Goal: Task Accomplishment & Management: Use online tool/utility

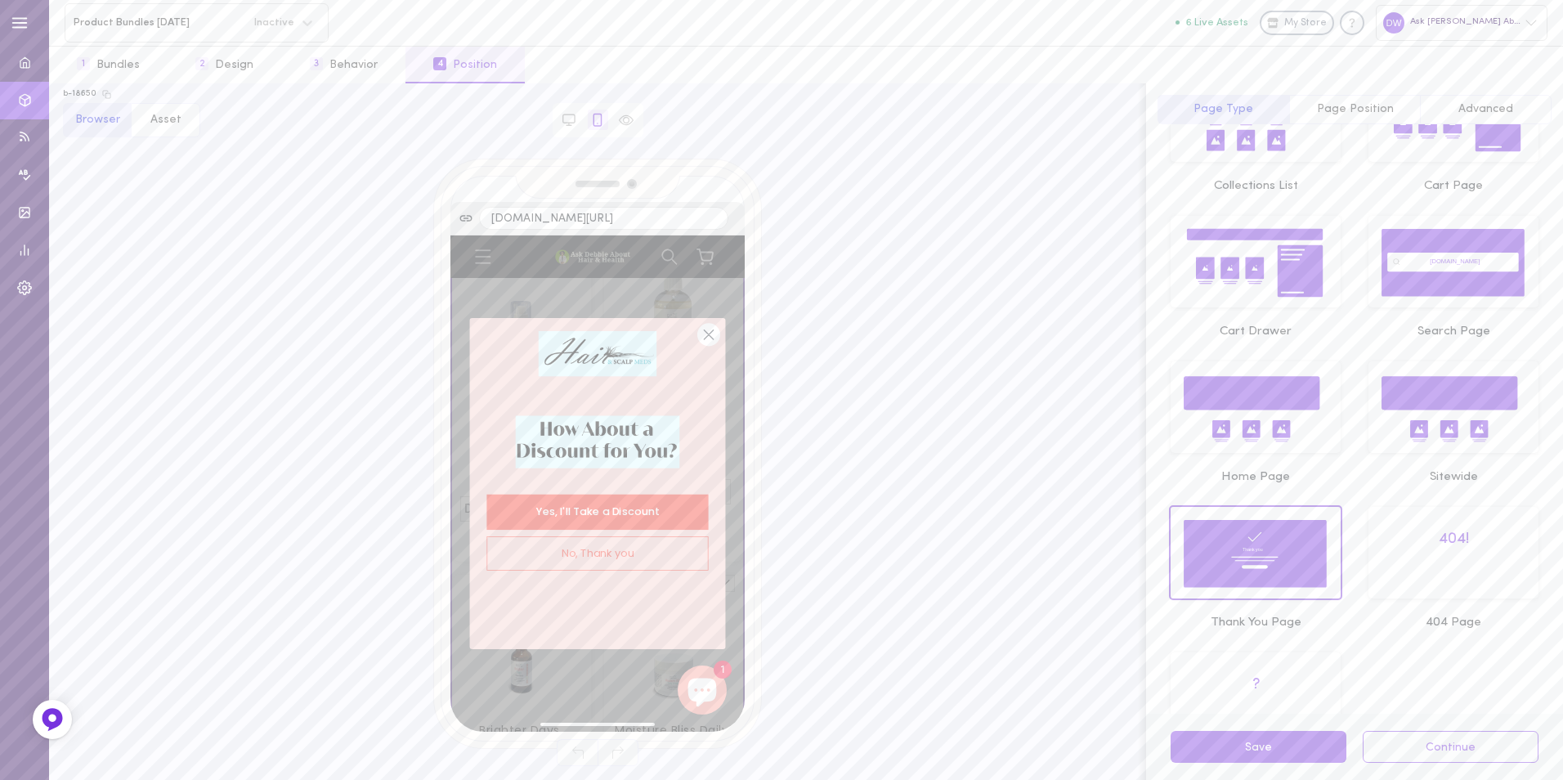
scroll to position [153, 0]
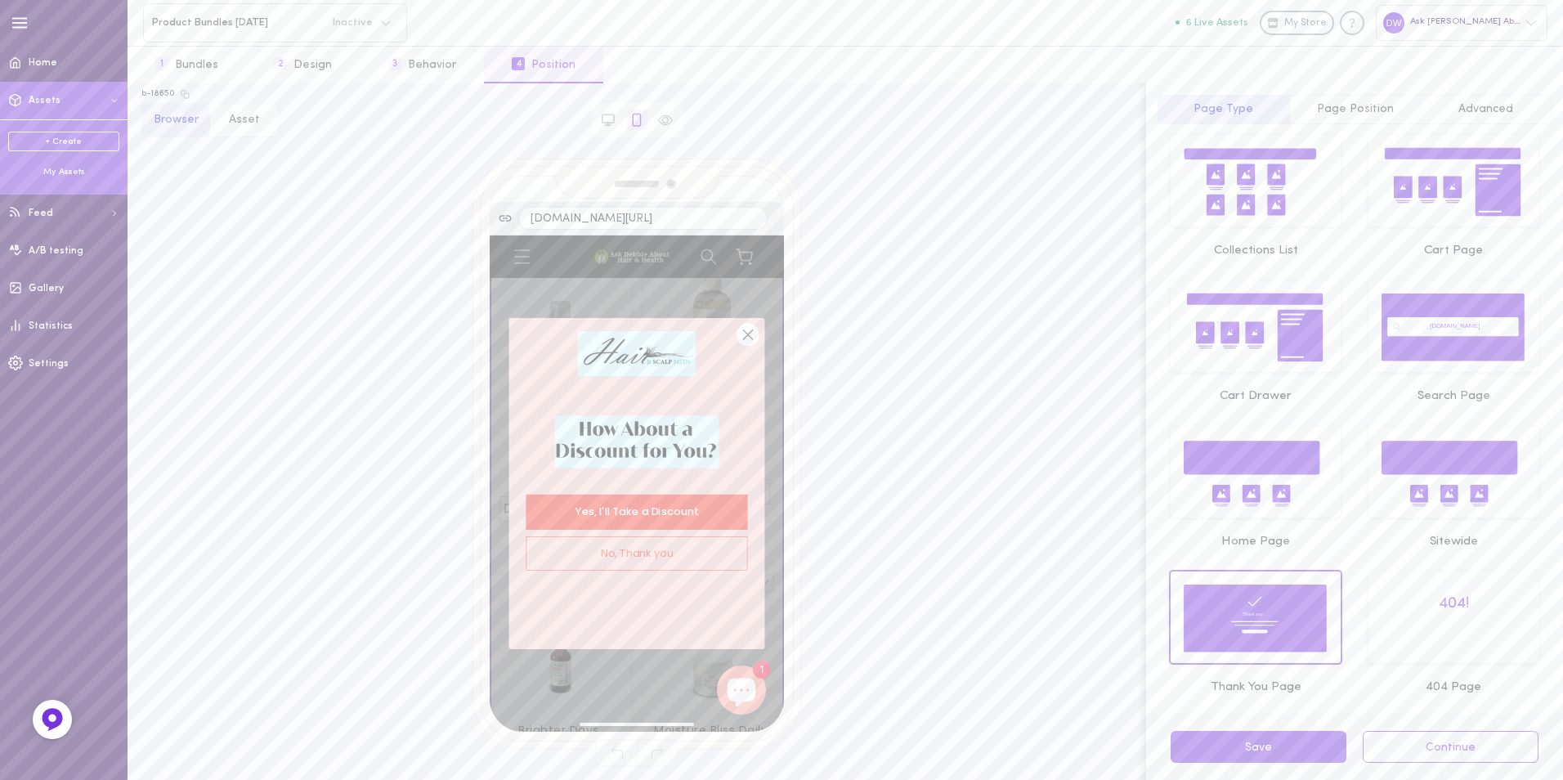
click at [82, 172] on div "My Assets" at bounding box center [63, 172] width 111 height 12
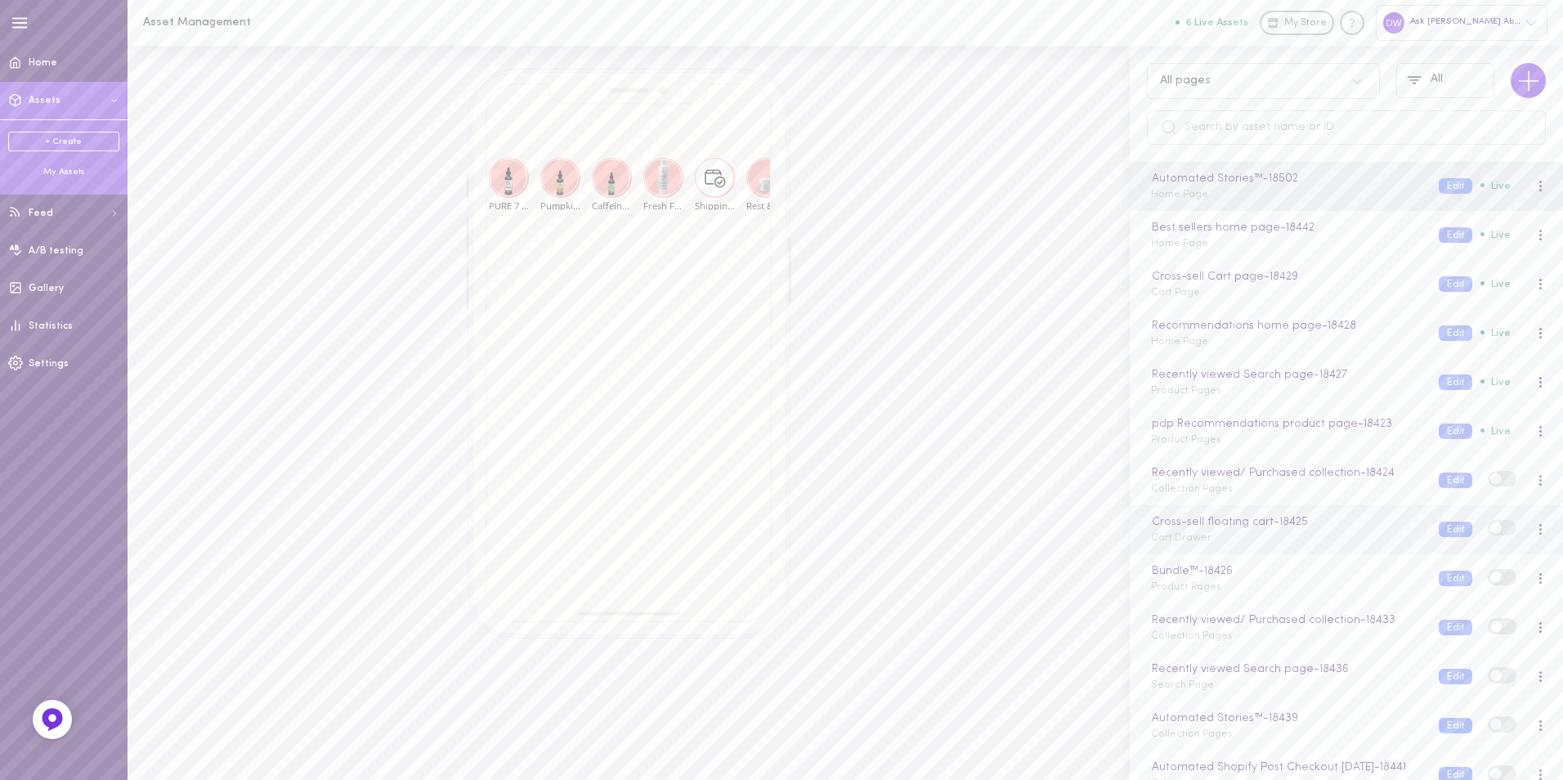
click at [1280, 544] on div "Cross-sell floating cart - 18425 Cart Drawer" at bounding box center [1283, 529] width 288 height 32
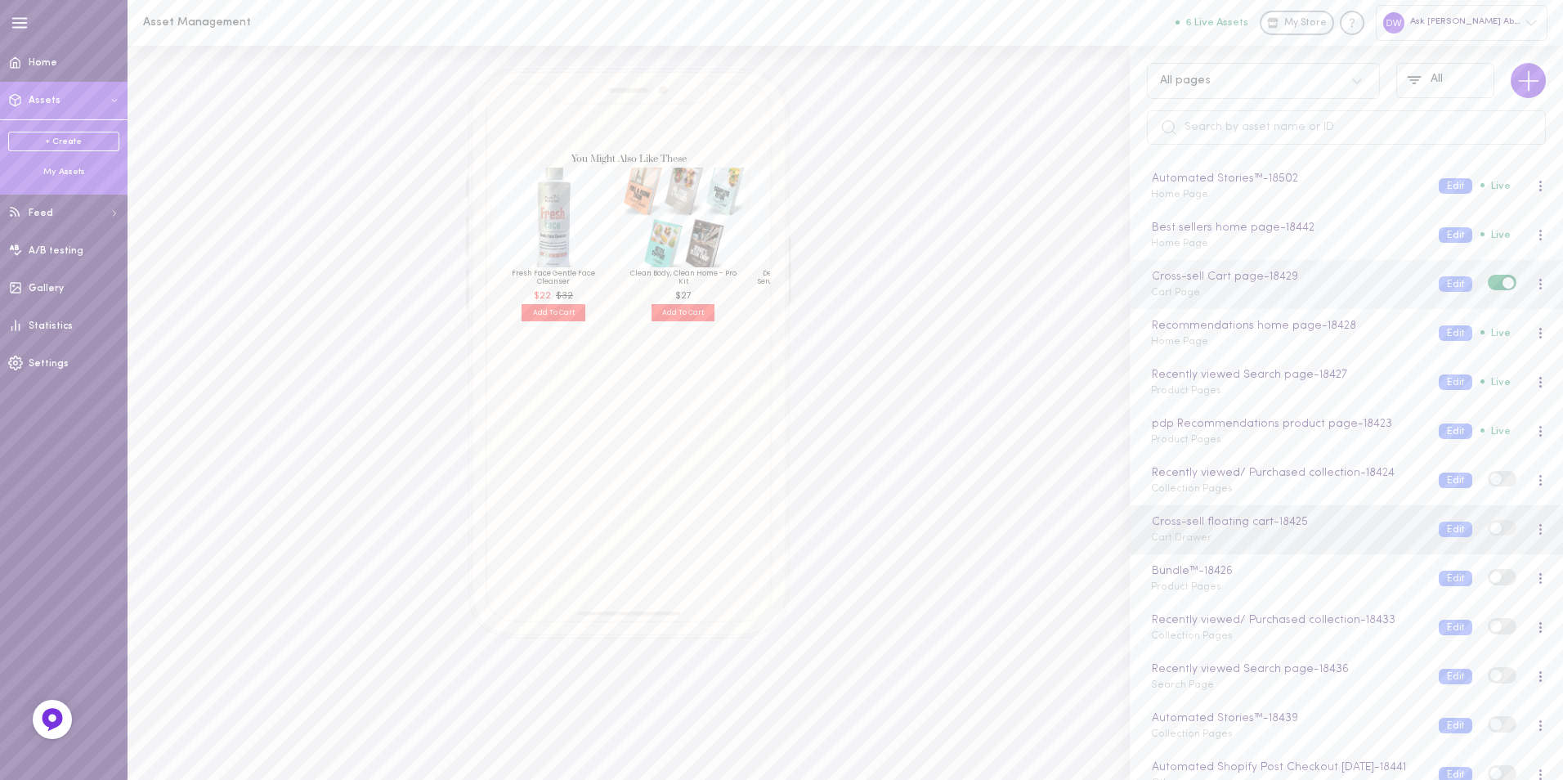
click at [1295, 298] on div "Cross-sell Cart page - 18429 Cart Page" at bounding box center [1283, 284] width 288 height 32
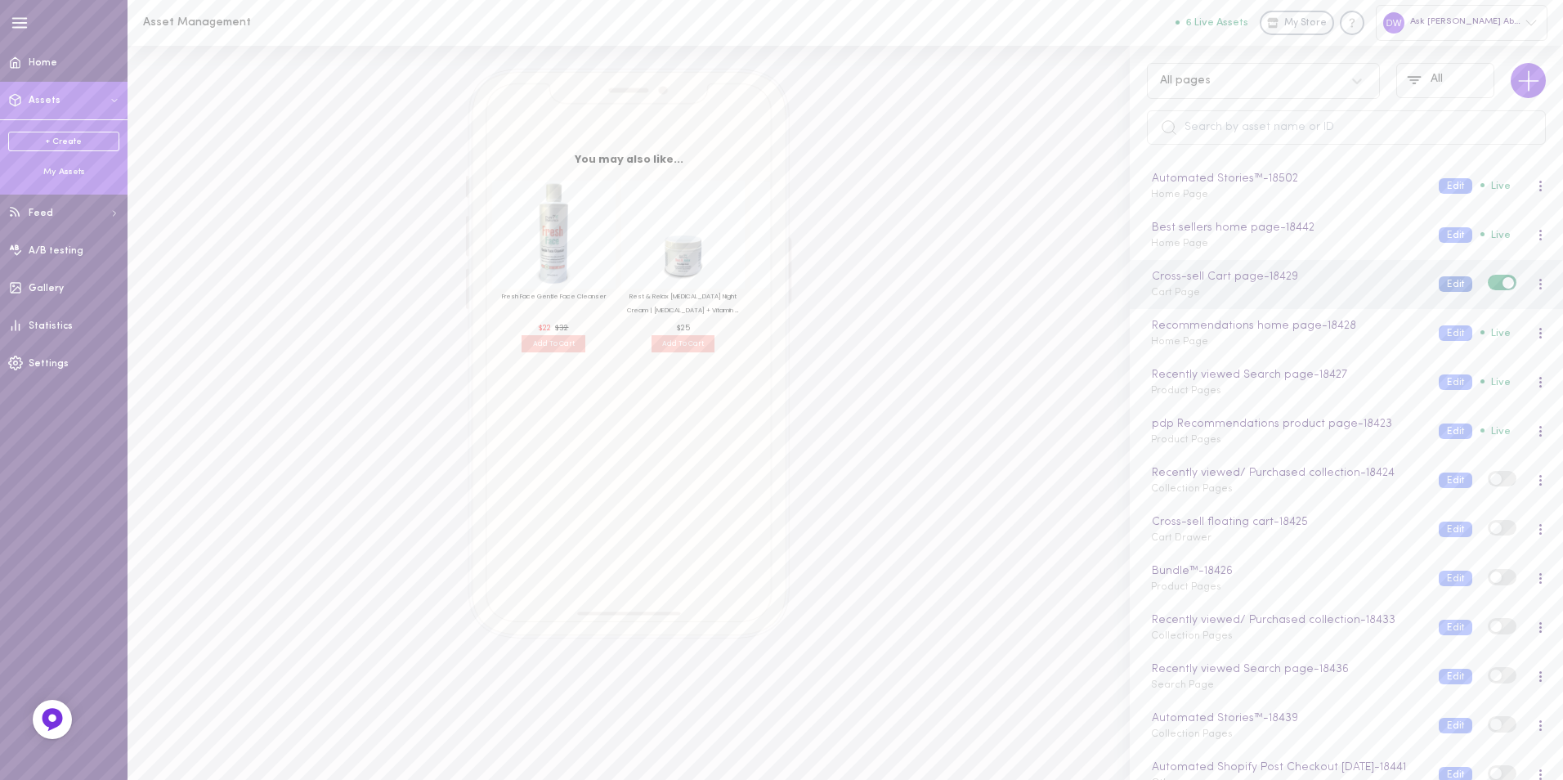
click at [1439, 283] on button "Edit" at bounding box center [1456, 284] width 34 height 16
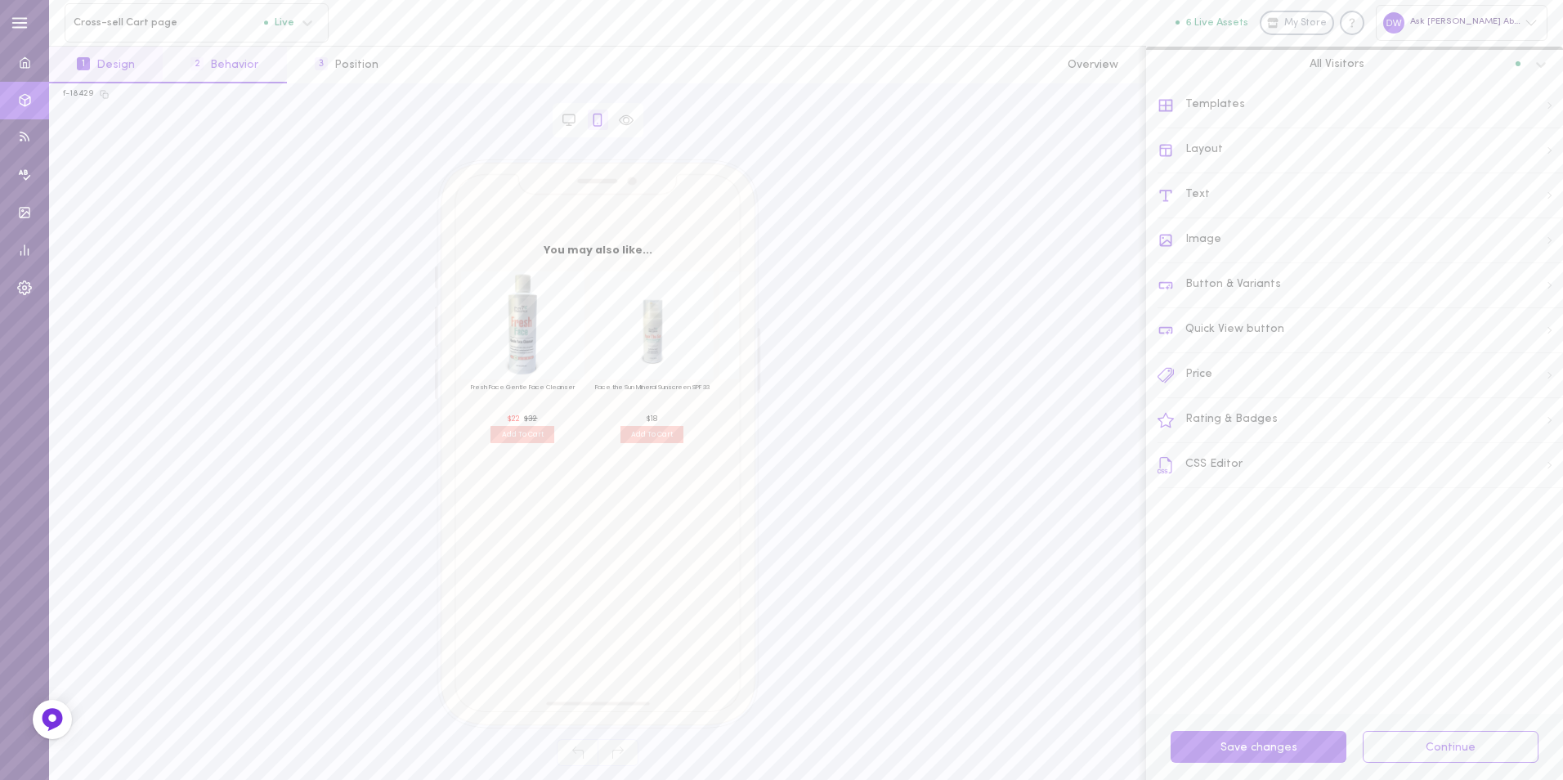
click at [274, 69] on button "2 Behavior" at bounding box center [224, 65] width 123 height 37
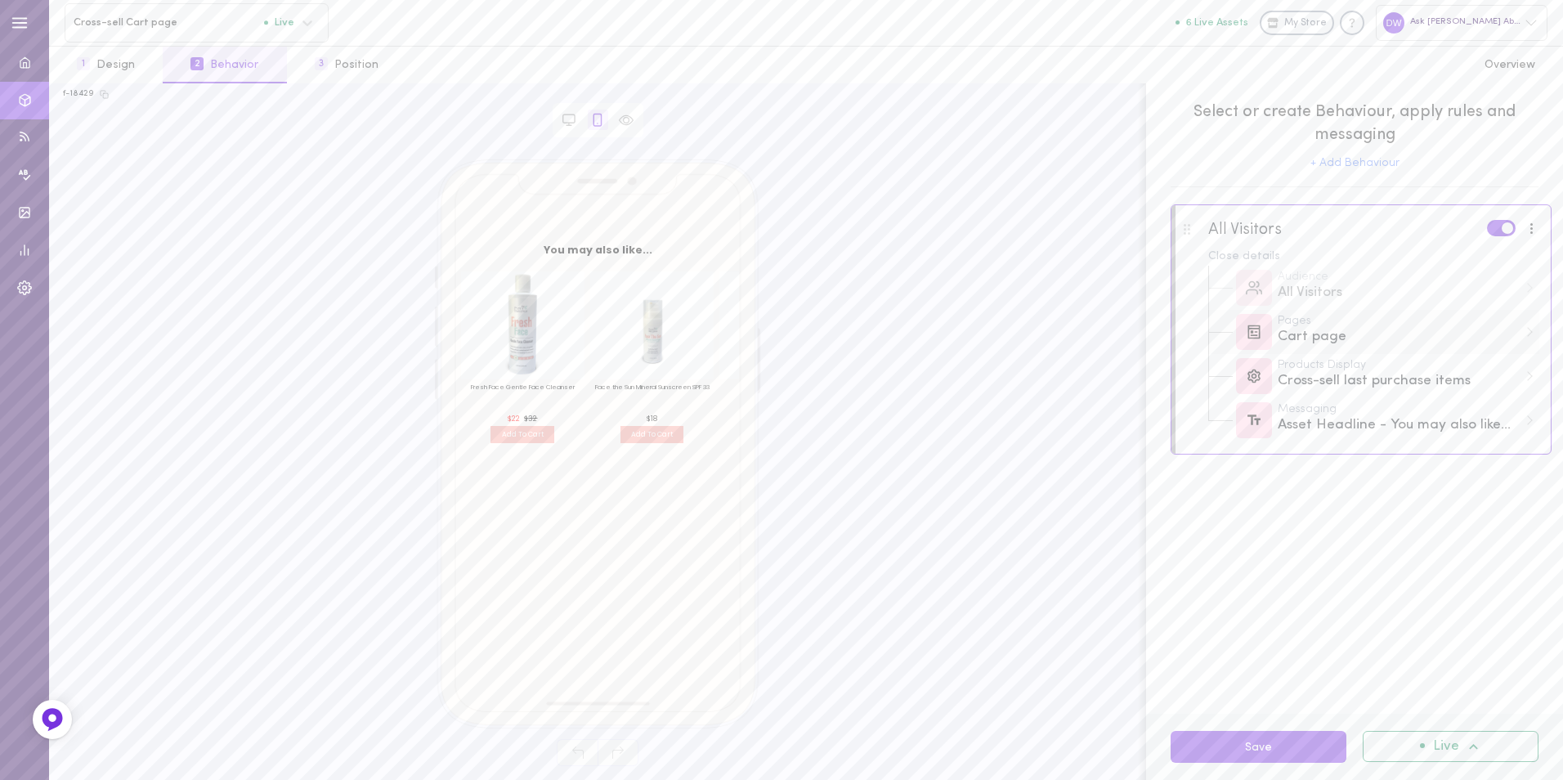
click at [1332, 343] on div "Cart page" at bounding box center [1398, 337] width 240 height 20
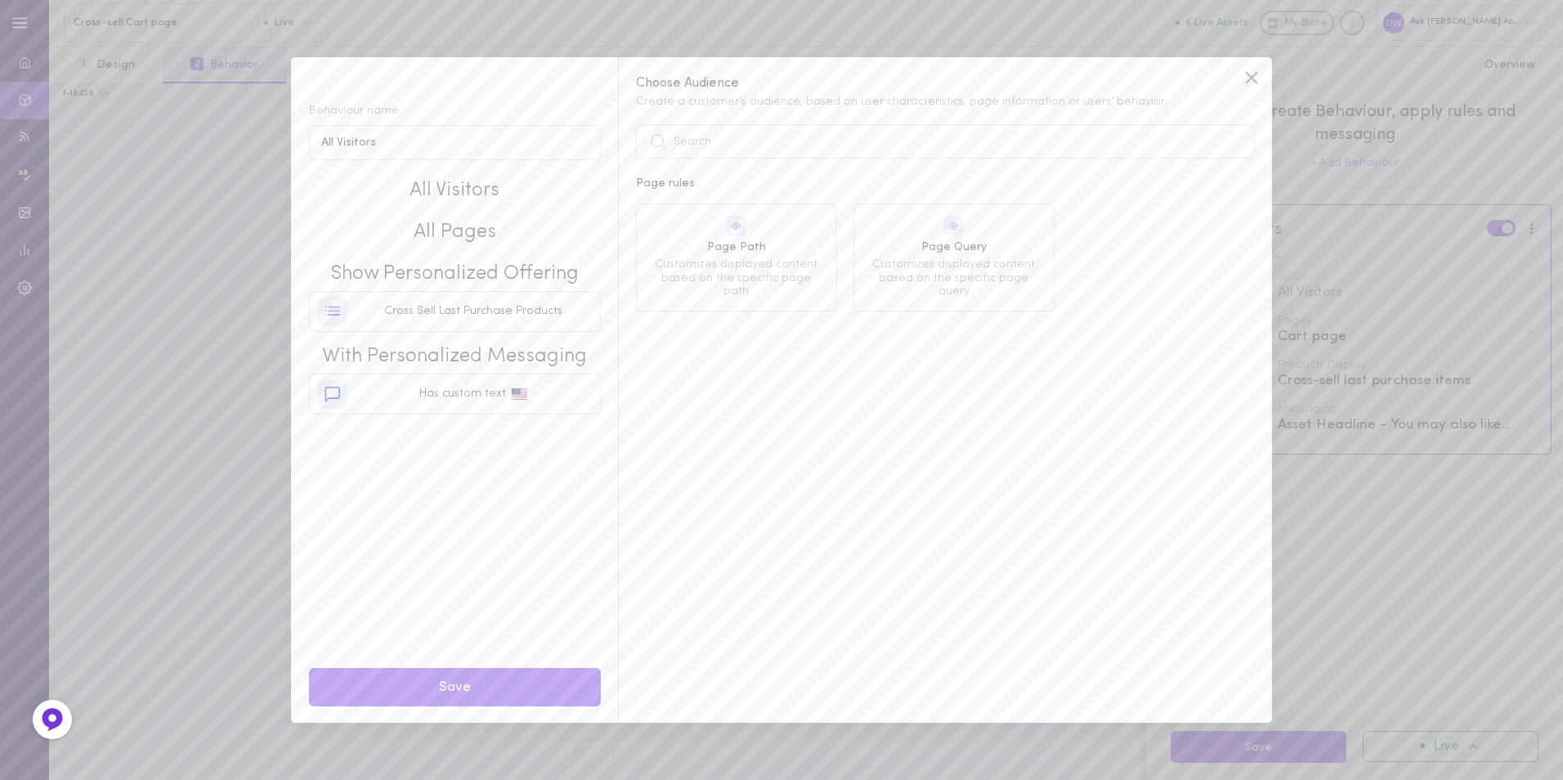
click at [1251, 82] on icon at bounding box center [1251, 77] width 25 height 25
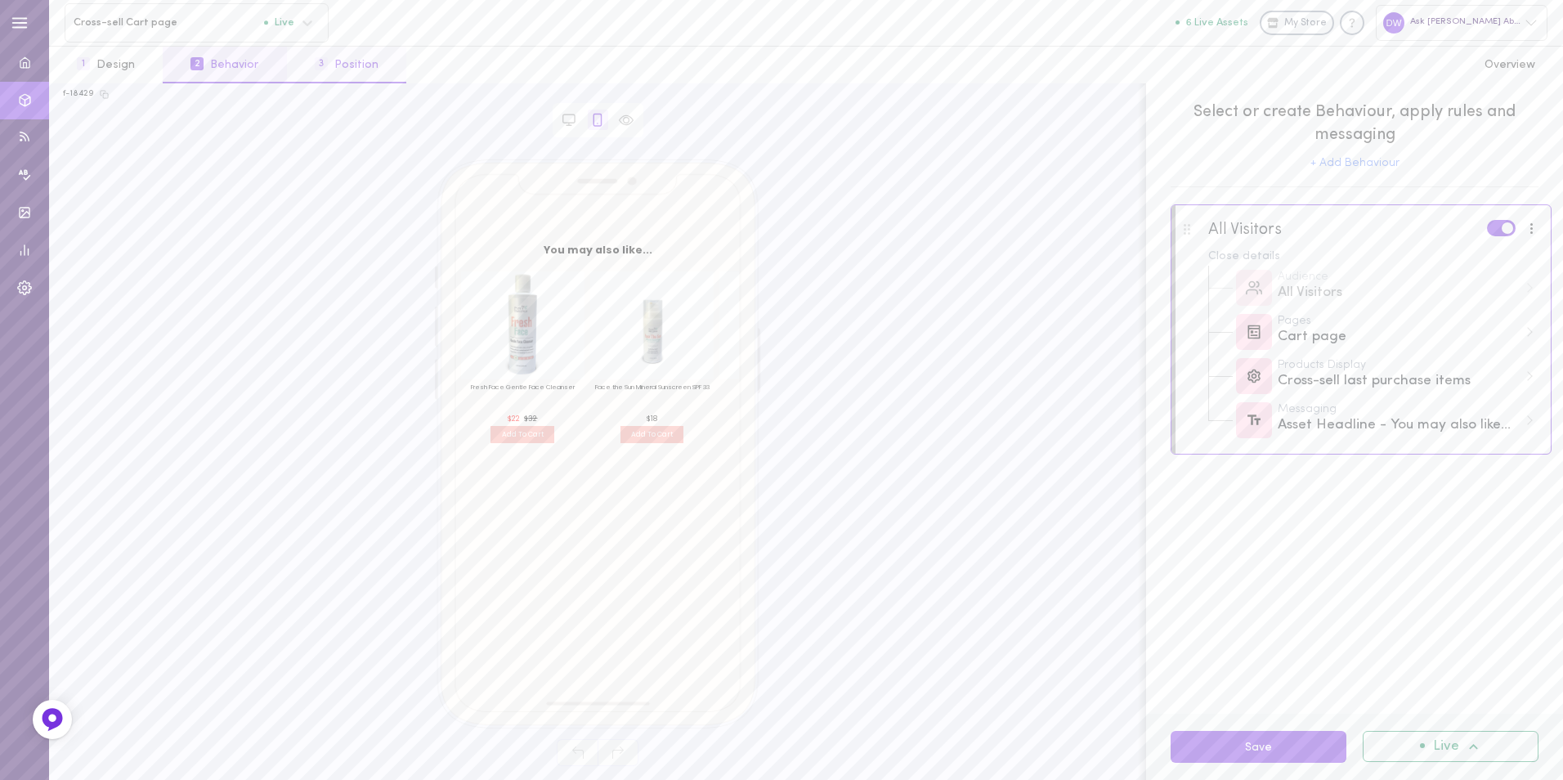
click at [355, 63] on button "3 Position" at bounding box center [346, 65] width 119 height 37
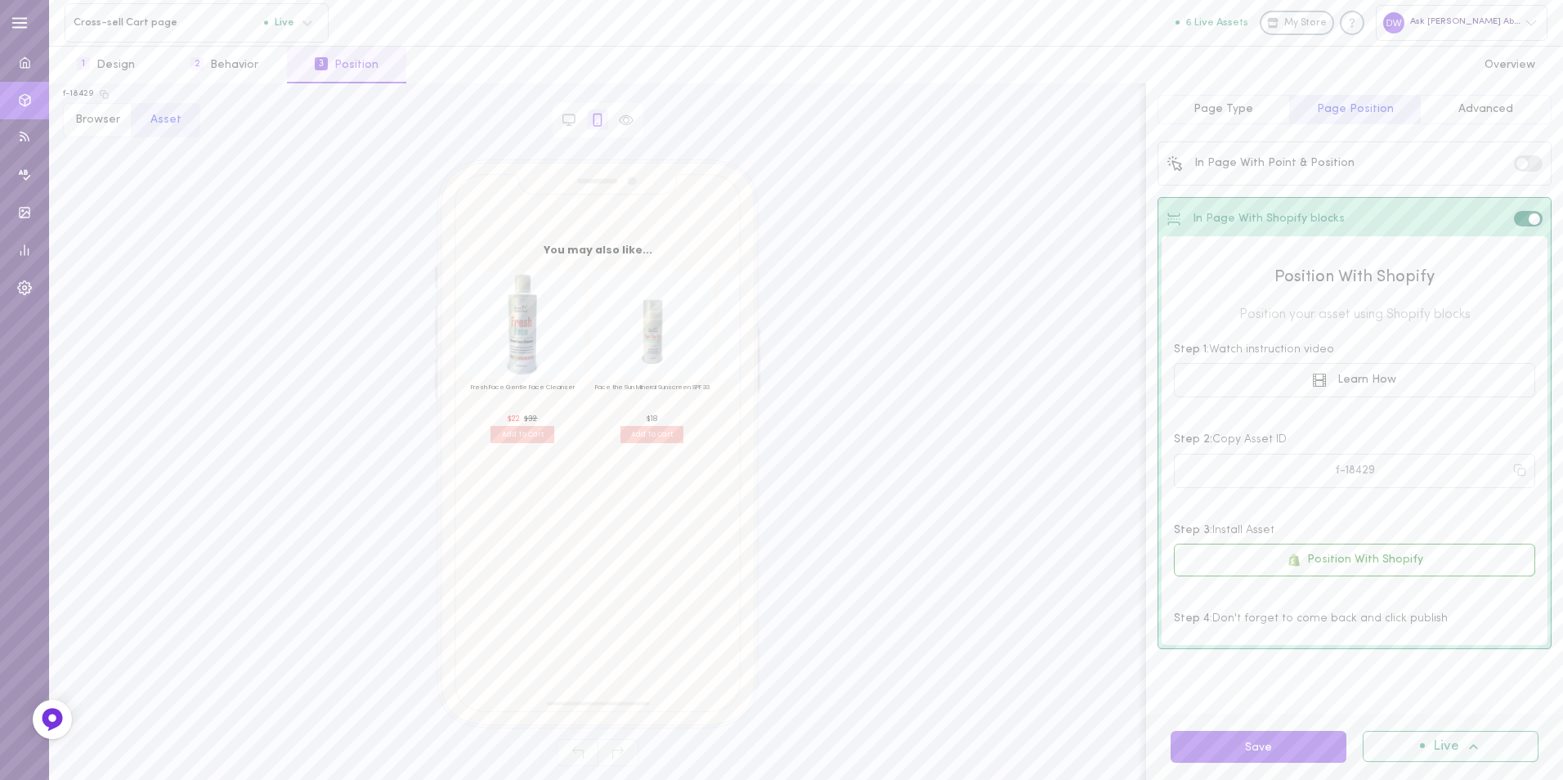
click at [1257, 111] on button "Page Type" at bounding box center [1223, 109] width 132 height 29
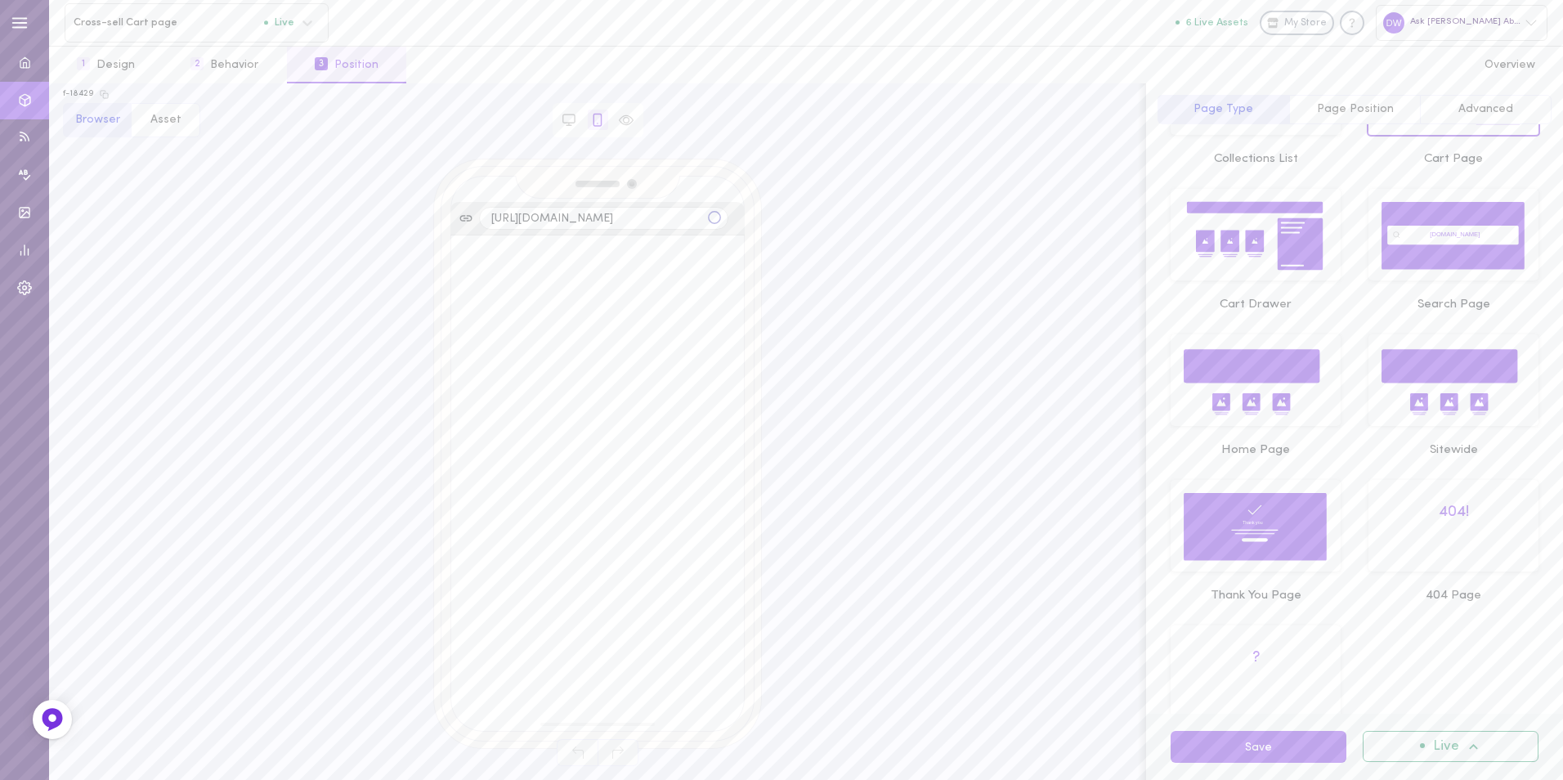
scroll to position [245, 0]
click at [1257, 224] on icon at bounding box center [1255, 235] width 145 height 70
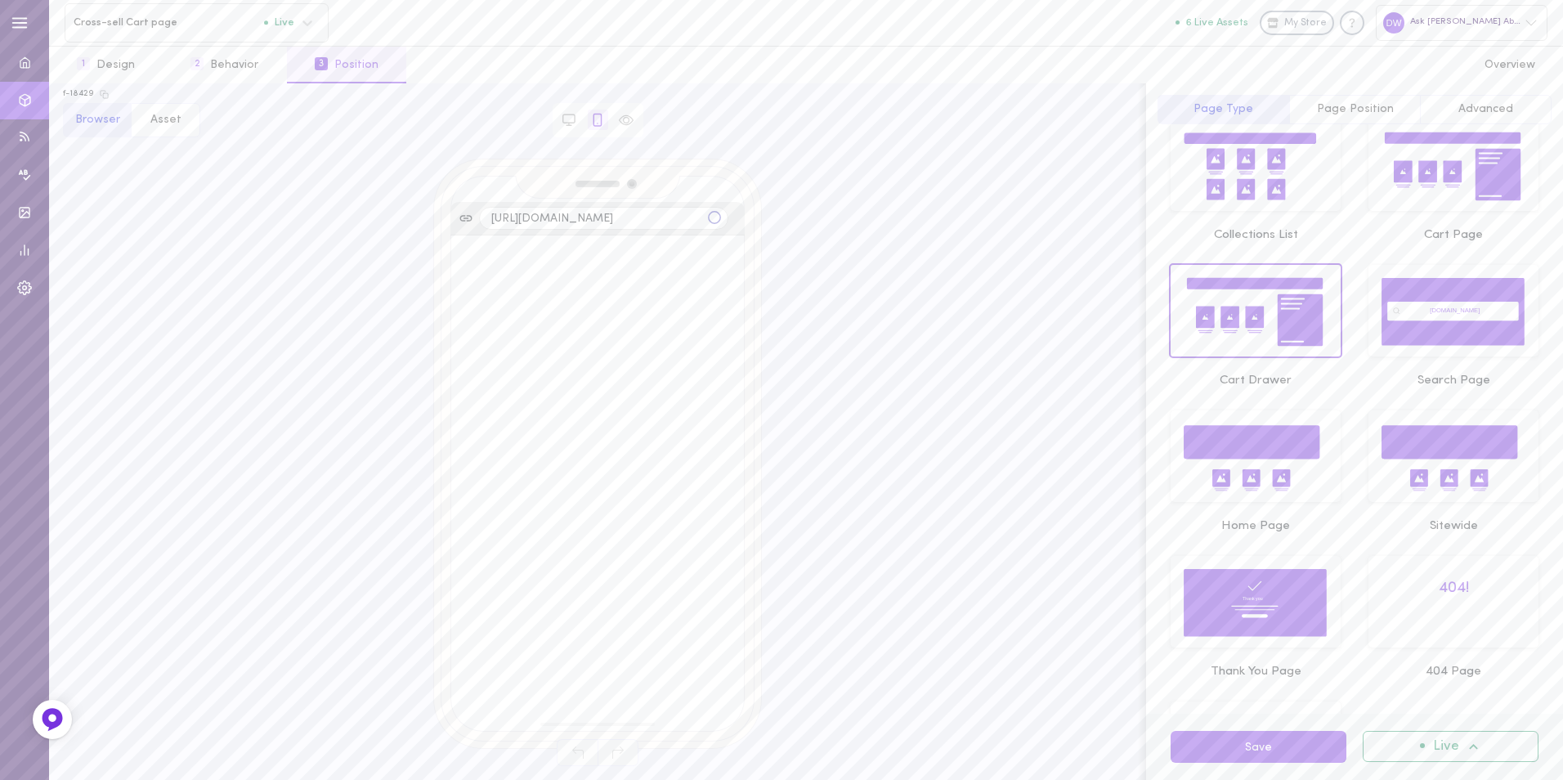
scroll to position [163, 0]
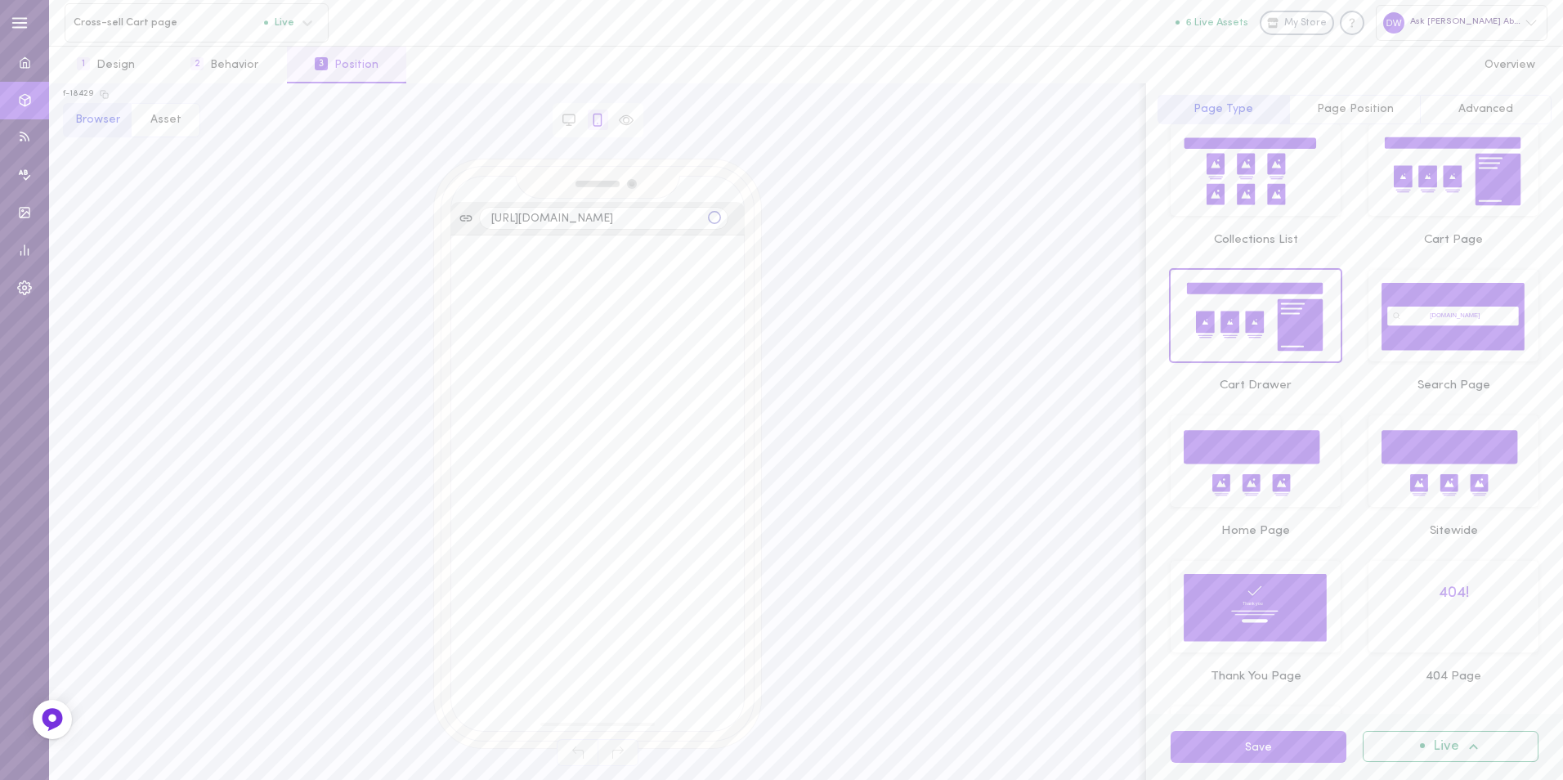
click at [1412, 201] on icon at bounding box center [1452, 171] width 145 height 70
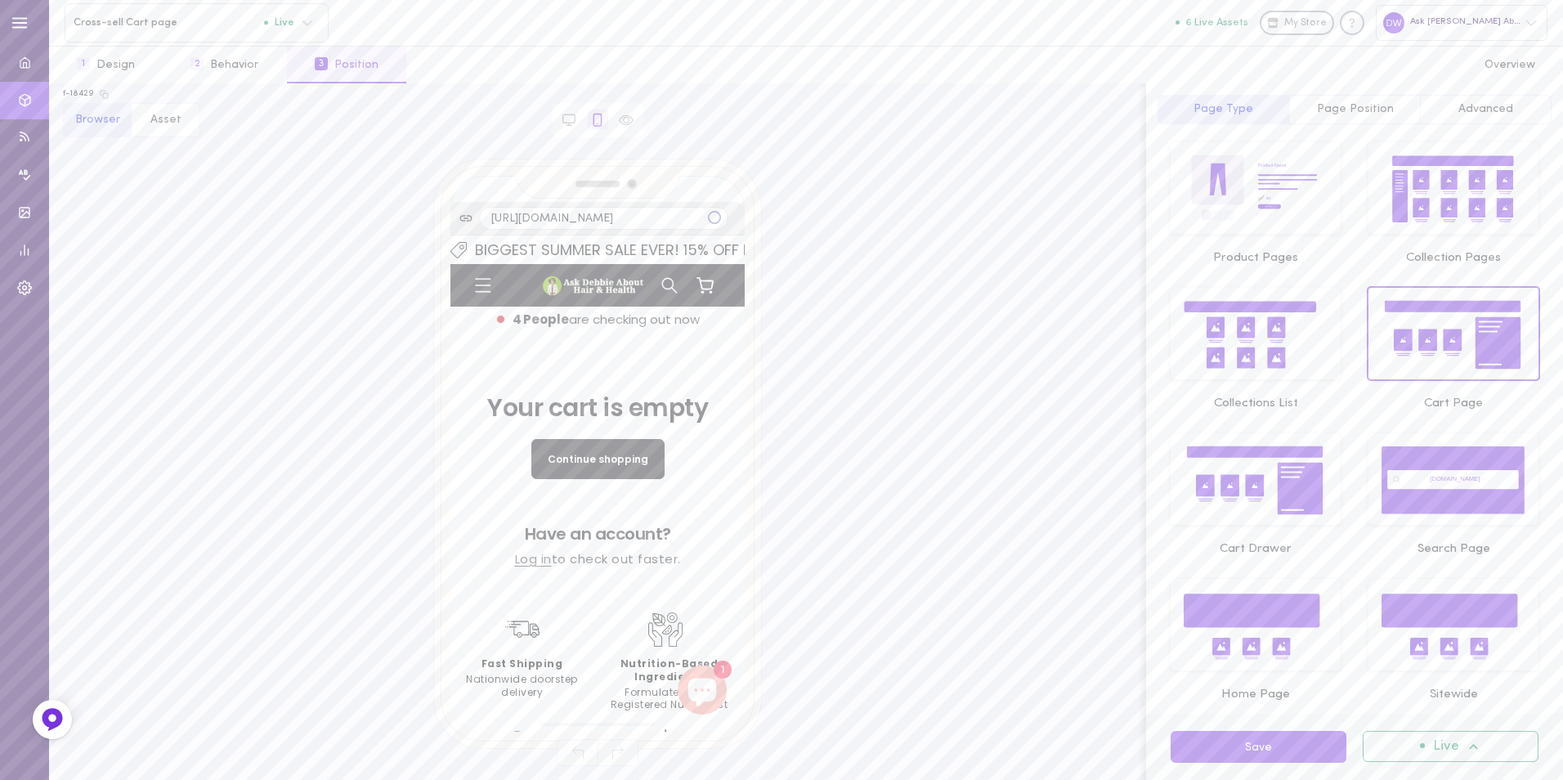
scroll to position [0, 0]
click at [133, 65] on button "1 Design" at bounding box center [106, 65] width 114 height 37
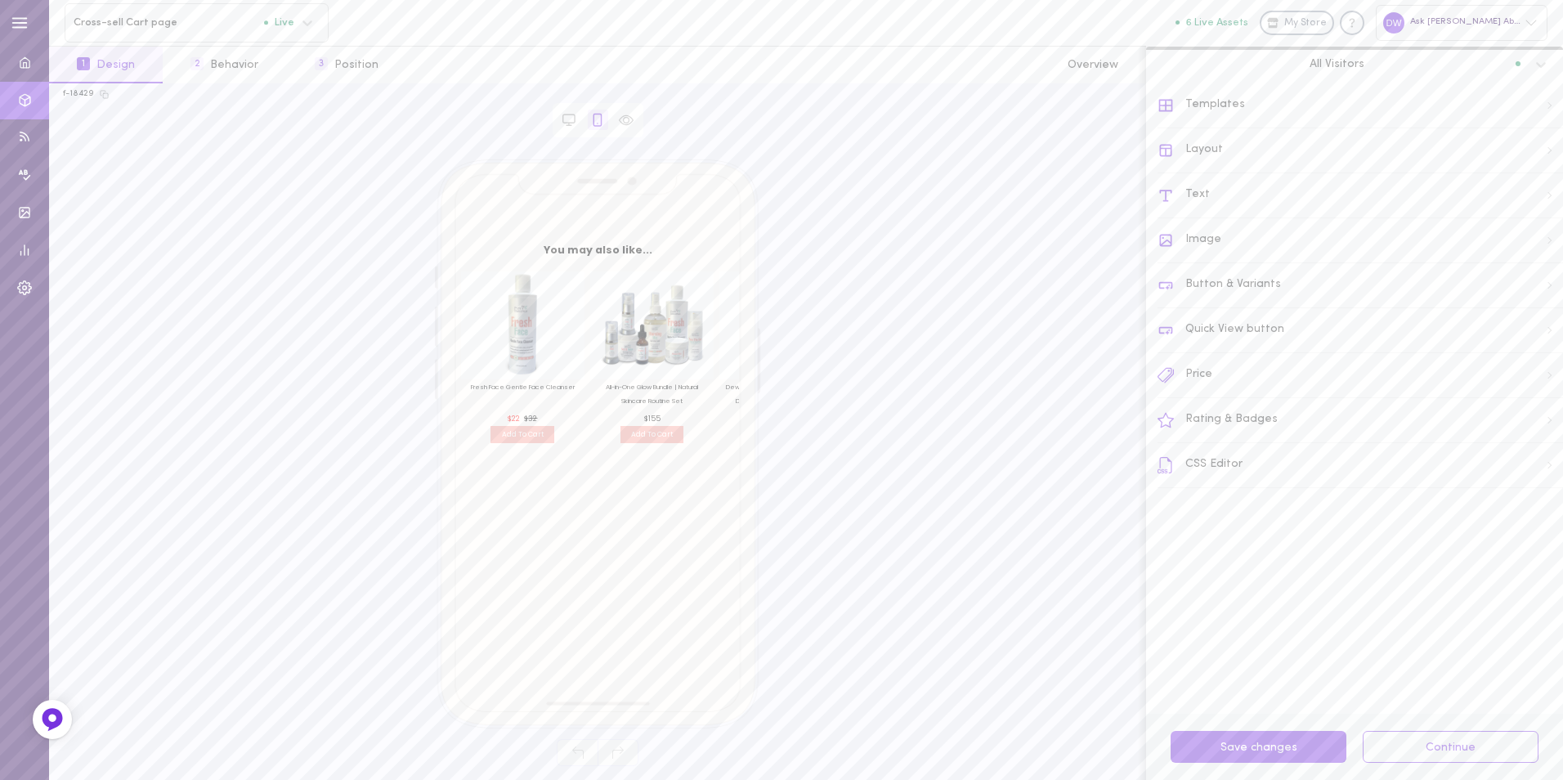
click at [1224, 194] on div "Text" at bounding box center [1359, 195] width 405 height 45
click at [1415, 170] on div "Asset Headline" at bounding box center [1360, 166] width 404 height 42
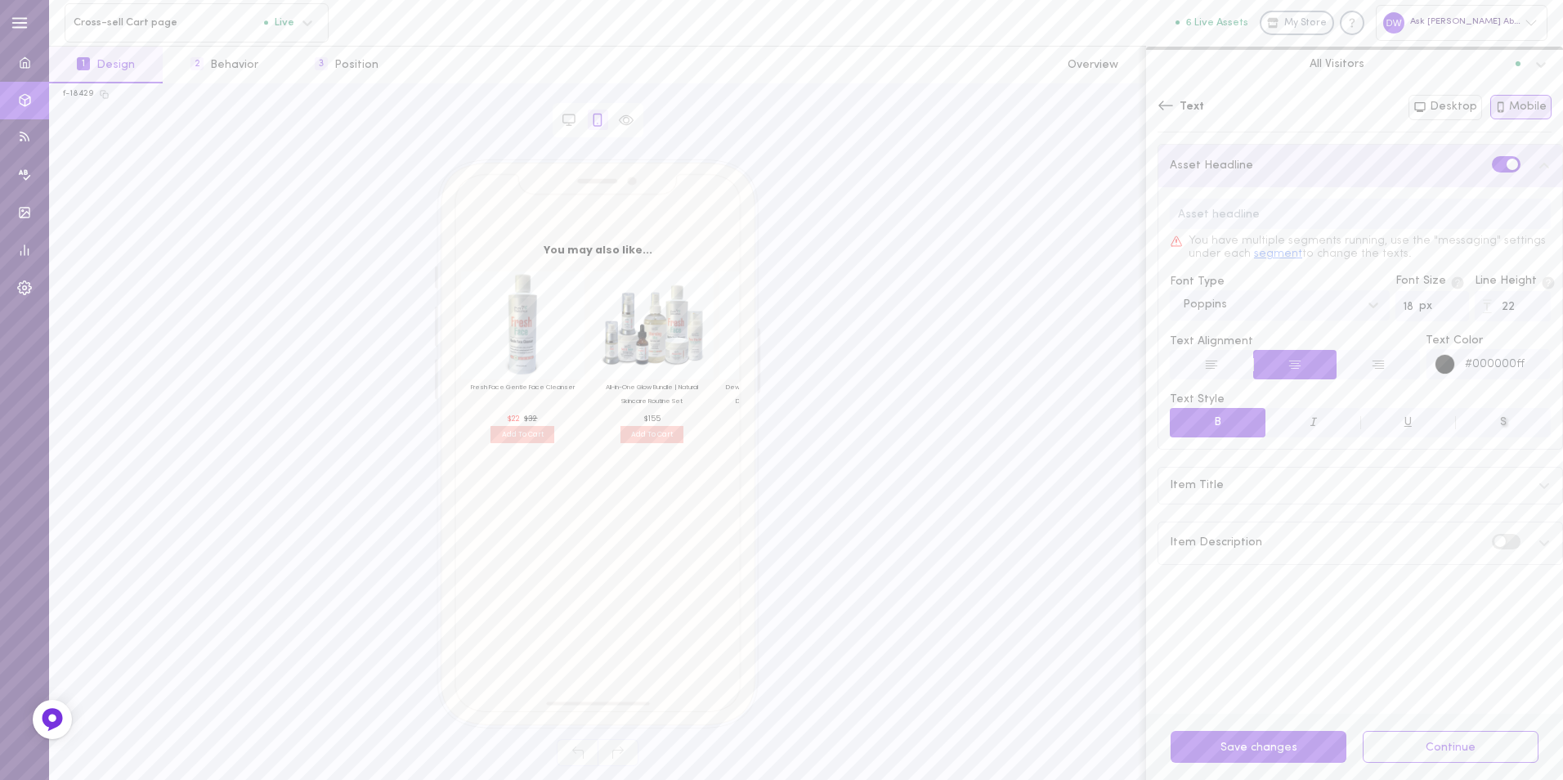
click at [1291, 254] on button "segment" at bounding box center [1278, 255] width 48 height 14
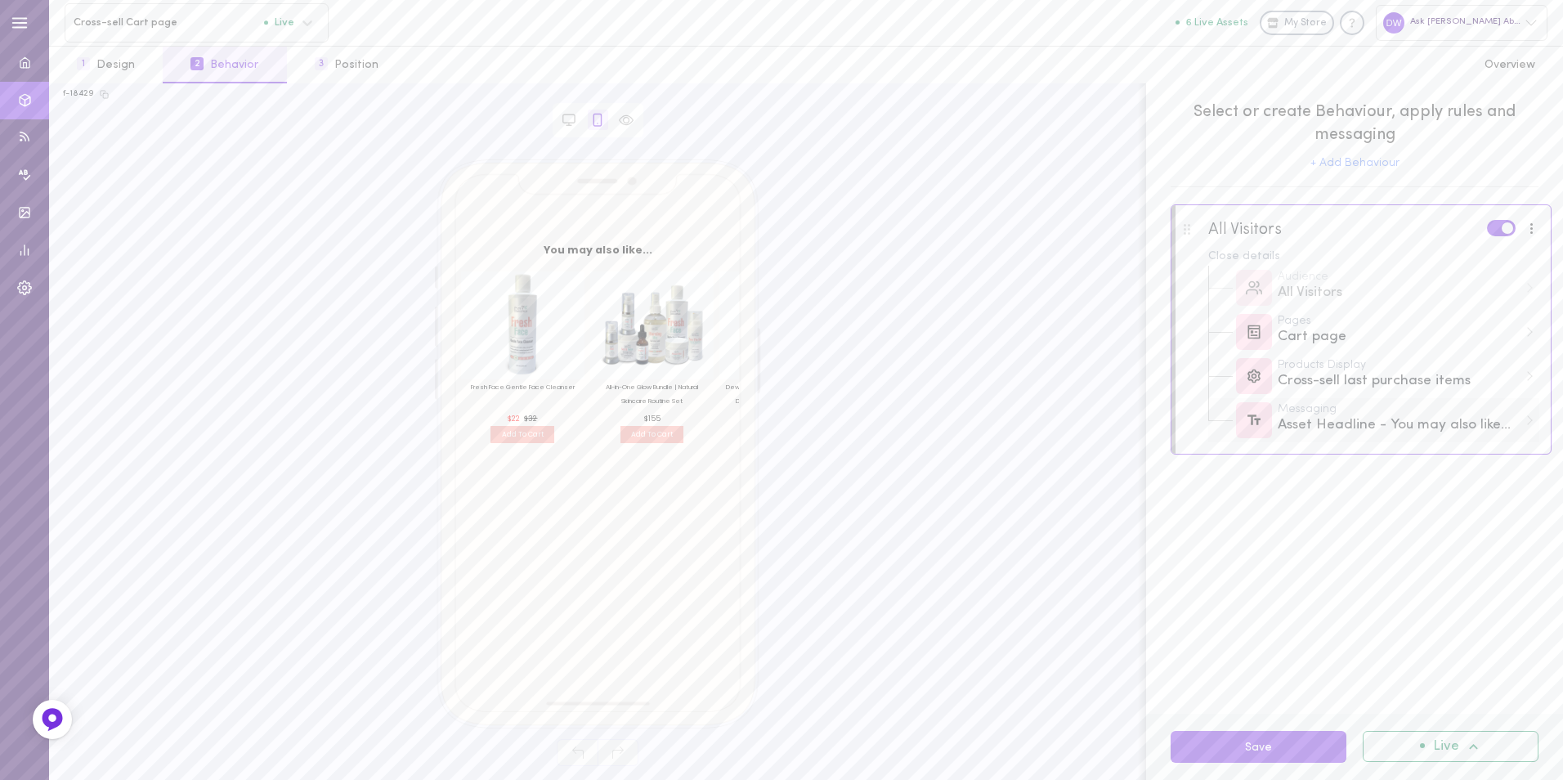
click at [1413, 442] on div "Messaging Asset Headline - You may also like..." at bounding box center [1373, 420] width 331 height 44
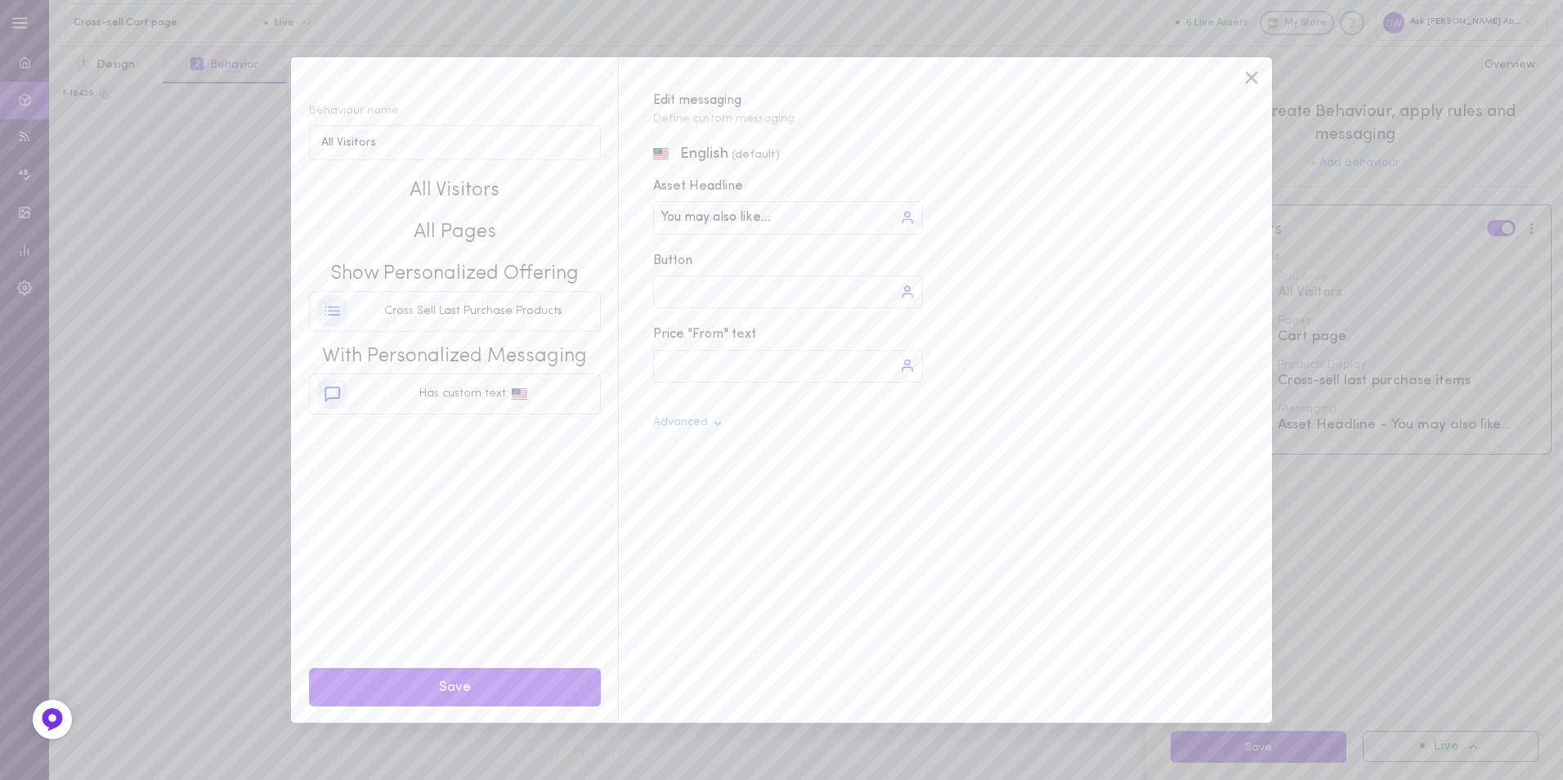
drag, startPoint x: 727, startPoint y: 218, endPoint x: 626, endPoint y: 221, distance: 100.6
click at [622, 221] on div "English (default) Asset Headline You may also like... You may also like... Butt…" at bounding box center [937, 433] width 636 height 578
click at [680, 217] on input "You may also like..." at bounding box center [719, 217] width 119 height 19
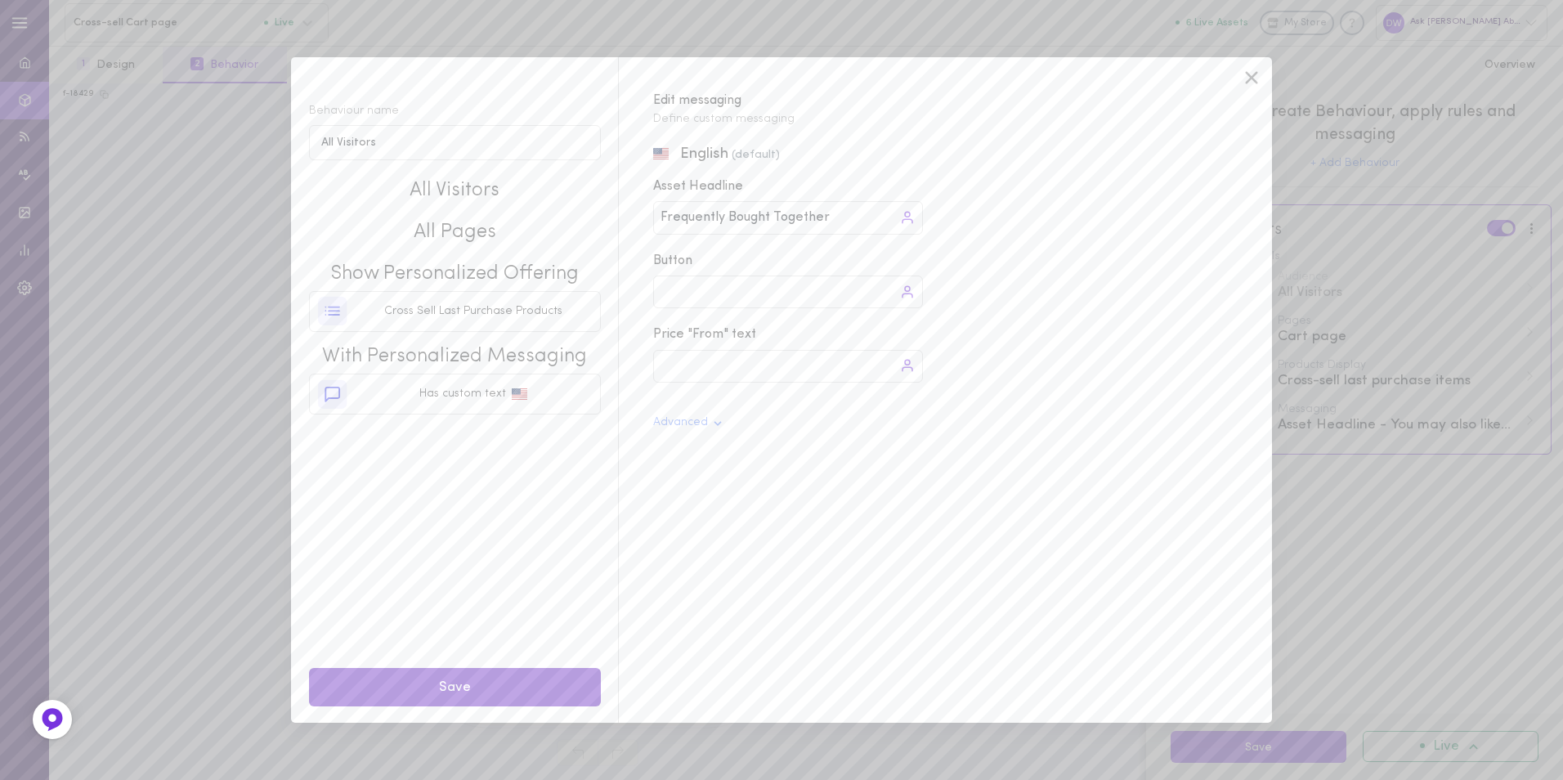
type input "Frequently Bought Together"
click at [538, 680] on button "Save" at bounding box center [455, 687] width 292 height 38
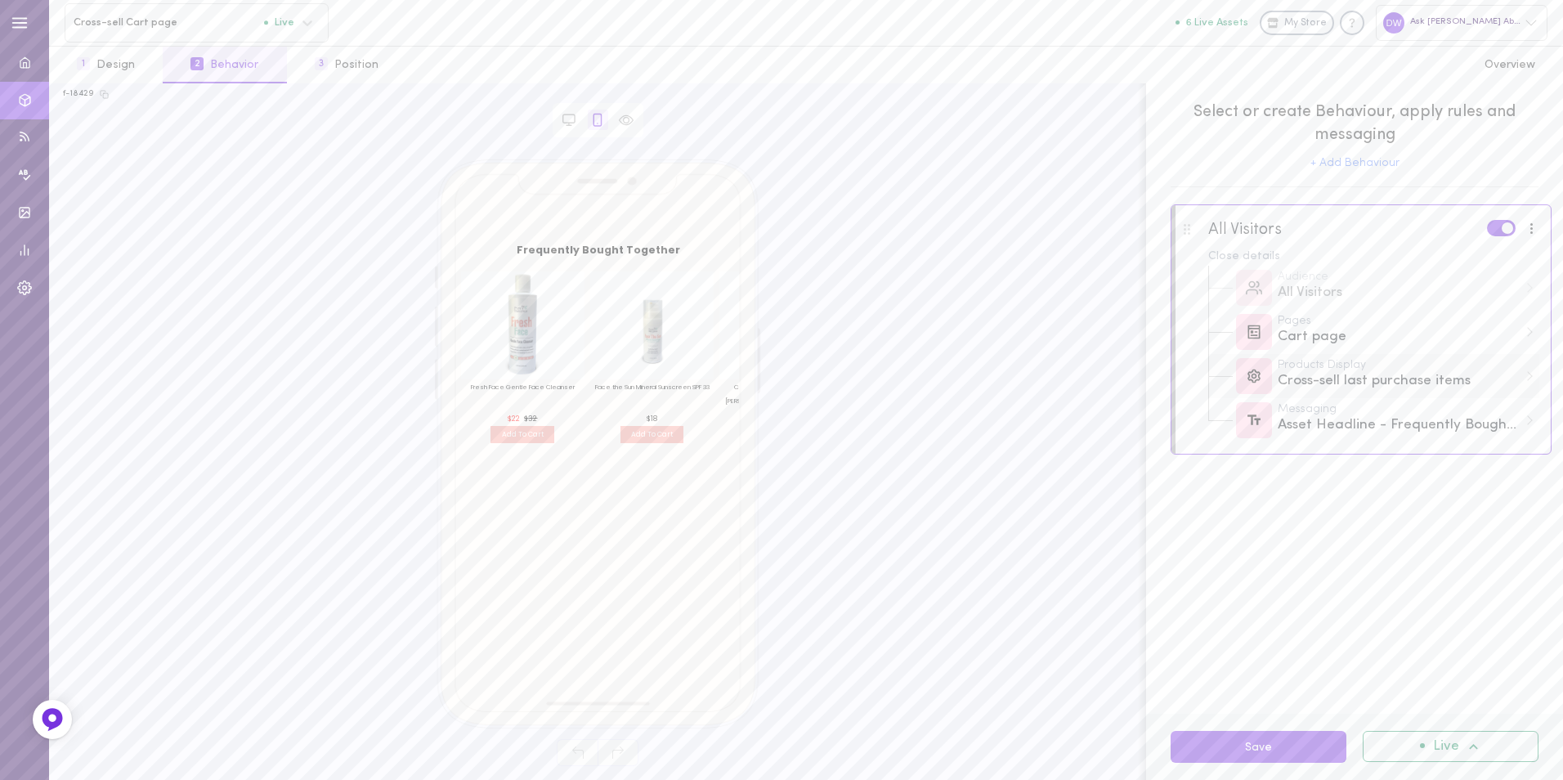
click at [1347, 374] on div "Cross-sell last purchase items" at bounding box center [1398, 381] width 240 height 20
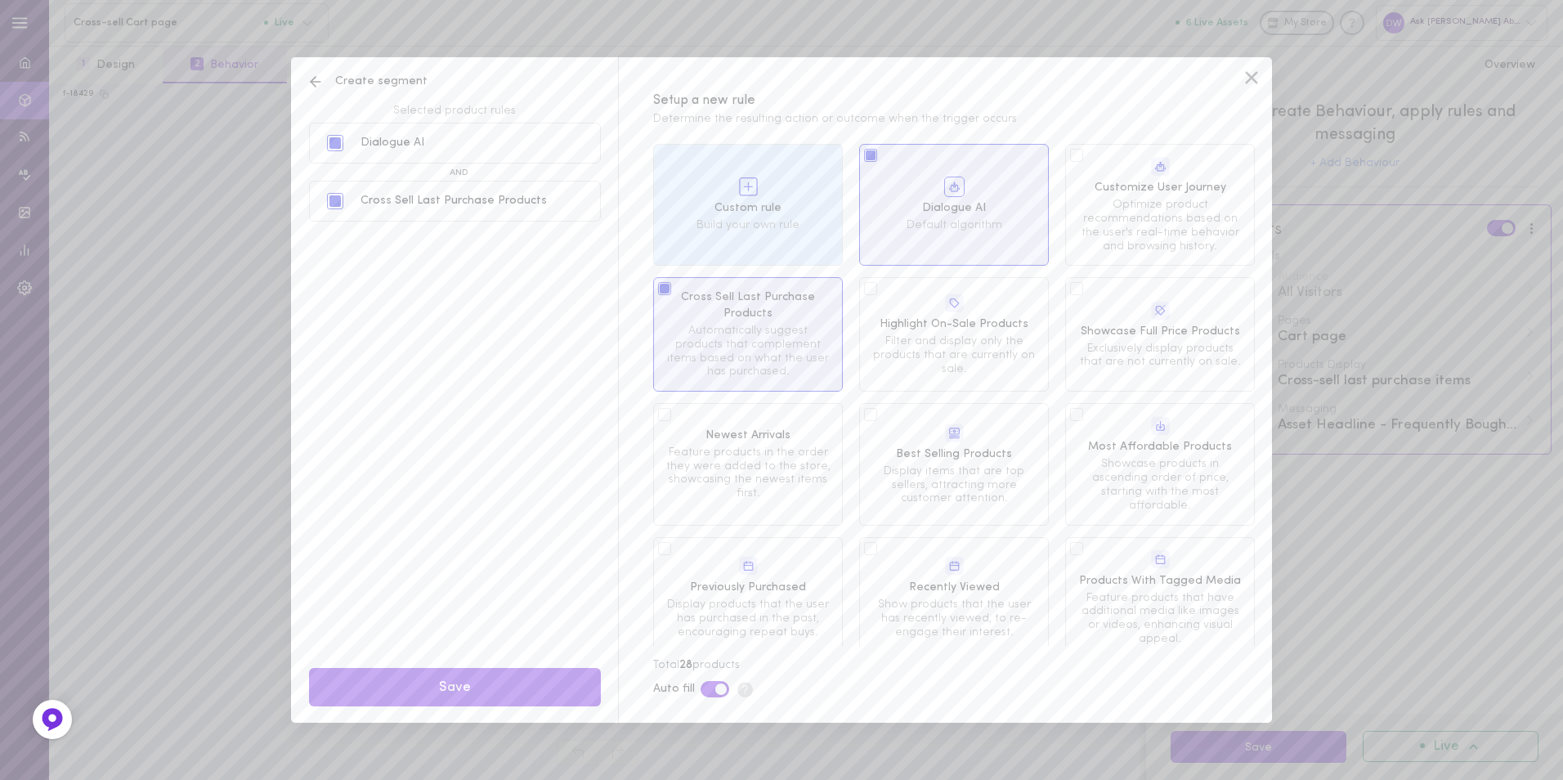
click at [1251, 72] on icon at bounding box center [1251, 77] width 25 height 25
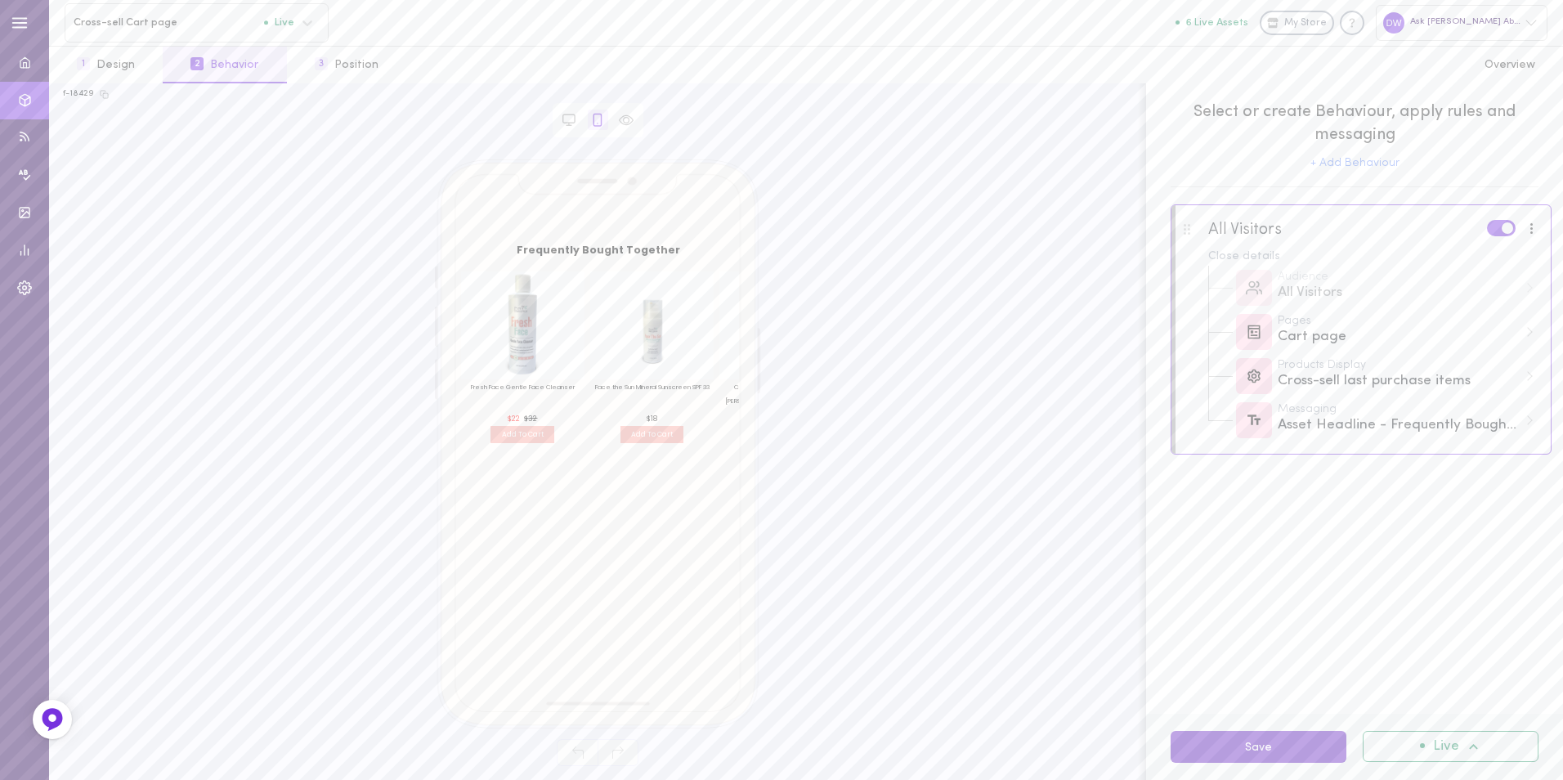
click at [1222, 750] on button "Save" at bounding box center [1258, 747] width 176 height 32
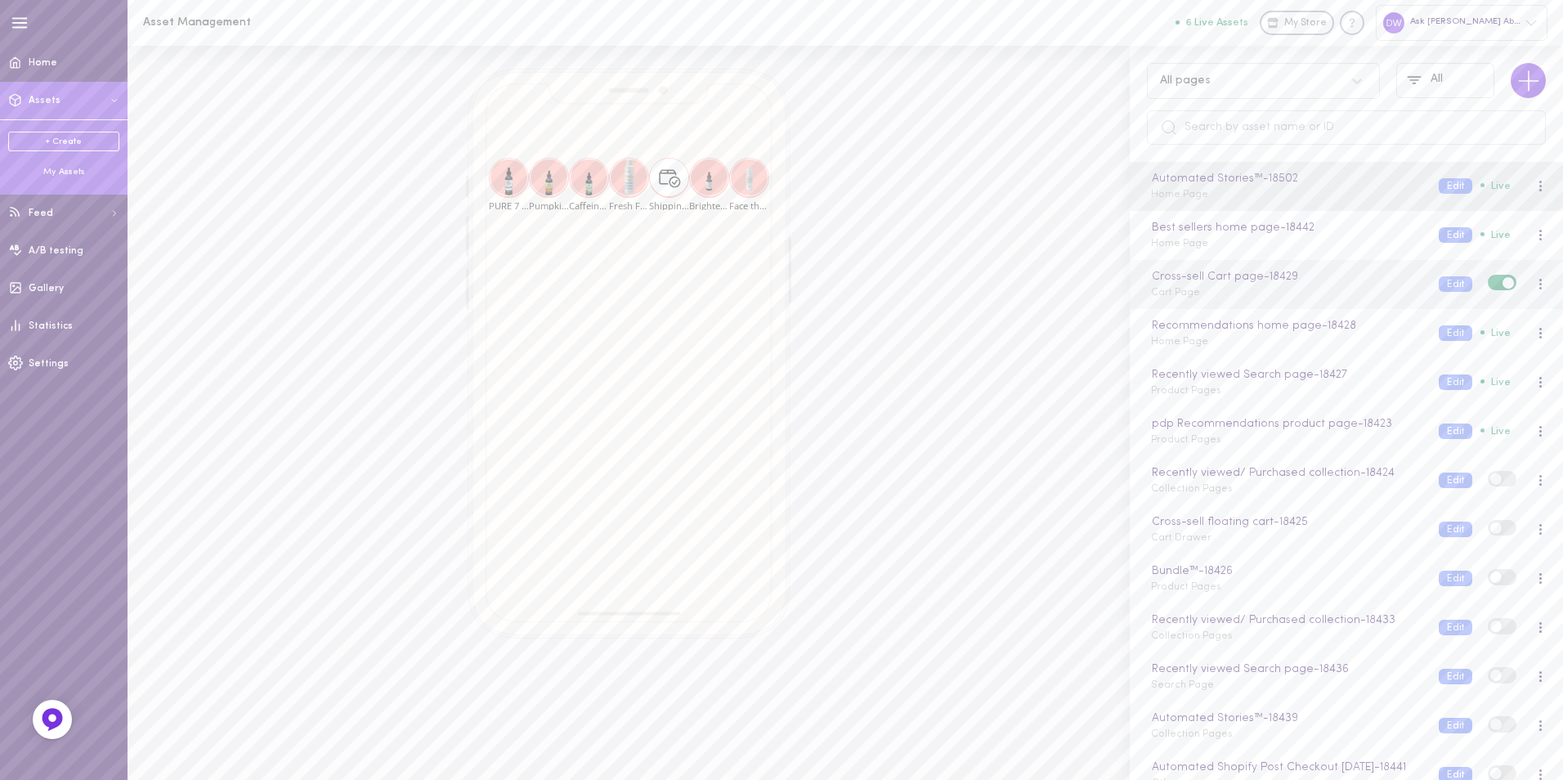
click at [1538, 284] on div at bounding box center [1540, 284] width 4 height 12
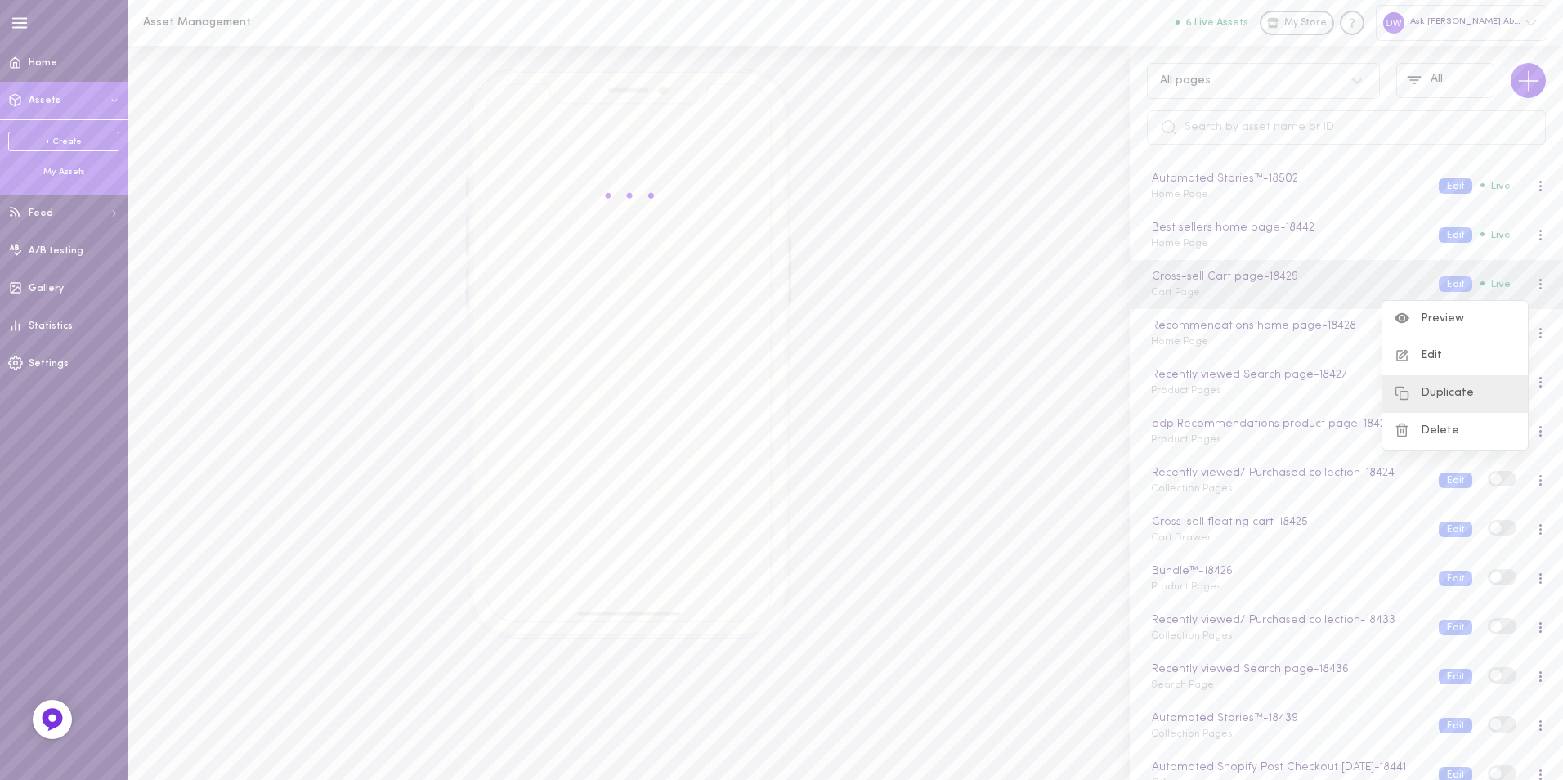
click at [1474, 389] on div "Duplicate" at bounding box center [1454, 394] width 145 height 38
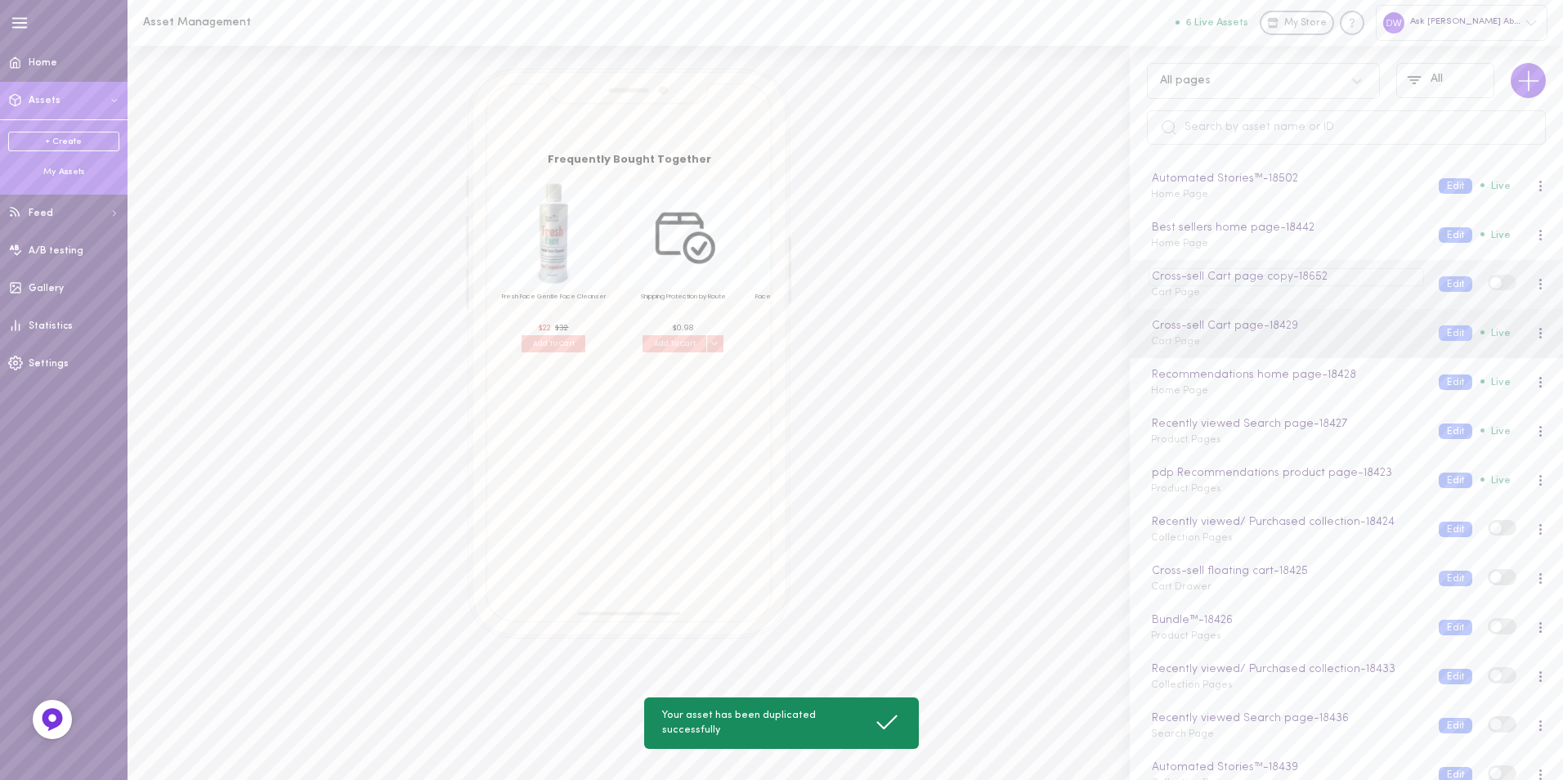
click at [1309, 273] on div "Cross-sell Cart page copy - 18652" at bounding box center [1285, 277] width 275 height 18
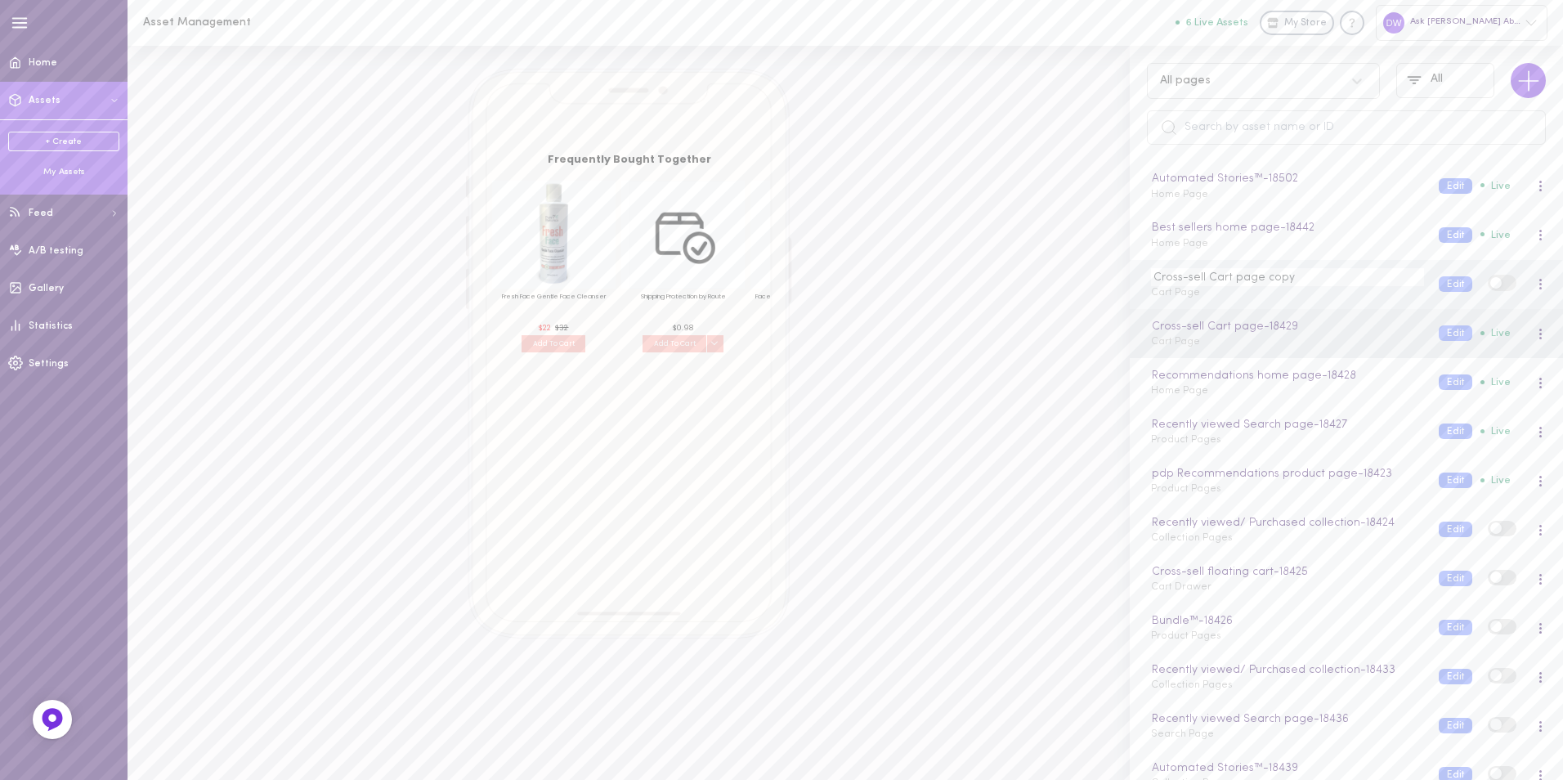
click at [1331, 283] on input "Cross-sell Cart page copy" at bounding box center [1287, 277] width 272 height 18
drag, startPoint x: 1327, startPoint y: 280, endPoint x: 1235, endPoint y: 280, distance: 91.5
click at [1235, 280] on input "Cross-sell Cart page copy" at bounding box center [1287, 277] width 272 height 18
type input "Cross-sell Cart drawer"
click at [1439, 279] on button "Edit" at bounding box center [1456, 284] width 34 height 16
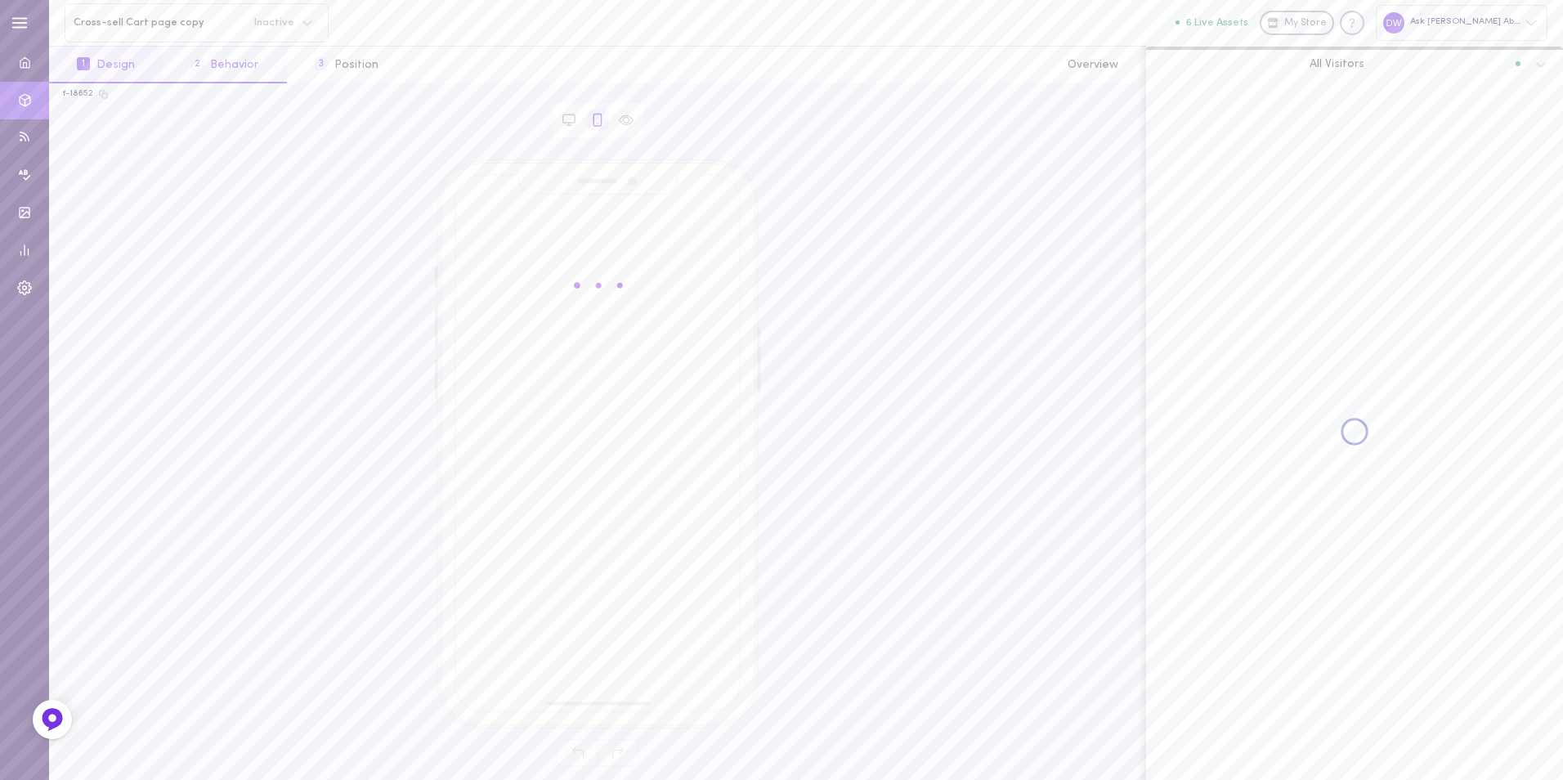
click at [246, 60] on button "2 Behavior" at bounding box center [224, 65] width 123 height 37
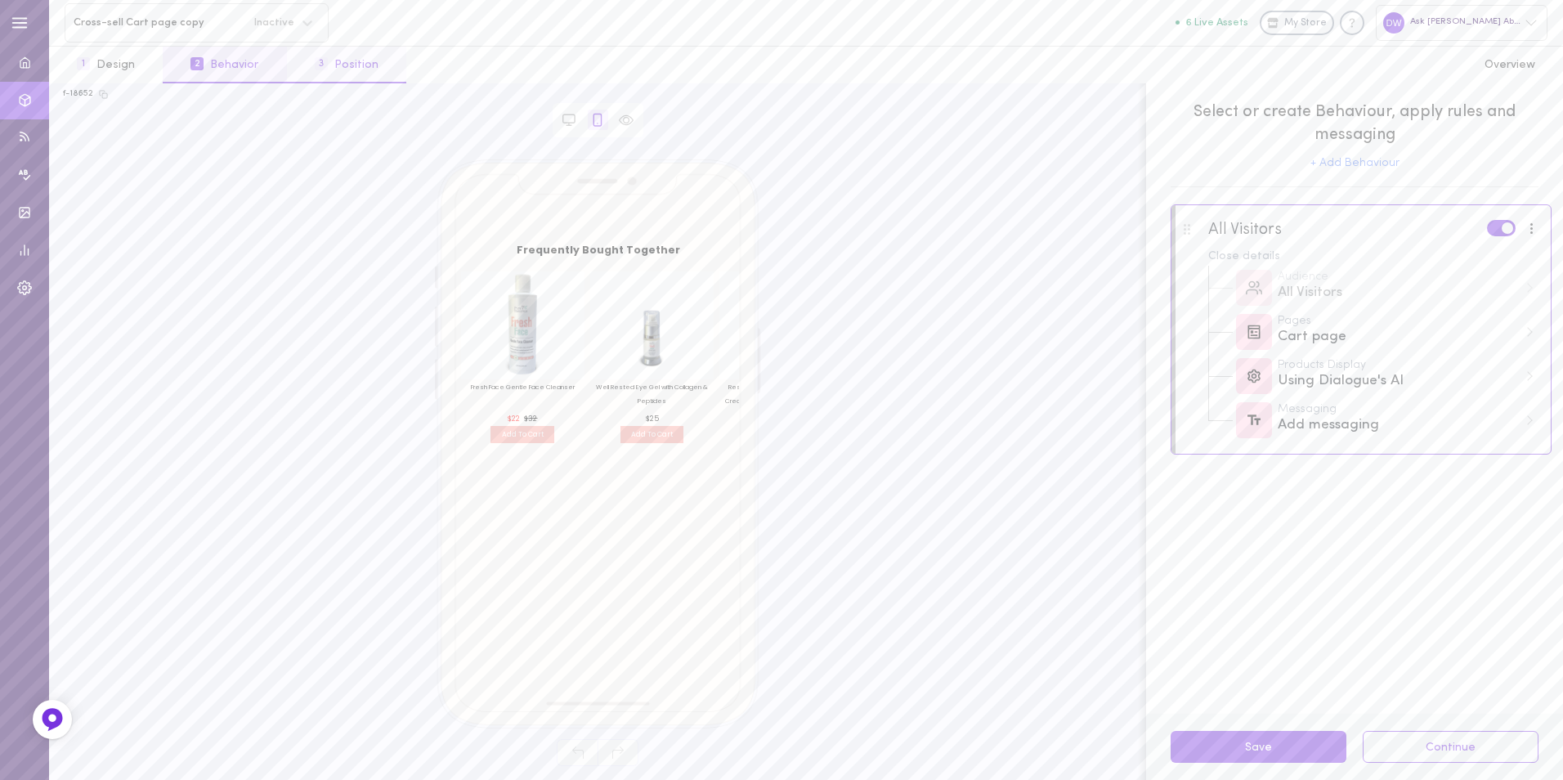
click at [369, 58] on button "3 Position" at bounding box center [346, 65] width 119 height 37
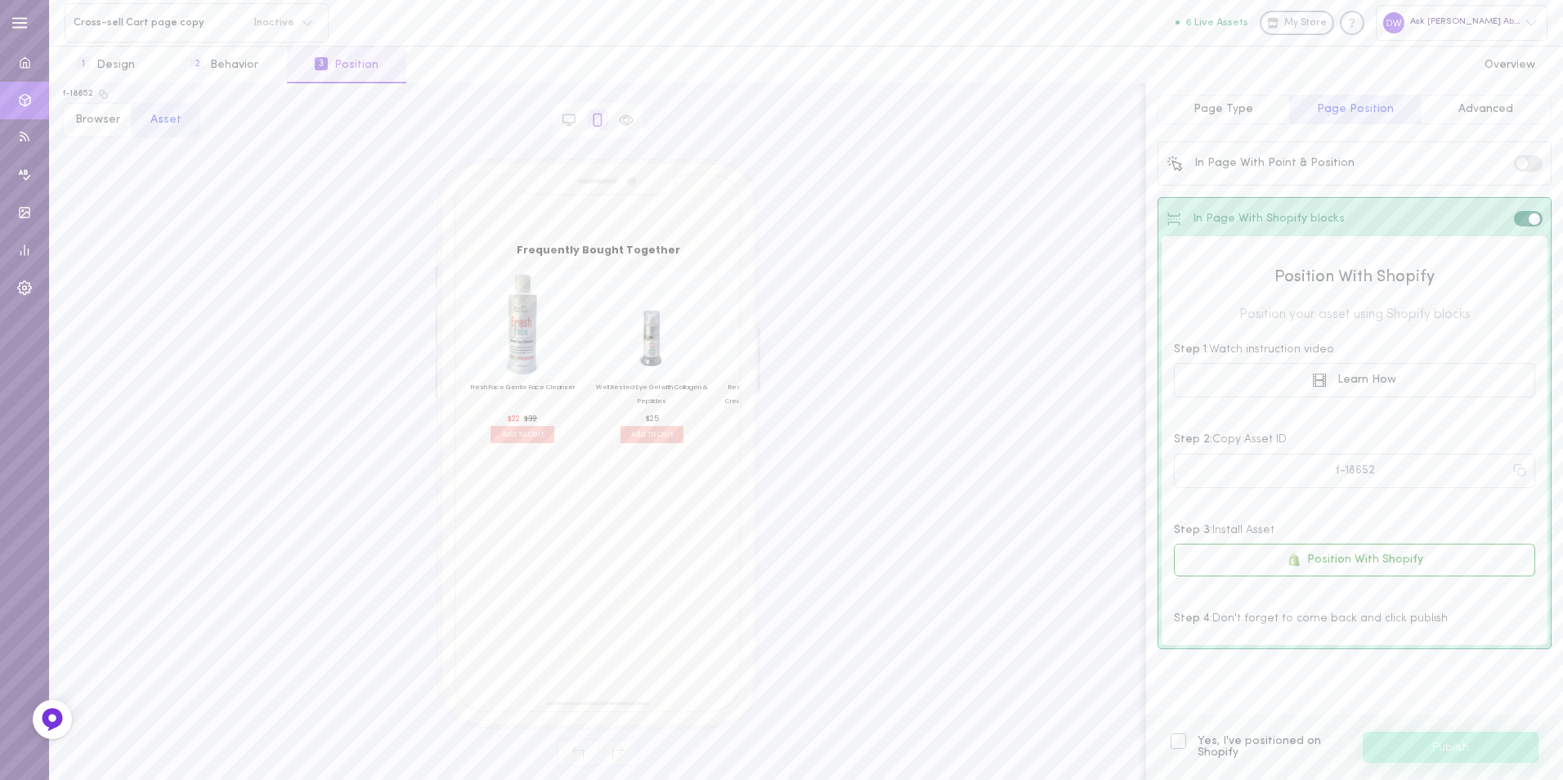
click at [1227, 105] on span "Page Type" at bounding box center [1223, 109] width 60 height 12
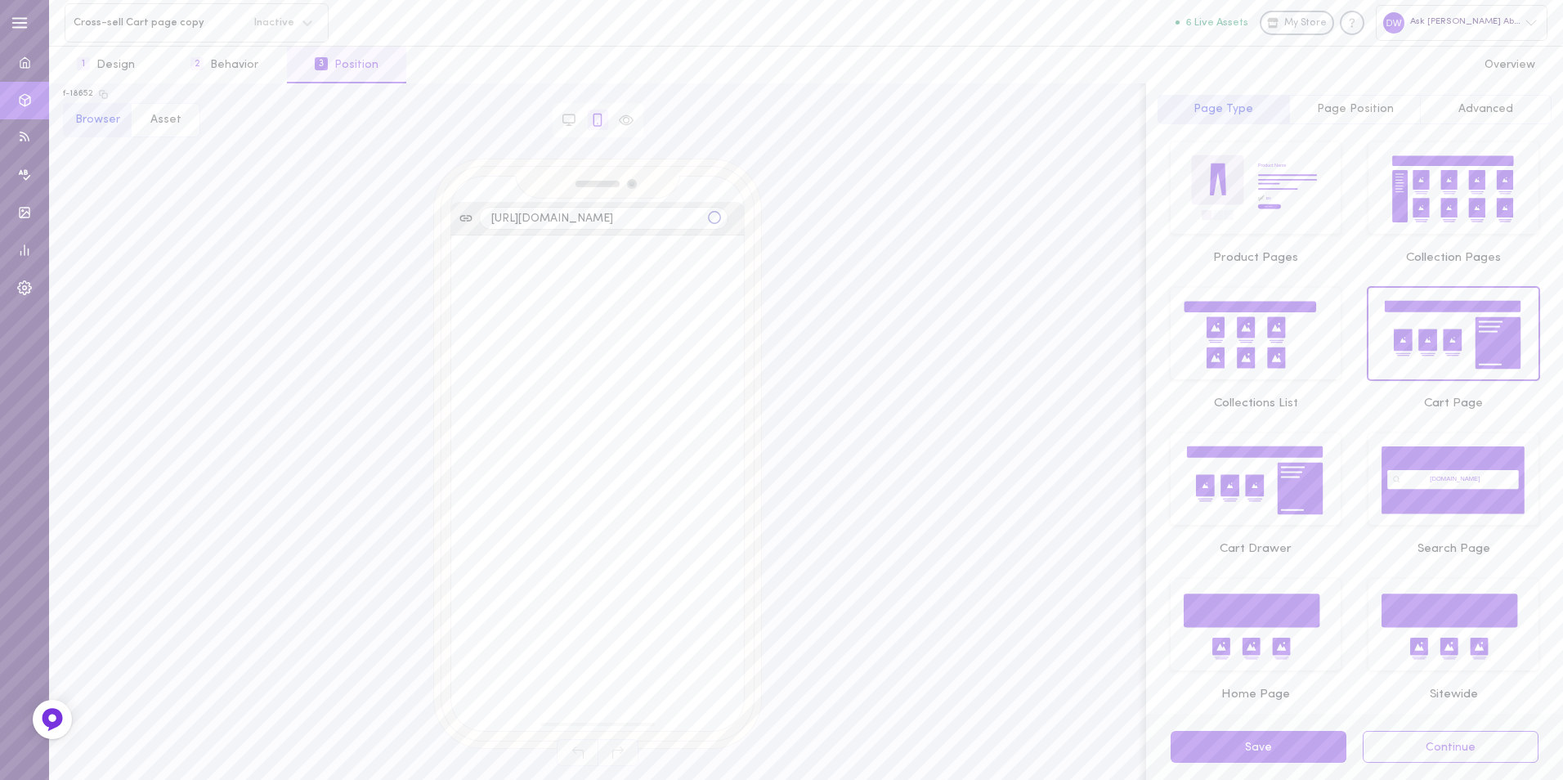
click at [1278, 503] on icon at bounding box center [1300, 488] width 45 height 51
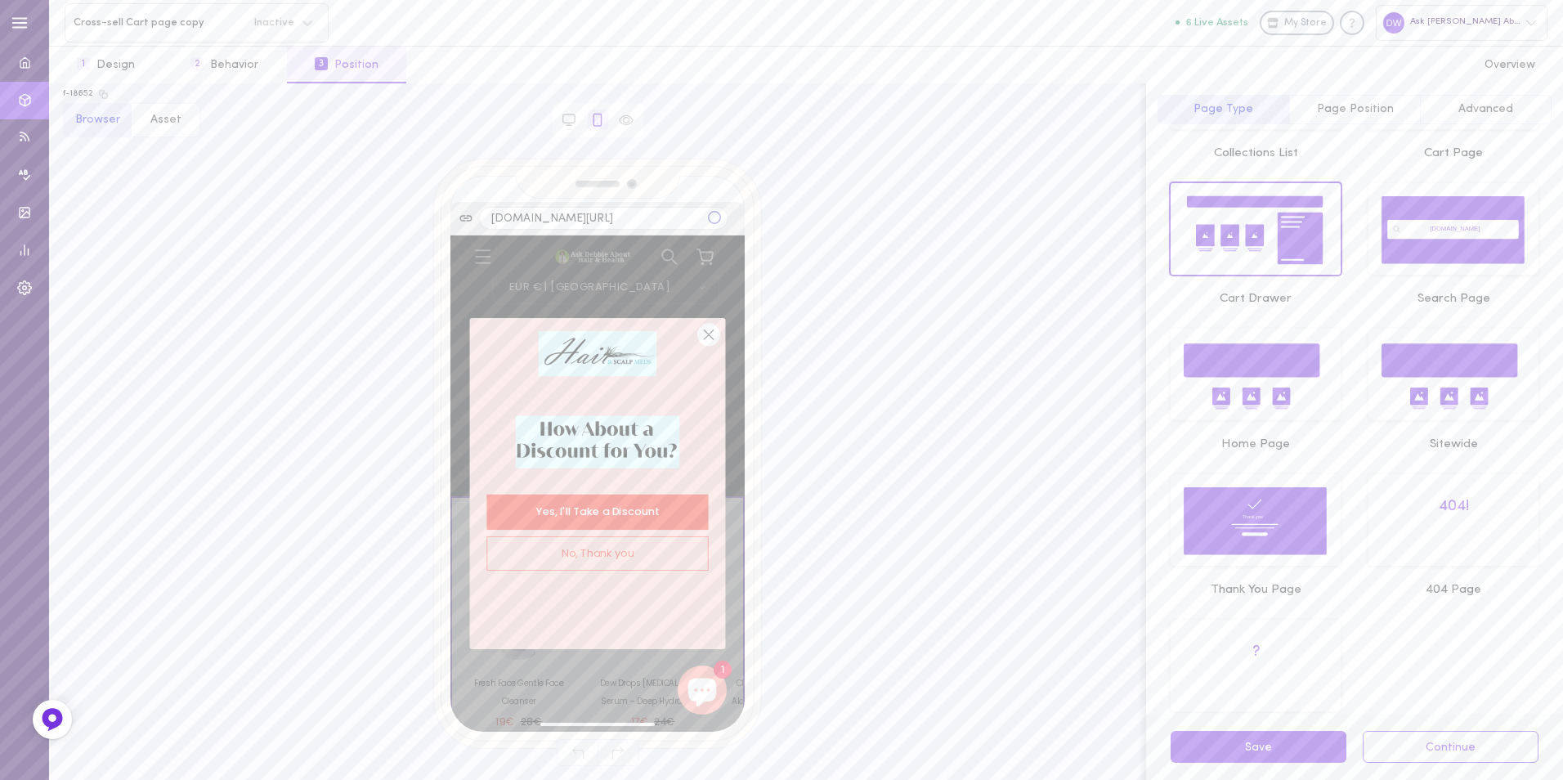
scroll to position [315, 0]
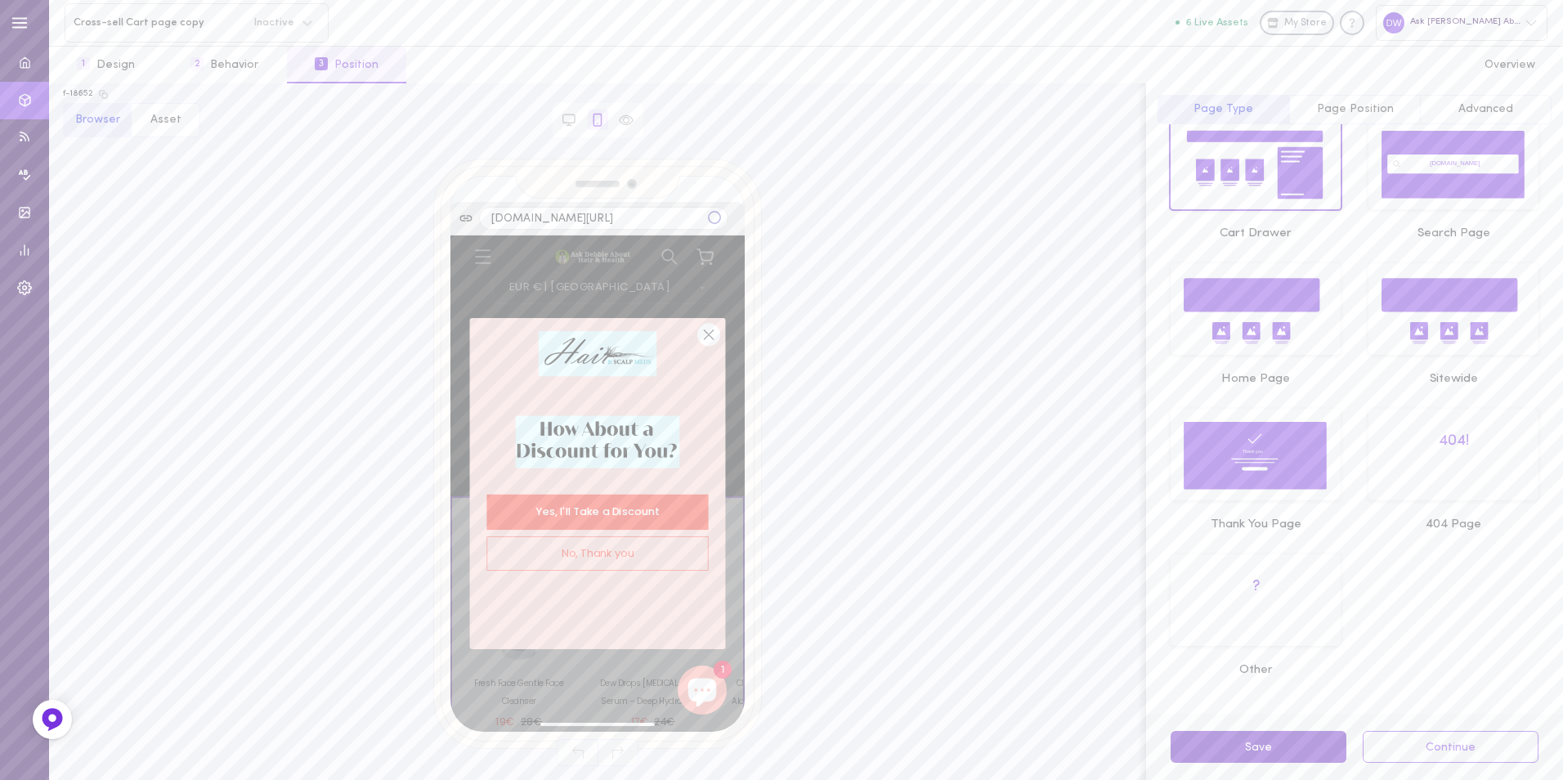
click at [1298, 752] on button "Save" at bounding box center [1258, 747] width 176 height 32
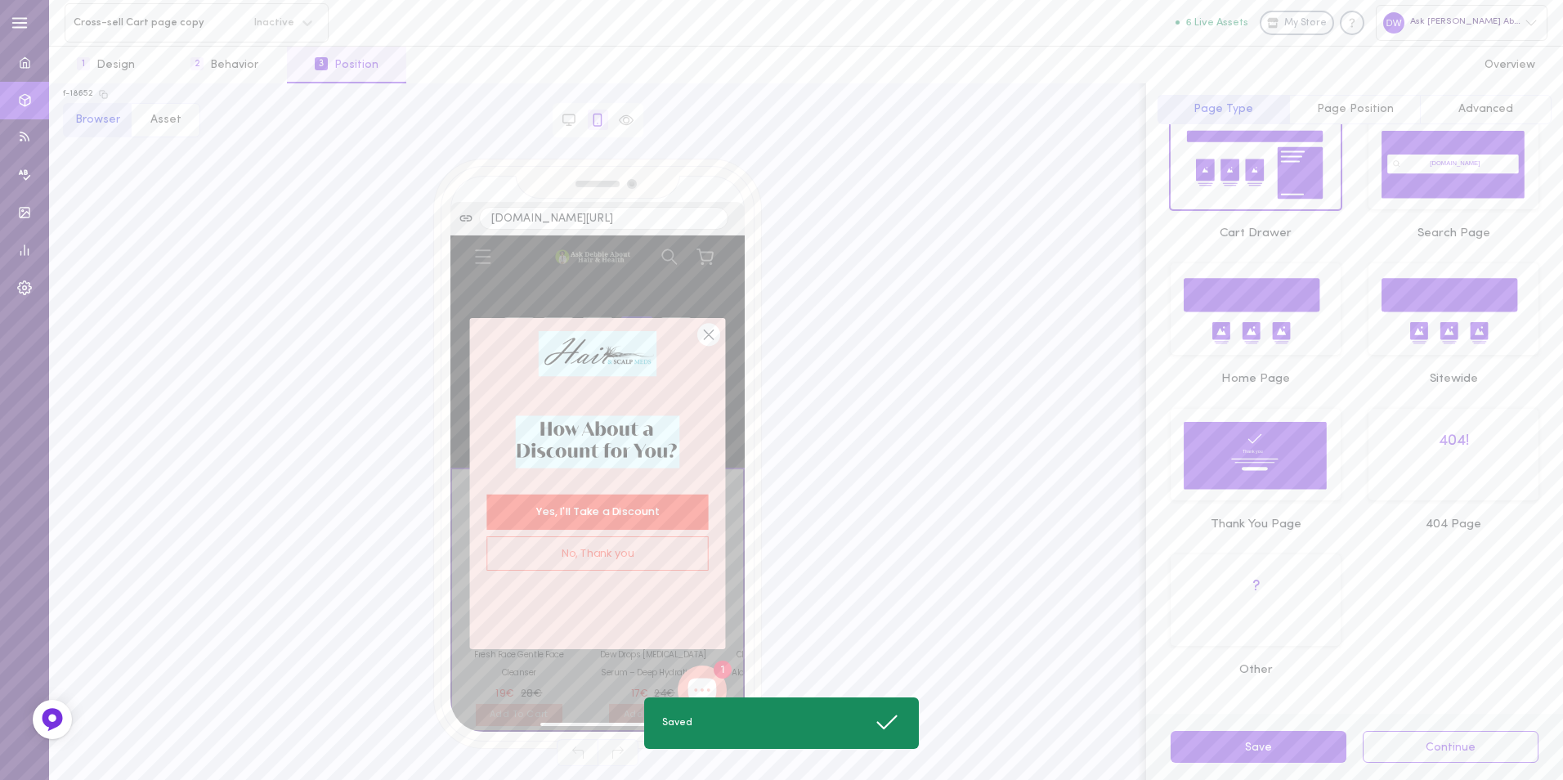
scroll to position [9508, 0]
click at [1341, 104] on span "Page Position" at bounding box center [1355, 109] width 77 height 12
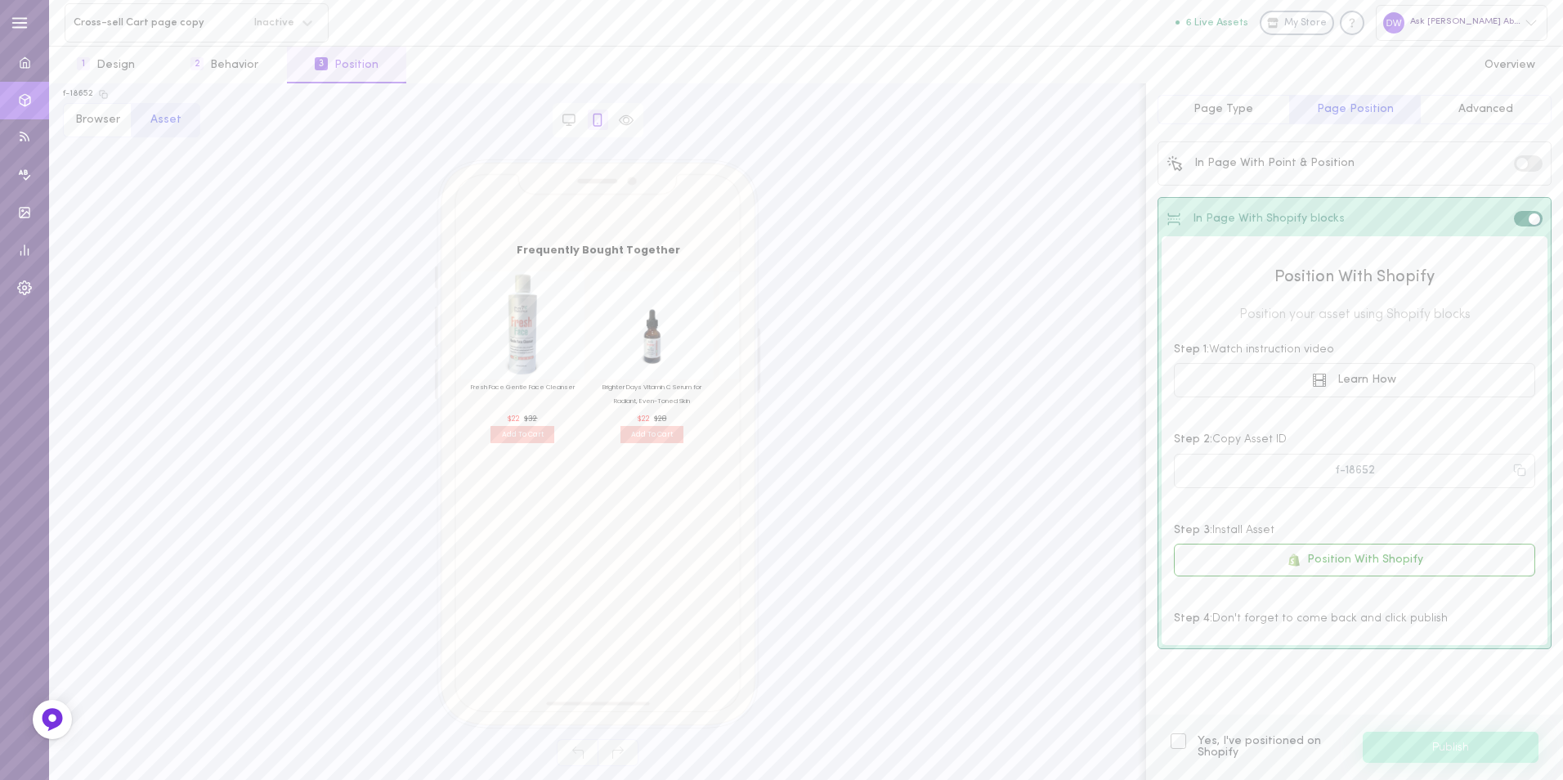
click at [1243, 714] on div "Yes, I've positioned on Shopify Publish" at bounding box center [1354, 746] width 417 height 65
click at [307, 24] on icon at bounding box center [307, 23] width 16 height 16
click at [1322, 707] on div "In Page With Point & Position In Page With Shopify blocks Position With Shopify…" at bounding box center [1354, 419] width 417 height 590
click at [1242, 105] on span "Page Type" at bounding box center [1223, 109] width 60 height 12
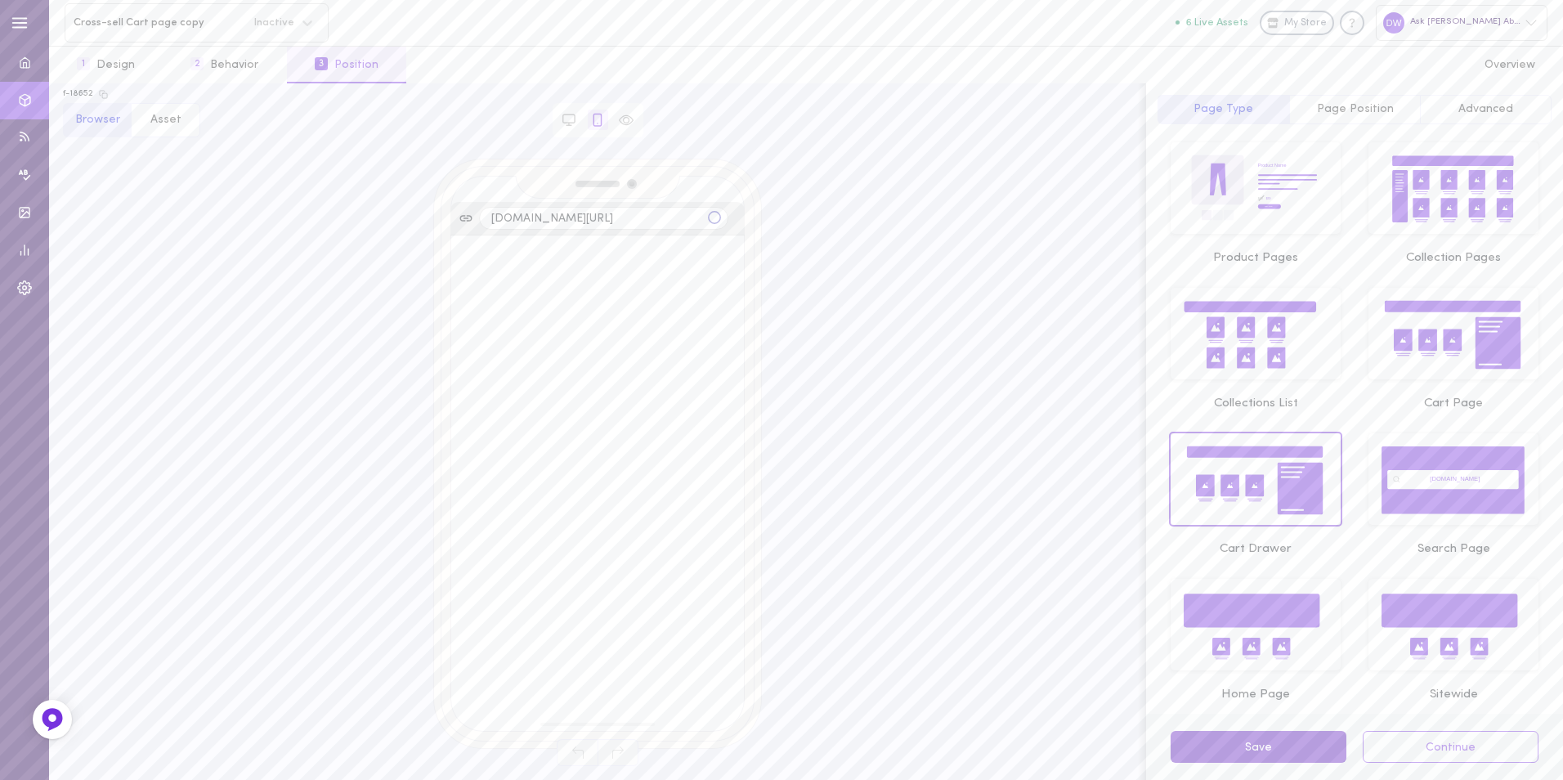
click at [1286, 754] on button "Save" at bounding box center [1258, 747] width 176 height 32
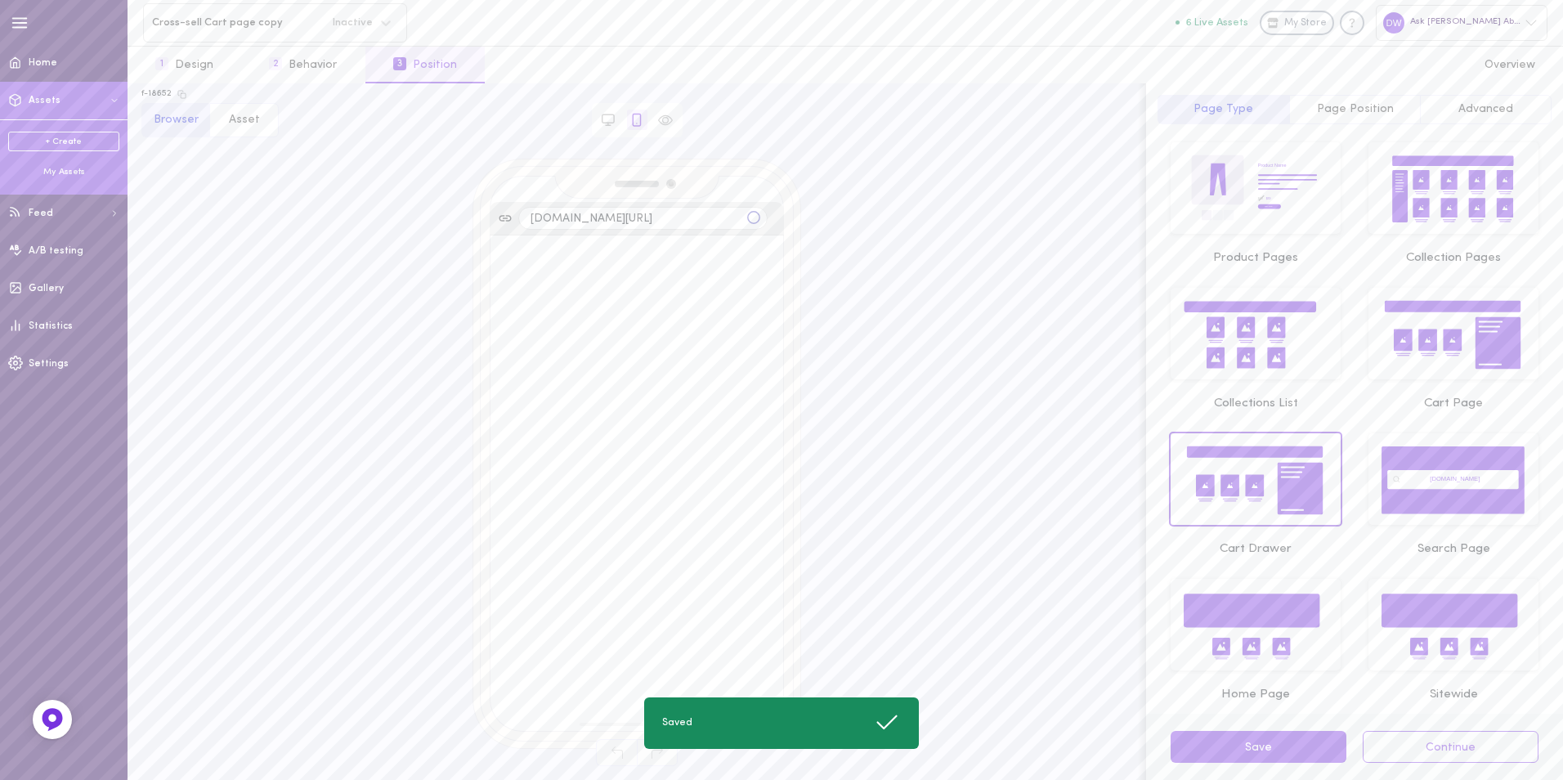
click at [60, 174] on div "My Assets" at bounding box center [63, 172] width 111 height 12
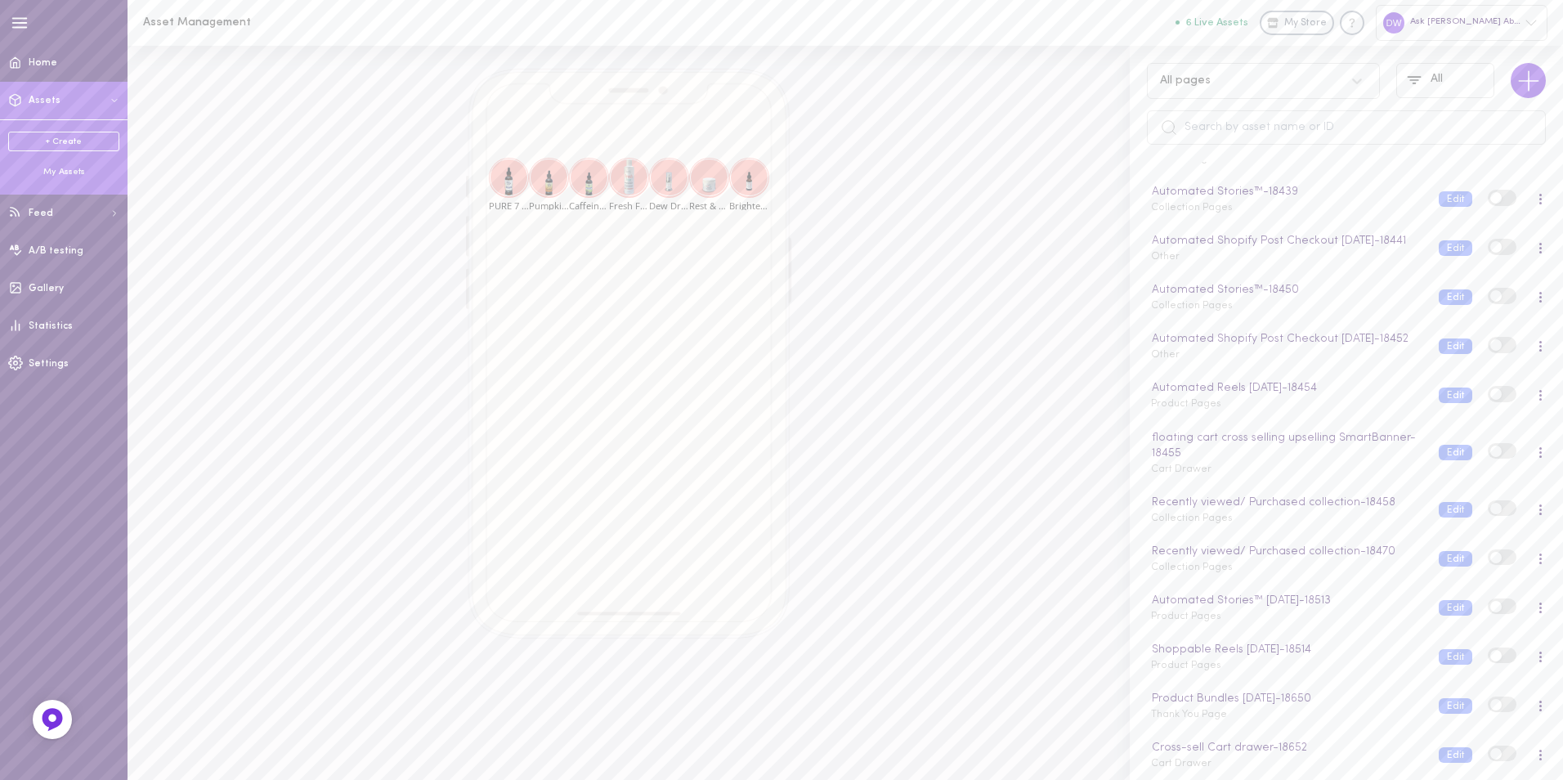
scroll to position [558, 0]
click at [1490, 754] on span at bounding box center [1495, 753] width 11 height 11
click at [0, 0] on input "checkbox" at bounding box center [0, 0] width 0 height 0
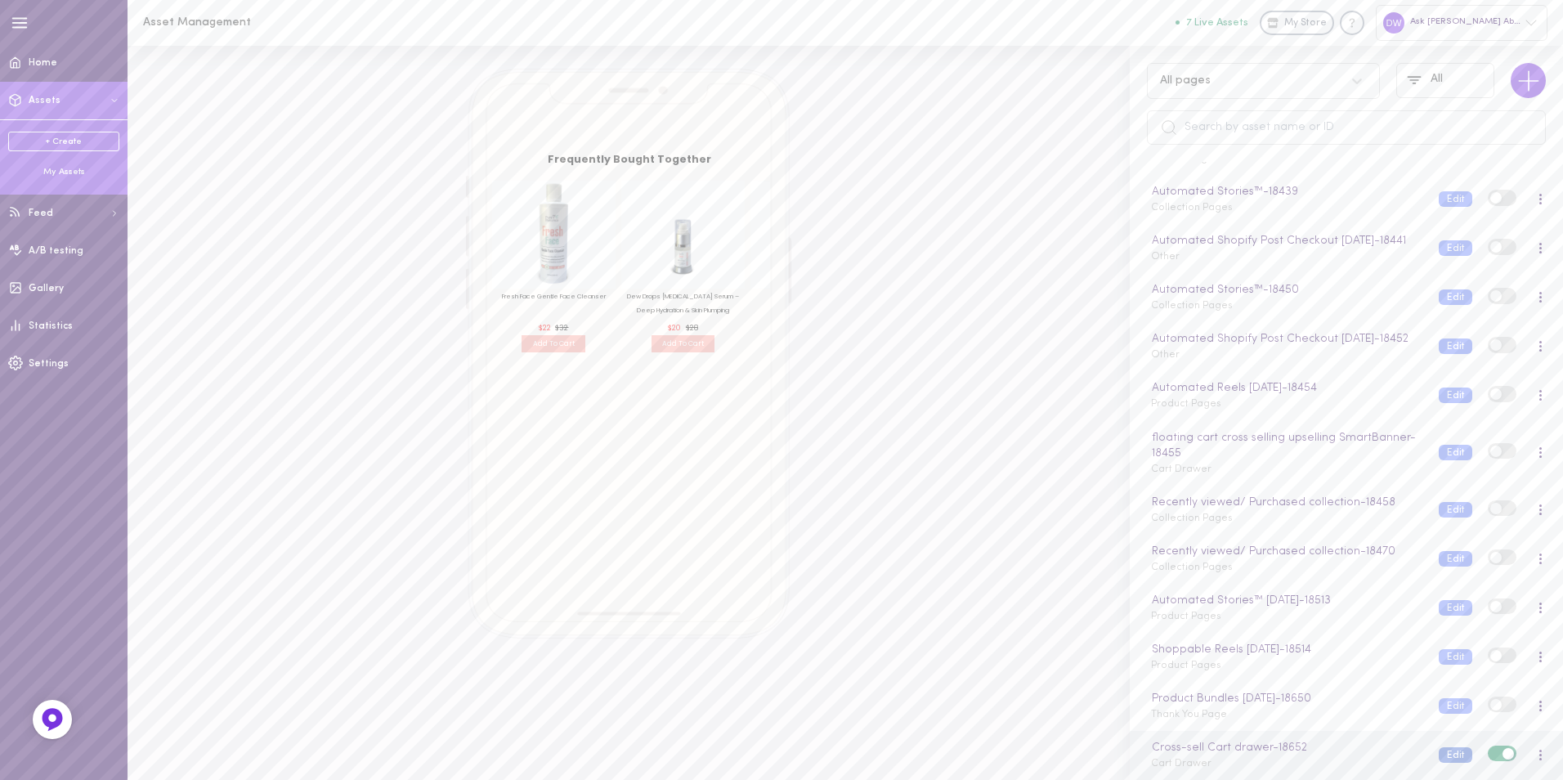
click at [1439, 755] on button "Edit" at bounding box center [1456, 755] width 34 height 16
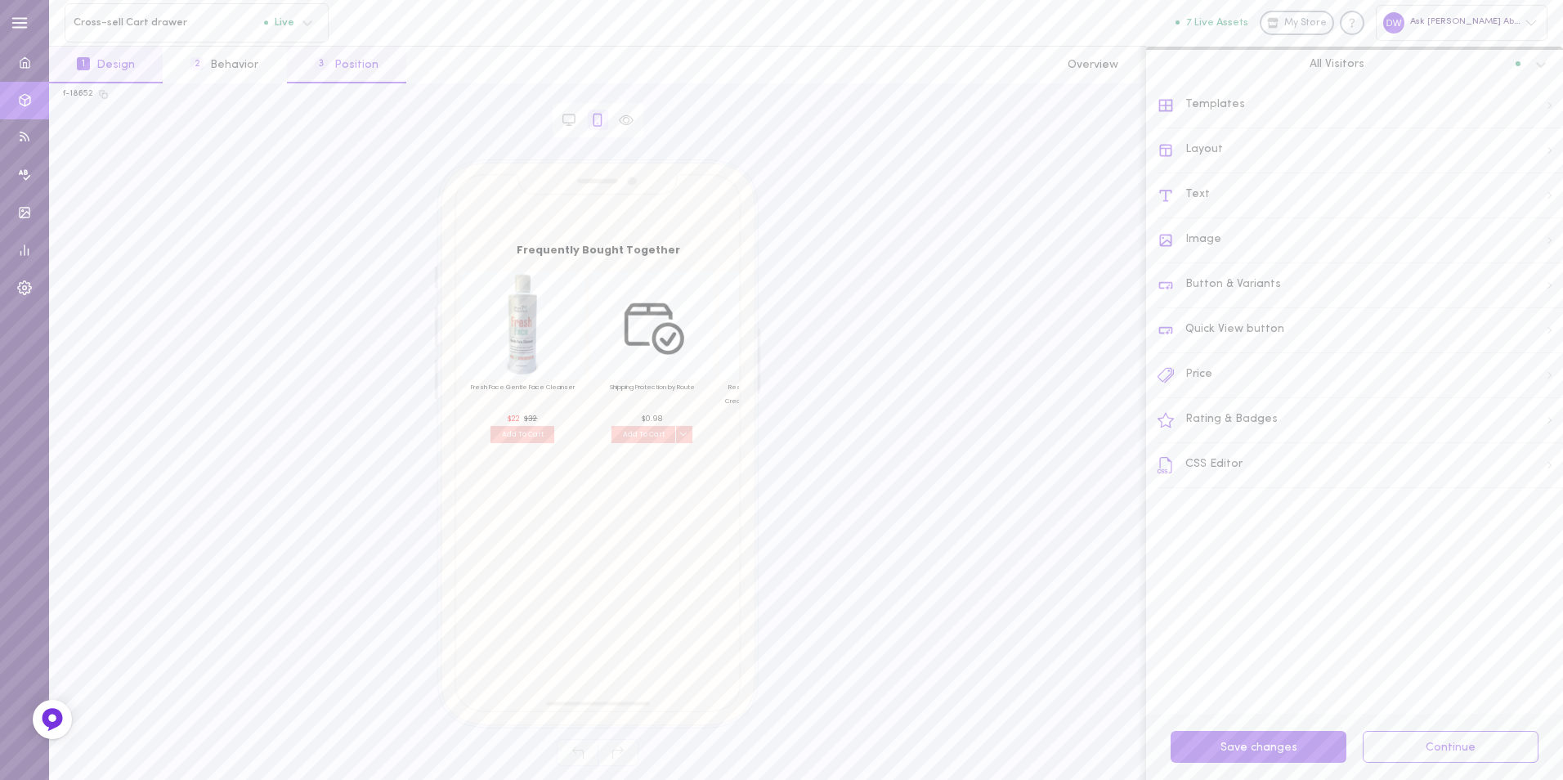
click at [342, 69] on button "3 Position" at bounding box center [346, 65] width 119 height 37
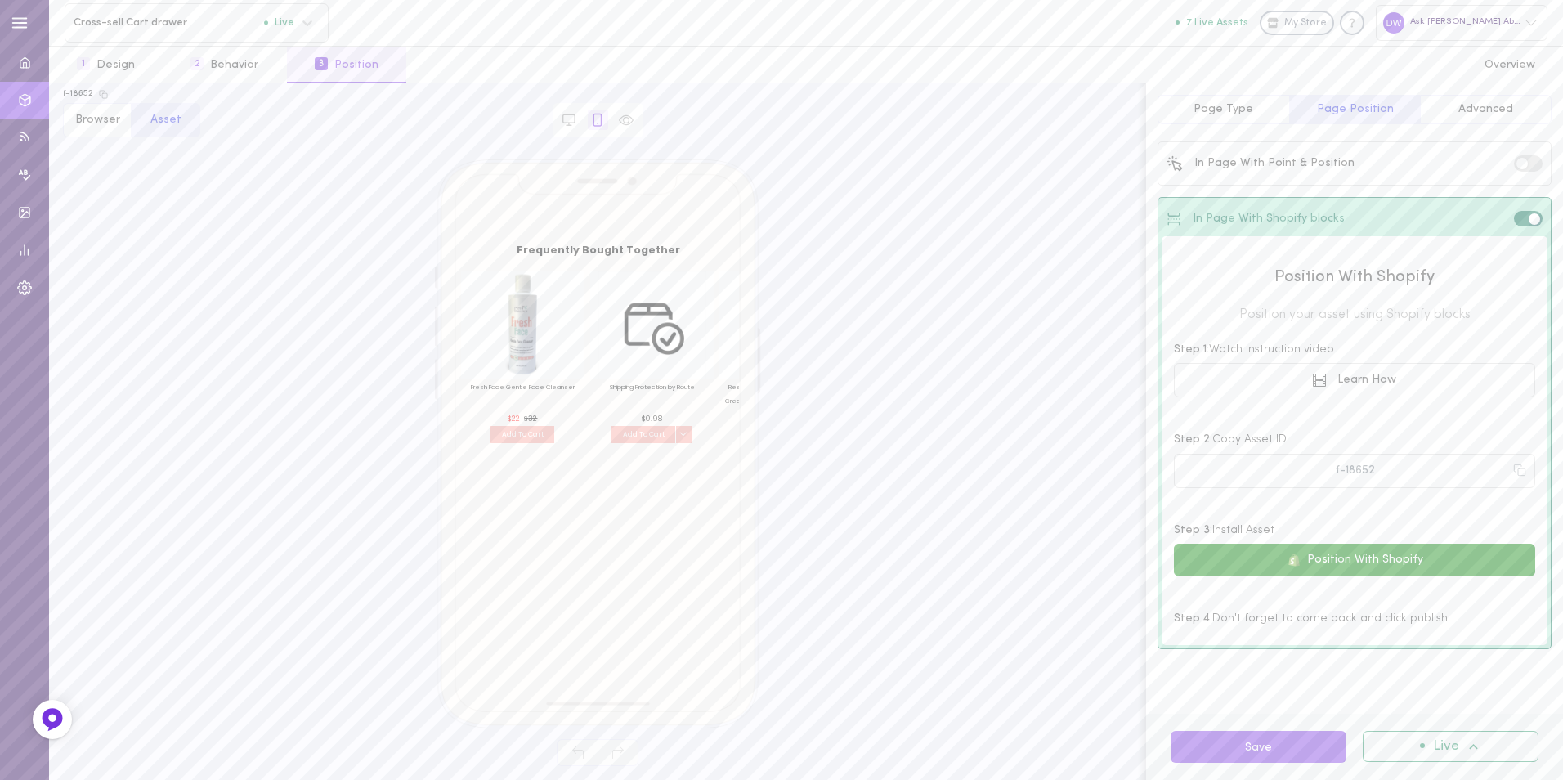
click at [1308, 567] on button "Position With Shopify" at bounding box center [1354, 560] width 361 height 33
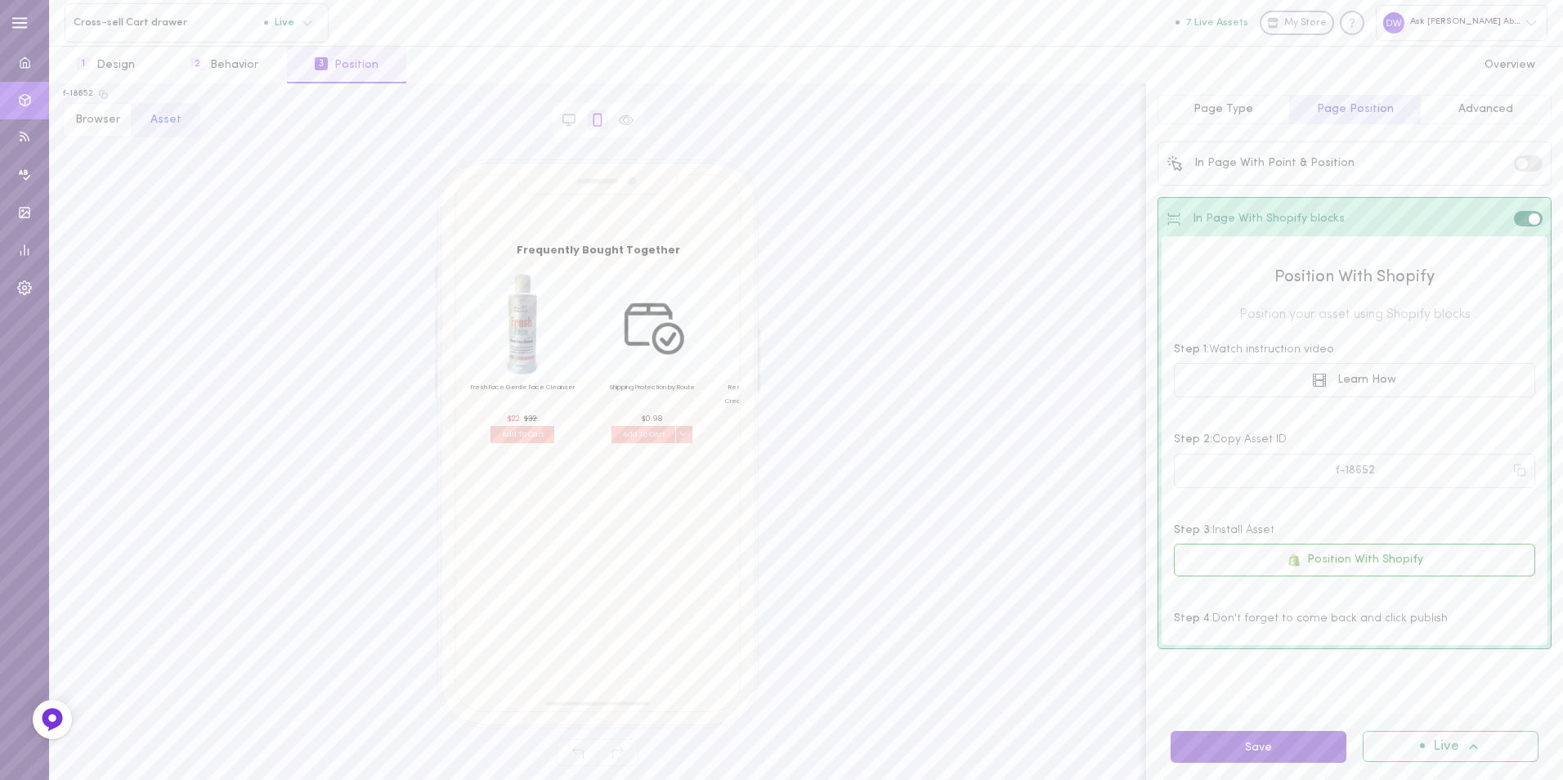
click at [1269, 749] on button "Save" at bounding box center [1258, 747] width 176 height 32
click at [1519, 162] on span at bounding box center [1521, 163] width 11 height 11
click at [0, 0] on input "checkbox" at bounding box center [0, 0] width 0 height 0
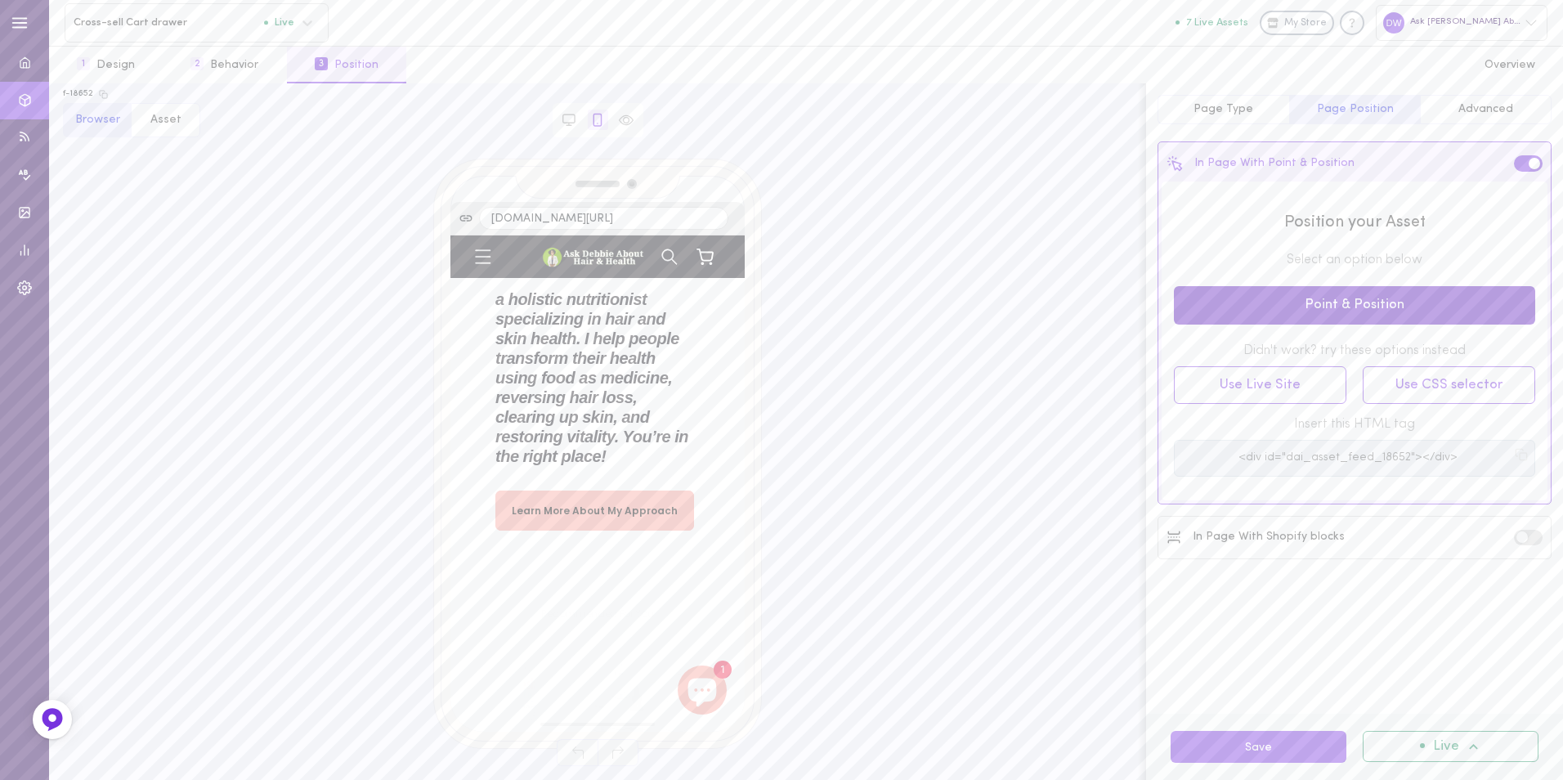
click at [1353, 315] on button "Point & Position" at bounding box center [1354, 305] width 361 height 38
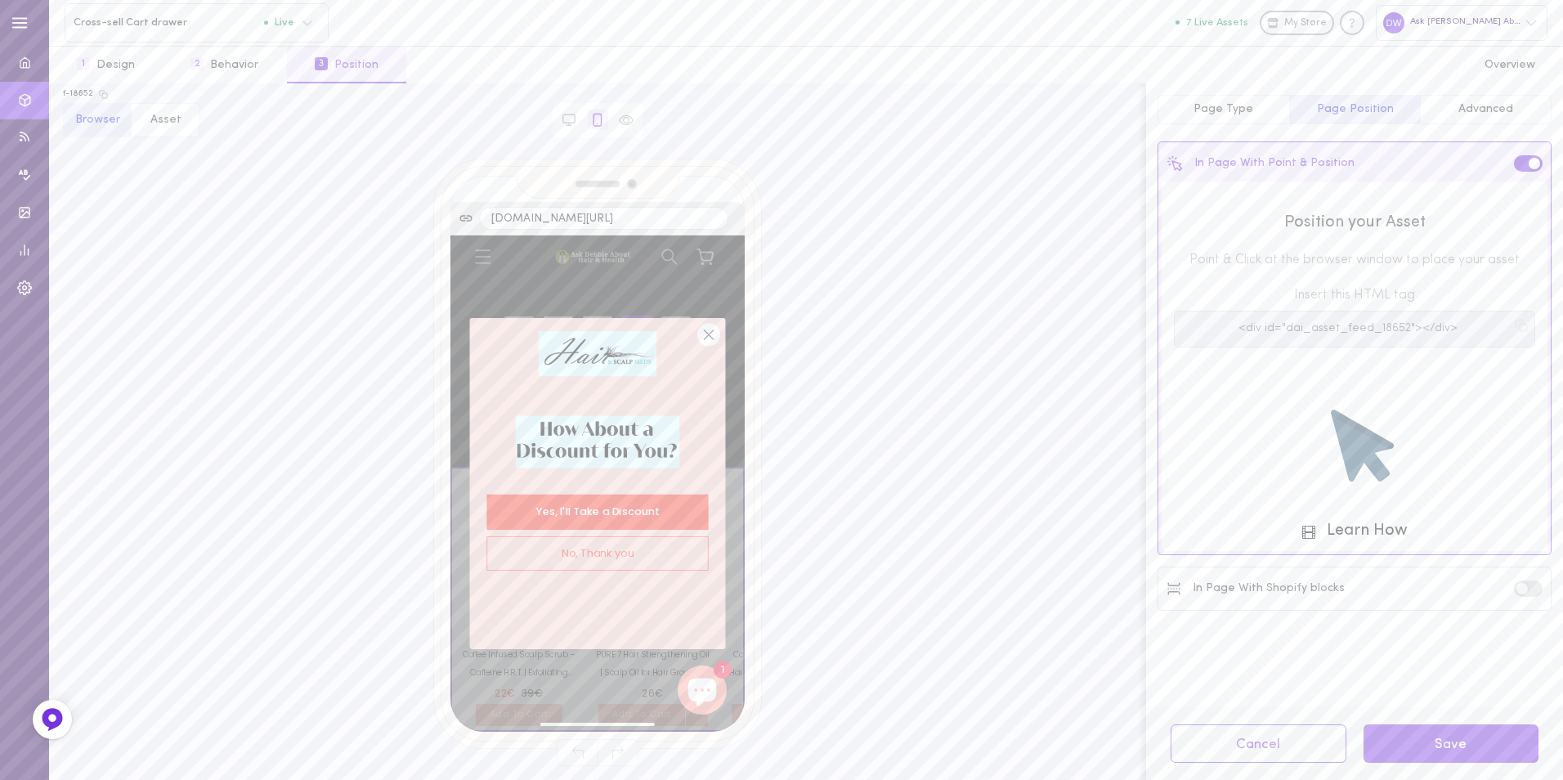
scroll to position [9445, 0]
click at [703, 330] on circle "Close dialog" at bounding box center [709, 335] width 22 height 22
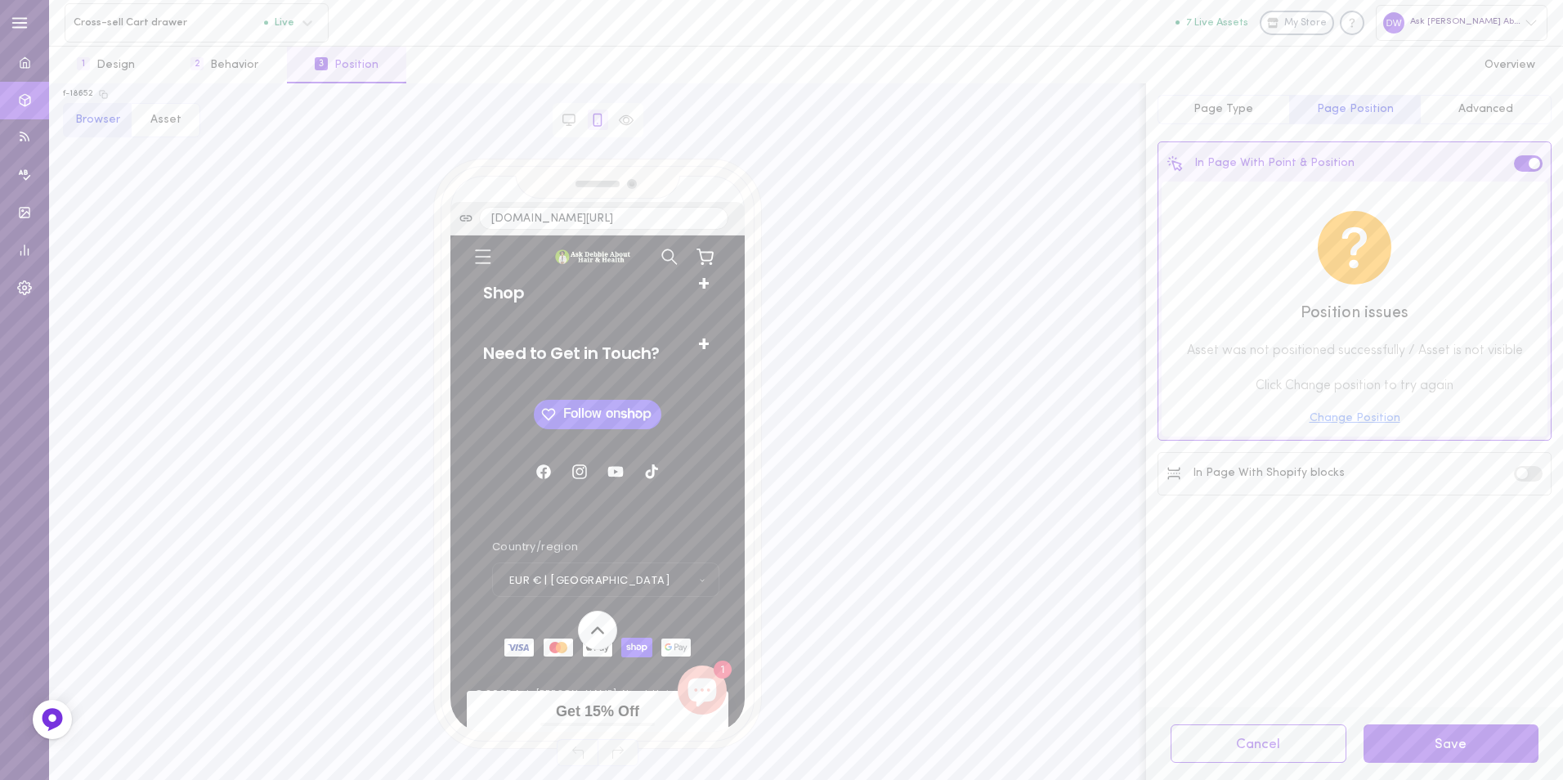
scroll to position [9140, 0]
click at [1327, 418] on button "Change Position" at bounding box center [1354, 418] width 91 height 11
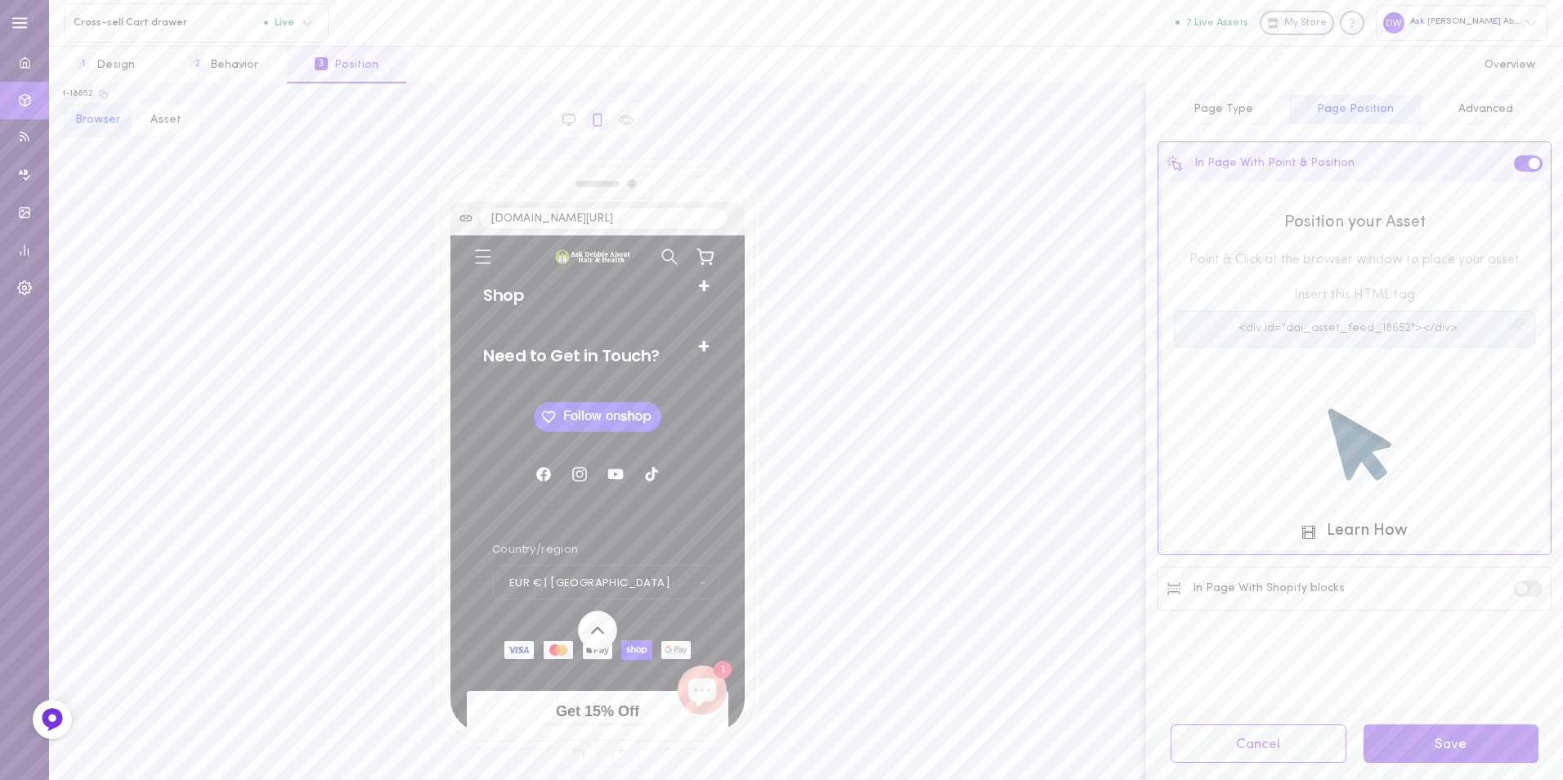
click at [1311, 335] on pre "<div id="dai_asset_feed_18652"></div>" at bounding box center [1347, 329] width 324 height 14
click at [1344, 526] on button "Learn How" at bounding box center [1354, 530] width 105 height 17
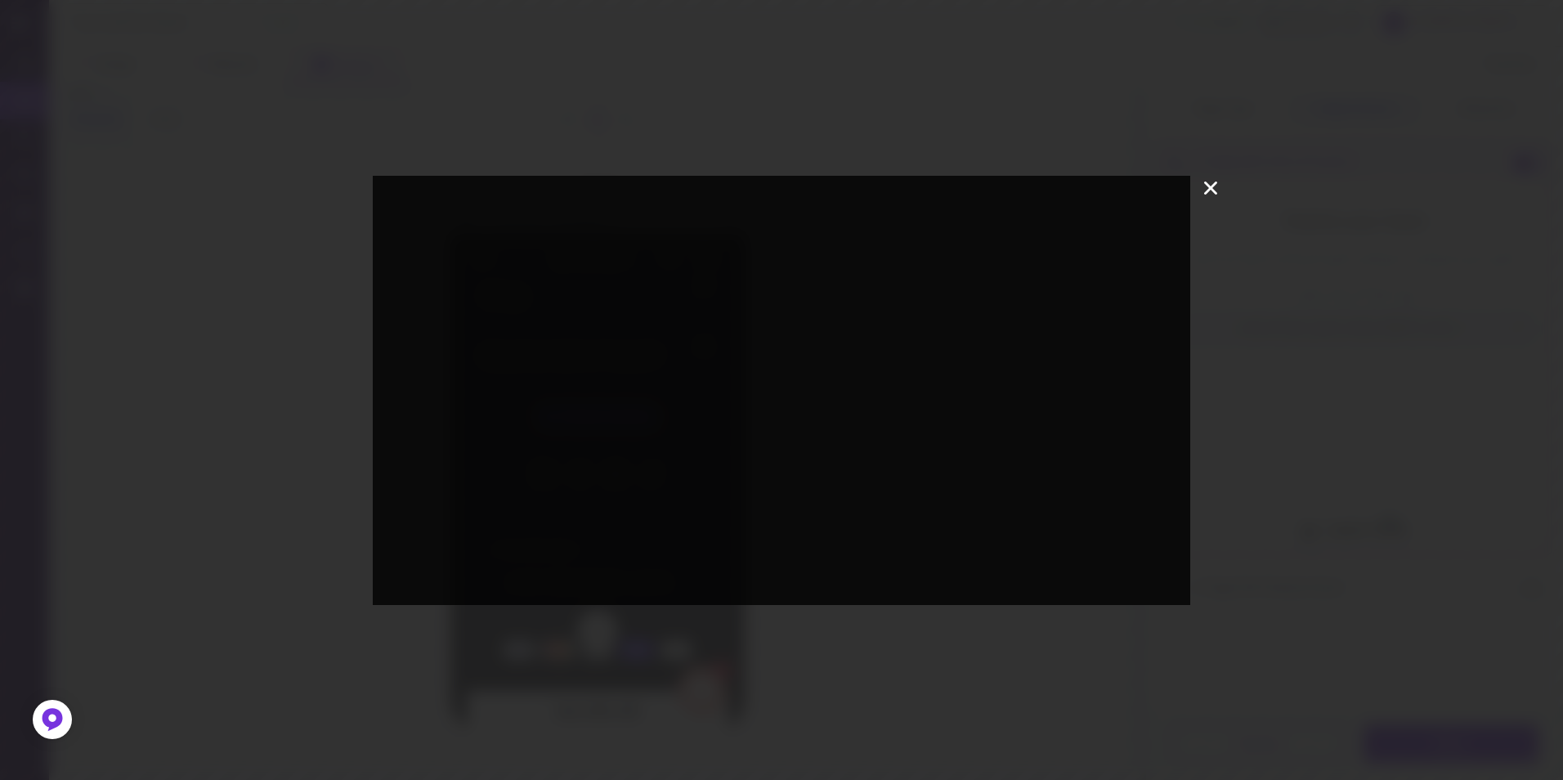
click at [1207, 195] on icon at bounding box center [1210, 188] width 25 height 25
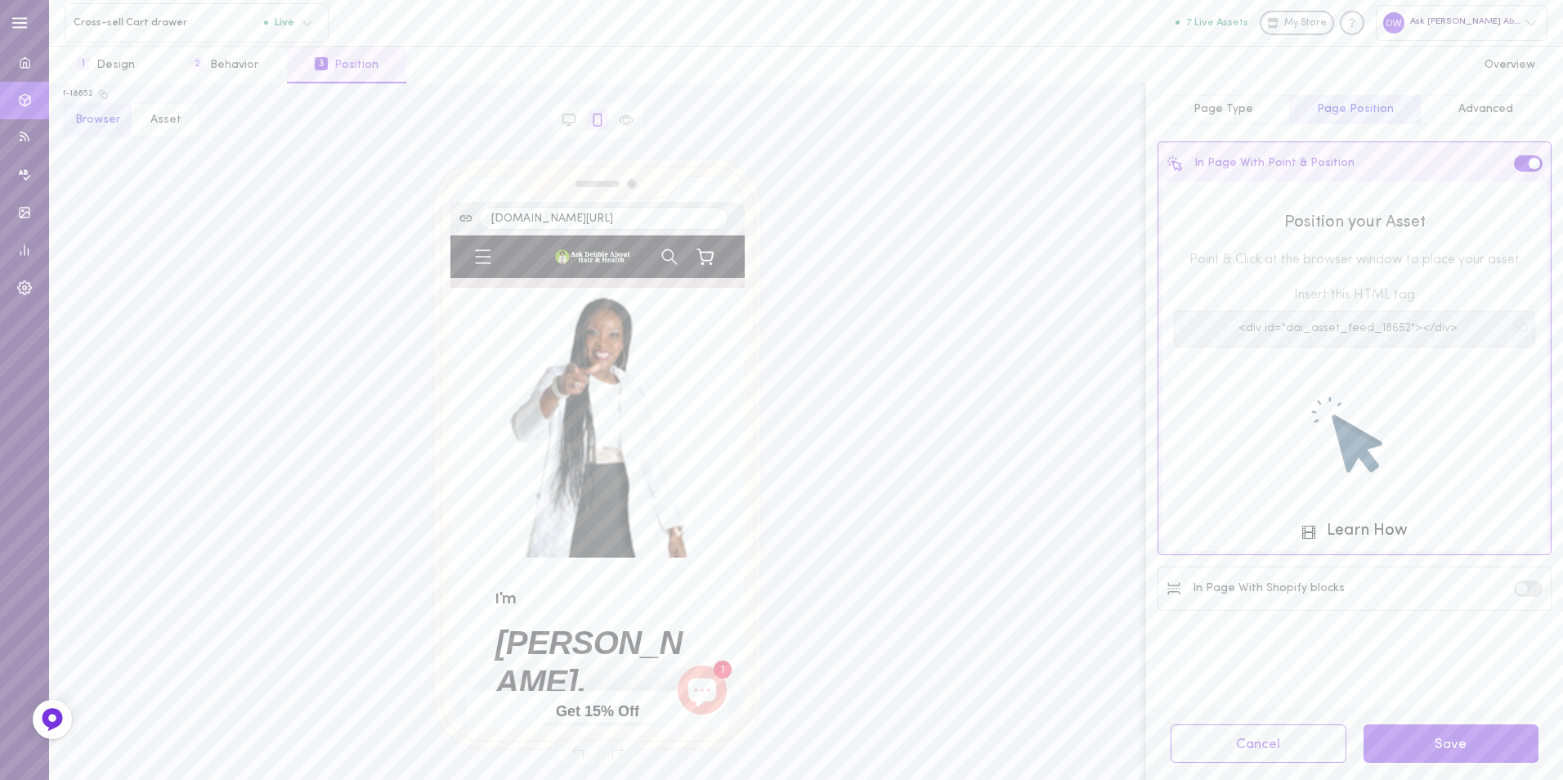
scroll to position [0, 0]
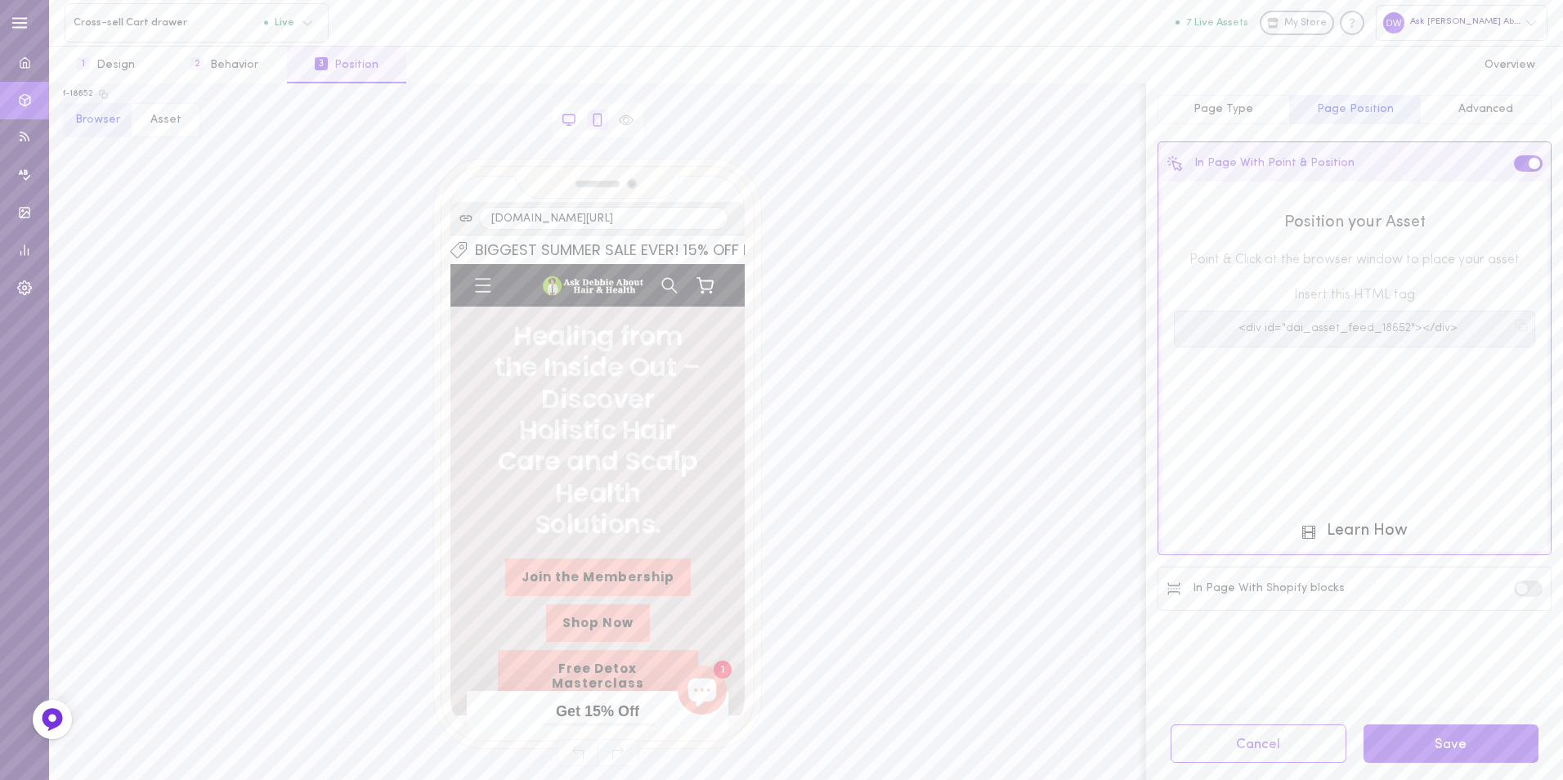
click at [562, 116] on icon at bounding box center [569, 120] width 15 height 15
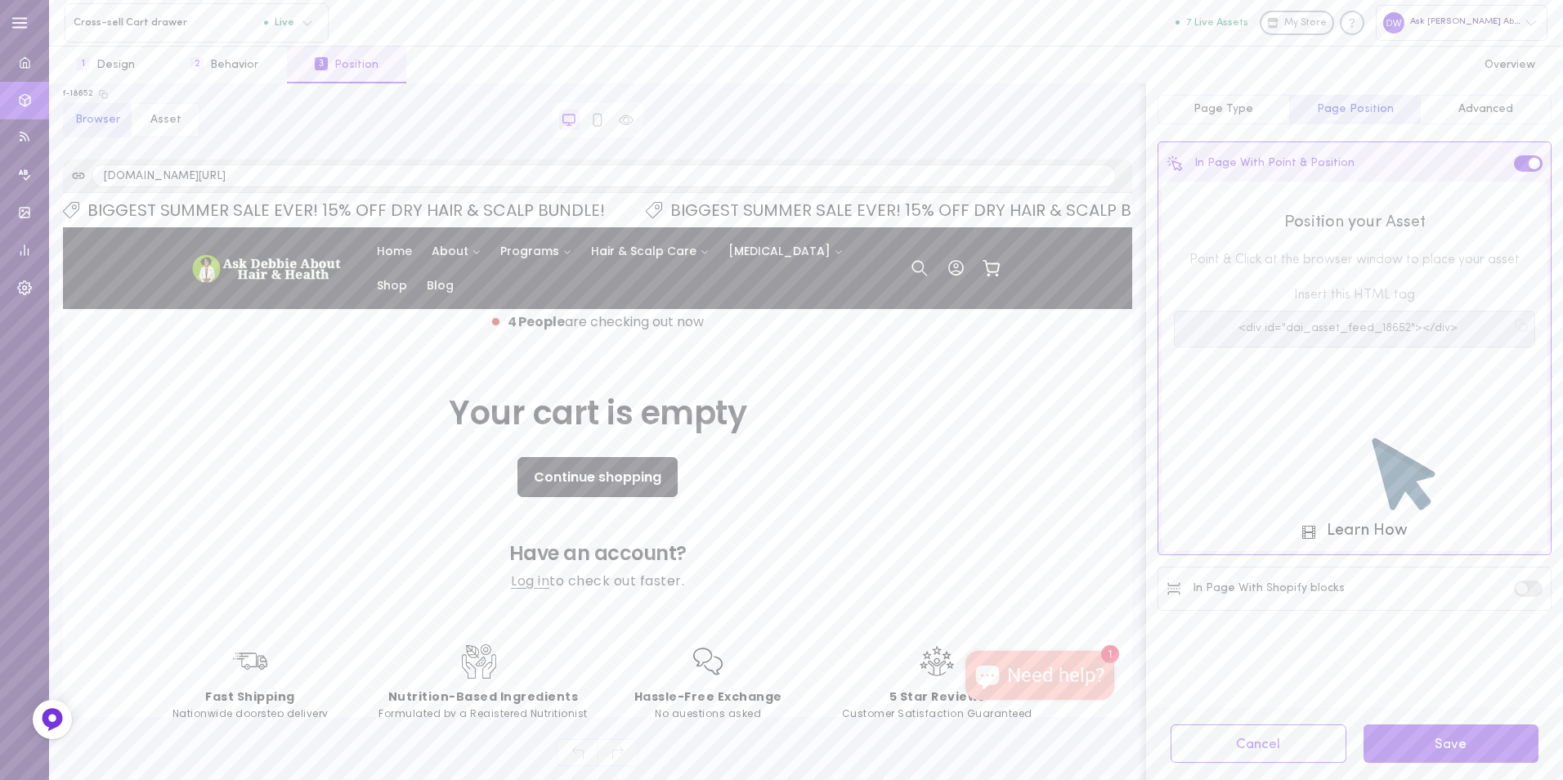
click at [271, 268] on img at bounding box center [265, 269] width 155 height 32
click at [604, 117] on icon at bounding box center [597, 120] width 15 height 15
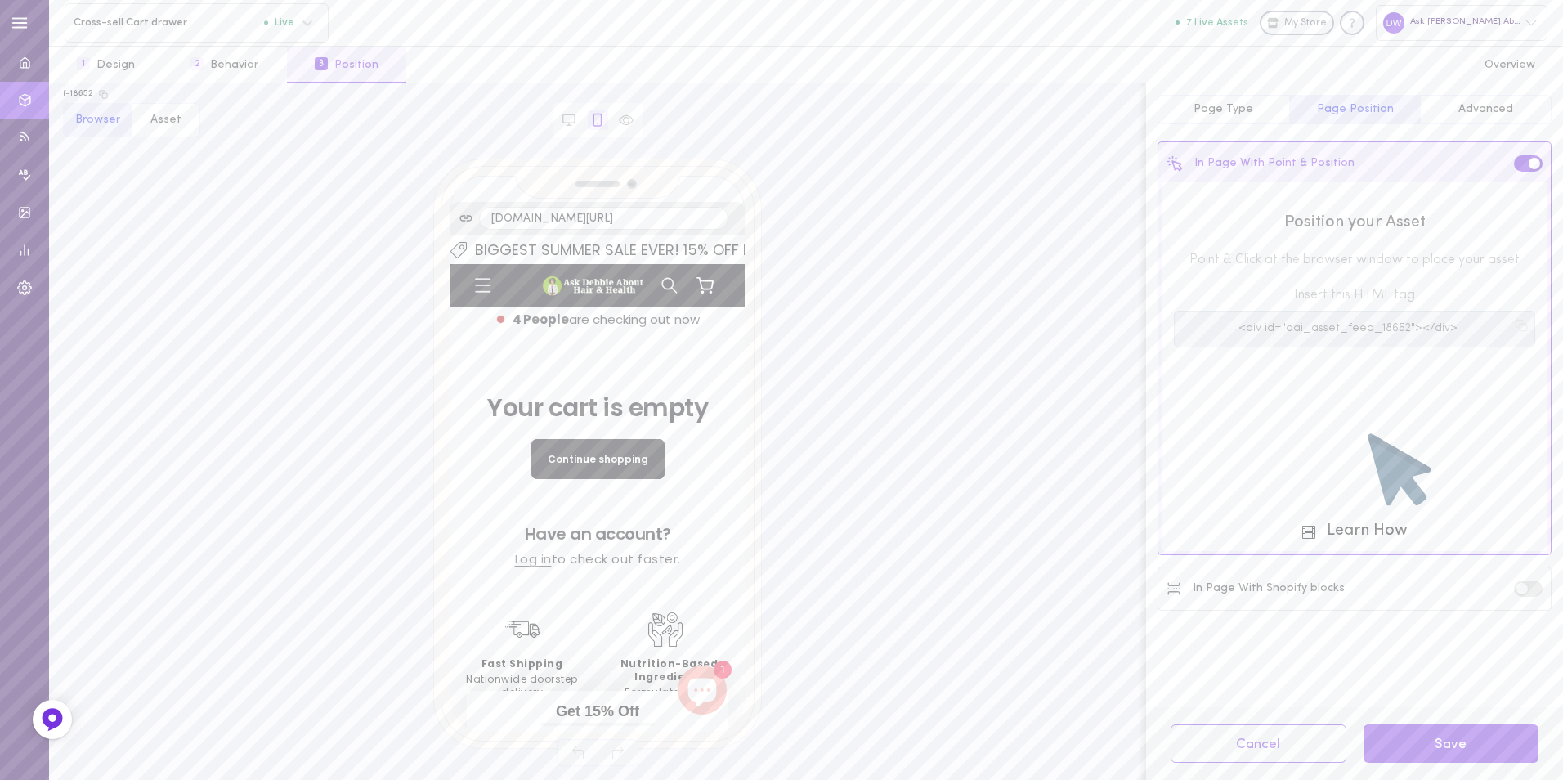
click at [696, 289] on icon at bounding box center [704, 283] width 17 height 13
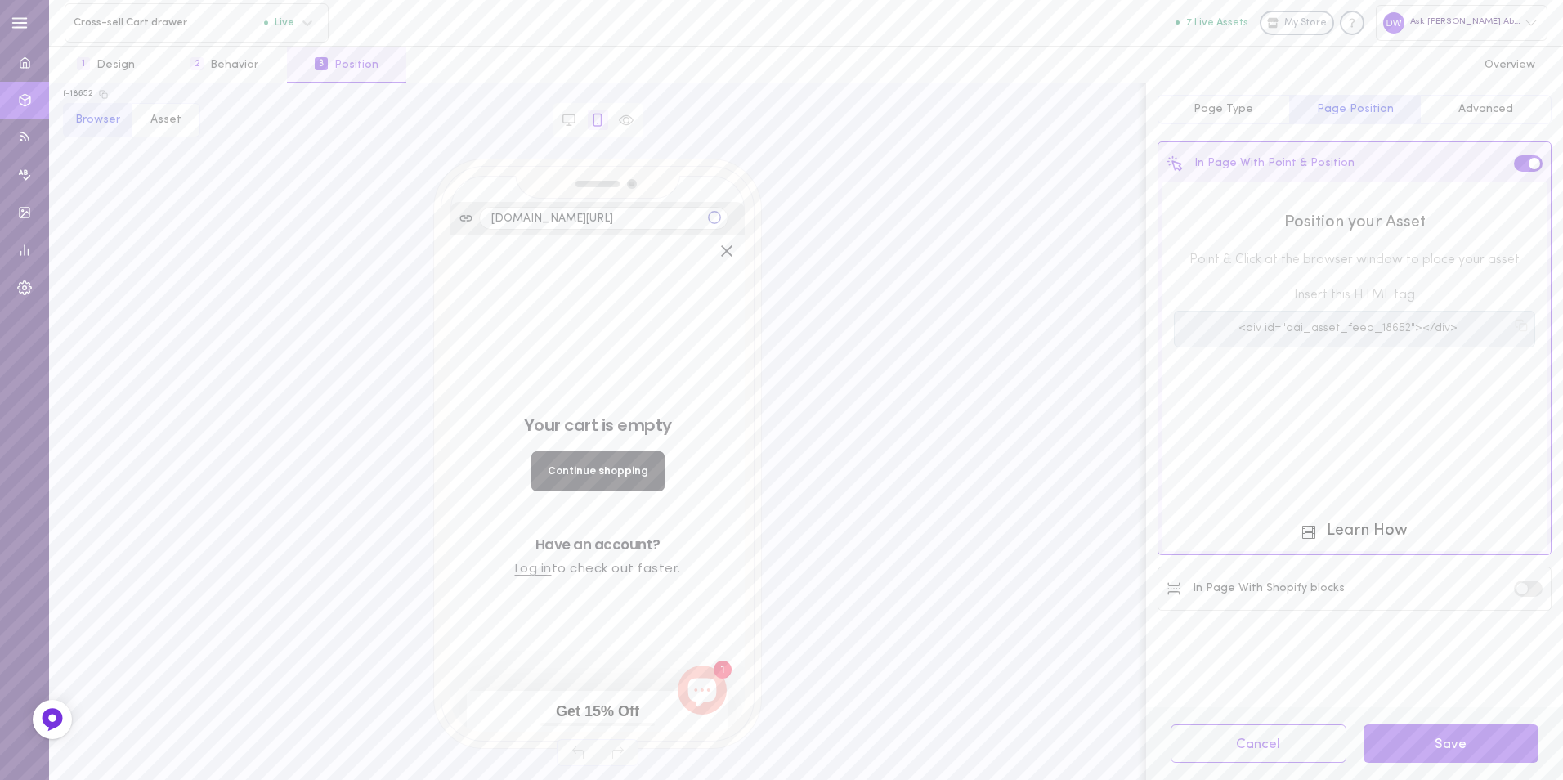
click at [641, 563] on p "Log in to check out faster." at bounding box center [598, 567] width 270 height 17
click at [1359, 423] on icon at bounding box center [1354, 440] width 163 height 163
click at [1369, 467] on icon at bounding box center [1362, 445] width 63 height 72
click at [1358, 330] on pre "<div id="dai_asset_feed_18652"></div>" at bounding box center [1347, 329] width 324 height 14
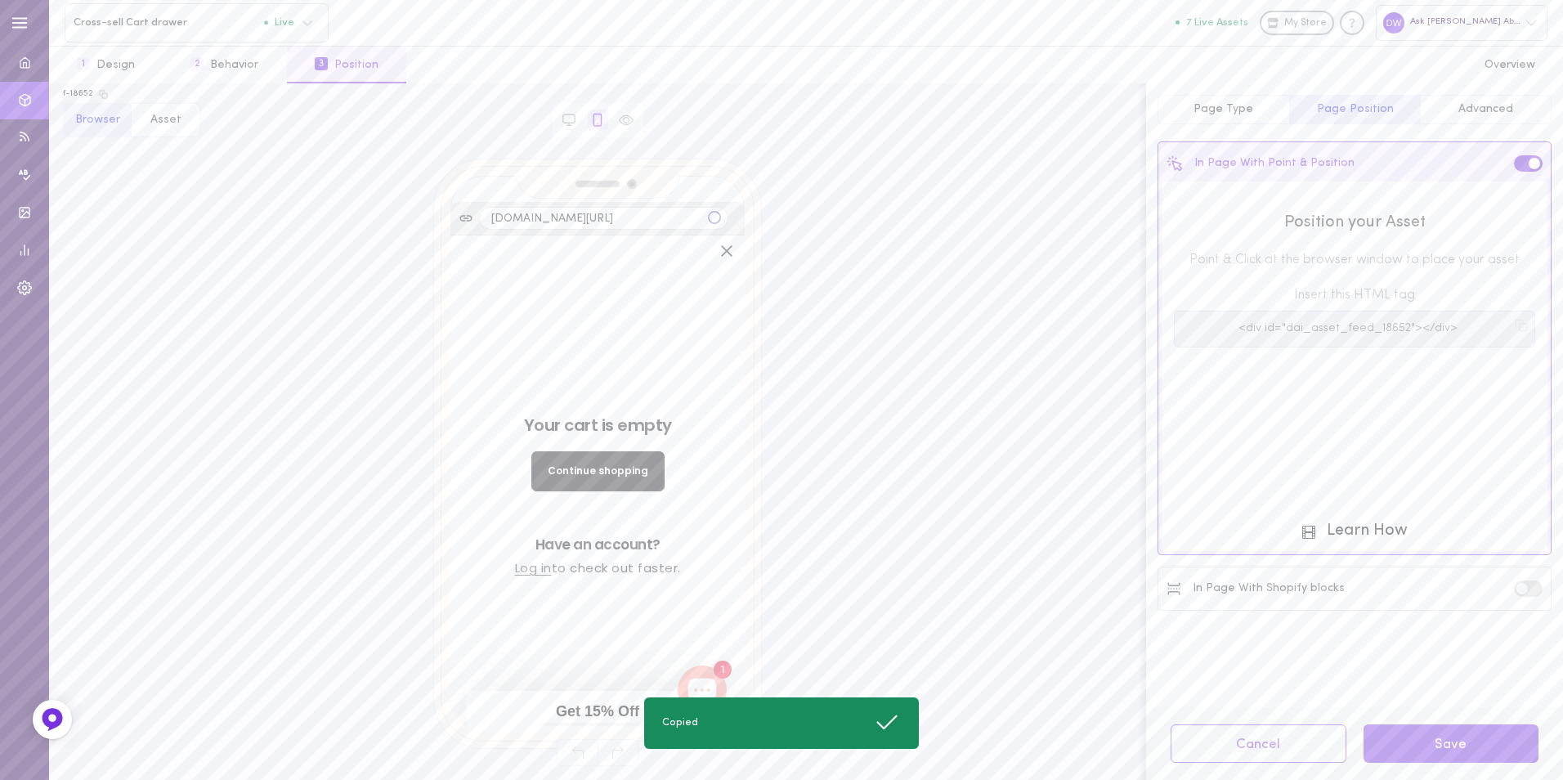
click at [1529, 162] on span at bounding box center [1533, 163] width 11 height 11
click at [0, 0] on input "checkbox" at bounding box center [0, 0] width 0 height 0
click at [1529, 162] on span at bounding box center [1533, 163] width 11 height 11
click at [0, 0] on input "checkbox" at bounding box center [0, 0] width 0 height 0
click at [1532, 590] on label at bounding box center [1528, 588] width 29 height 16
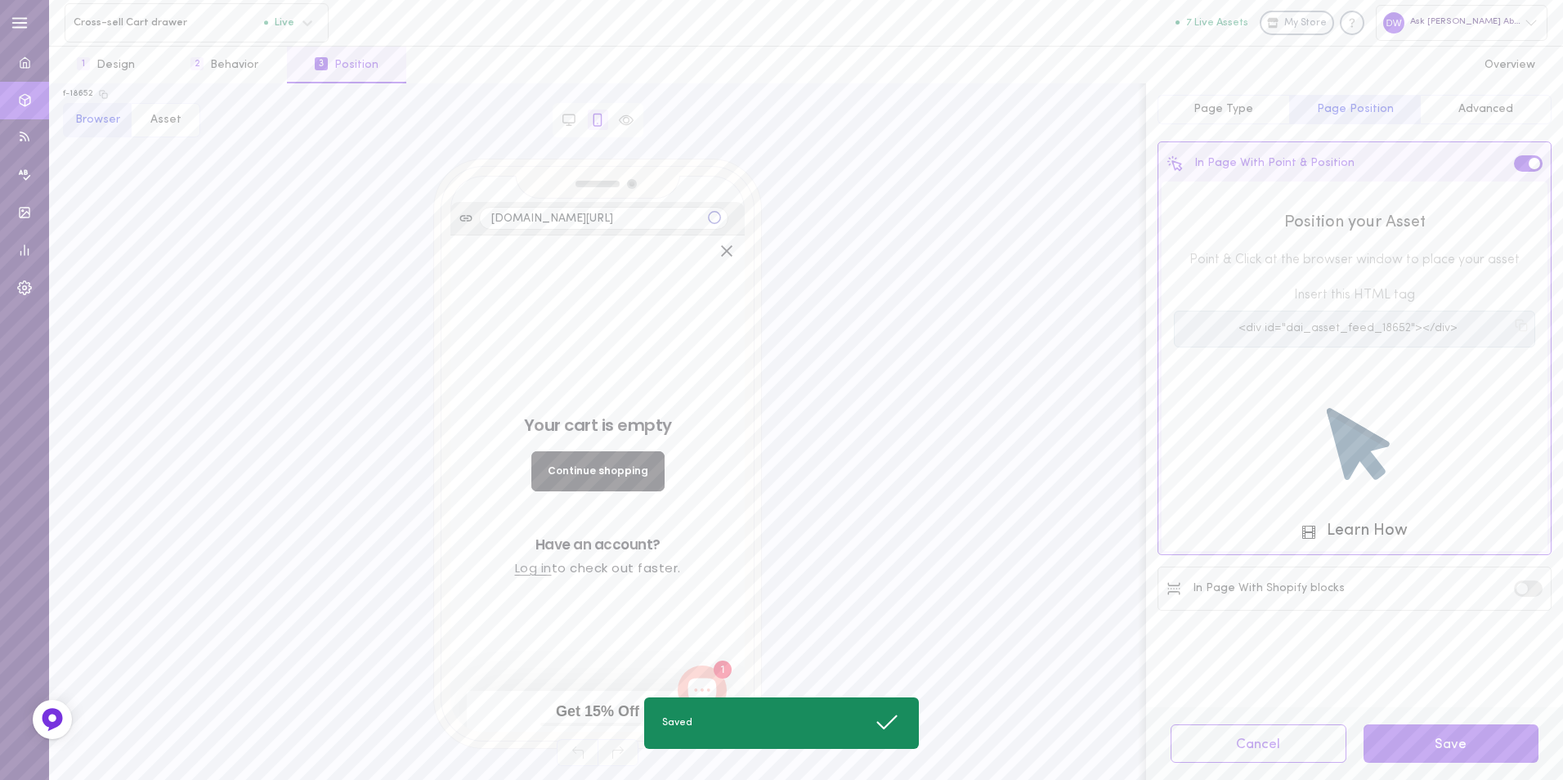
click at [0, 0] on input "checkbox" at bounding box center [0, 0] width 0 height 0
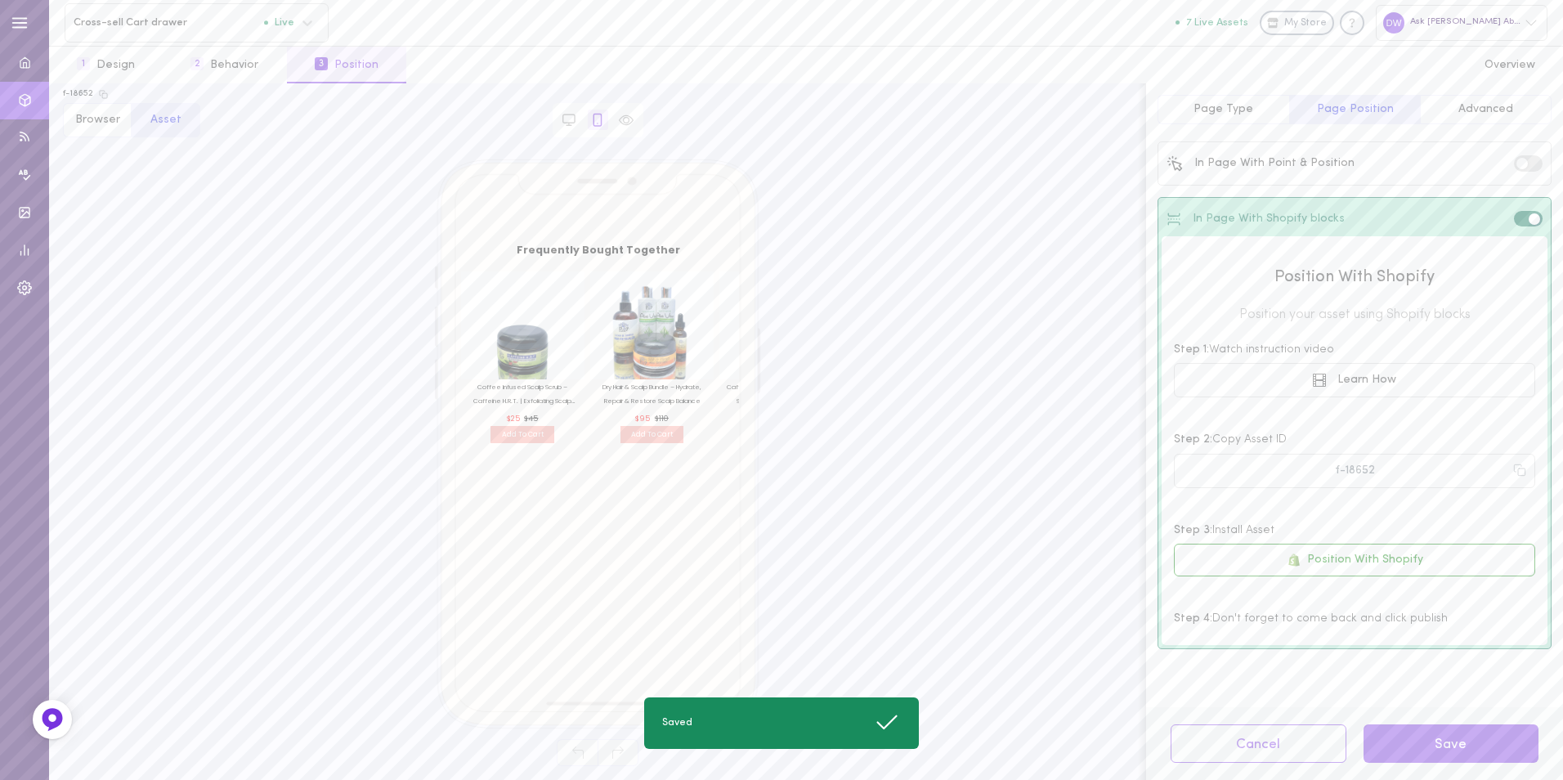
click at [1531, 162] on label at bounding box center [1528, 163] width 29 height 16
click at [0, 0] on input "checkbox" at bounding box center [0, 0] width 0 height 0
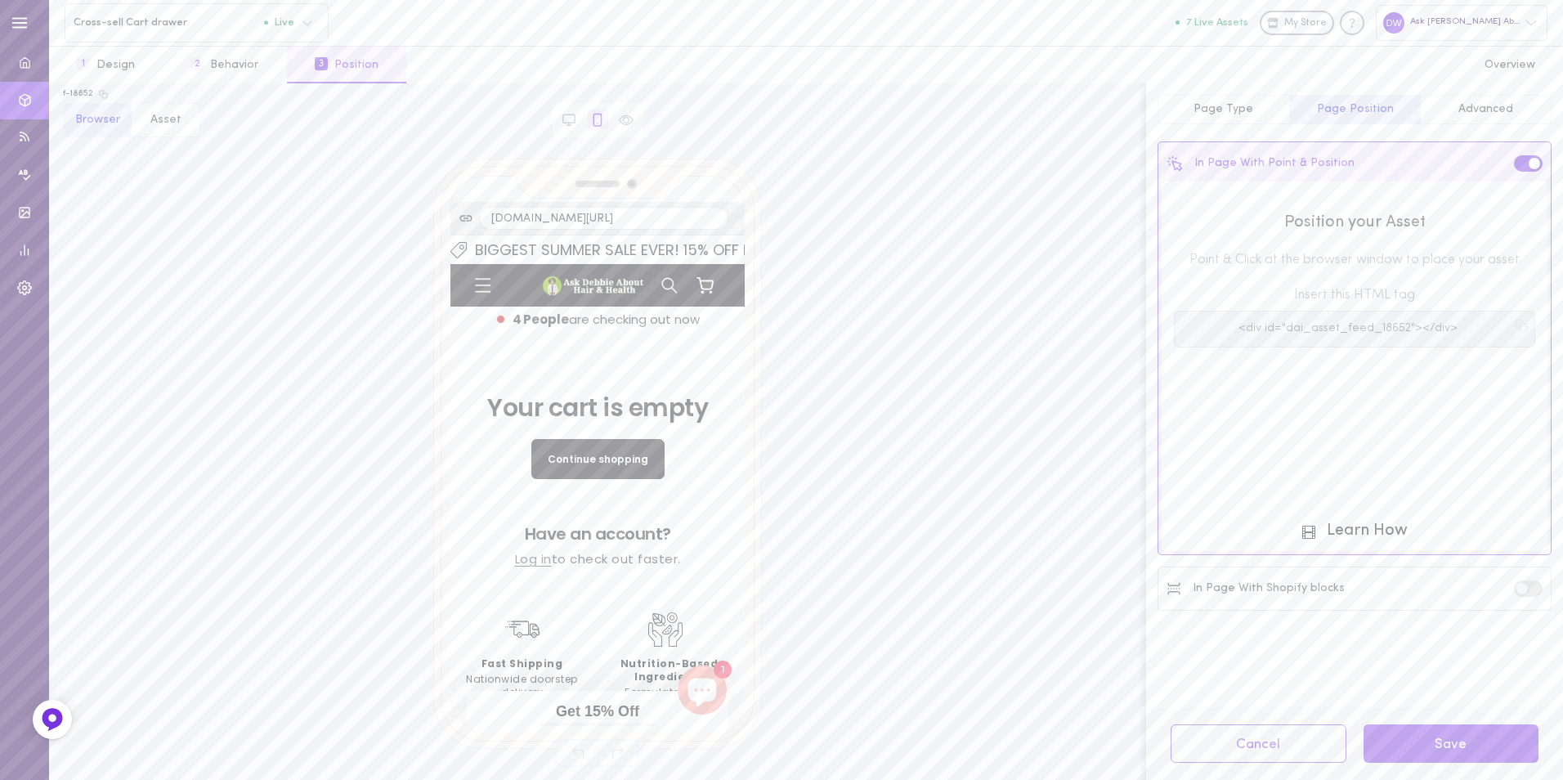
click at [696, 281] on icon at bounding box center [704, 283] width 17 height 13
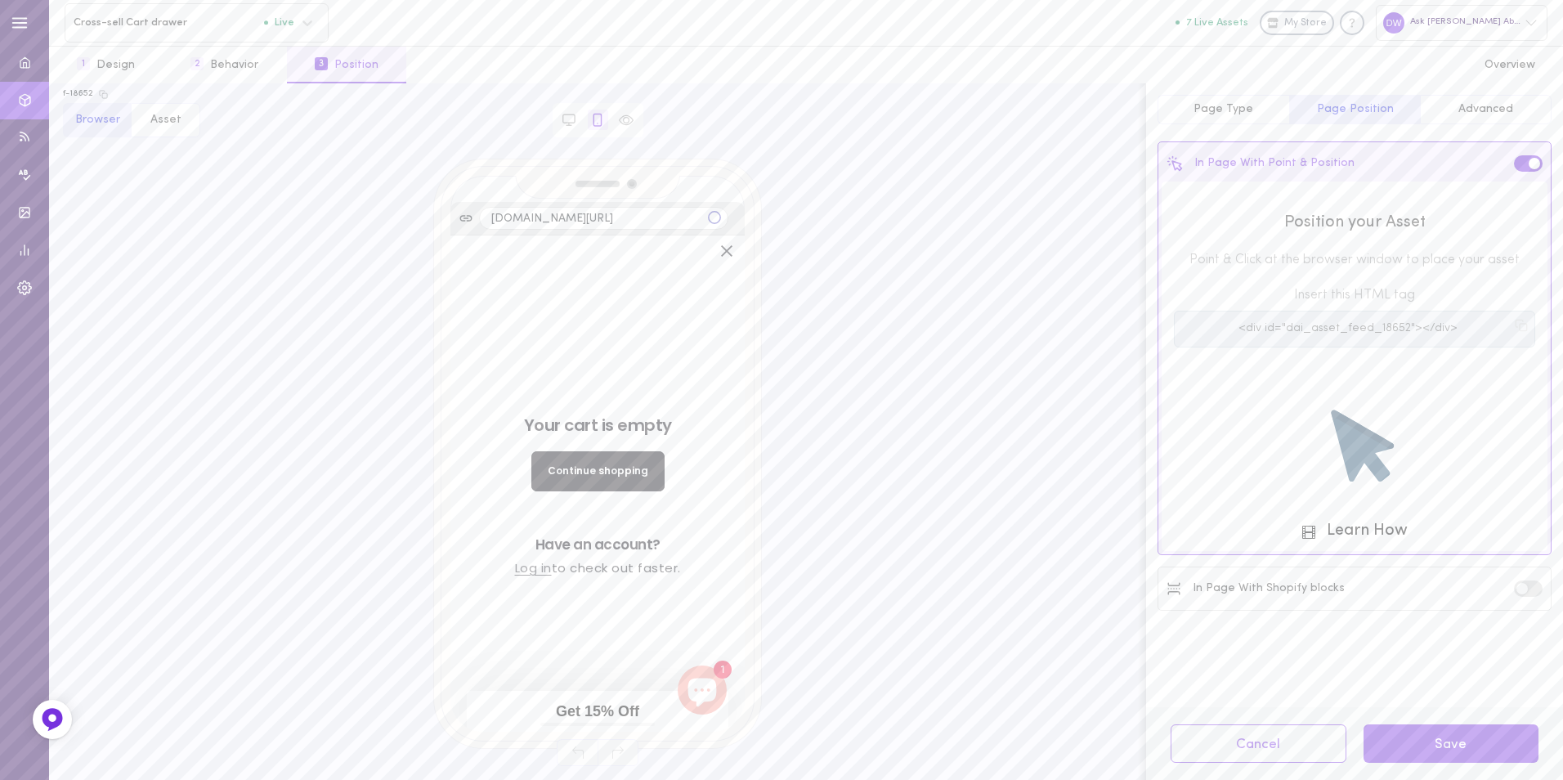
click at [604, 536] on p "Have an account?" at bounding box center [598, 544] width 270 height 16
click at [612, 590] on div "Your cart is empty Continue shopping Have an account? Log in to check out faste…" at bounding box center [598, 483] width 270 height 496
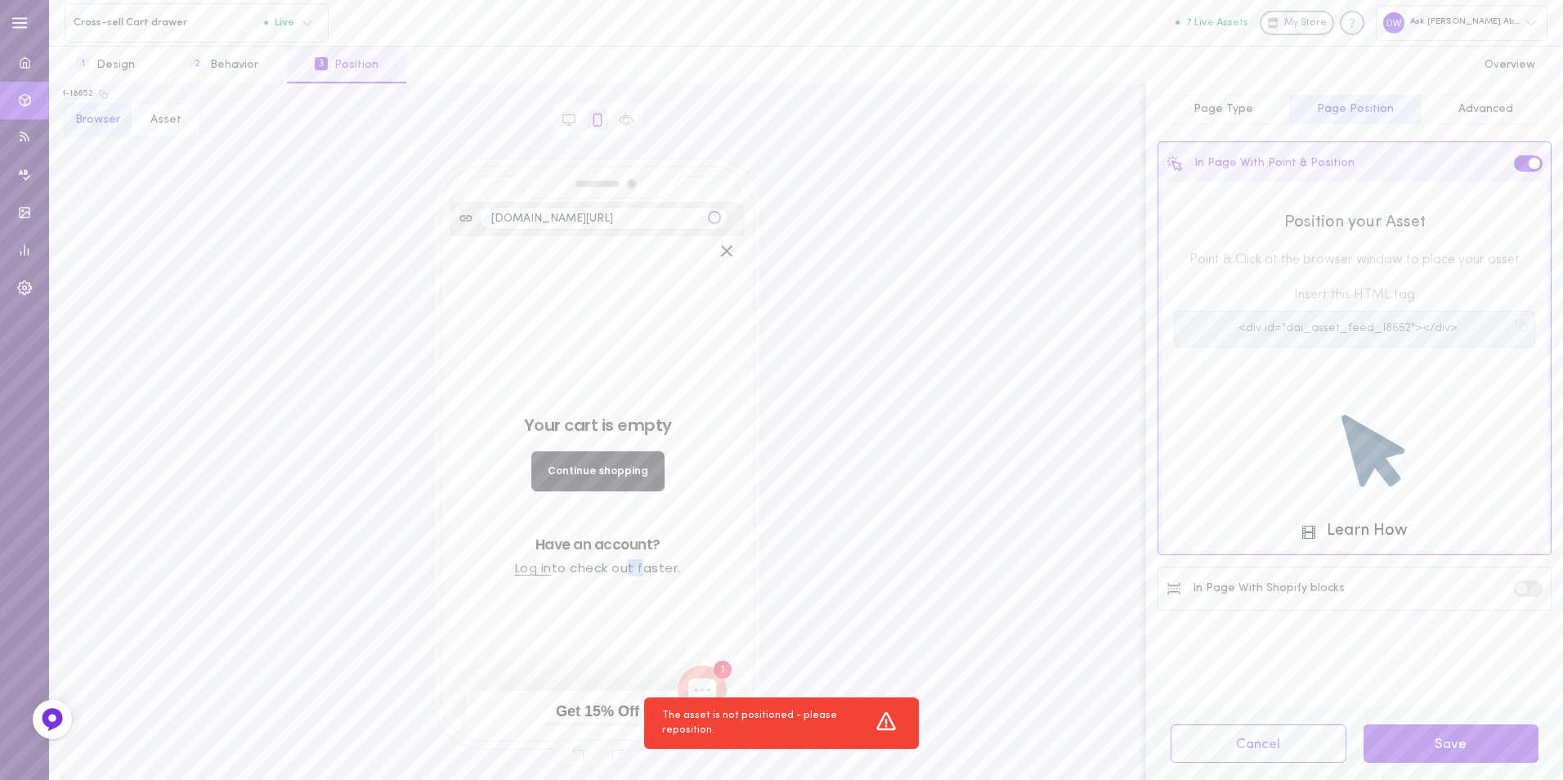
drag, startPoint x: 615, startPoint y: 653, endPoint x: 634, endPoint y: 551, distance: 104.0
click at [634, 551] on div "Your cart is empty Continue shopping Have an account? Log in to check out faste…" at bounding box center [598, 483] width 270 height 496
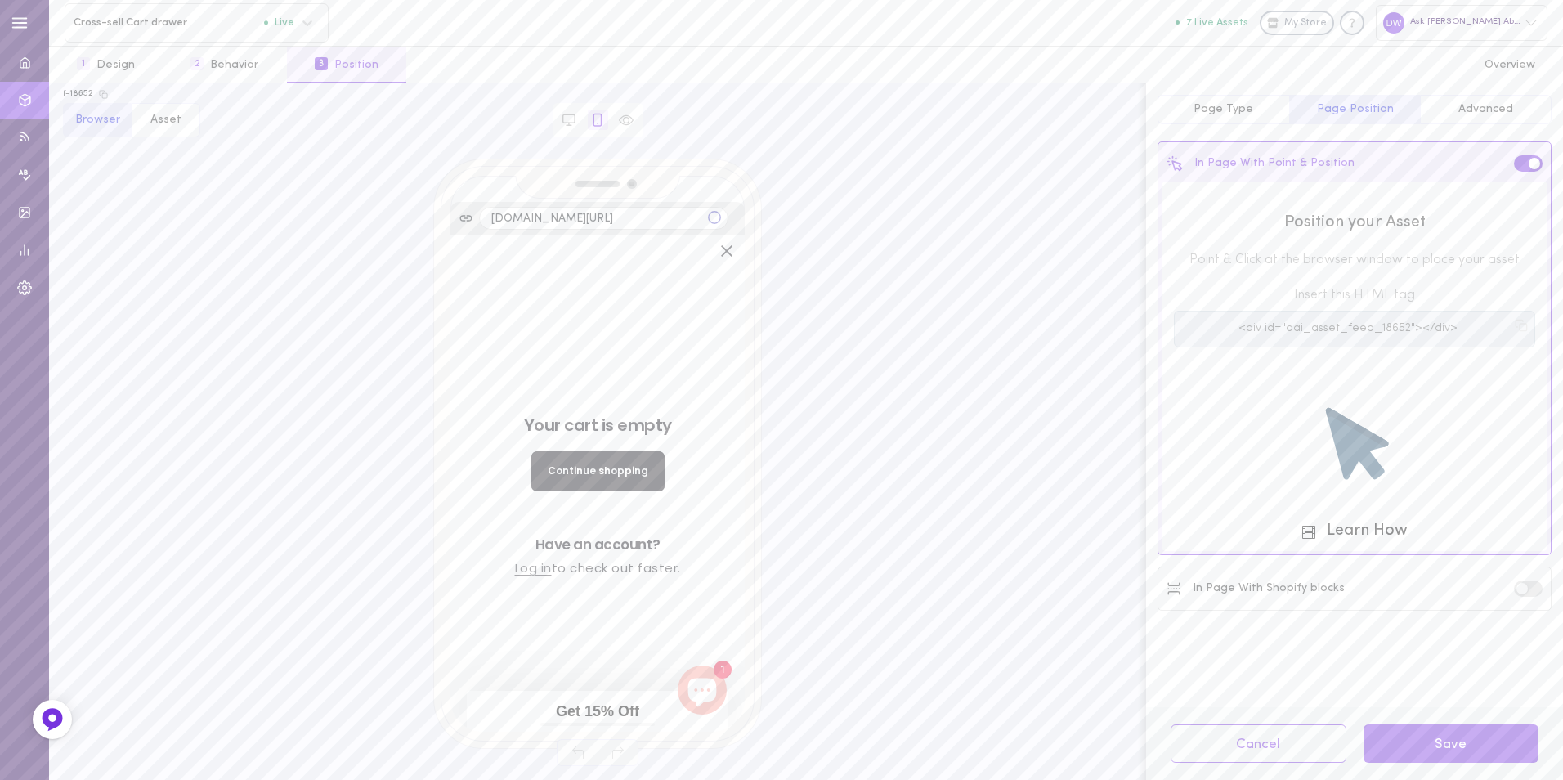
click at [656, 536] on p "Have an account?" at bounding box center [598, 544] width 270 height 16
click at [626, 514] on div "Your cart is empty Continue shopping Have an account? Log in to check out faste…" at bounding box center [598, 483] width 270 height 210
click at [1358, 451] on icon at bounding box center [1371, 450] width 63 height 72
drag, startPoint x: 1347, startPoint y: 442, endPoint x: 1336, endPoint y: 437, distance: 11.7
click at [1345, 441] on icon at bounding box center [1358, 444] width 63 height 72
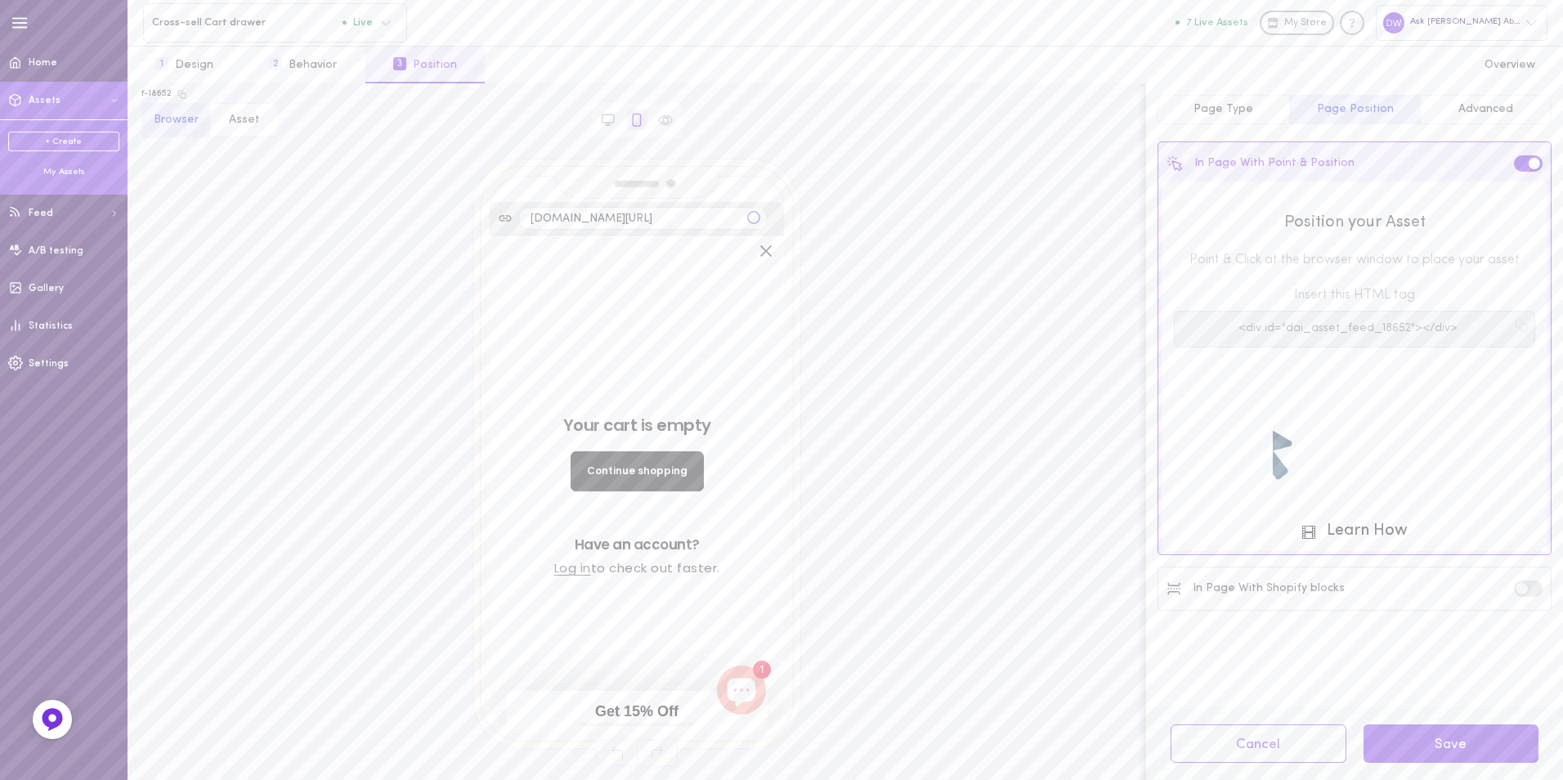
drag, startPoint x: 717, startPoint y: 400, endPoint x: 761, endPoint y: 332, distance: 80.9
click at [716, 400] on div "Your cart is empty Continue shopping Have an account? Log in to check out faste…" at bounding box center [637, 483] width 270 height 210
click at [61, 172] on div "My Assets" at bounding box center [63, 172] width 111 height 12
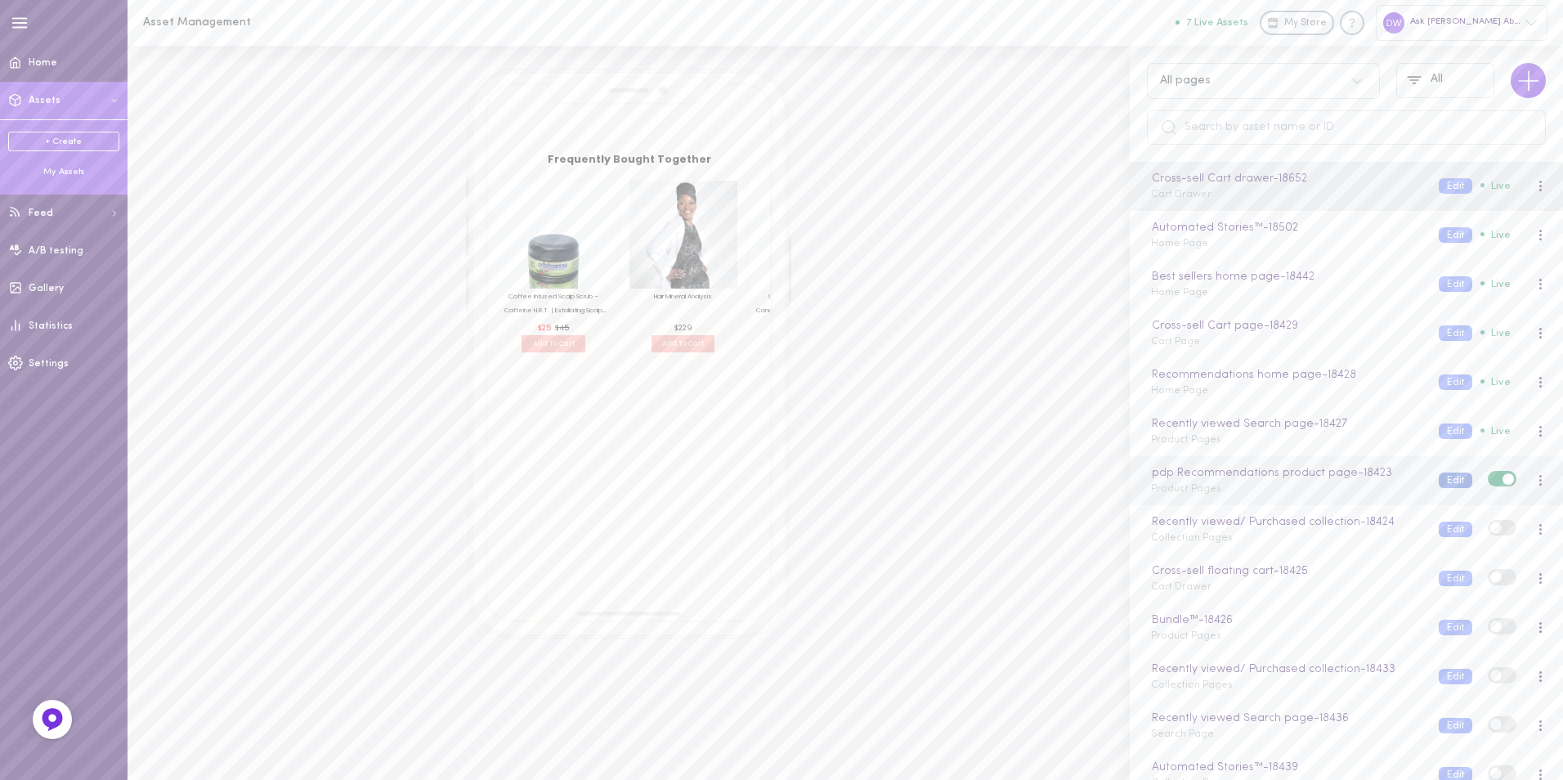
click at [1439, 477] on button "Edit" at bounding box center [1456, 480] width 34 height 16
click at [1254, 482] on div "pdp Recommendations product page - 18423 Product Pages" at bounding box center [1283, 480] width 288 height 32
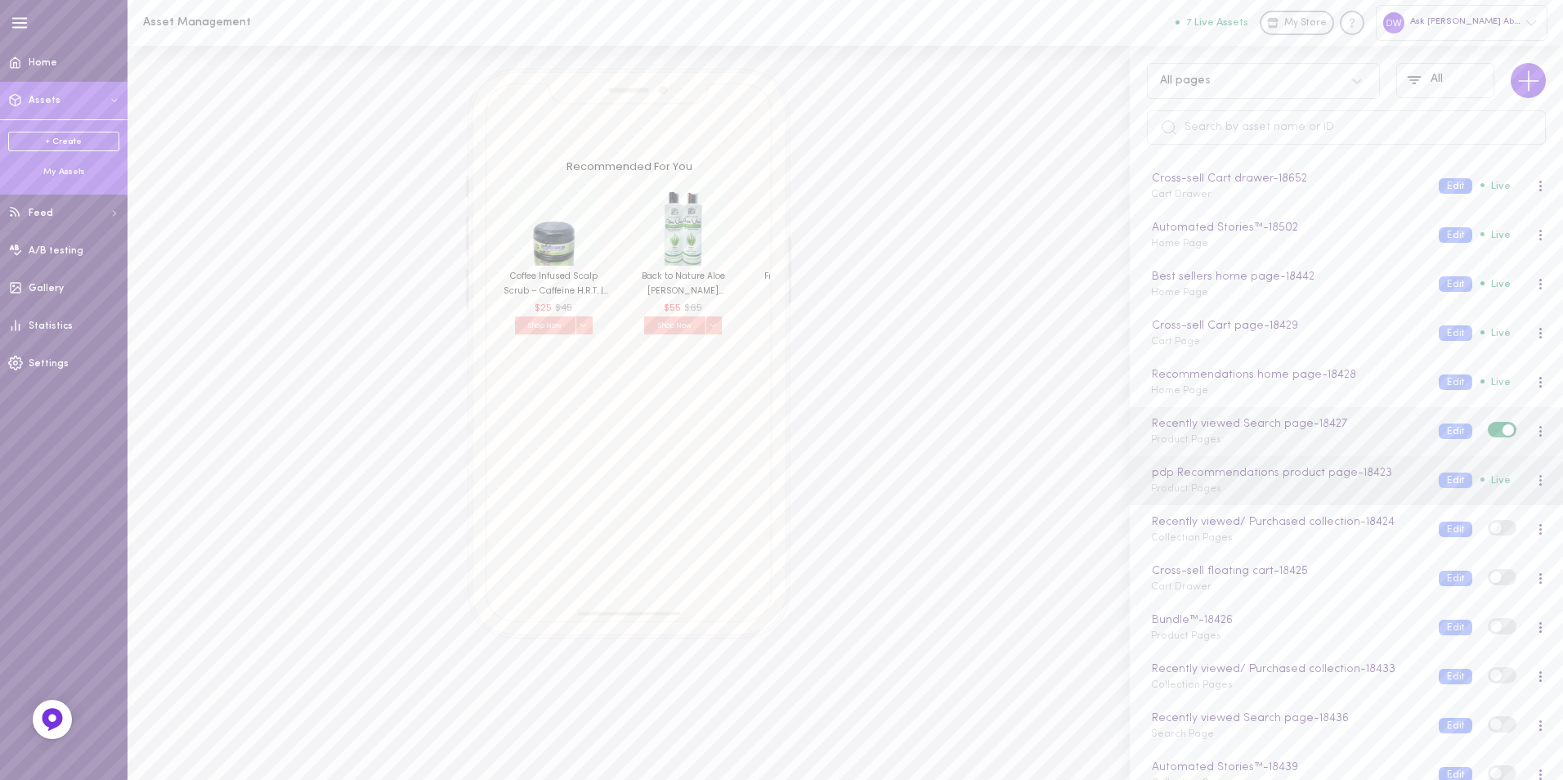
click at [1291, 441] on div "Recently viewed Search page - 18427 Product Pages" at bounding box center [1283, 431] width 288 height 32
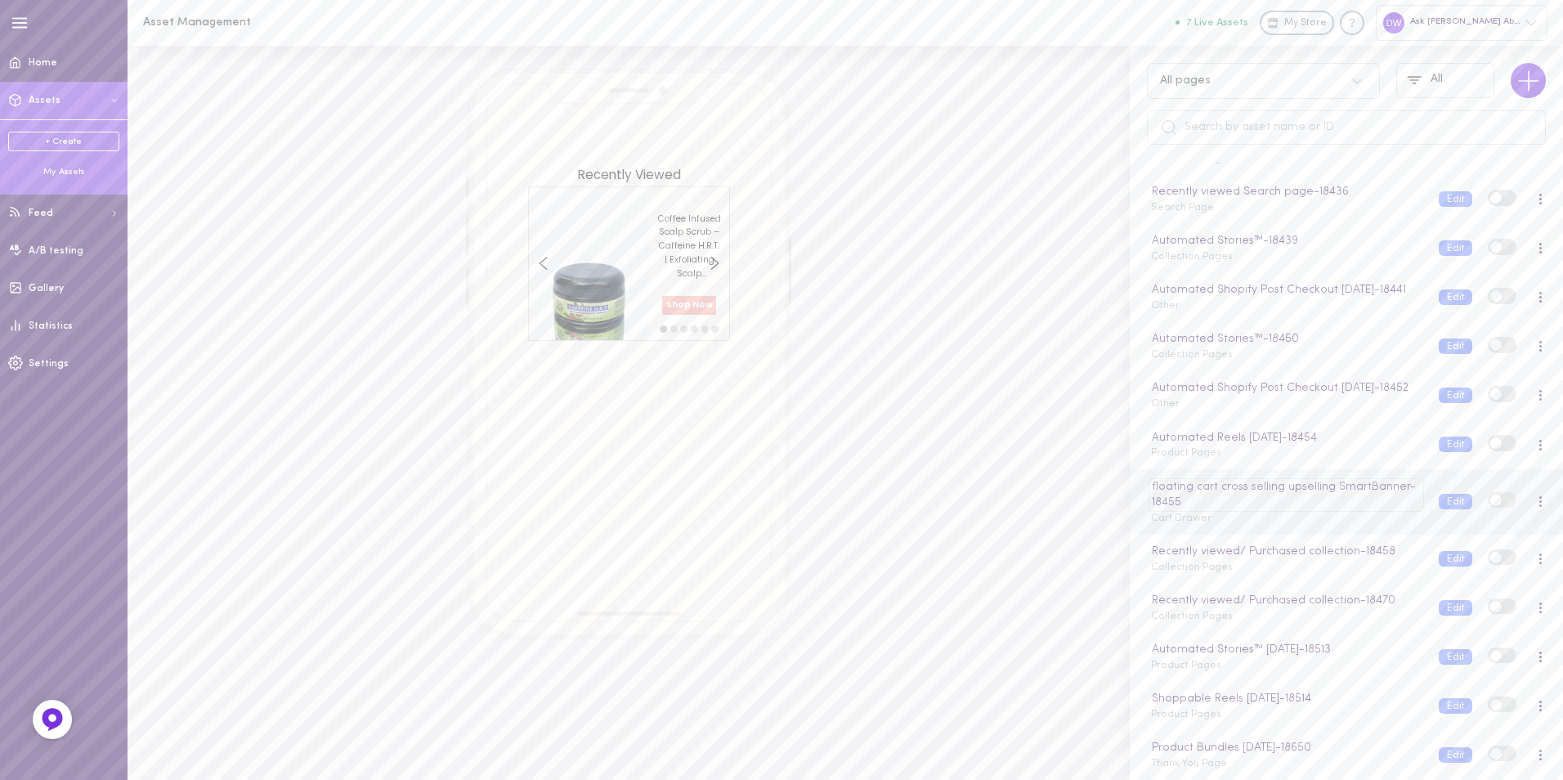
scroll to position [558, 0]
click at [78, 144] on link "+ Create" at bounding box center [63, 142] width 111 height 20
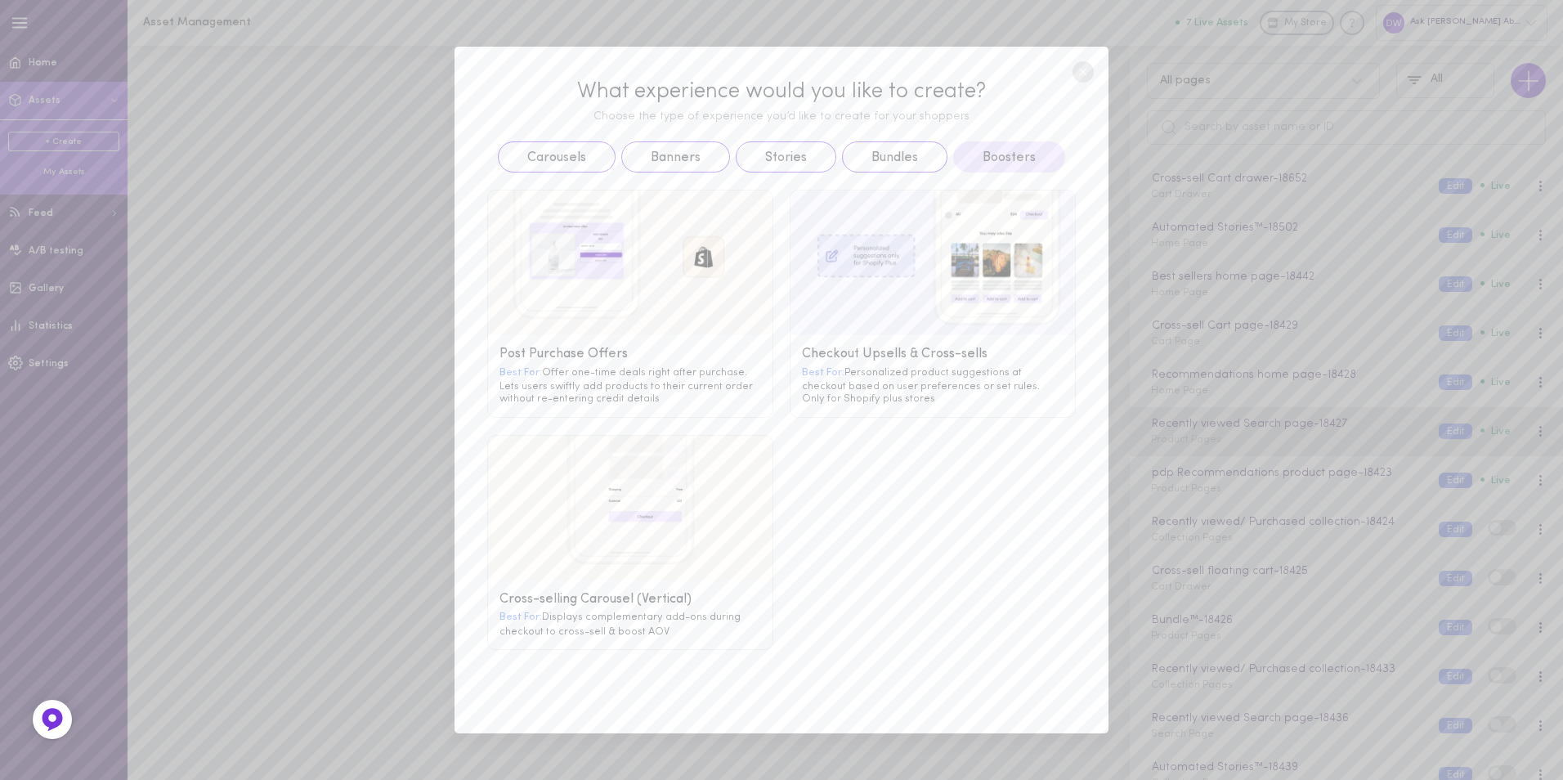
scroll to position [558, 0]
click at [858, 154] on button "Bundles" at bounding box center [894, 156] width 105 height 31
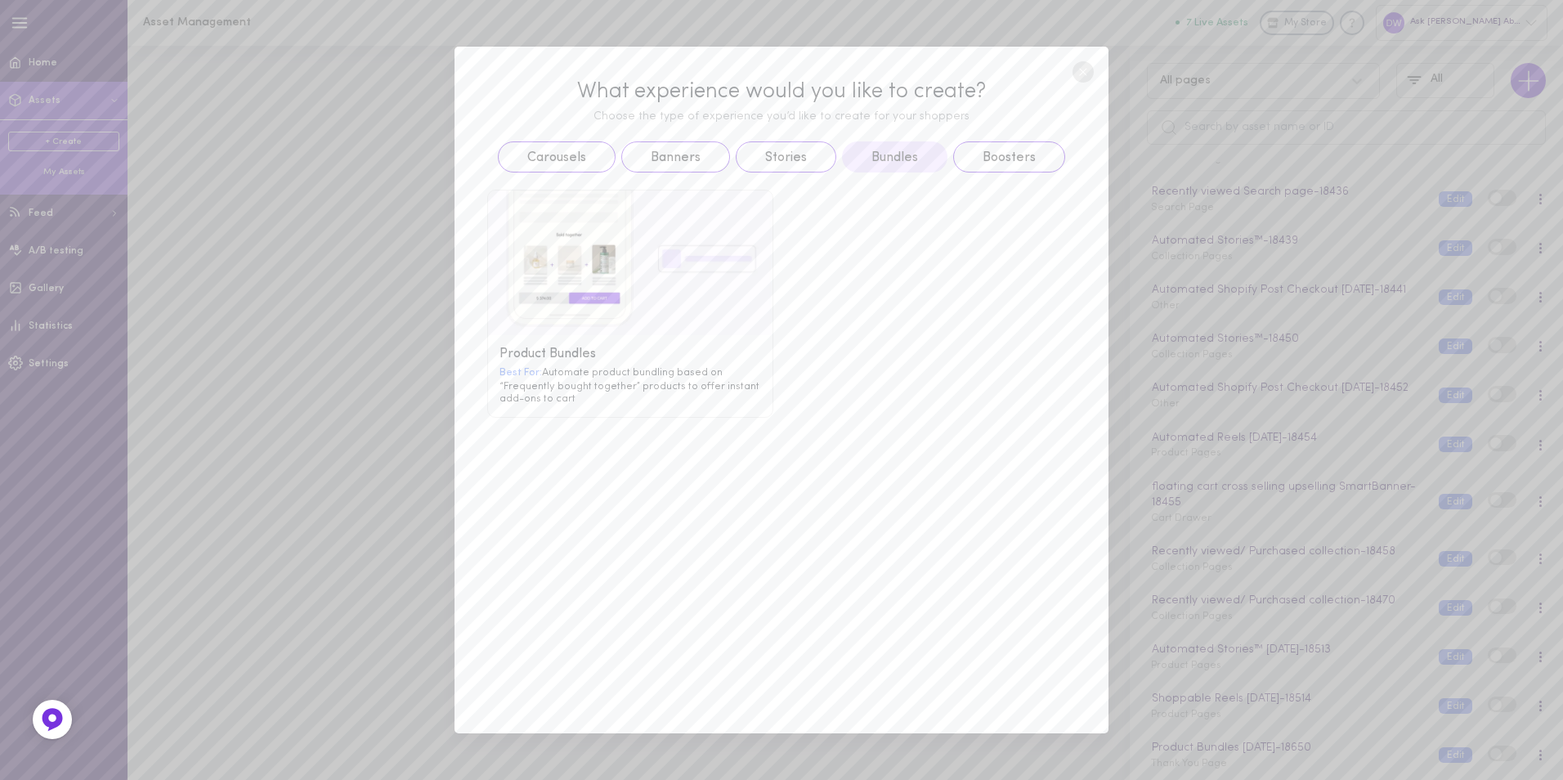
click at [651, 356] on div "Product Bundles" at bounding box center [630, 355] width 262 height 16
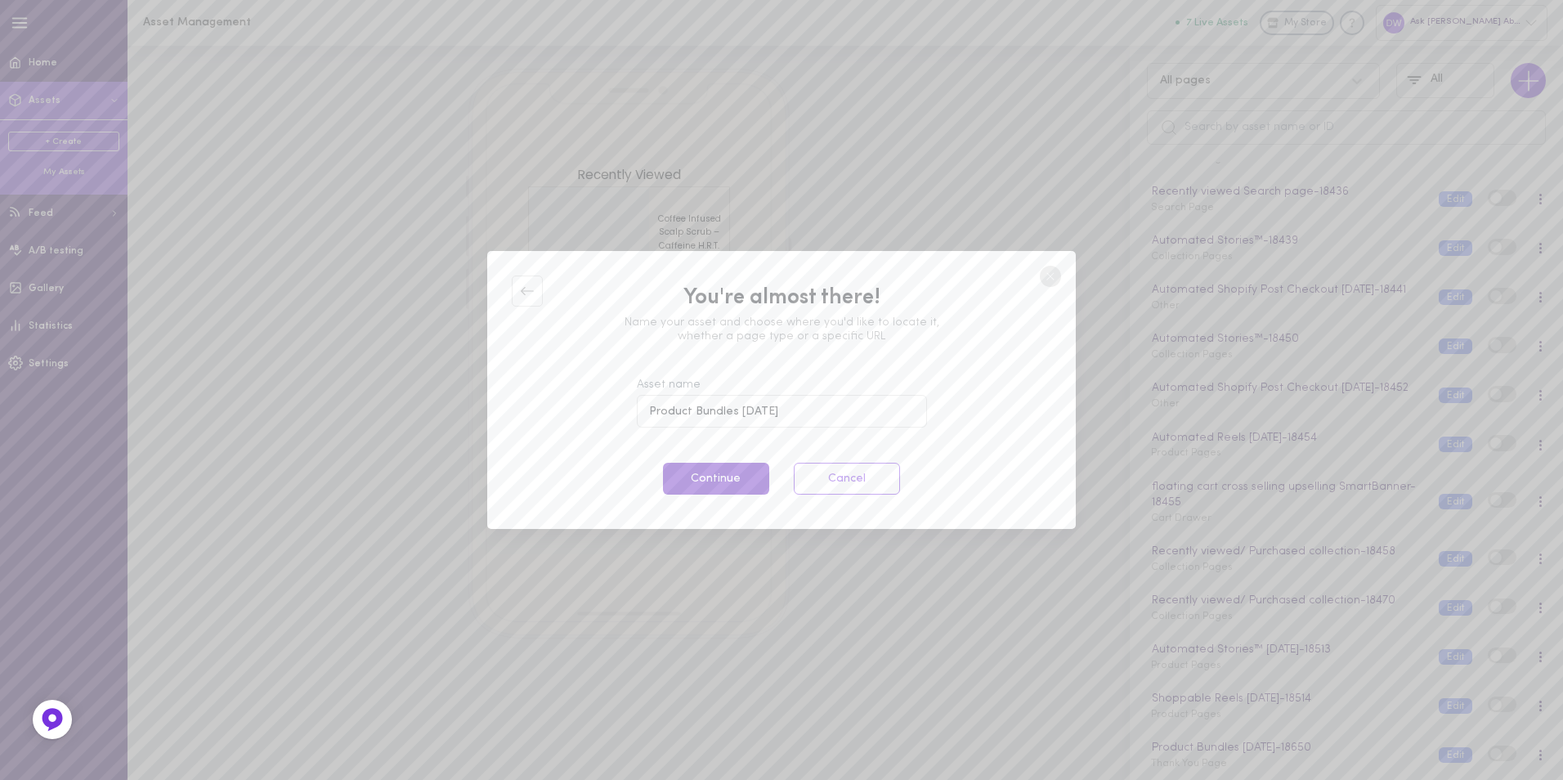
click at [699, 472] on button "Continue" at bounding box center [716, 479] width 106 height 32
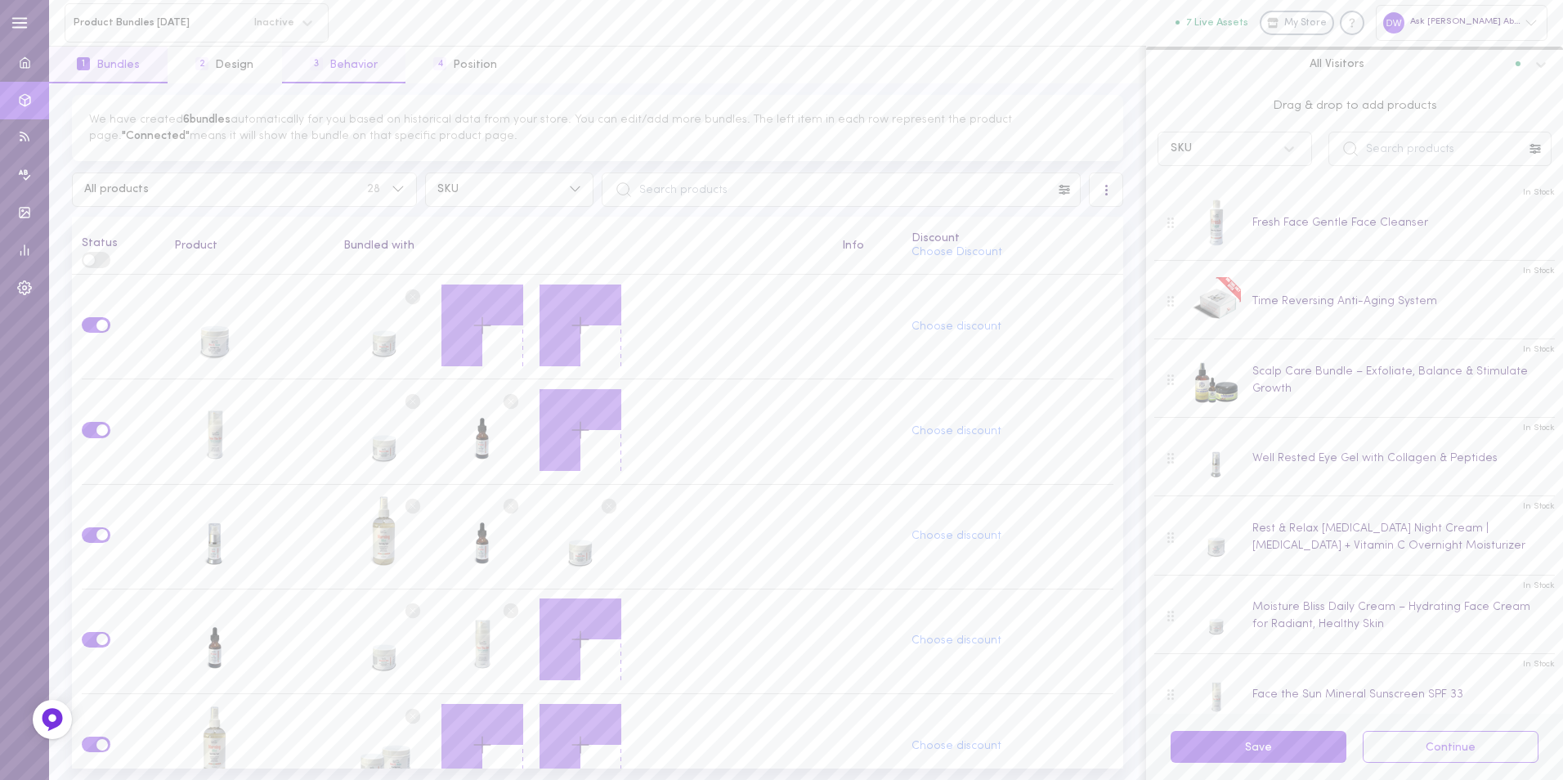
click at [331, 58] on button "3 Behavior" at bounding box center [343, 65] width 123 height 37
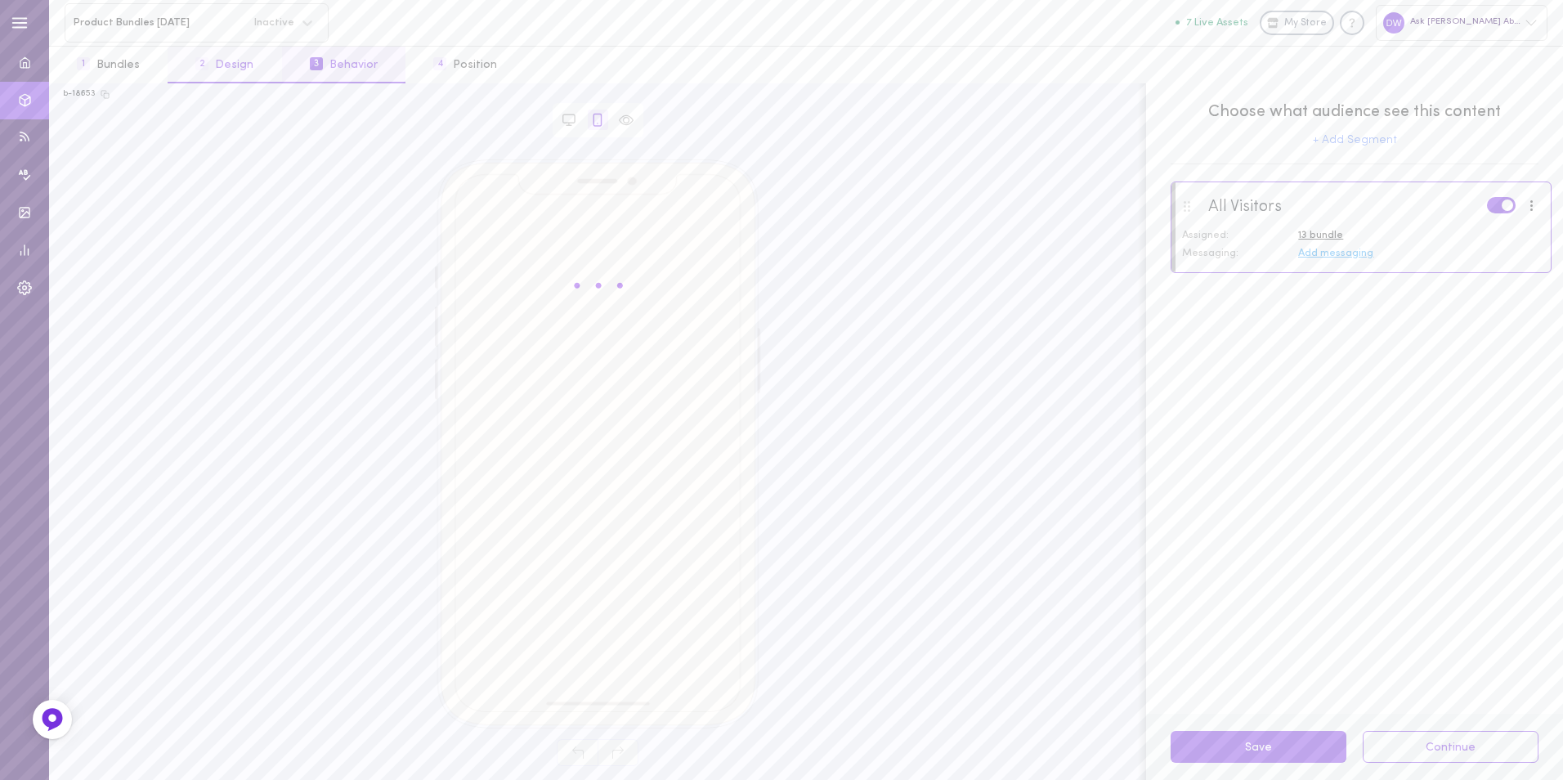
click at [205, 62] on span "2" at bounding box center [201, 63] width 13 height 13
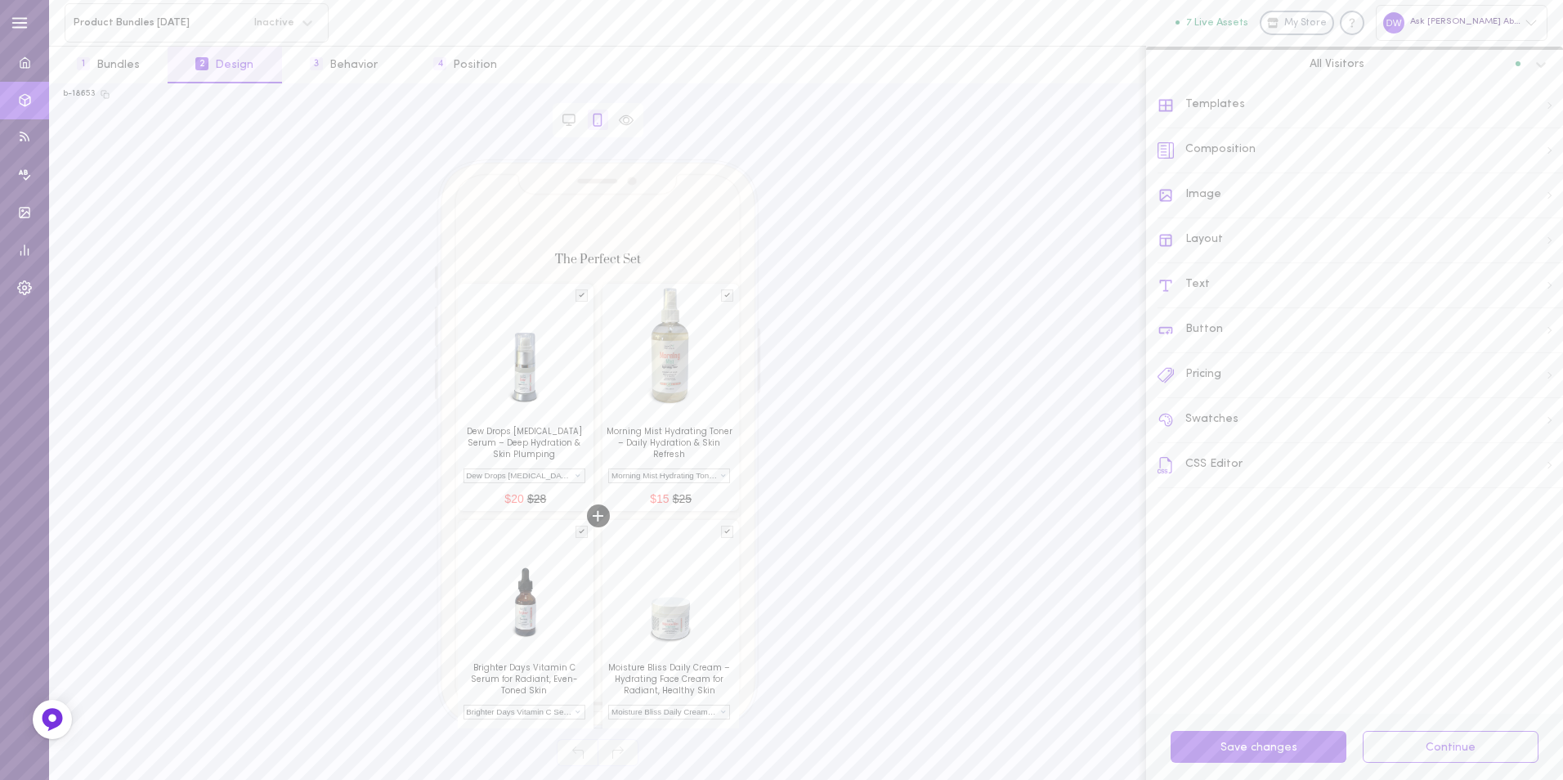
click at [1237, 119] on div "Templates" at bounding box center [1359, 105] width 405 height 45
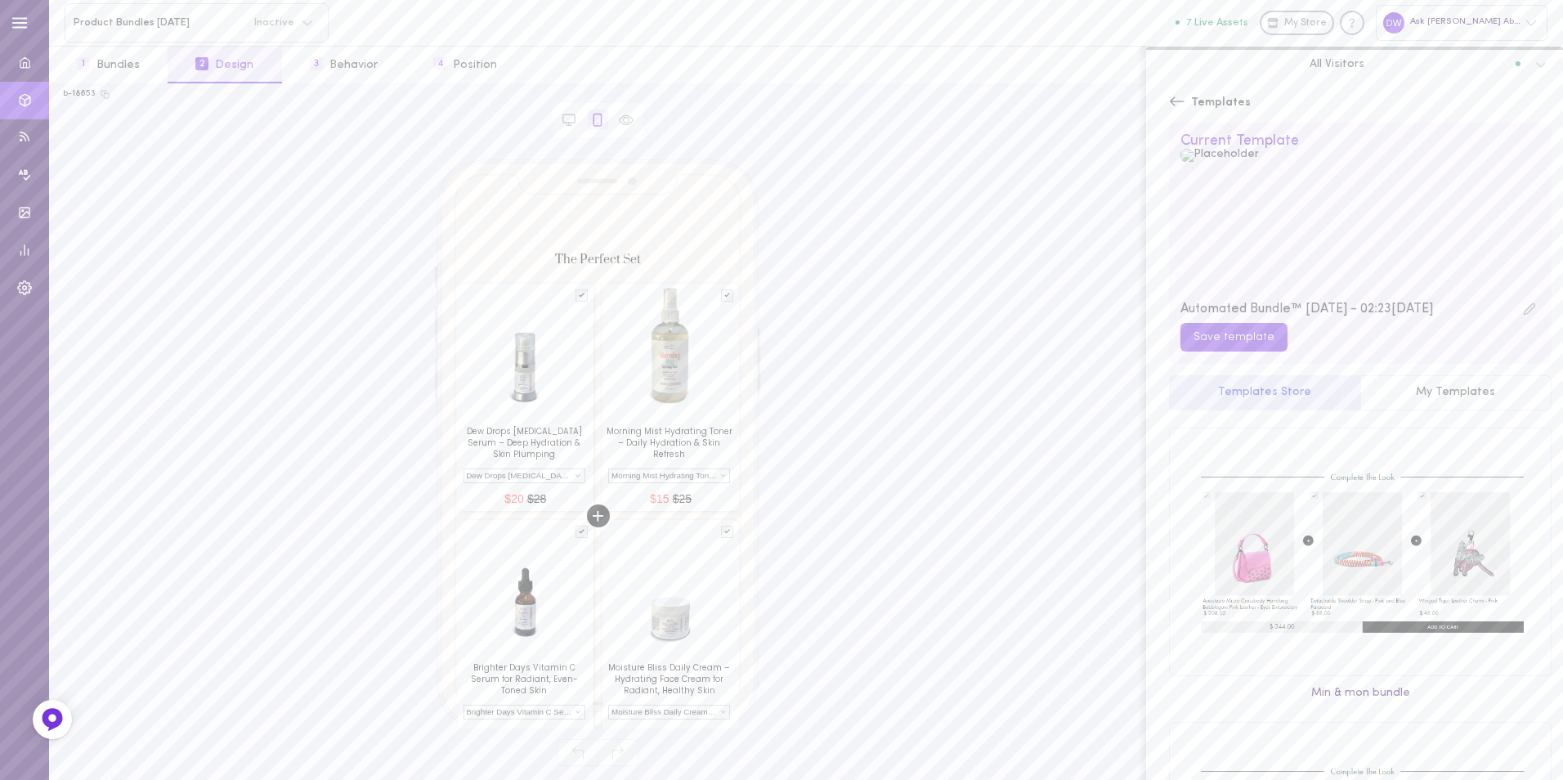
click at [1175, 106] on icon at bounding box center [1177, 101] width 16 height 16
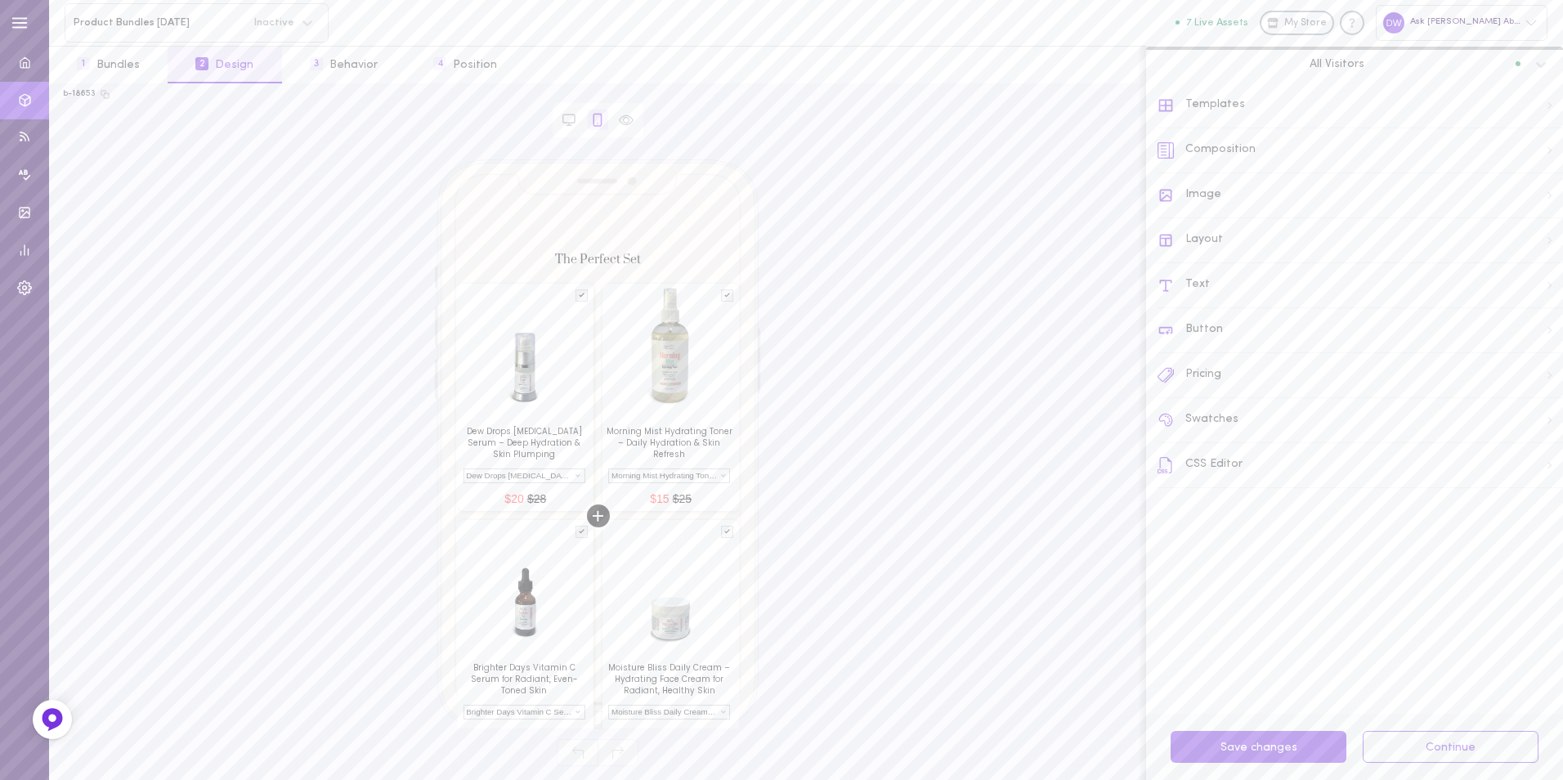
click at [1258, 155] on div "Composition" at bounding box center [1359, 150] width 405 height 45
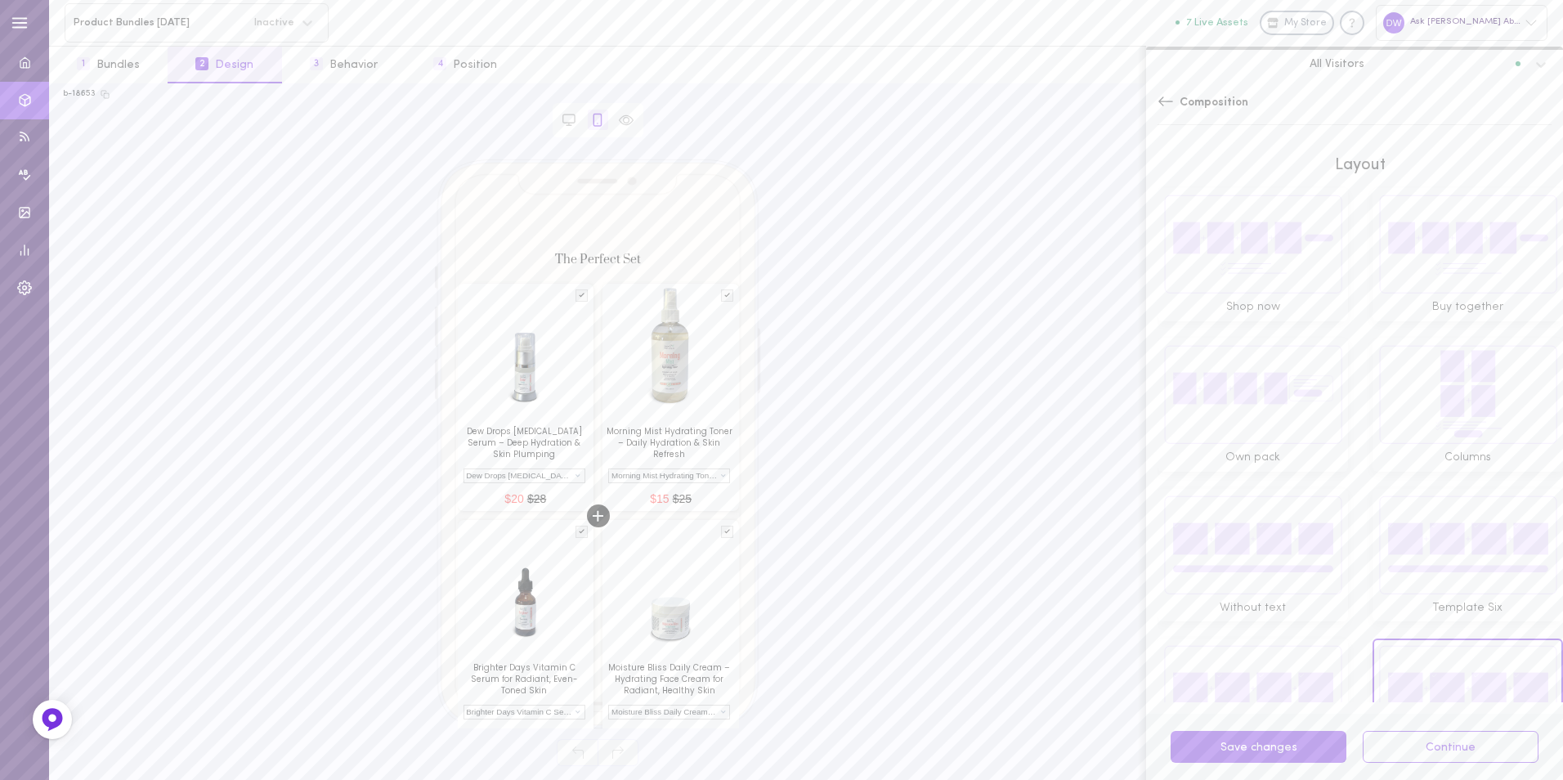
click at [1378, 273] on img at bounding box center [1467, 244] width 179 height 100
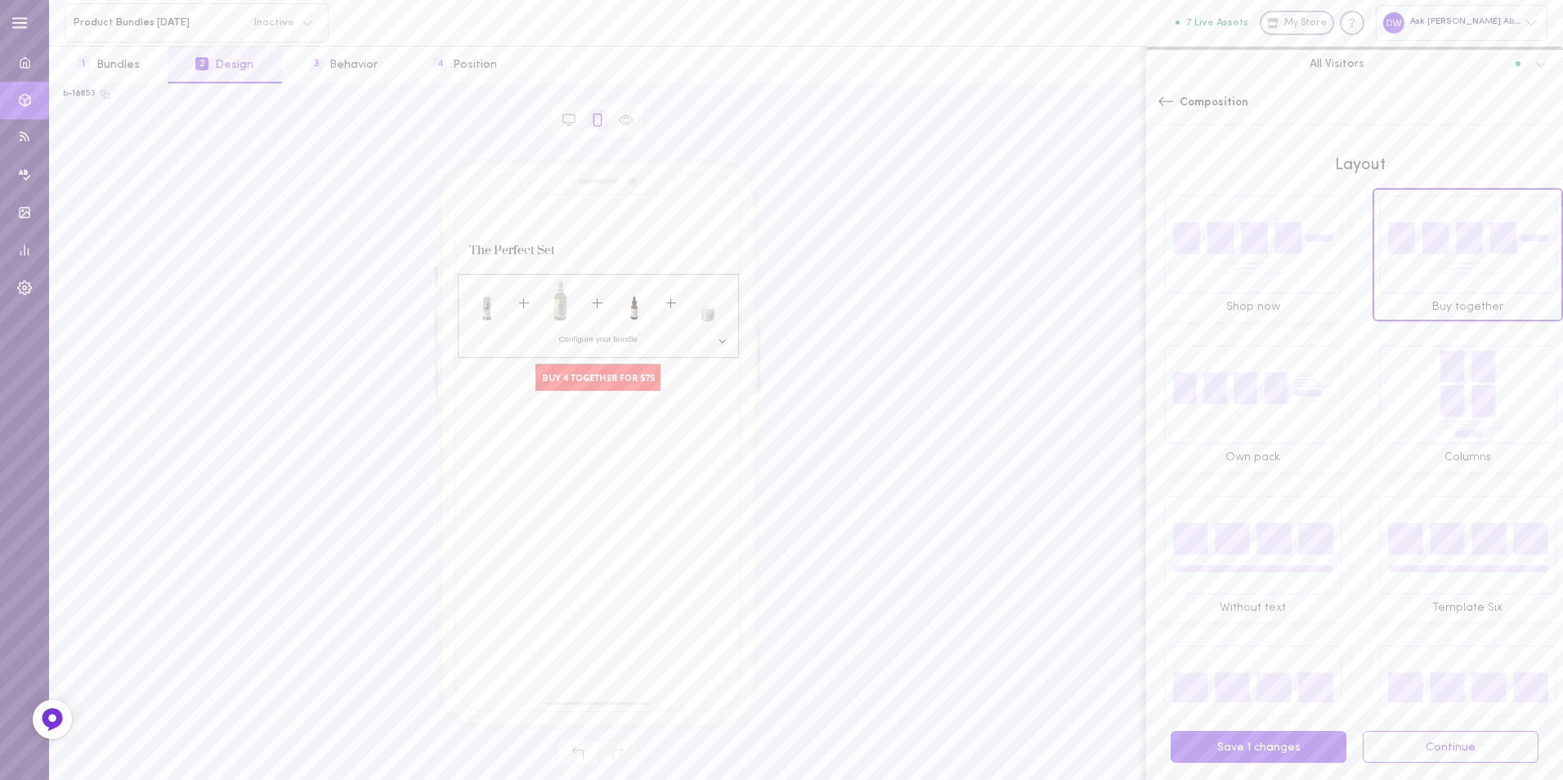
click at [1274, 258] on img at bounding box center [1252, 244] width 179 height 100
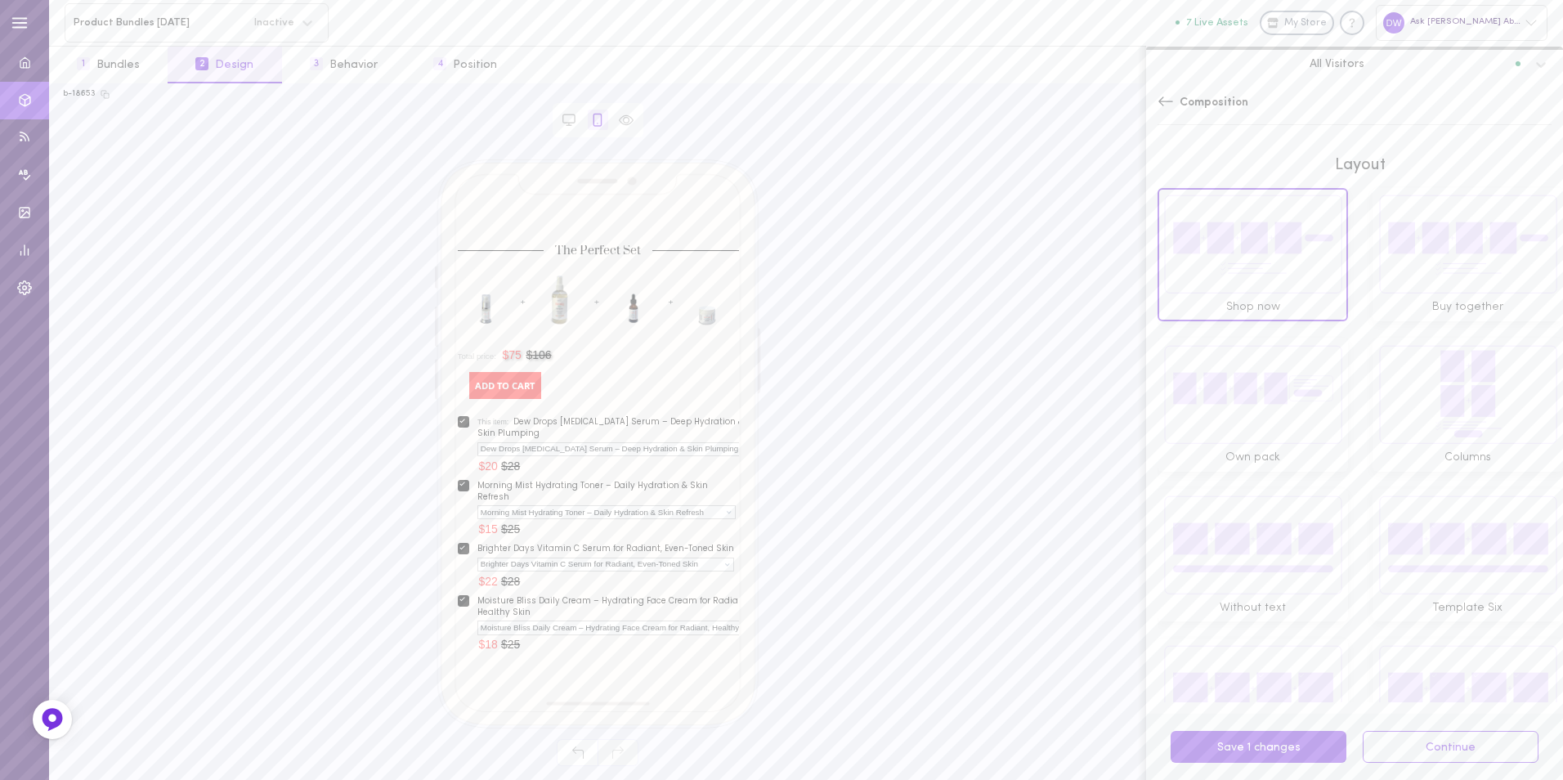
click at [1268, 372] on img at bounding box center [1252, 394] width 179 height 100
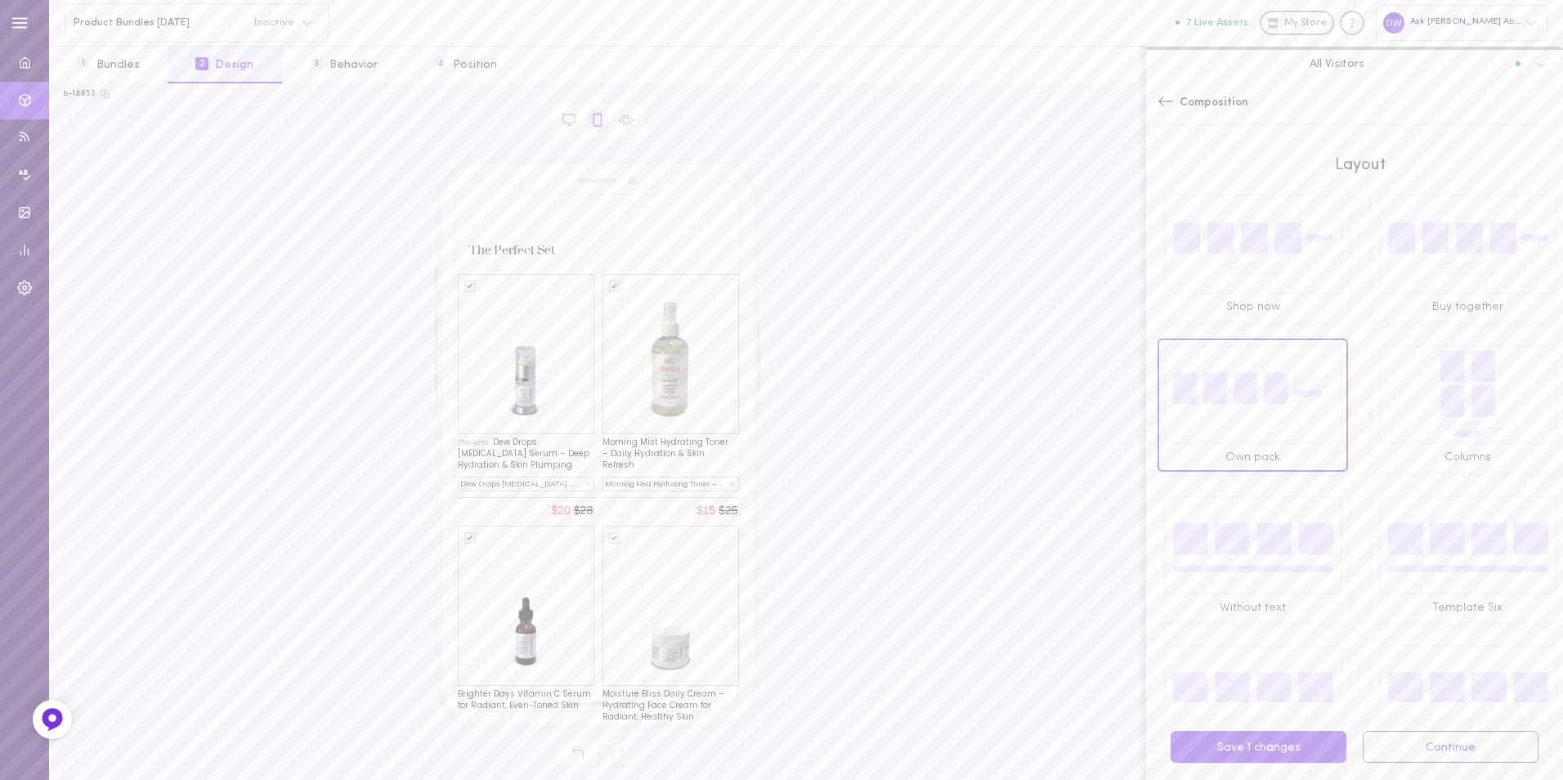
click at [1426, 379] on img at bounding box center [1467, 394] width 179 height 100
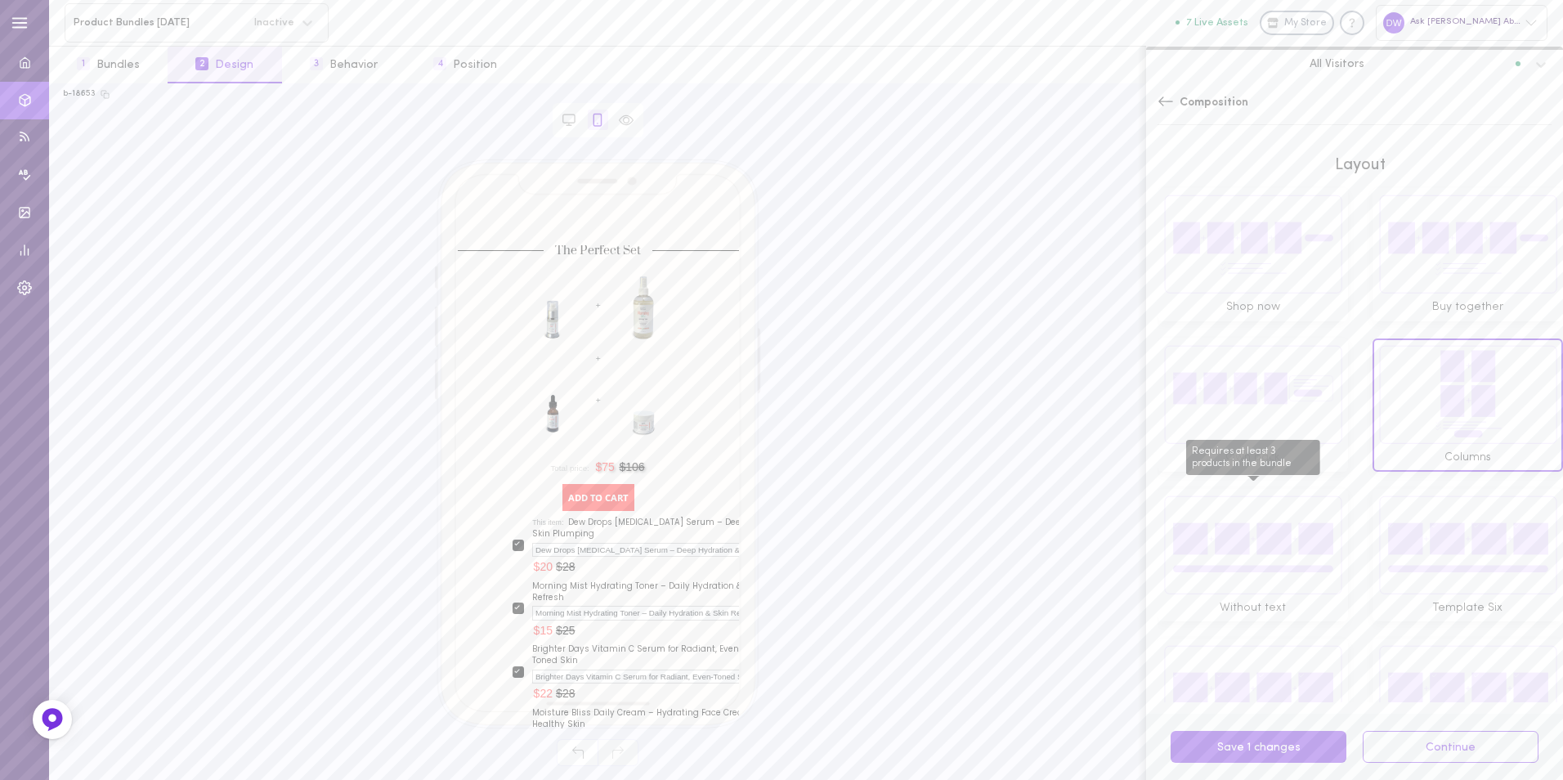
click at [1290, 513] on img "Requires at least 3 products in the bundle" at bounding box center [1252, 544] width 179 height 100
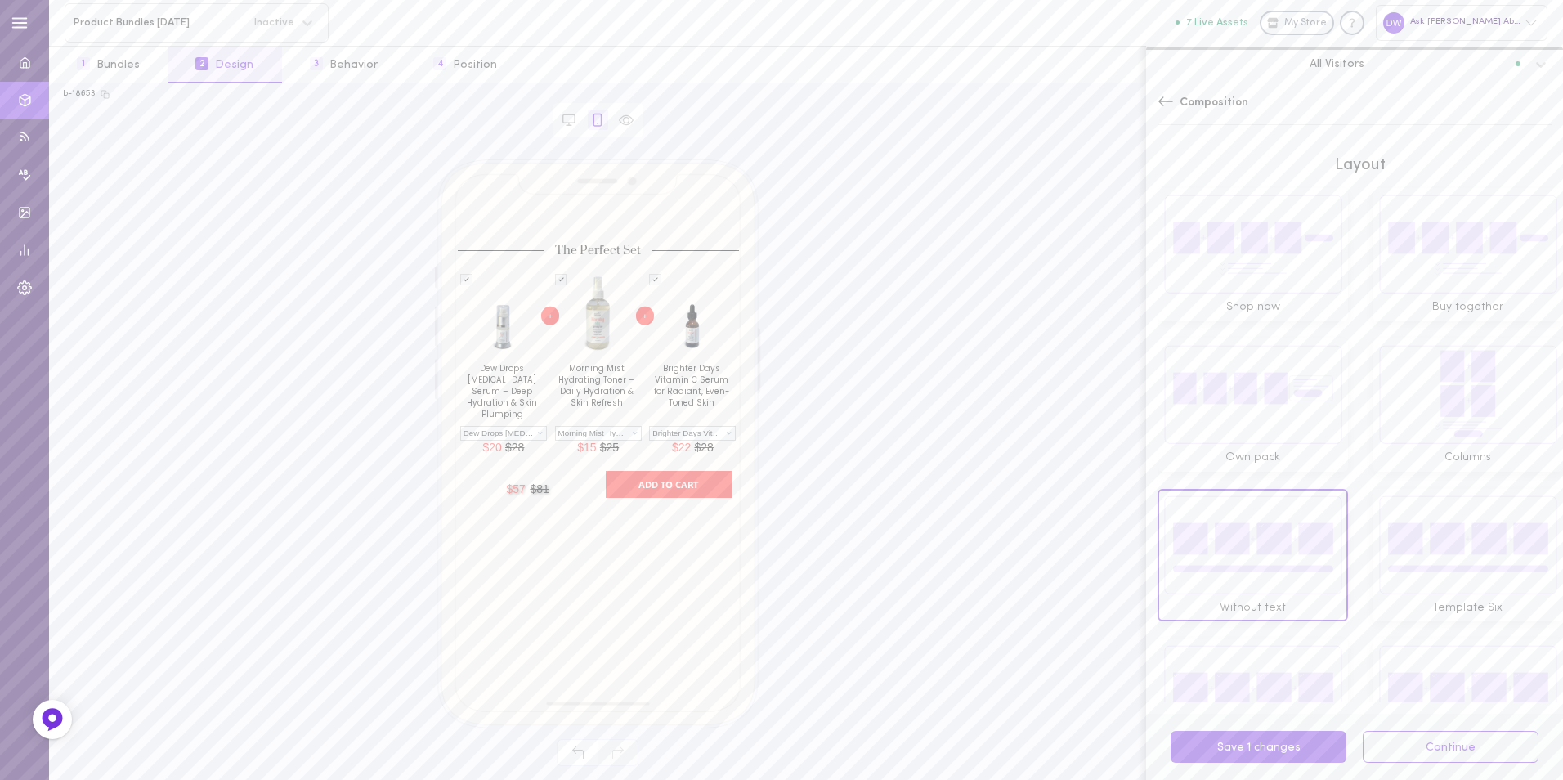
click at [1406, 521] on img at bounding box center [1467, 544] width 179 height 100
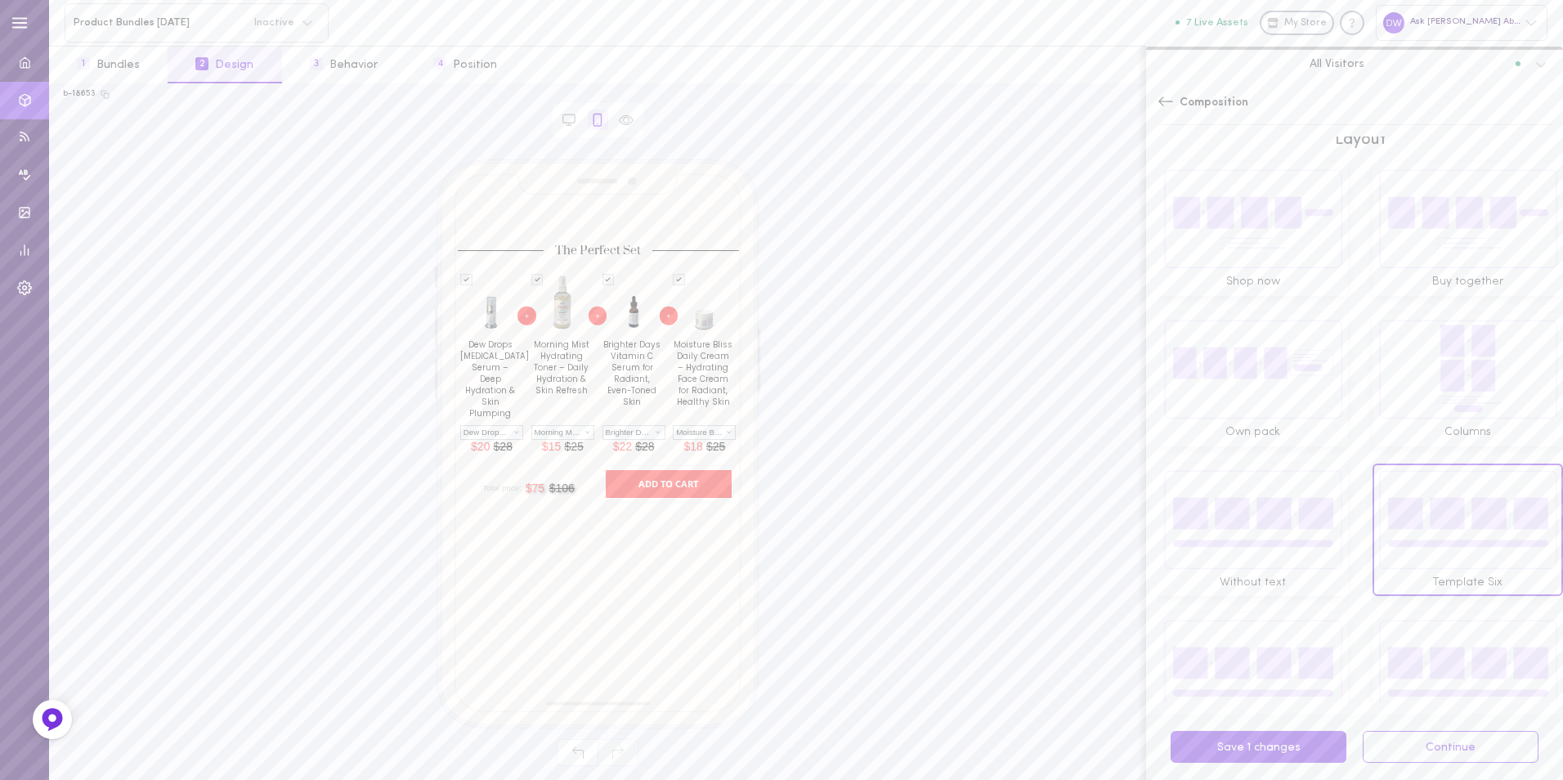
scroll to position [65, 0]
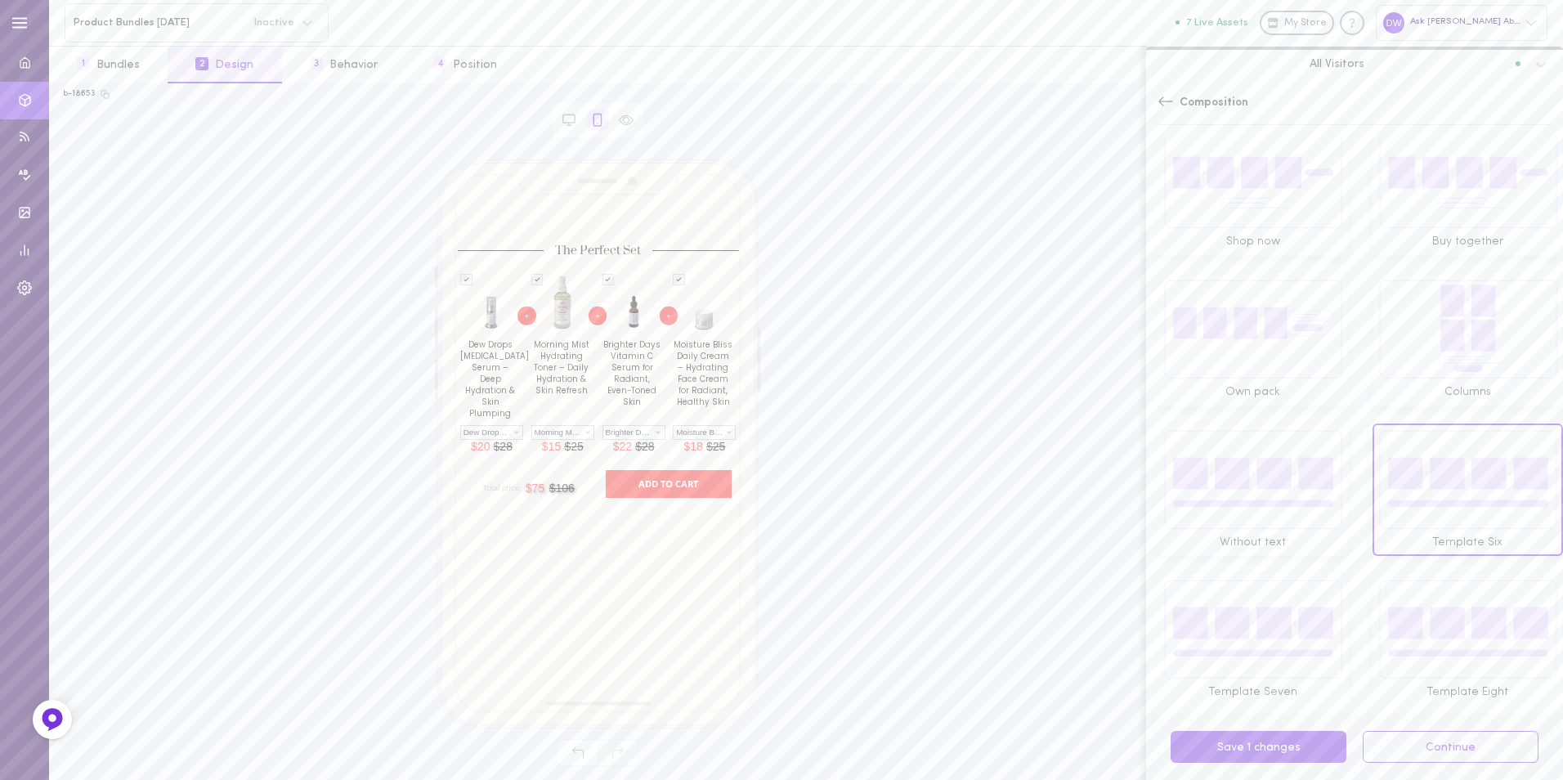
click at [1269, 579] on img at bounding box center [1252, 629] width 179 height 100
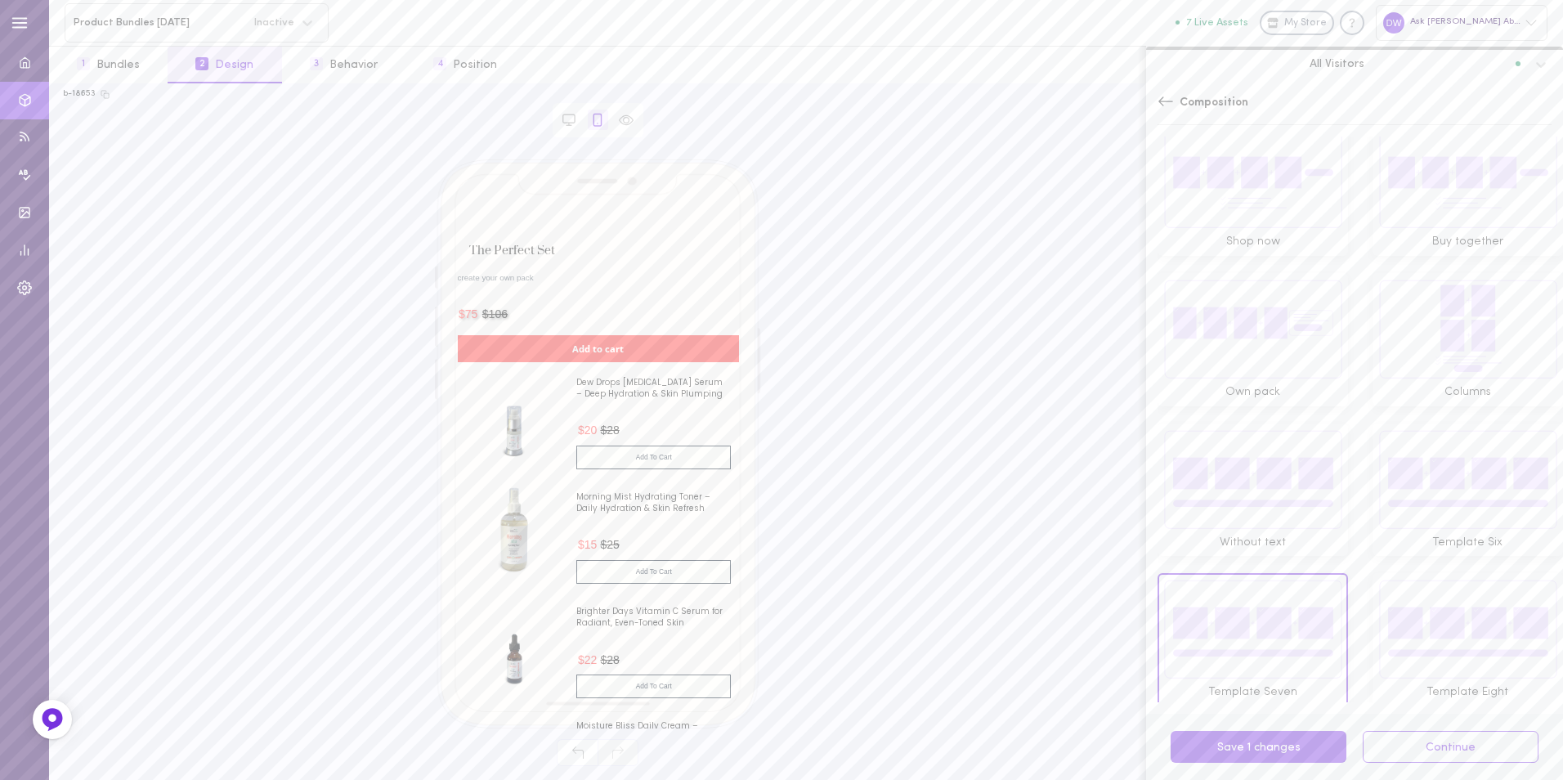
click at [1434, 579] on img at bounding box center [1467, 629] width 179 height 100
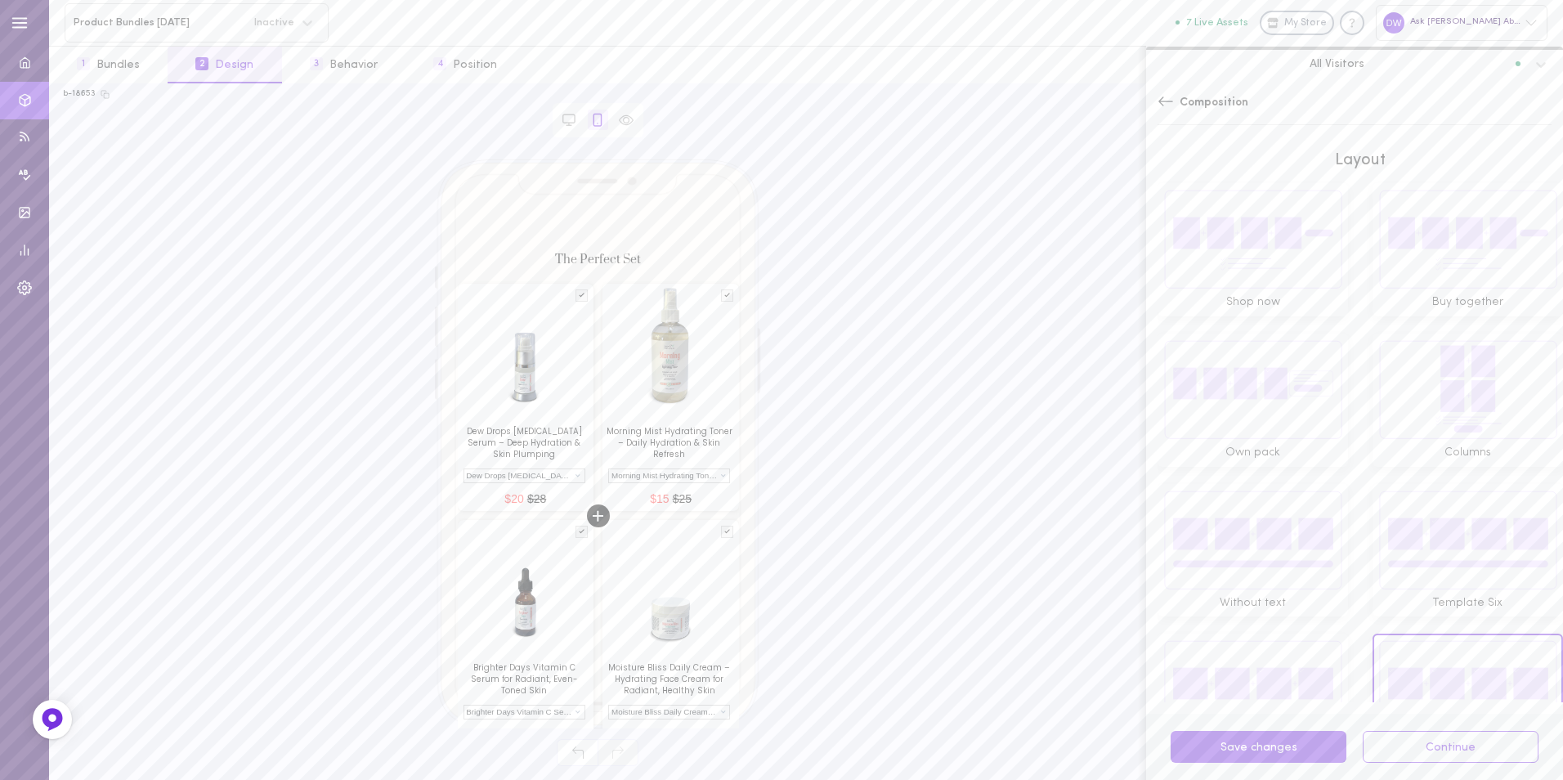
scroll to position [0, 0]
click at [1388, 234] on img at bounding box center [1467, 244] width 179 height 100
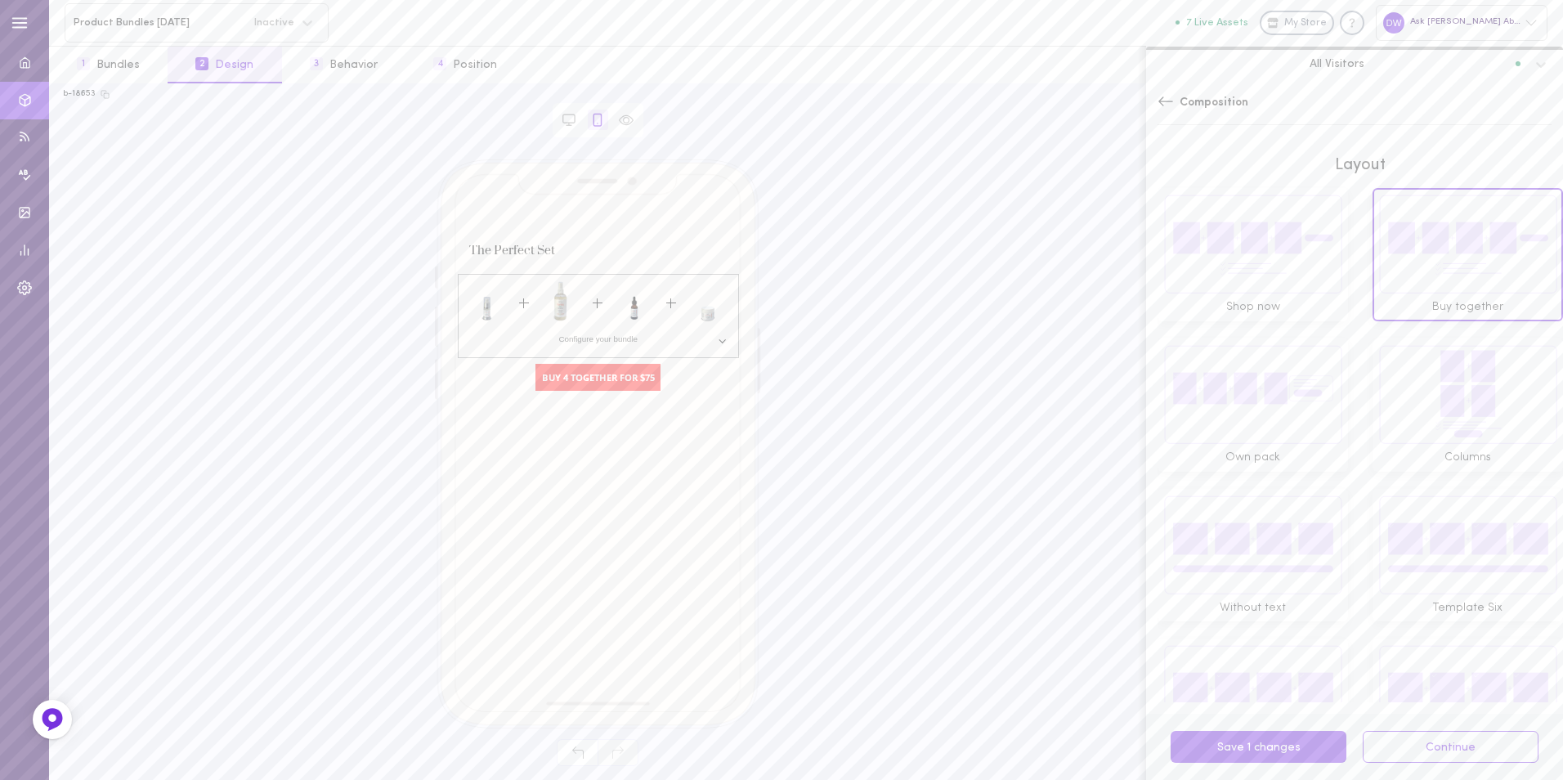
click at [1304, 239] on img at bounding box center [1252, 244] width 179 height 100
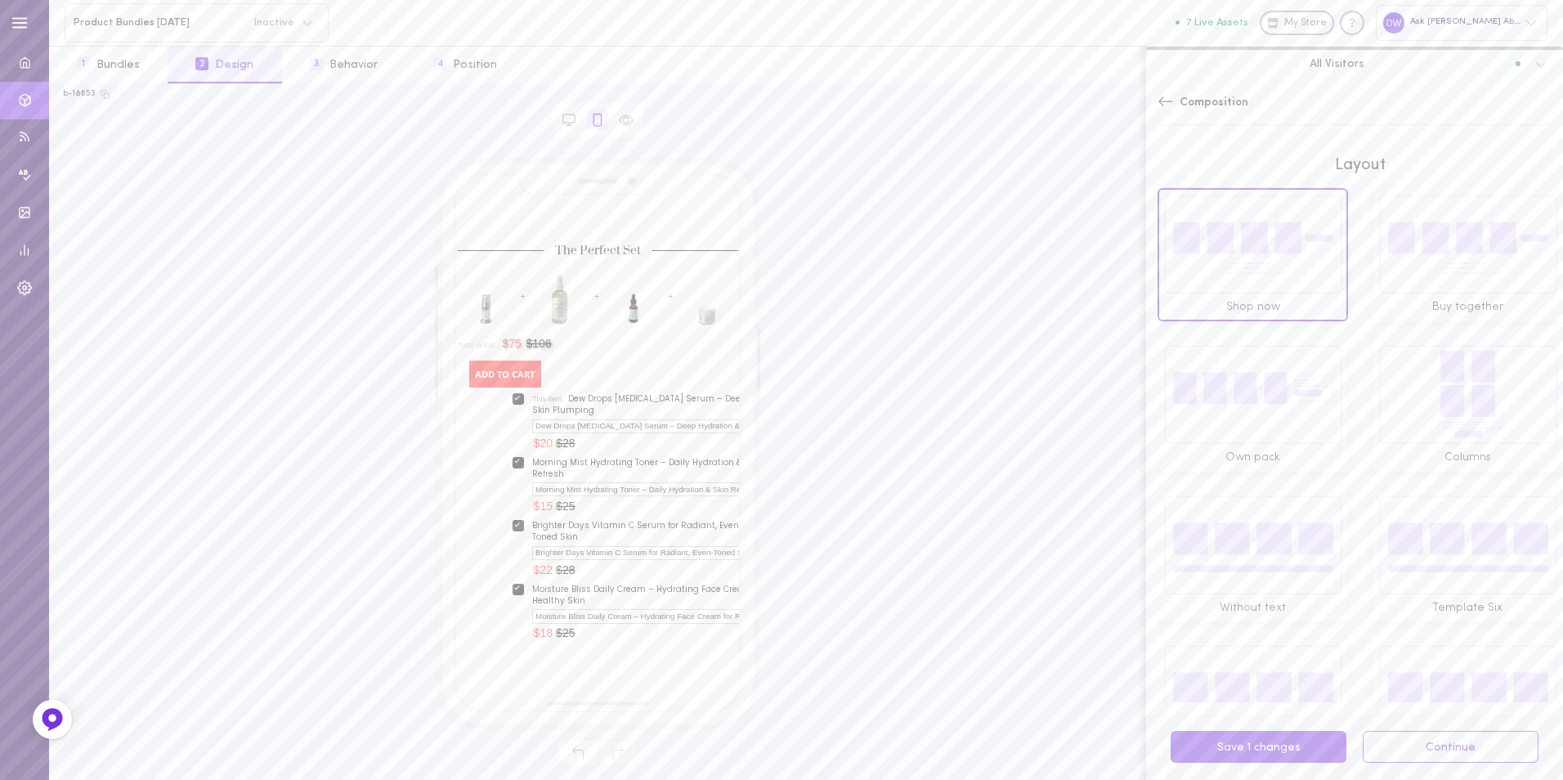
click at [1418, 238] on img at bounding box center [1467, 244] width 179 height 100
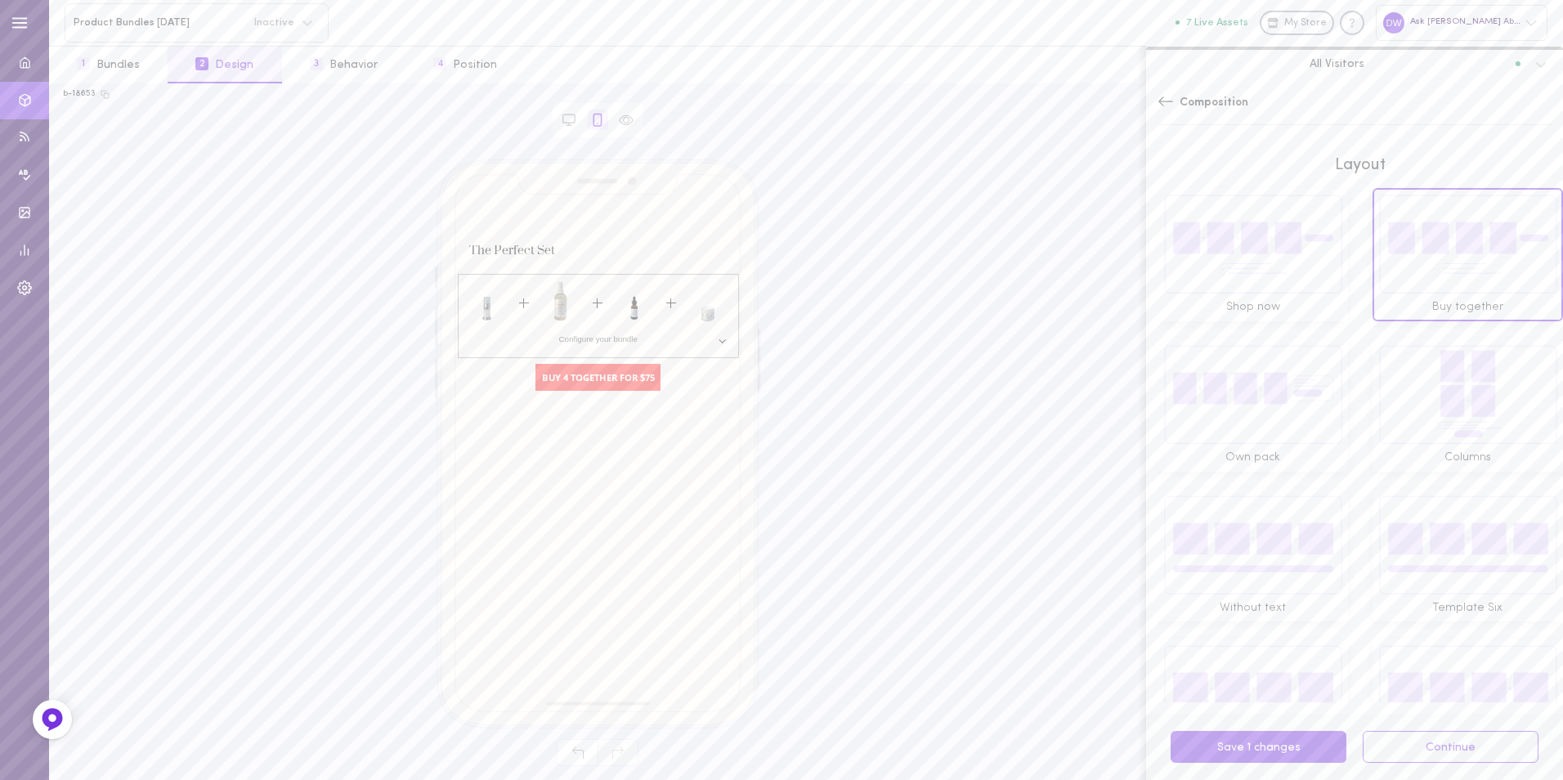
click at [723, 341] on div "Configure your bundle" at bounding box center [598, 338] width 268 height 25
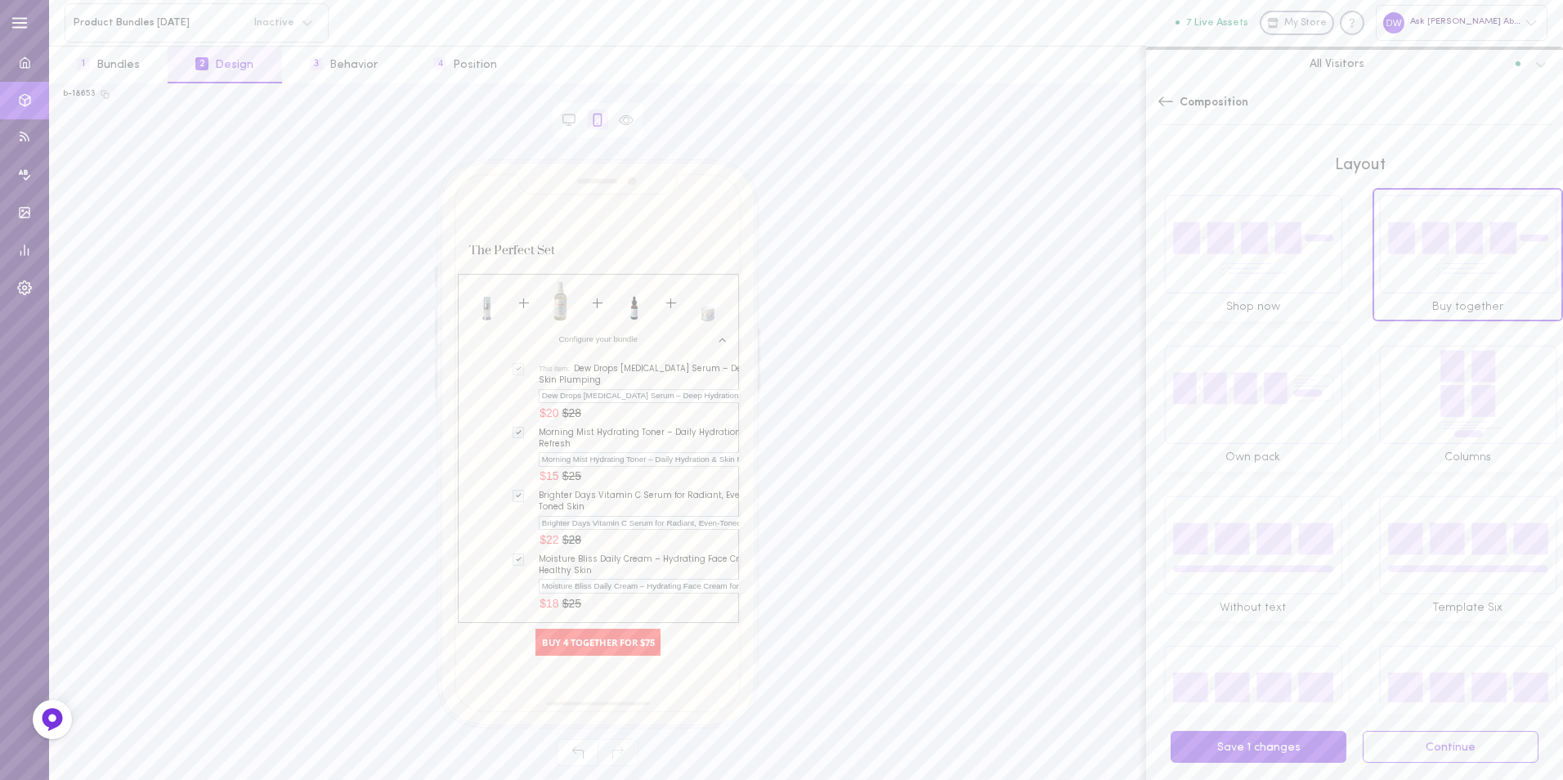
click at [517, 368] on div at bounding box center [518, 369] width 12 height 12
click at [575, 394] on div "Dew Drops [MEDICAL_DATA] Serum – Deep Hydration & Skin Plumping" at bounding box center [676, 396] width 275 height 14
click at [575, 394] on div "Dew Drops [MEDICAL_DATA] Serum – Deep Hydration & Skin Plumping" at bounding box center [676, 395] width 275 height 13
click at [741, 332] on div "The Perfect Set Configure your bundle This item: Dew Drops Hyaluronic Acid Seru…" at bounding box center [598, 444] width 326 height 570
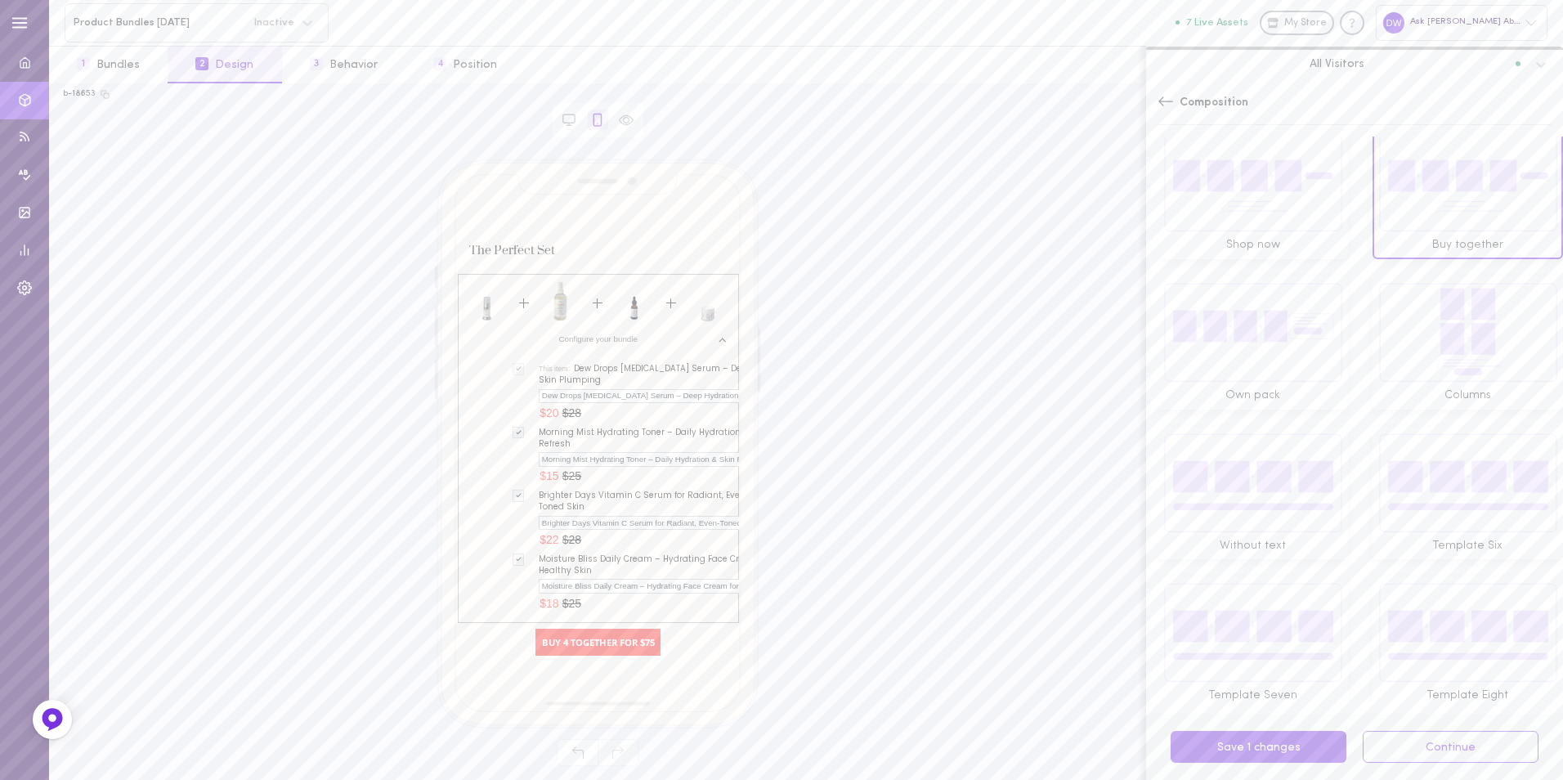
scroll to position [65, 0]
click at [1321, 744] on button "Save 1 changes" at bounding box center [1258, 747] width 176 height 32
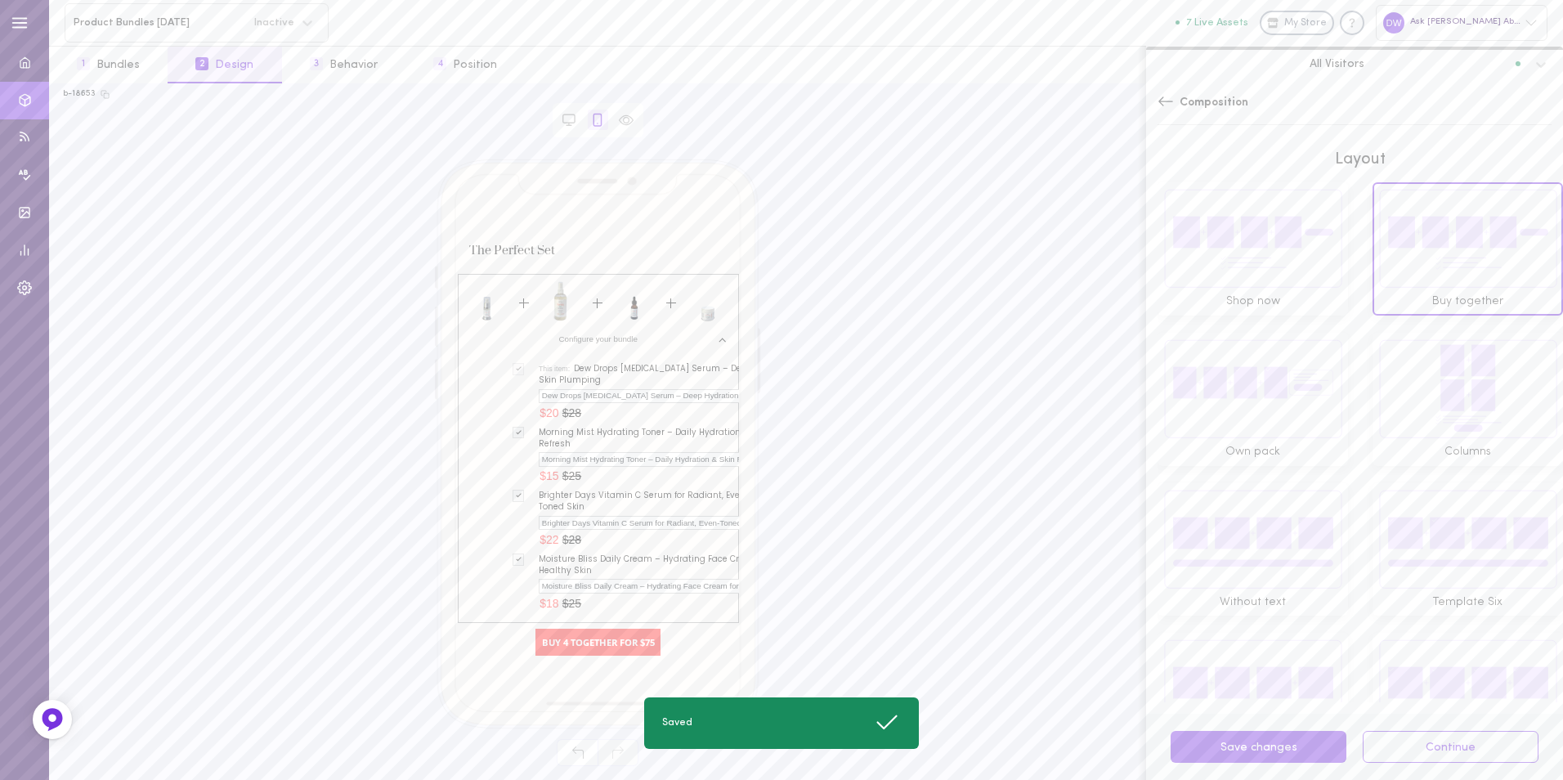
scroll to position [0, 0]
click at [1169, 100] on icon at bounding box center [1165, 101] width 16 height 16
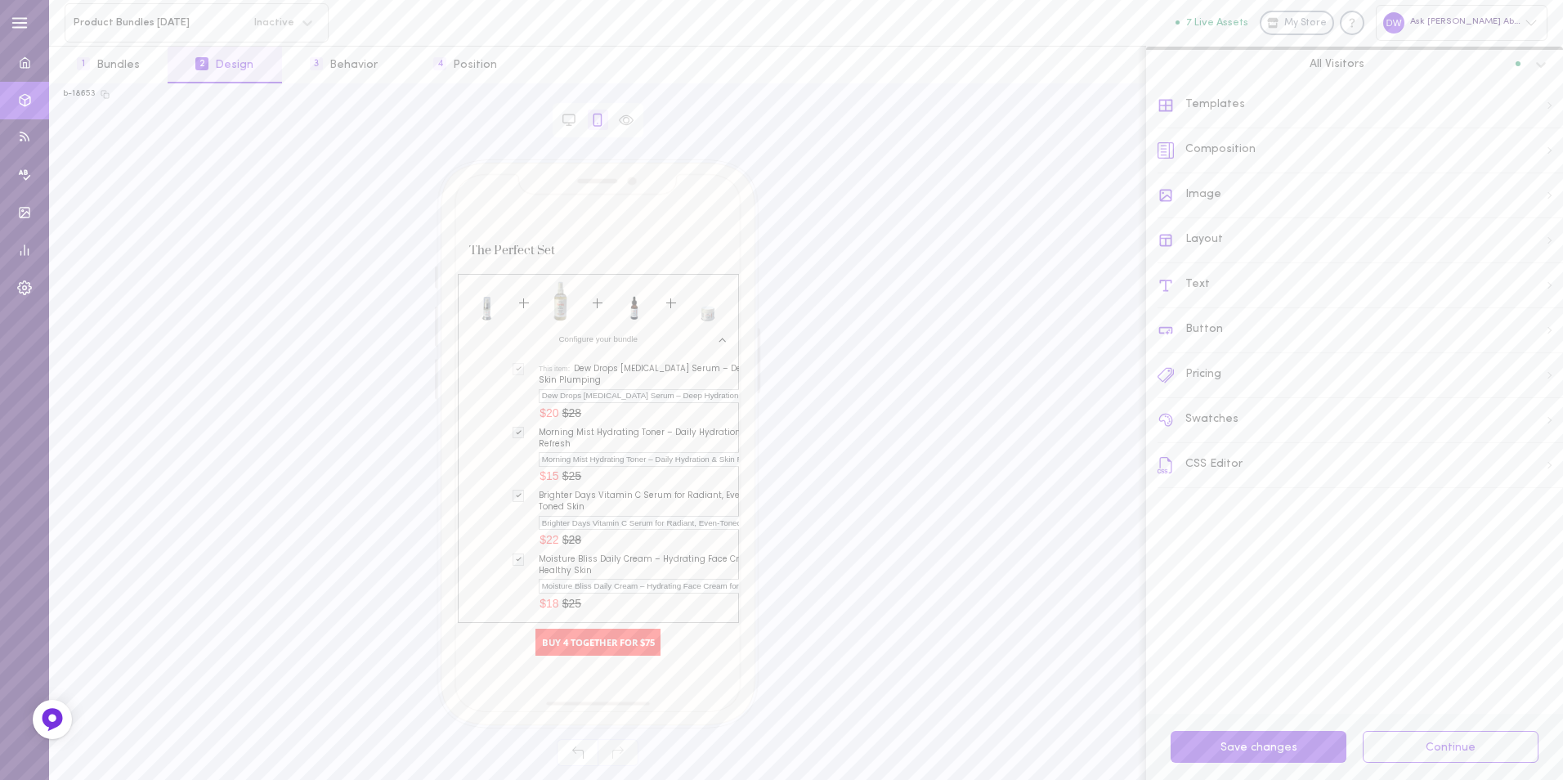
click at [1278, 151] on div "Composition" at bounding box center [1359, 150] width 405 height 45
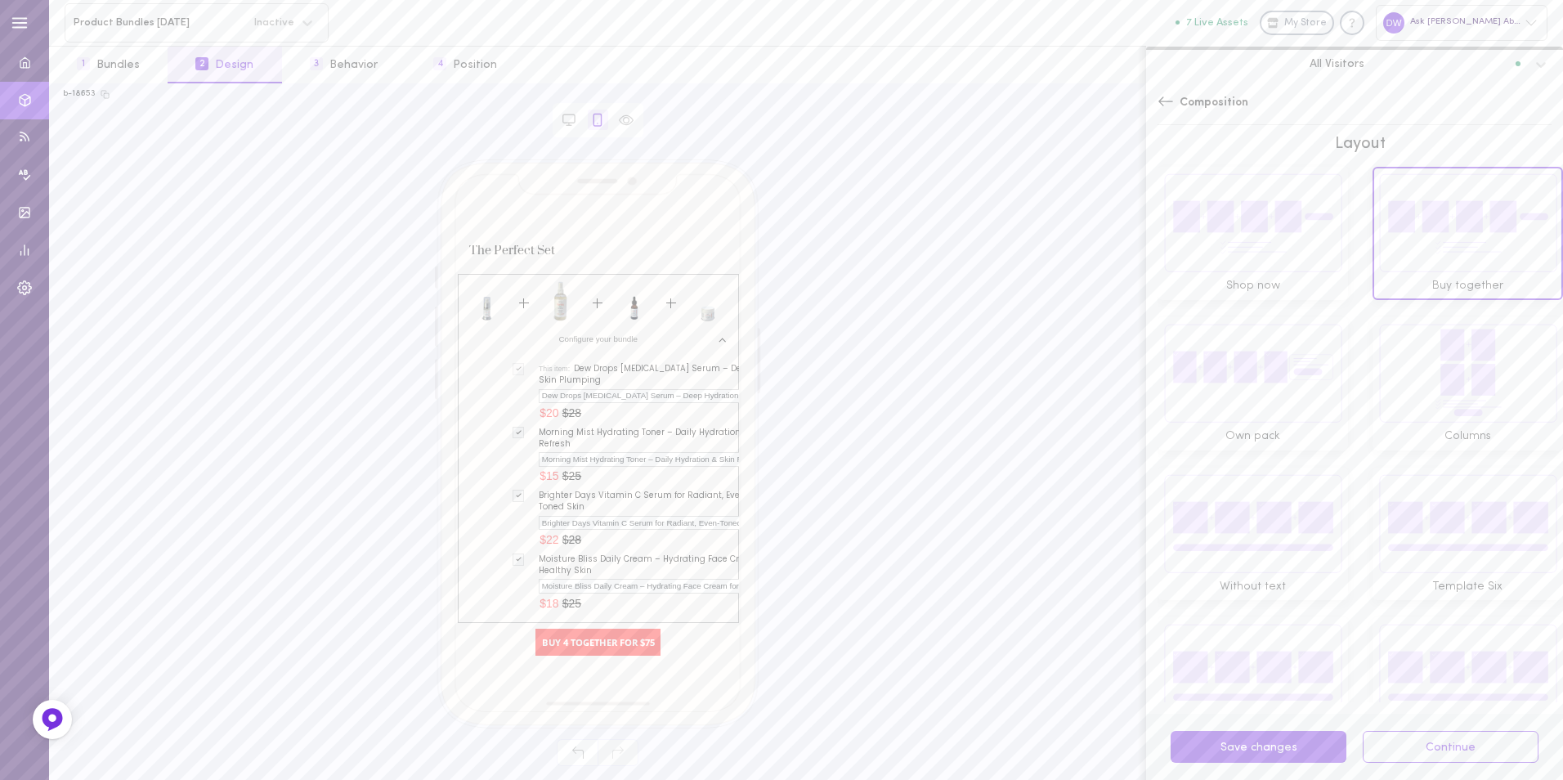
scroll to position [65, 0]
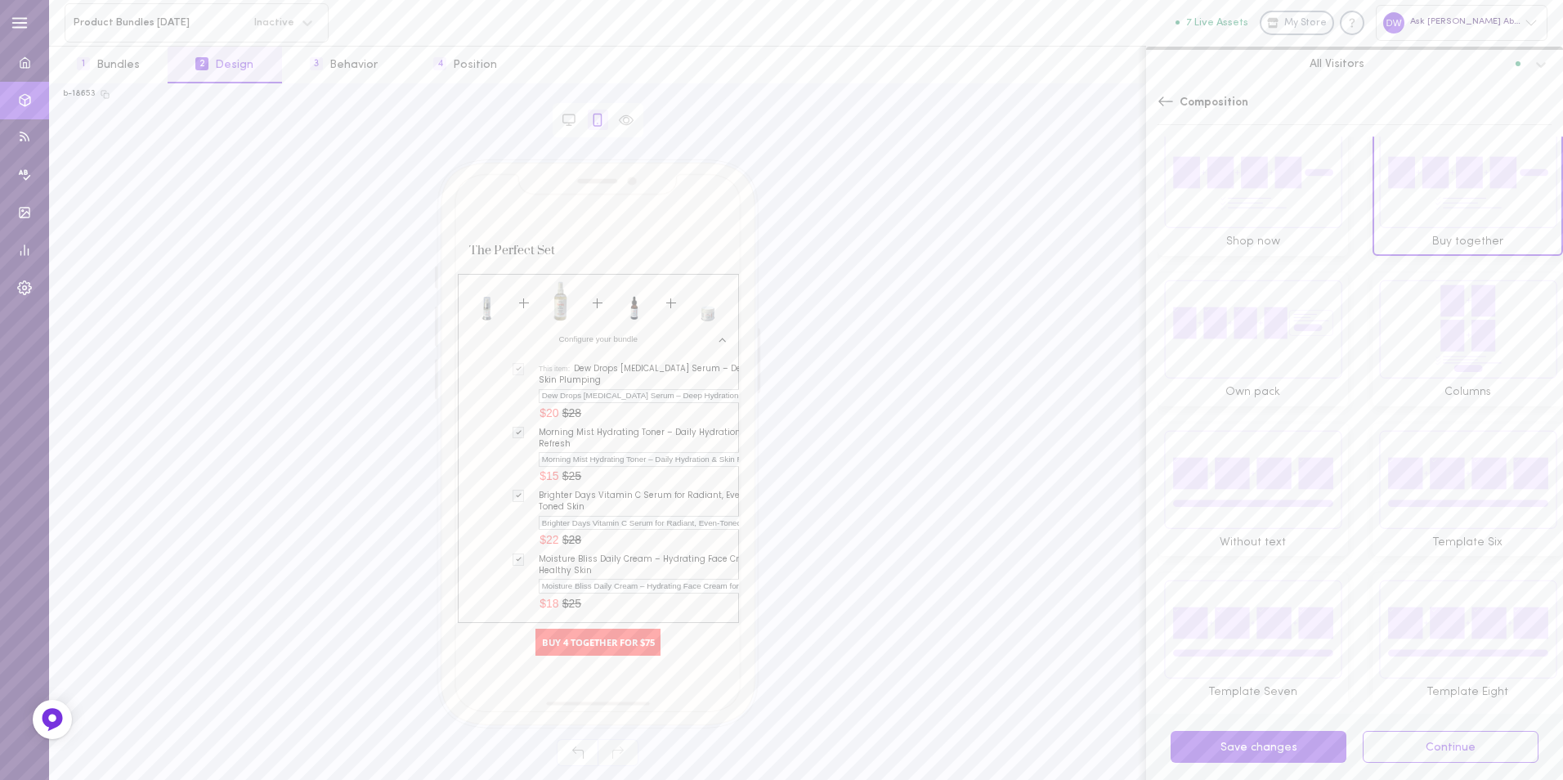
click at [1179, 101] on span "Composition" at bounding box center [1213, 103] width 69 height 16
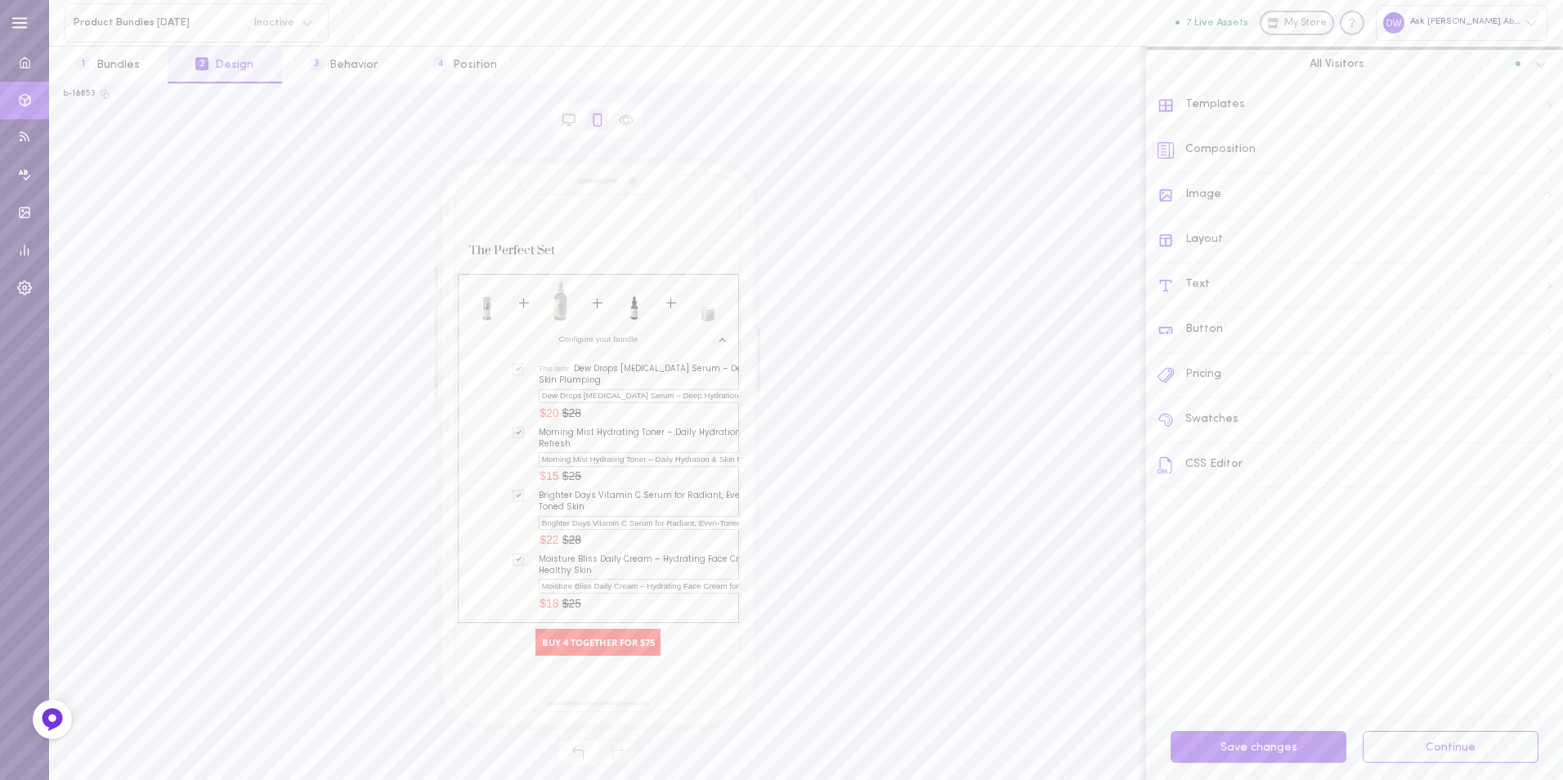
click at [1236, 251] on div "Layout" at bounding box center [1359, 240] width 405 height 45
click at [1534, 325] on label at bounding box center [1548, 328] width 29 height 16
click at [0, 0] on input "checkbox" at bounding box center [0, 0] width 0 height 0
click at [1292, 772] on div "Save 1 changes Continue" at bounding box center [1354, 747] width 417 height 66
click at [1293, 766] on div "Save 1 changes Continue" at bounding box center [1354, 747] width 417 height 66
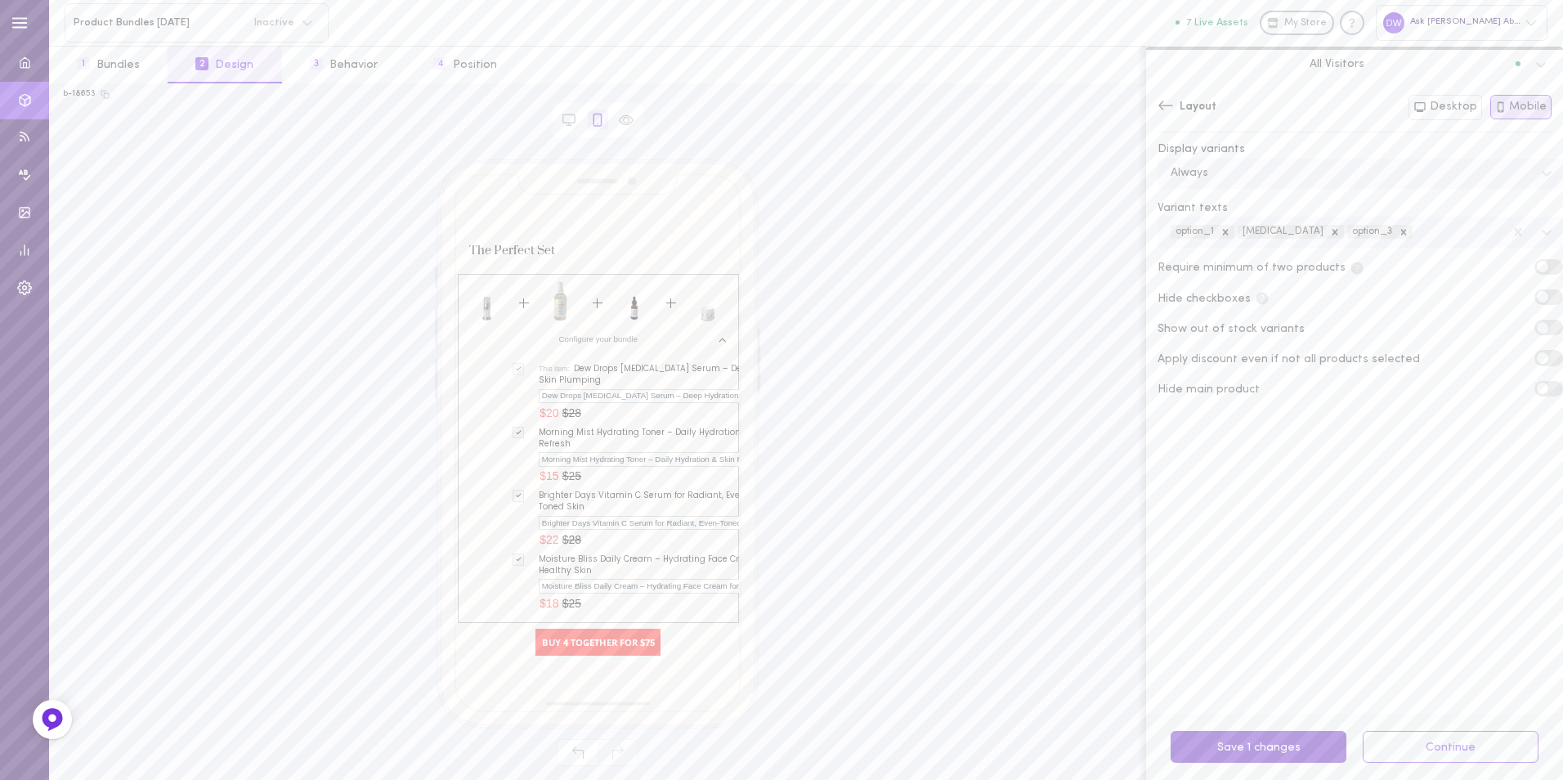
click at [1296, 748] on button "Save 1 changes" at bounding box center [1258, 747] width 176 height 32
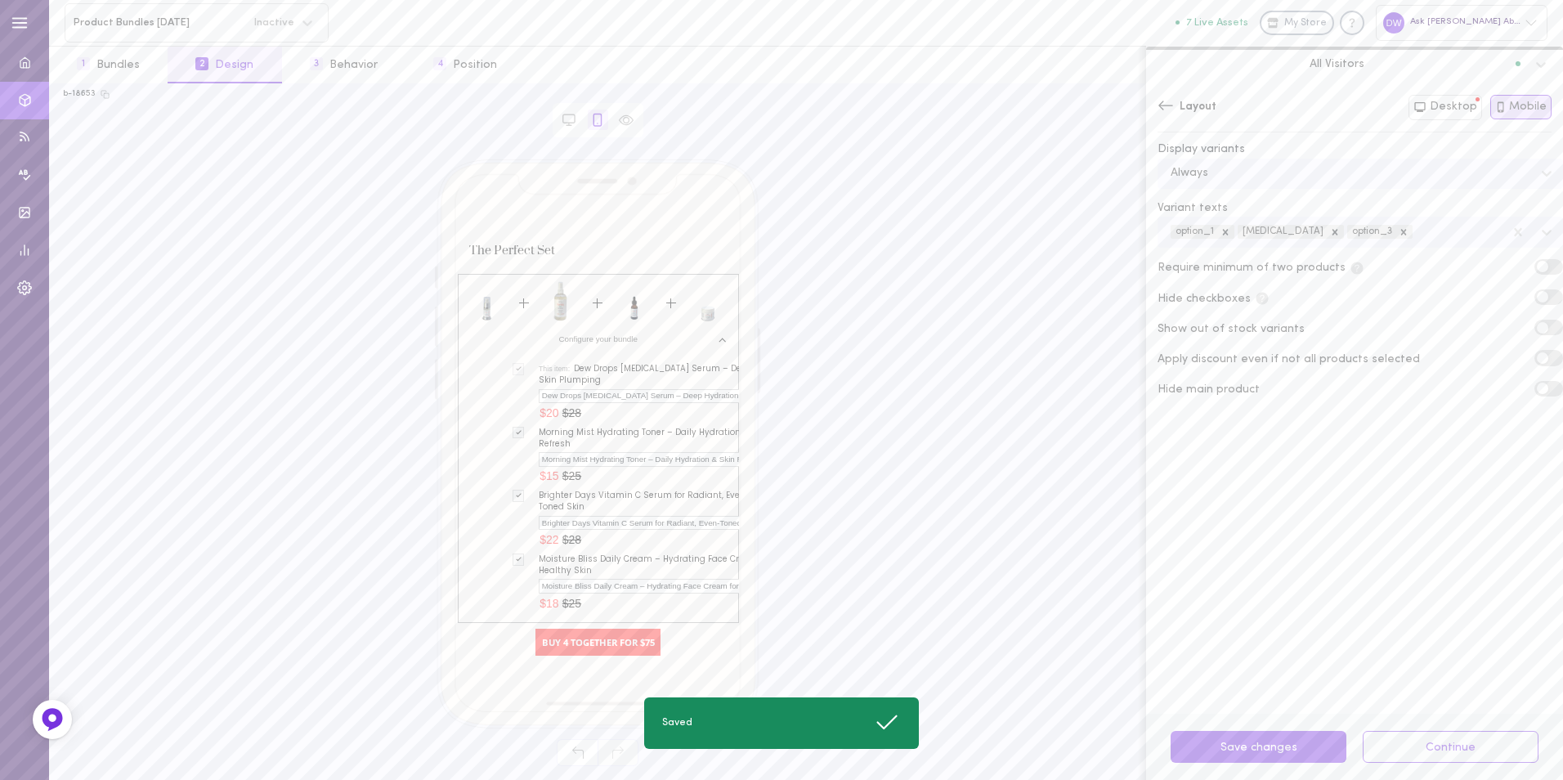
click at [1169, 110] on icon at bounding box center [1165, 105] width 16 height 16
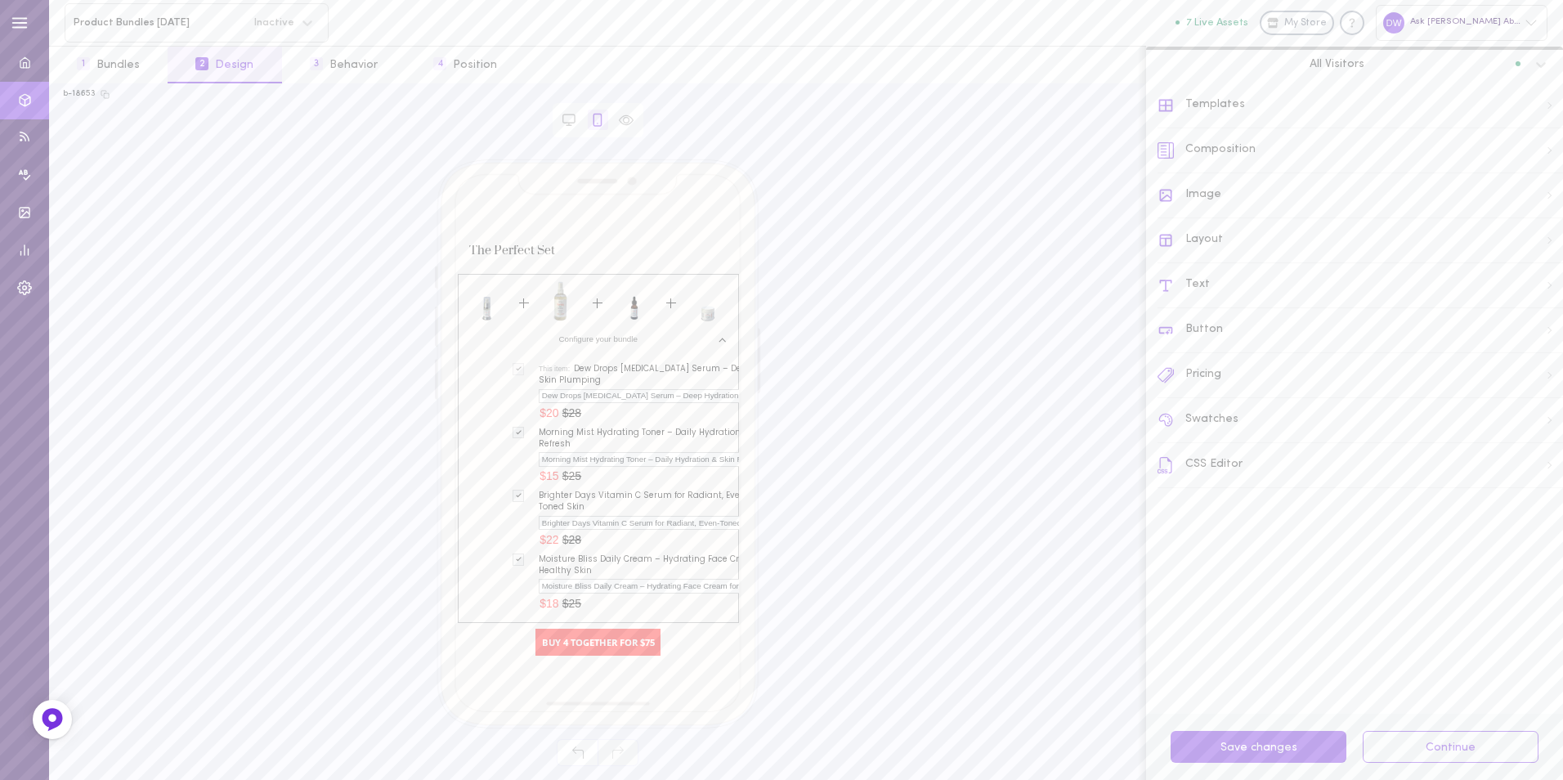
click at [1266, 333] on div "Button" at bounding box center [1359, 330] width 405 height 45
click at [1170, 457] on div at bounding box center [1177, 455] width 20 height 20
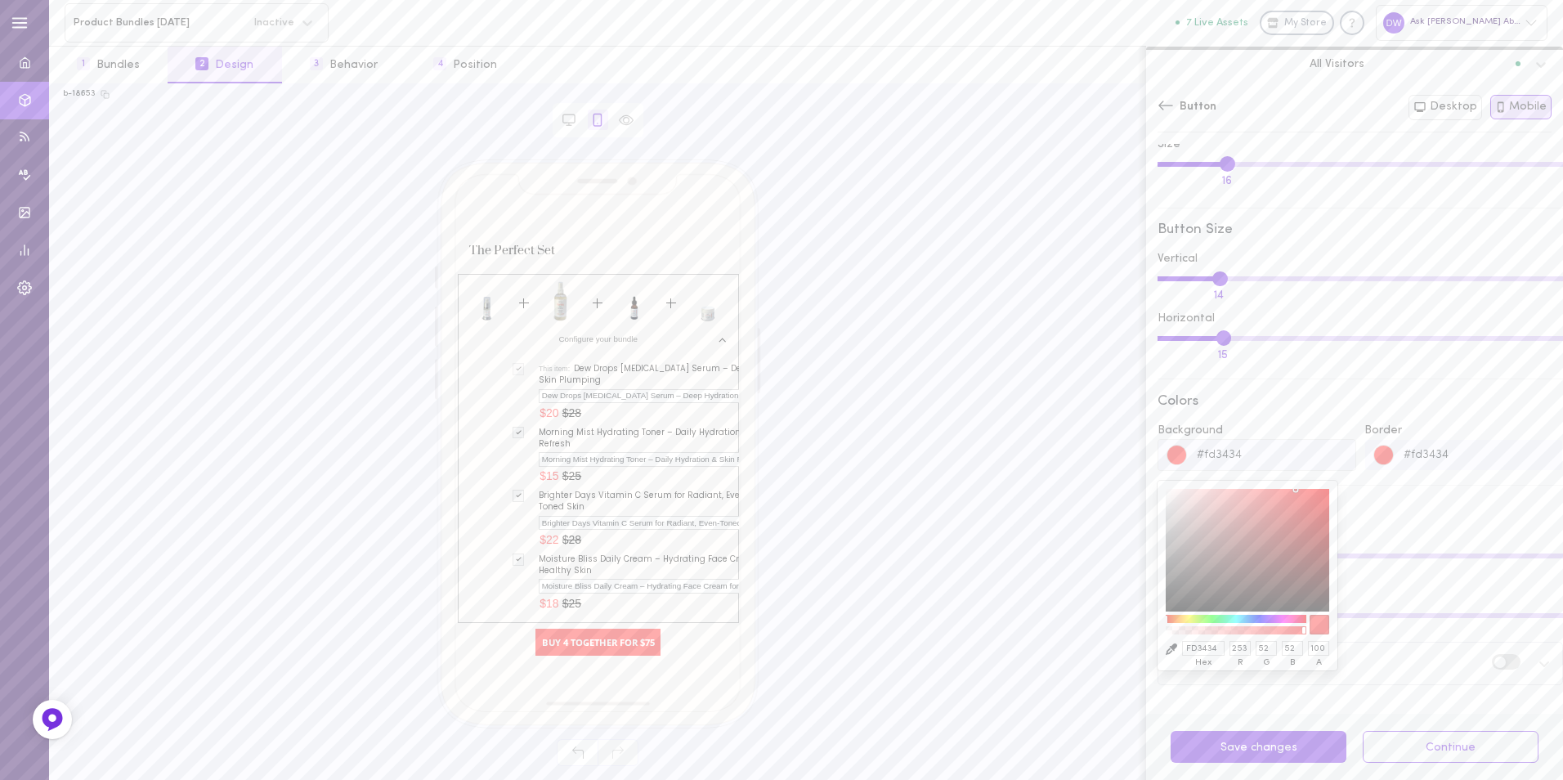
click at [1365, 456] on div at bounding box center [1379, 455] width 29 height 30
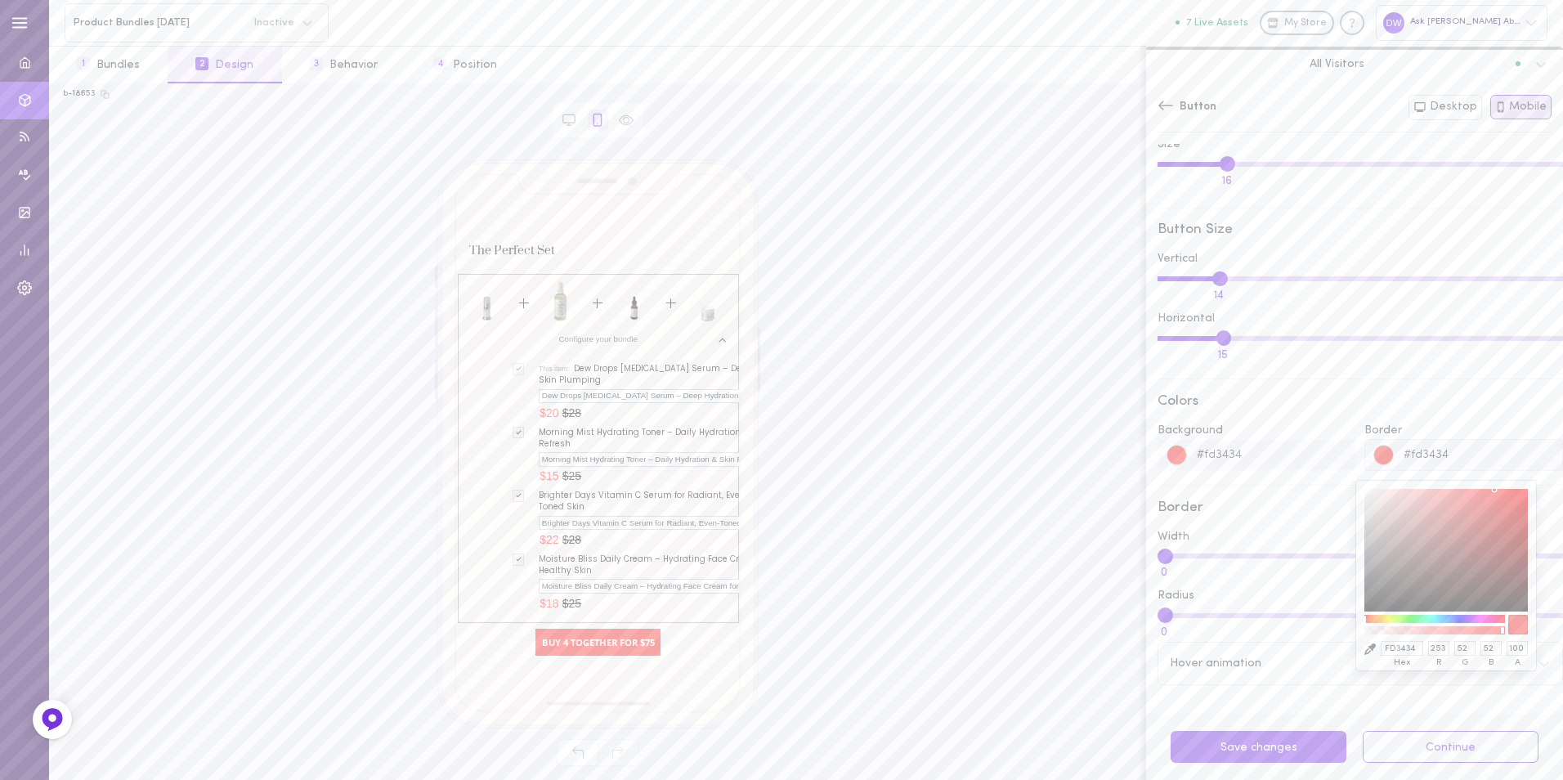
click at [1374, 457] on div at bounding box center [1384, 455] width 20 height 20
click at [1403, 643] on input "FD3434" at bounding box center [1401, 648] width 43 height 15
paste input "#fba8a2"
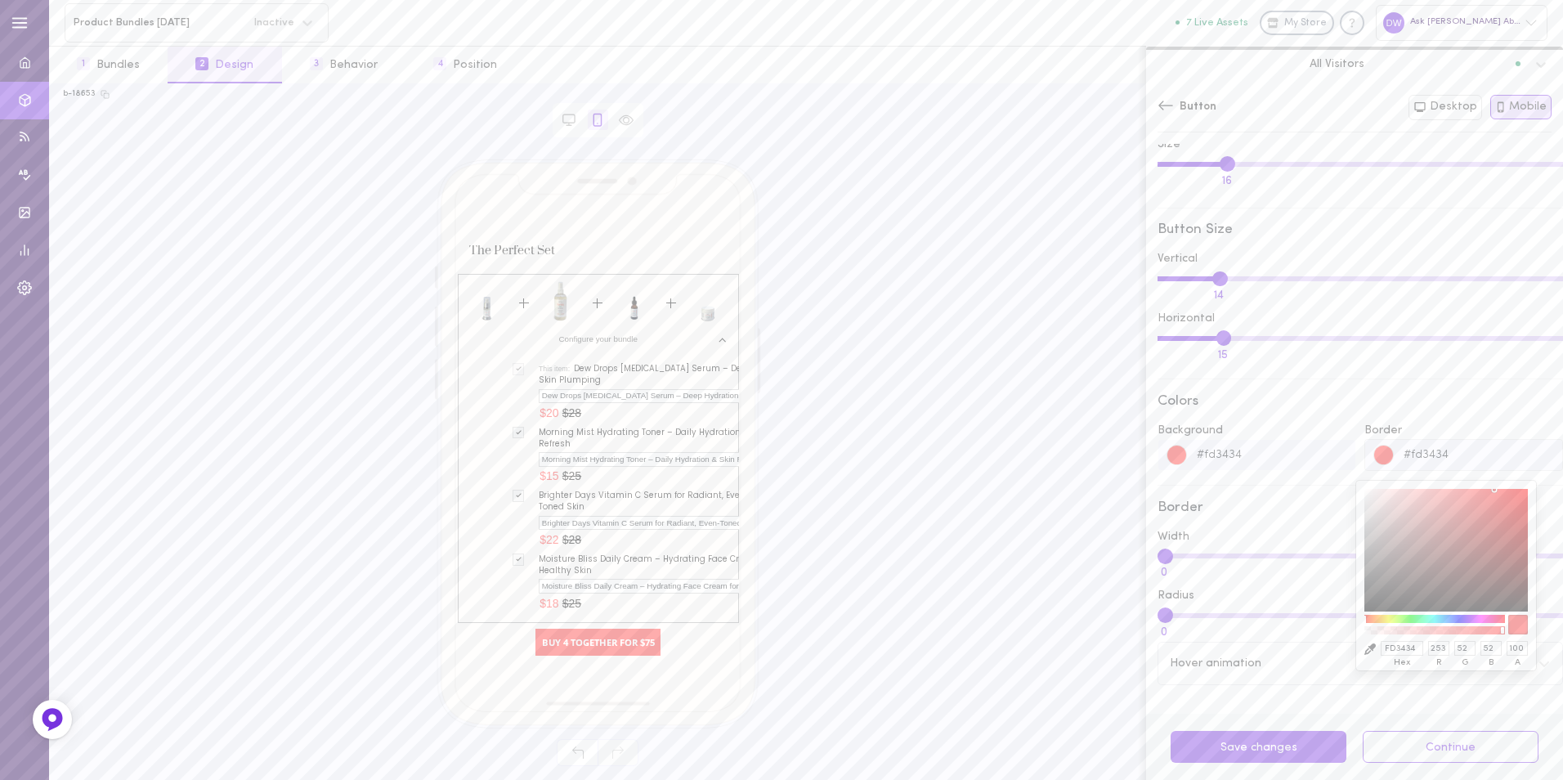
type input "#fba8a2ff"
type input "#fba8a2"
type input "251"
type input "168"
type input "162"
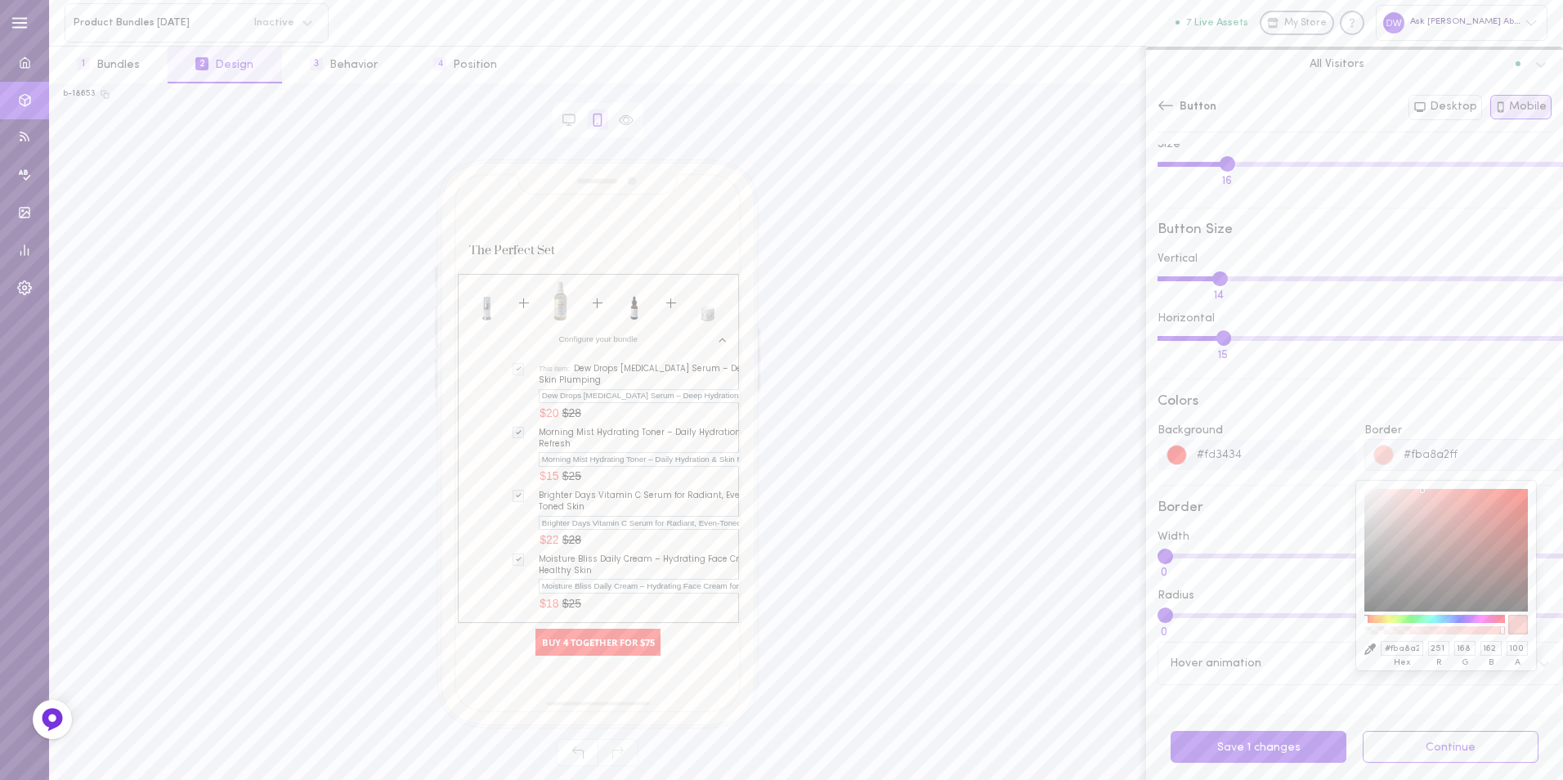
scroll to position [0, 1]
click at [1255, 461] on input "#fd3434" at bounding box center [1271, 455] width 168 height 30
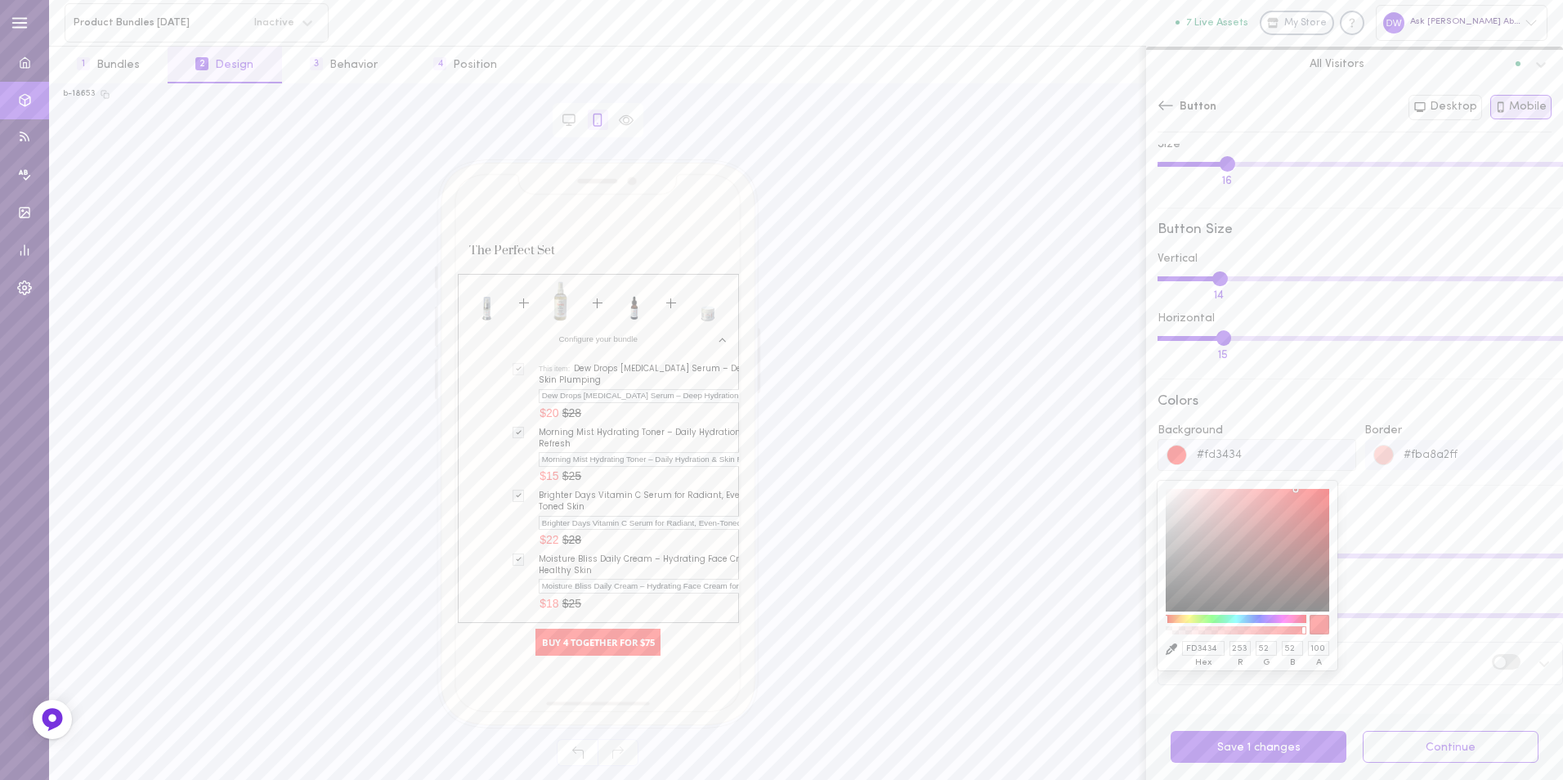
click at [1251, 458] on input "#fd3434" at bounding box center [1271, 455] width 168 height 30
click at [1224, 463] on input "#fd3434" at bounding box center [1271, 455] width 168 height 30
click at [1202, 649] on input "FD3434" at bounding box center [1203, 648] width 43 height 15
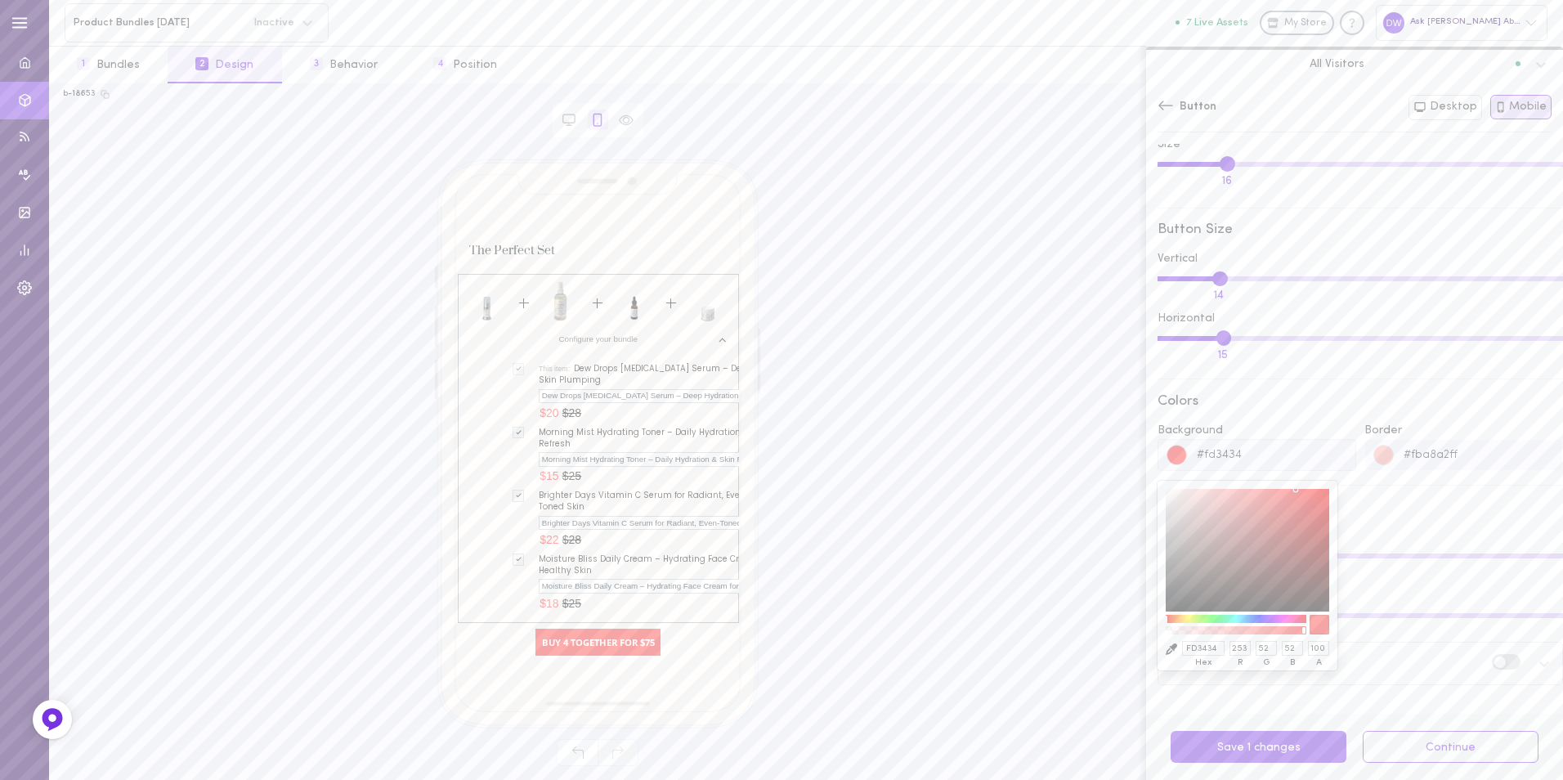
click at [1202, 649] on input "FD3434" at bounding box center [1203, 648] width 43 height 15
paste input "#fba8a2"
type input "#fba8a2ff"
type input "#fba8a2"
type input "251"
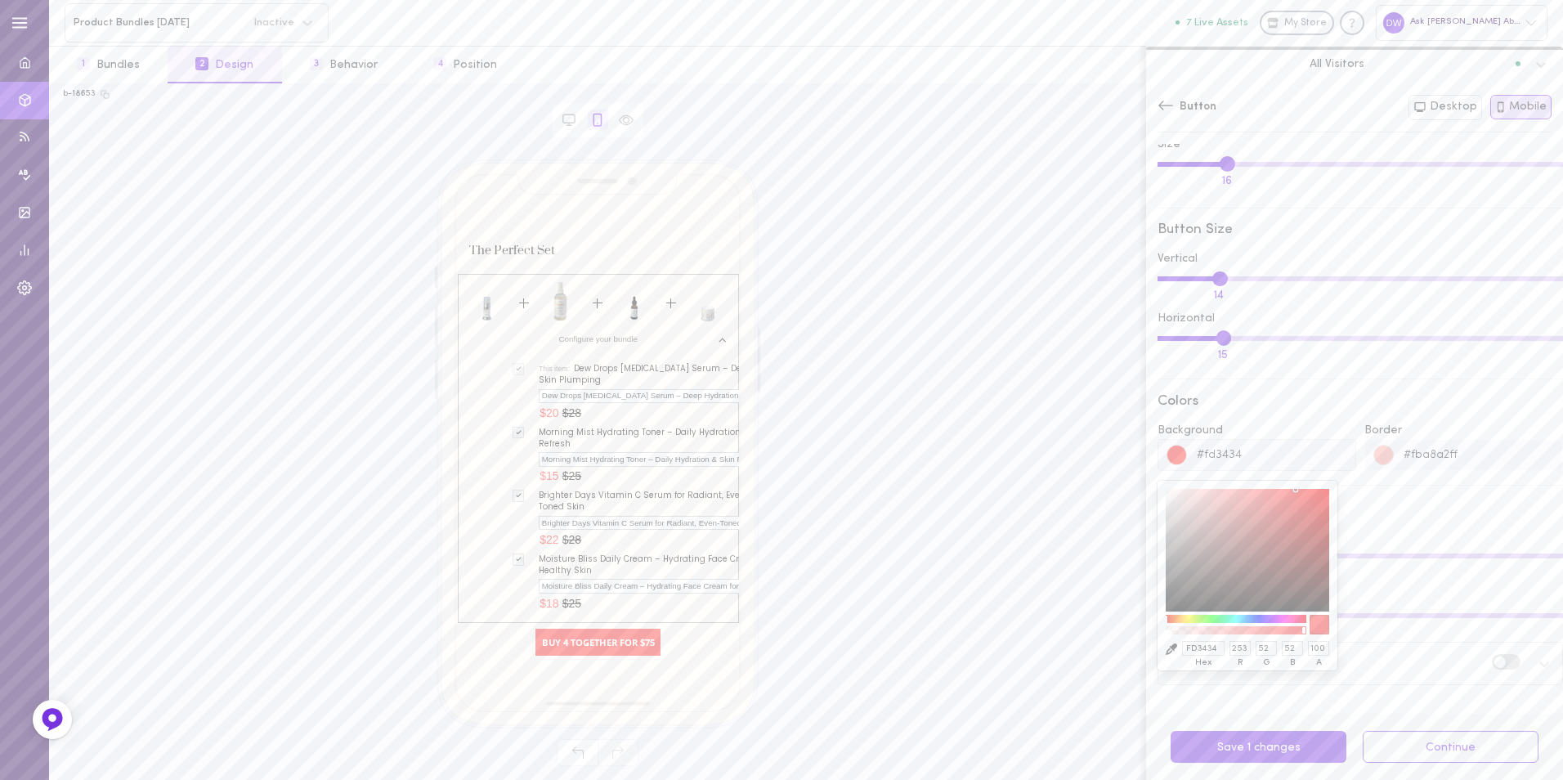
type input "168"
type input "162"
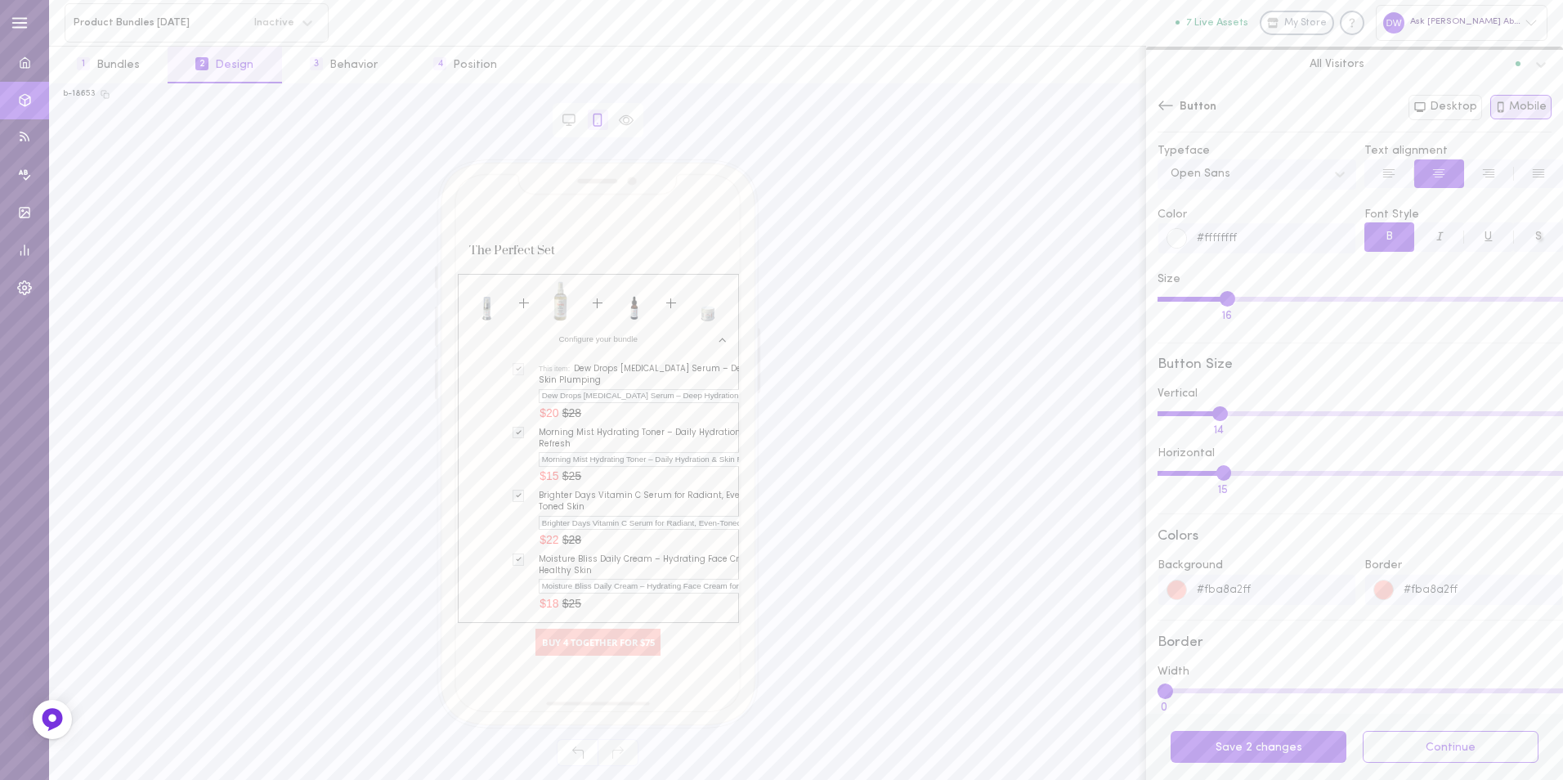
scroll to position [0, 0]
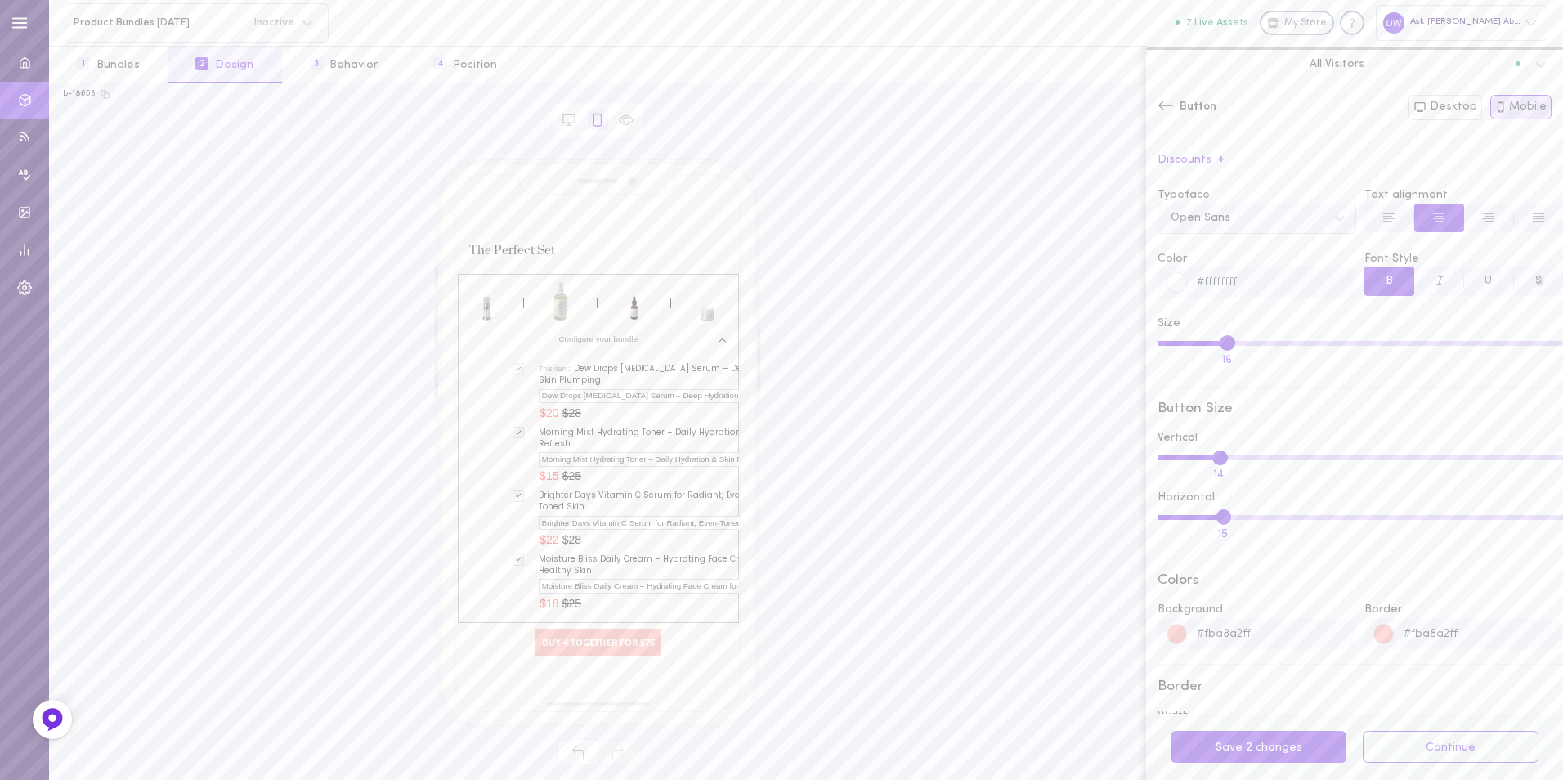
click at [1280, 210] on div "Open Sans" at bounding box center [1243, 219] width 163 height 22
click at [1245, 324] on div "Poppins" at bounding box center [1256, 319] width 199 height 32
click at [1160, 105] on icon at bounding box center [1165, 105] width 15 height 9
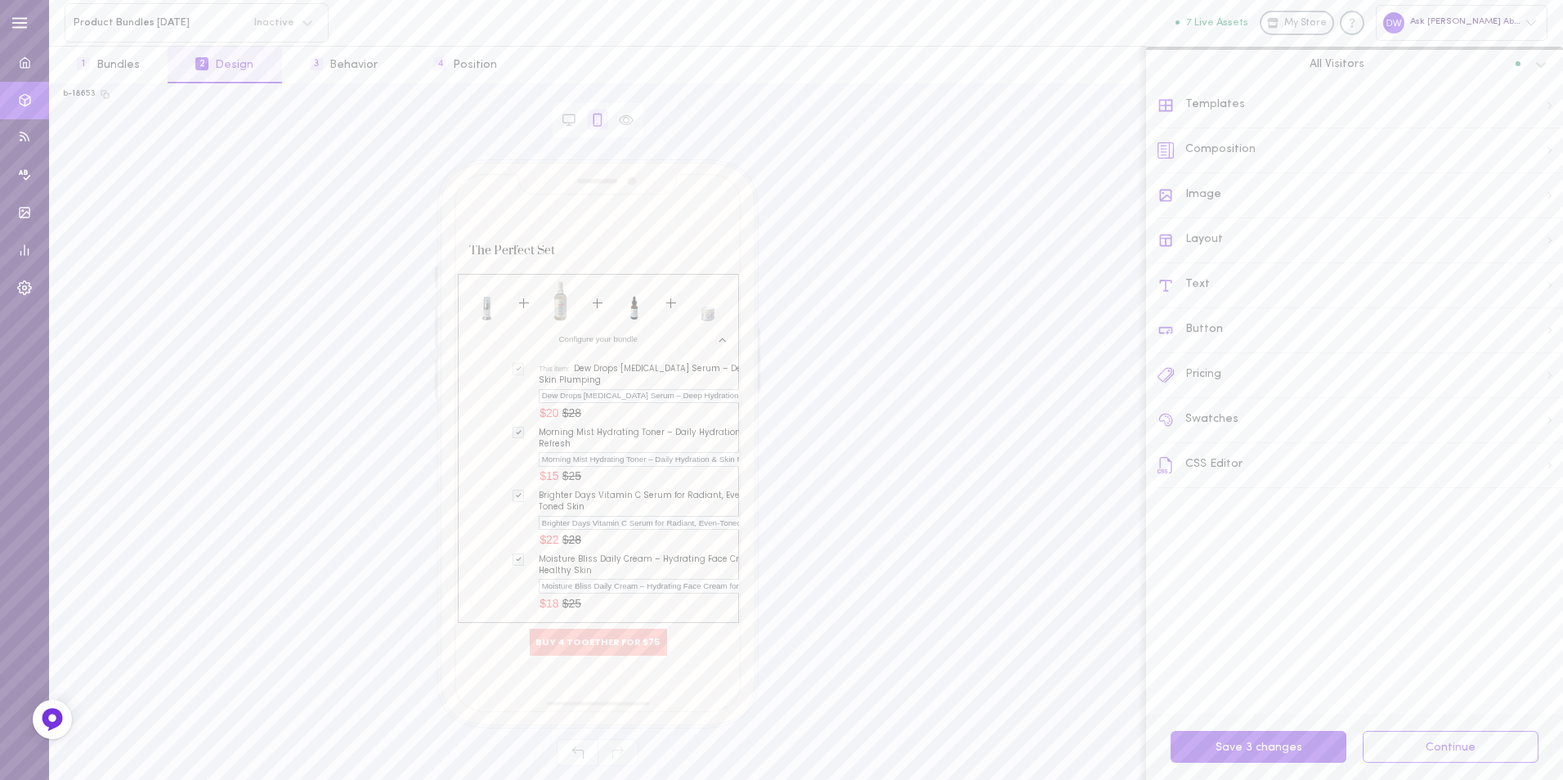
click at [1270, 280] on div "Text" at bounding box center [1359, 285] width 405 height 45
click at [1537, 170] on icon at bounding box center [1543, 165] width 13 height 13
click at [1277, 265] on div "Prata" at bounding box center [1267, 272] width 185 height 22
click at [1269, 369] on div "Poppins" at bounding box center [1280, 372] width 220 height 32
click at [1170, 108] on icon at bounding box center [1165, 105] width 16 height 16
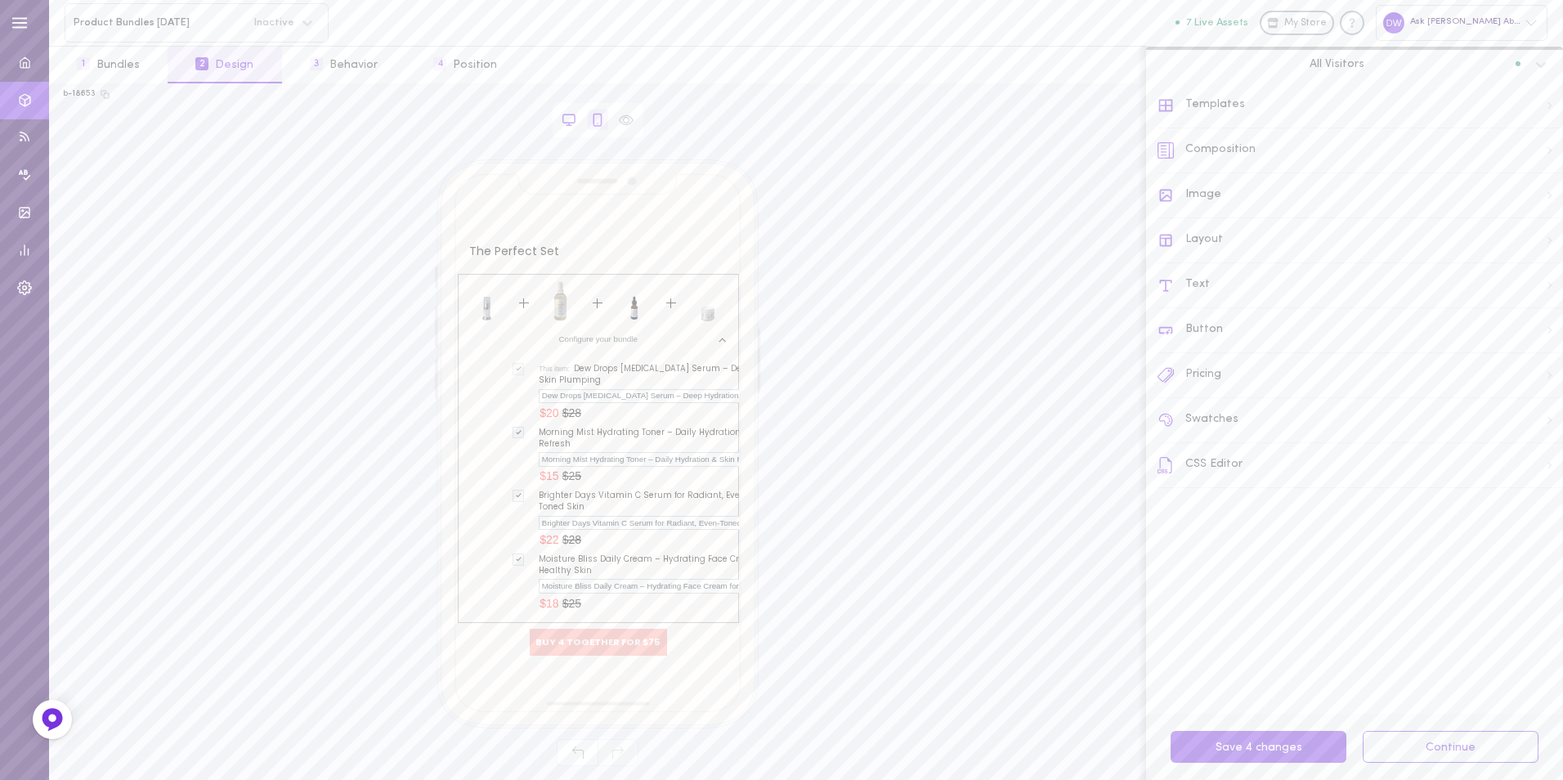
click at [569, 120] on icon at bounding box center [569, 120] width 15 height 15
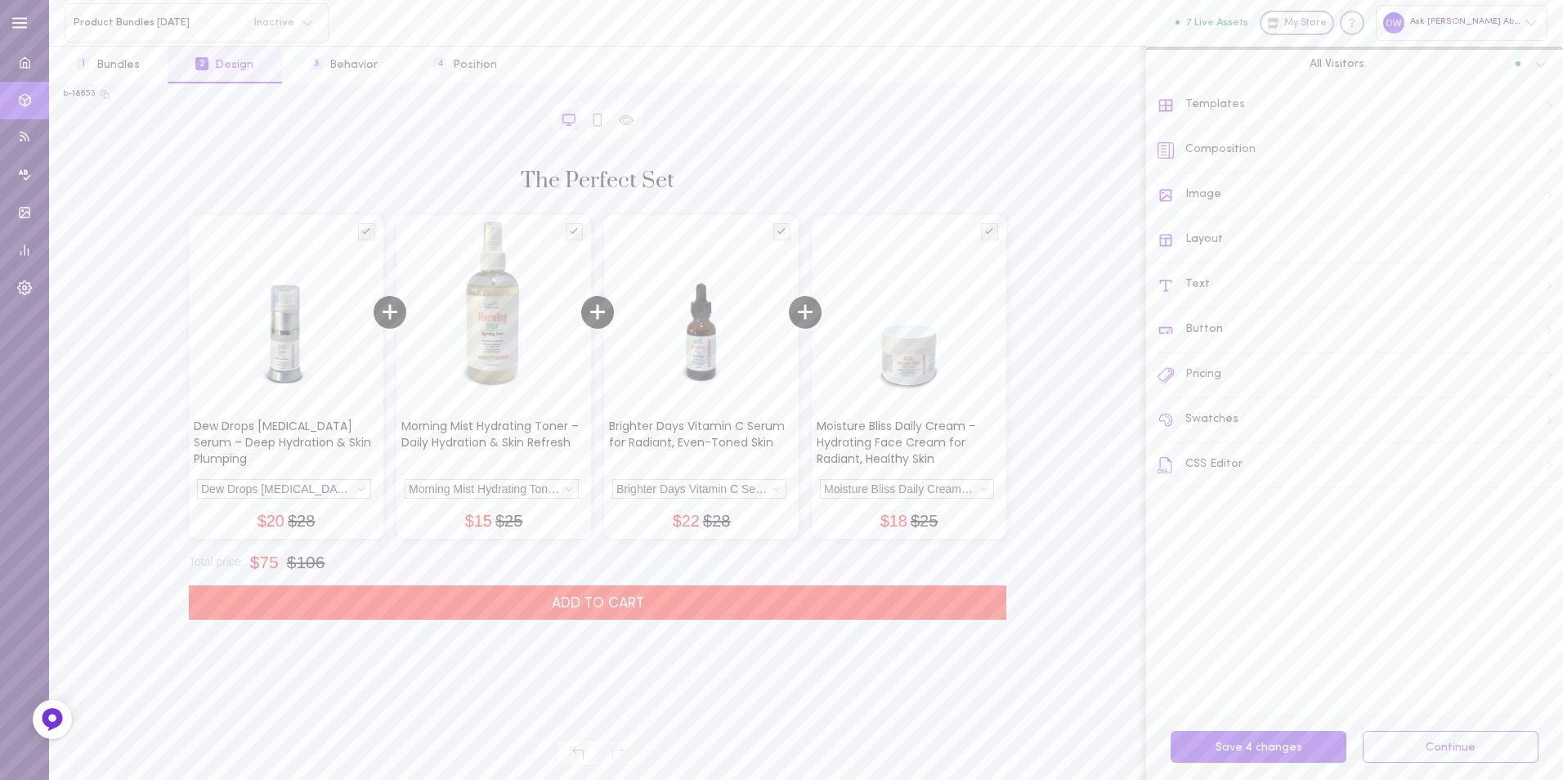
click at [1224, 110] on div "Templates" at bounding box center [1359, 105] width 405 height 45
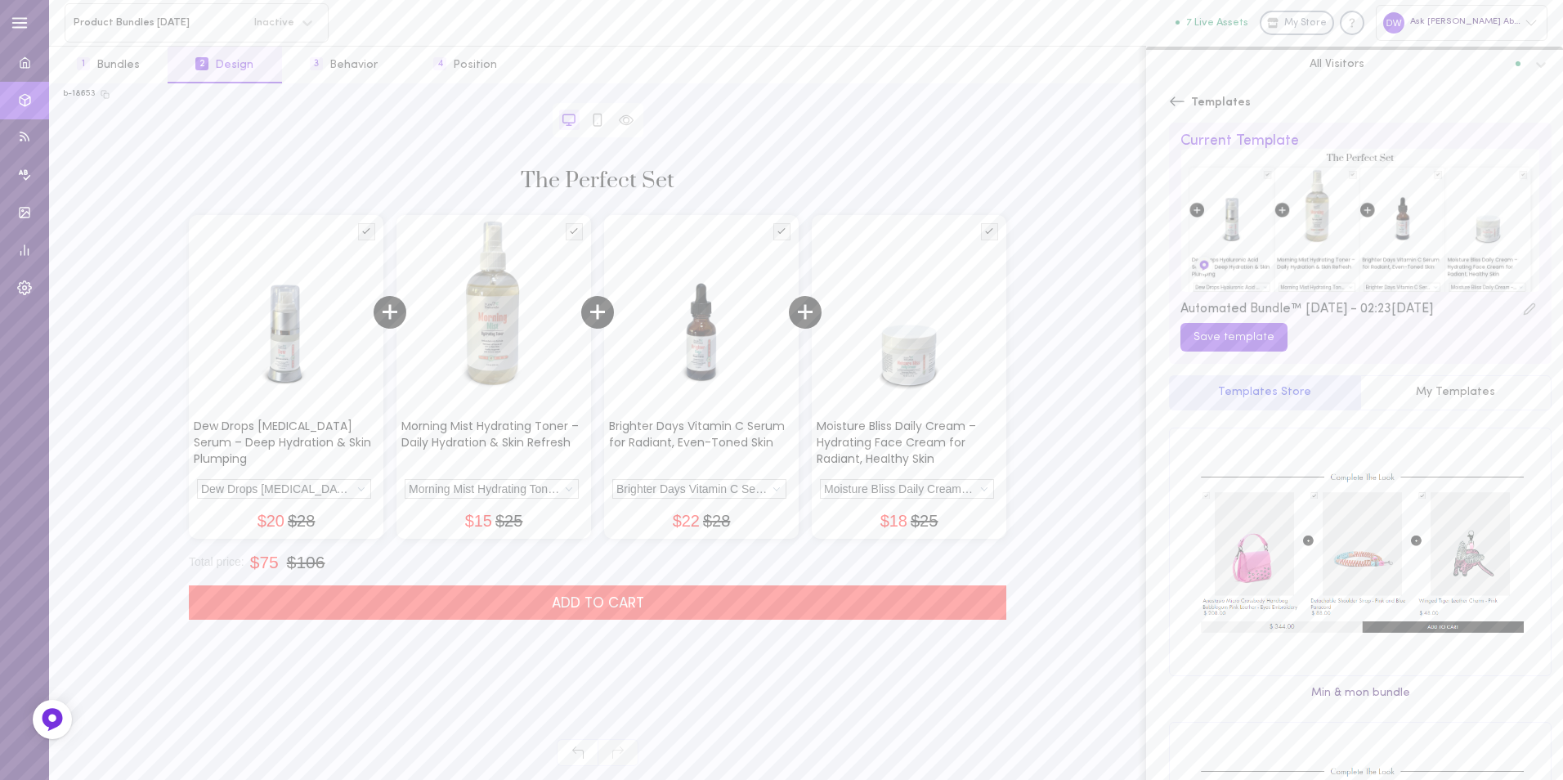
click at [1182, 109] on icon at bounding box center [1177, 101] width 16 height 16
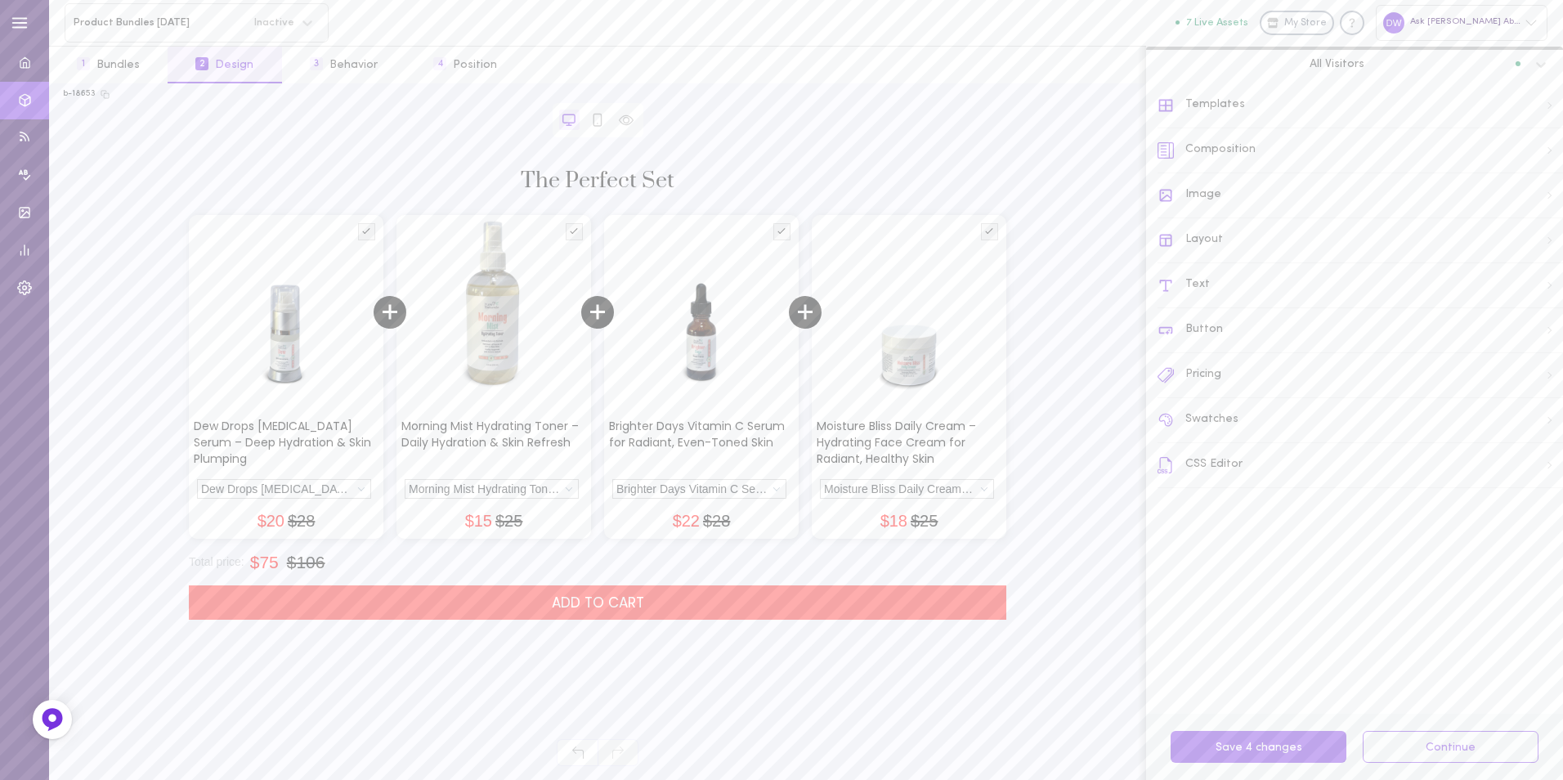
click at [1279, 106] on div "Templates" at bounding box center [1359, 105] width 405 height 45
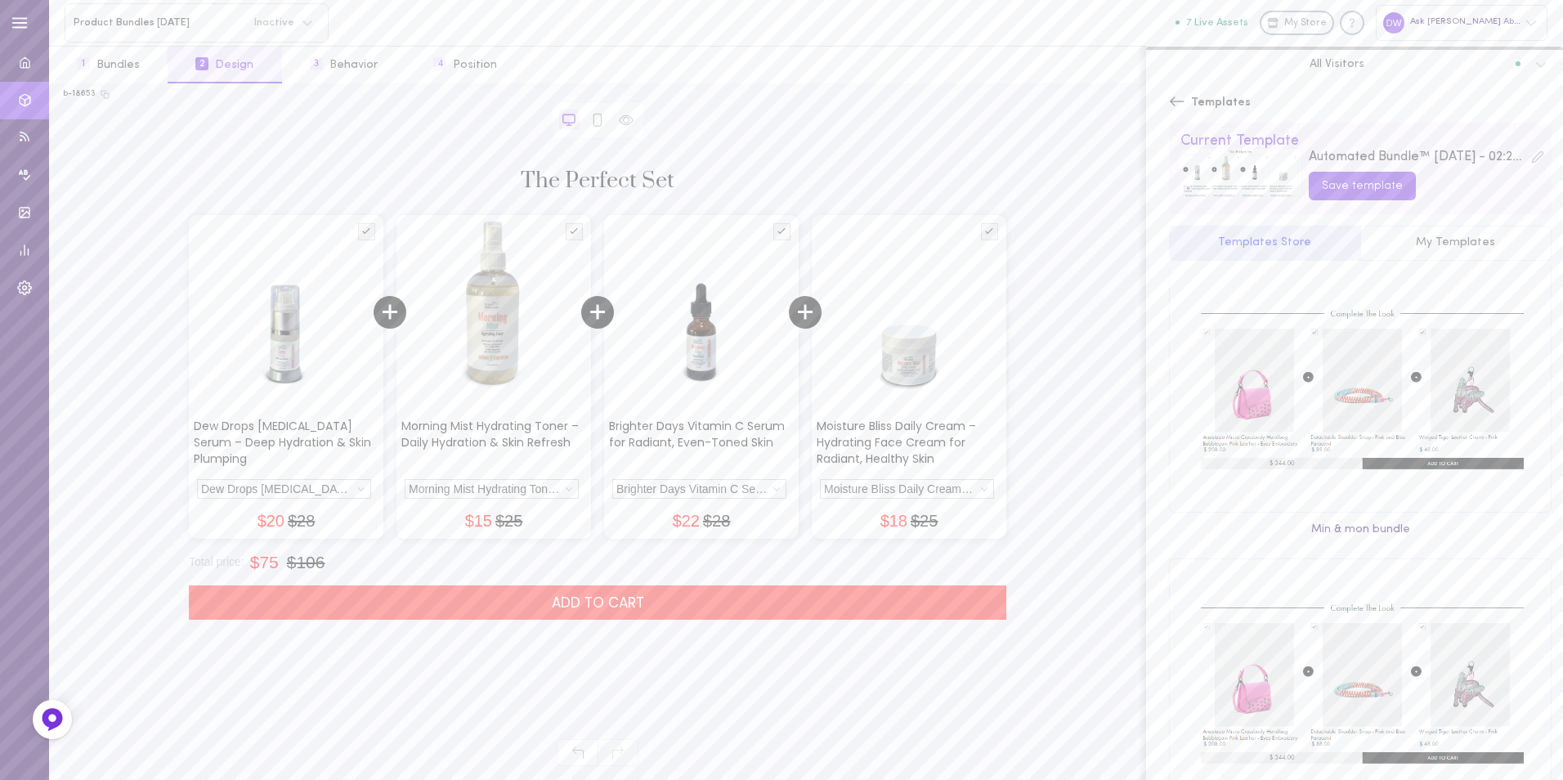
click at [1452, 253] on button "My Templates" at bounding box center [1456, 244] width 192 height 36
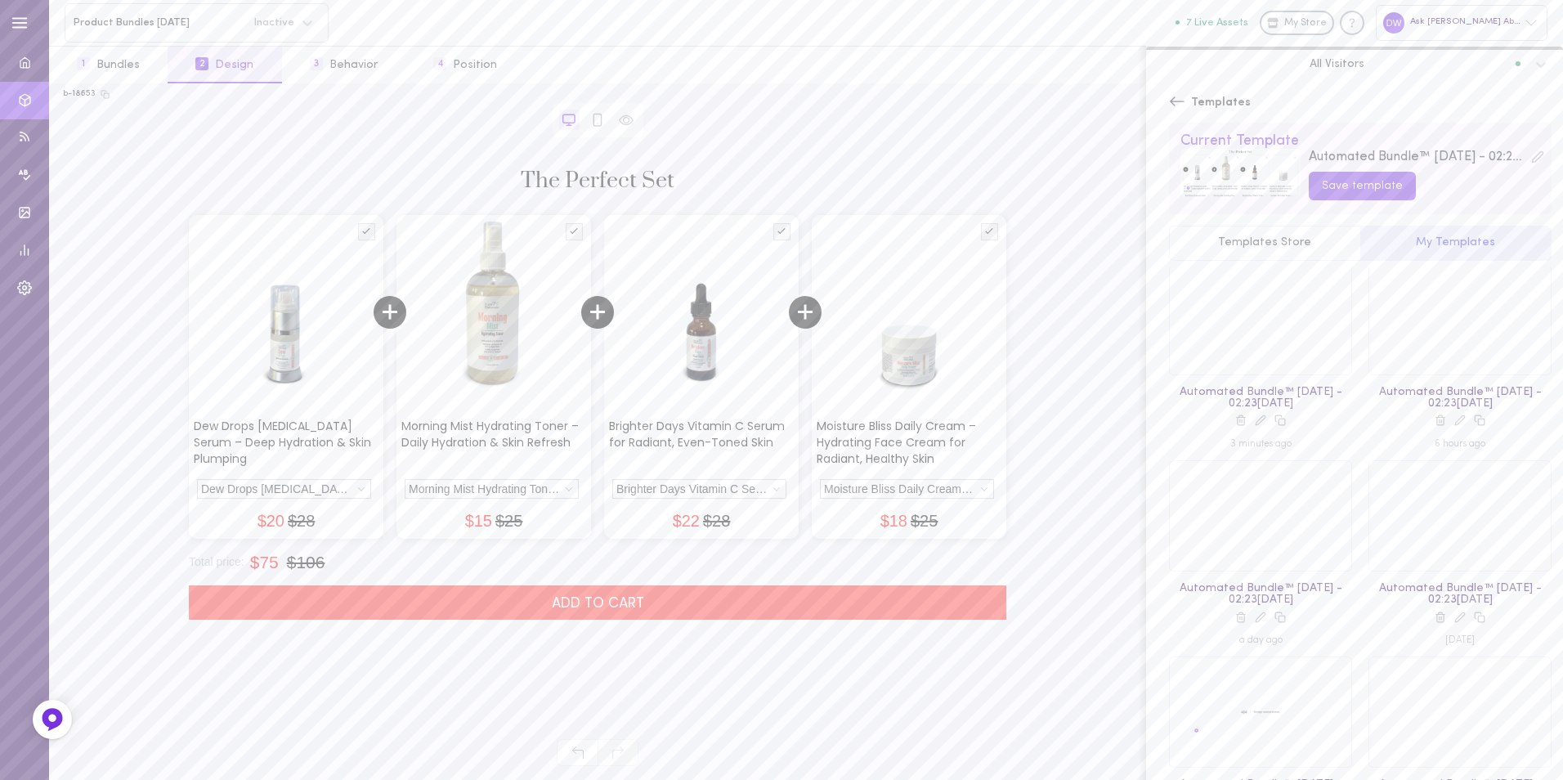
click at [1292, 234] on button "Templates Store" at bounding box center [1264, 244] width 191 height 36
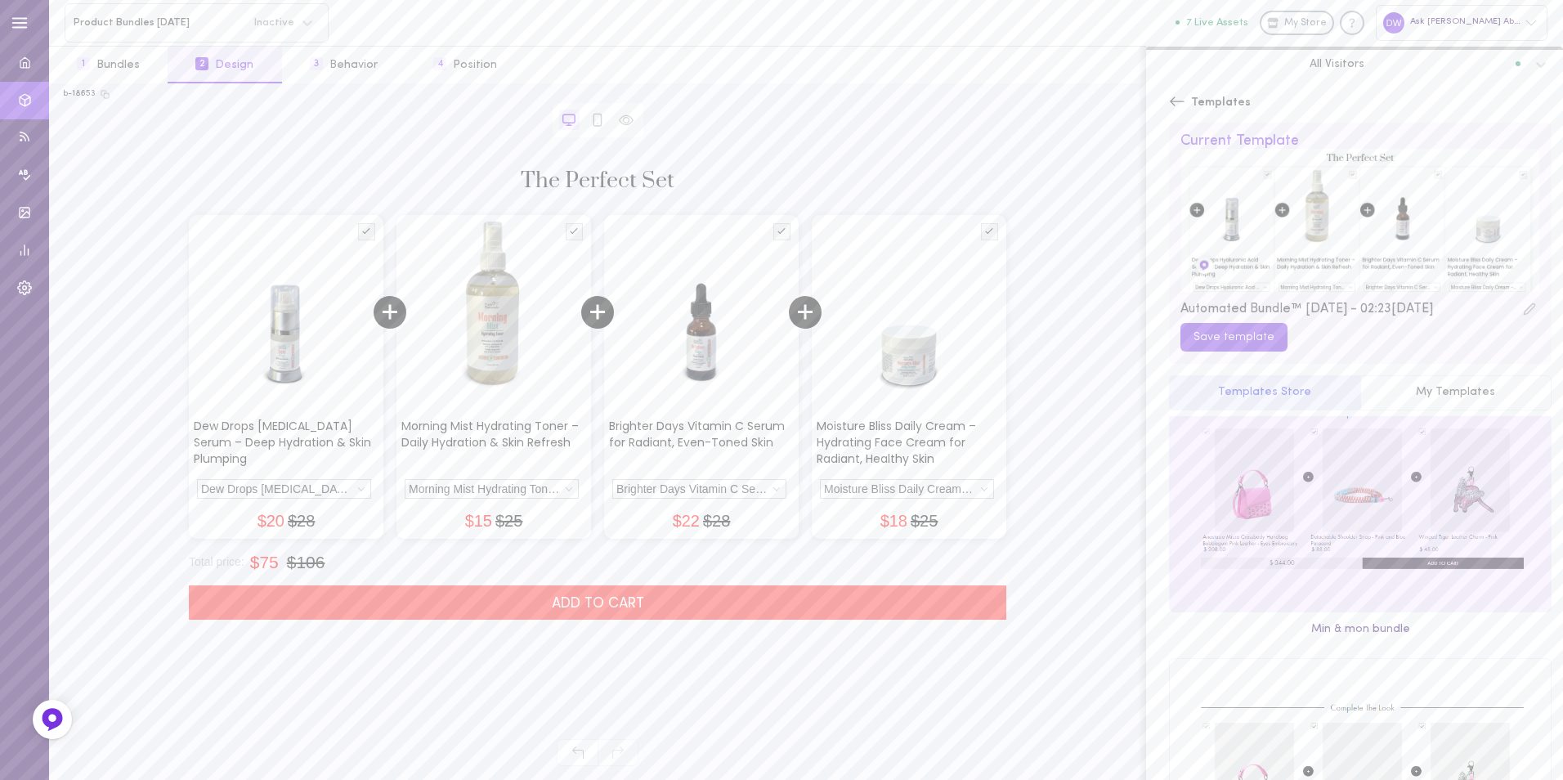
scroll to position [0, 0]
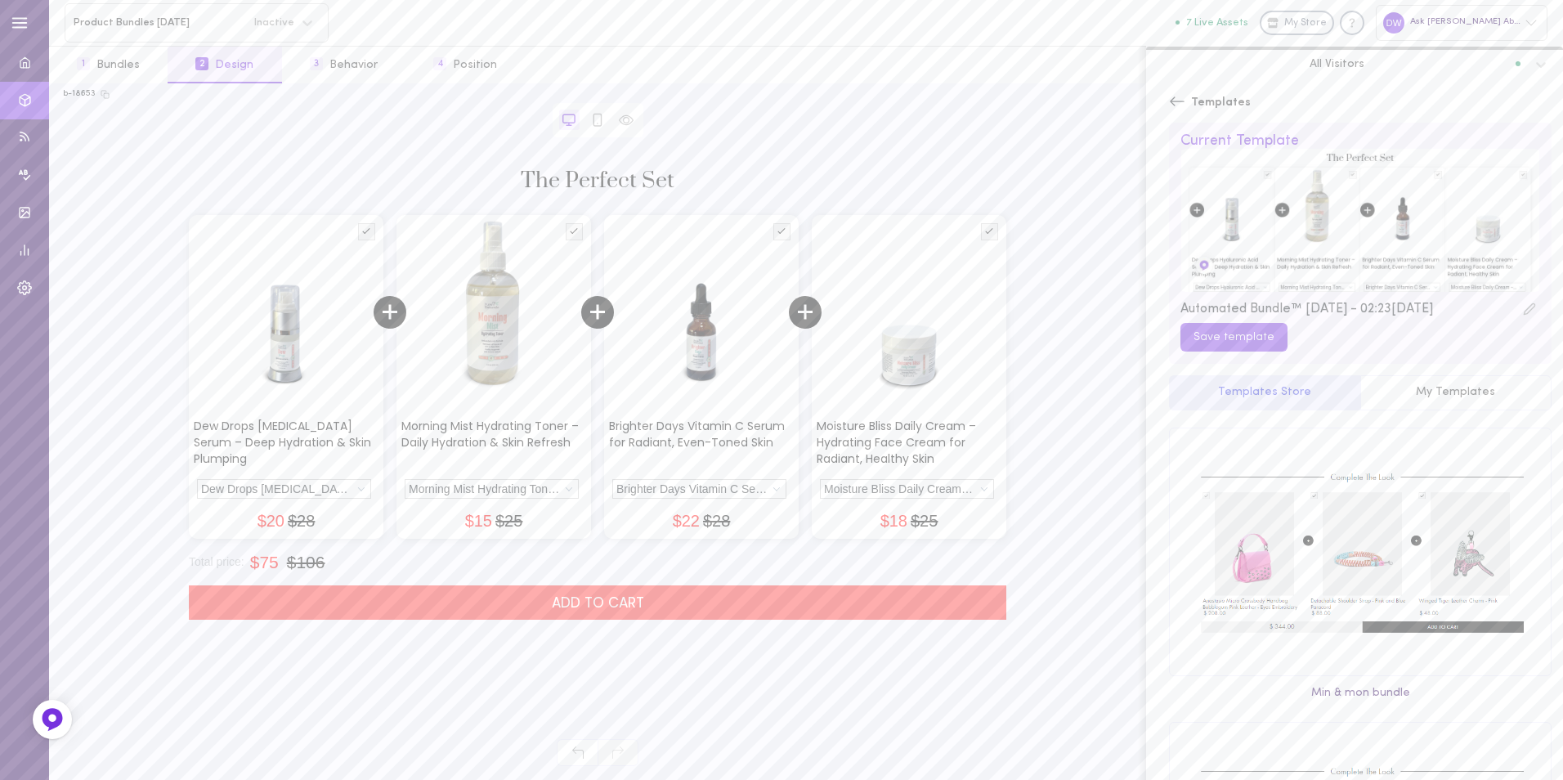
click at [1523, 311] on icon at bounding box center [1529, 308] width 13 height 13
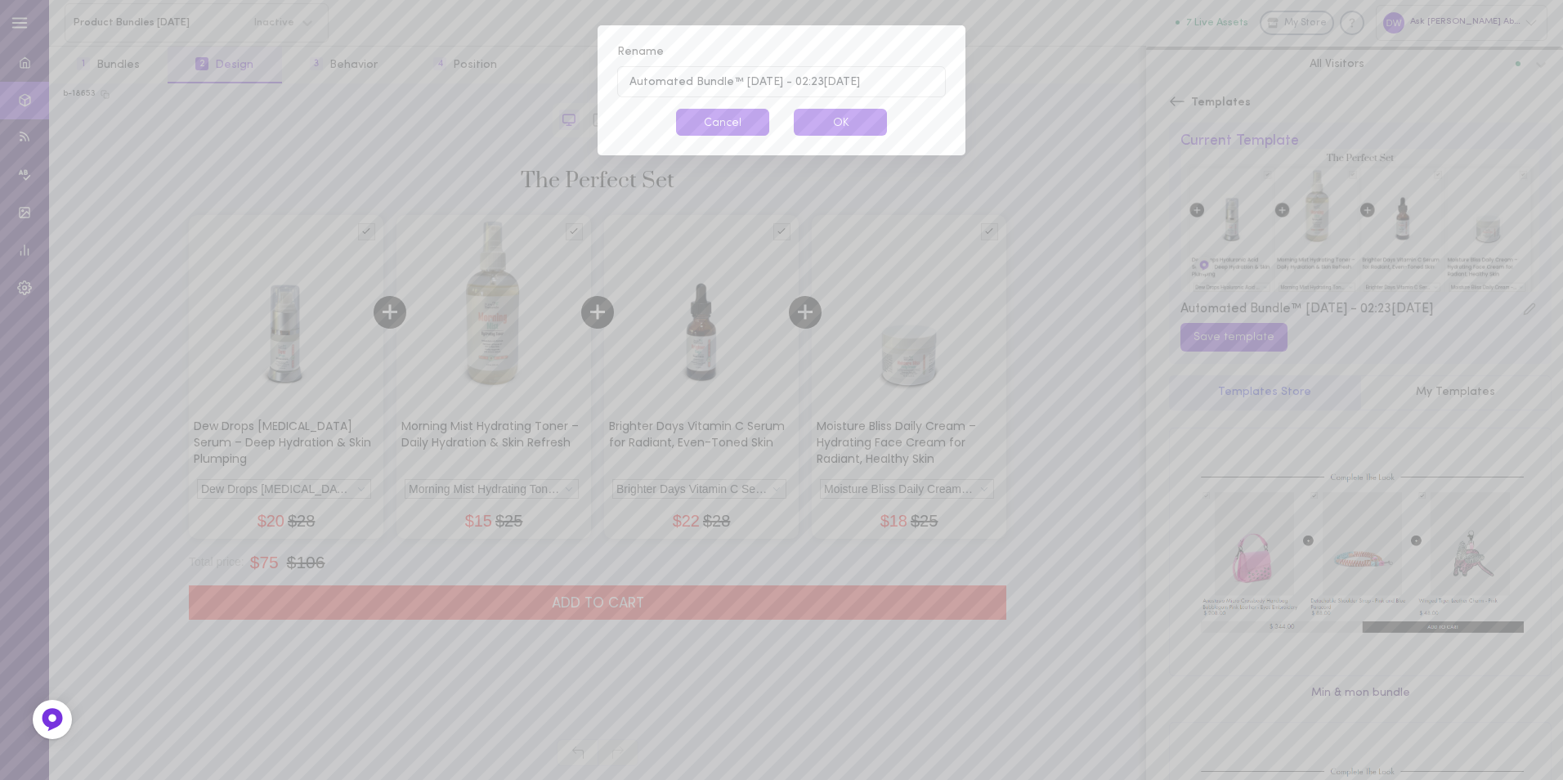
click at [723, 114] on button "Cancel" at bounding box center [722, 122] width 93 height 27
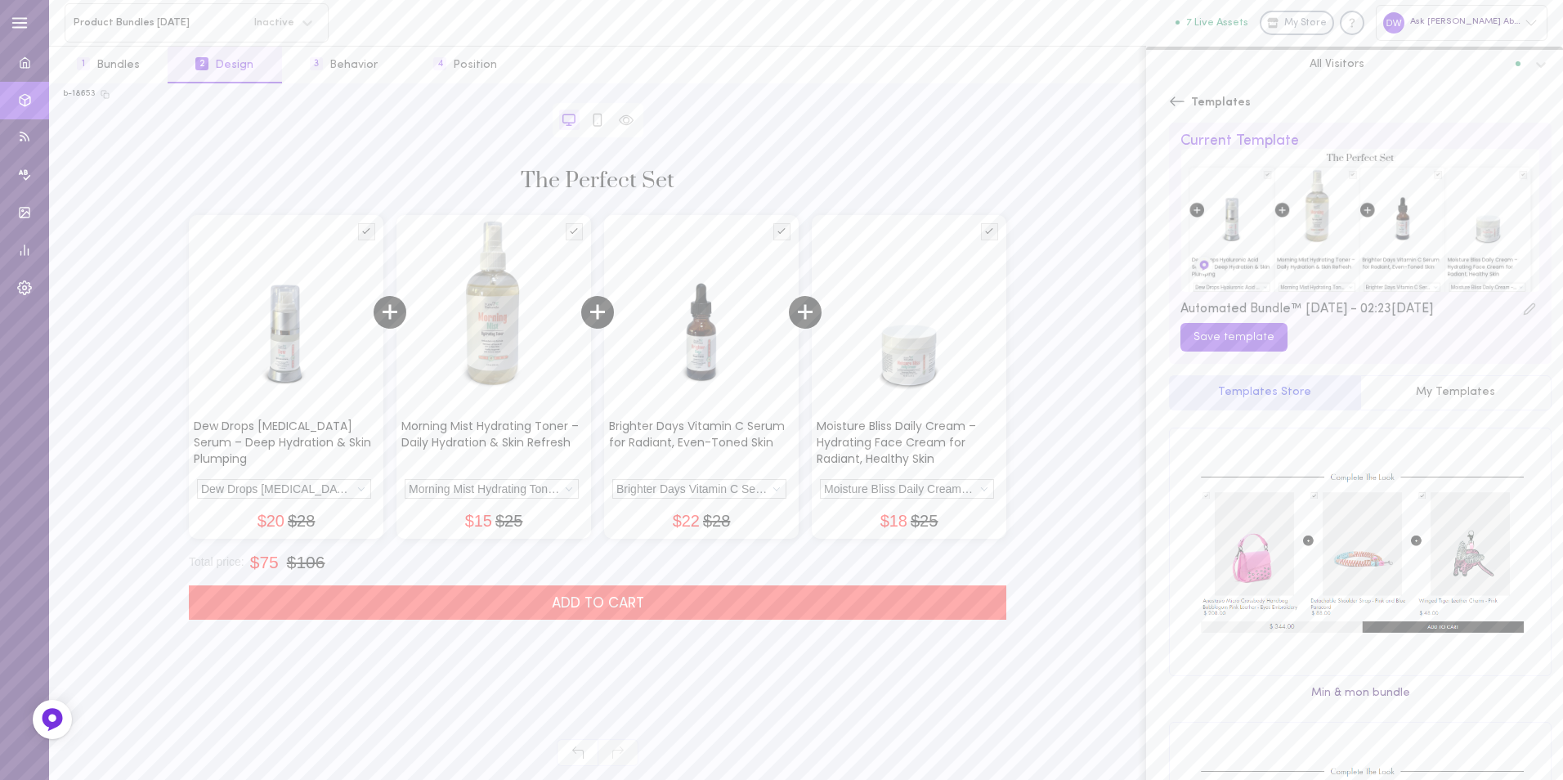
click at [1179, 105] on icon at bounding box center [1177, 101] width 16 height 16
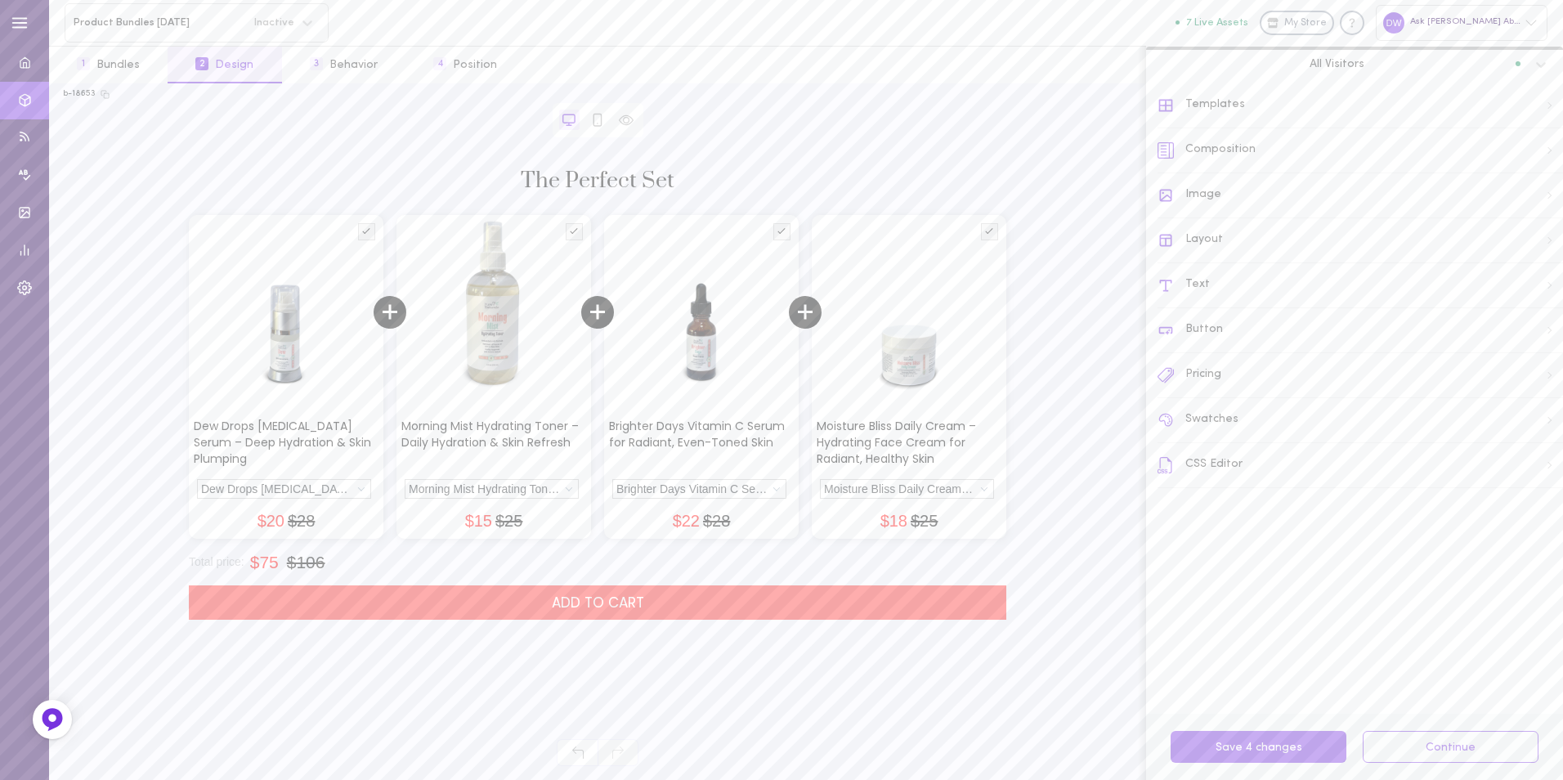
click at [1251, 238] on div "Layout" at bounding box center [1359, 240] width 405 height 45
click at [1534, 381] on label at bounding box center [1548, 389] width 29 height 16
click at [0, 0] on input "checkbox" at bounding box center [0, 0] width 0 height 0
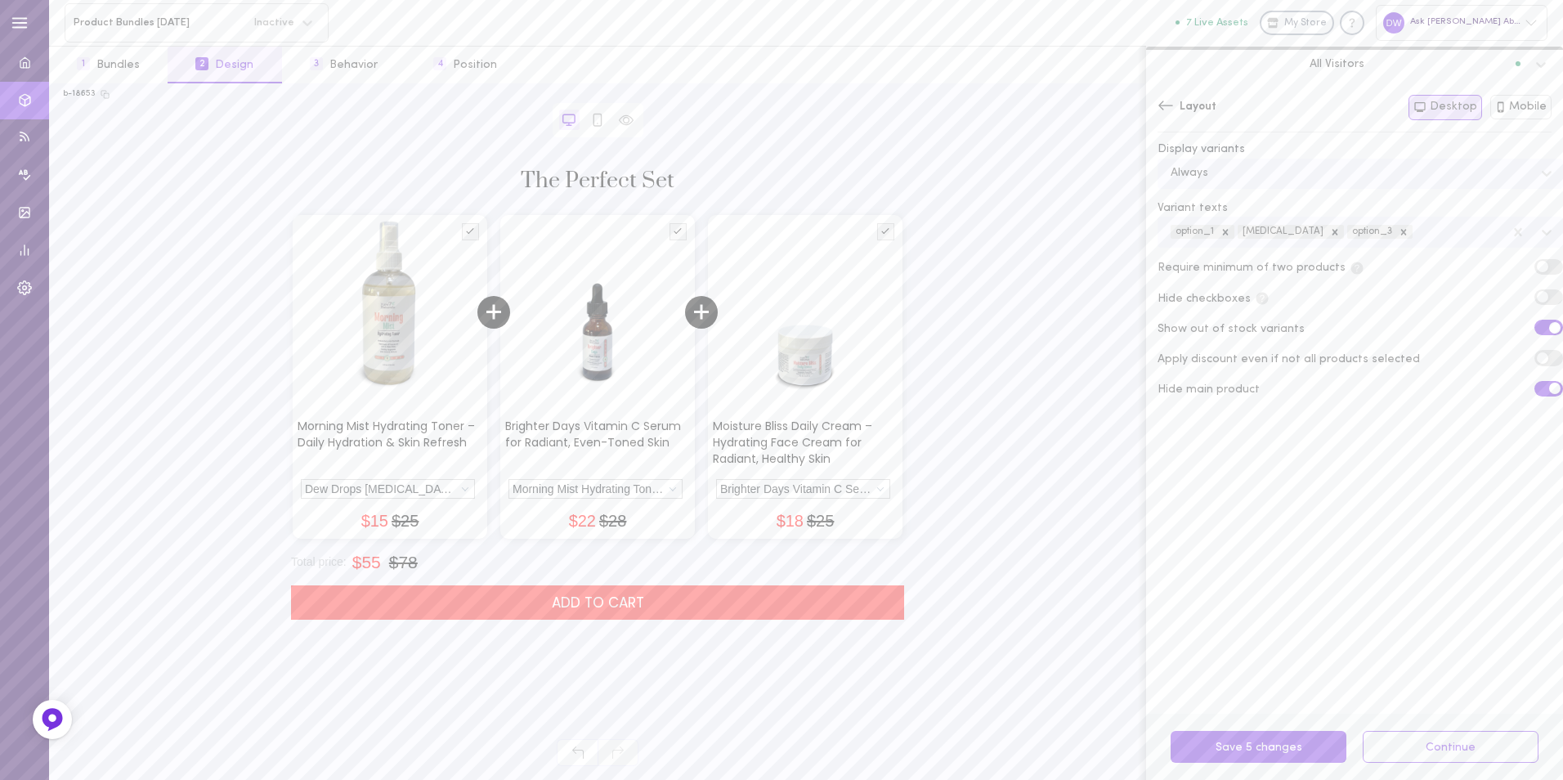
click at [1549, 383] on span at bounding box center [1554, 388] width 11 height 11
click at [0, 0] on input "checkbox" at bounding box center [0, 0] width 0 height 0
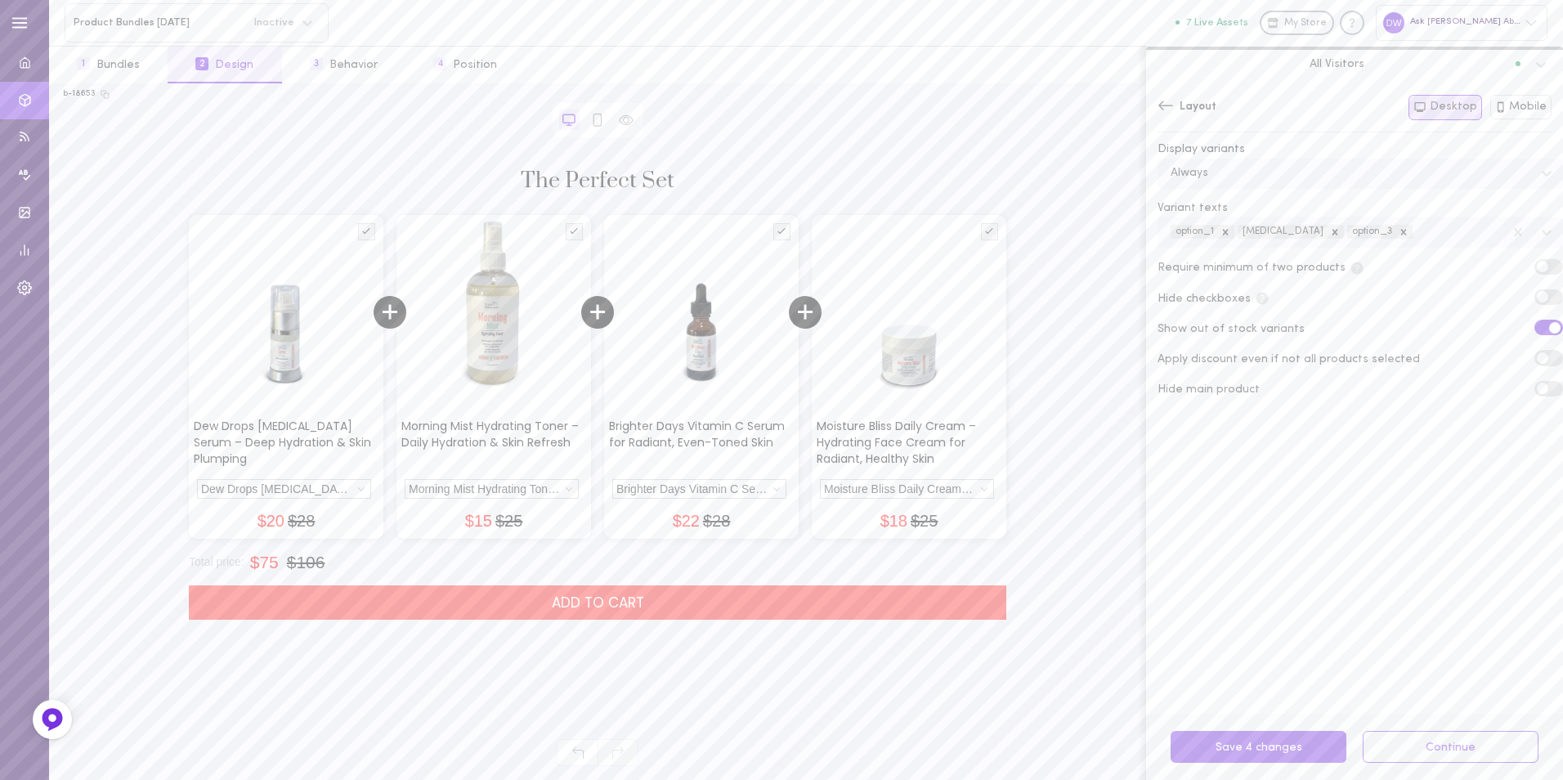
click at [1167, 114] on icon at bounding box center [1165, 105] width 16 height 16
click at [1245, 295] on div "Text" at bounding box center [1359, 285] width 405 height 45
click at [1474, 224] on div "Item Title" at bounding box center [1360, 224] width 404 height 36
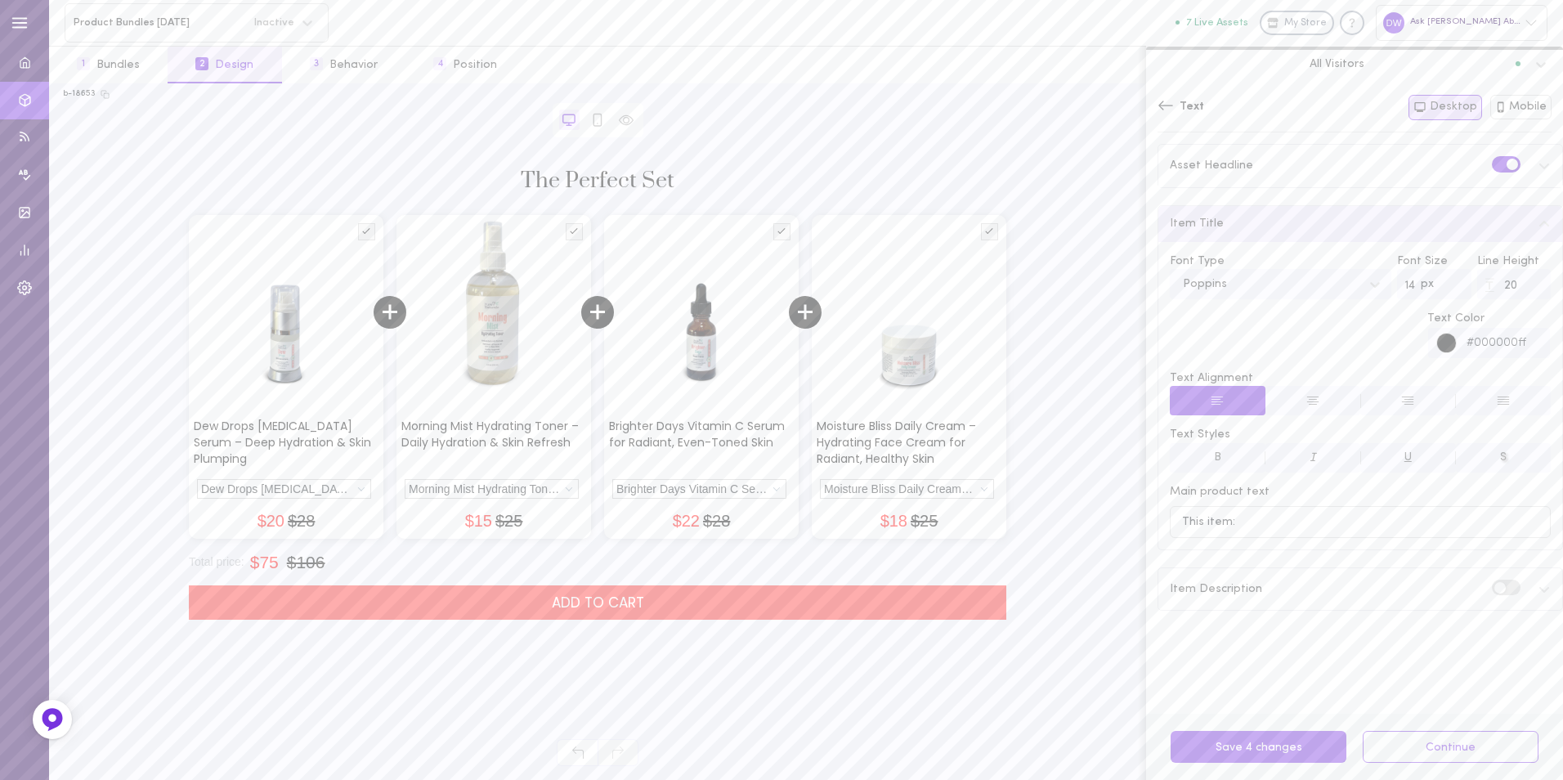
click at [989, 492] on div "Moisture Bliss Daily Cream – Hydrating Face Cream for Radiant, Healthy Skin" at bounding box center [907, 489] width 174 height 20
click at [973, 515] on div "Moisture Bliss Daily Cream – Hydrating Face Cream for Radiant, Healthy Skin" at bounding box center [907, 521] width 172 height 44
click at [1492, 586] on label at bounding box center [1506, 587] width 29 height 16
click at [0, 0] on input "checkbox" at bounding box center [0, 0] width 0 height 0
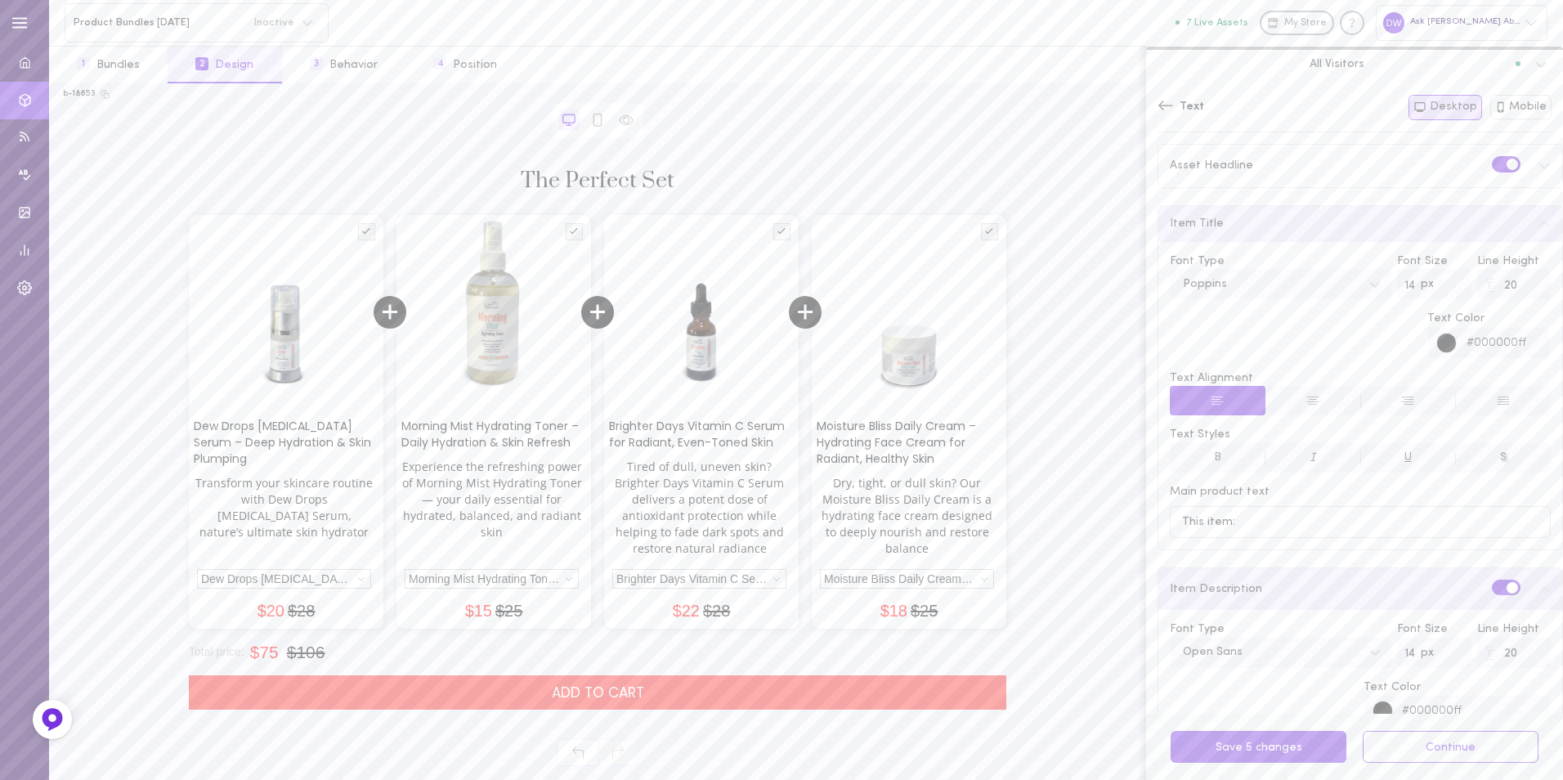
click at [1492, 591] on label at bounding box center [1506, 587] width 29 height 16
click at [0, 0] on input "checkbox" at bounding box center [0, 0] width 0 height 0
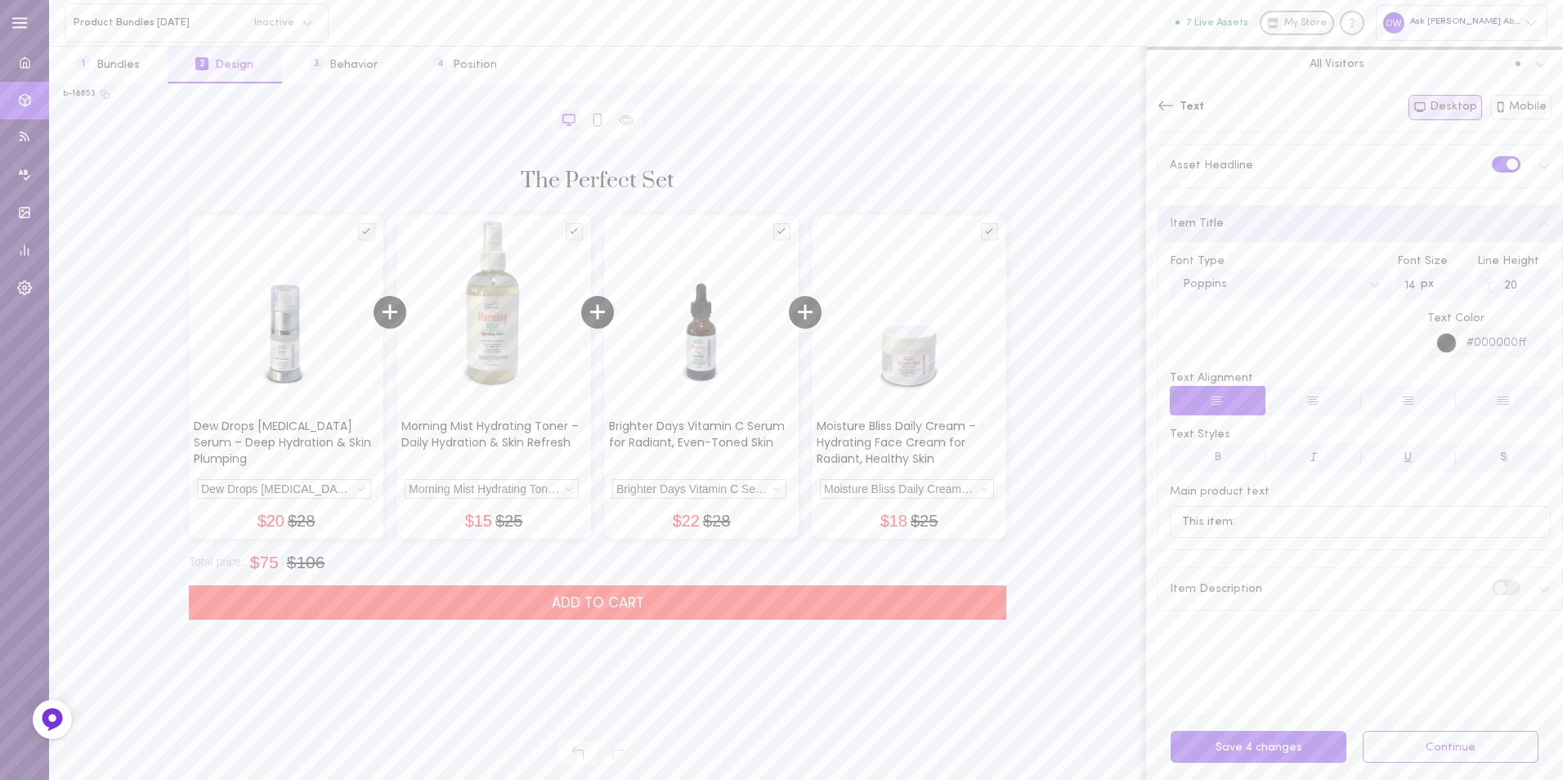
click at [1180, 110] on span "Text" at bounding box center [1191, 107] width 25 height 16
click at [1270, 140] on div "Composition" at bounding box center [1359, 150] width 405 height 45
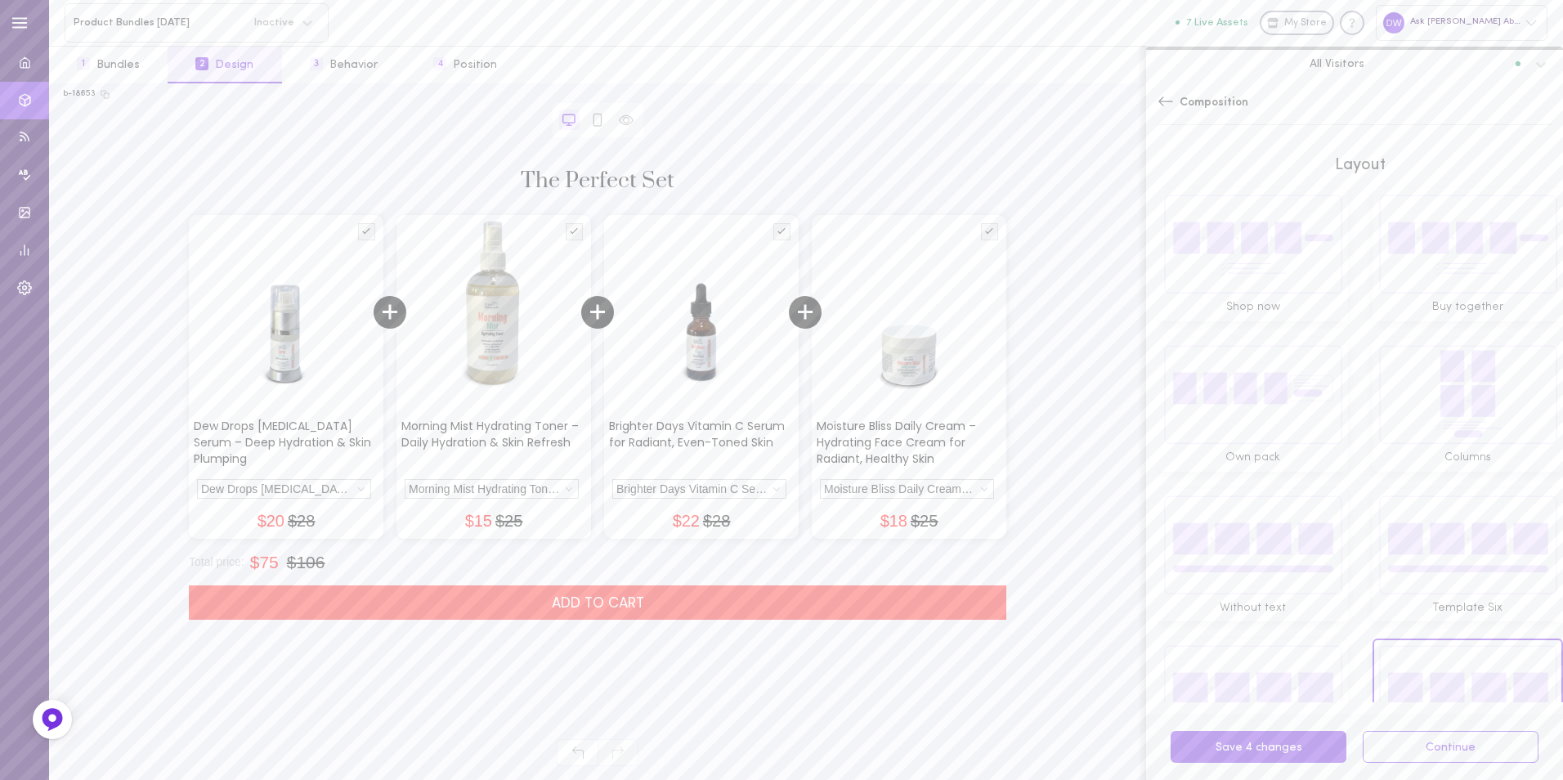
click at [1406, 269] on img at bounding box center [1467, 244] width 179 height 100
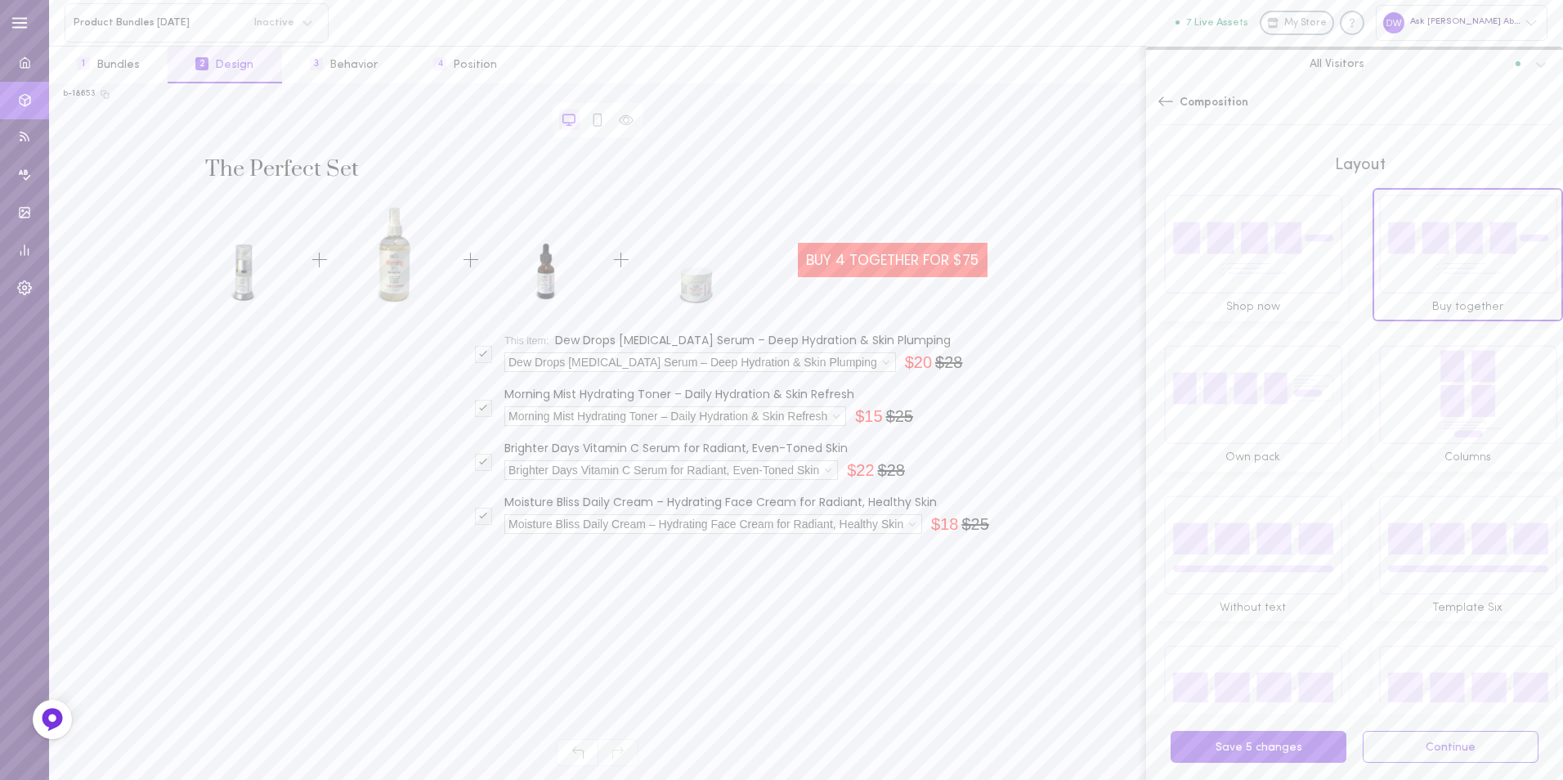
click at [1295, 253] on img at bounding box center [1252, 244] width 179 height 100
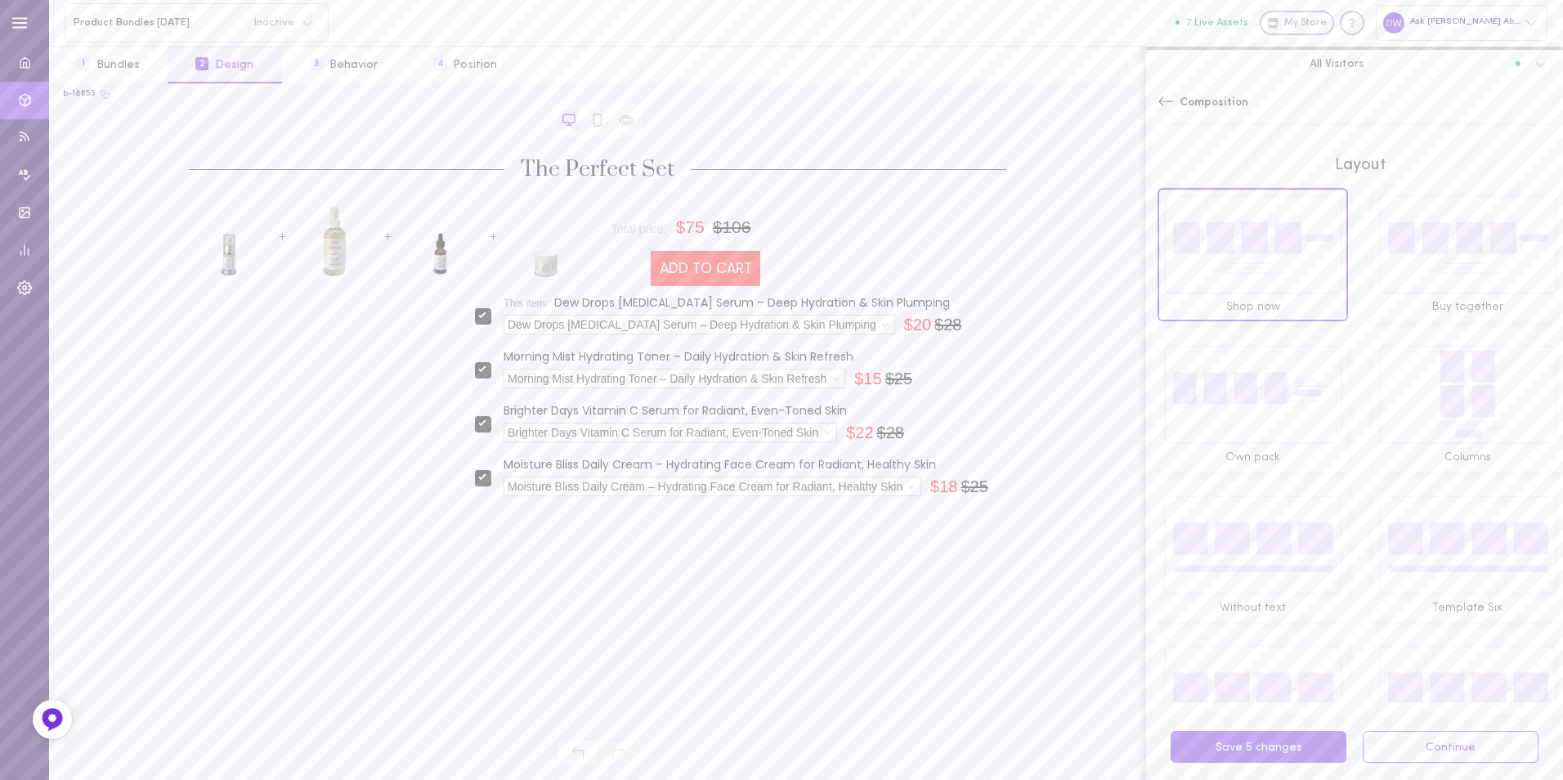
click at [1300, 361] on img at bounding box center [1252, 394] width 179 height 100
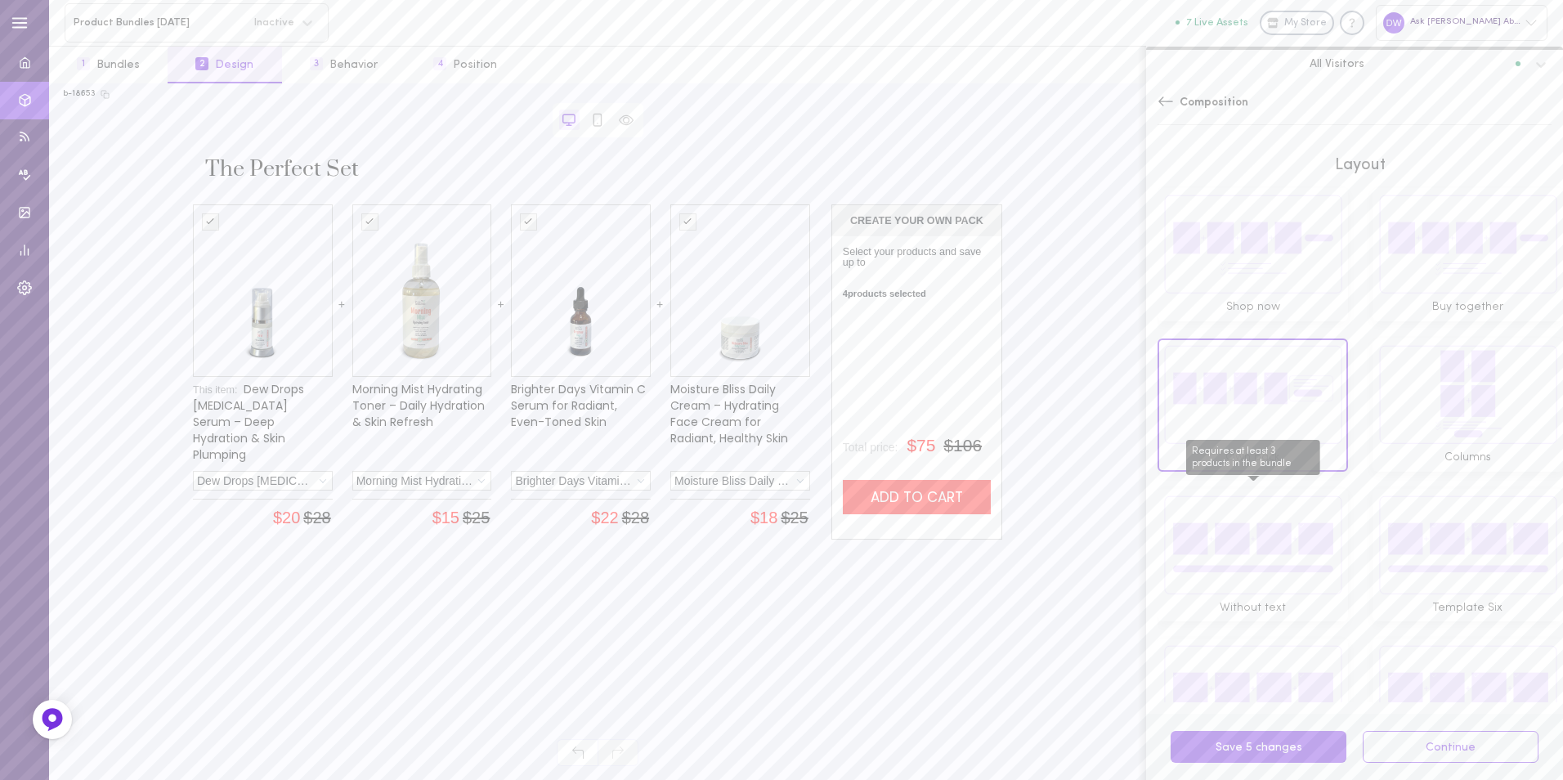
click at [1219, 550] on img "Requires at least 3 products in the bundle" at bounding box center [1252, 544] width 179 height 100
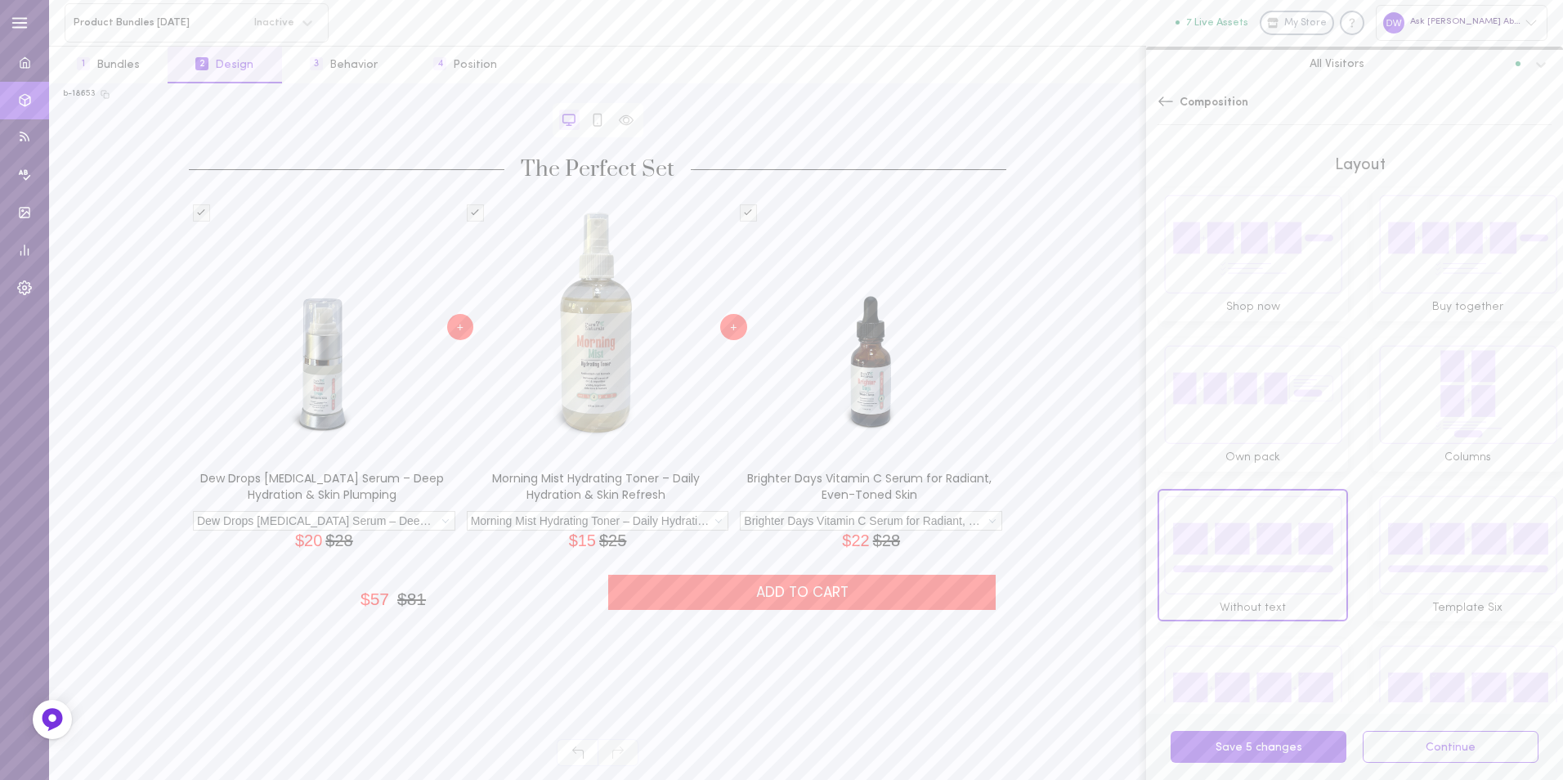
click at [1389, 536] on img at bounding box center [1467, 544] width 179 height 100
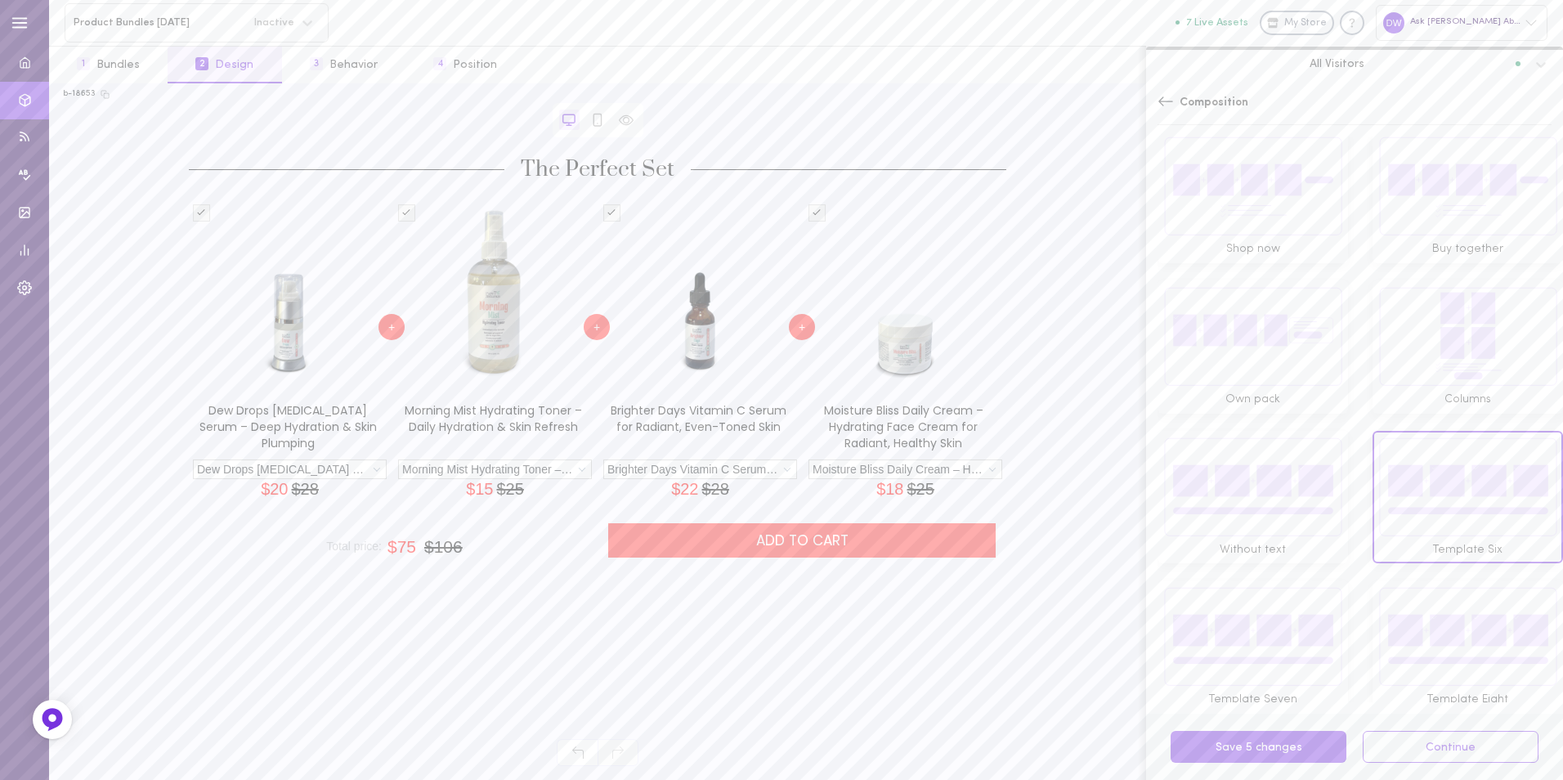
scroll to position [65, 0]
click at [1255, 579] on img at bounding box center [1252, 629] width 179 height 100
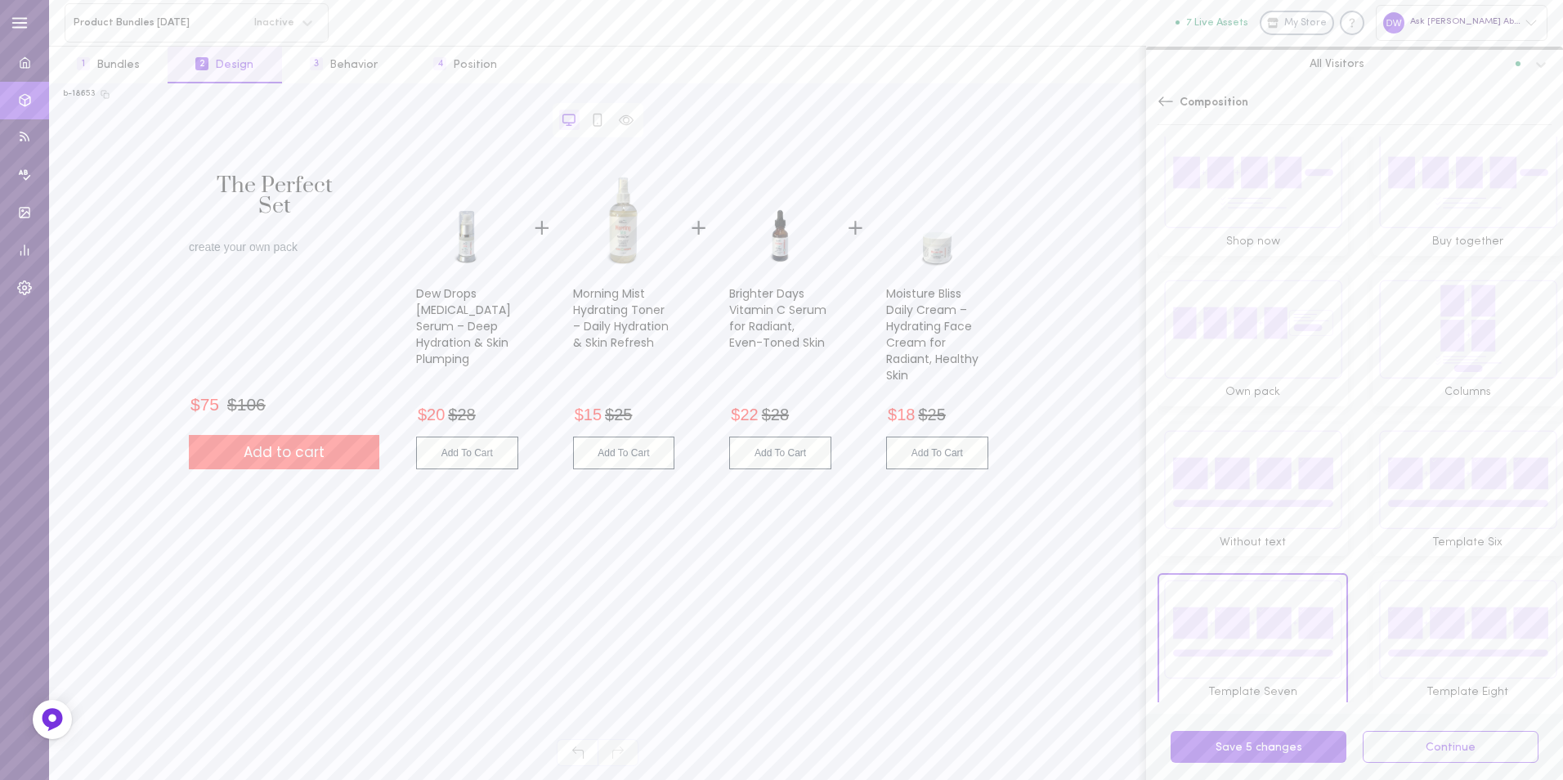
click at [1408, 579] on img at bounding box center [1467, 629] width 179 height 100
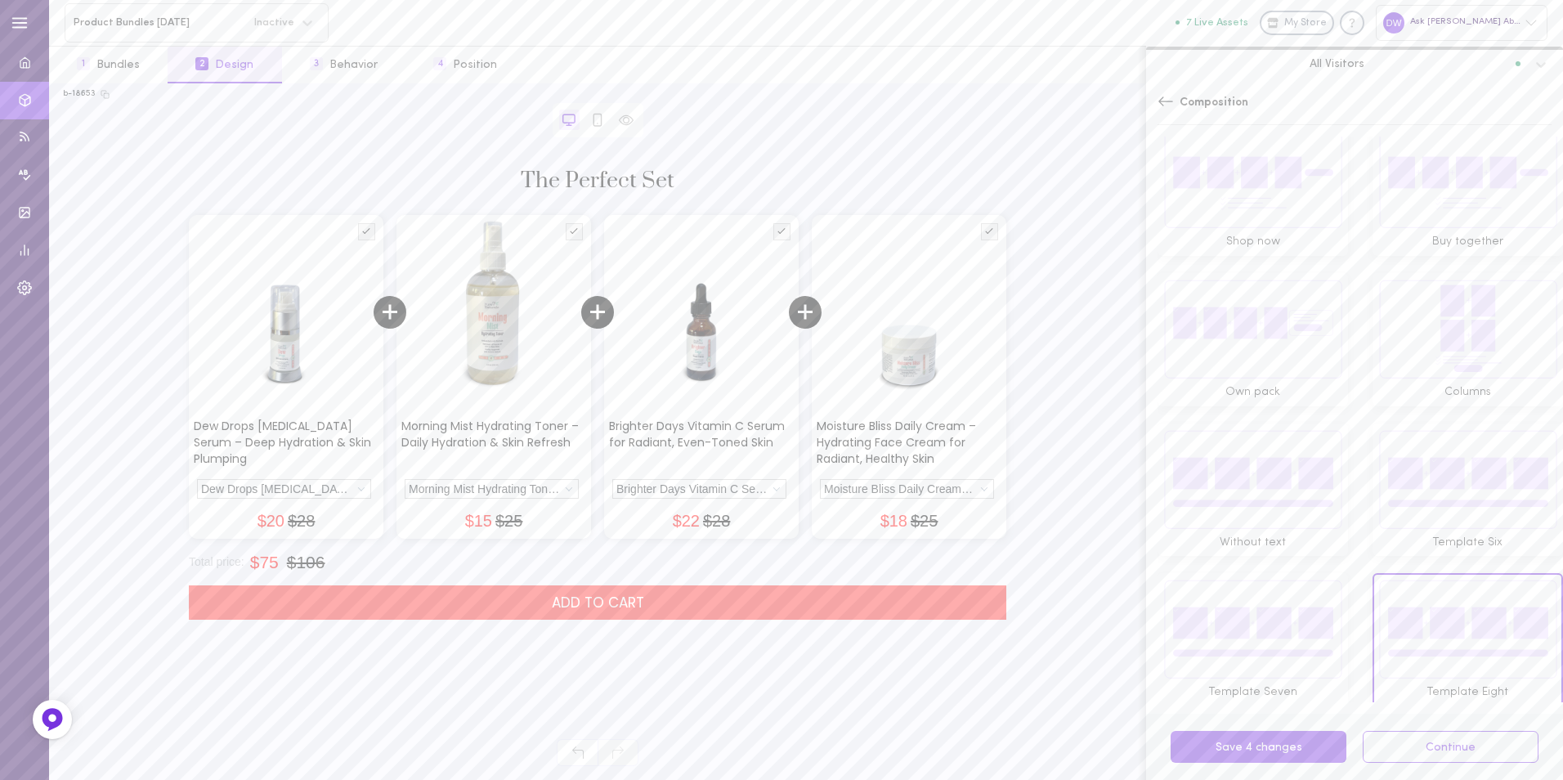
click at [1247, 589] on img at bounding box center [1252, 629] width 179 height 100
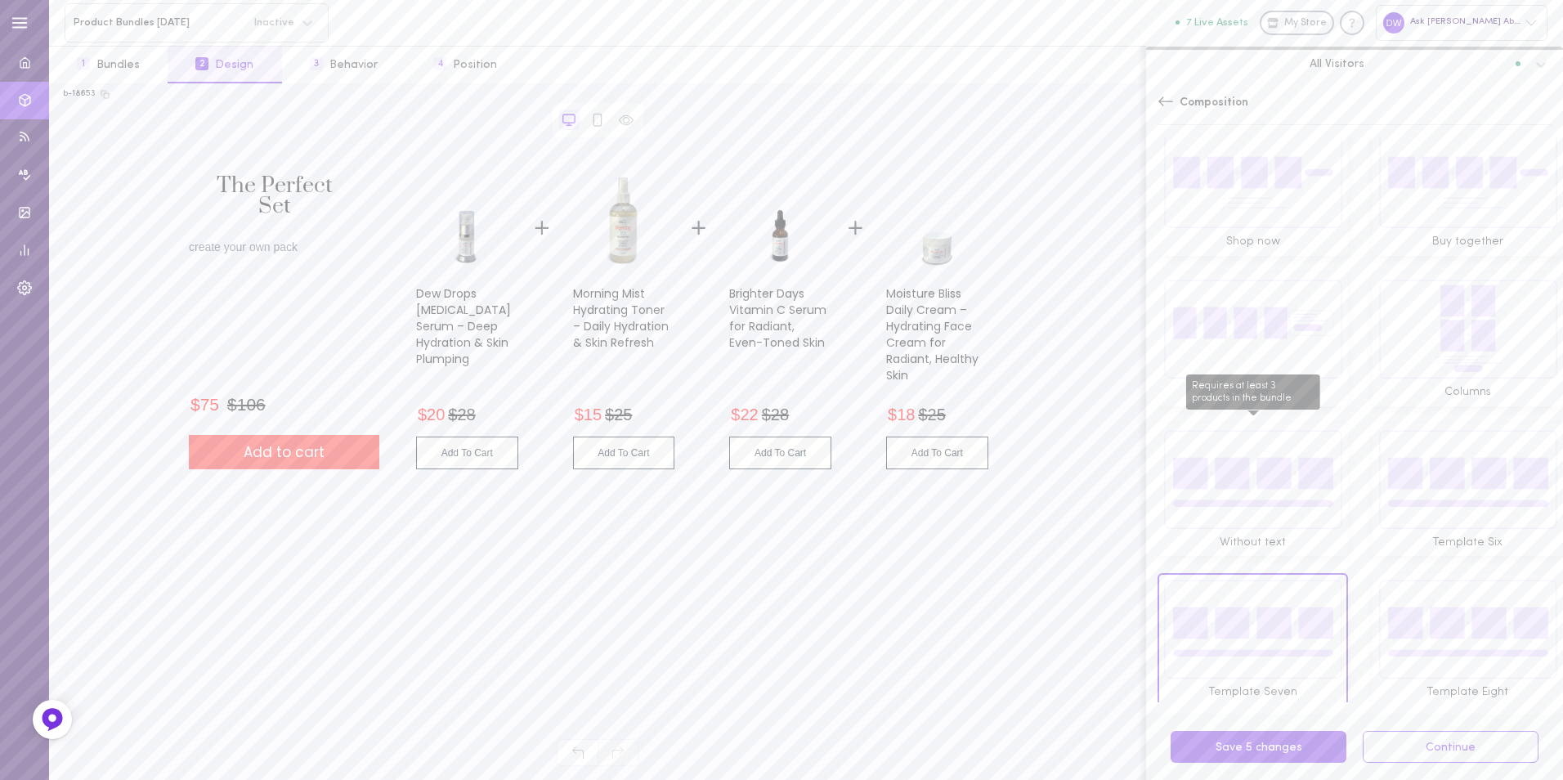
click at [1255, 464] on img "Requires at least 3 products in the bundle" at bounding box center [1252, 479] width 179 height 100
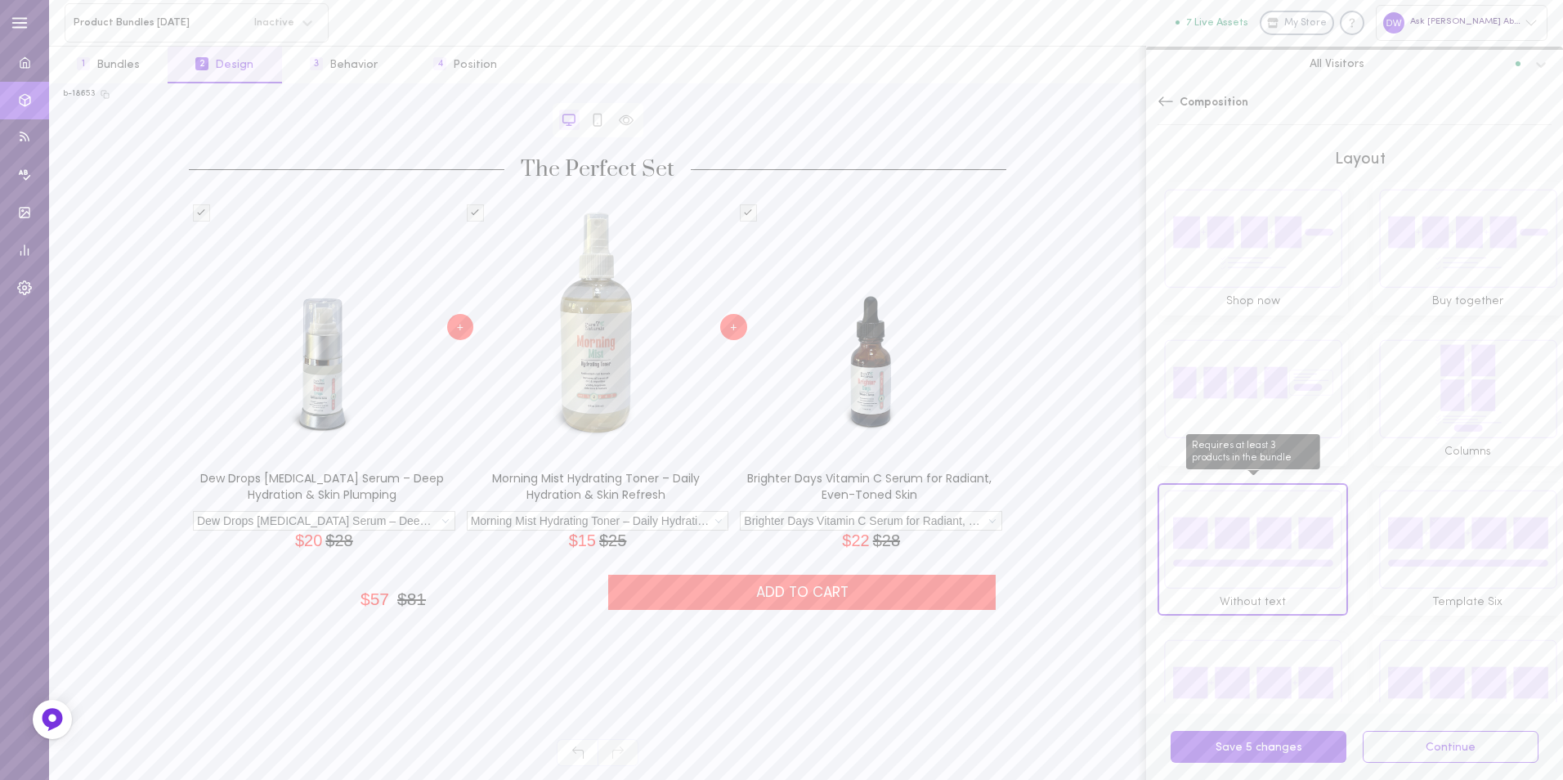
scroll to position [0, 0]
click at [1249, 383] on img at bounding box center [1252, 394] width 179 height 100
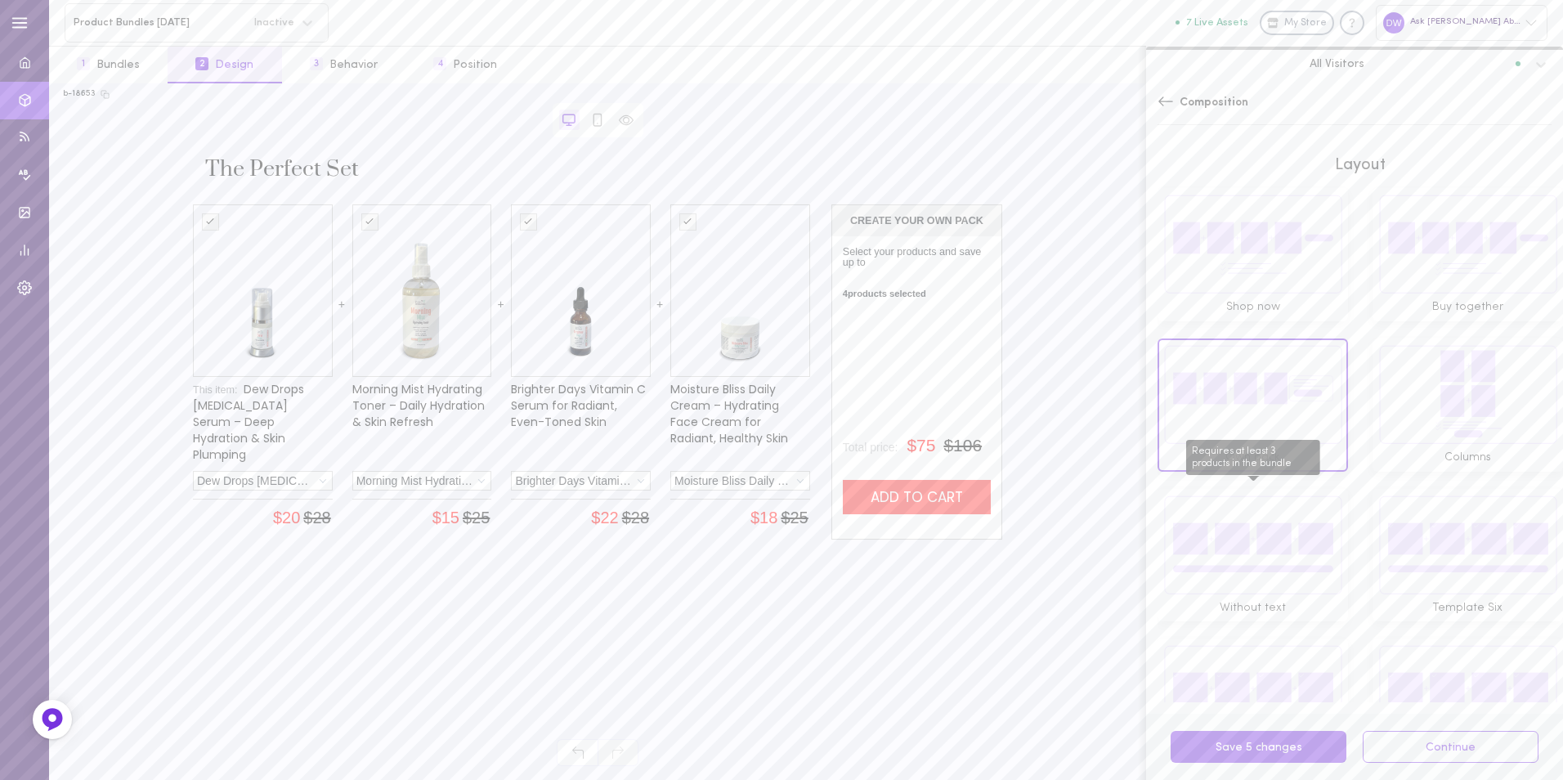
click at [1228, 499] on img "Requires at least 3 products in the bundle" at bounding box center [1252, 544] width 179 height 100
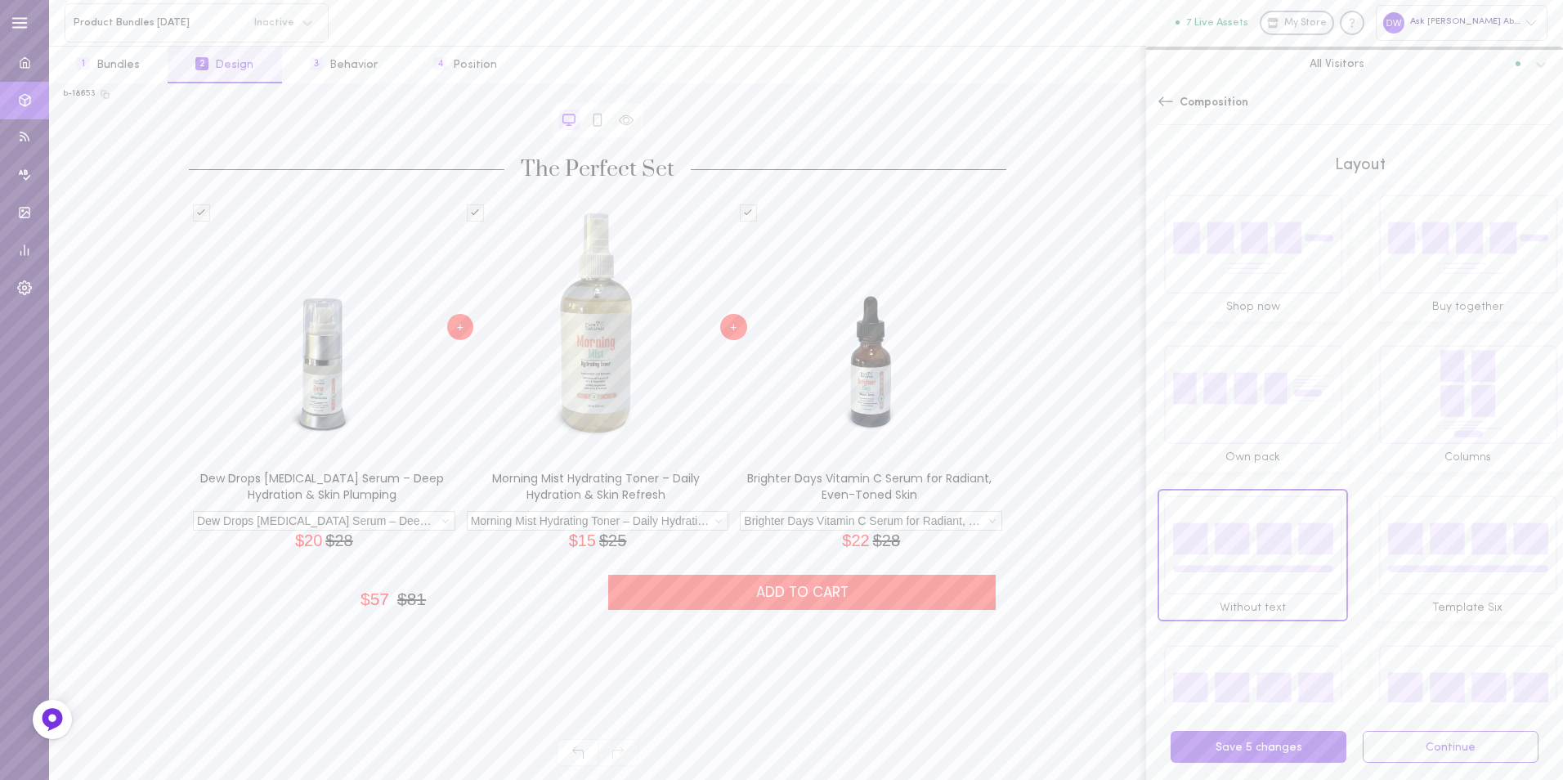
click at [1225, 250] on img at bounding box center [1252, 244] width 179 height 100
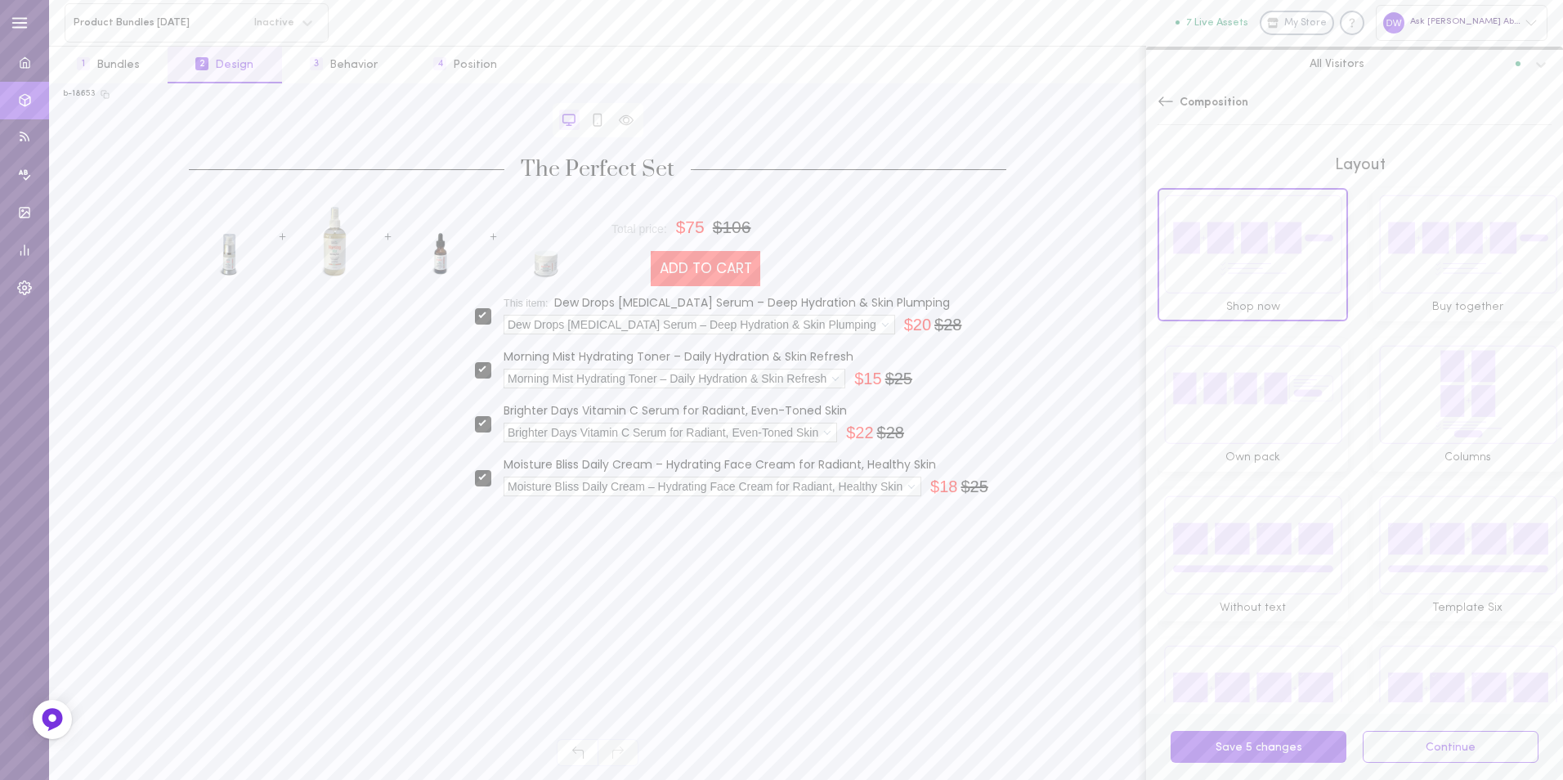
click at [1378, 265] on img at bounding box center [1467, 244] width 179 height 100
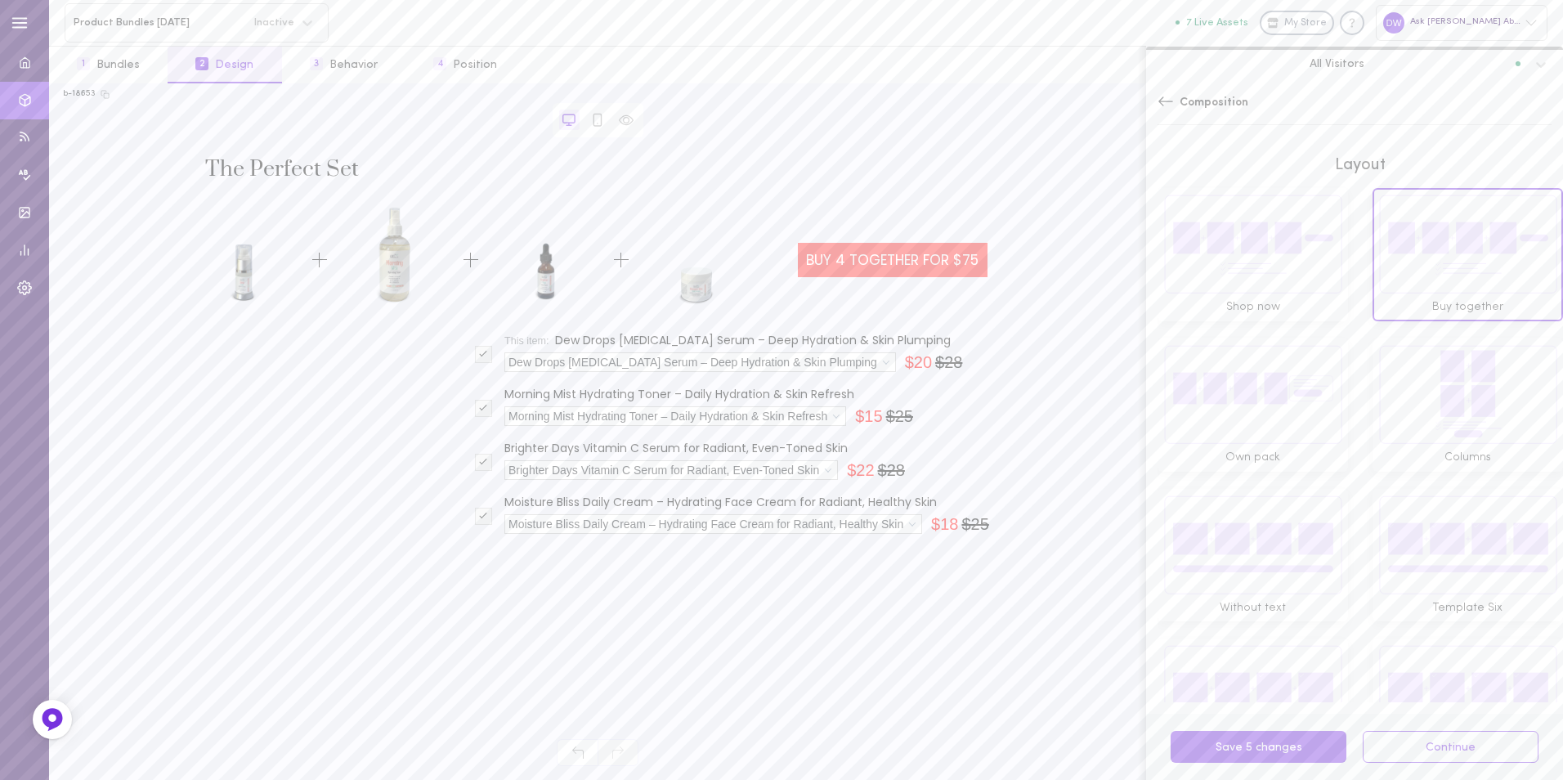
click at [1285, 378] on img at bounding box center [1252, 394] width 179 height 100
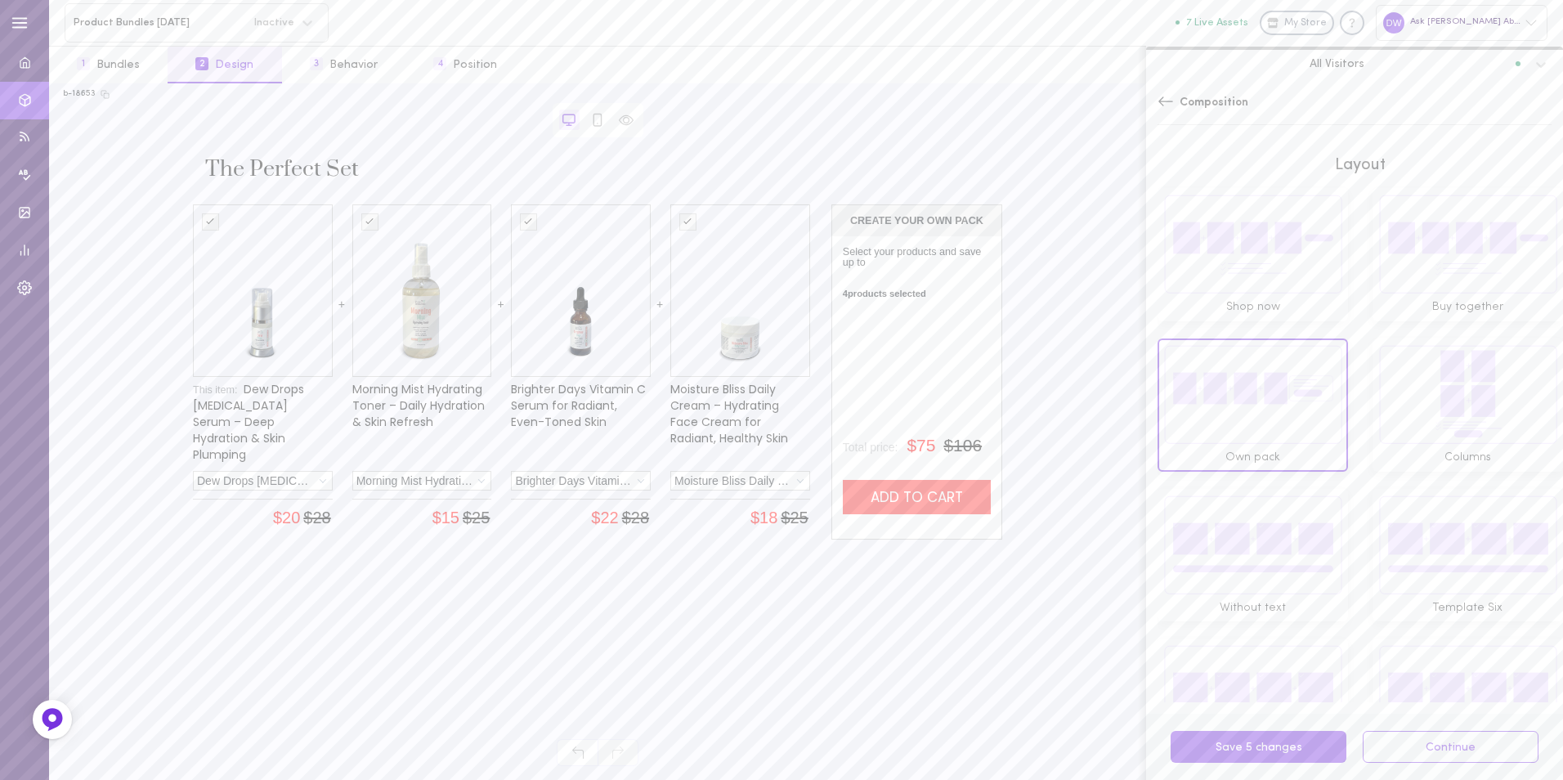
click at [1390, 388] on img at bounding box center [1467, 394] width 179 height 100
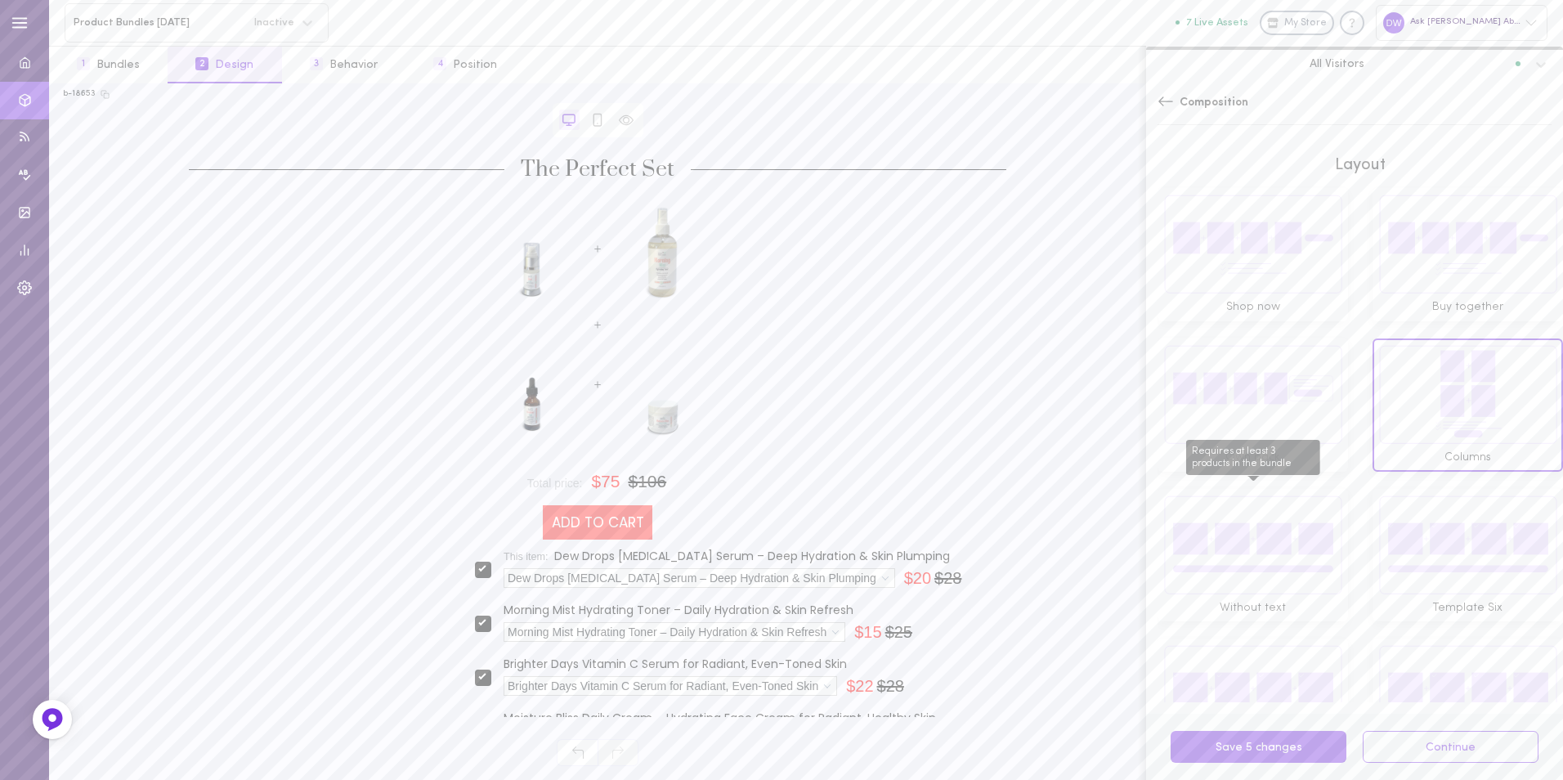
click at [1264, 528] on img "Requires at least 3 products in the bundle" at bounding box center [1252, 544] width 179 height 100
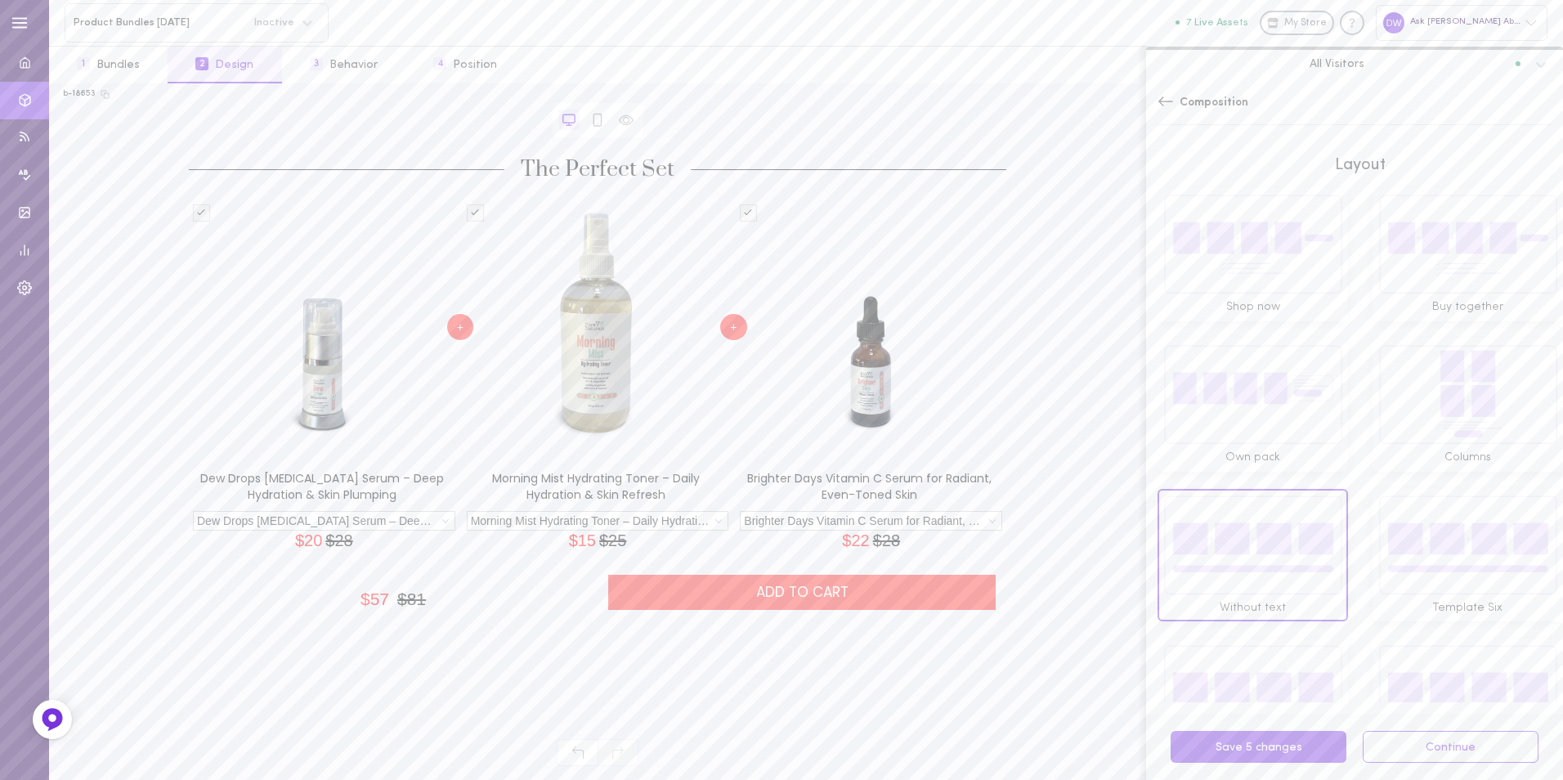
click at [1425, 529] on img at bounding box center [1467, 544] width 179 height 100
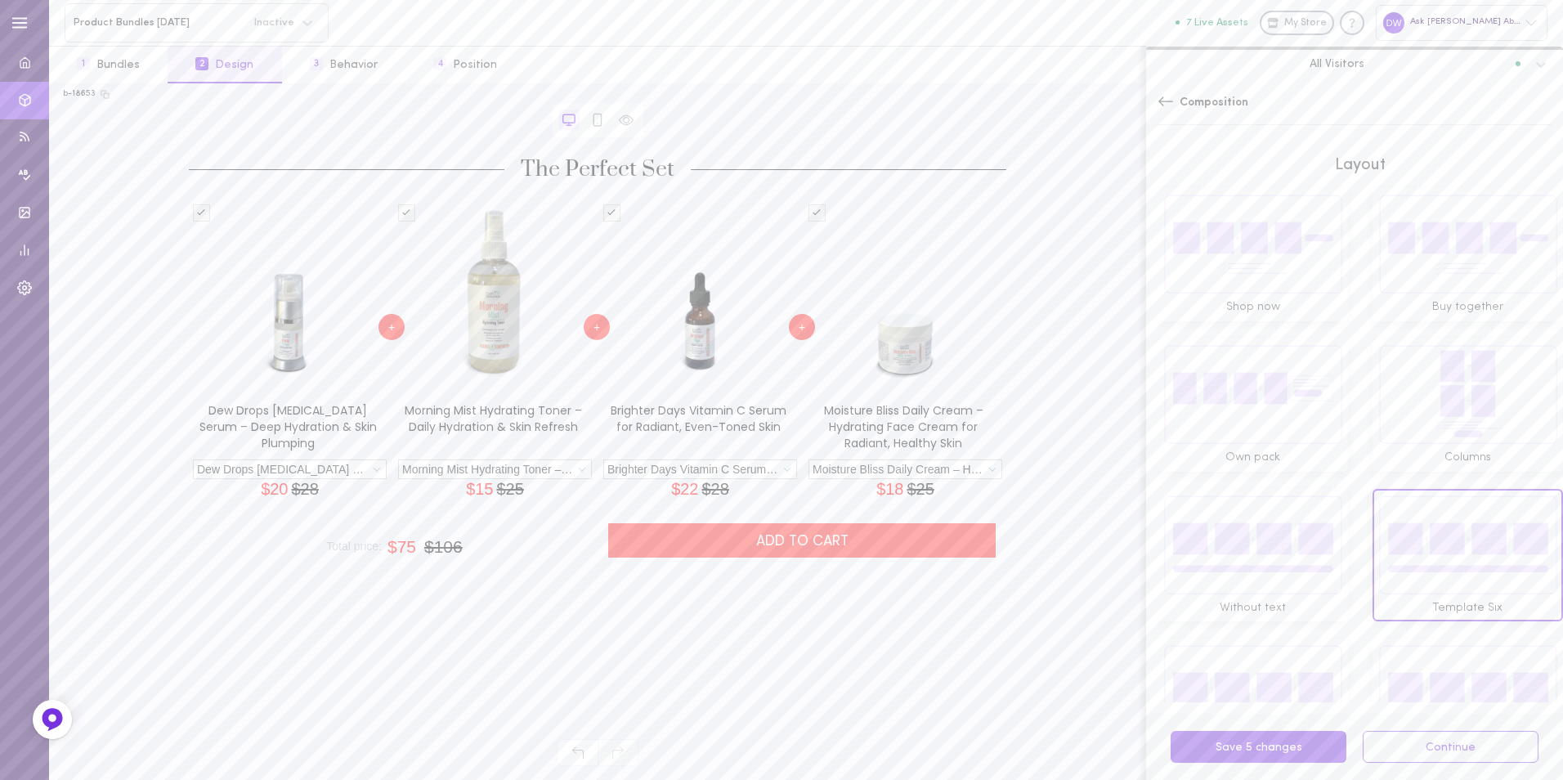
click at [1303, 644] on img at bounding box center [1252, 694] width 179 height 100
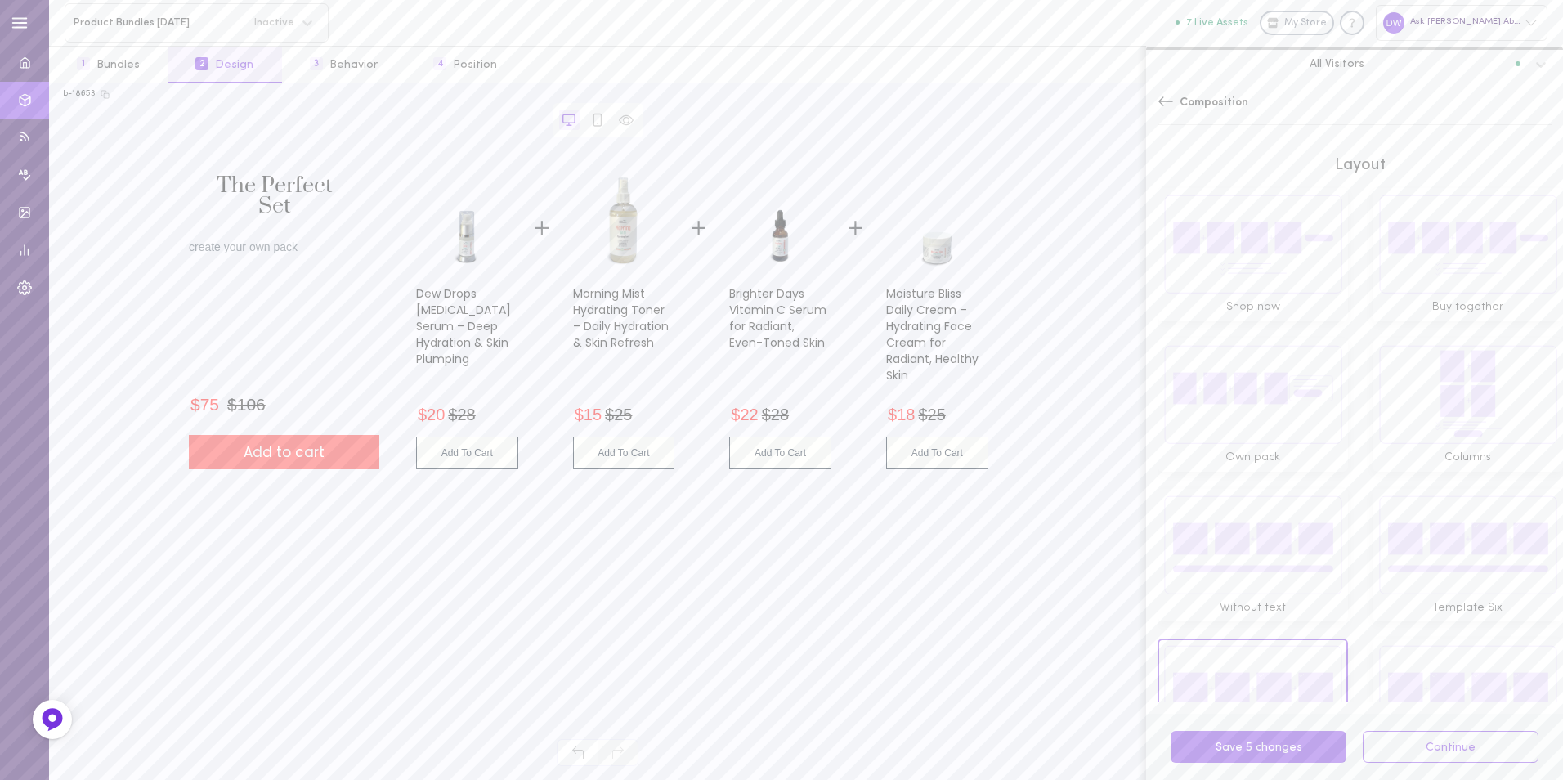
click at [1412, 651] on img at bounding box center [1467, 694] width 179 height 100
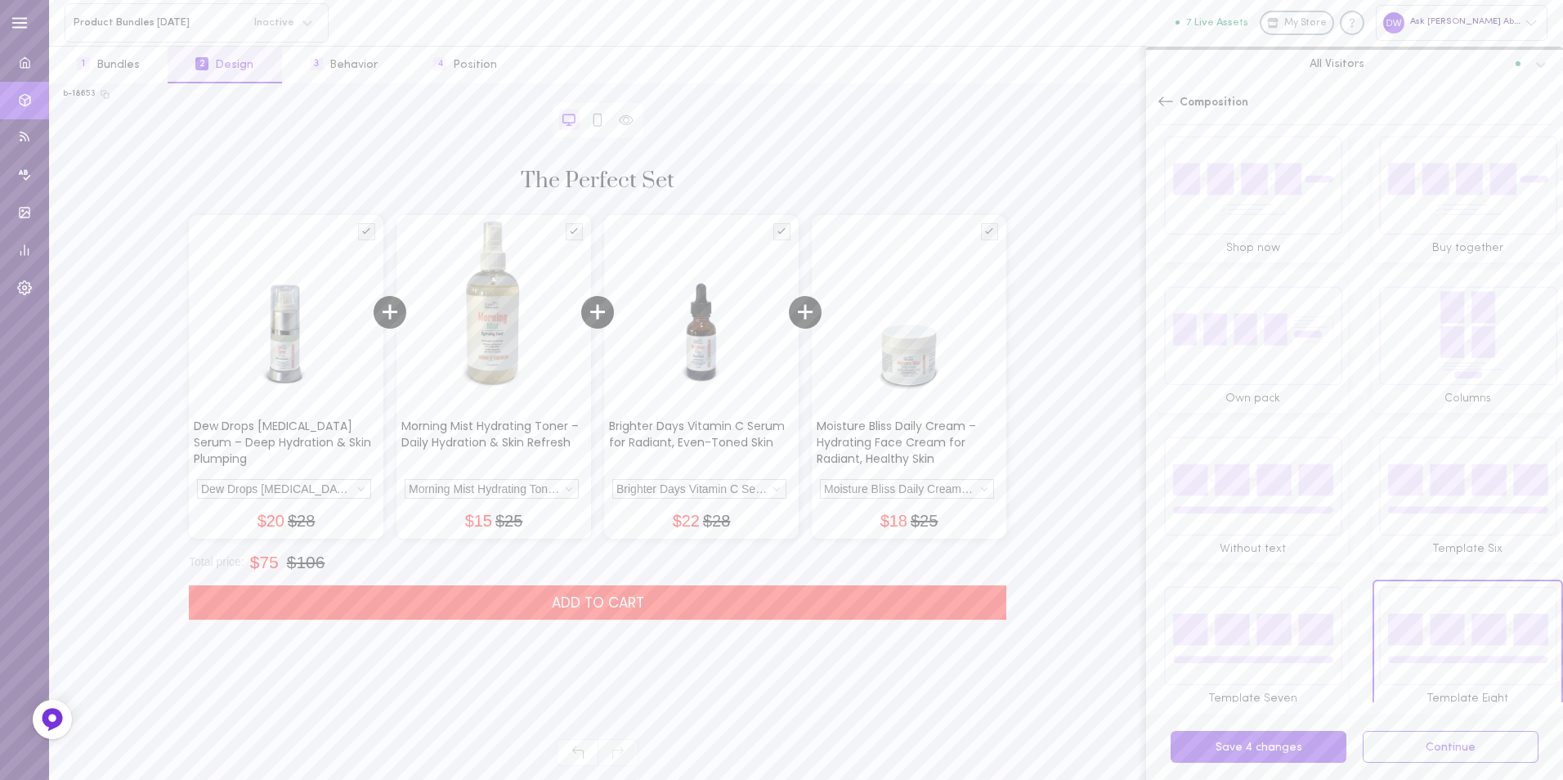
scroll to position [65, 0]
click at [1392, 491] on img at bounding box center [1467, 479] width 179 height 100
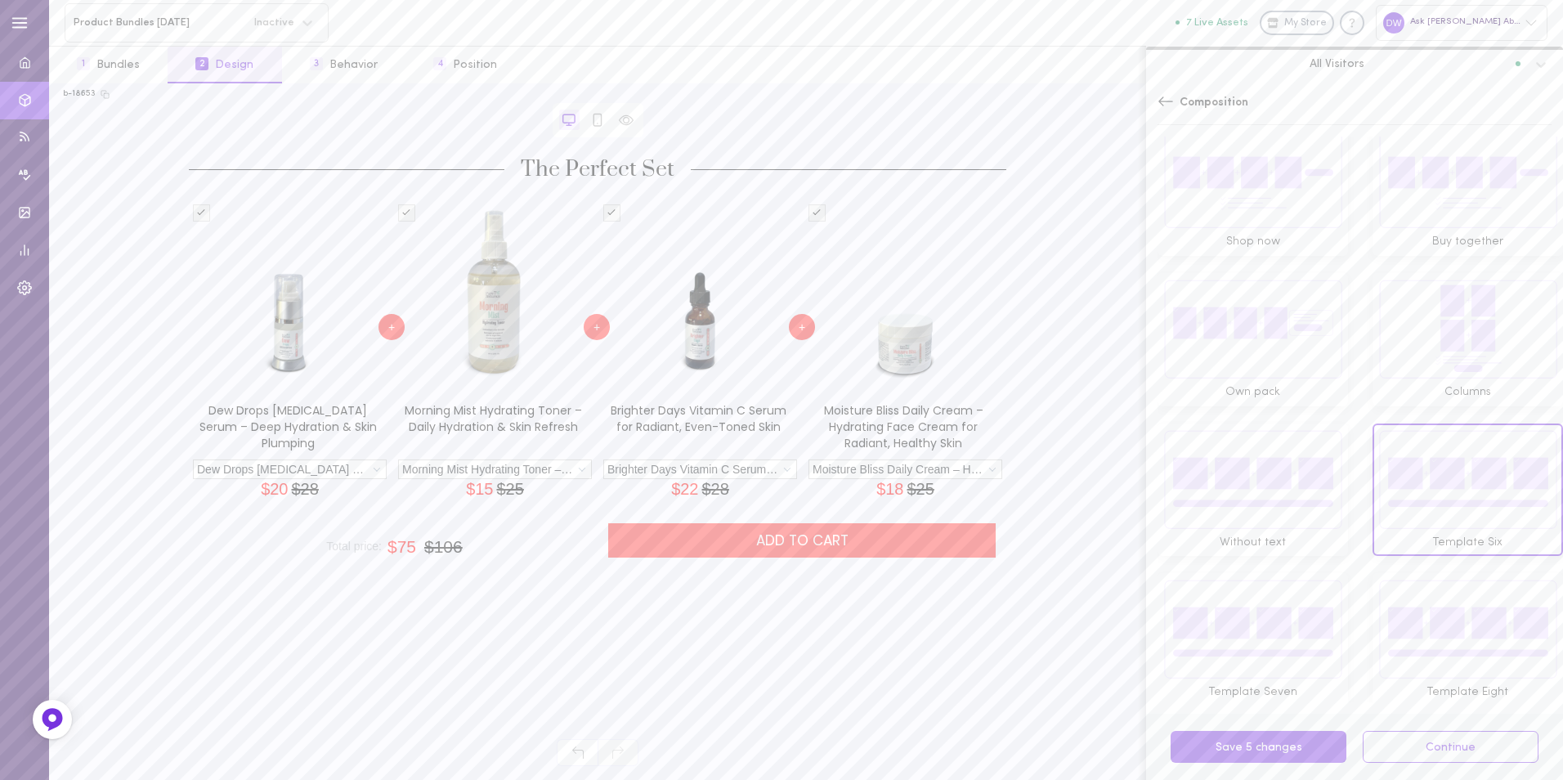
click at [1275, 609] on img at bounding box center [1252, 629] width 179 height 100
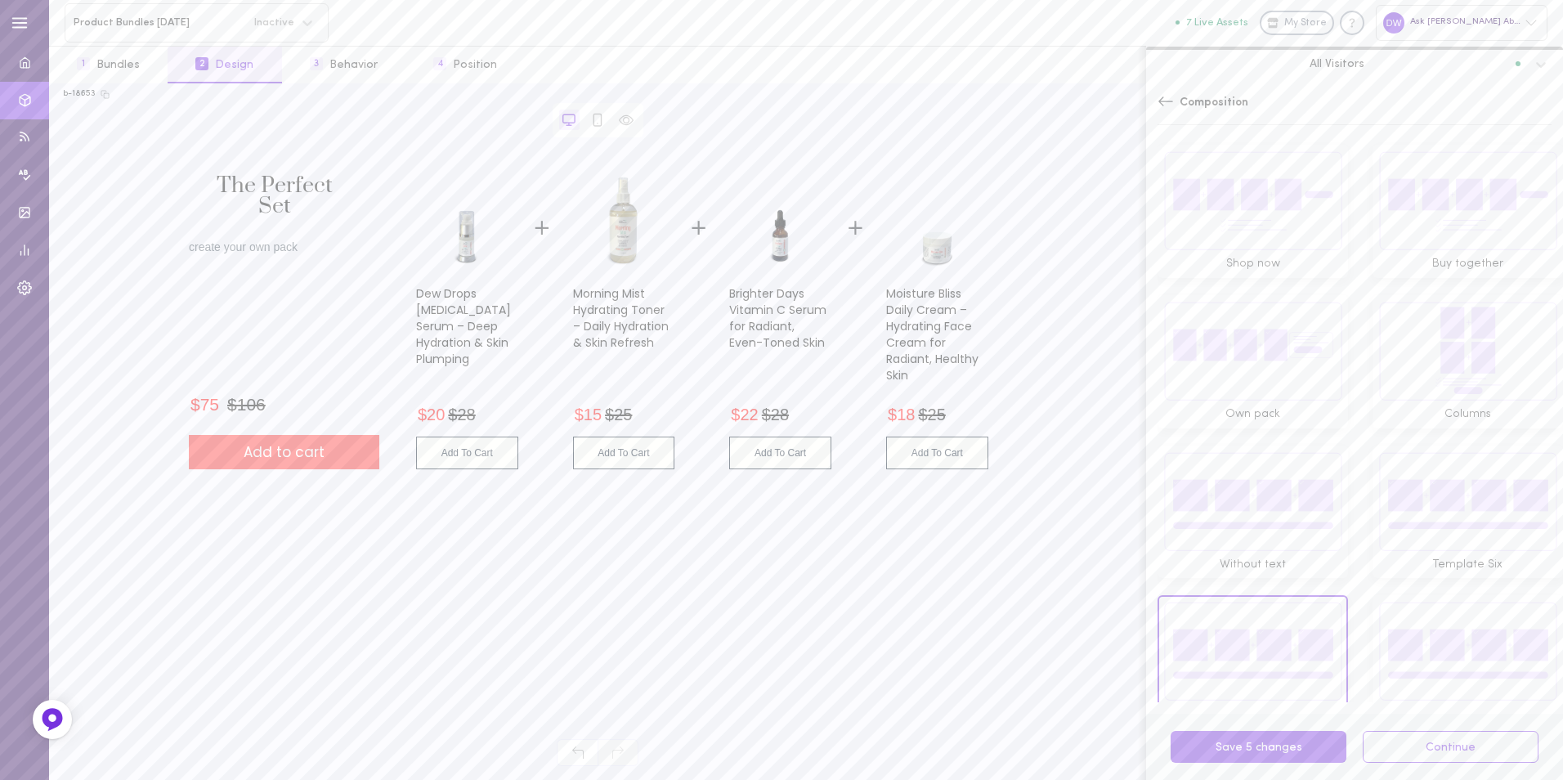
scroll to position [0, 0]
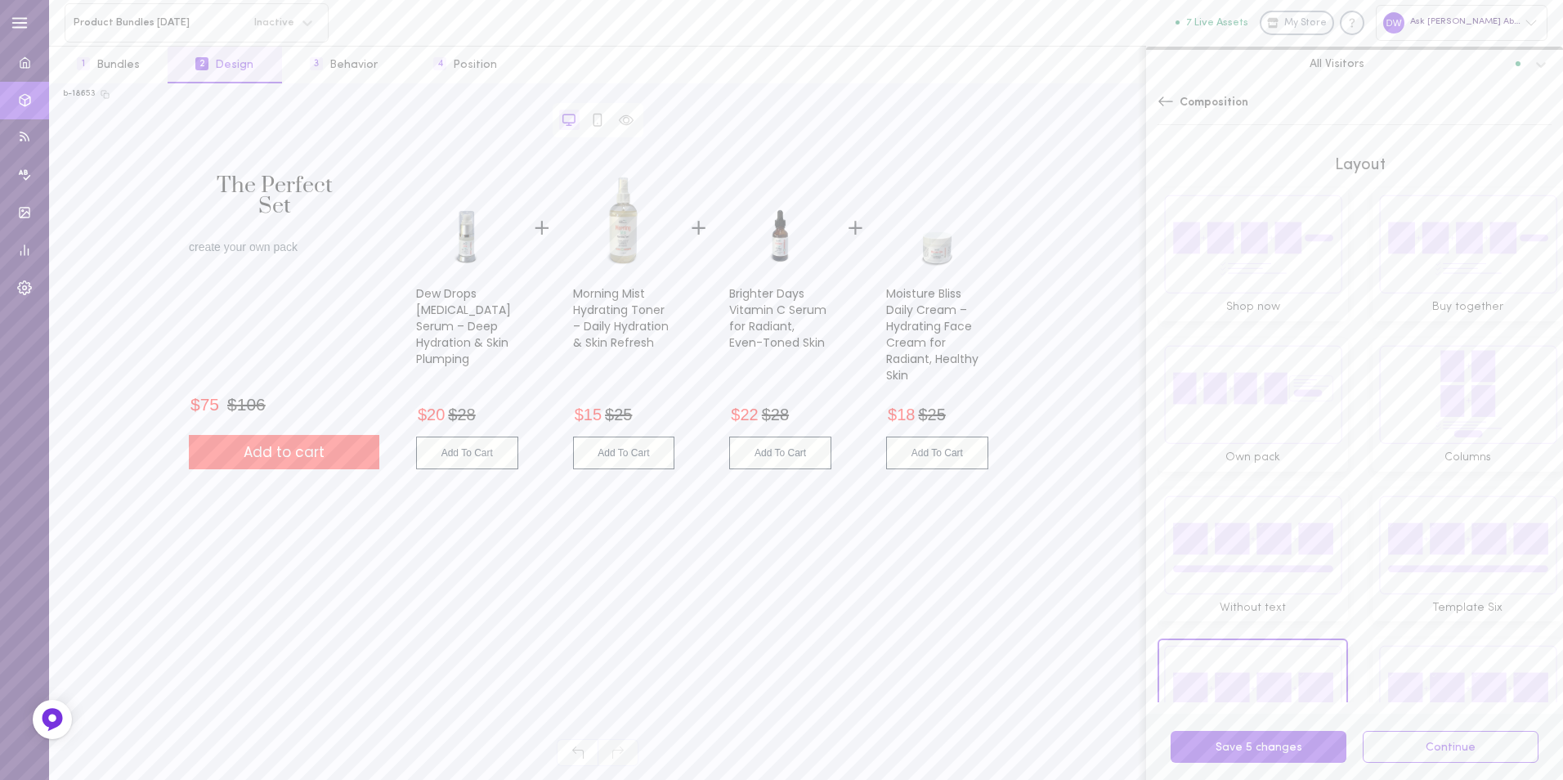
click at [1224, 208] on img at bounding box center [1252, 244] width 179 height 100
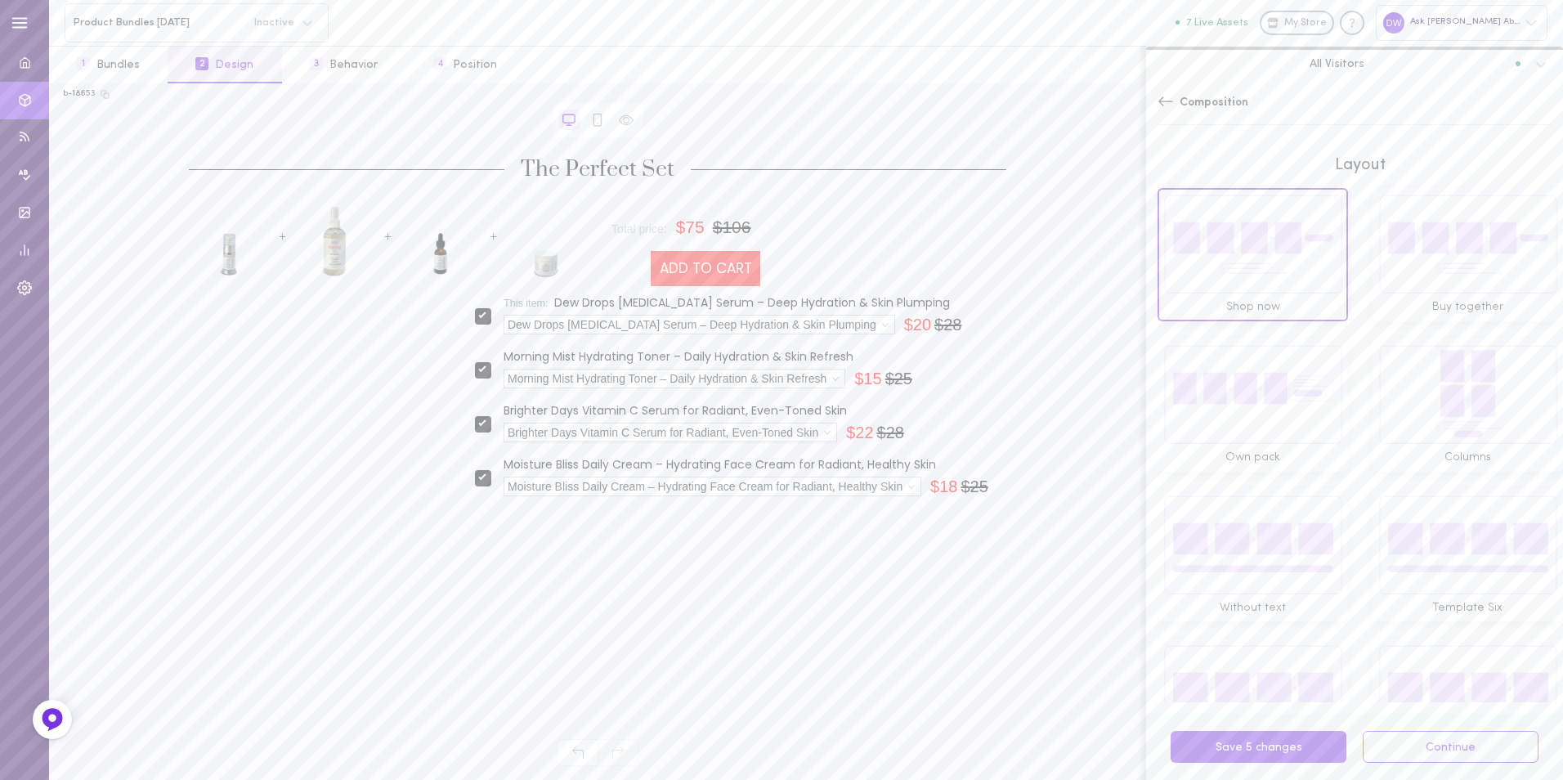
click at [1425, 236] on img at bounding box center [1467, 244] width 179 height 100
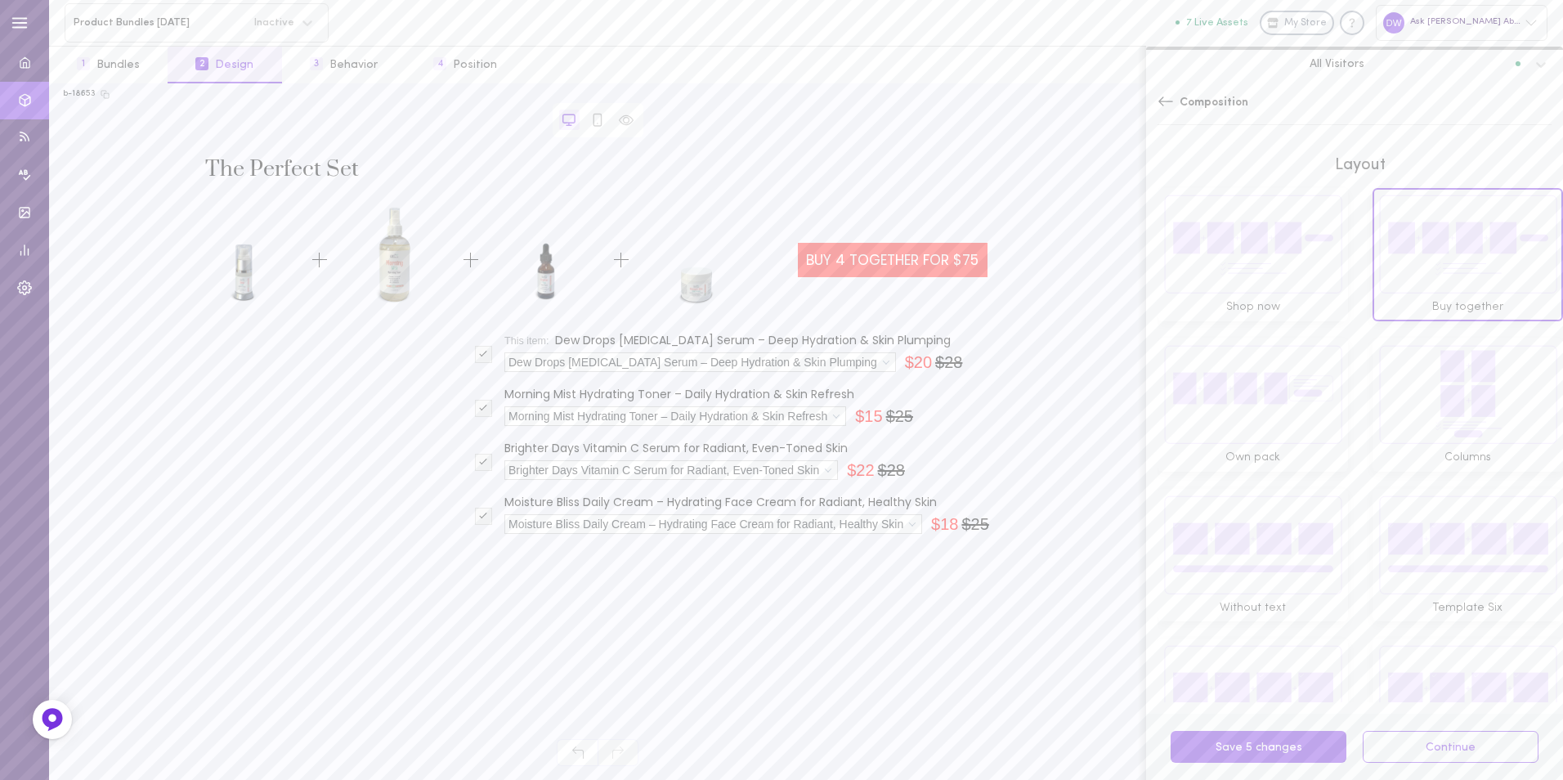
click at [1255, 372] on img at bounding box center [1252, 394] width 179 height 100
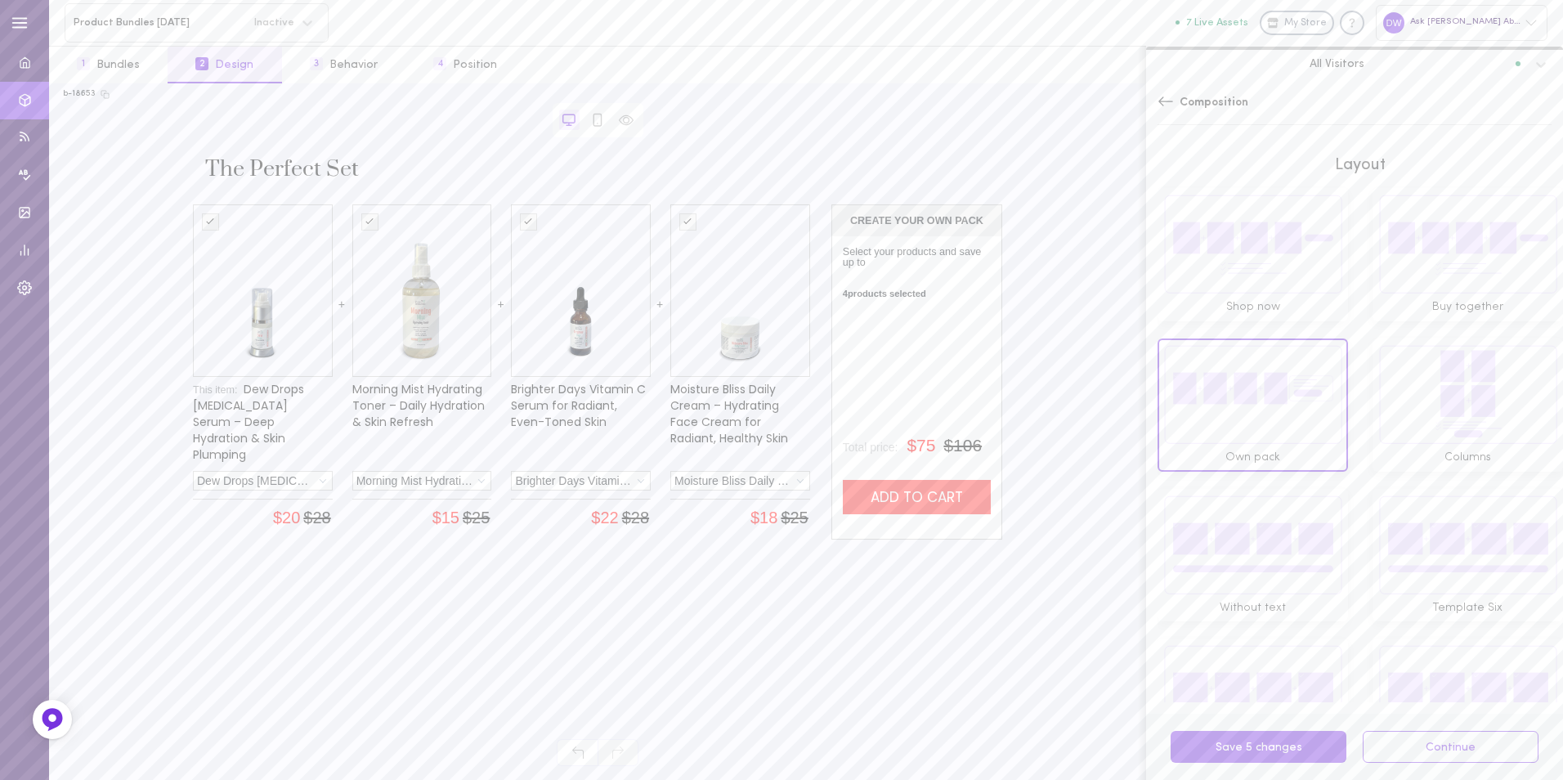
click at [1408, 388] on img at bounding box center [1467, 394] width 179 height 100
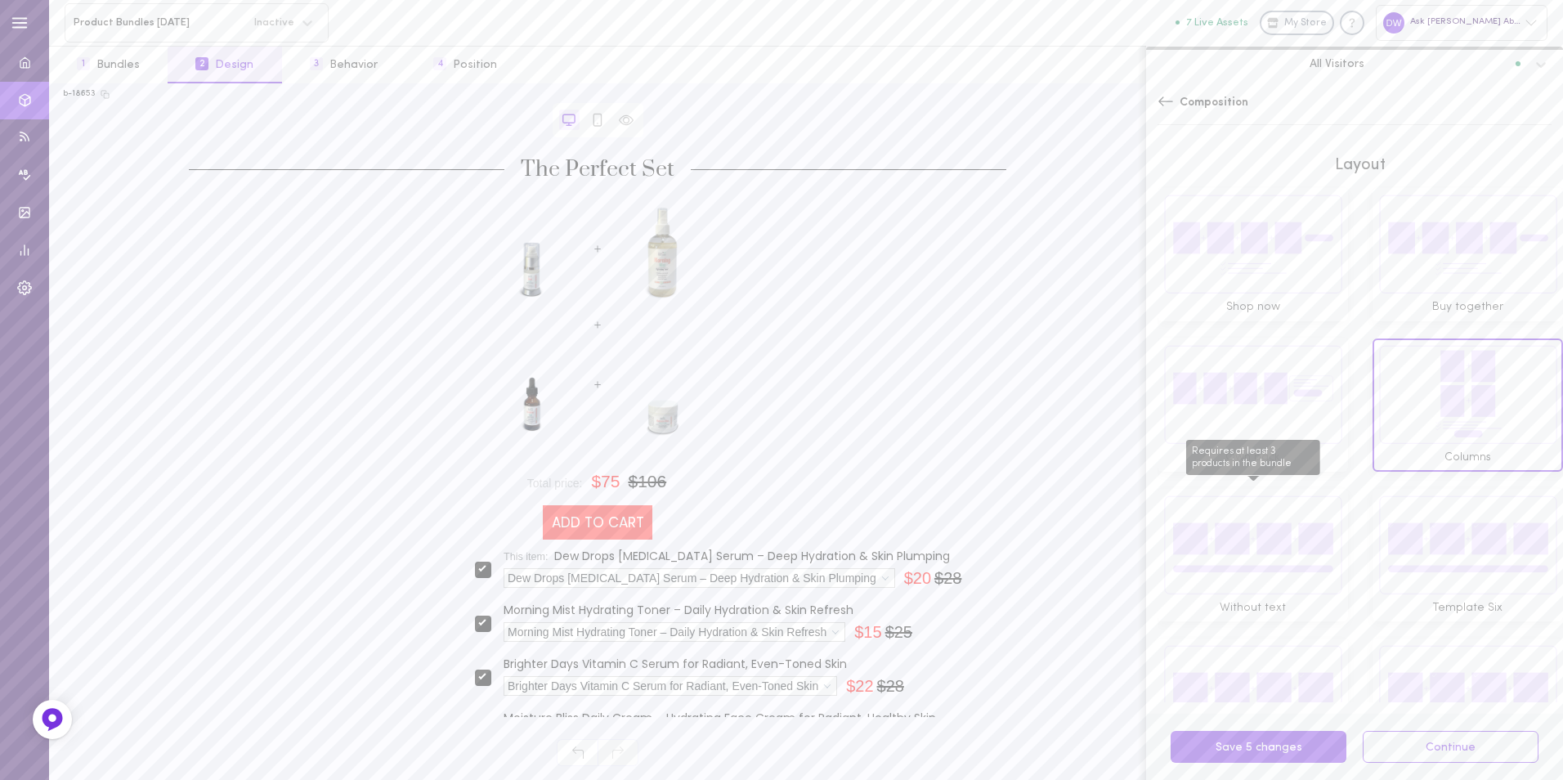
click at [1290, 531] on img "Requires at least 3 products in the bundle" at bounding box center [1252, 544] width 179 height 100
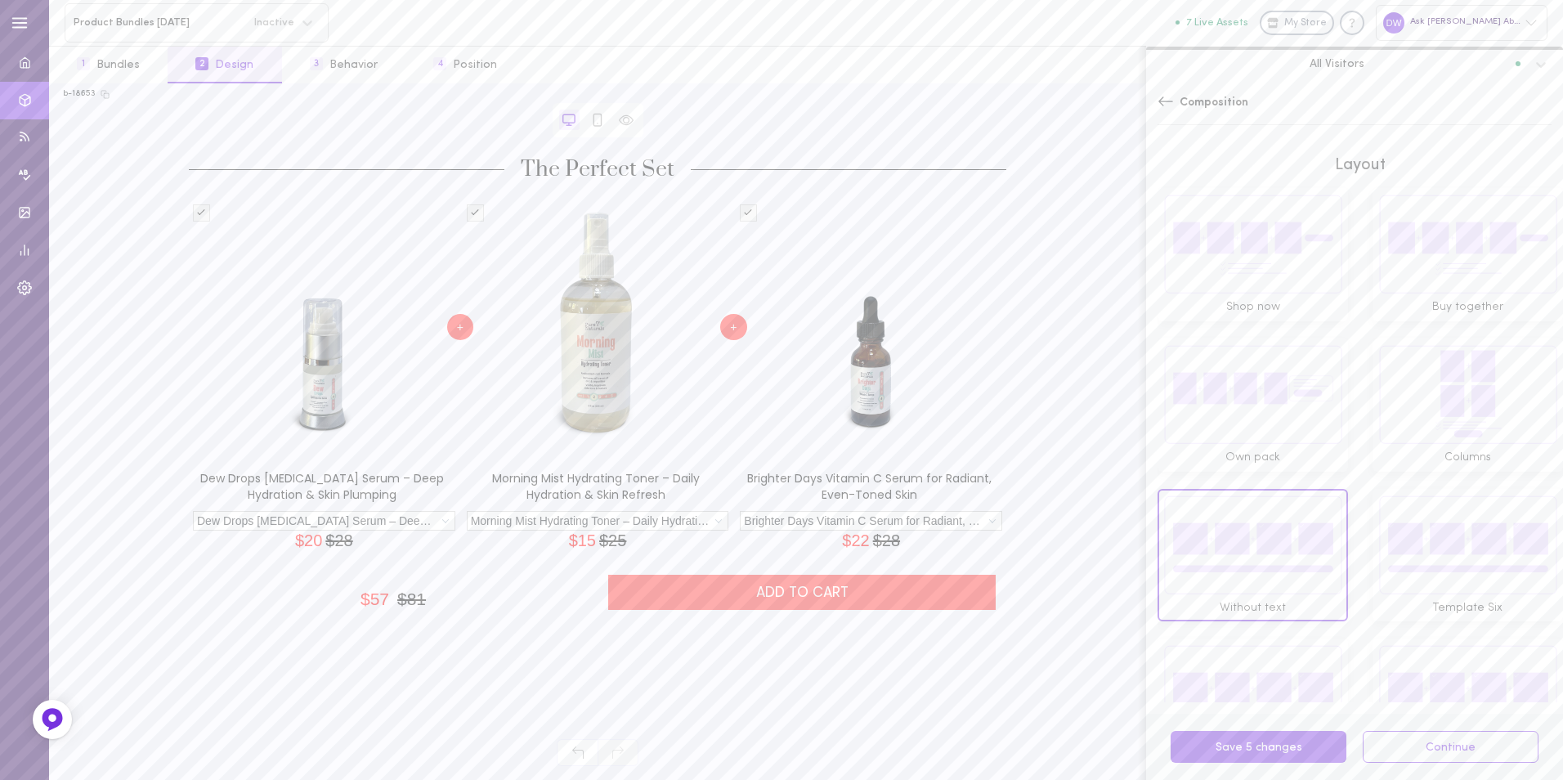
click at [1436, 553] on img at bounding box center [1467, 544] width 179 height 100
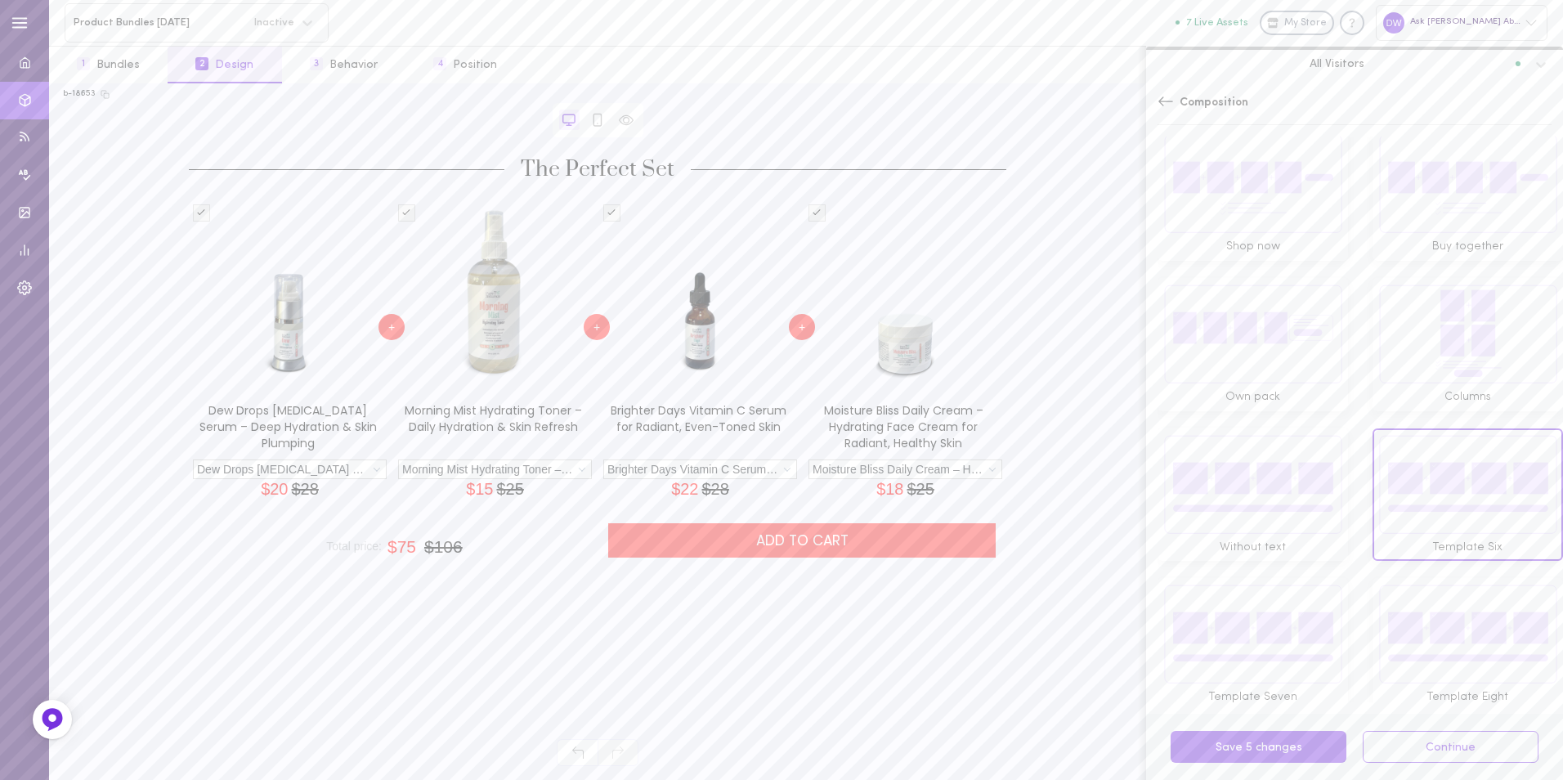
scroll to position [65, 0]
click at [1271, 596] on img at bounding box center [1252, 629] width 179 height 100
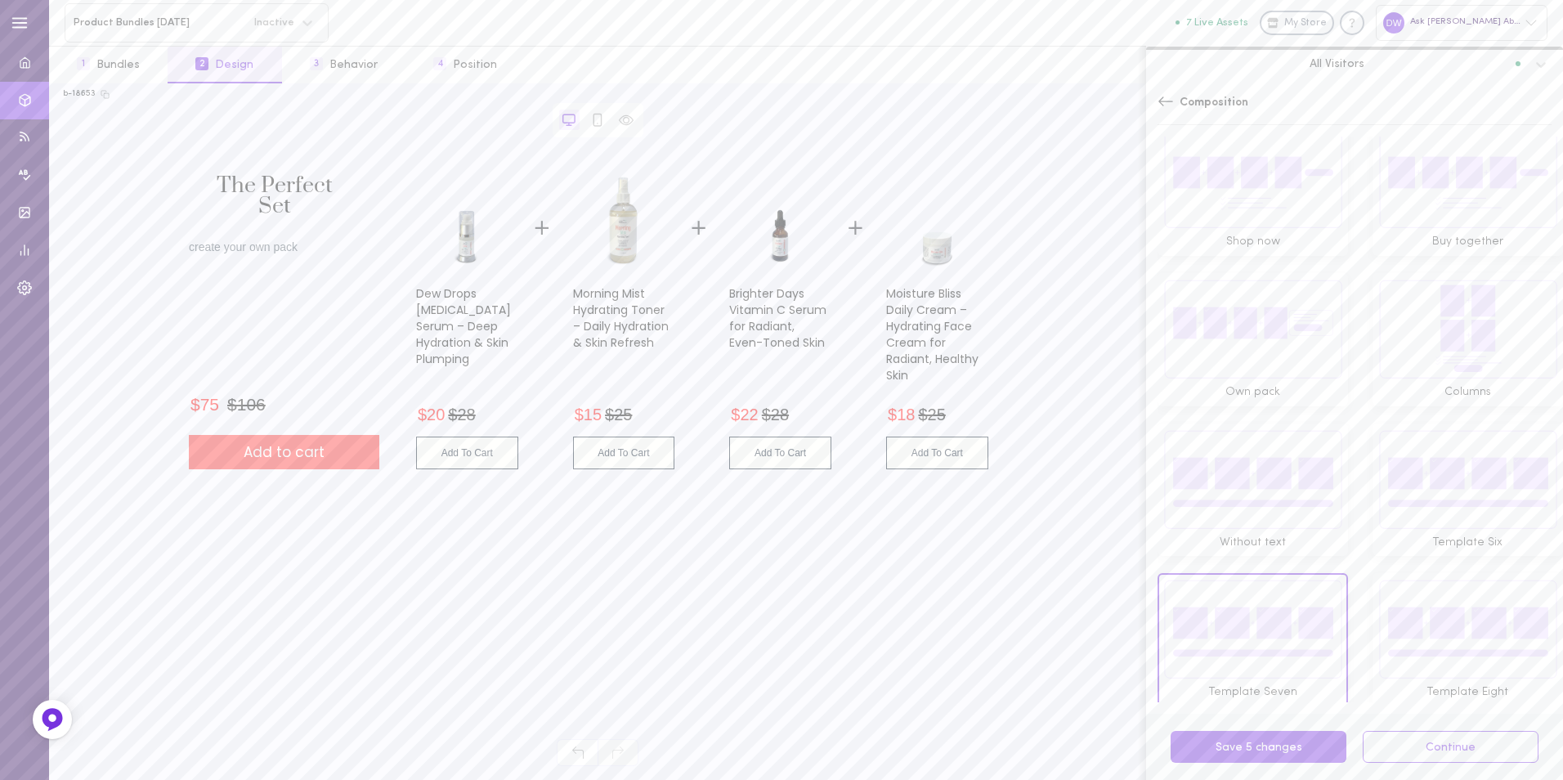
click at [1415, 601] on img at bounding box center [1467, 629] width 179 height 100
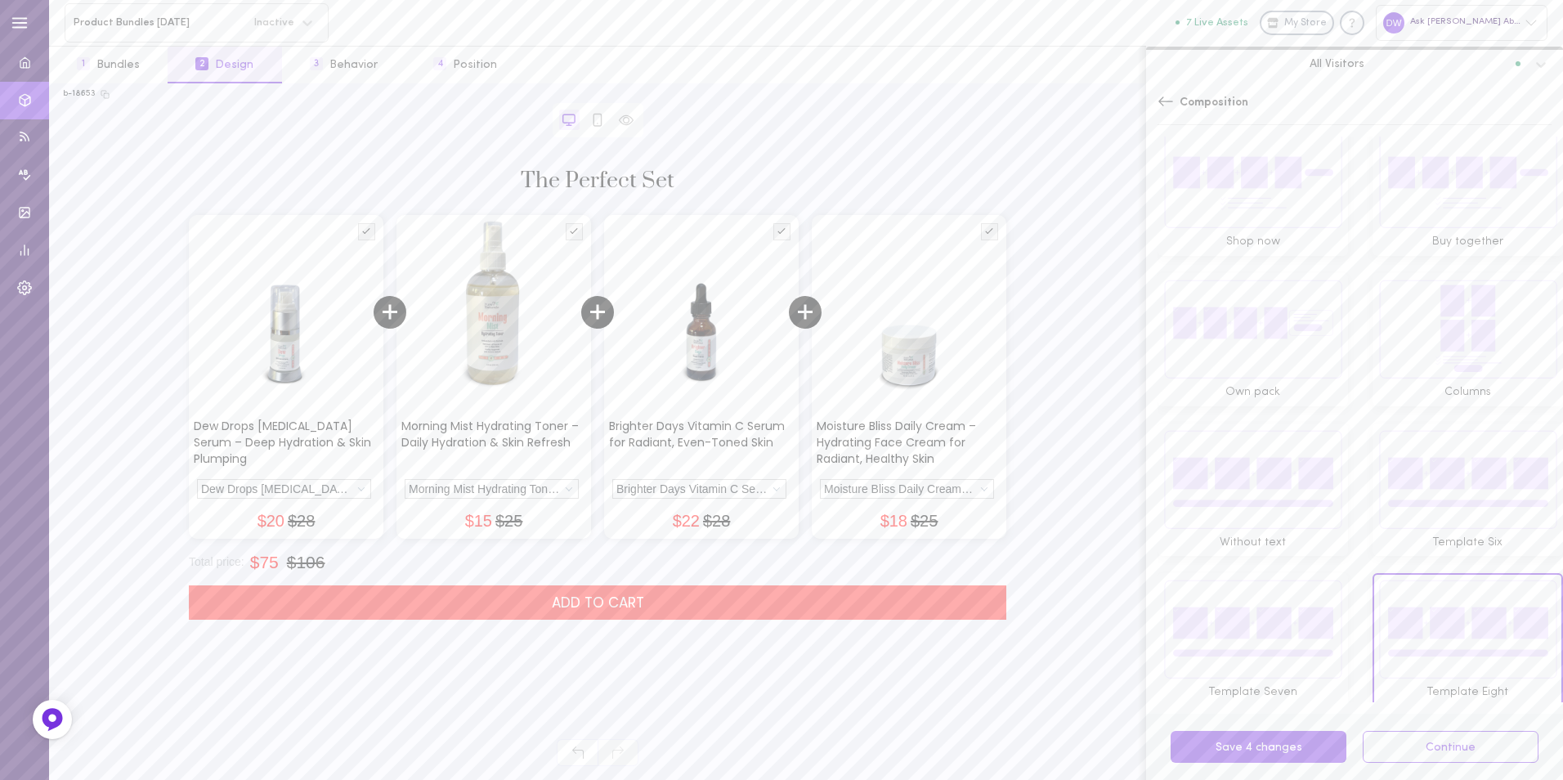
click at [1449, 471] on img at bounding box center [1467, 479] width 179 height 100
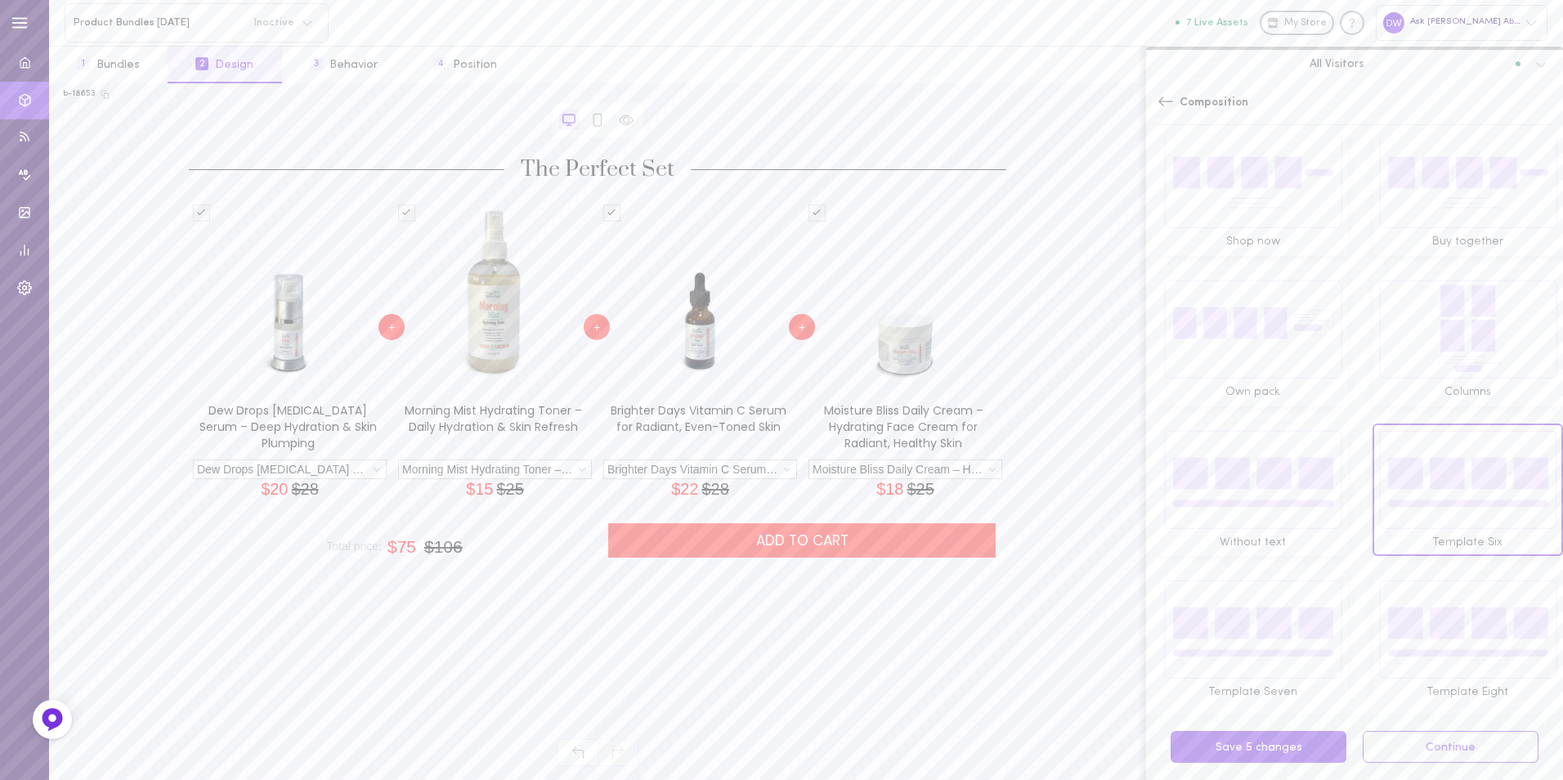
click at [1419, 600] on img at bounding box center [1467, 629] width 179 height 100
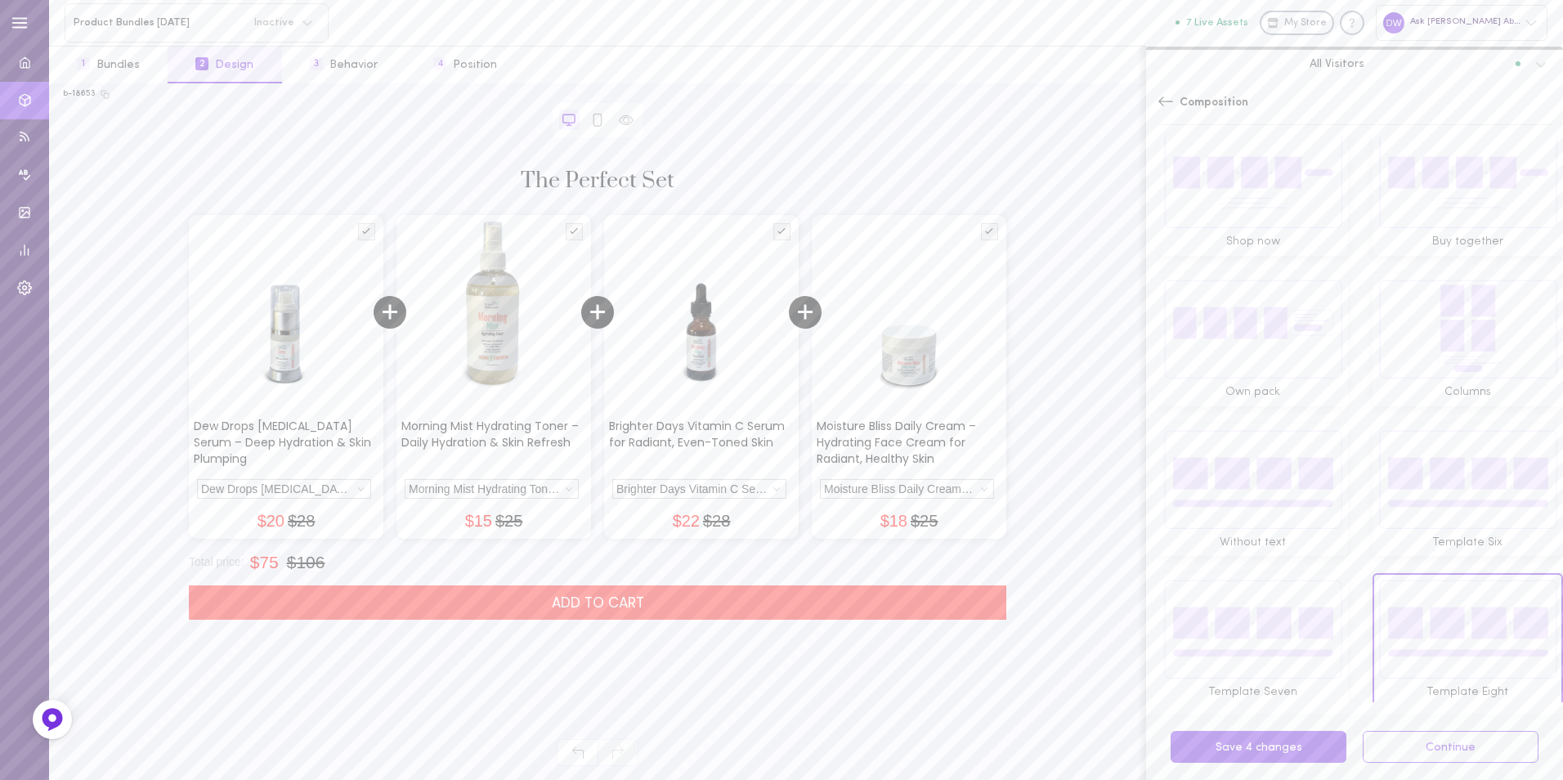
click at [1169, 96] on icon at bounding box center [1165, 101] width 16 height 16
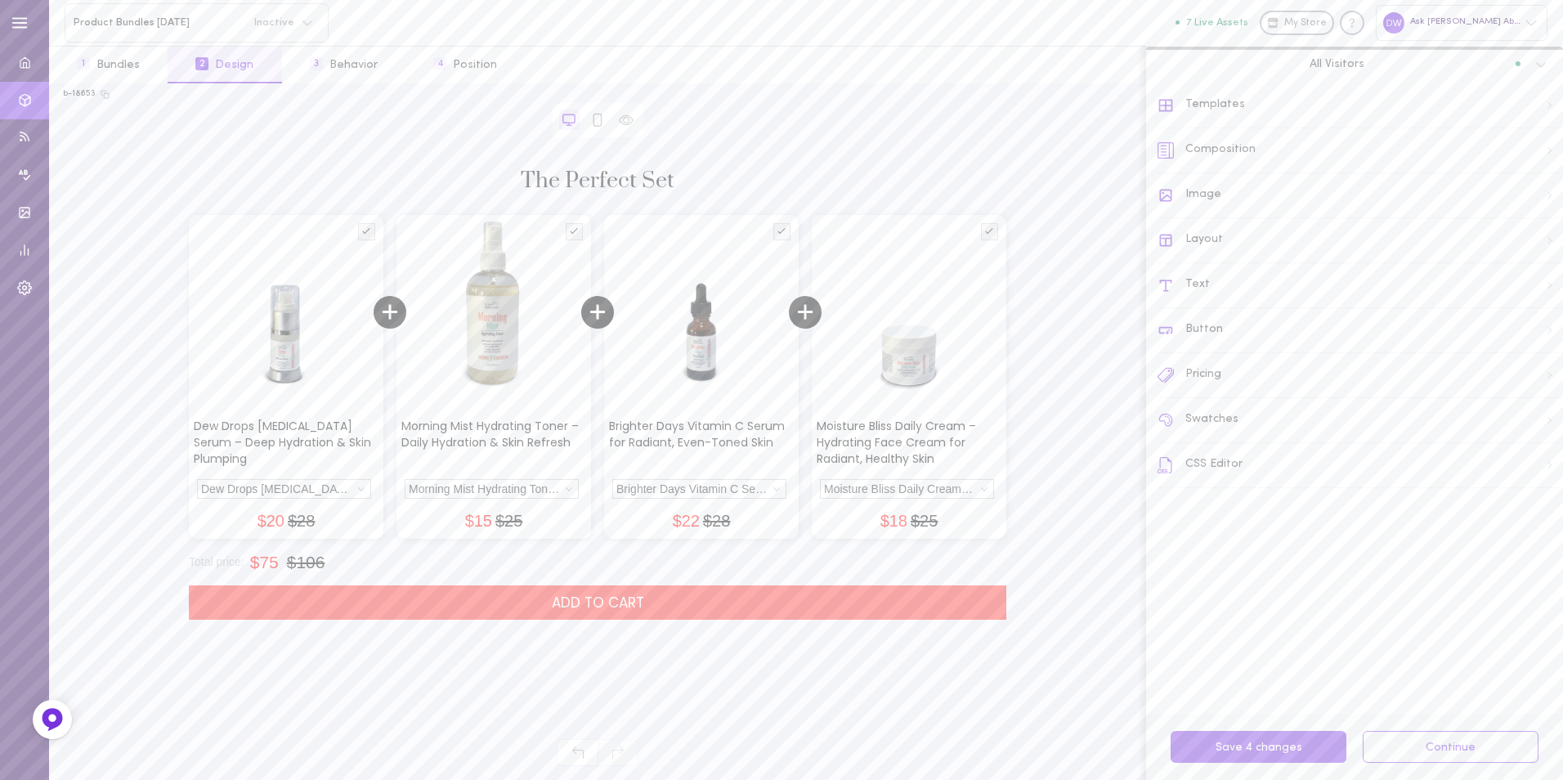
click at [1222, 329] on div "Button" at bounding box center [1359, 330] width 405 height 45
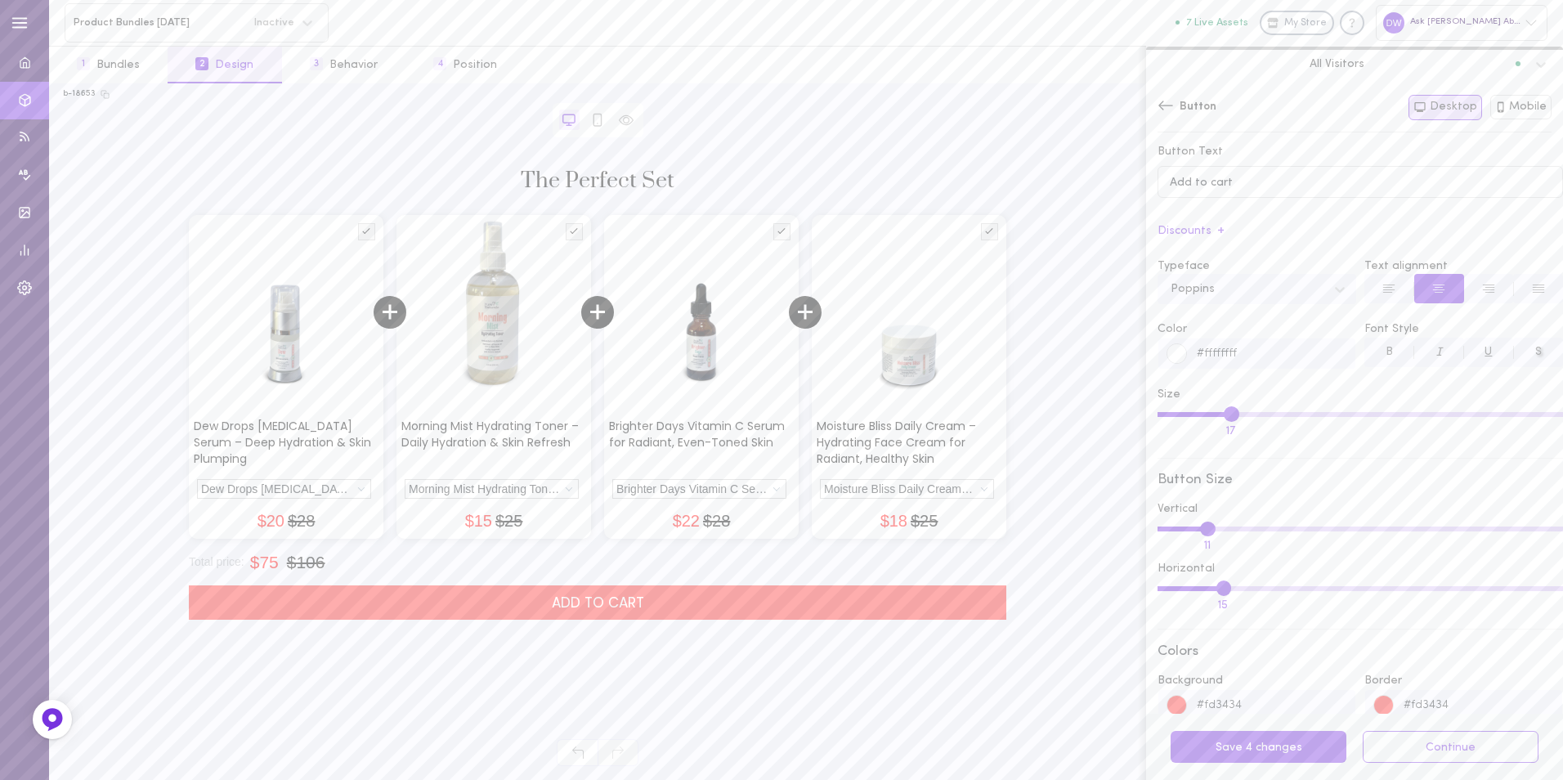
scroll to position [82, 0]
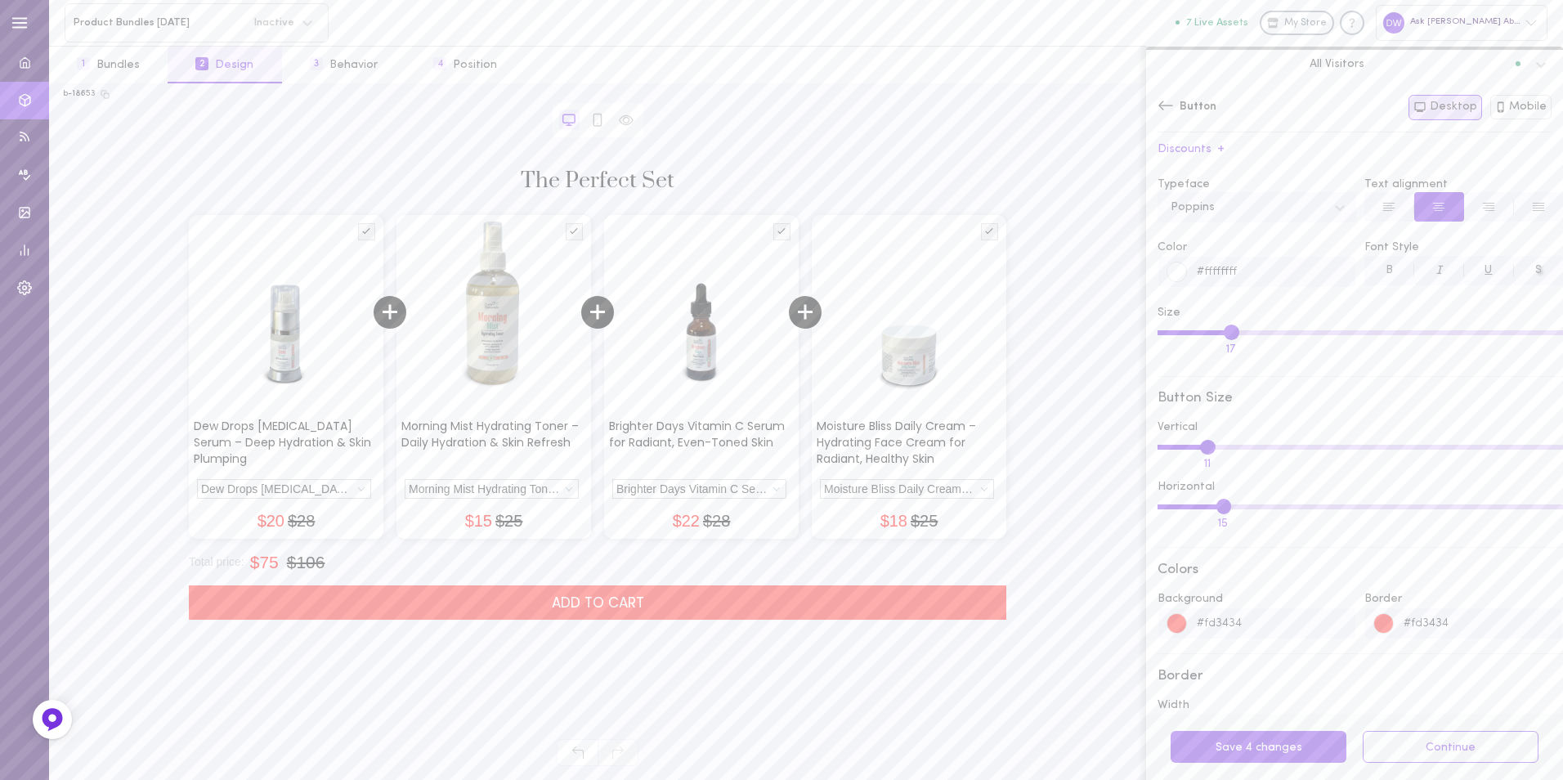
click at [1172, 632] on div at bounding box center [1177, 624] width 20 height 20
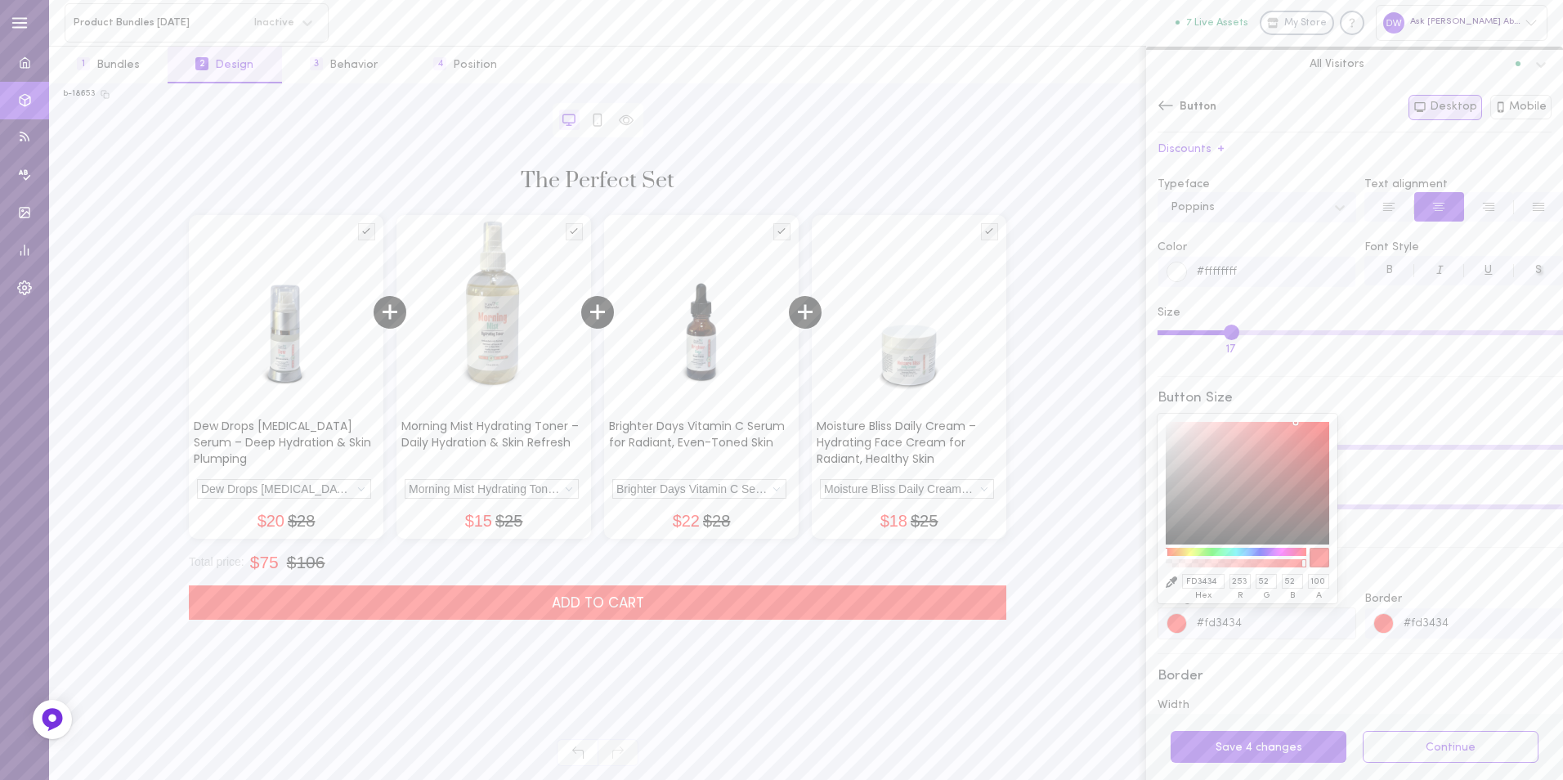
click at [1203, 580] on input "FD3434" at bounding box center [1203, 581] width 43 height 15
paste input "#fba8a2"
type input "#fba8a2ff"
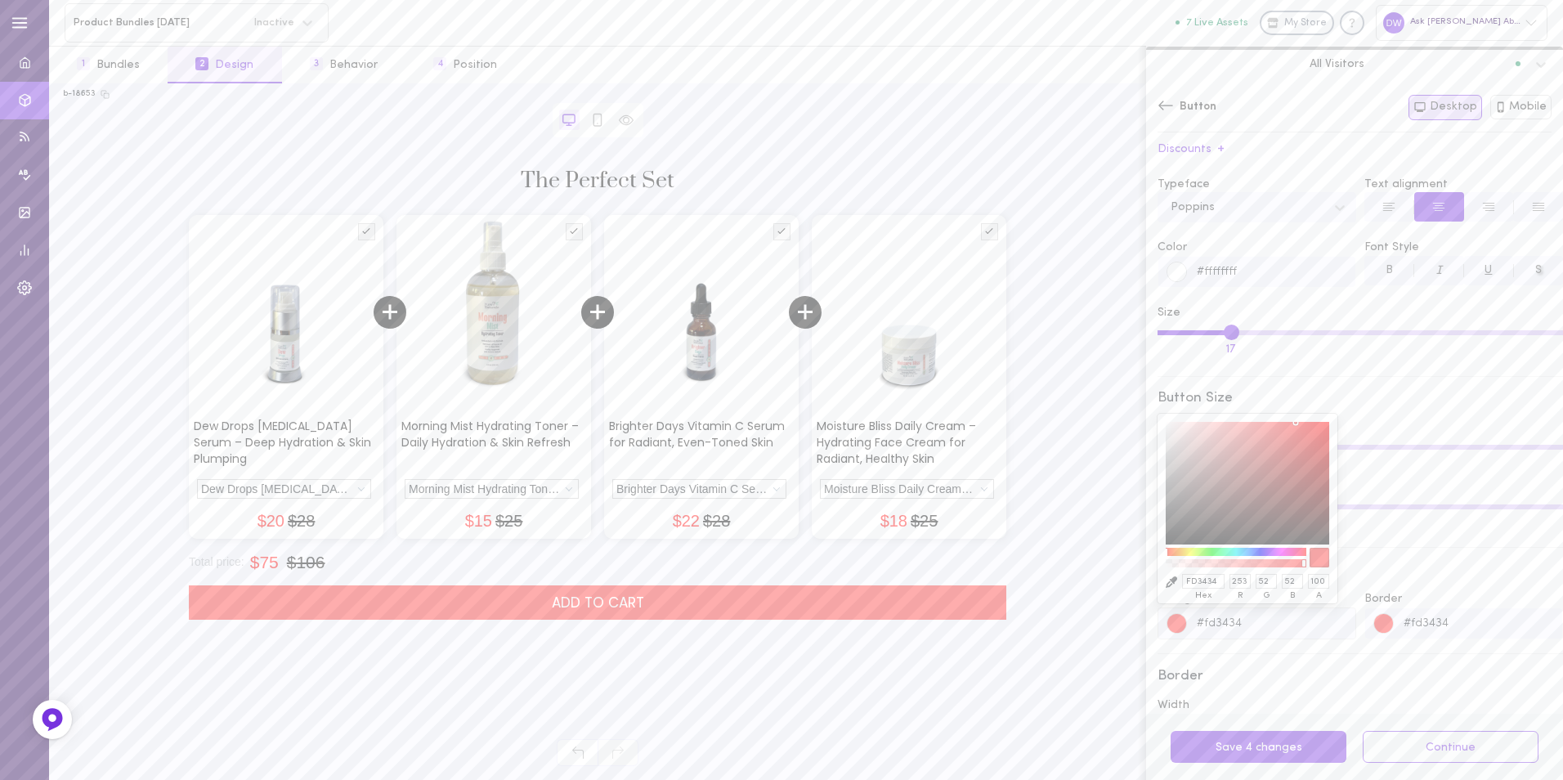
type input "#fba8a2"
type input "251"
type input "168"
type input "162"
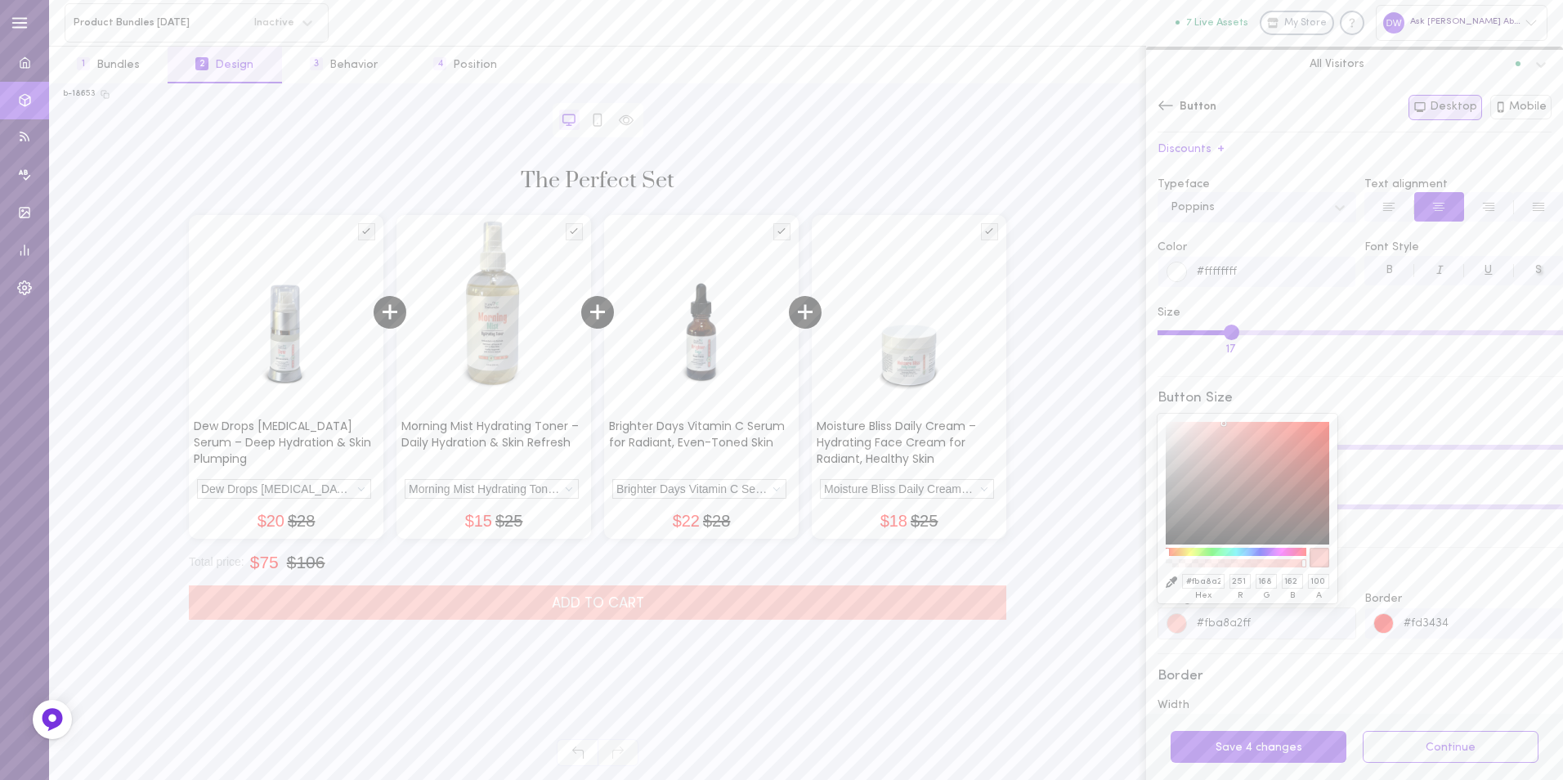
scroll to position [0, 1]
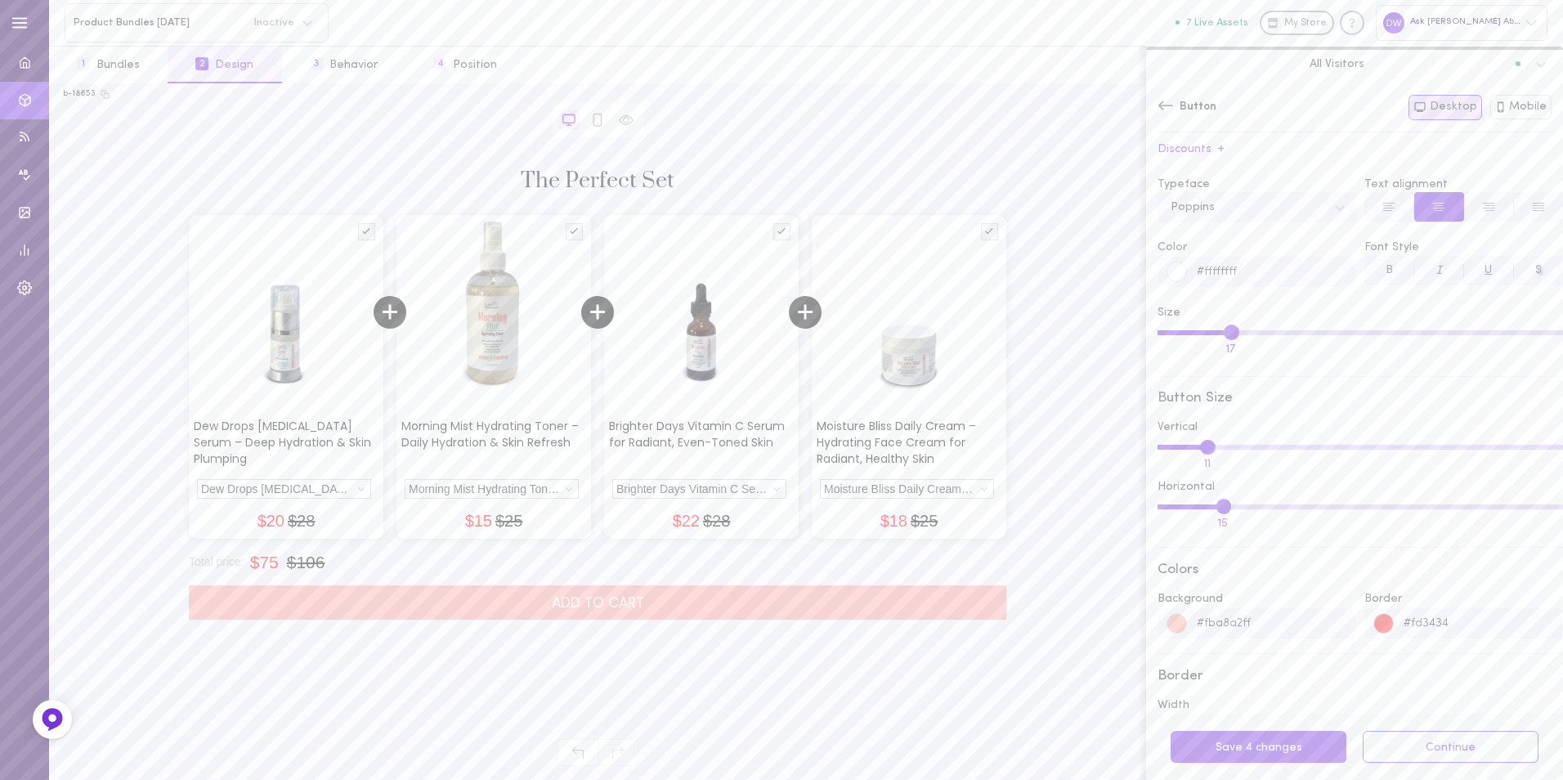
click at [1375, 632] on div at bounding box center [1384, 624] width 20 height 20
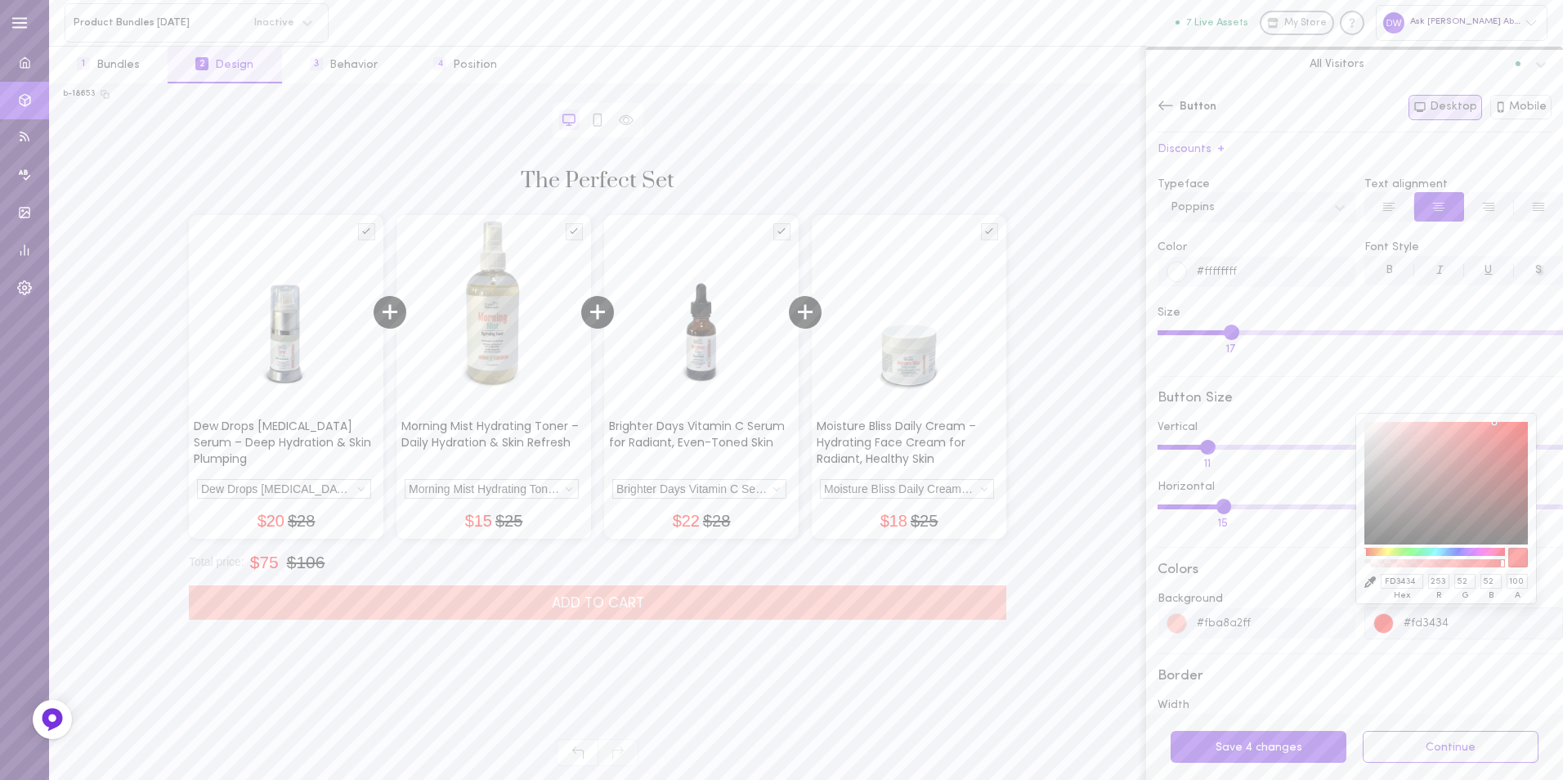
click at [1394, 579] on input "FD3434" at bounding box center [1401, 581] width 43 height 15
paste input "#fba8a2"
type input "#fba8a2ff"
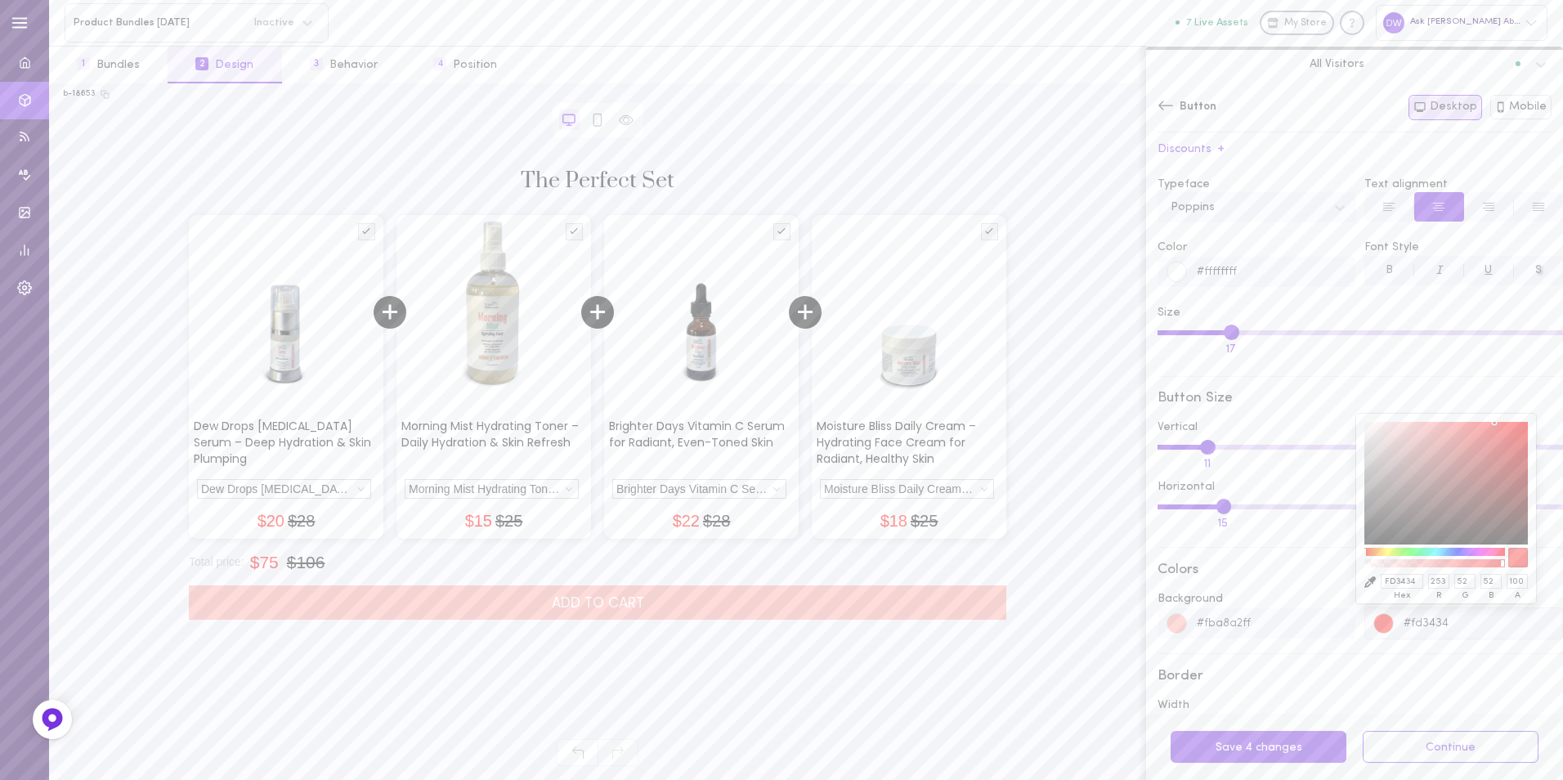
type input "#fba8a2"
type input "251"
type input "168"
type input "162"
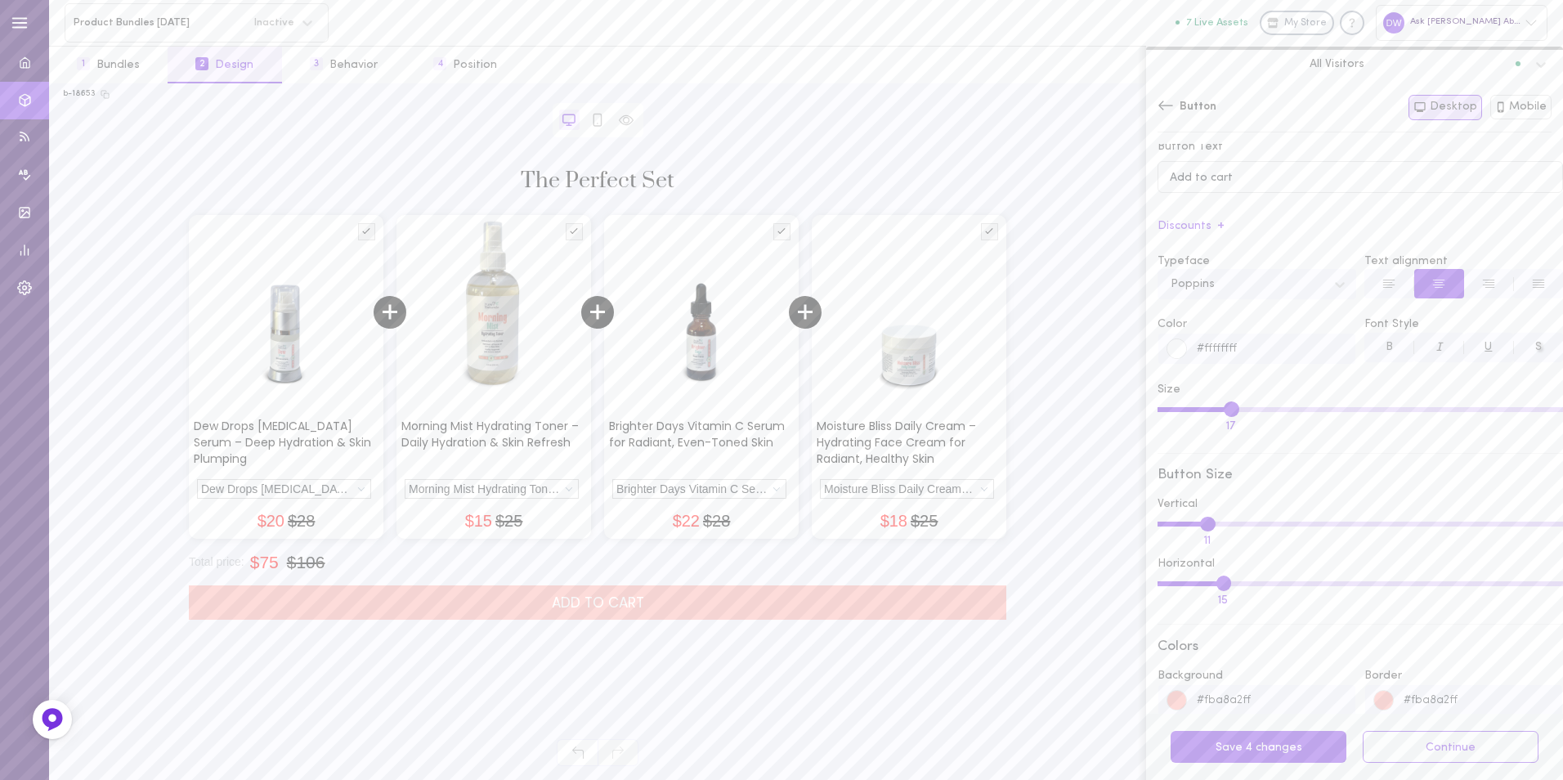
scroll to position [0, 0]
click at [1176, 106] on div "Button" at bounding box center [1186, 107] width 59 height 16
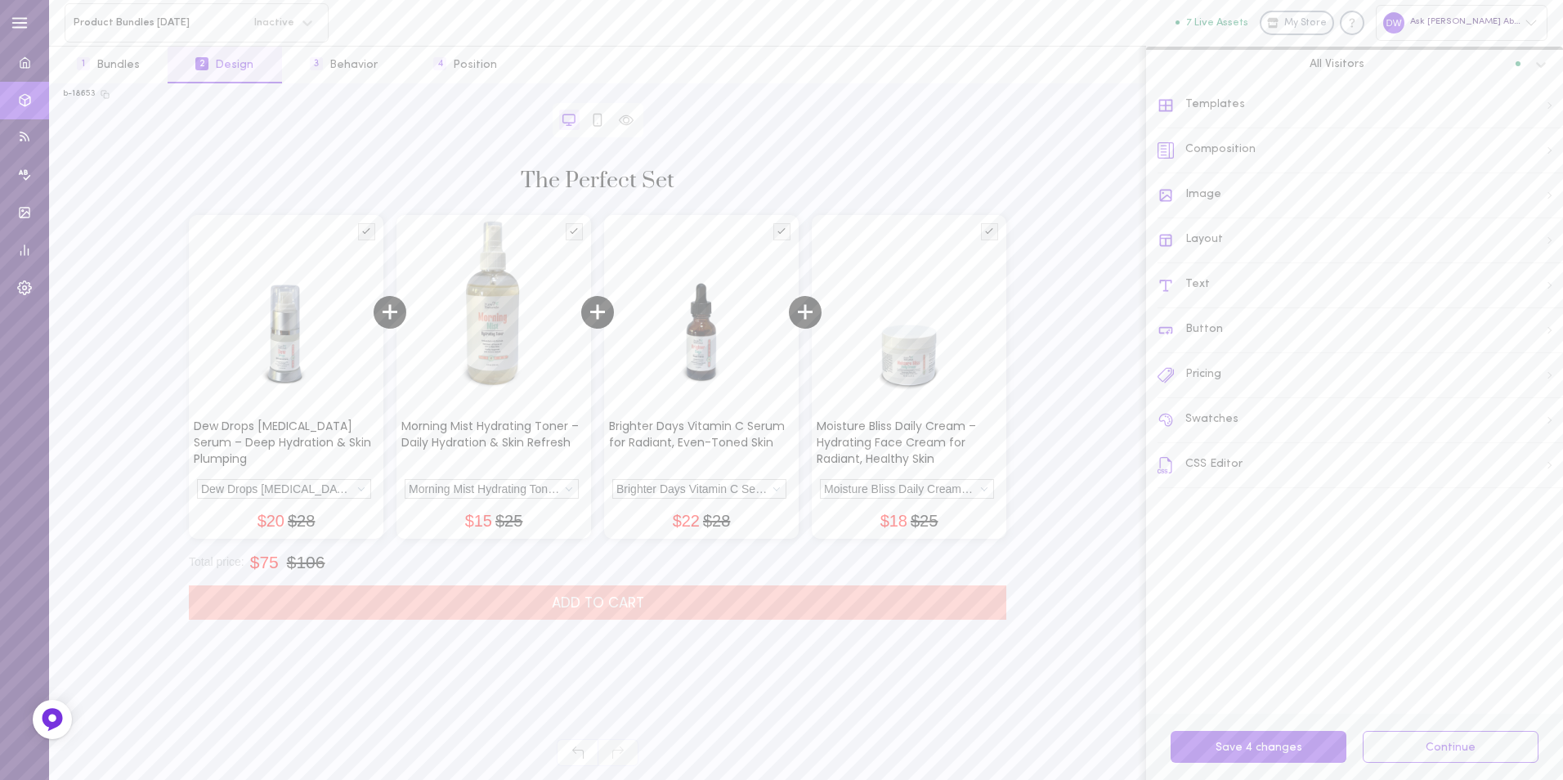
click at [1309, 289] on div "Text" at bounding box center [1359, 285] width 405 height 45
click at [1537, 167] on icon at bounding box center [1543, 165] width 13 height 13
click at [1321, 276] on div "Prata" at bounding box center [1267, 272] width 185 height 22
click at [1303, 315] on div "Open Sans" at bounding box center [1280, 313] width 220 height 32
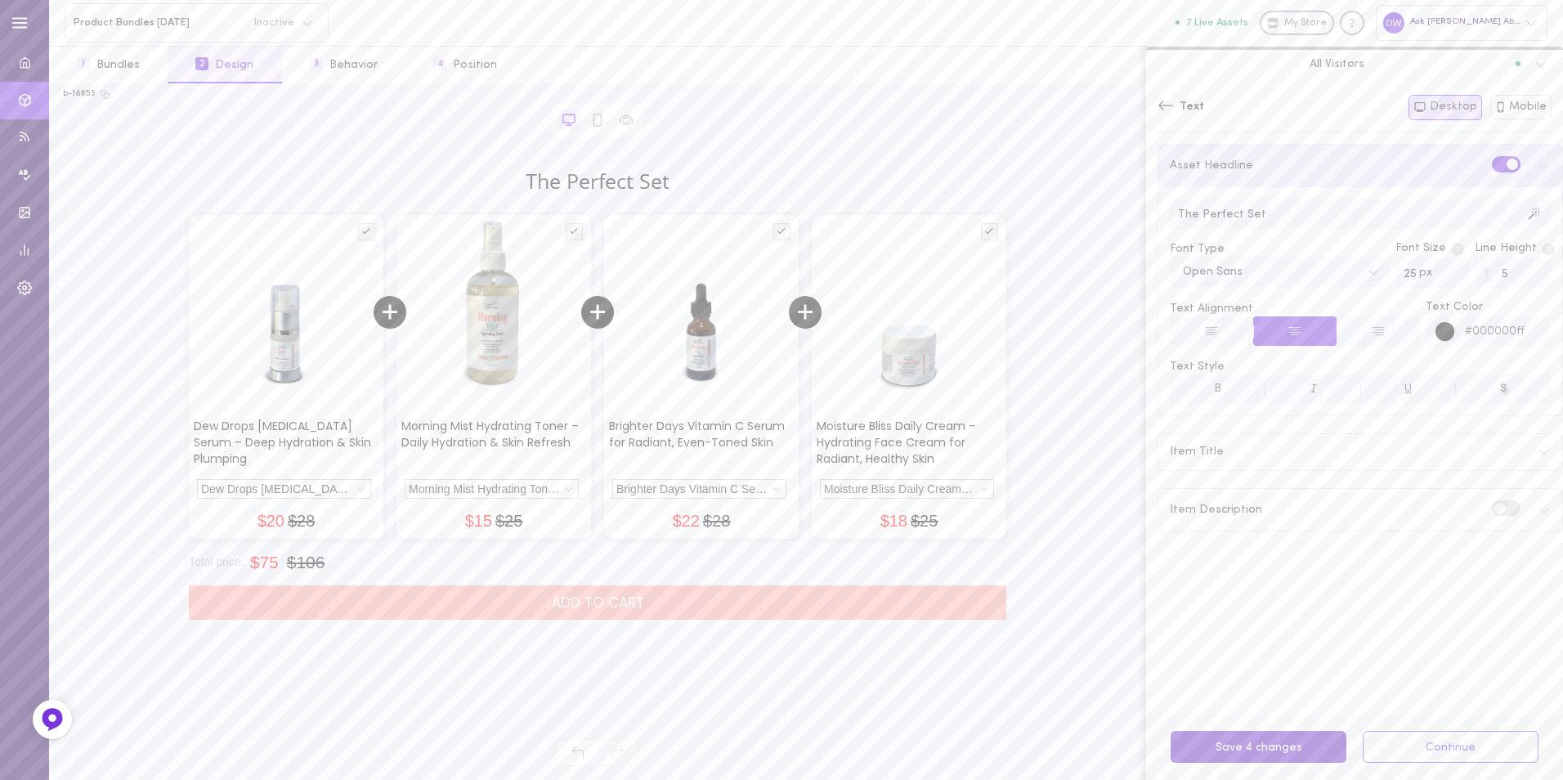
click at [1295, 741] on button "Save 4 changes" at bounding box center [1258, 747] width 176 height 32
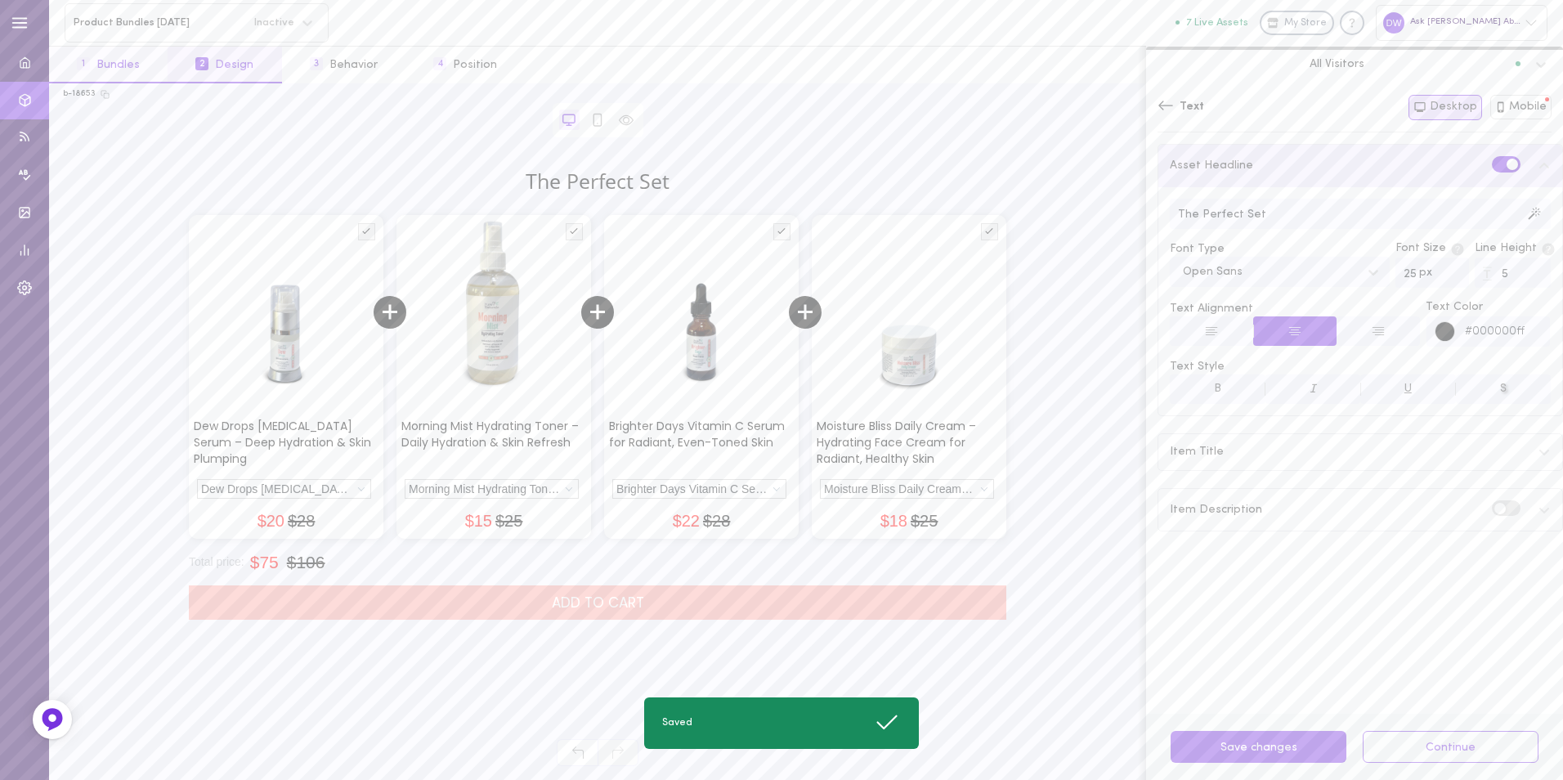
click at [140, 61] on button "1 Bundles" at bounding box center [108, 65] width 119 height 37
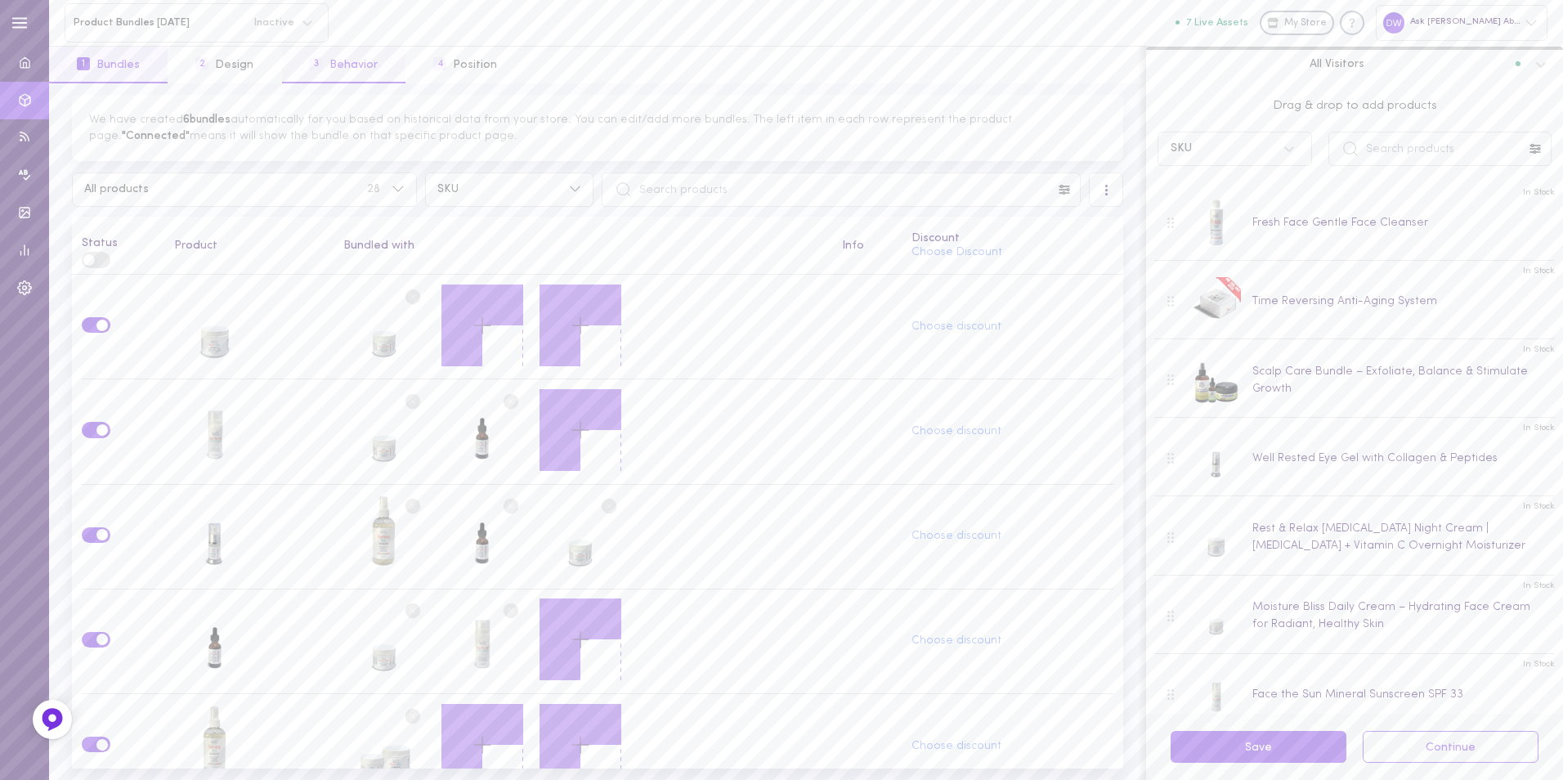
click at [320, 66] on button "3 Behavior" at bounding box center [343, 65] width 123 height 37
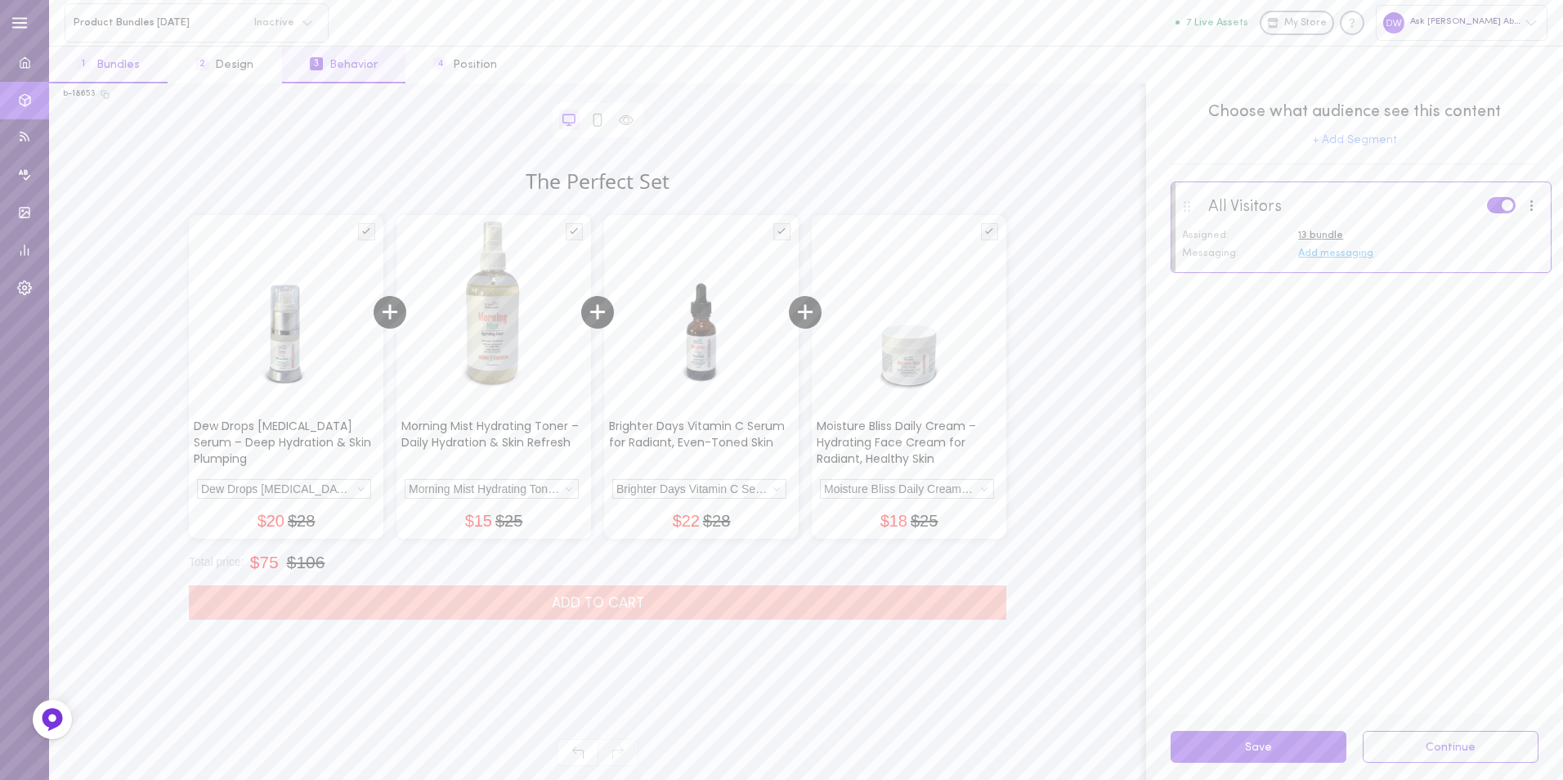
click at [130, 63] on button "1 Bundles" at bounding box center [108, 65] width 119 height 37
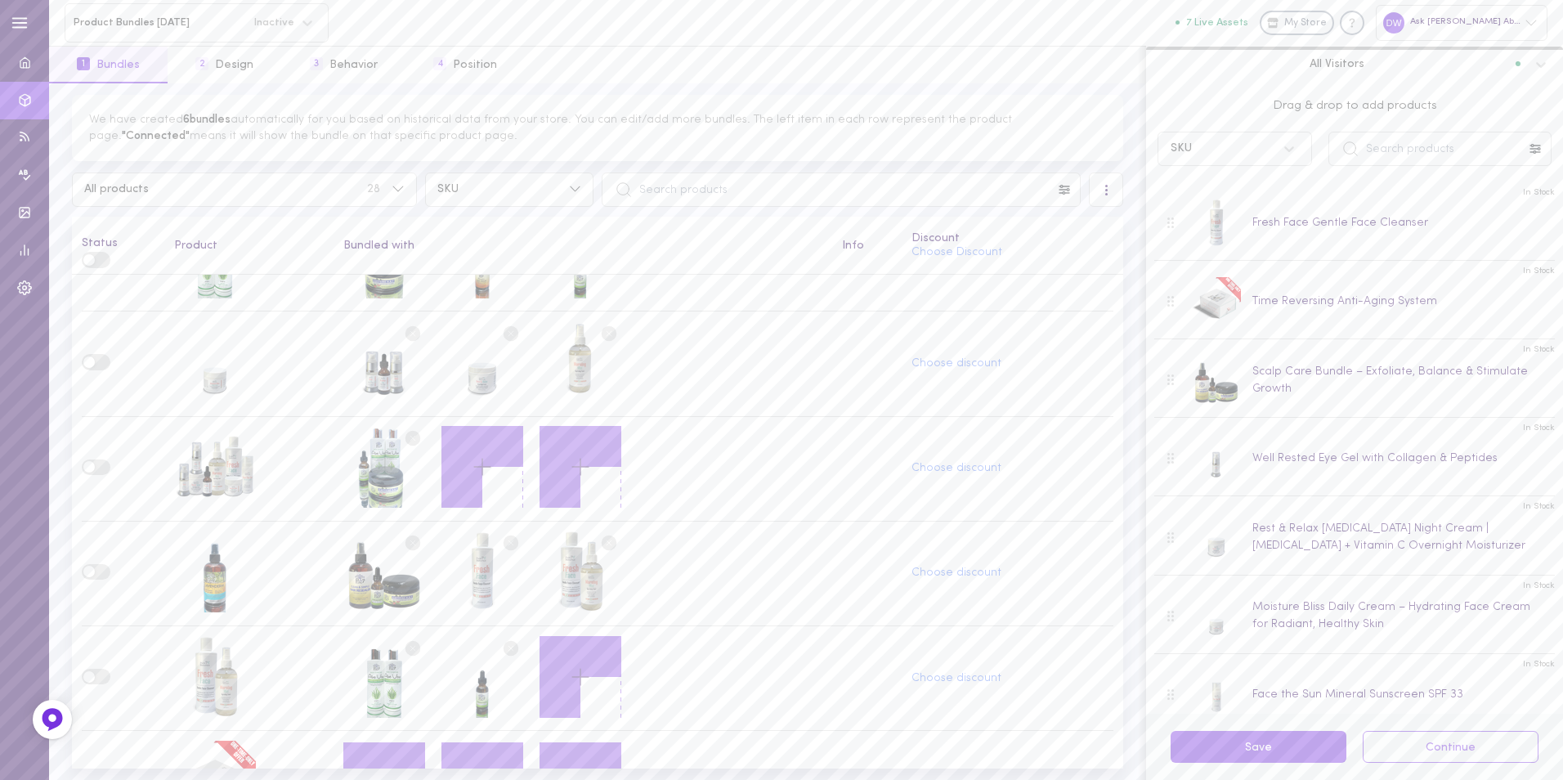
scroll to position [1471, 0]
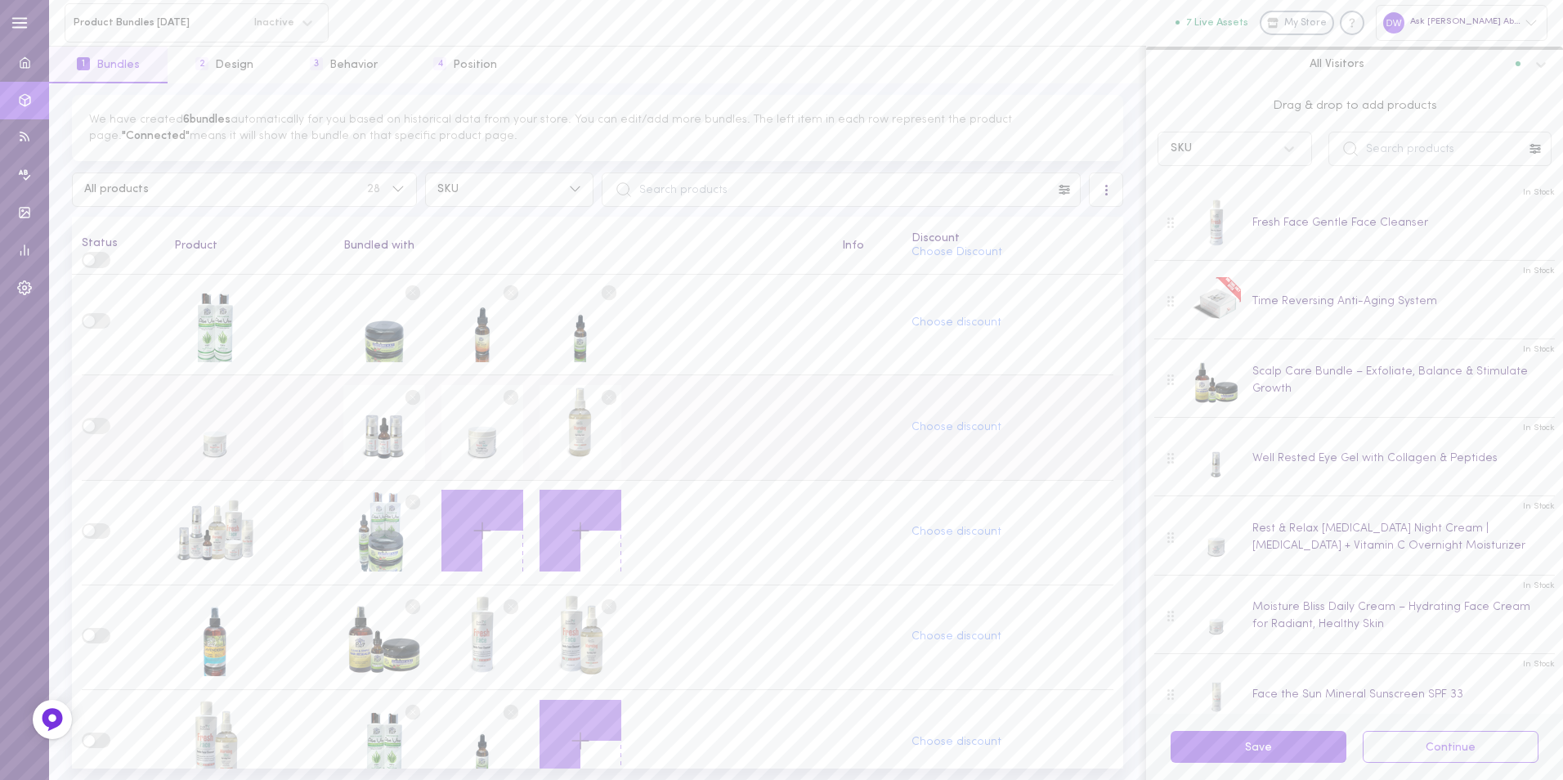
click at [411, 390] on circle at bounding box center [413, 398] width 16 height 16
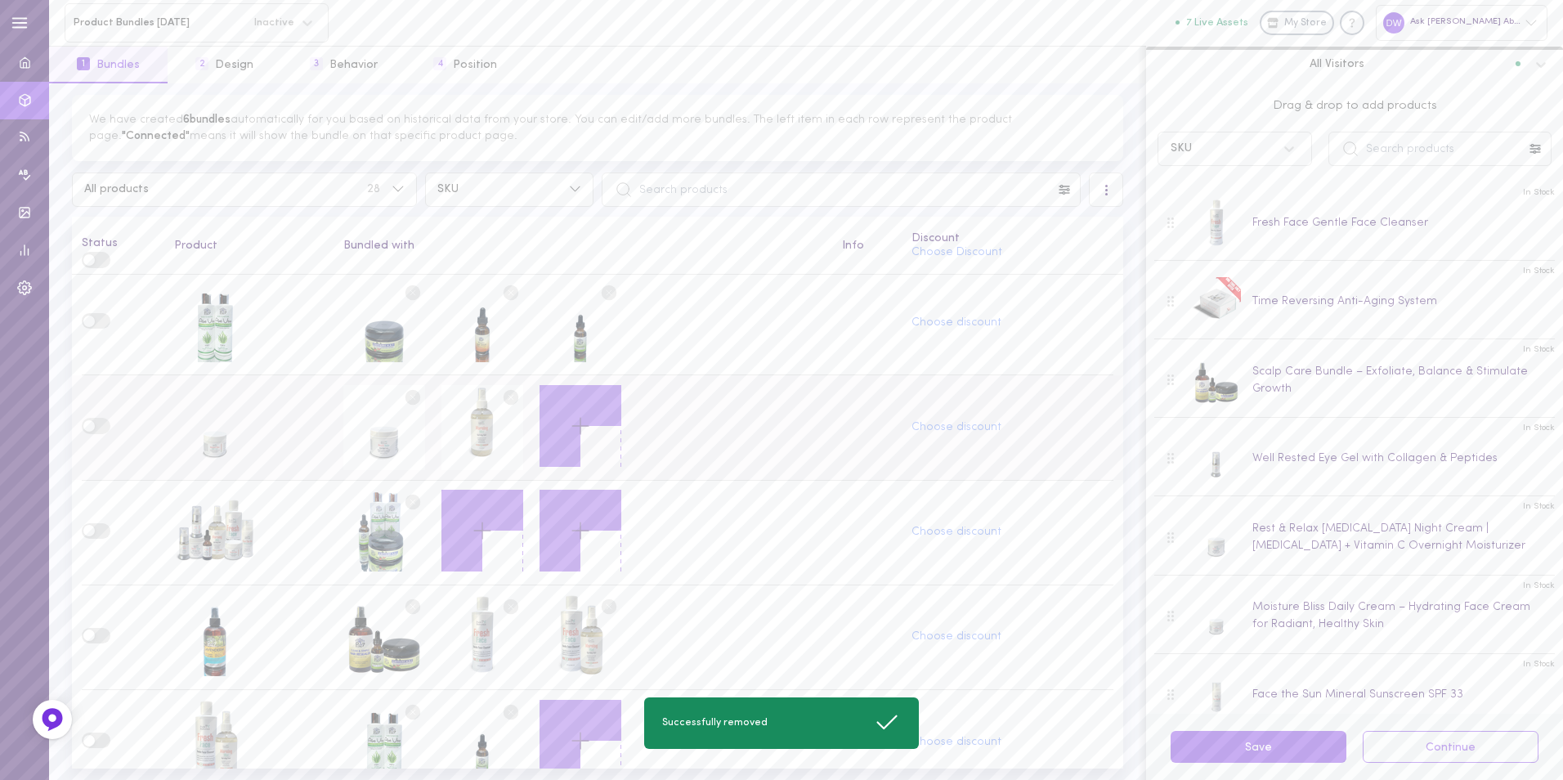
click at [93, 420] on span at bounding box center [88, 425] width 11 height 11
click at [0, 0] on input "checkbox" at bounding box center [0, 0] width 0 height 0
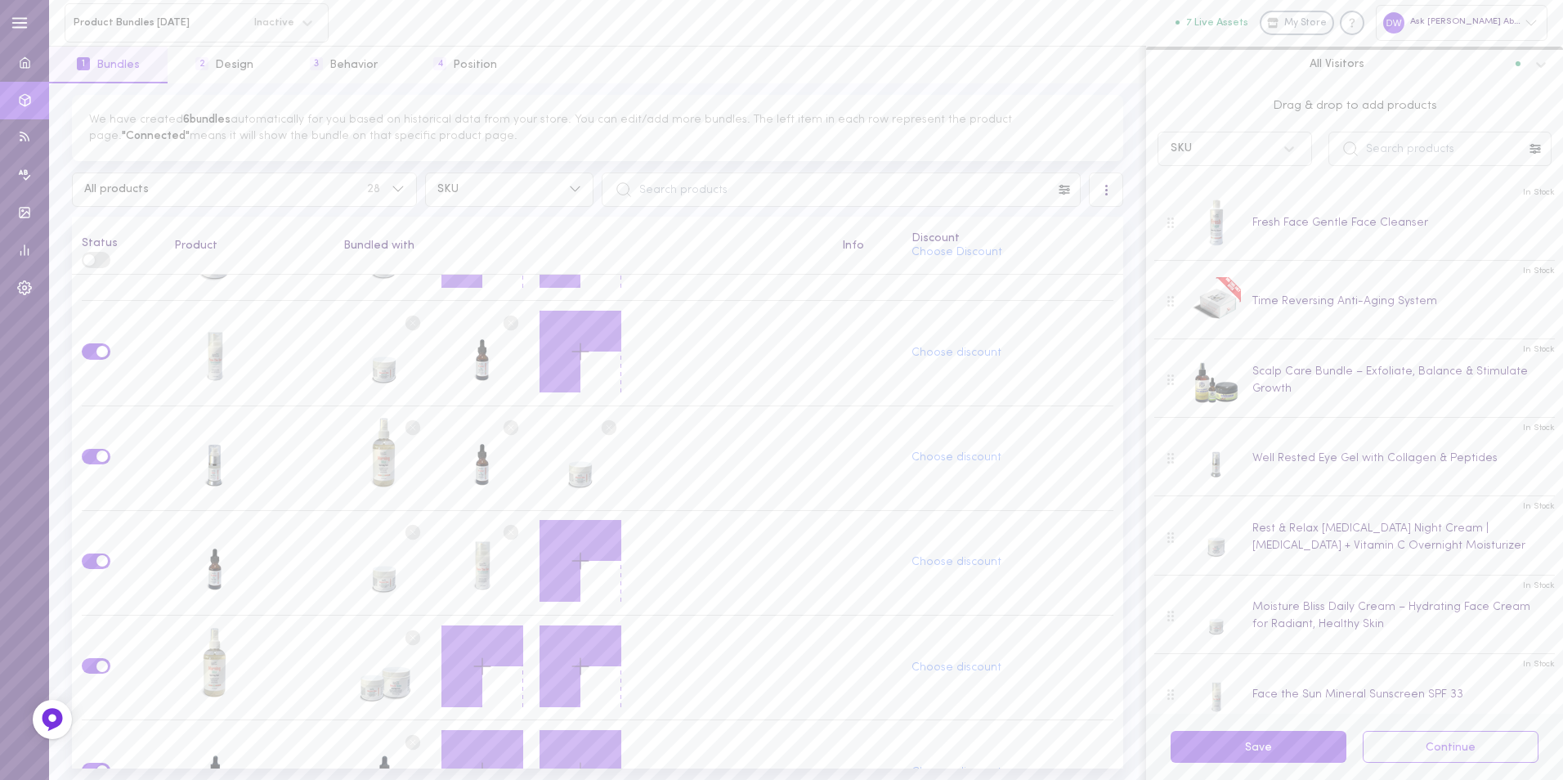
scroll to position [0, 0]
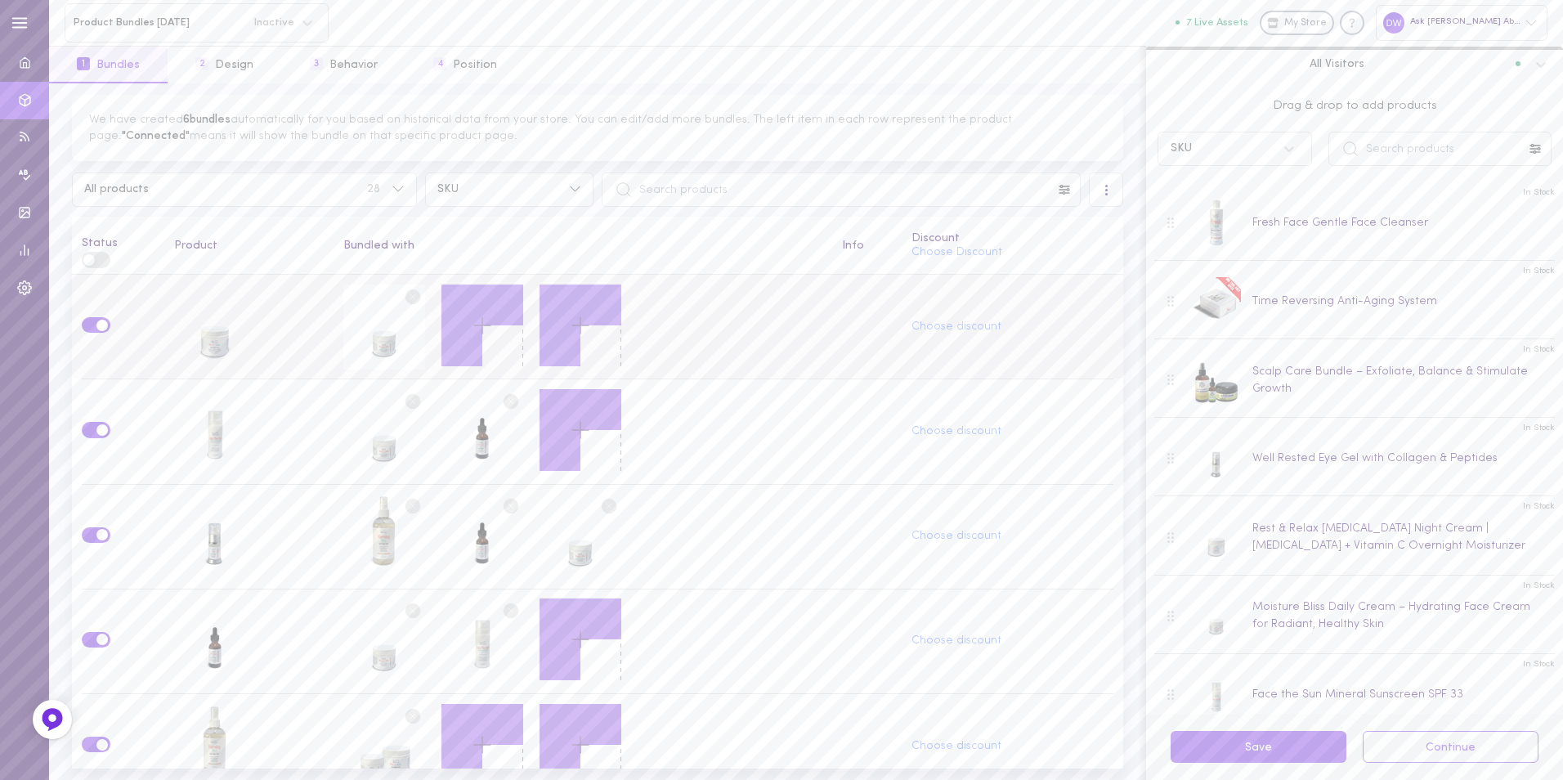
click at [485, 331] on icon at bounding box center [482, 325] width 28 height 28
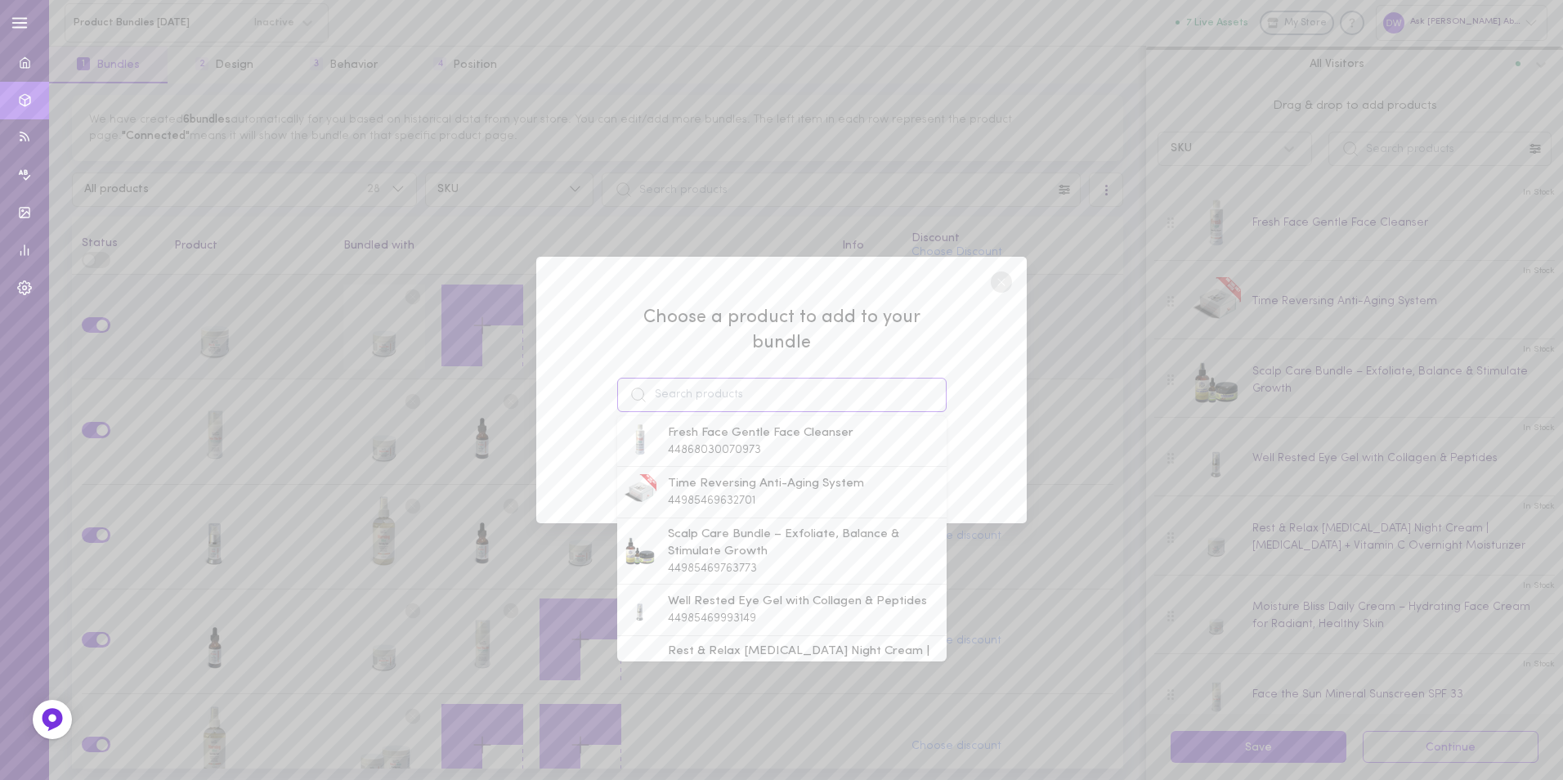
click at [702, 378] on input at bounding box center [781, 395] width 329 height 34
click at [736, 424] on span "Fresh Face Gentle Face Cleanser" at bounding box center [761, 433] width 186 height 18
type input "Fresh Face Gentle Face Cleanser"
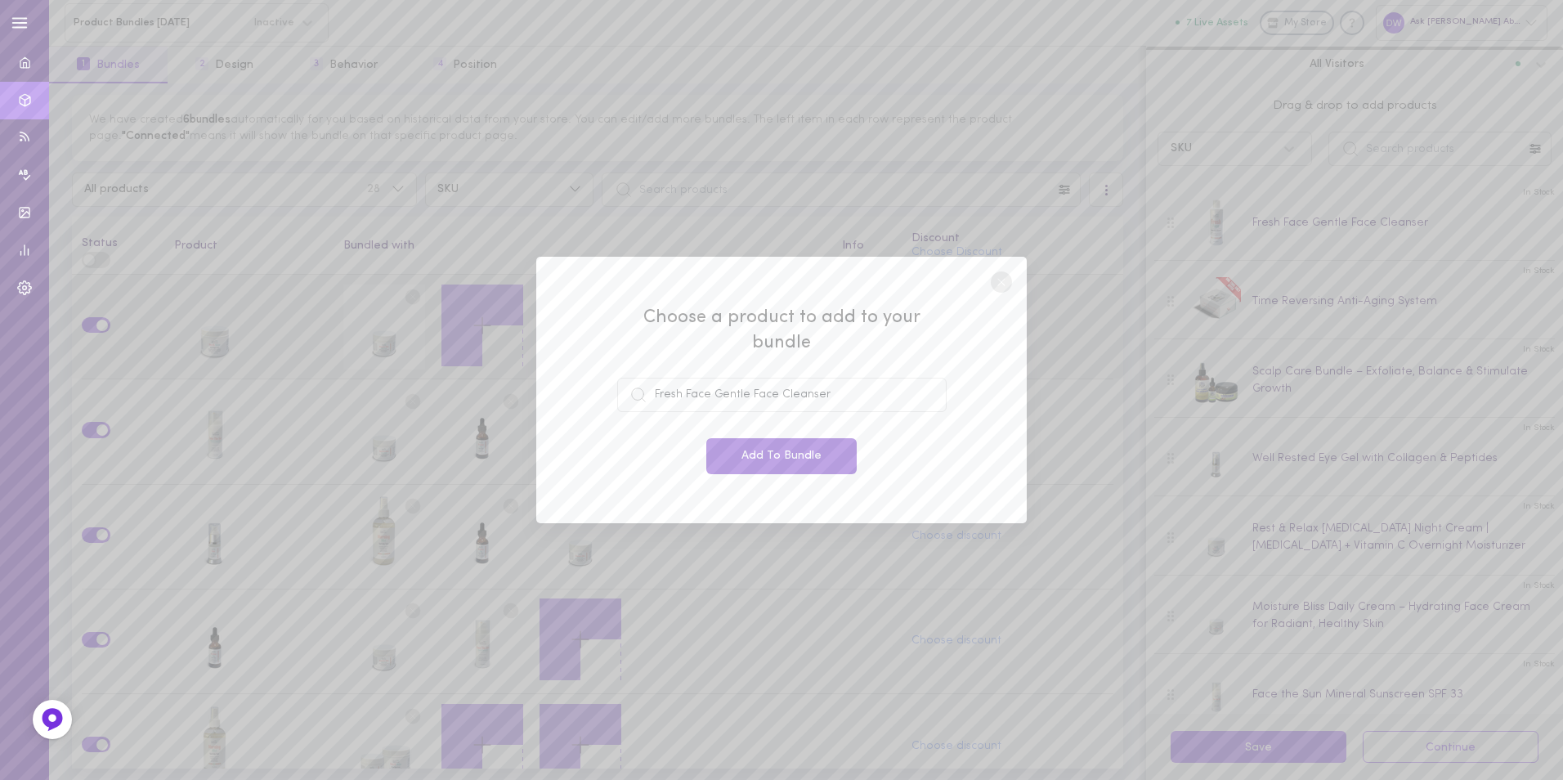
click at [799, 441] on button "Add To Bundle" at bounding box center [781, 456] width 150 height 36
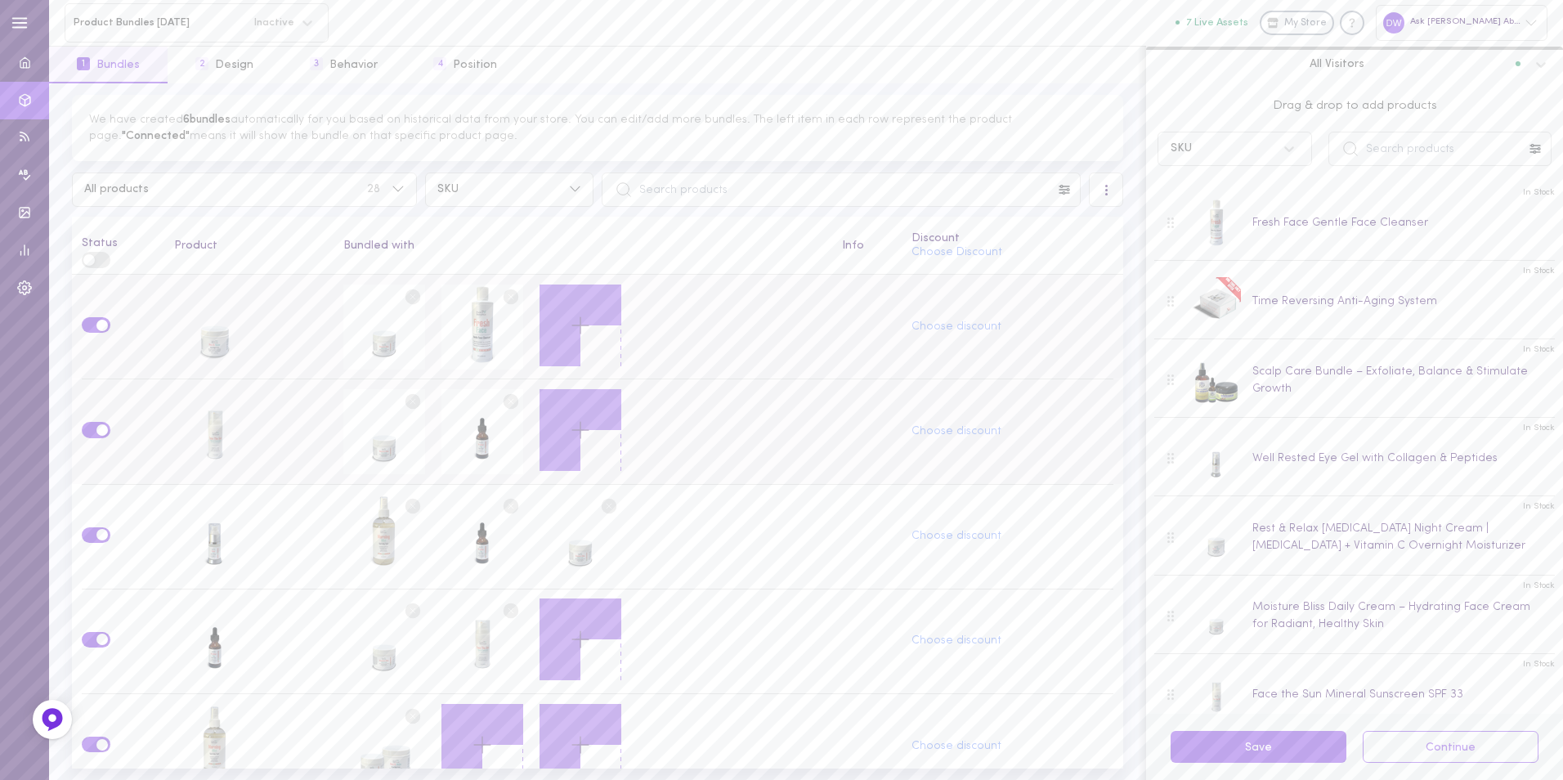
click at [509, 398] on circle at bounding box center [511, 402] width 16 height 16
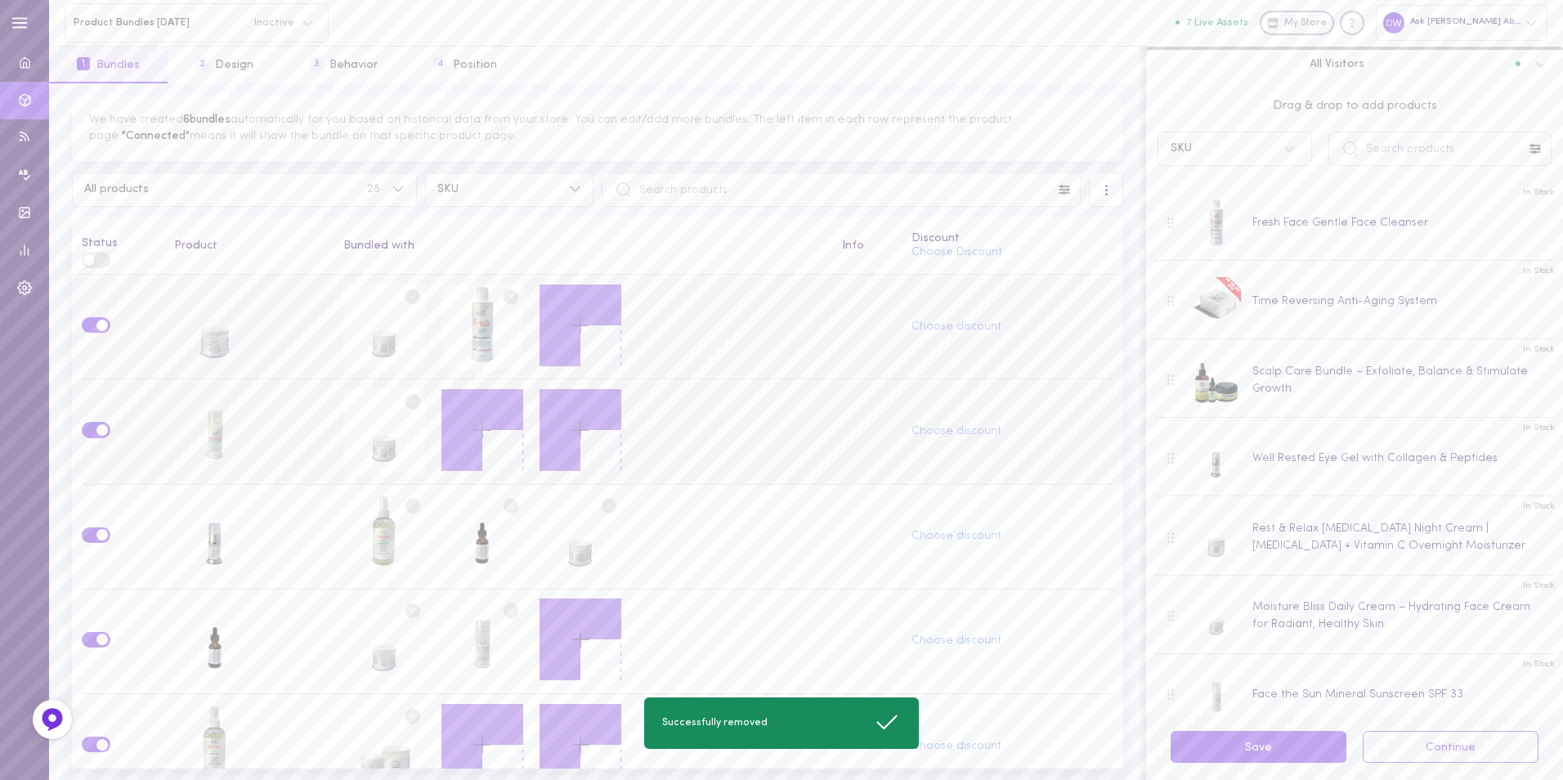
click at [480, 416] on icon at bounding box center [482, 430] width 28 height 28
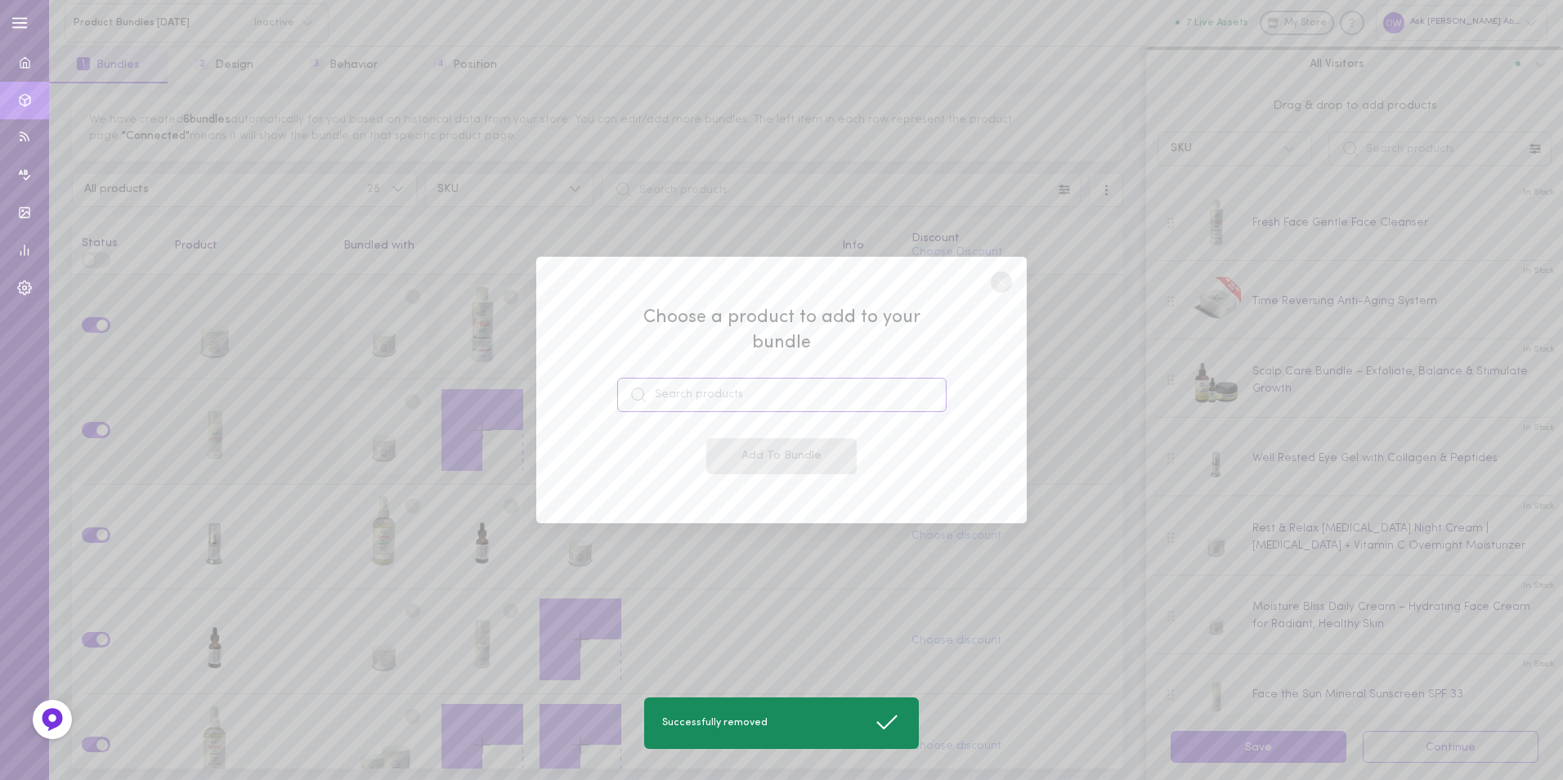
click at [767, 378] on input at bounding box center [781, 395] width 329 height 34
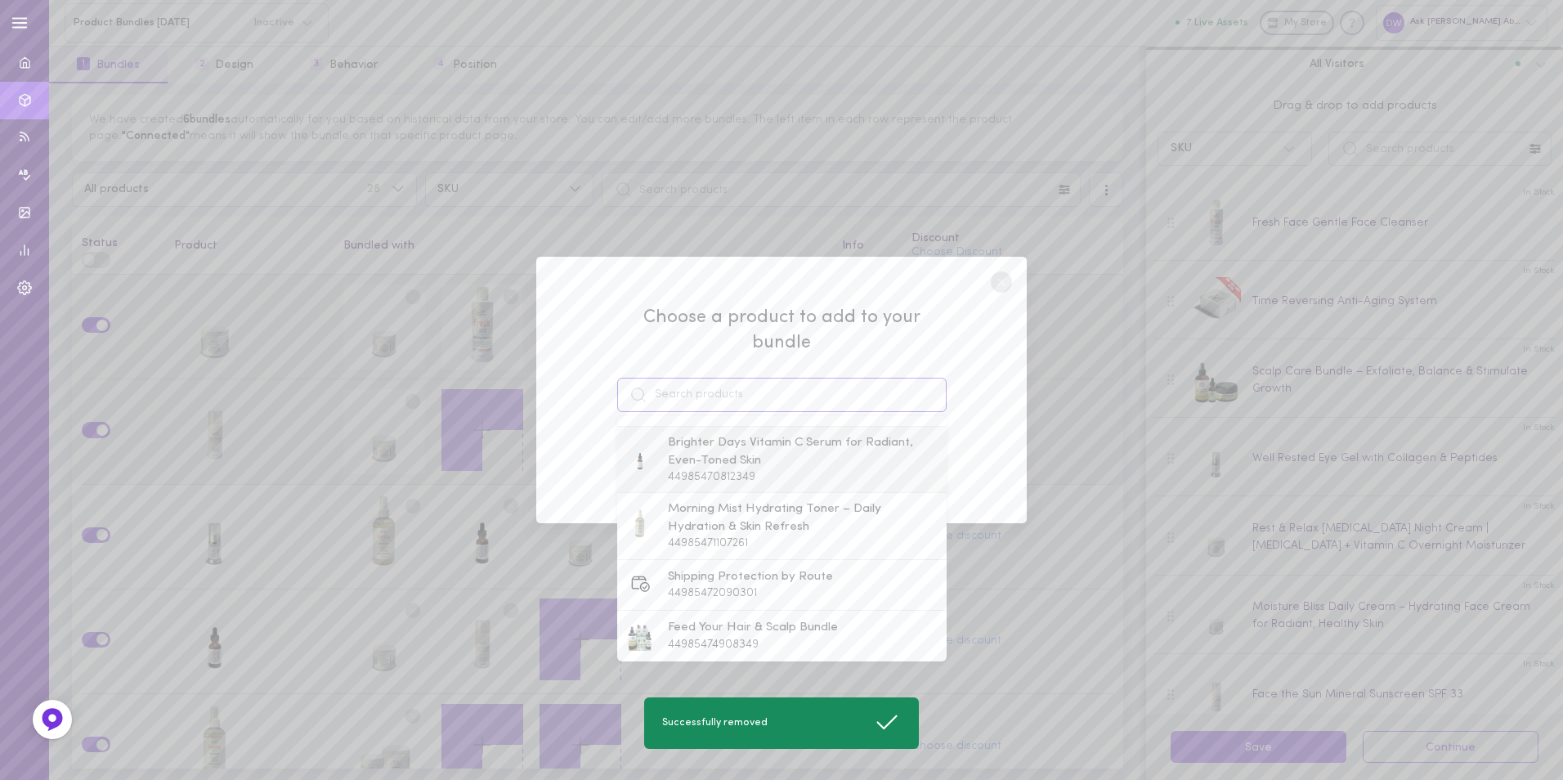
scroll to position [490, 0]
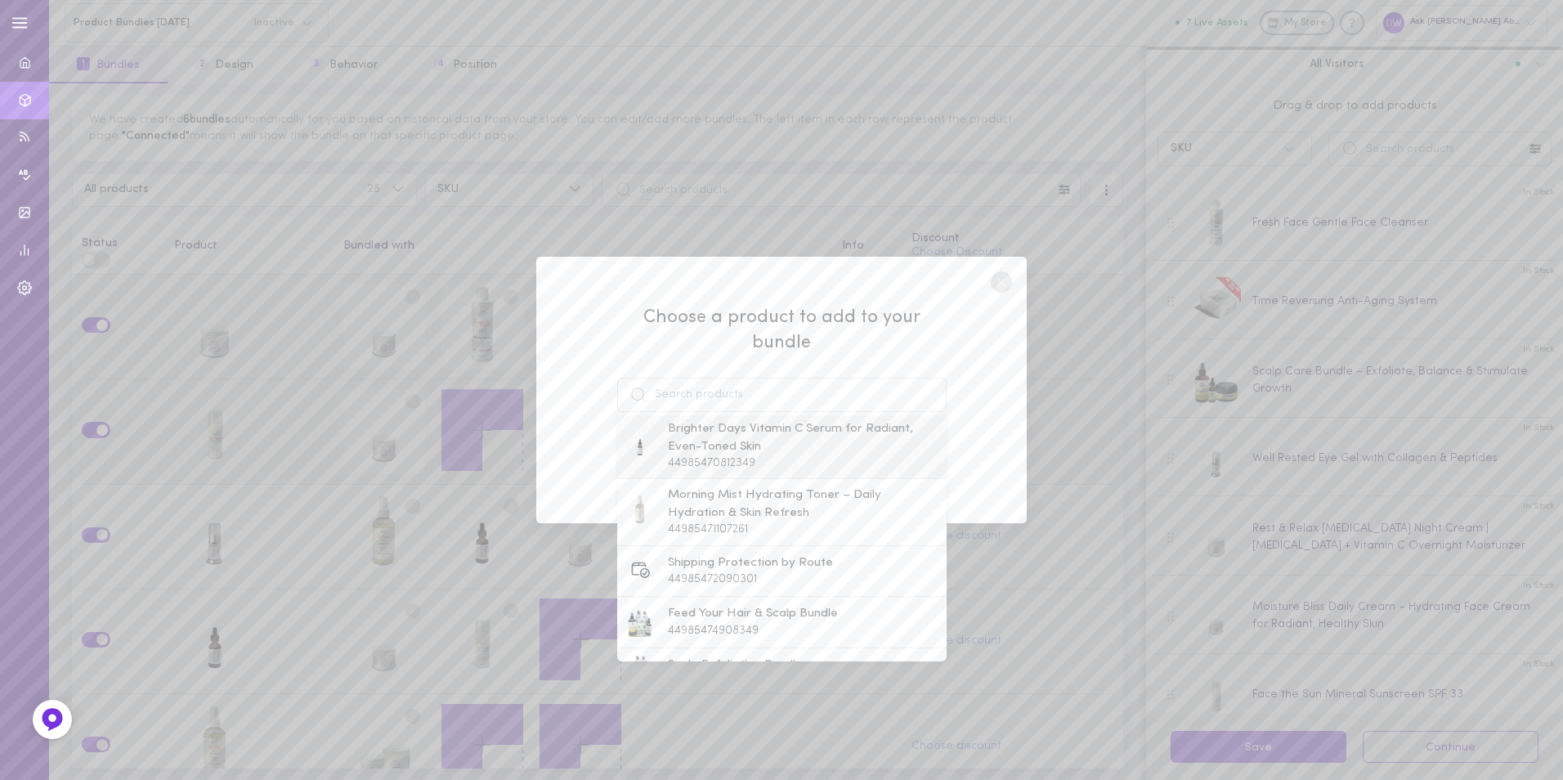
click at [787, 425] on span "Brighter Days Vitamin C Serum for Radiant, Even-Toned Skin" at bounding box center [803, 437] width 271 height 35
type input "Brighter Days Vitamin C Serum for Radiant, Even-Toned Skin"
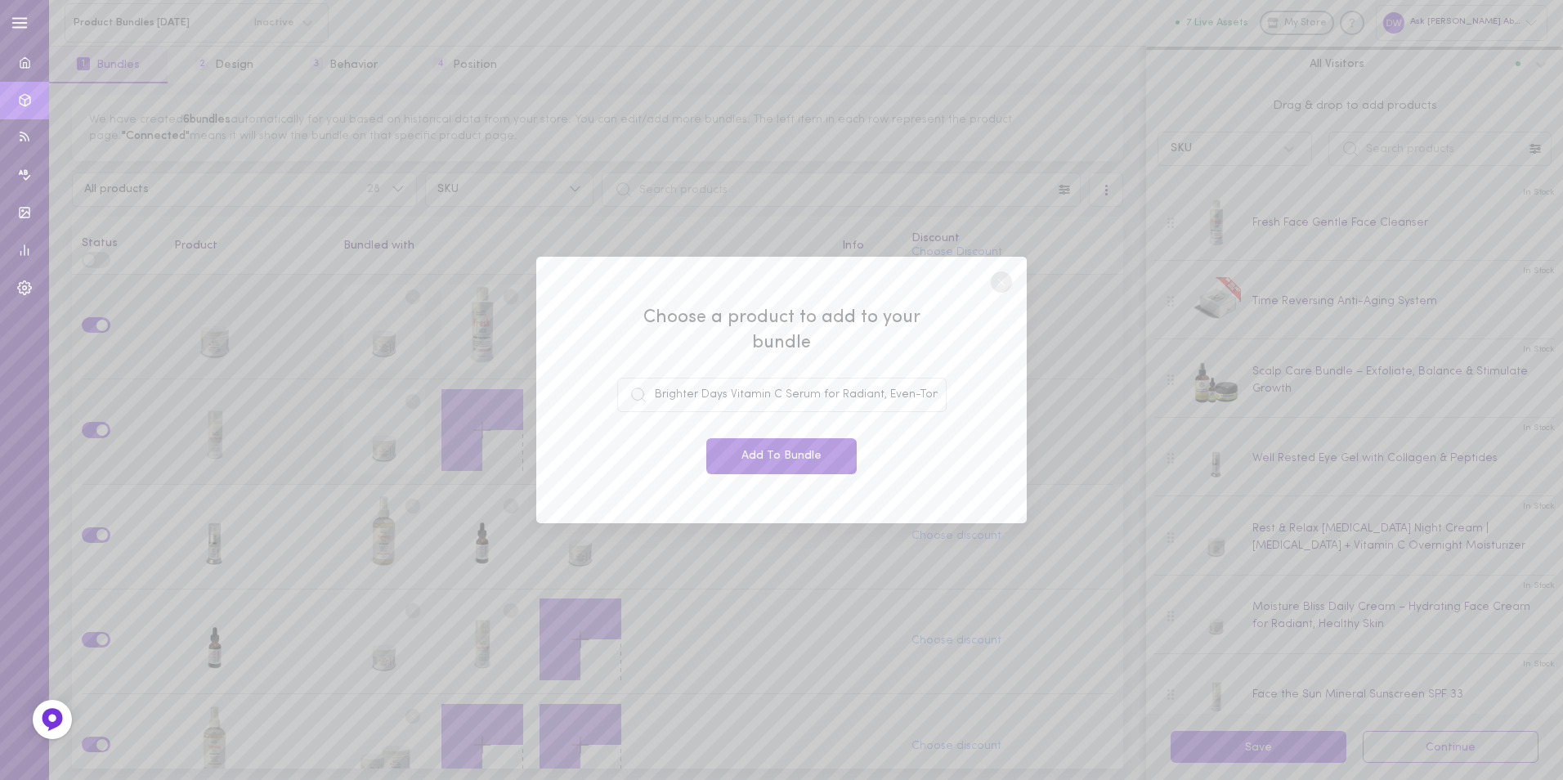
click at [783, 443] on button "Add To Bundle" at bounding box center [781, 456] width 150 height 36
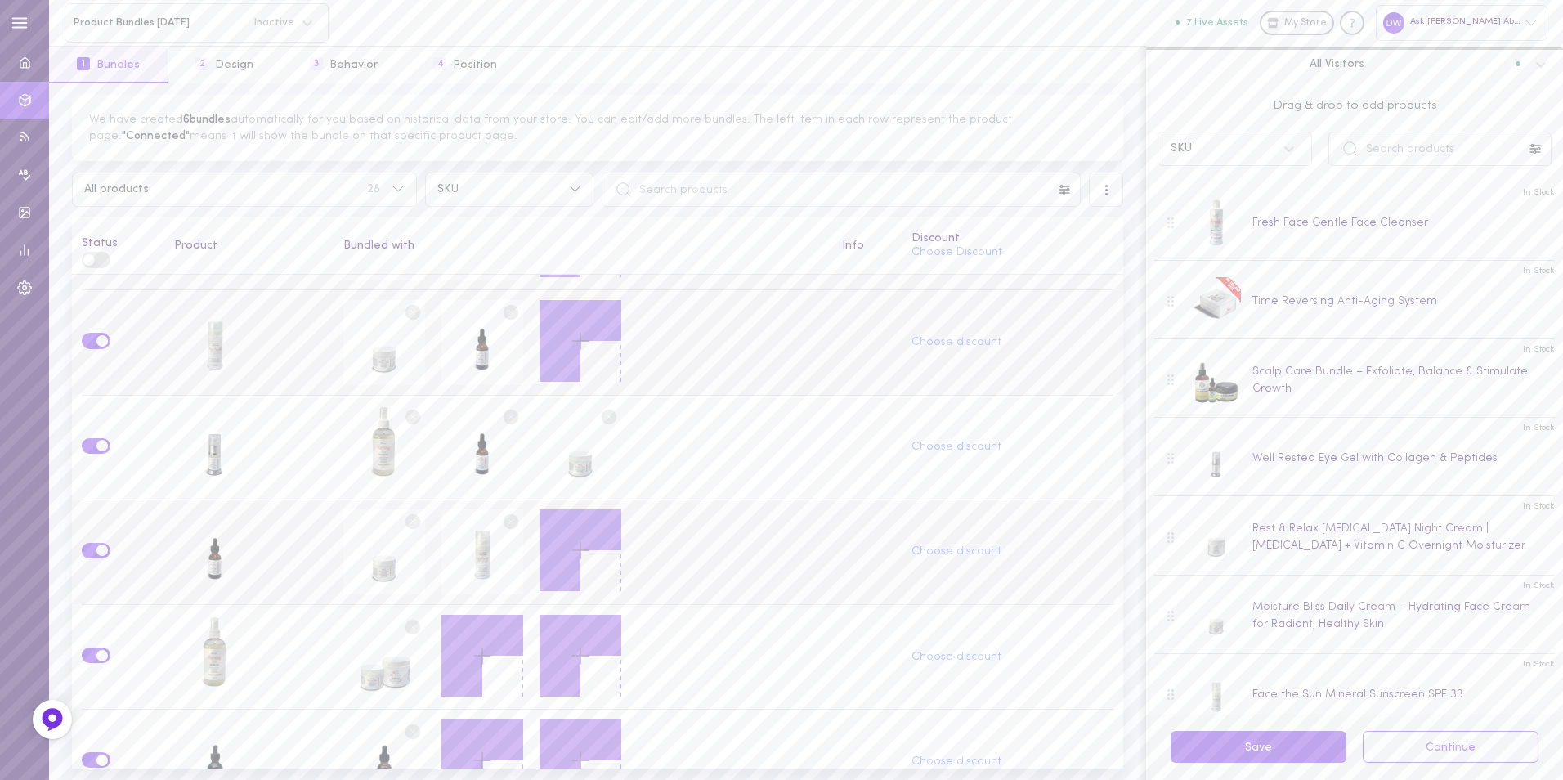
scroll to position [82, 0]
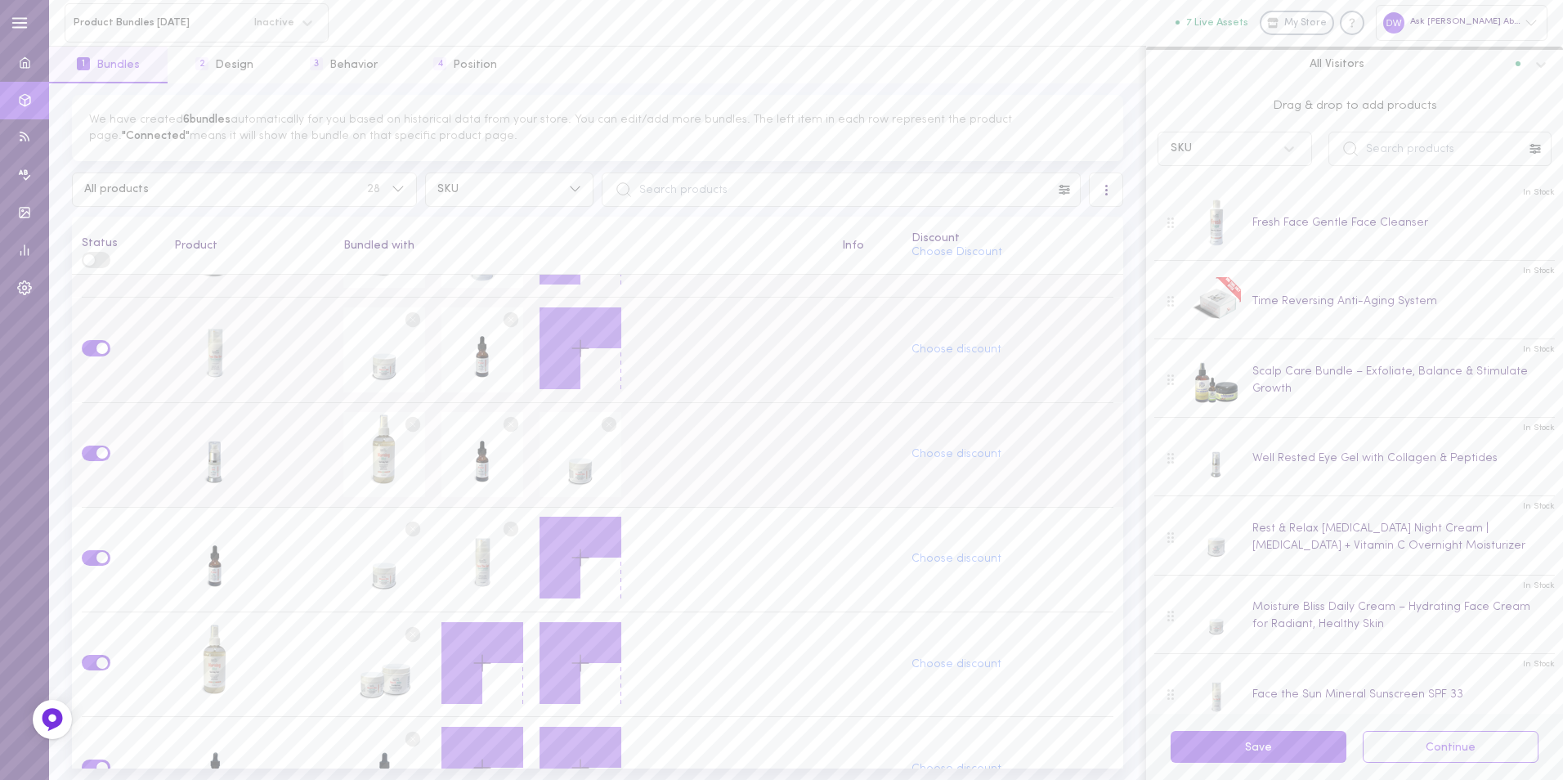
click at [503, 418] on circle at bounding box center [511, 425] width 16 height 16
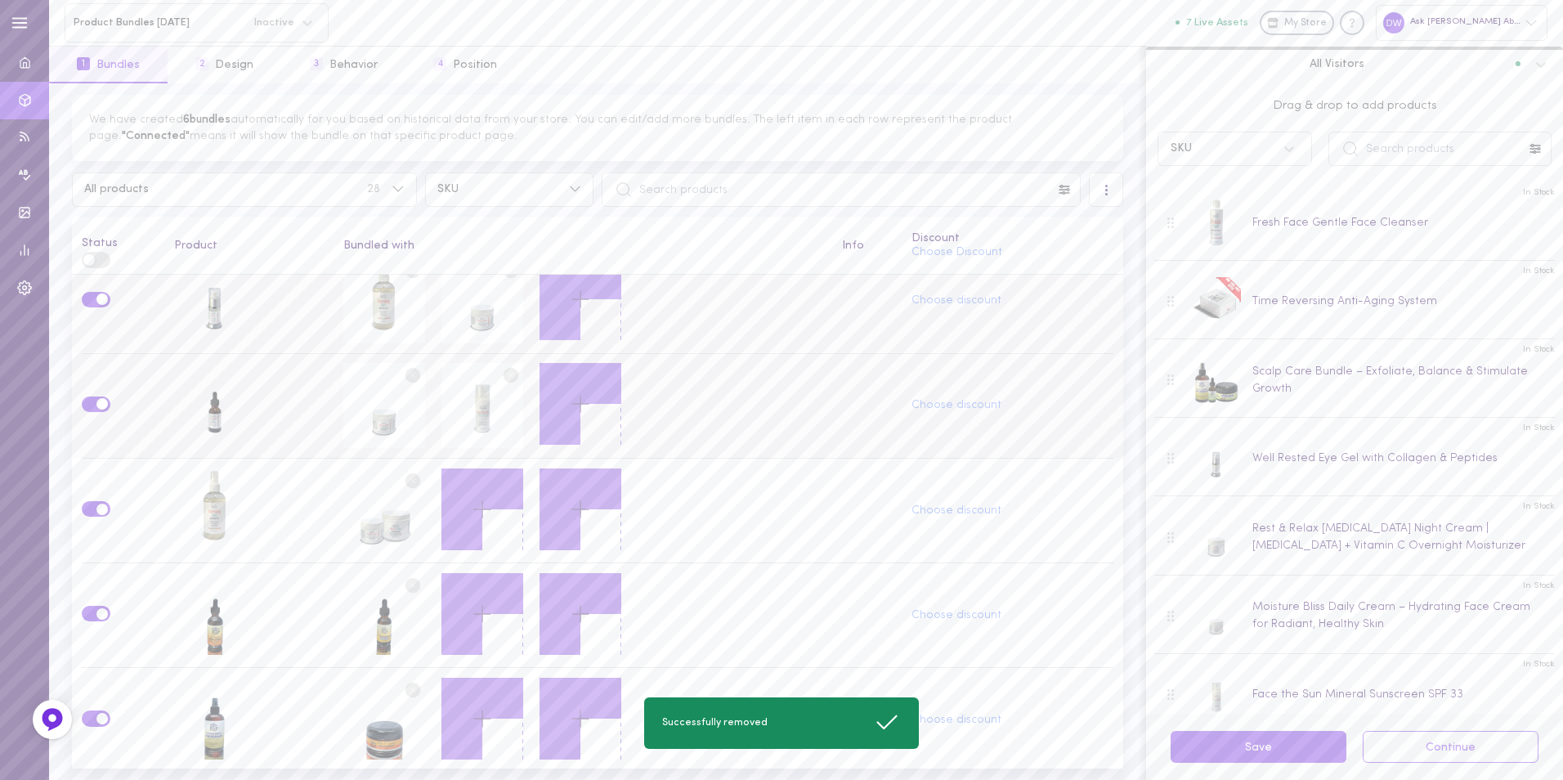
scroll to position [245, 0]
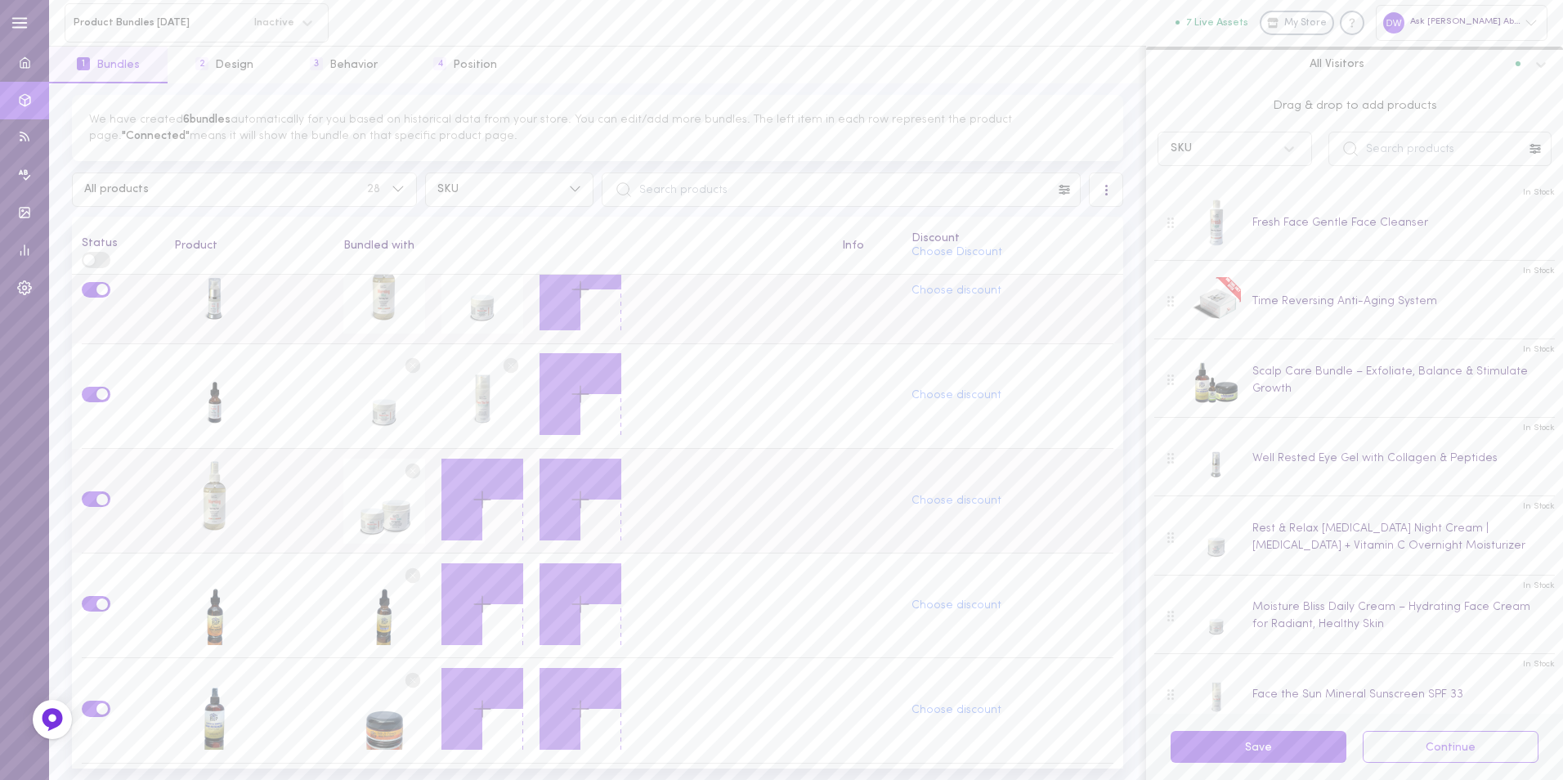
click at [470, 486] on icon at bounding box center [482, 500] width 28 height 28
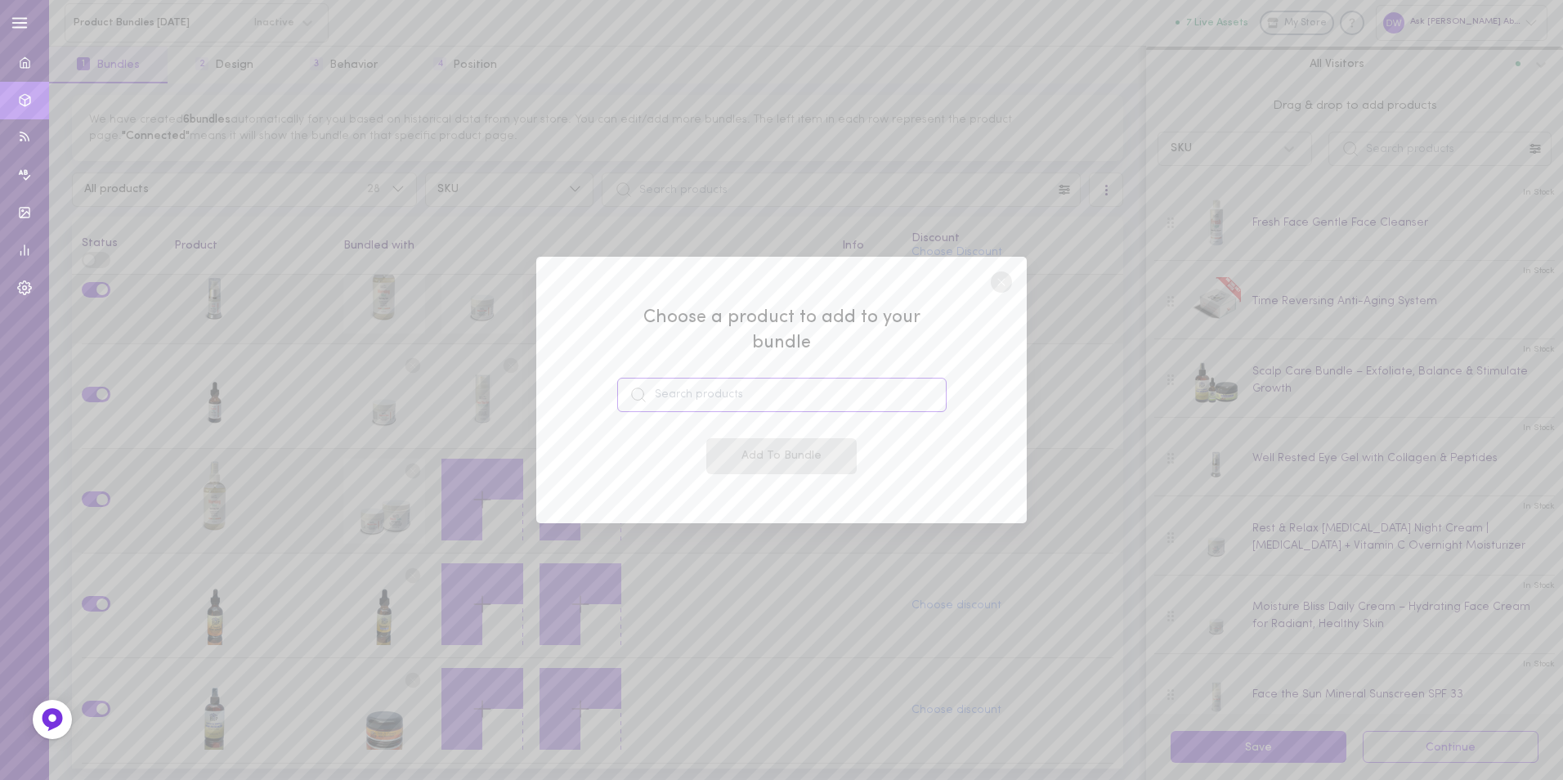
click at [714, 390] on input at bounding box center [781, 395] width 329 height 34
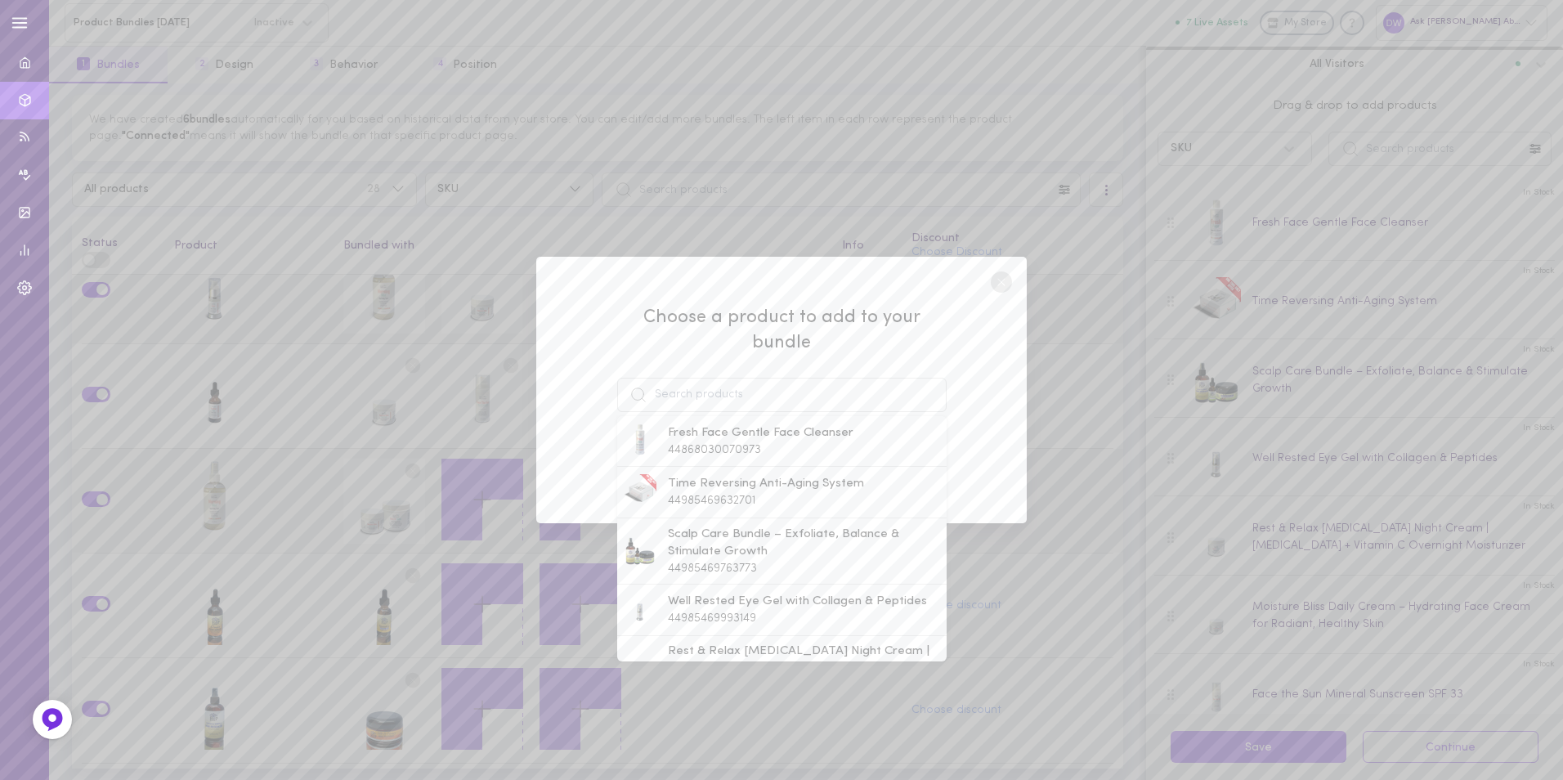
click at [742, 444] on span "44868030070973" at bounding box center [714, 450] width 93 height 12
type input "Fresh Face Gentle Face Cleanser"
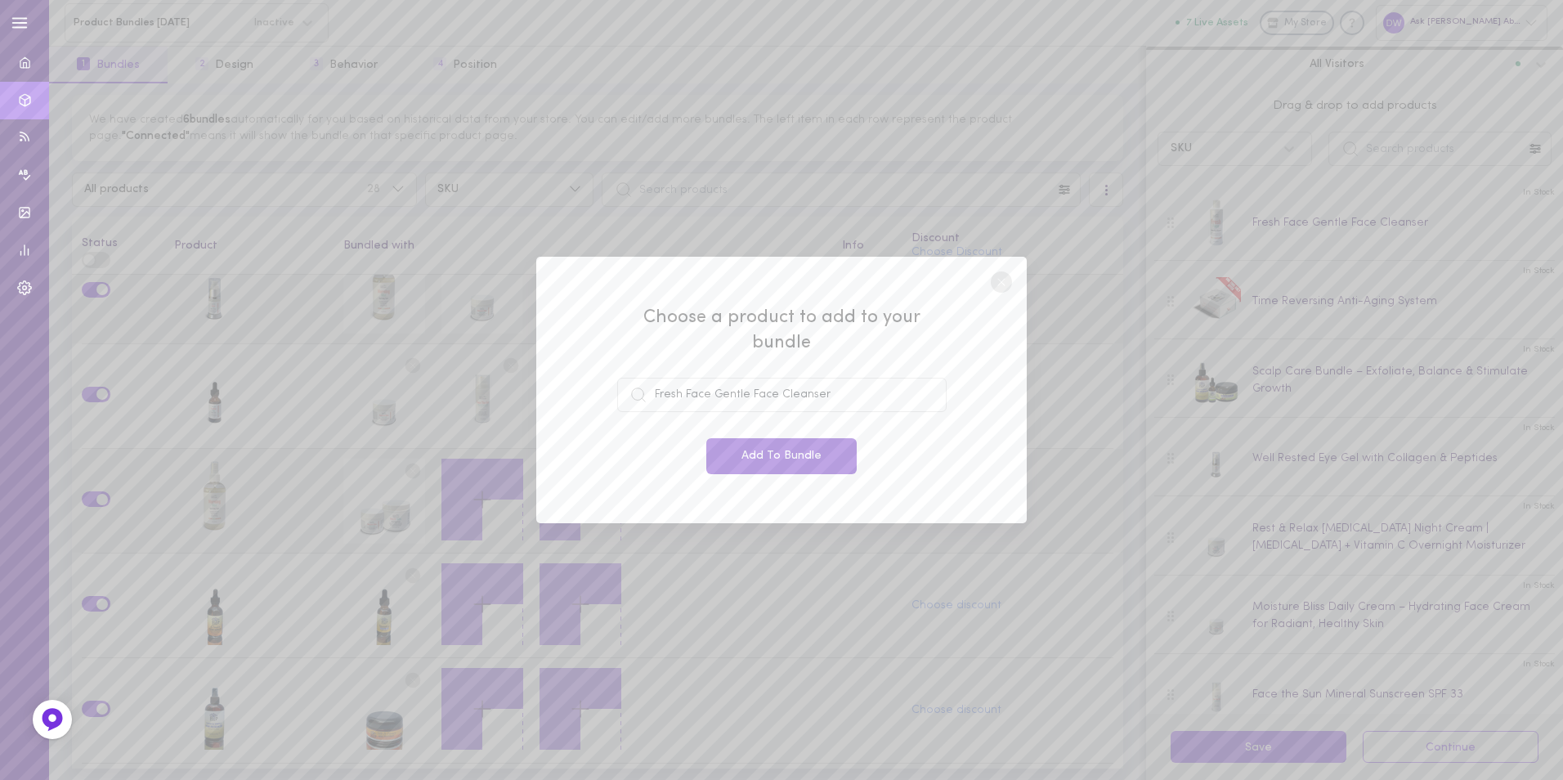
click at [775, 442] on button "Add To Bundle" at bounding box center [781, 456] width 150 height 36
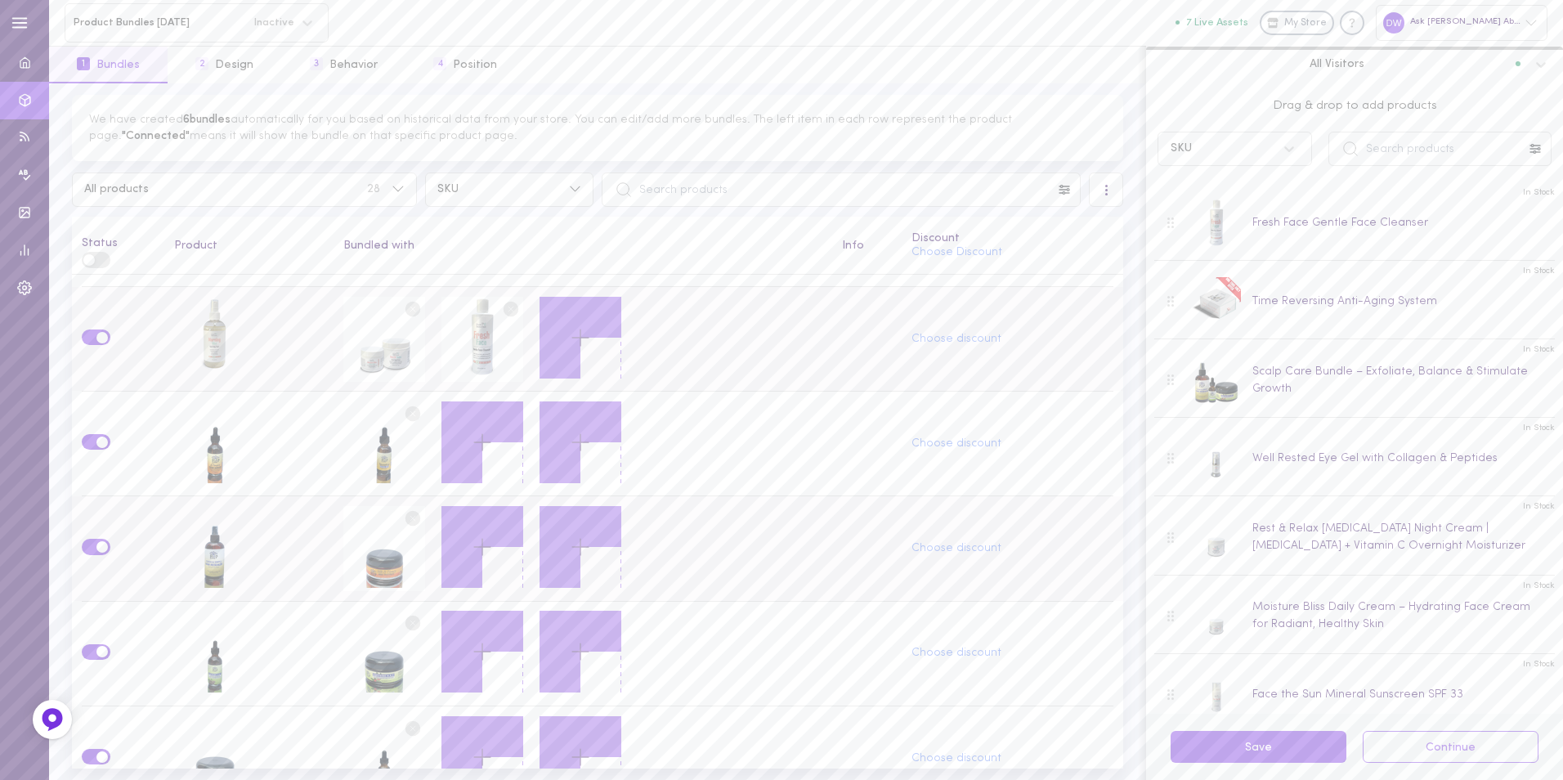
scroll to position [409, 0]
click at [473, 444] on icon at bounding box center [482, 441] width 28 height 28
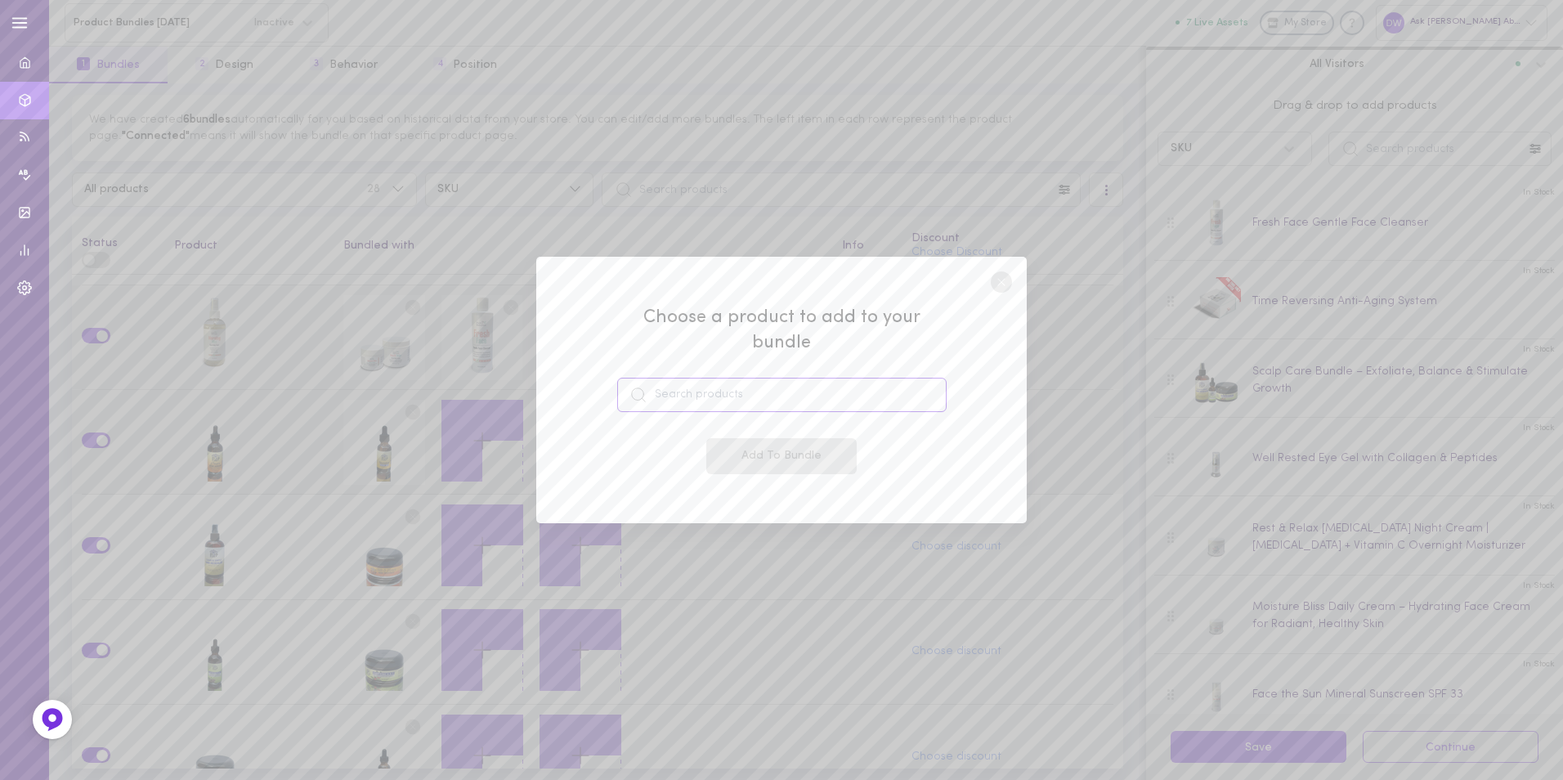
click at [720, 385] on input at bounding box center [781, 395] width 329 height 34
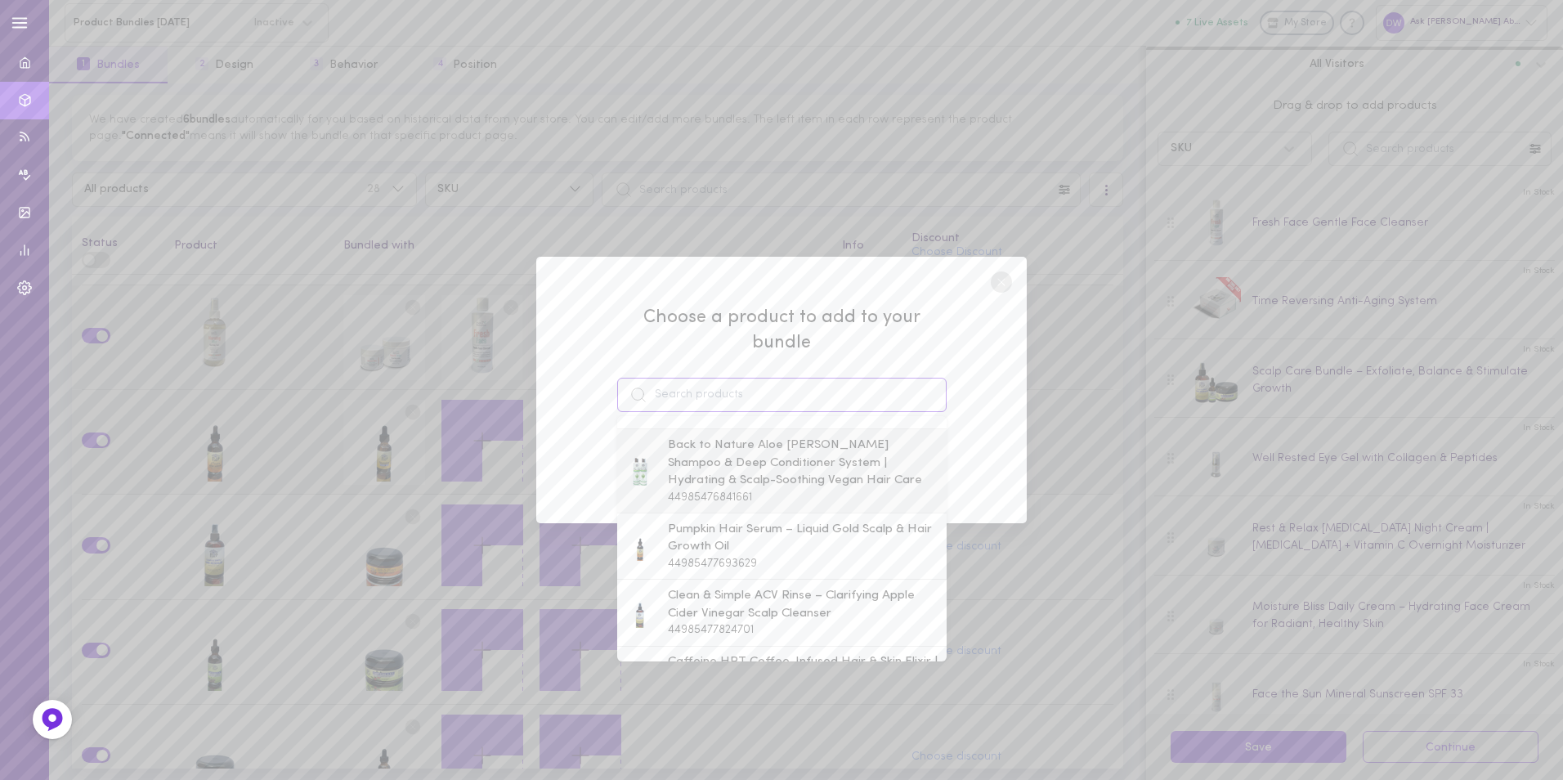
scroll to position [817, 0]
click at [747, 463] on span "Back to Nature Aloe [PERSON_NAME] Shampoo & Deep Conditioner System | Hydrating…" at bounding box center [803, 471] width 271 height 53
type input "Back to Nature Aloe [PERSON_NAME] Shampoo & Deep Conditioner System | Hydrating…"
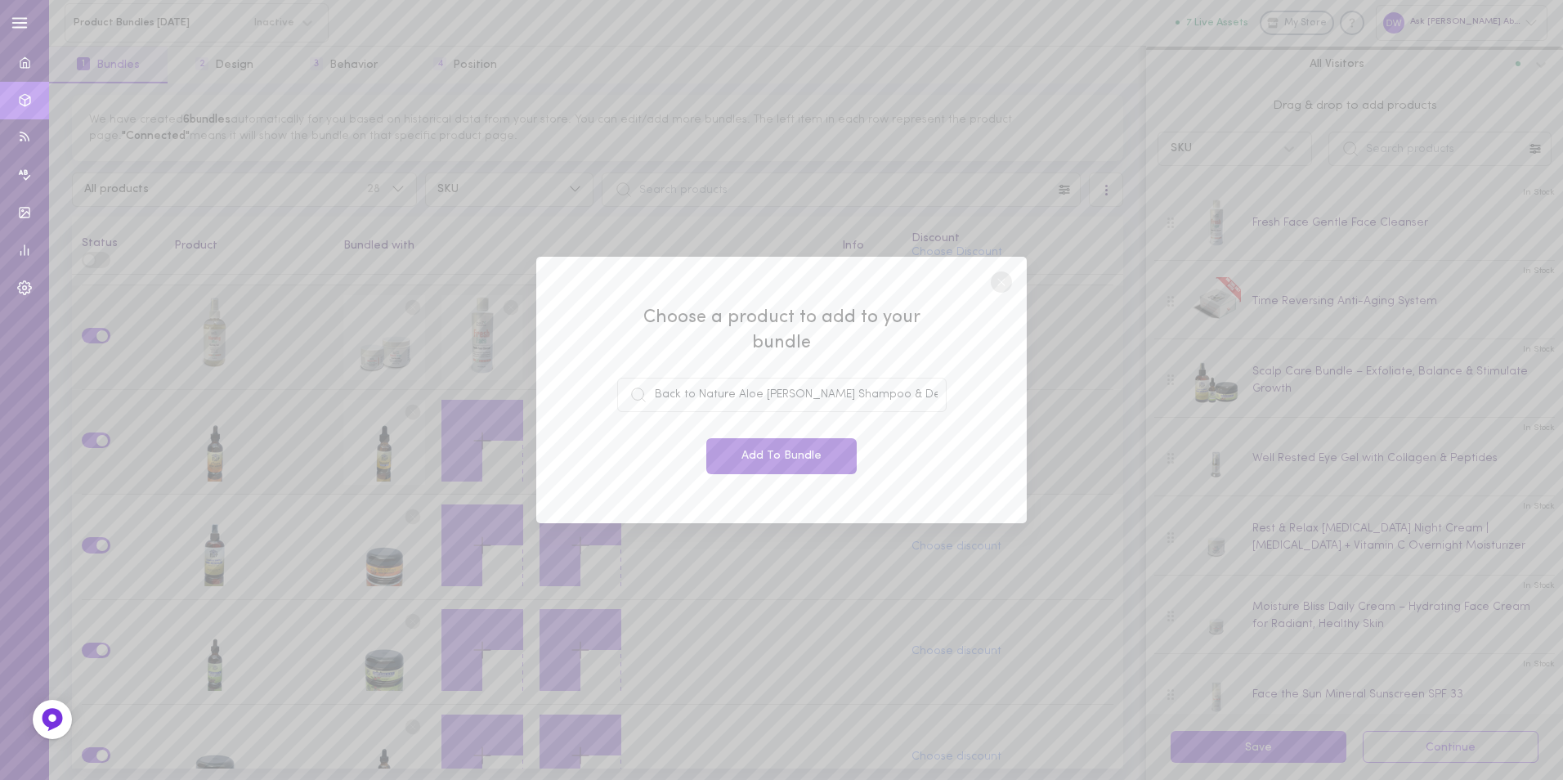
click at [749, 440] on button "Add To Bundle" at bounding box center [781, 456] width 150 height 36
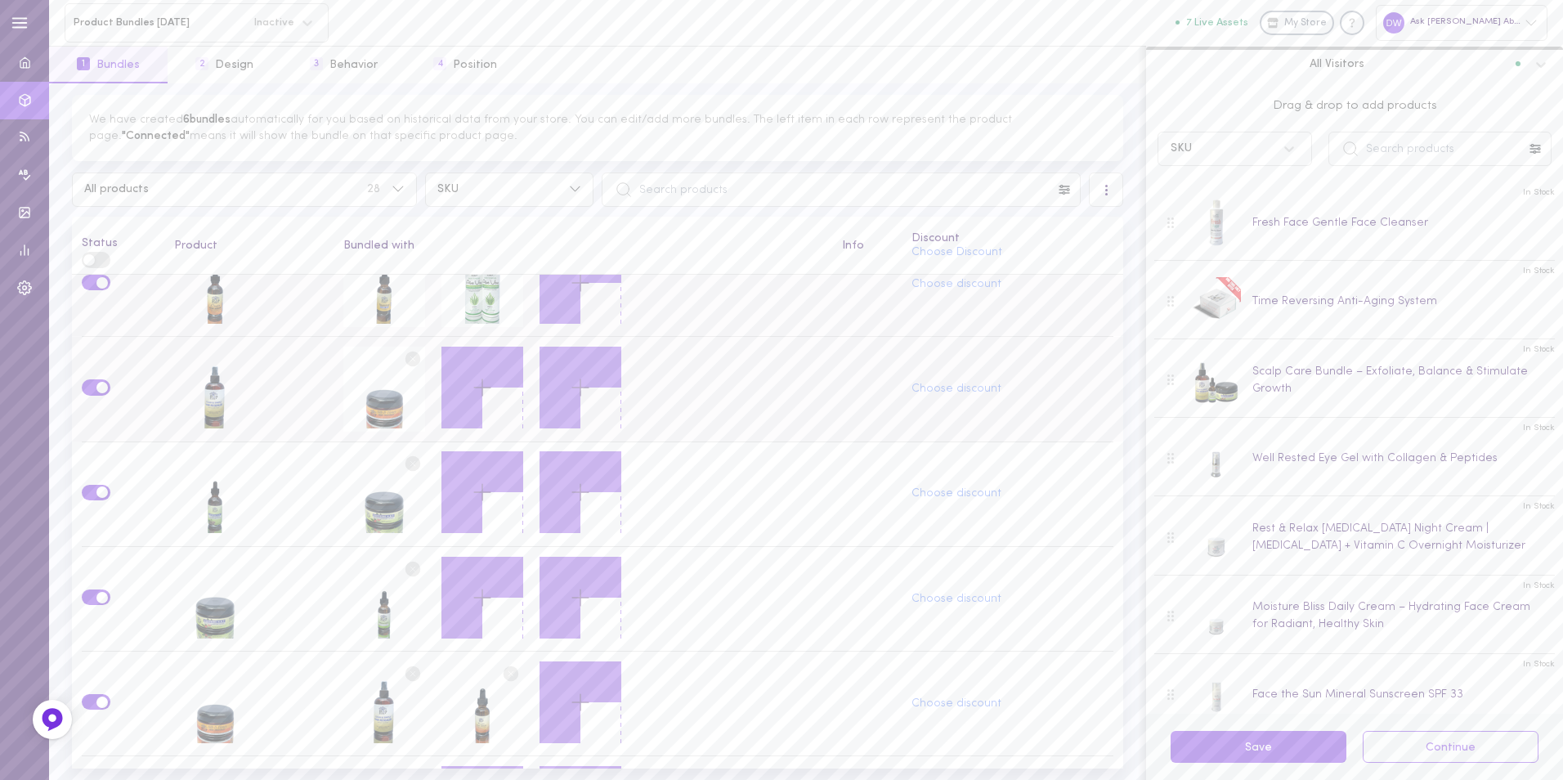
scroll to position [572, 0]
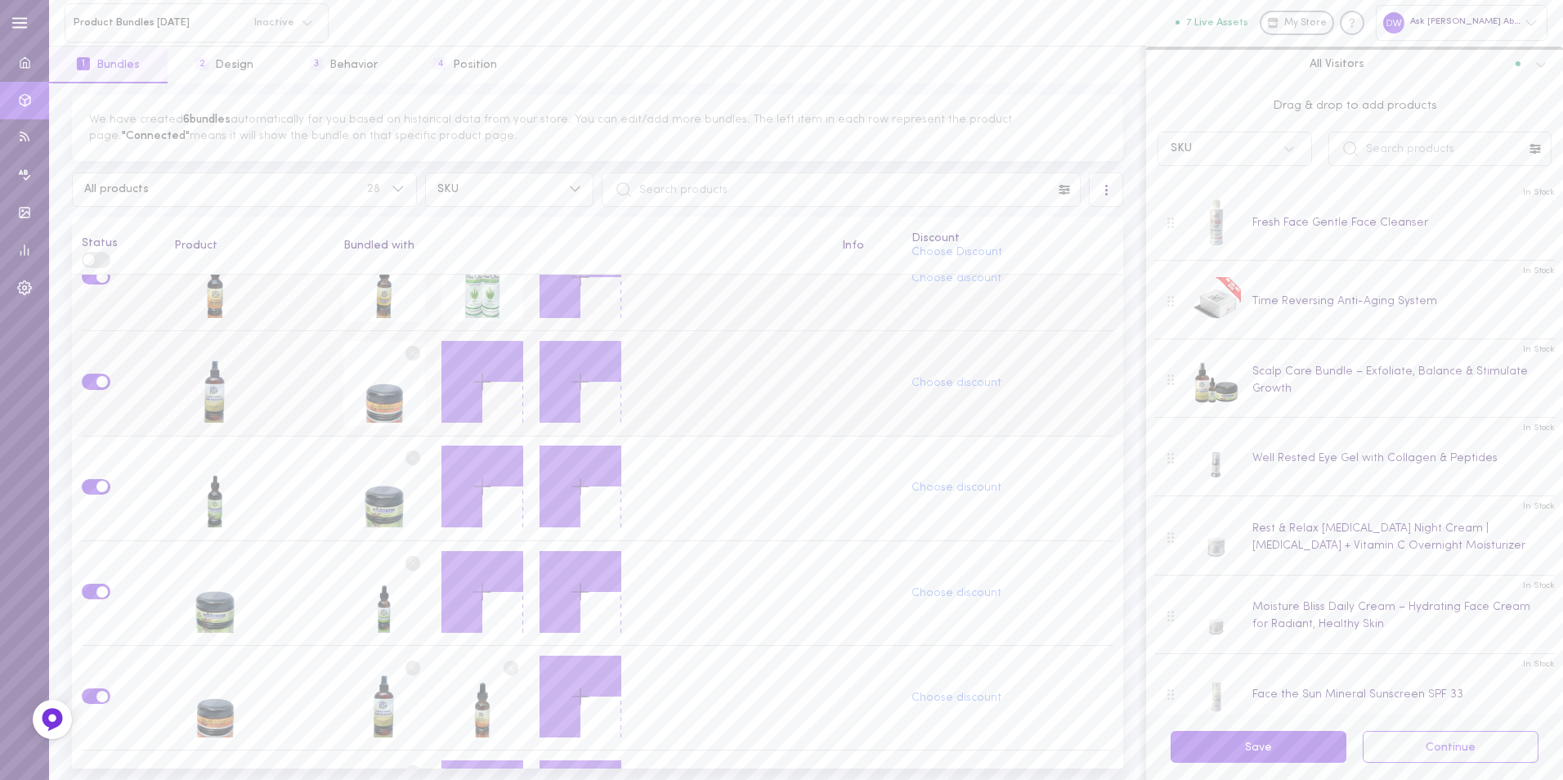
click at [486, 387] on icon at bounding box center [482, 382] width 28 height 28
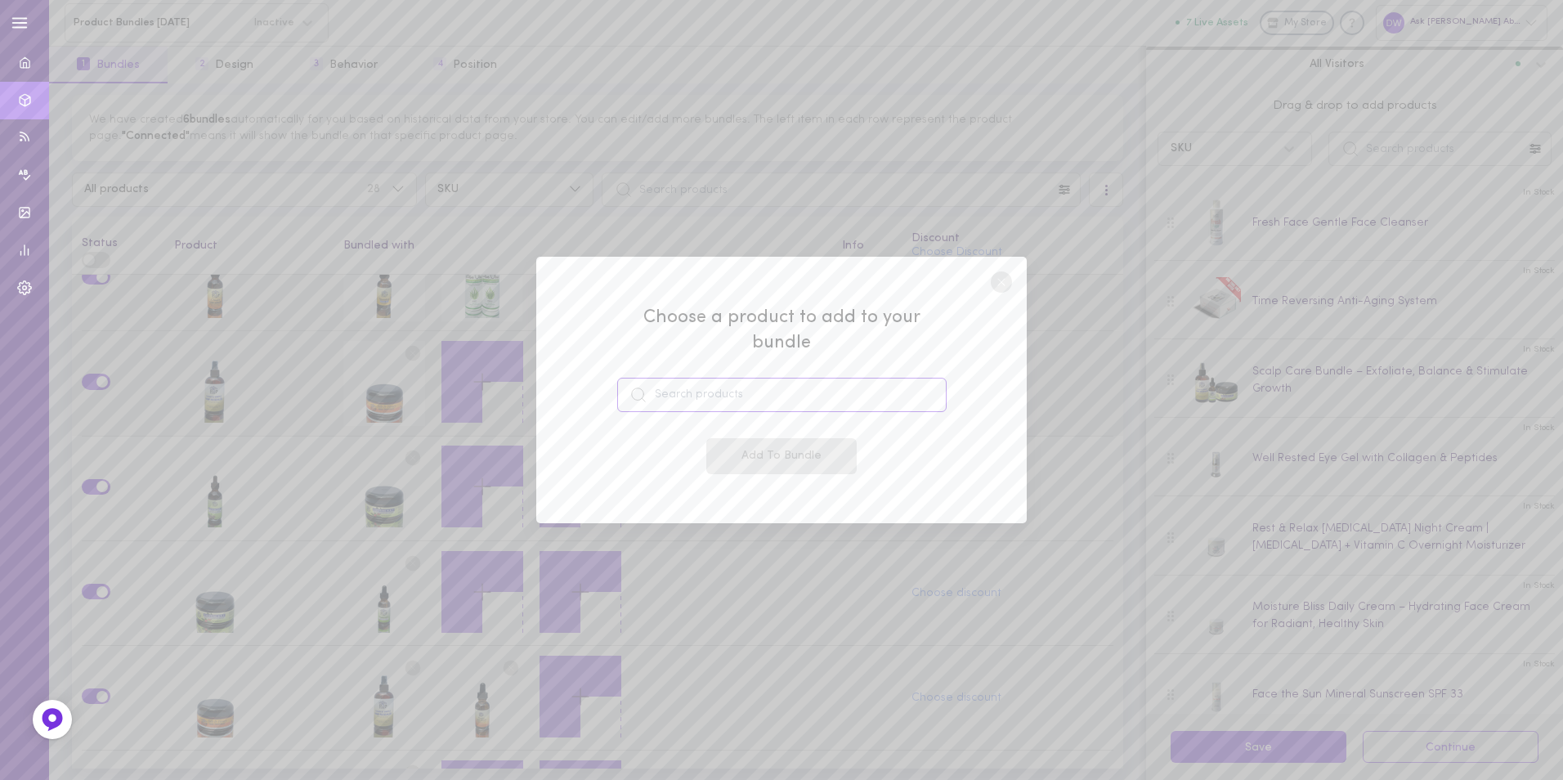
click at [702, 385] on input at bounding box center [781, 395] width 329 height 34
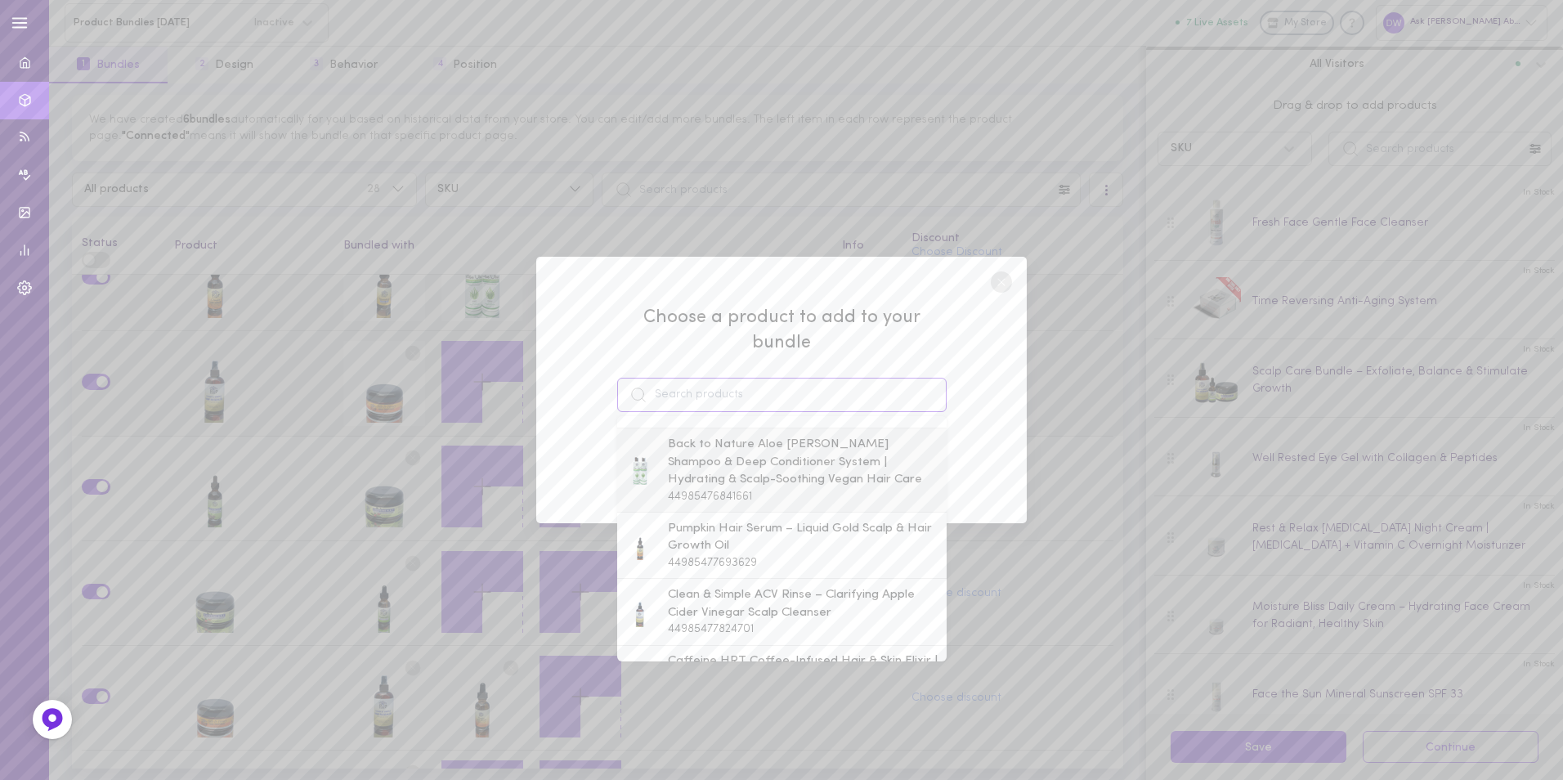
scroll to position [817, 0]
click at [732, 467] on span "Back to Nature Aloe [PERSON_NAME] Shampoo & Deep Conditioner System | Hydrating…" at bounding box center [803, 471] width 271 height 53
type input "Back to Nature Aloe [PERSON_NAME] Shampoo & Deep Conditioner System | Hydrating…"
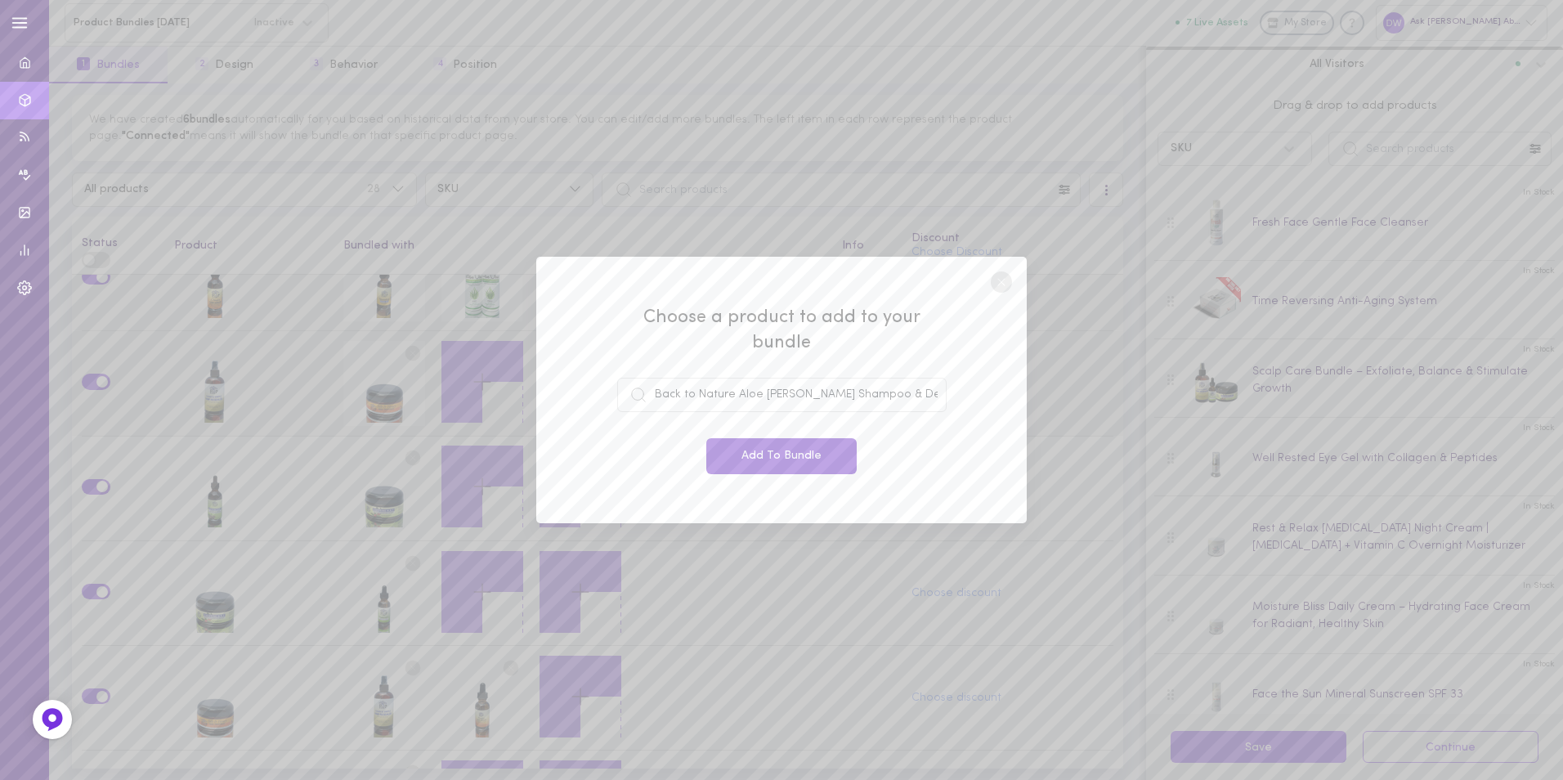
click at [759, 446] on button "Add To Bundle" at bounding box center [781, 456] width 150 height 36
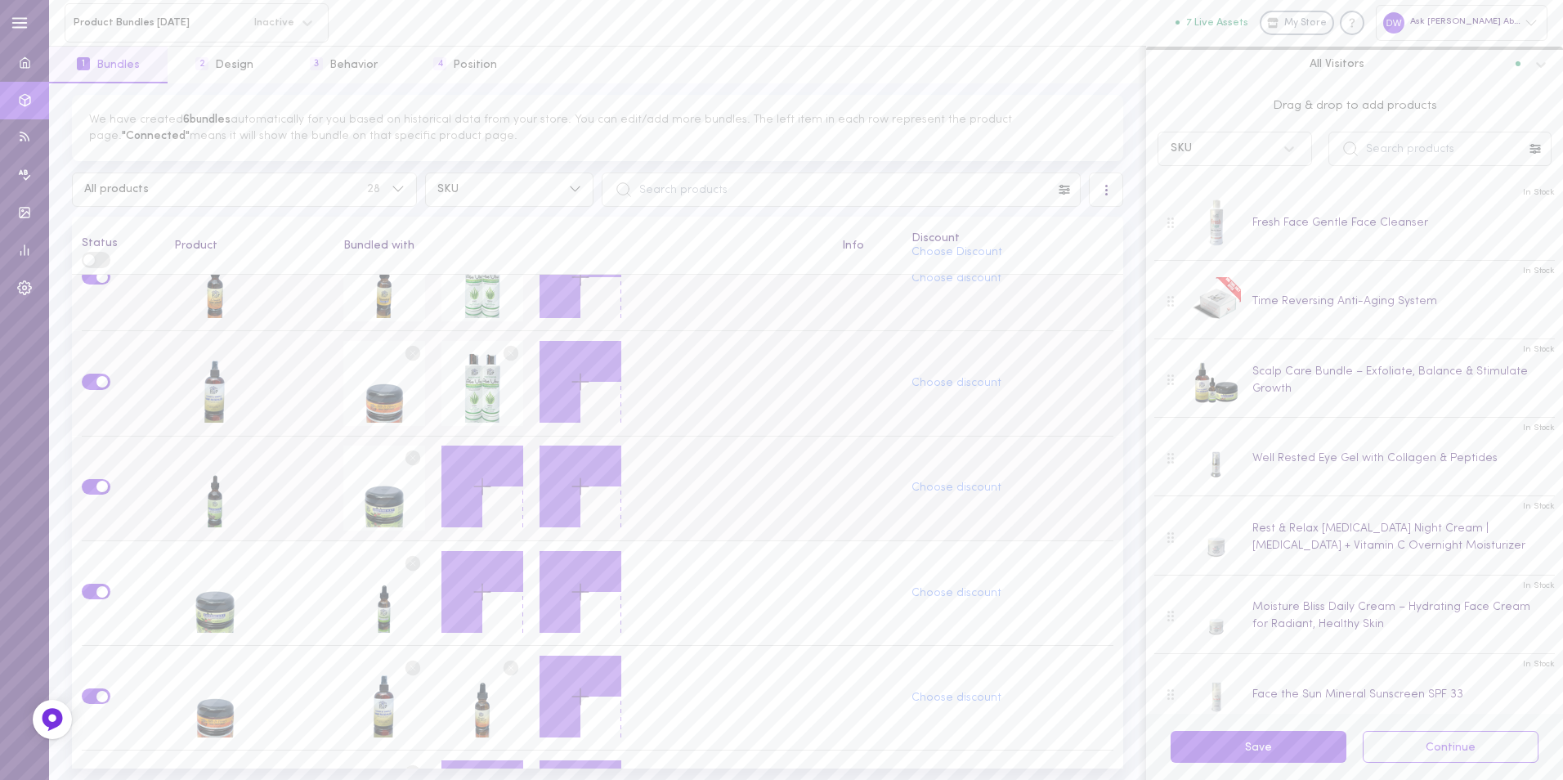
click at [486, 472] on icon at bounding box center [482, 486] width 28 height 28
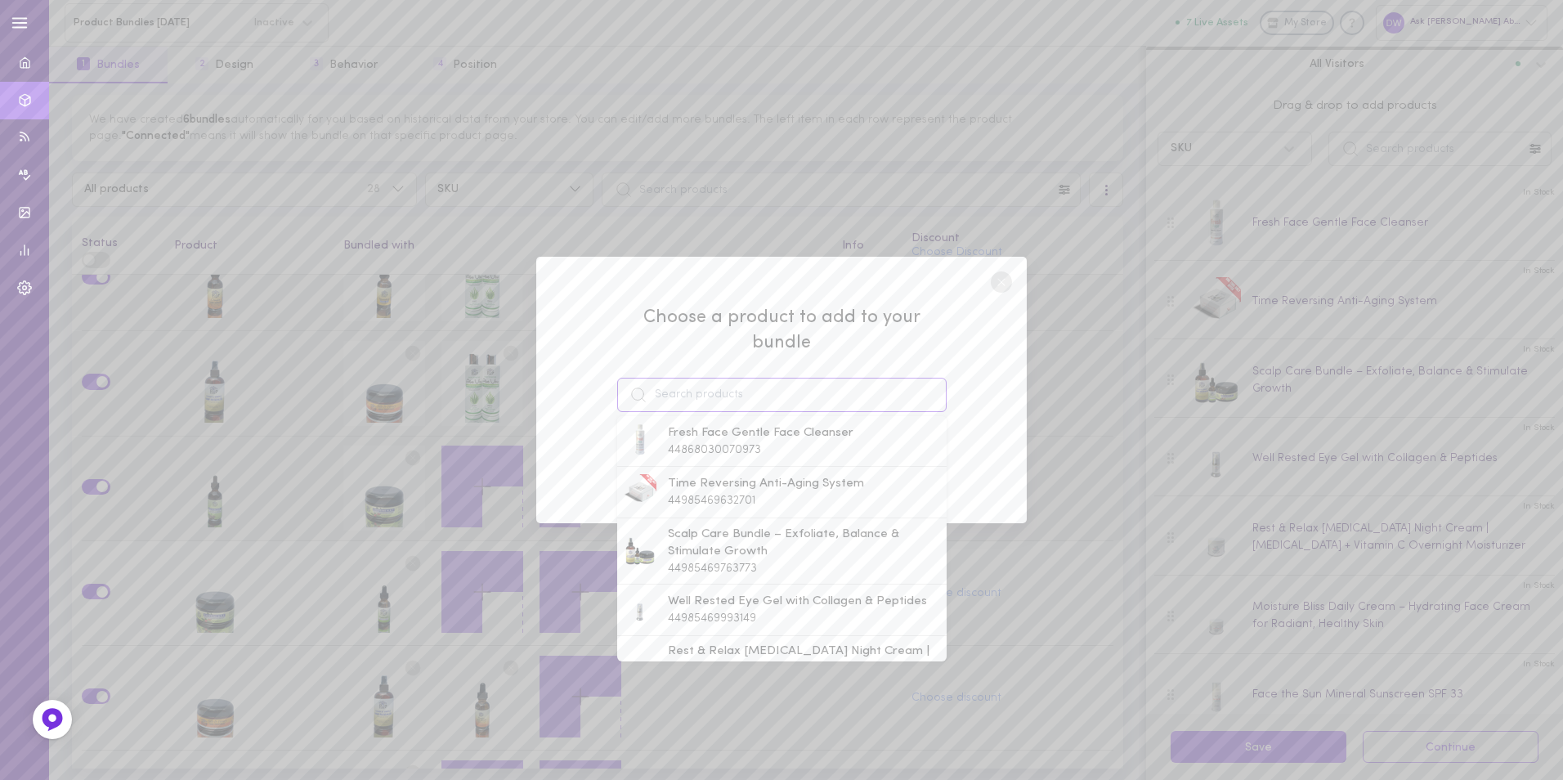
click at [764, 392] on input at bounding box center [781, 395] width 329 height 34
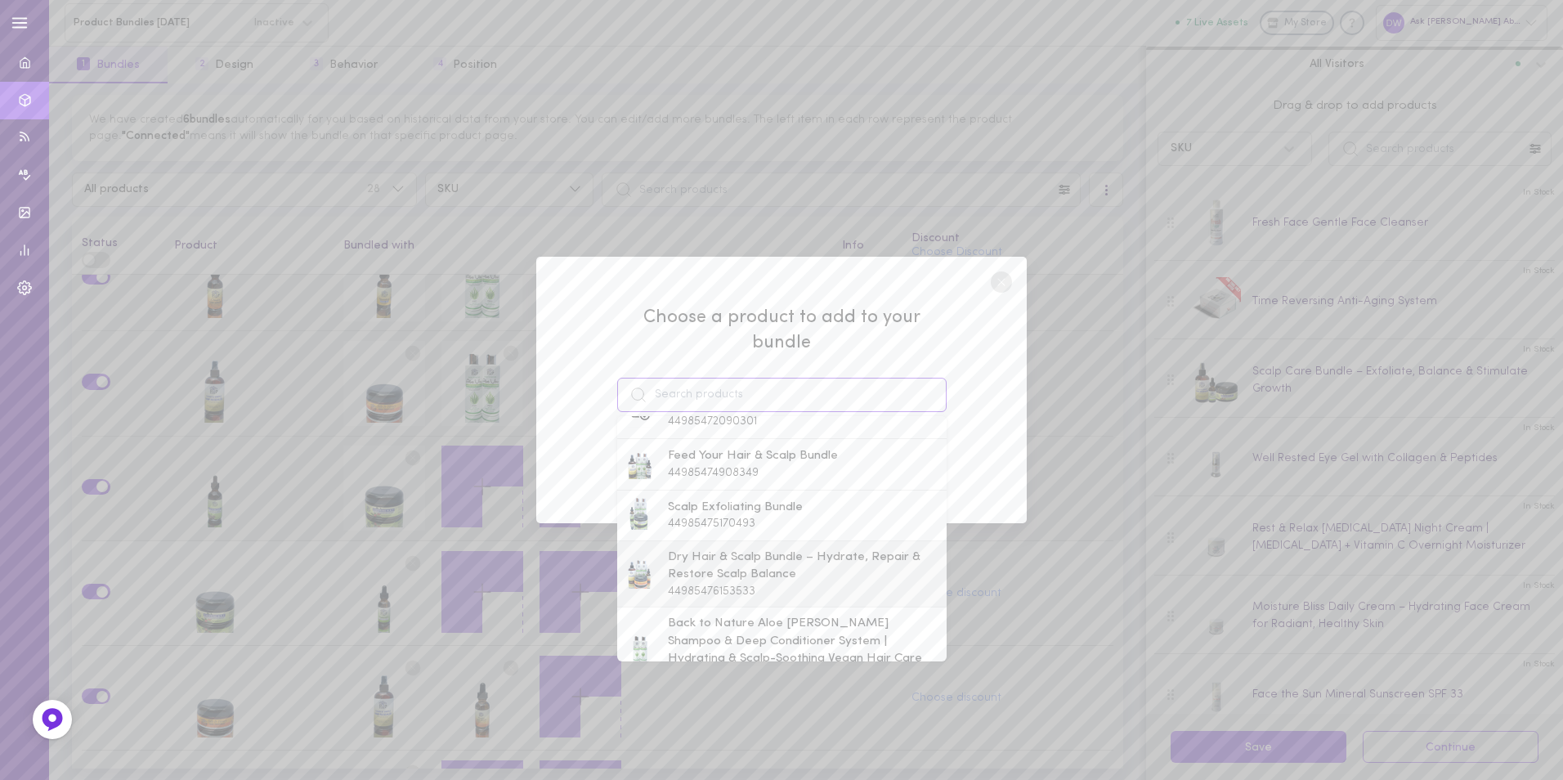
scroll to position [654, 0]
click at [736, 614] on span "Back to Nature Aloe [PERSON_NAME] Shampoo & Deep Conditioner System | Hydrating…" at bounding box center [803, 635] width 271 height 53
type input "Back to Nature Aloe [PERSON_NAME] Shampoo & Deep Conditioner System | Hydrating…"
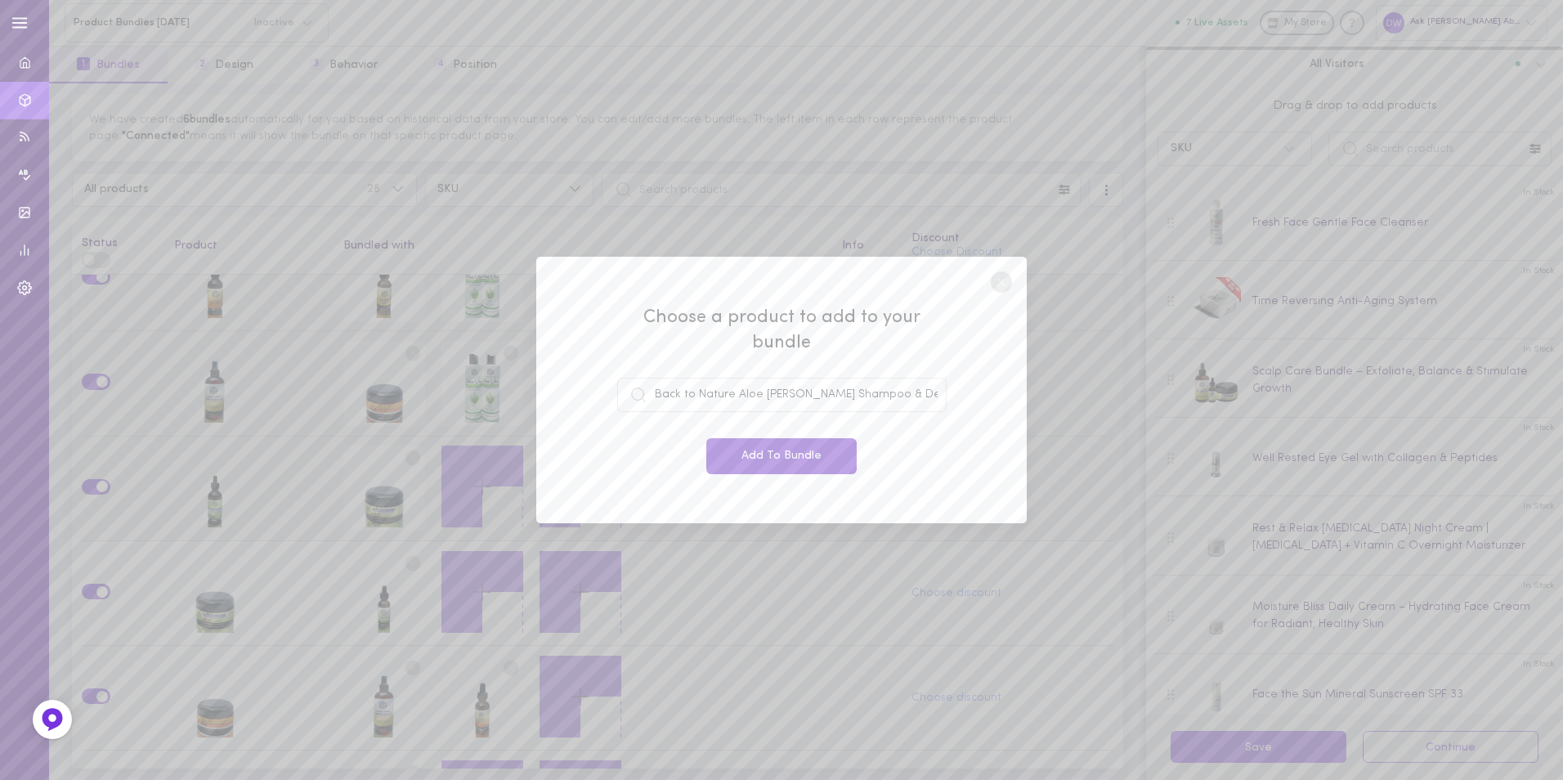
click at [741, 445] on button "Add To Bundle" at bounding box center [781, 456] width 150 height 36
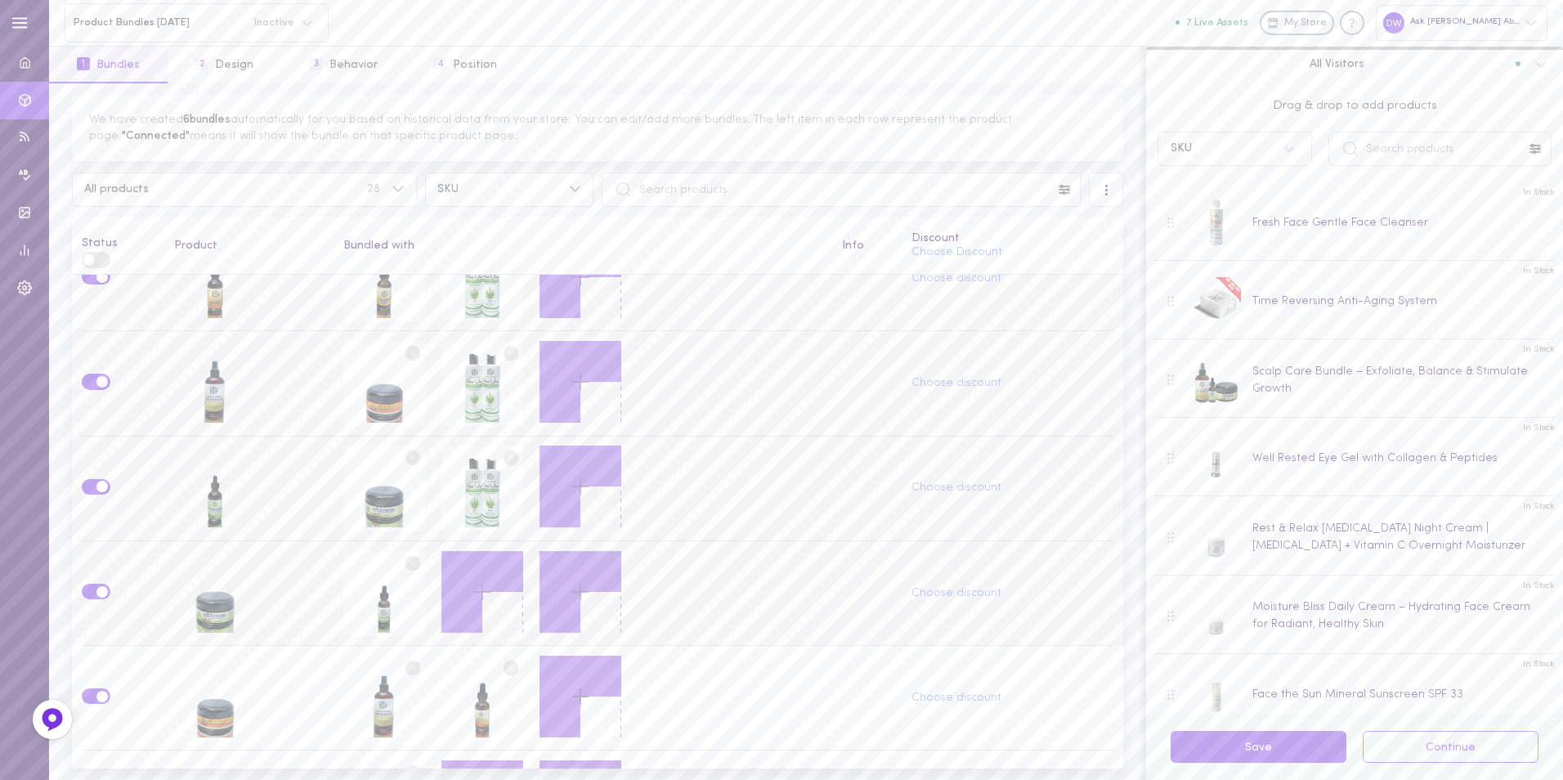
click at [489, 588] on icon at bounding box center [482, 592] width 28 height 28
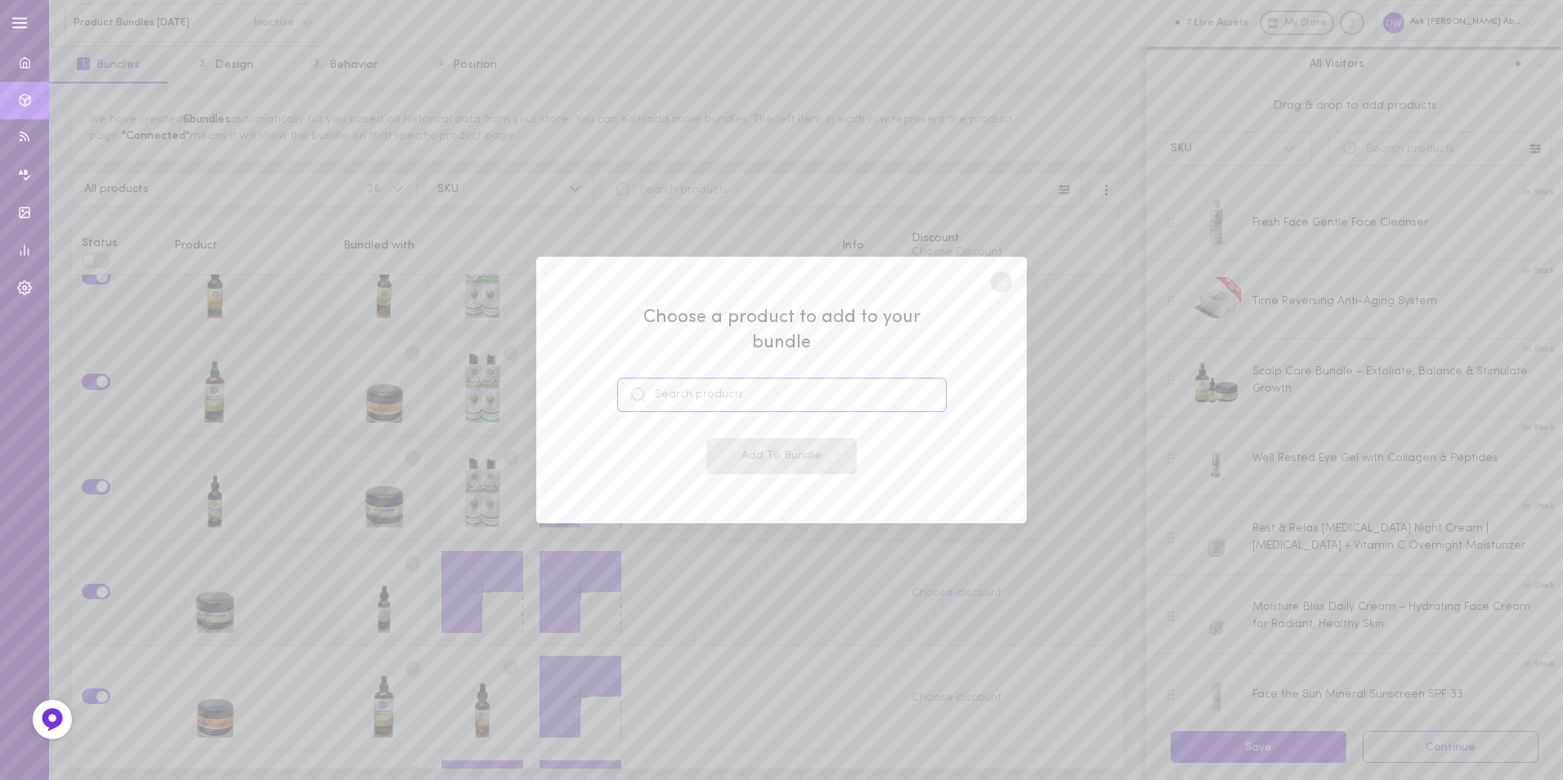
click at [751, 387] on input at bounding box center [781, 395] width 329 height 34
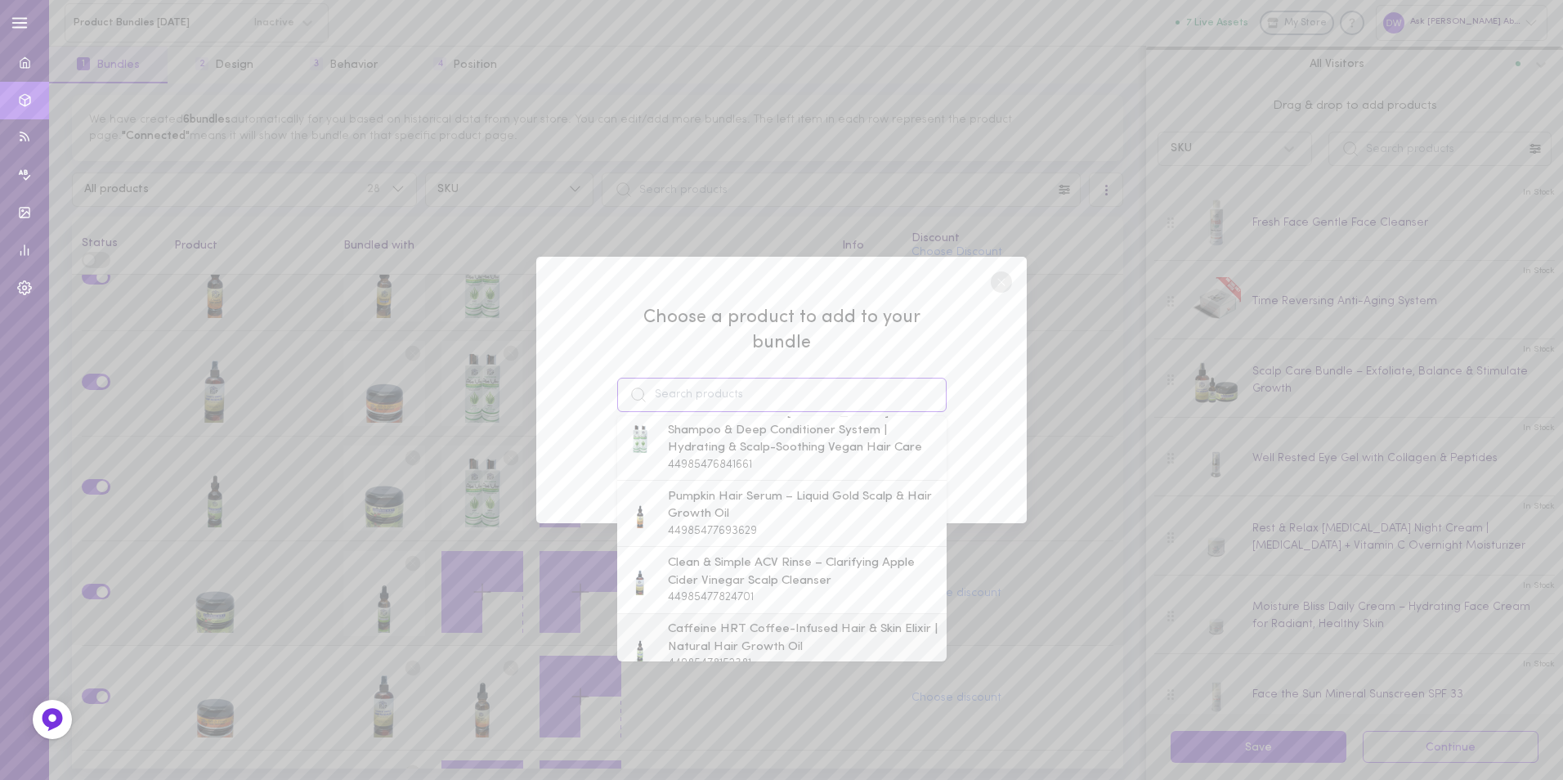
scroll to position [736, 0]
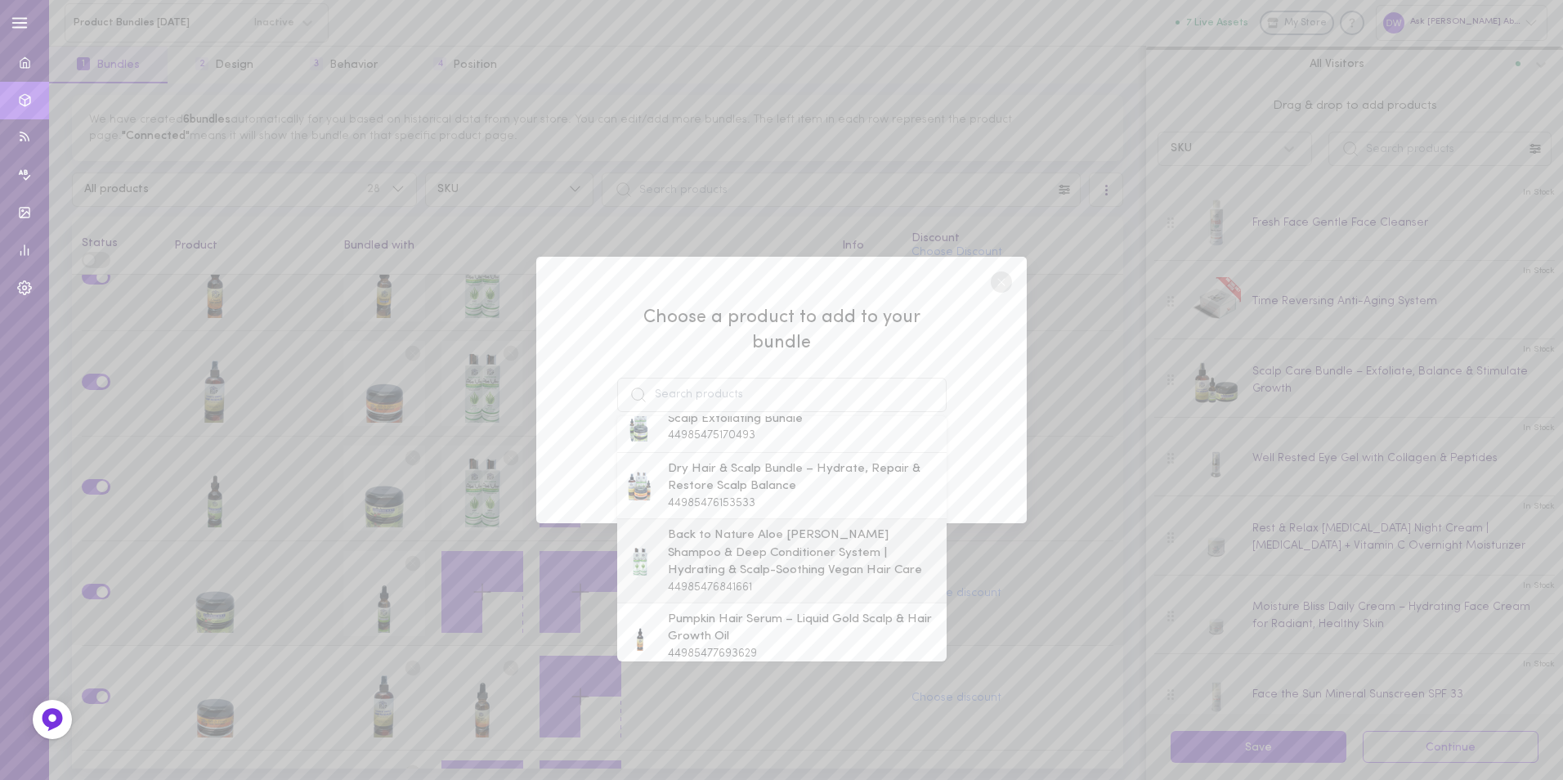
click at [790, 526] on span "Back to Nature Aloe [PERSON_NAME] Shampoo & Deep Conditioner System | Hydrating…" at bounding box center [803, 552] width 271 height 53
type input "Back to Nature Aloe [PERSON_NAME] Shampoo & Deep Conditioner System | Hydrating…"
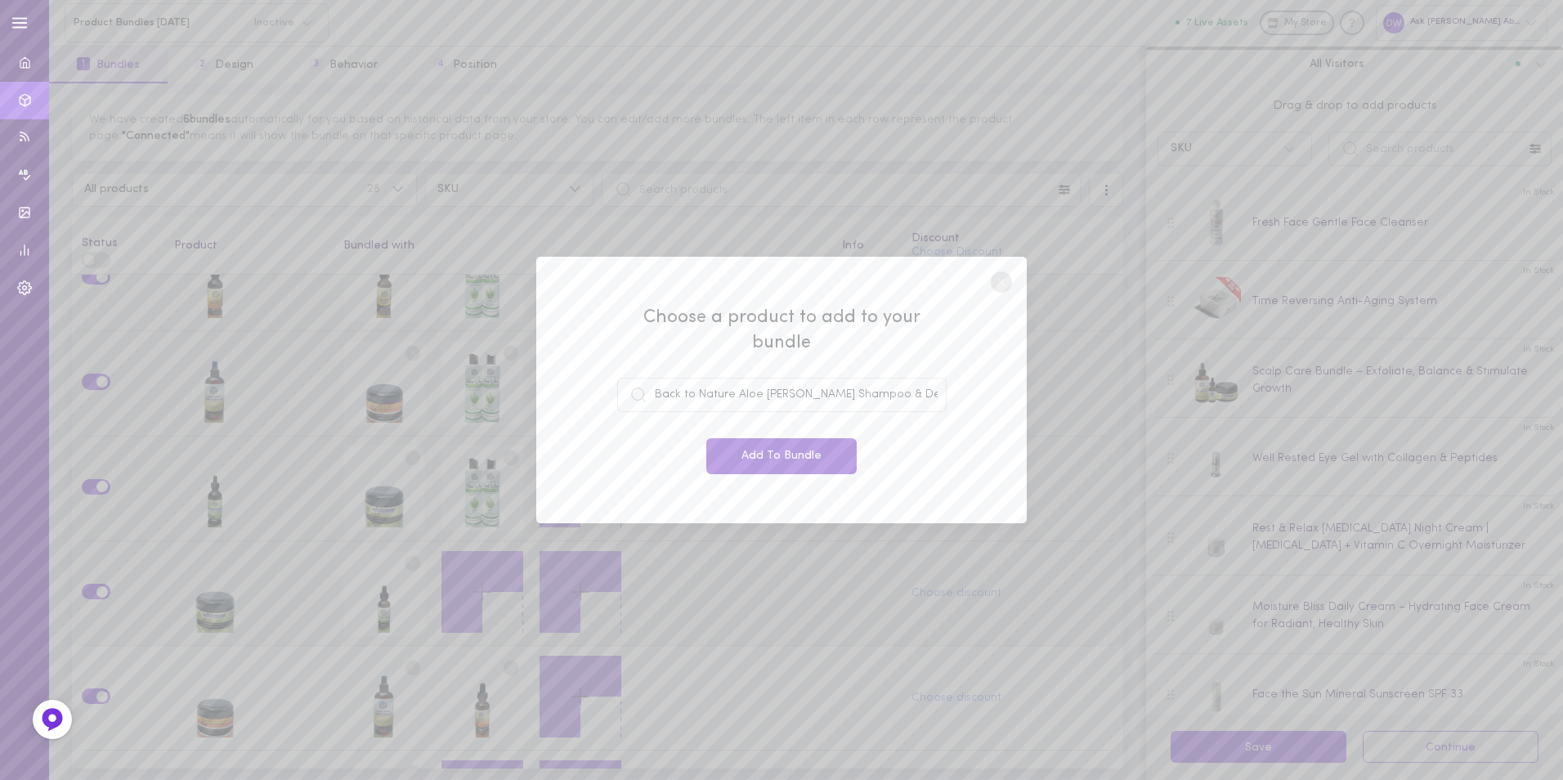
click at [757, 445] on button "Add To Bundle" at bounding box center [781, 456] width 150 height 36
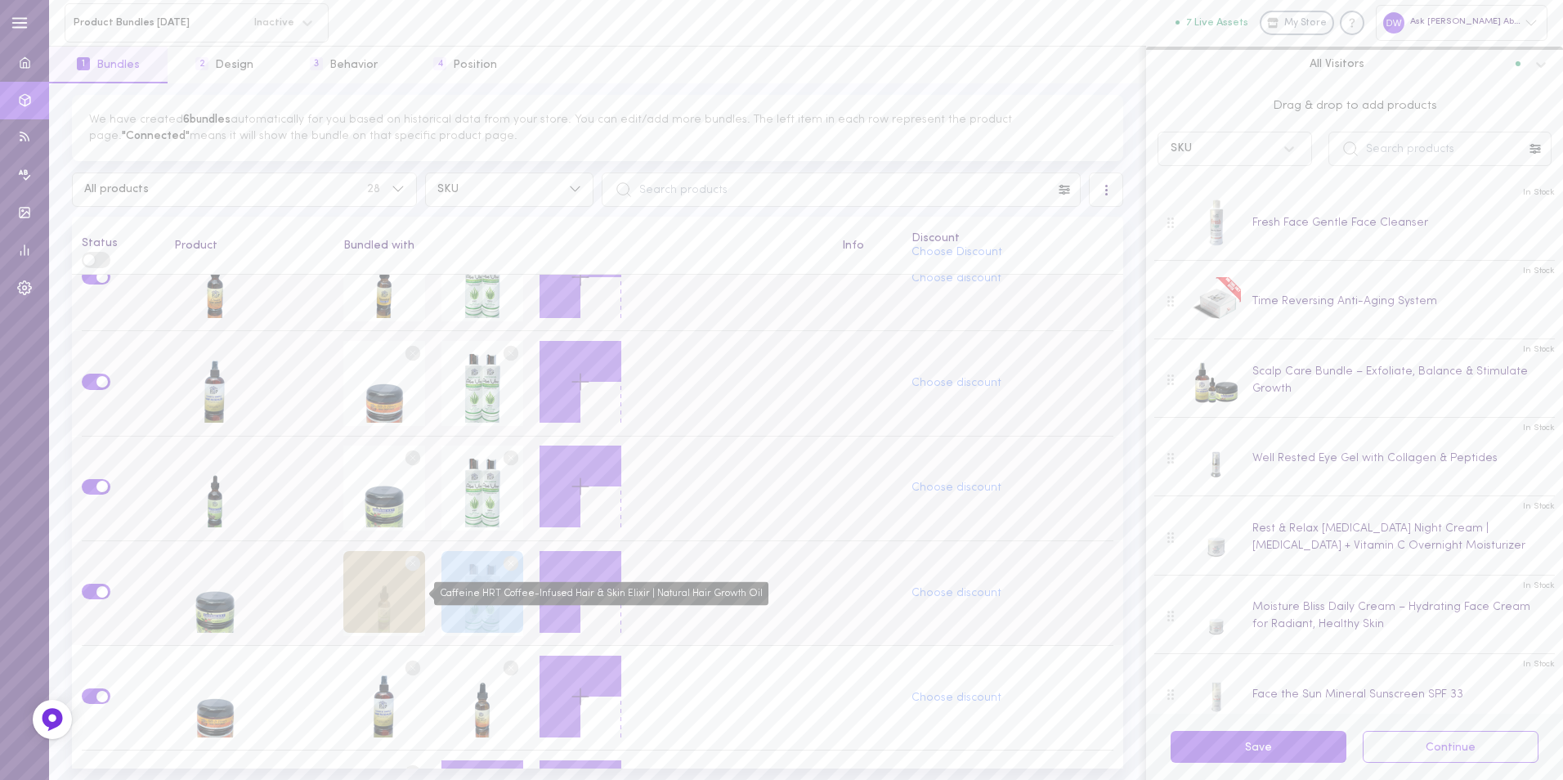
drag, startPoint x: 489, startPoint y: 580, endPoint x: 392, endPoint y: 579, distance: 96.4
click at [392, 579] on div at bounding box center [523, 593] width 360 height 85
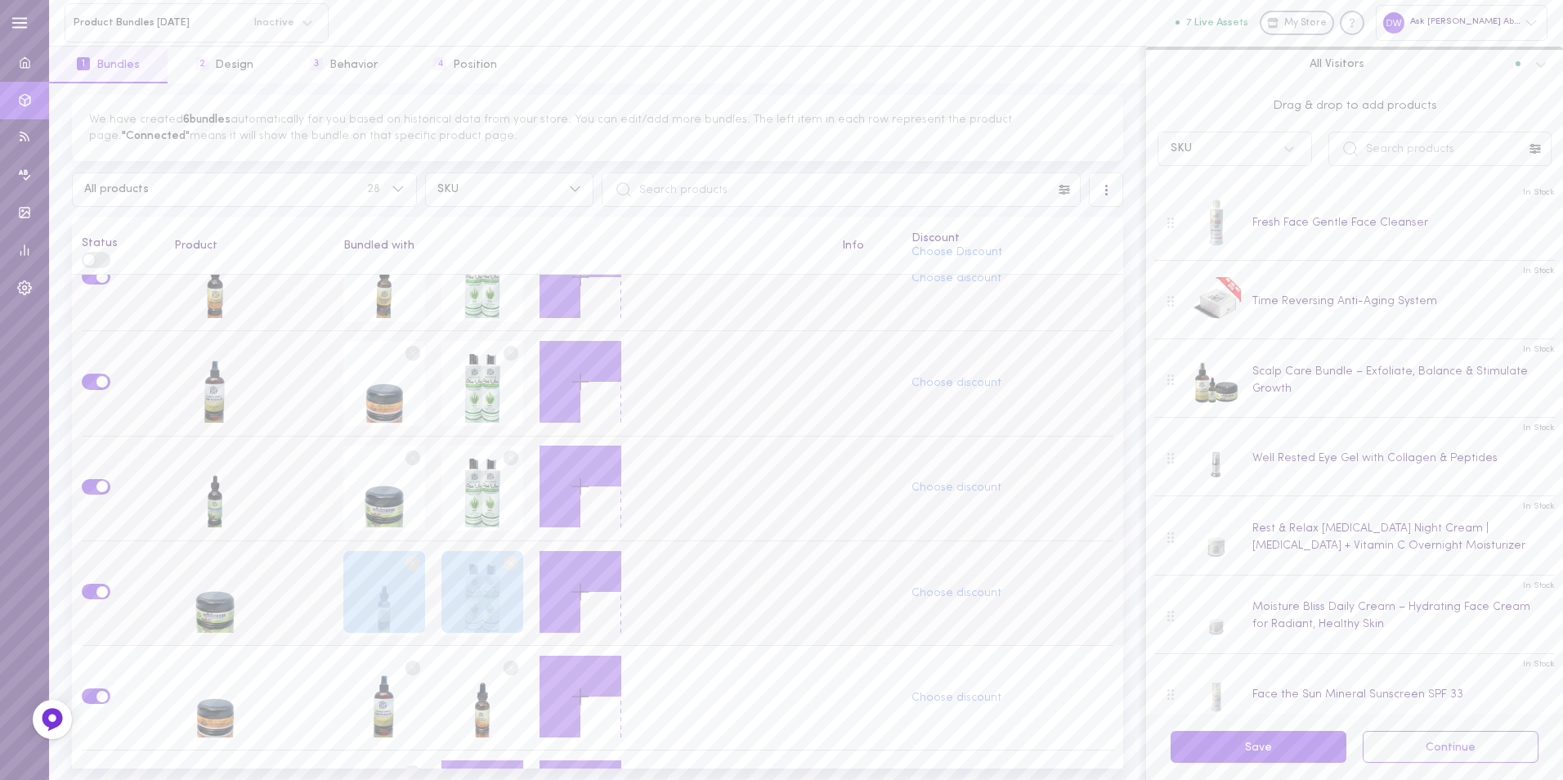
click at [406, 555] on circle at bounding box center [413, 563] width 16 height 16
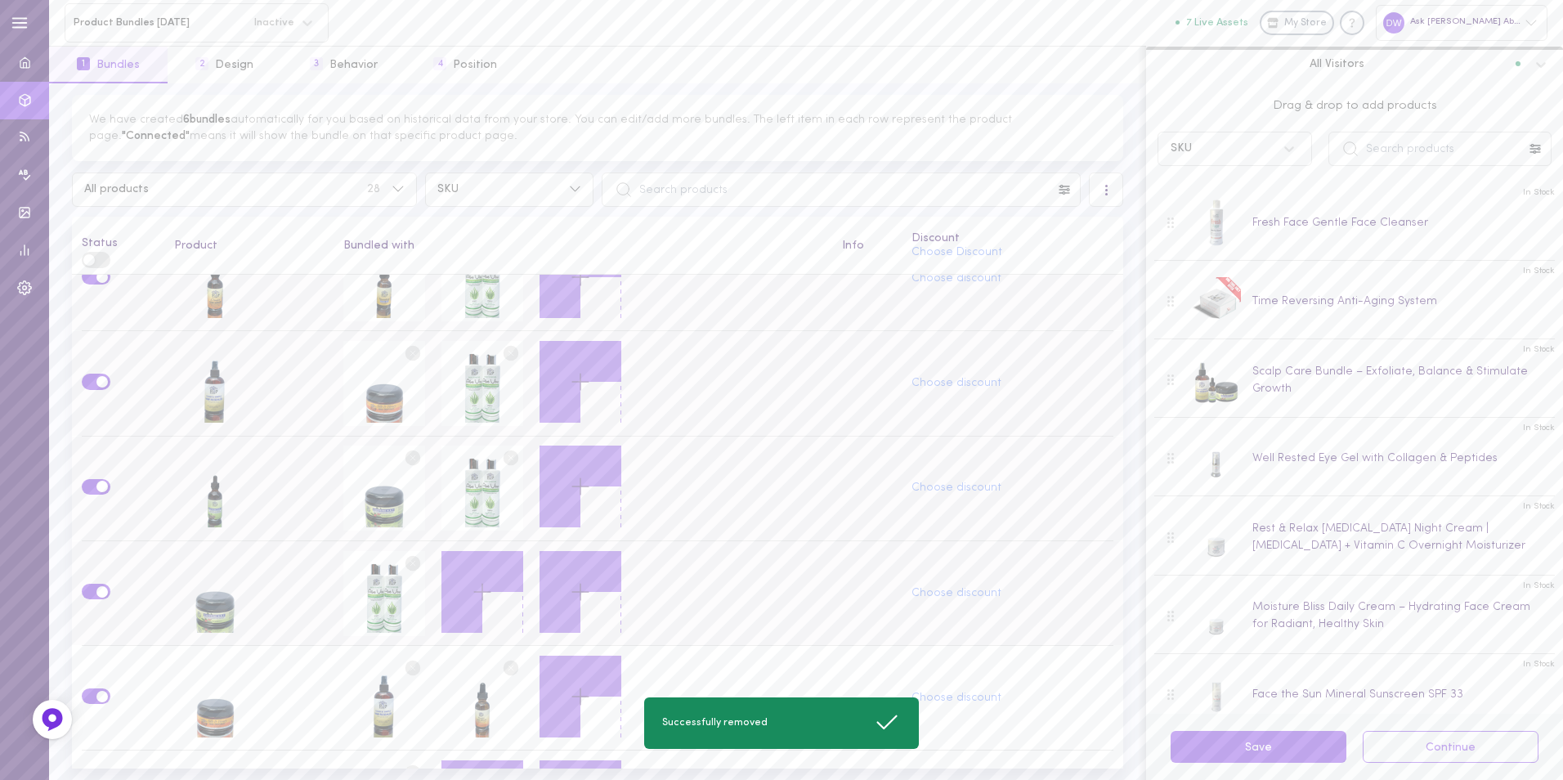
click at [482, 563] on button at bounding box center [482, 592] width 82 height 82
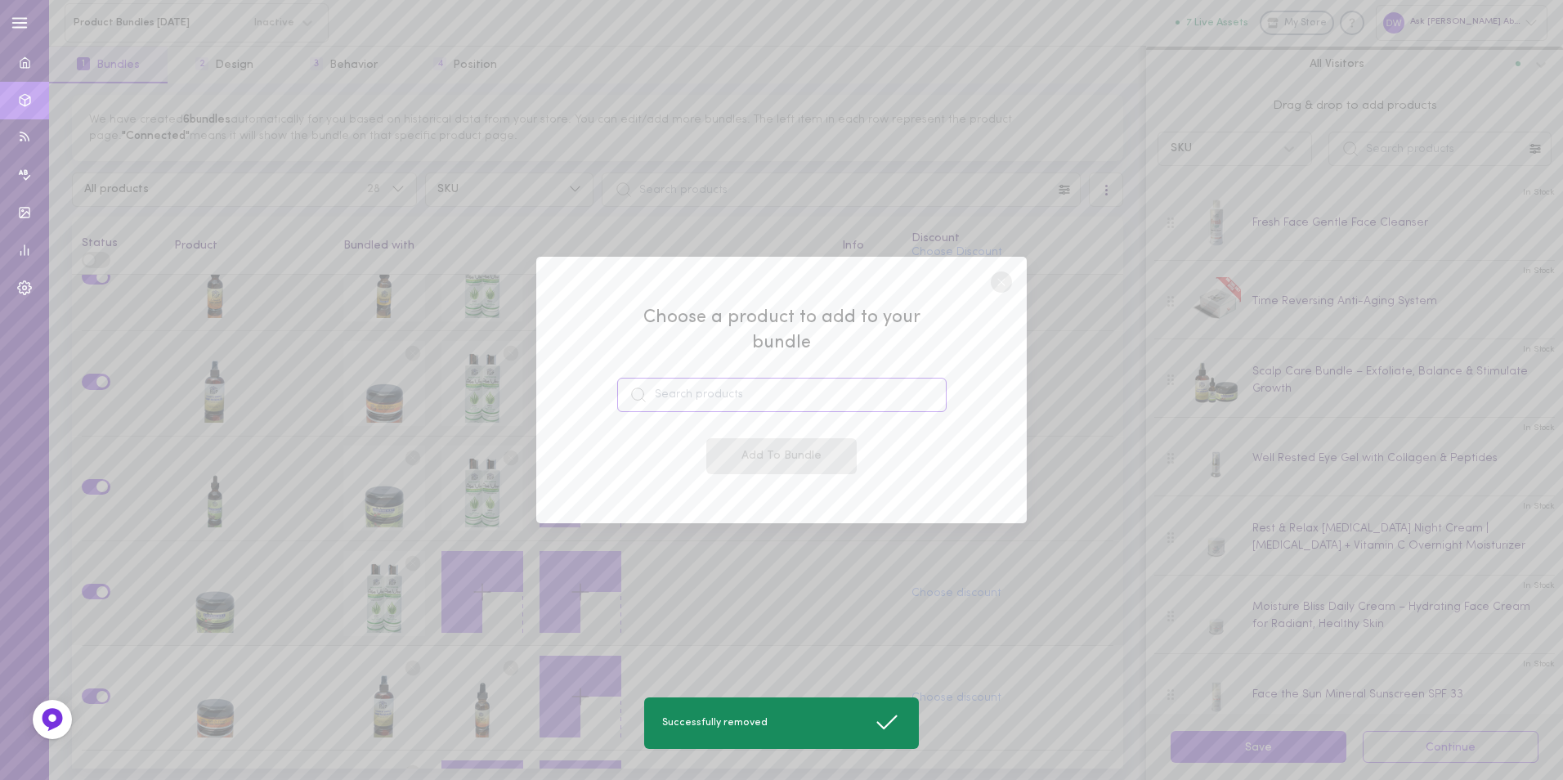
click at [731, 378] on input at bounding box center [781, 395] width 329 height 34
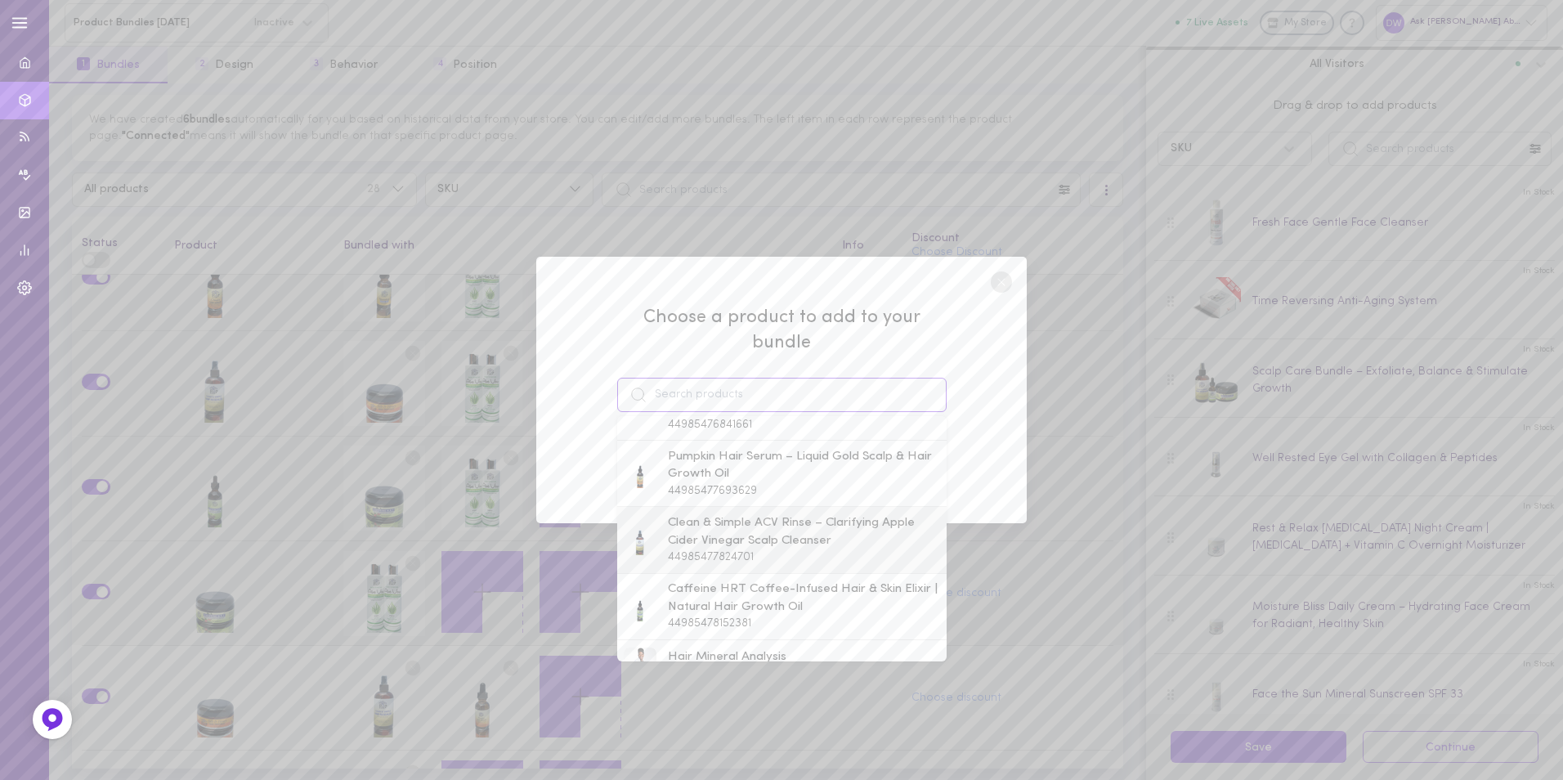
scroll to position [981, 0]
click at [843, 499] on span "Caffeine HRT Coffee-Infused Hair & Skin Elixir | Natural Hair Growth Oil" at bounding box center [803, 516] width 271 height 35
type input "Caffeine HRT Coffee-Infused Hair & Skin Elixir | Natural Hair Growth Oil"
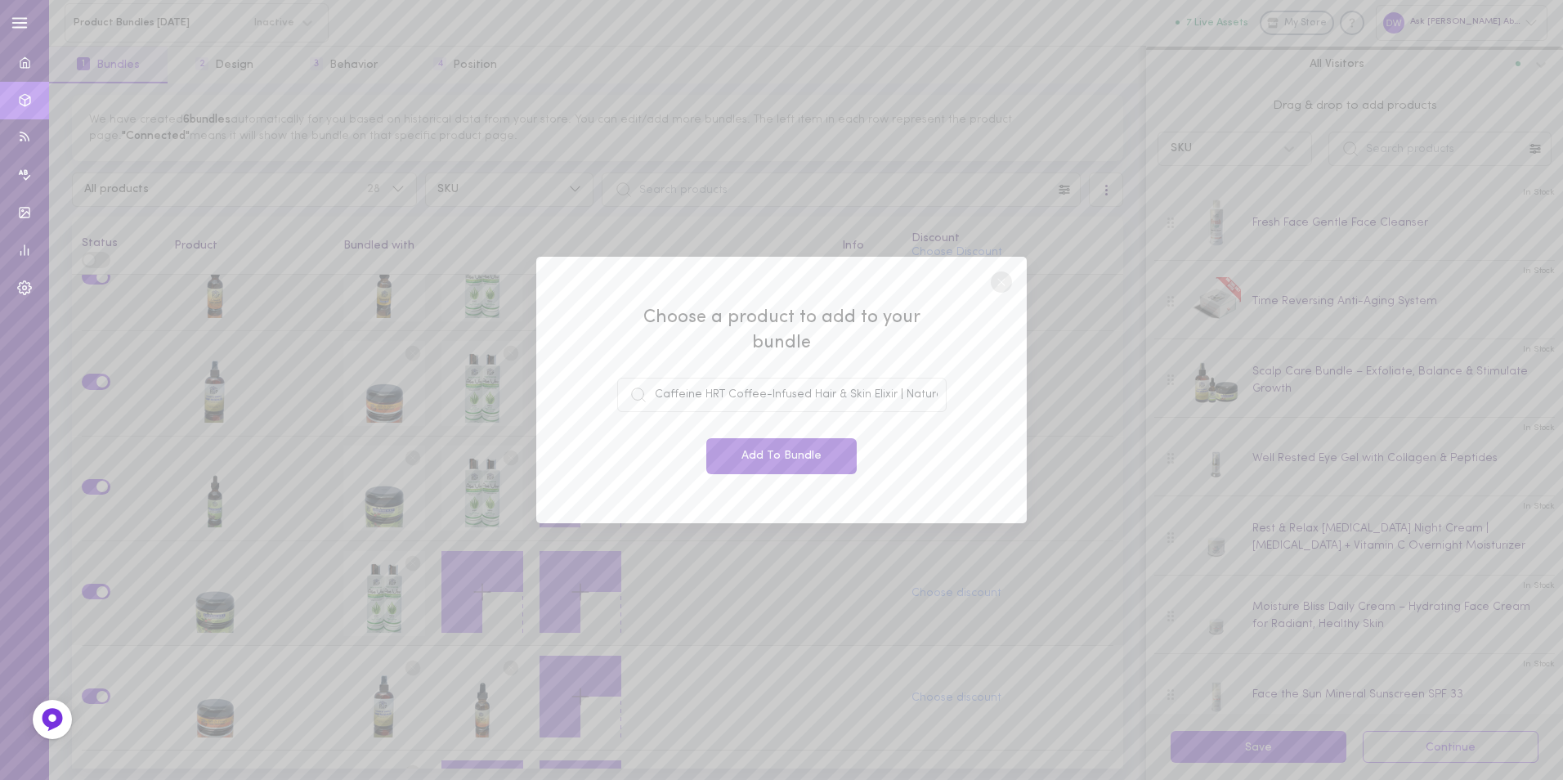
click at [811, 444] on button "Add To Bundle" at bounding box center [781, 456] width 150 height 36
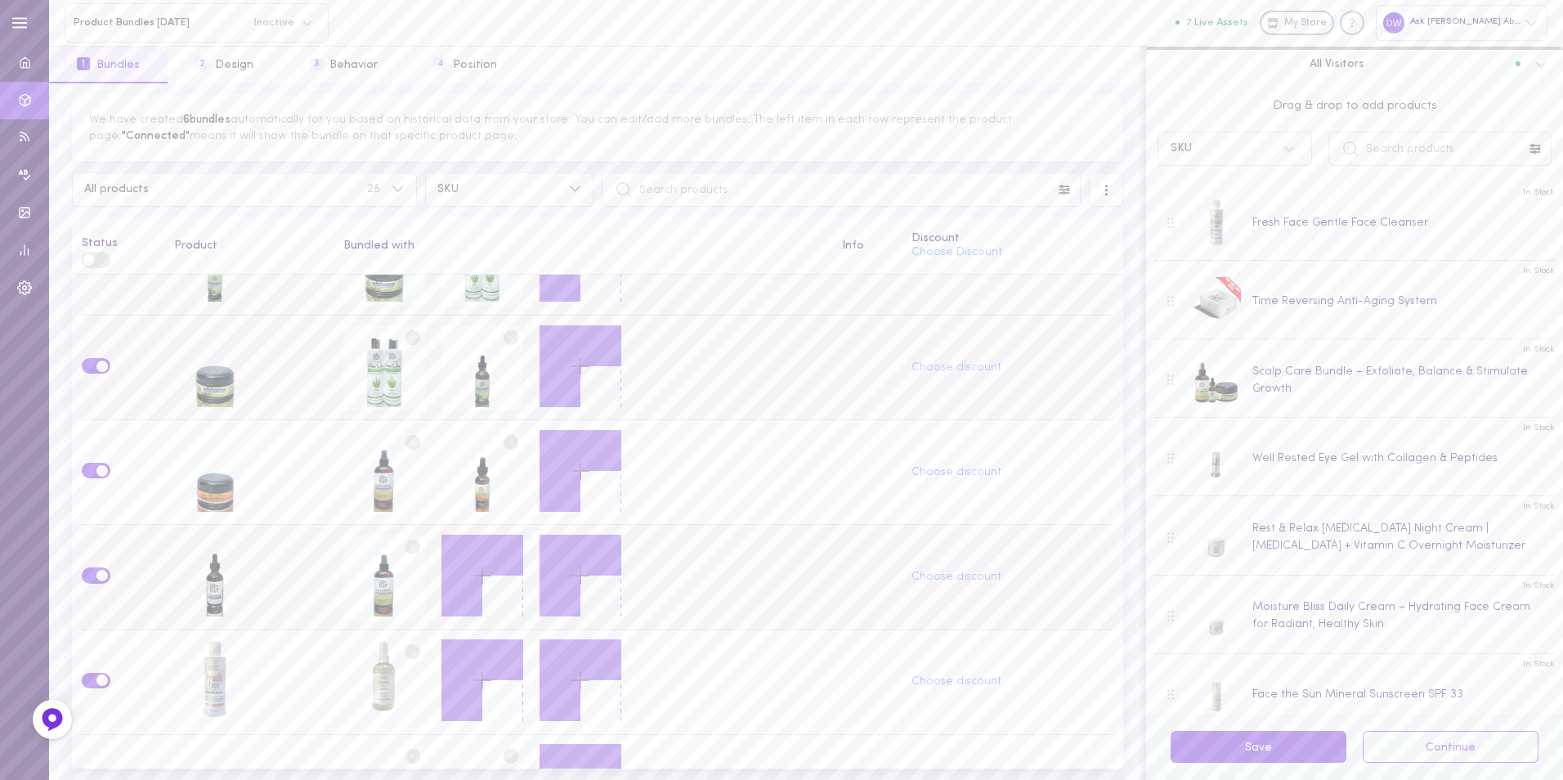
scroll to position [817, 0]
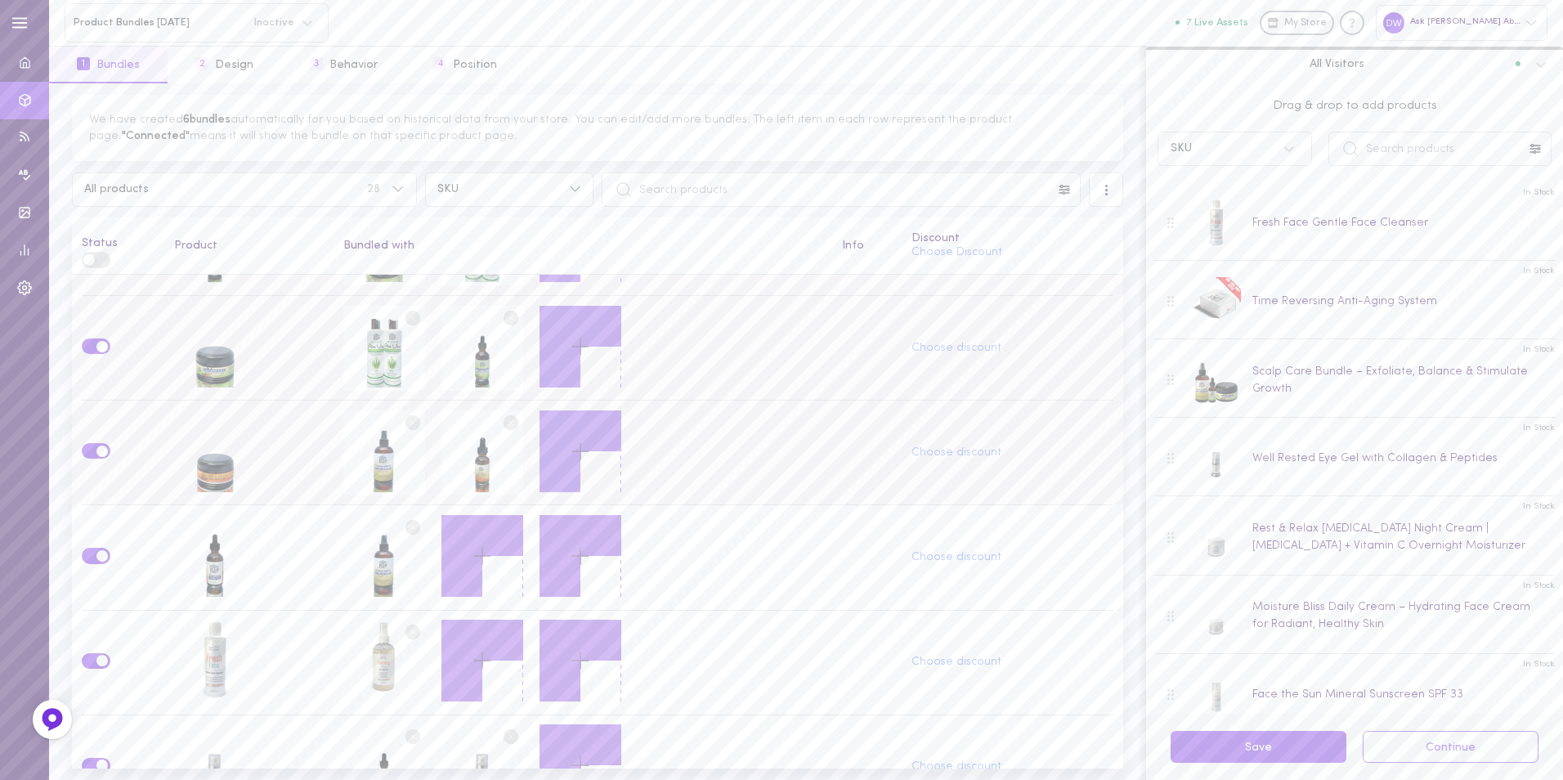
click at [405, 414] on circle at bounding box center [413, 422] width 16 height 16
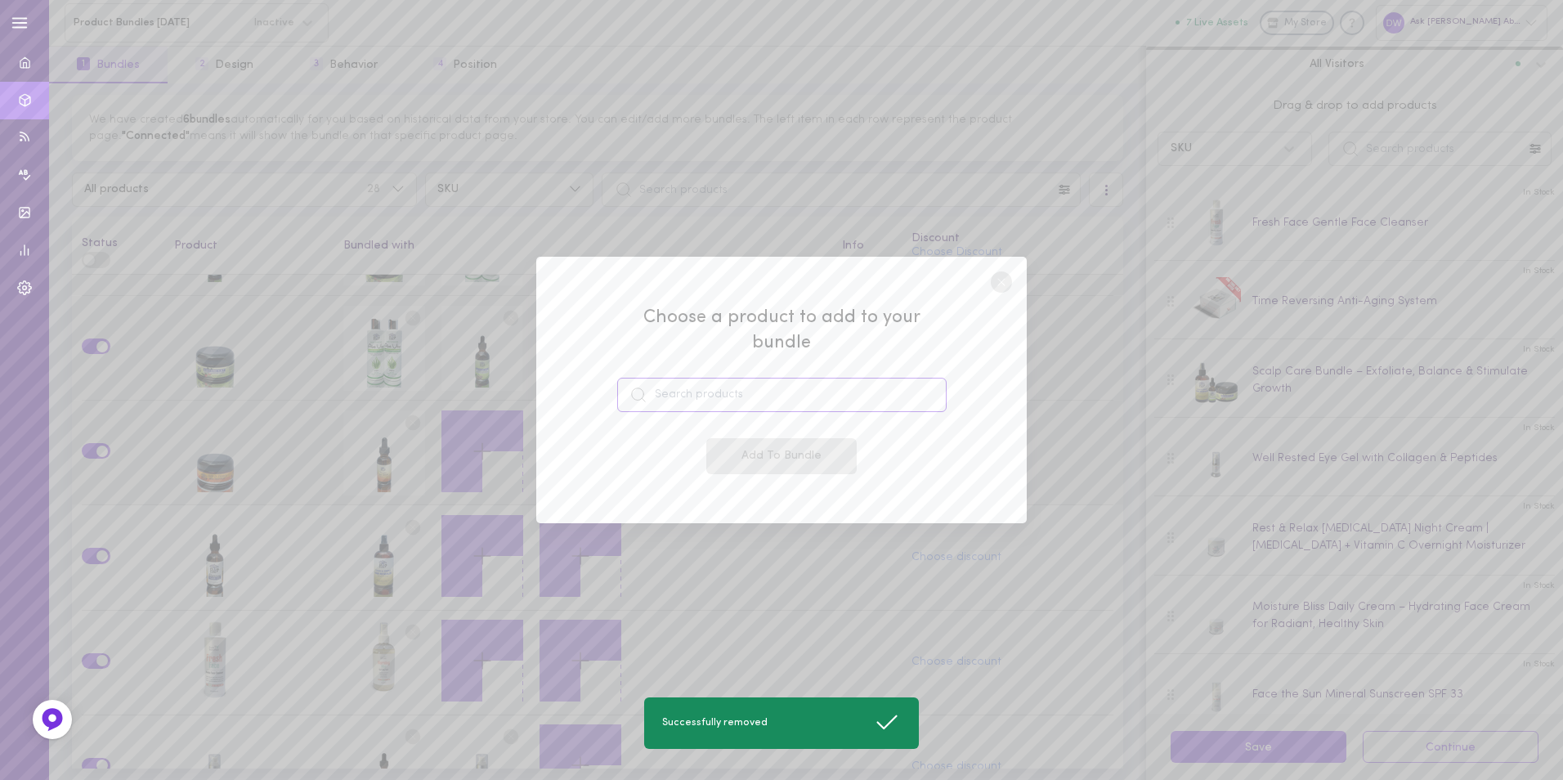
click at [762, 386] on input at bounding box center [781, 395] width 329 height 34
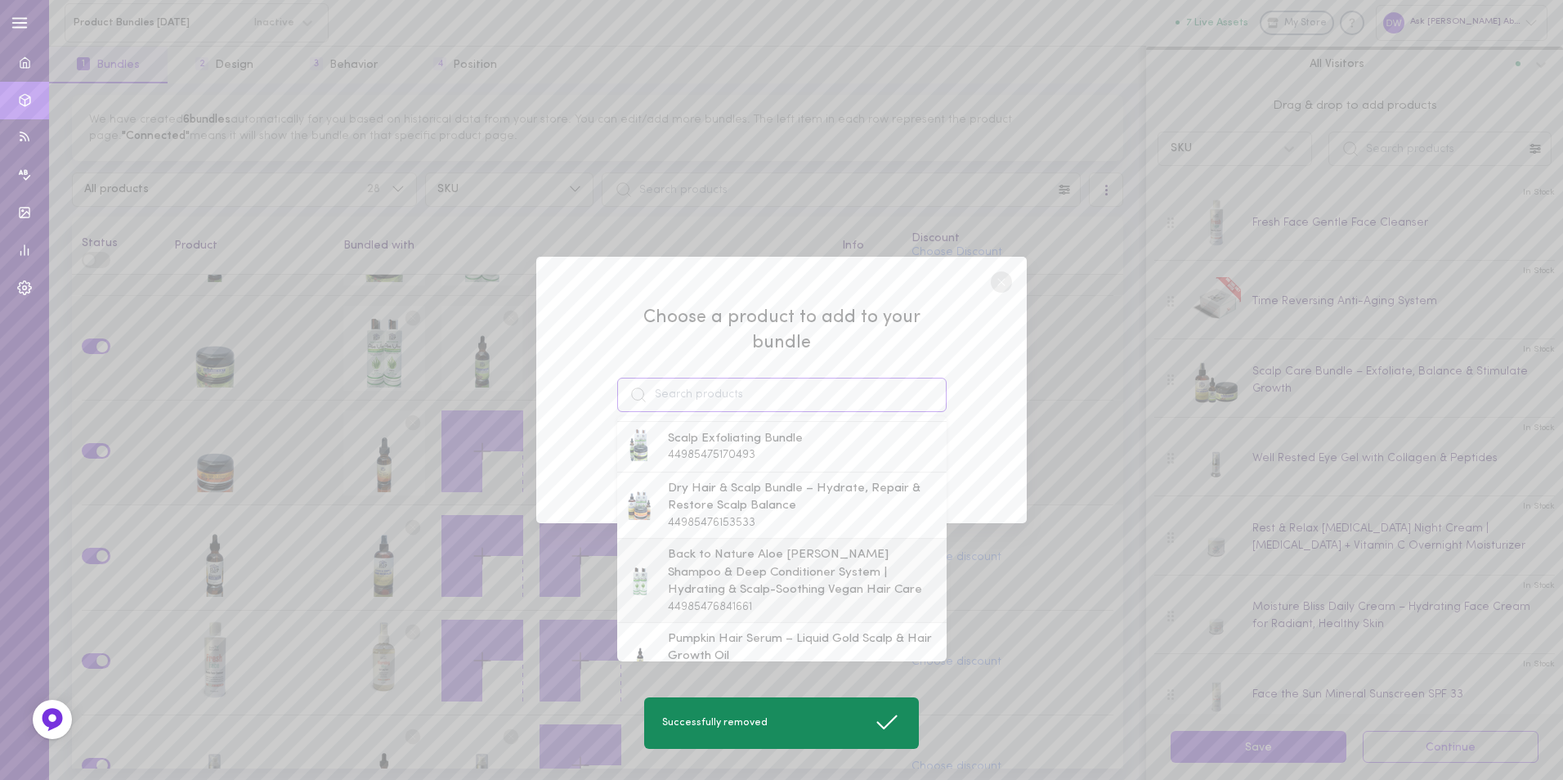
scroll to position [736, 0]
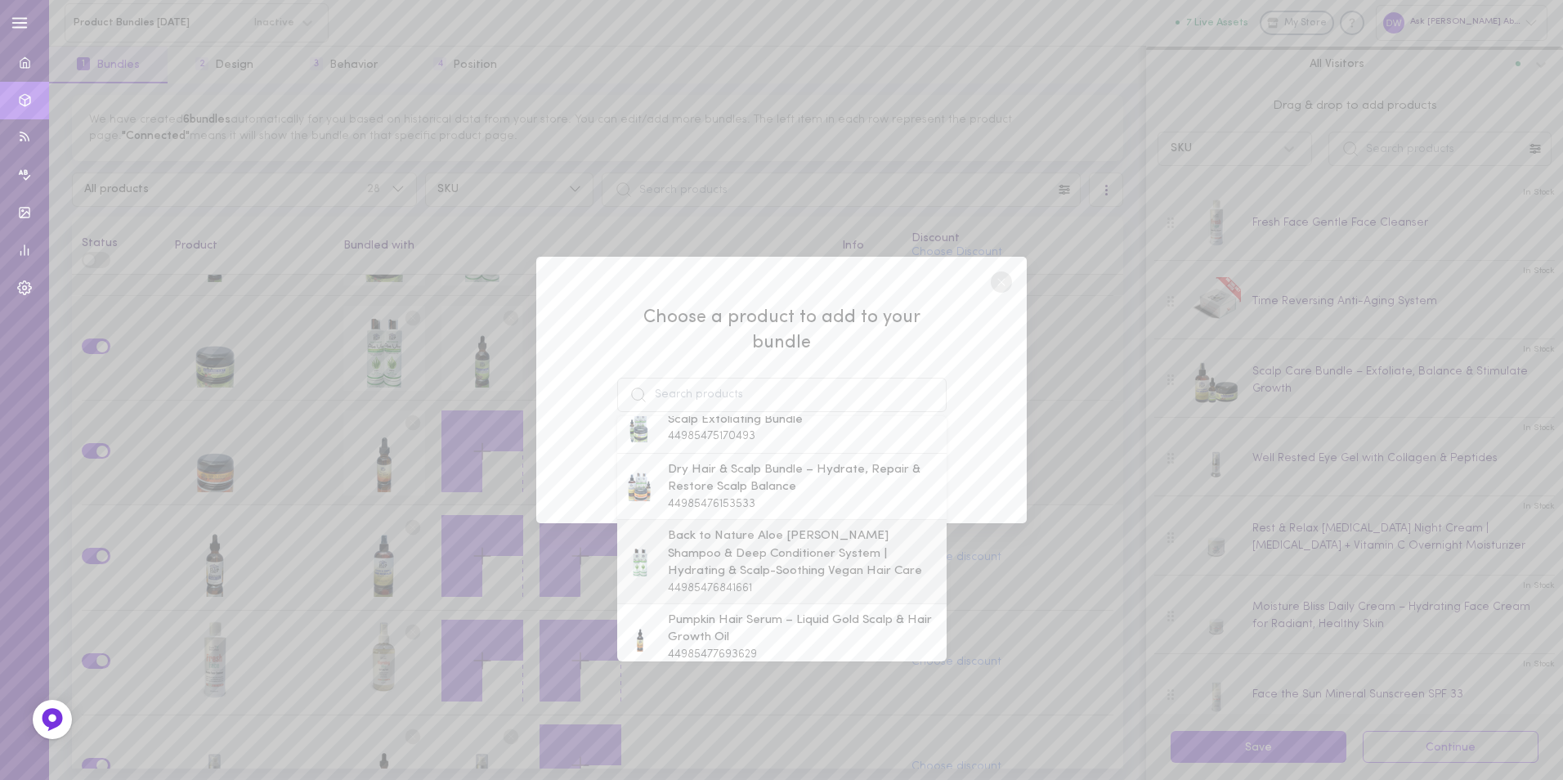
click at [781, 541] on span "Back to Nature Aloe [PERSON_NAME] Shampoo & Deep Conditioner System | Hydrating…" at bounding box center [803, 553] width 271 height 53
type input "Back to Nature Aloe [PERSON_NAME] Shampoo & Deep Conditioner System | Hydrating…"
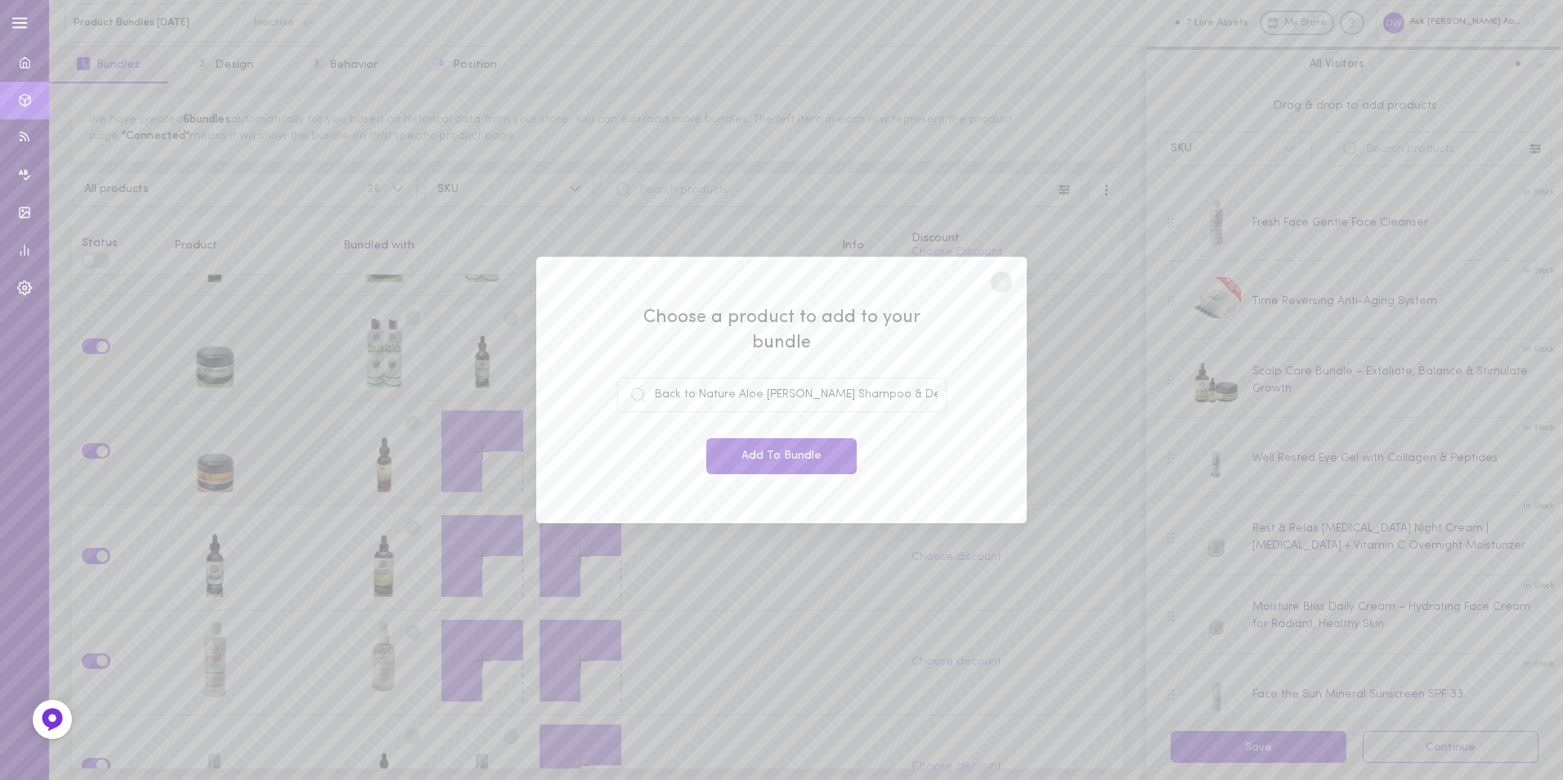
click at [785, 448] on button "Add To Bundle" at bounding box center [781, 456] width 150 height 36
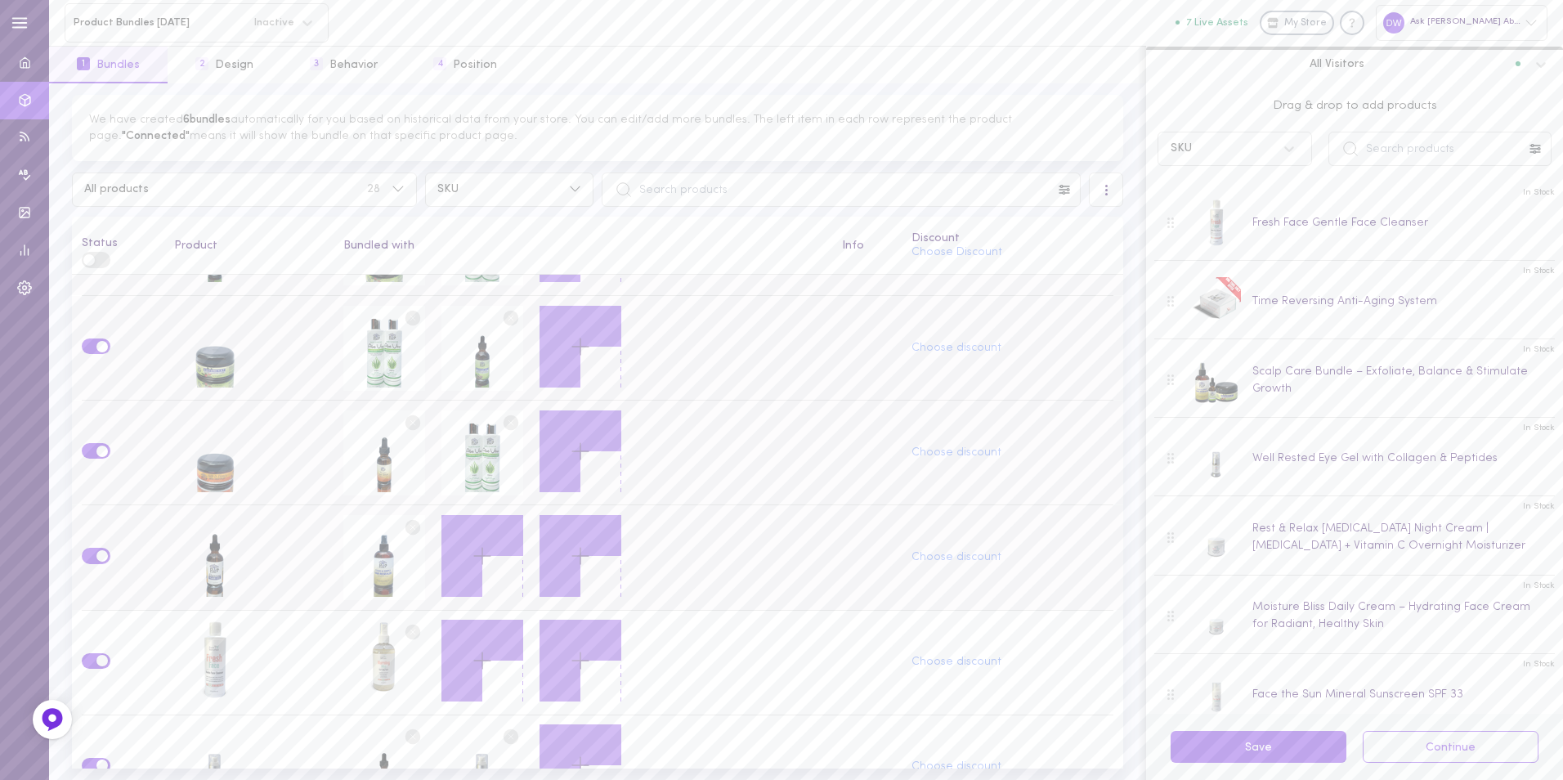
click at [495, 542] on button at bounding box center [482, 556] width 82 height 82
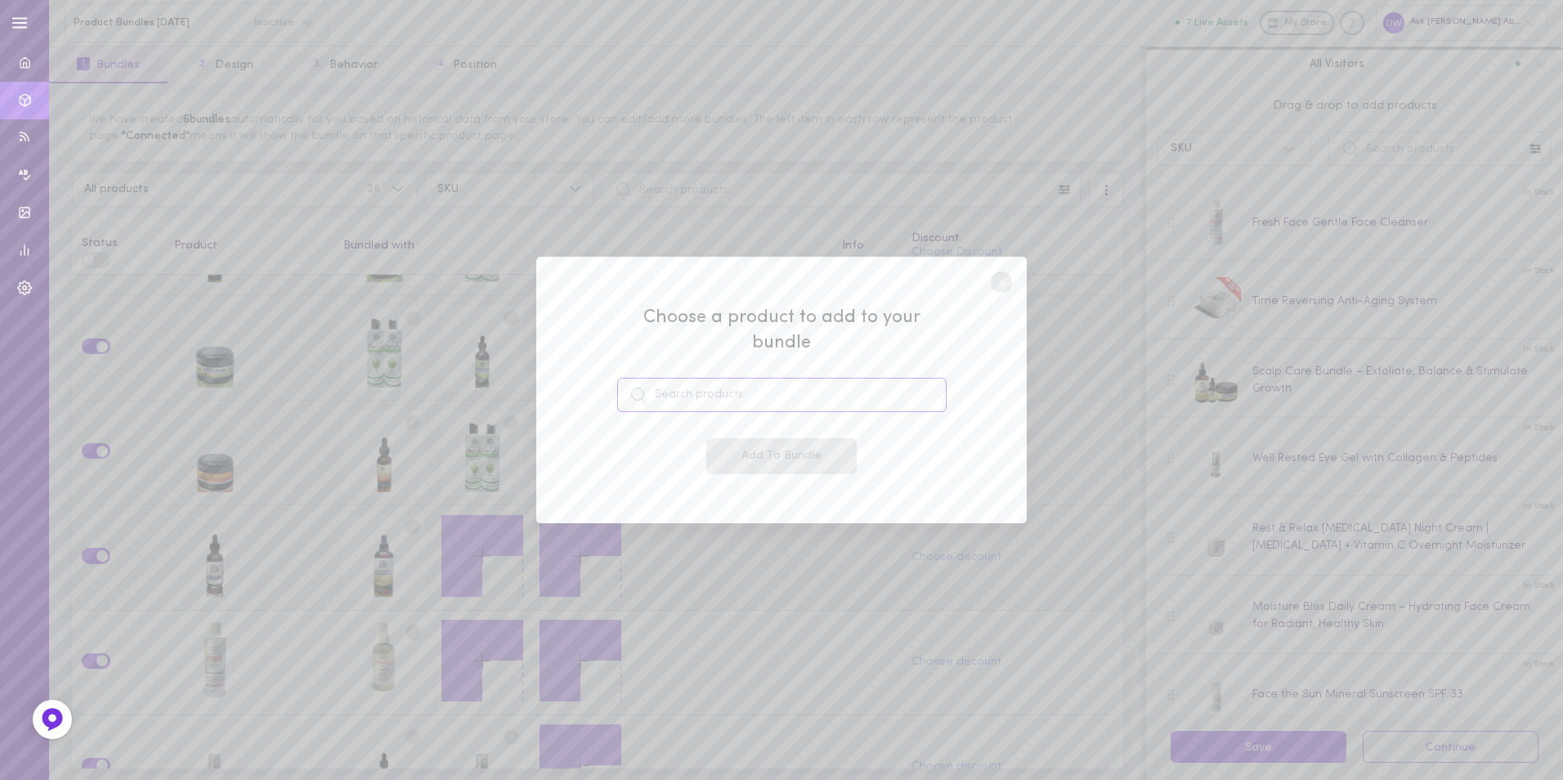
click at [740, 393] on input at bounding box center [781, 395] width 329 height 34
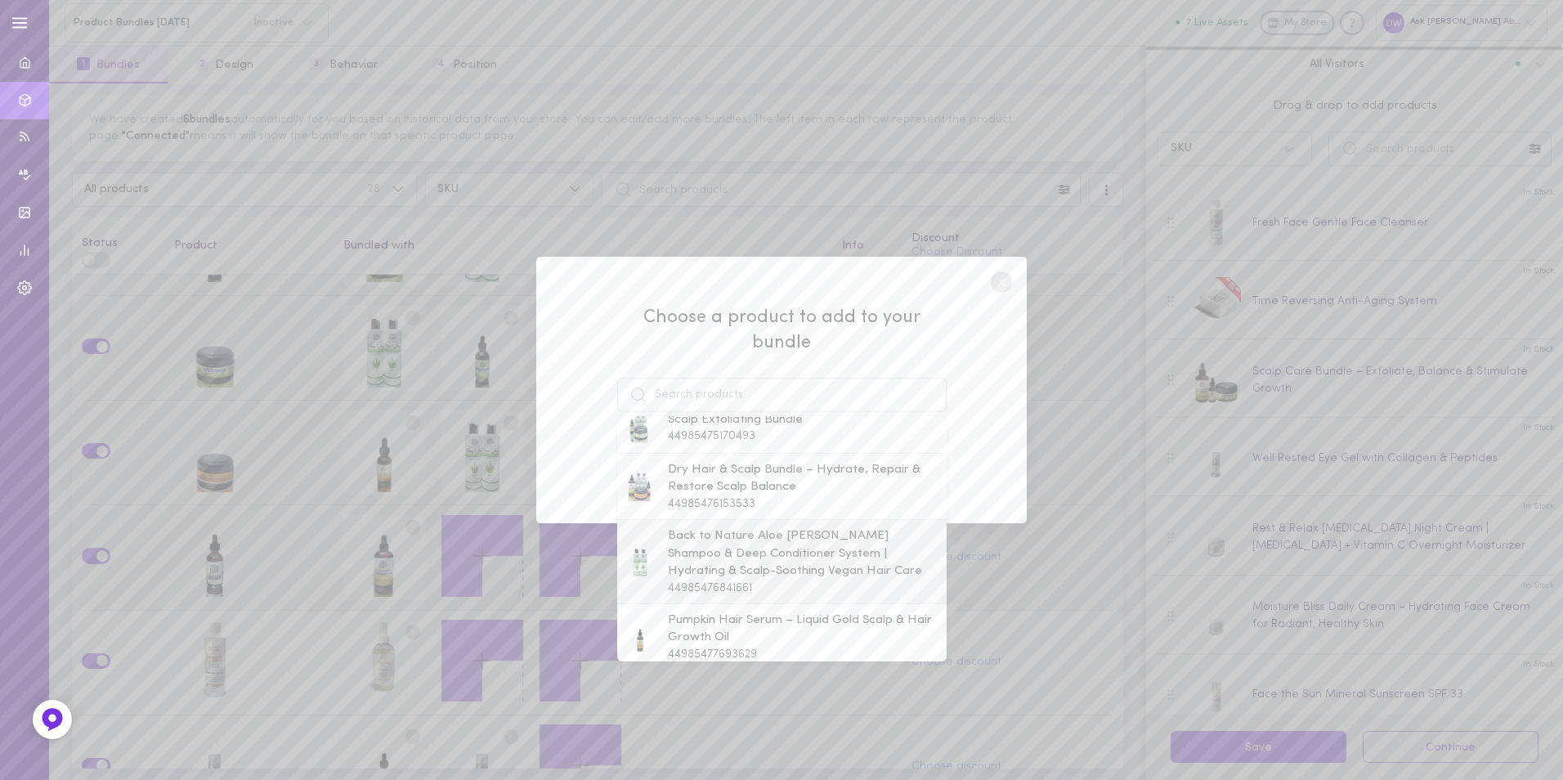
click at [754, 527] on span "Back to Nature Aloe [PERSON_NAME] Shampoo & Deep Conditioner System | Hydrating…" at bounding box center [803, 553] width 271 height 53
type input "Back to Nature Aloe [PERSON_NAME] Shampoo & Deep Conditioner System | Hydrating…"
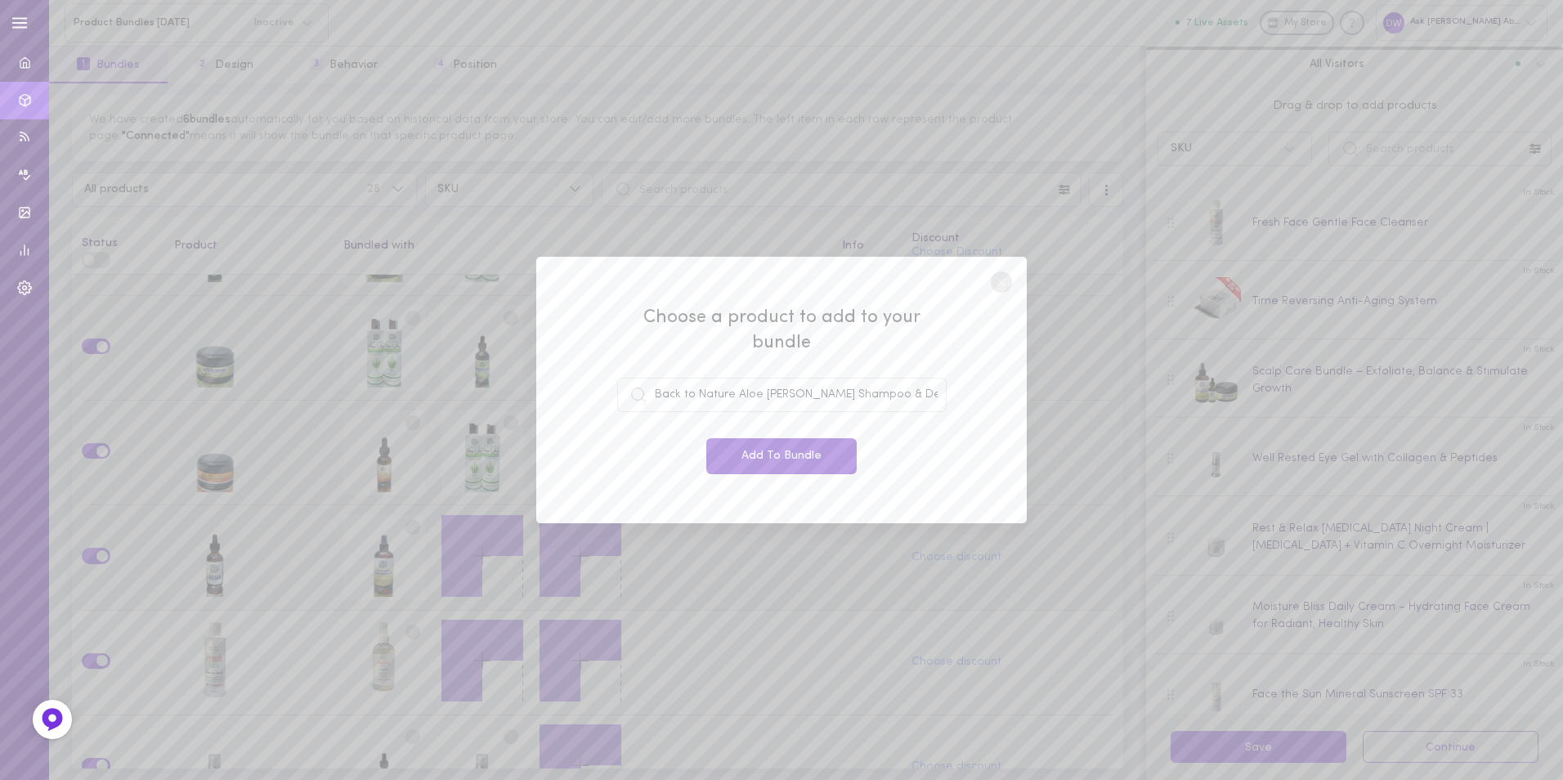
click at [785, 438] on button "Add To Bundle" at bounding box center [781, 456] width 150 height 36
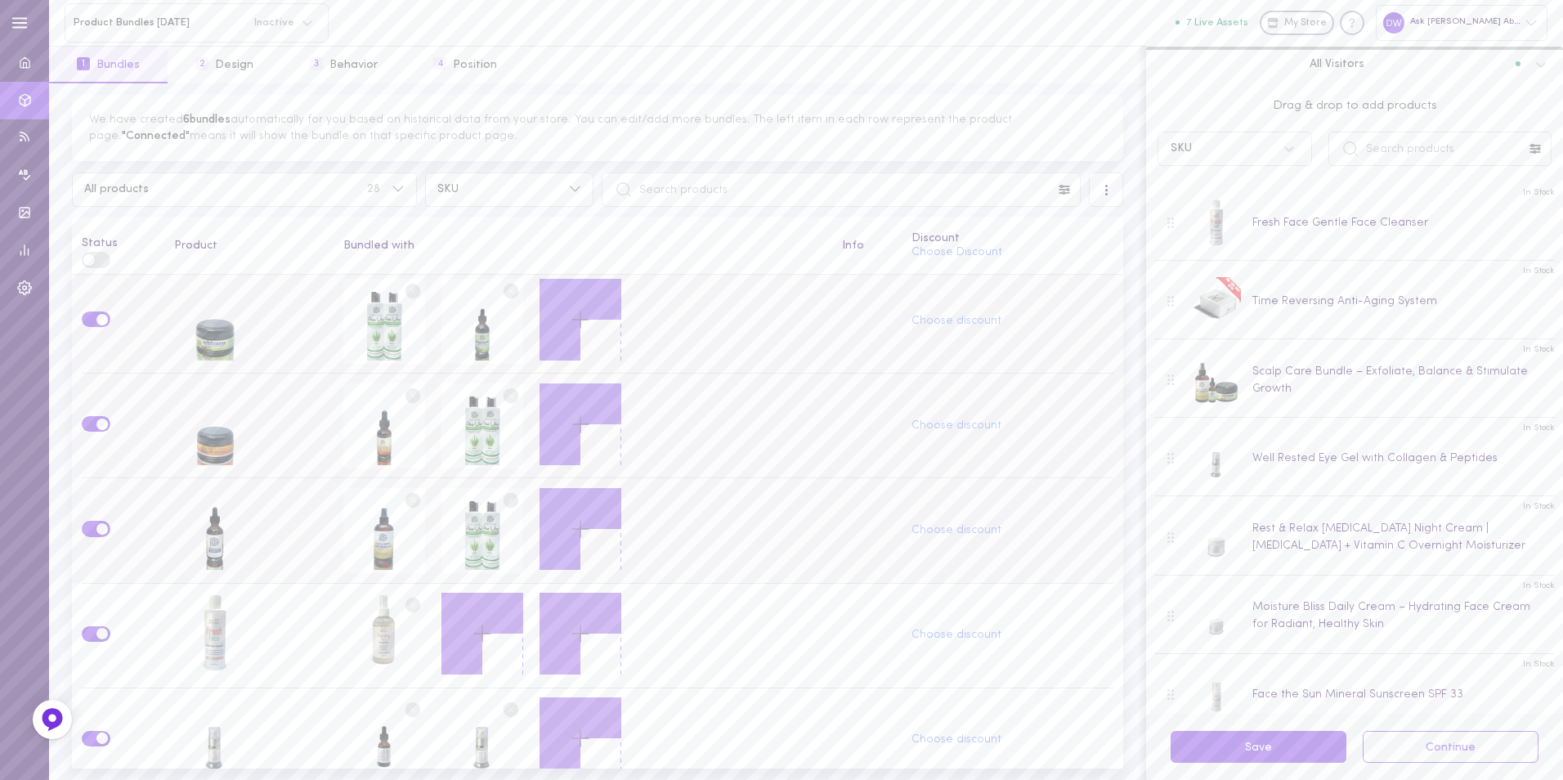
scroll to position [899, 0]
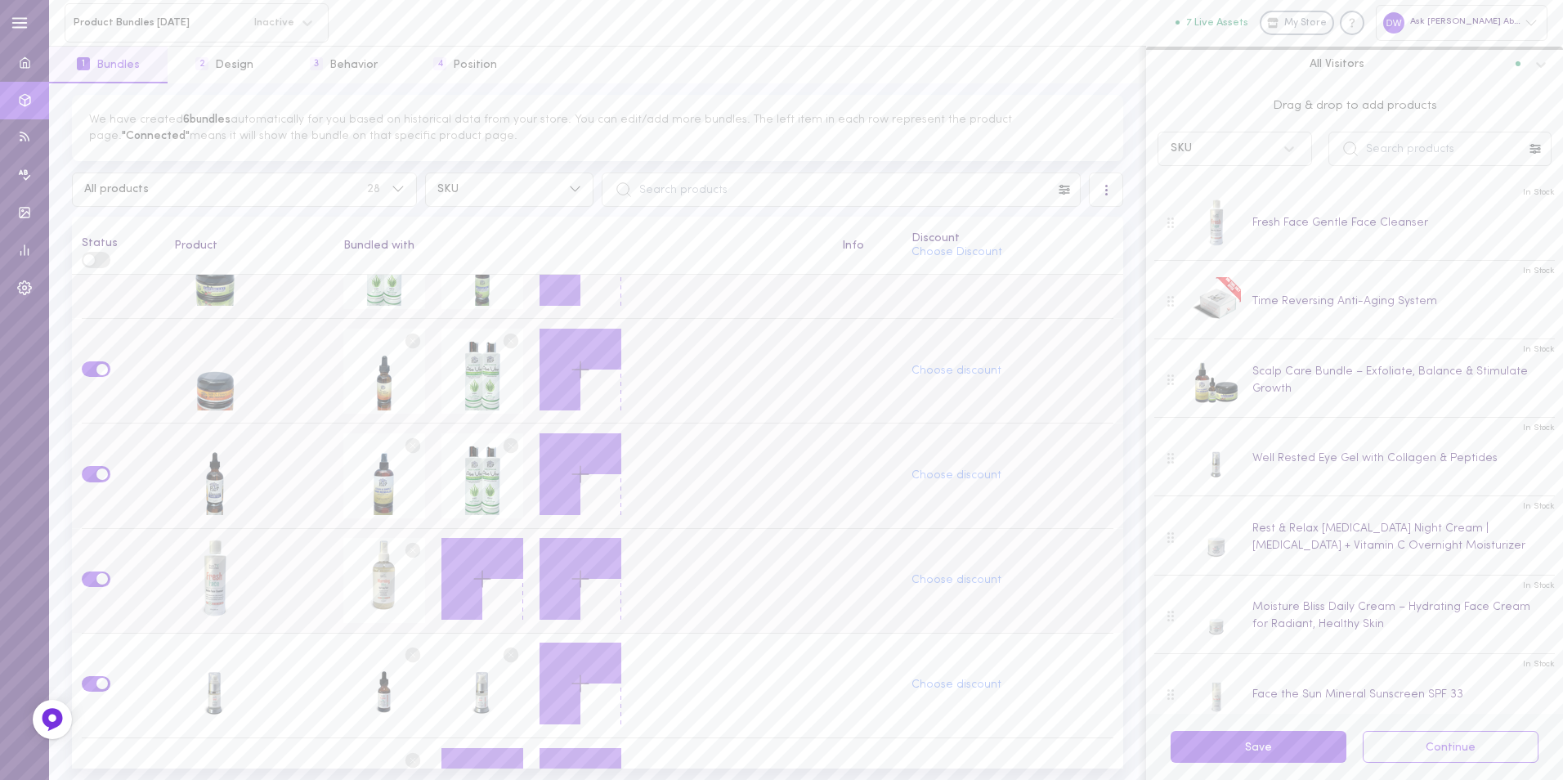
click at [465, 547] on button at bounding box center [482, 579] width 82 height 82
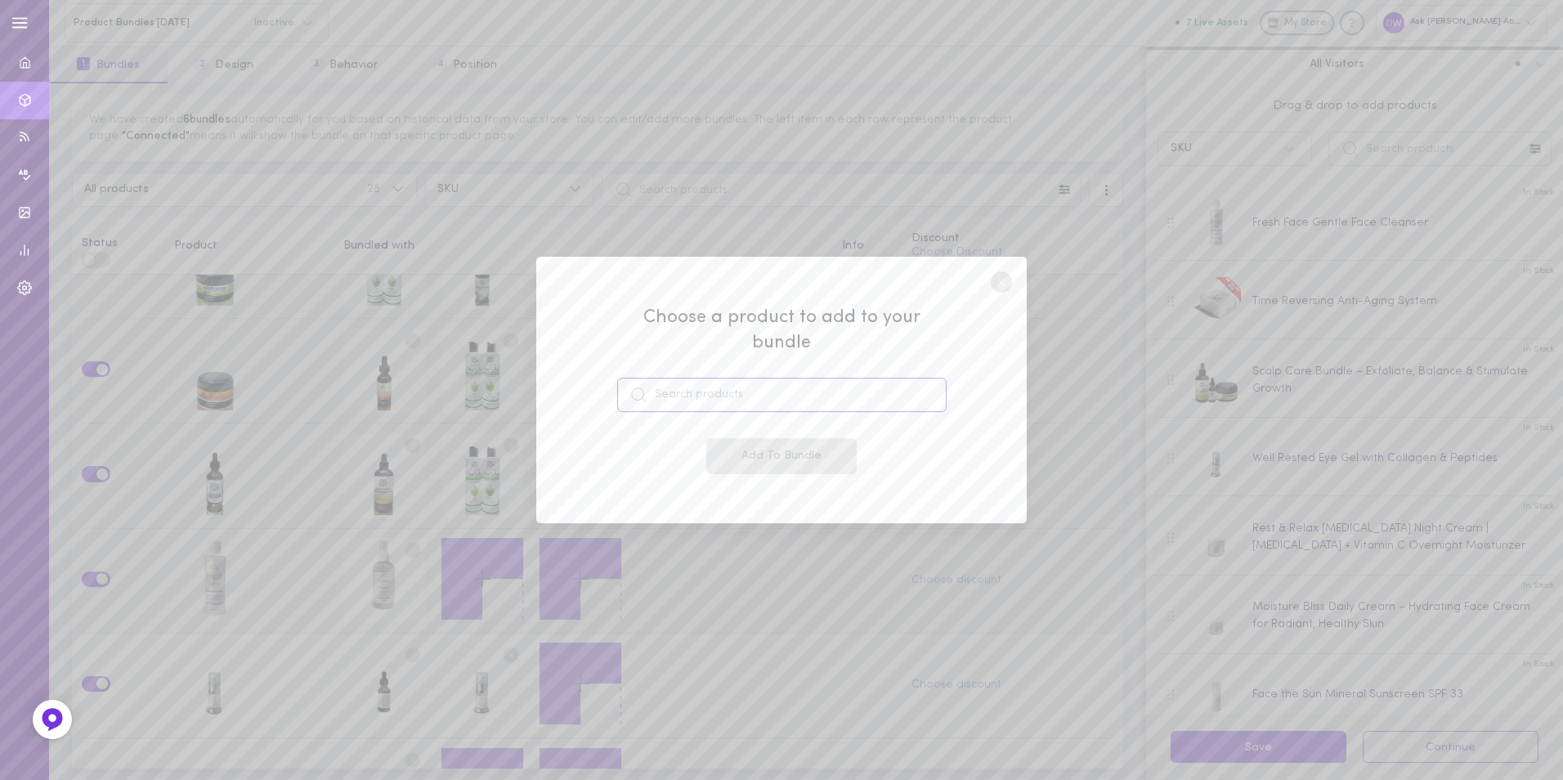
click at [727, 381] on input at bounding box center [781, 395] width 329 height 34
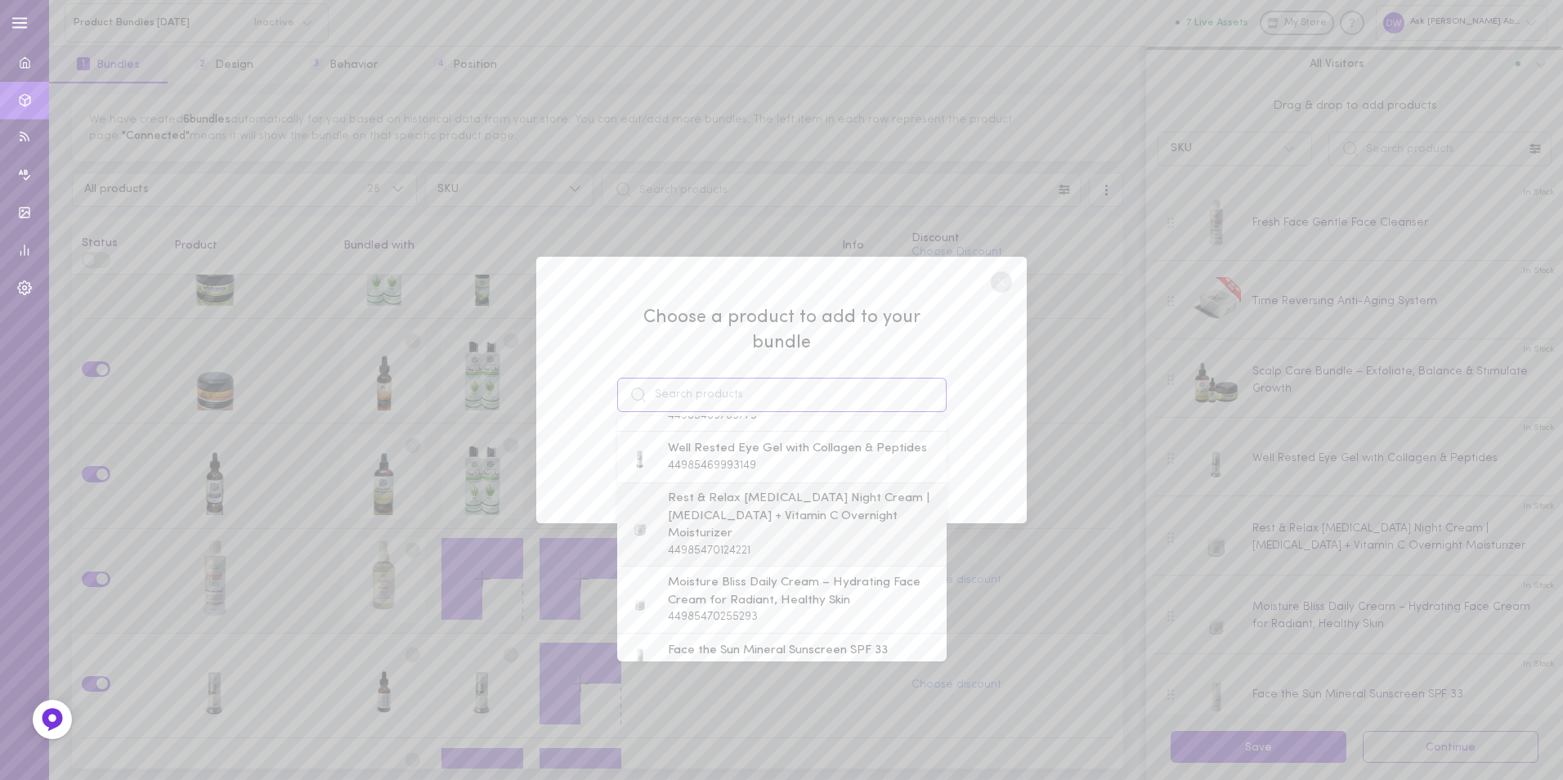
scroll to position [163, 0]
click at [802, 563] on span "Moisture Bliss Daily Cream – Hydrating Face Cream for Radiant, Healthy Skin" at bounding box center [803, 580] width 271 height 35
type input "Moisture Bliss Daily Cream – Hydrating Face Cream for Radiant, Healthy Skin"
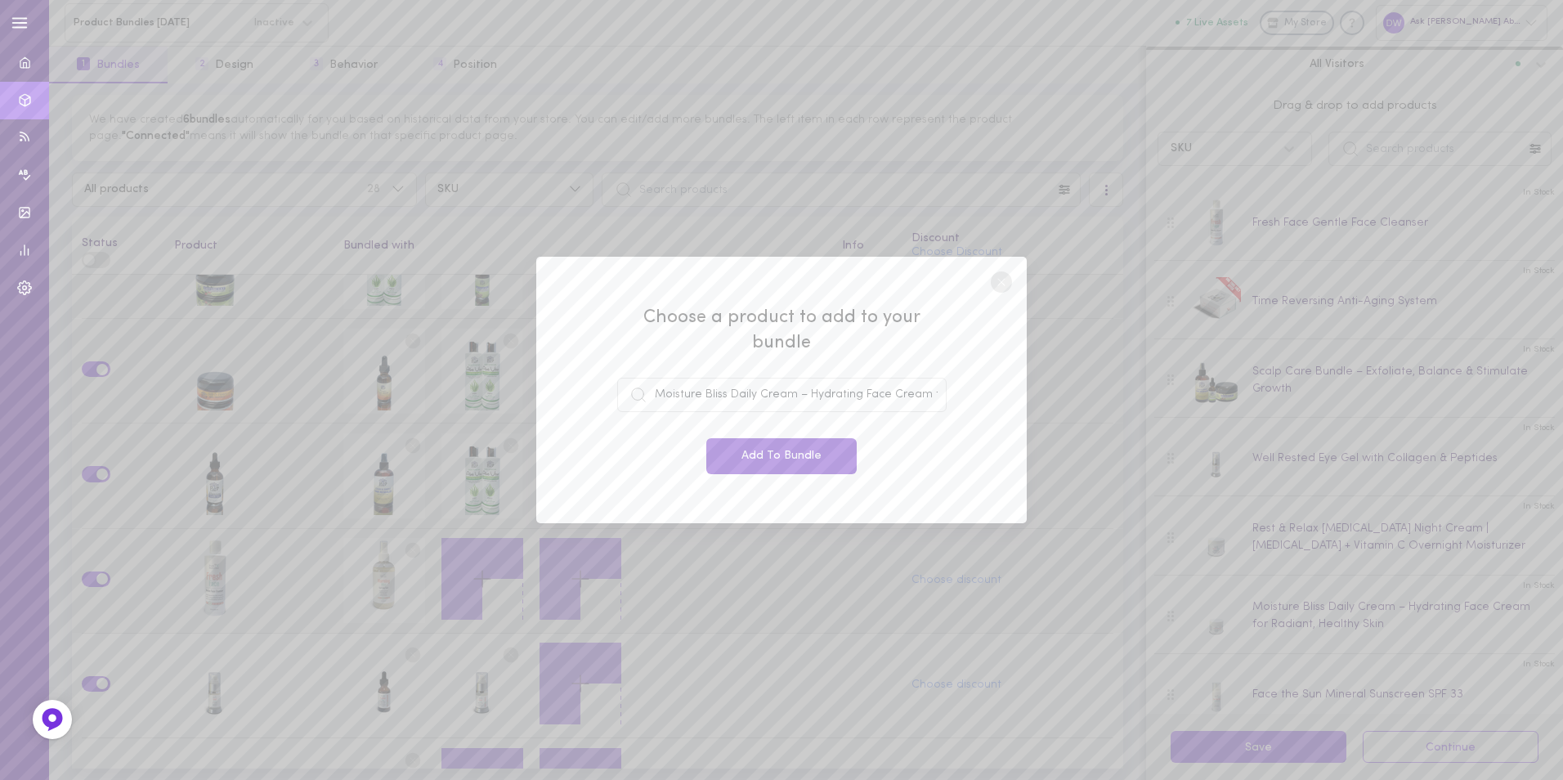
click at [803, 450] on button "Add To Bundle" at bounding box center [781, 456] width 150 height 36
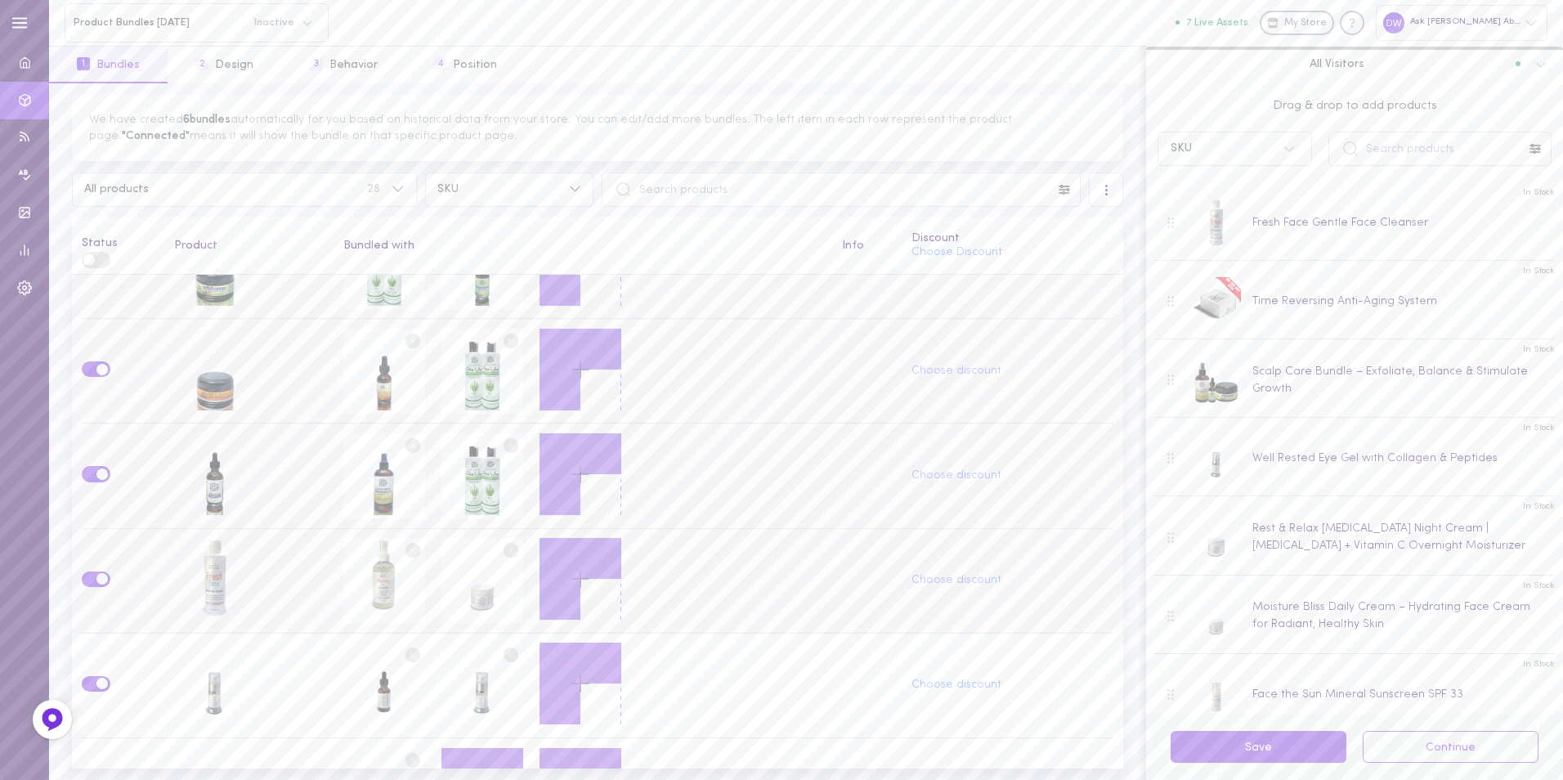
click at [559, 553] on button at bounding box center [580, 579] width 82 height 82
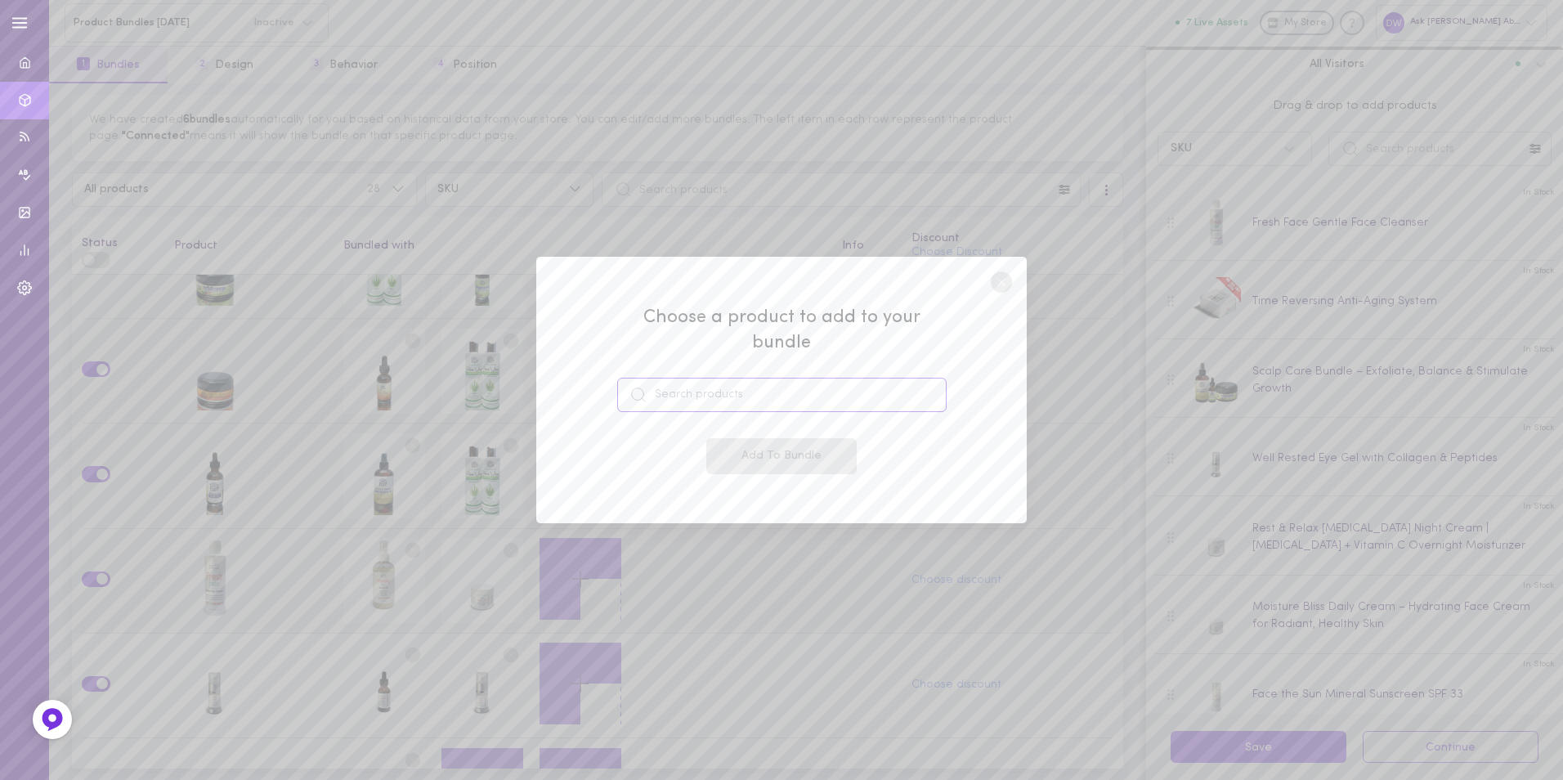
click at [722, 381] on input at bounding box center [781, 395] width 329 height 34
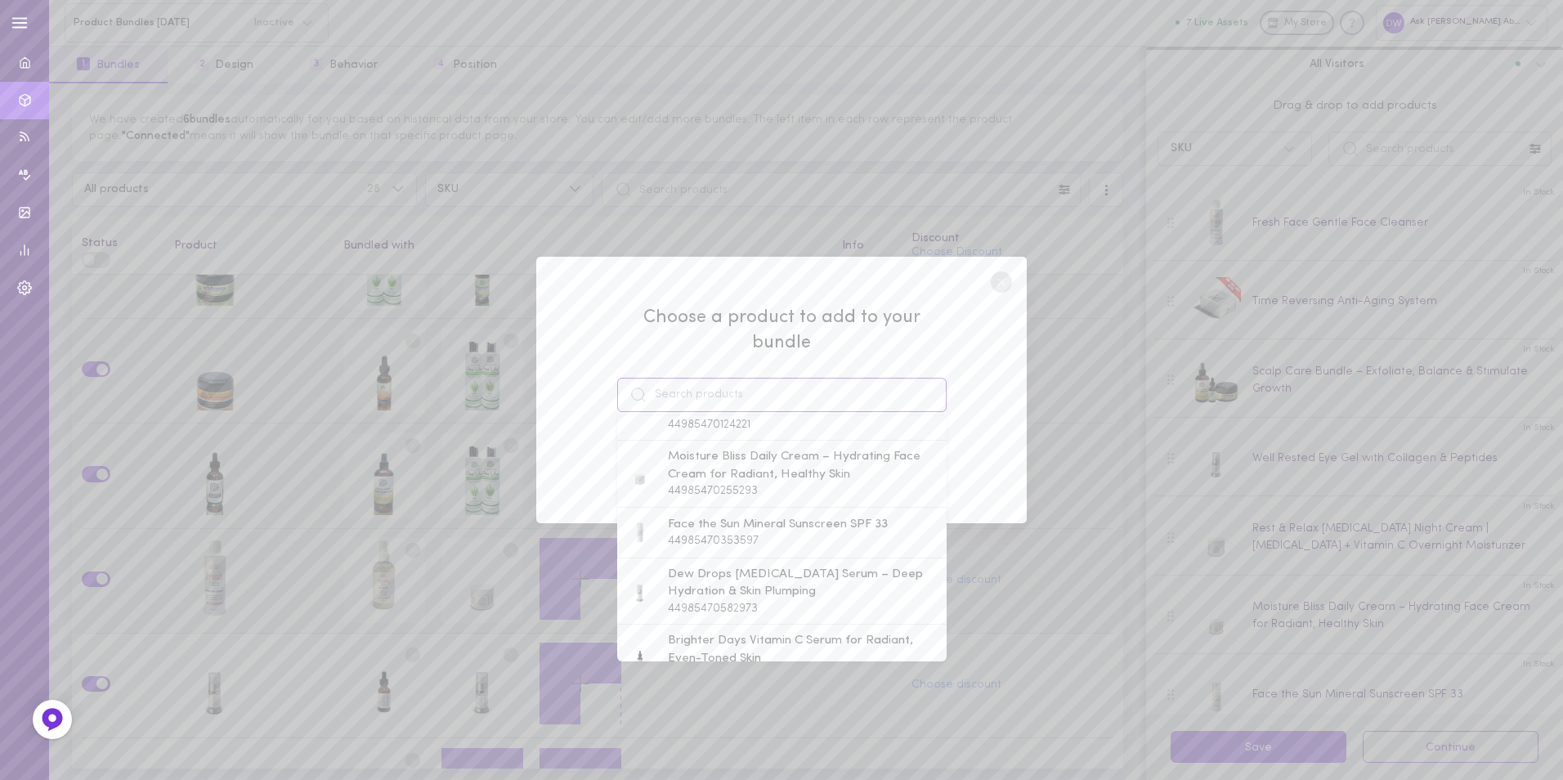
scroll to position [327, 0]
click at [794, 528] on span "Dew Drops [MEDICAL_DATA] Serum – Deep Hydration & Skin Plumping" at bounding box center [803, 534] width 271 height 35
type input "Dew Drops [MEDICAL_DATA] Serum – Deep Hydration & Skin Plumping"
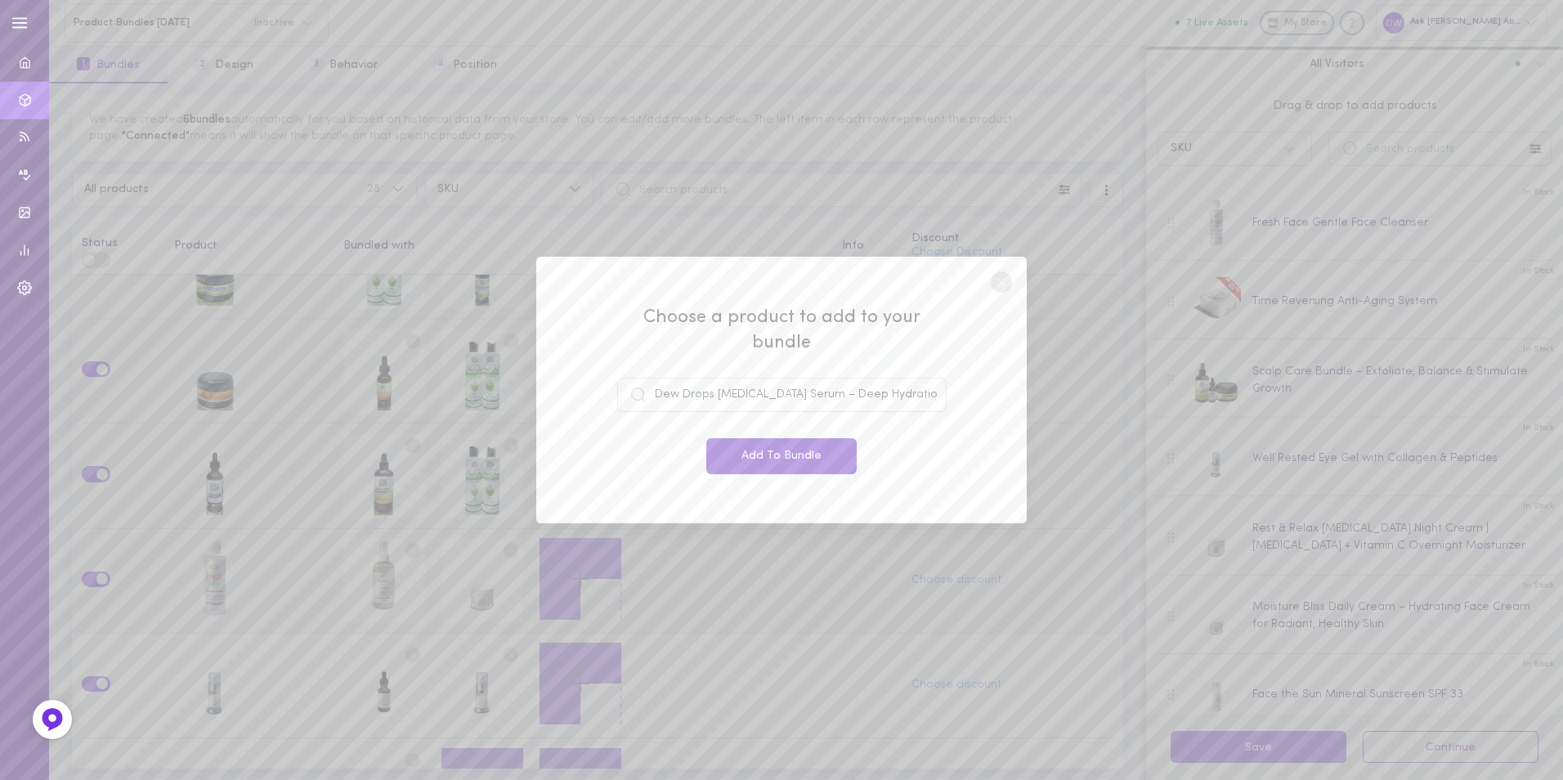
click at [785, 448] on button "Add To Bundle" at bounding box center [781, 456] width 150 height 36
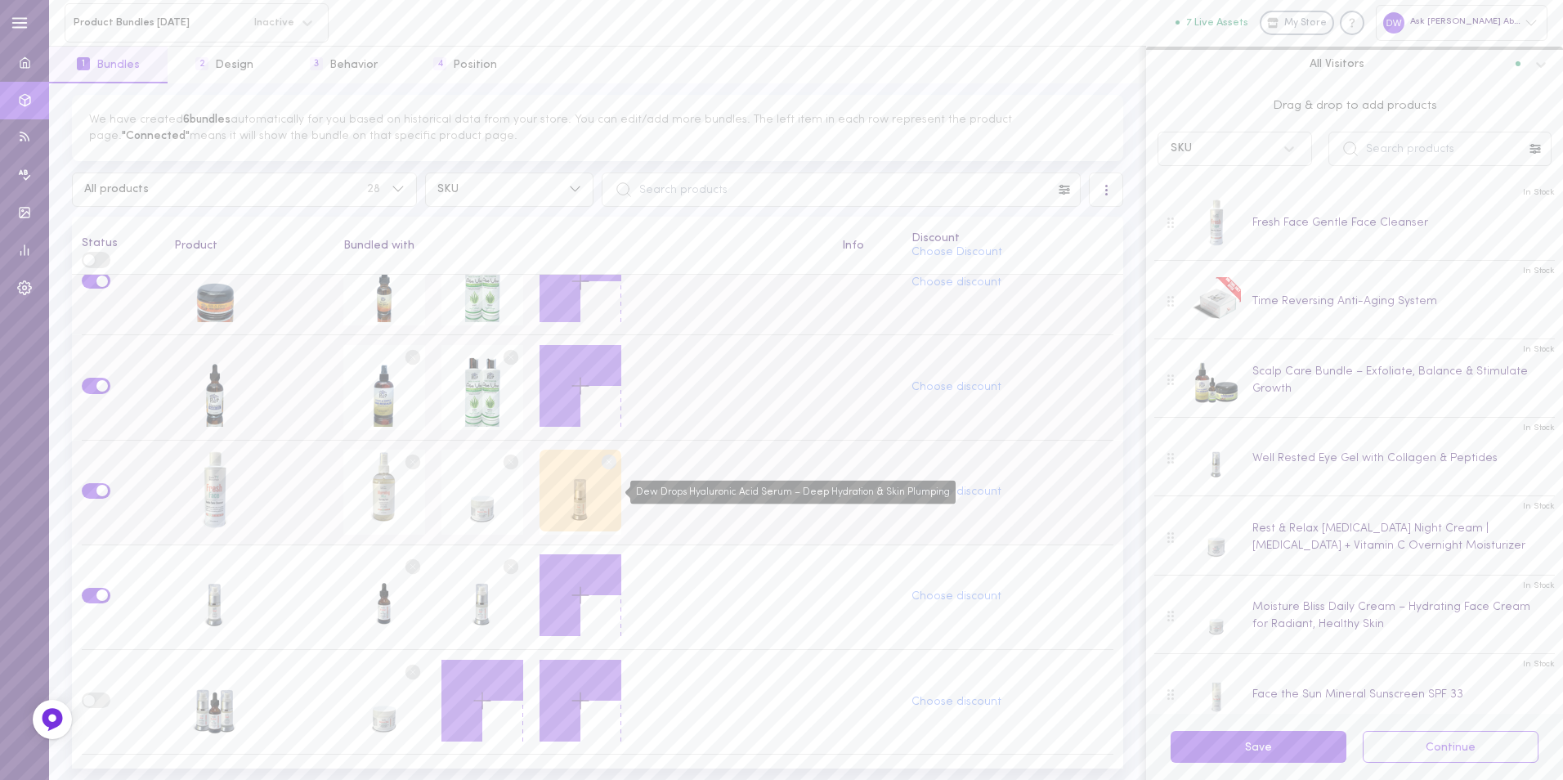
scroll to position [1063, 0]
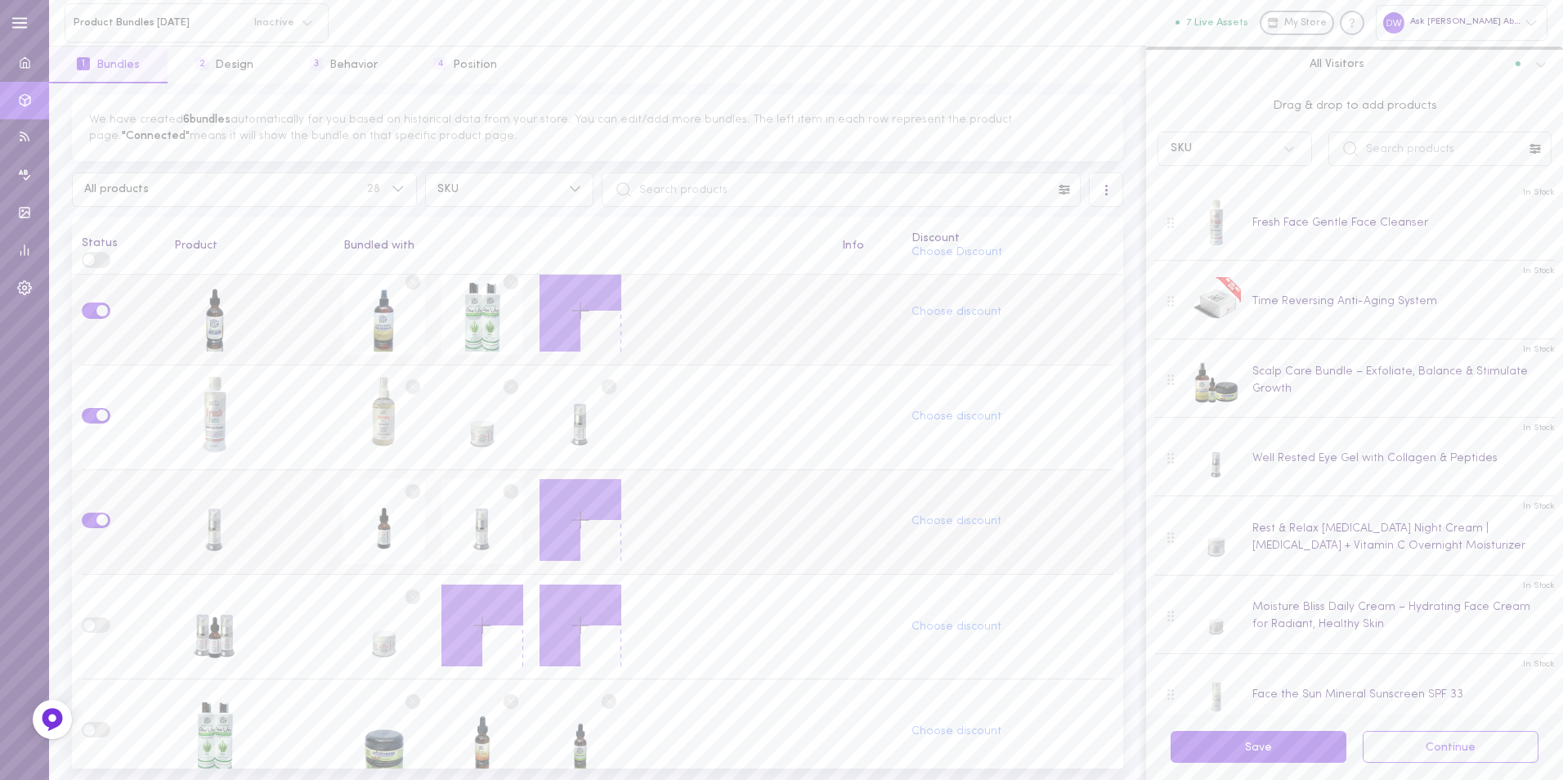
click at [409, 484] on circle at bounding box center [413, 492] width 16 height 16
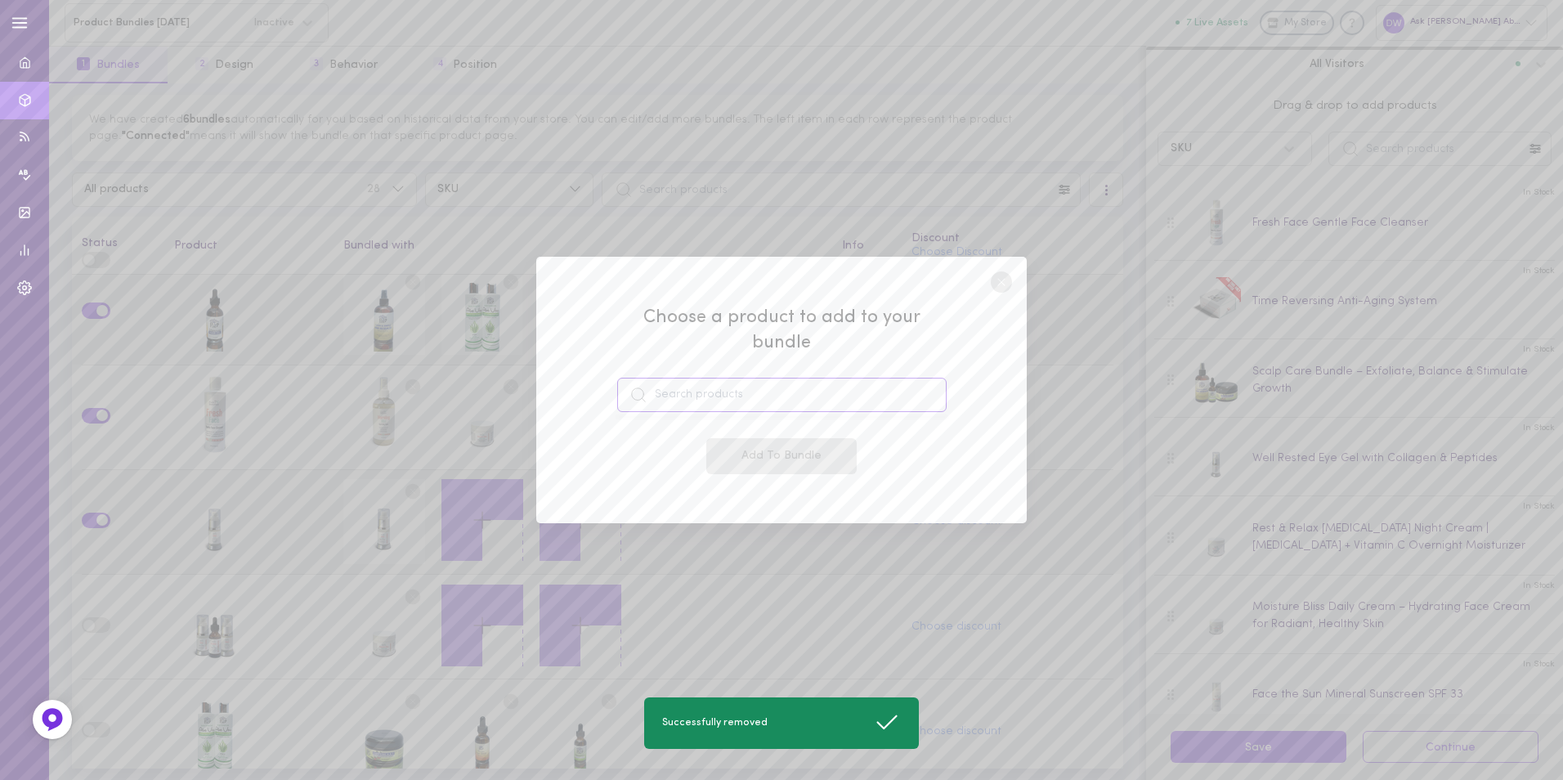
click at [728, 394] on input at bounding box center [781, 395] width 329 height 34
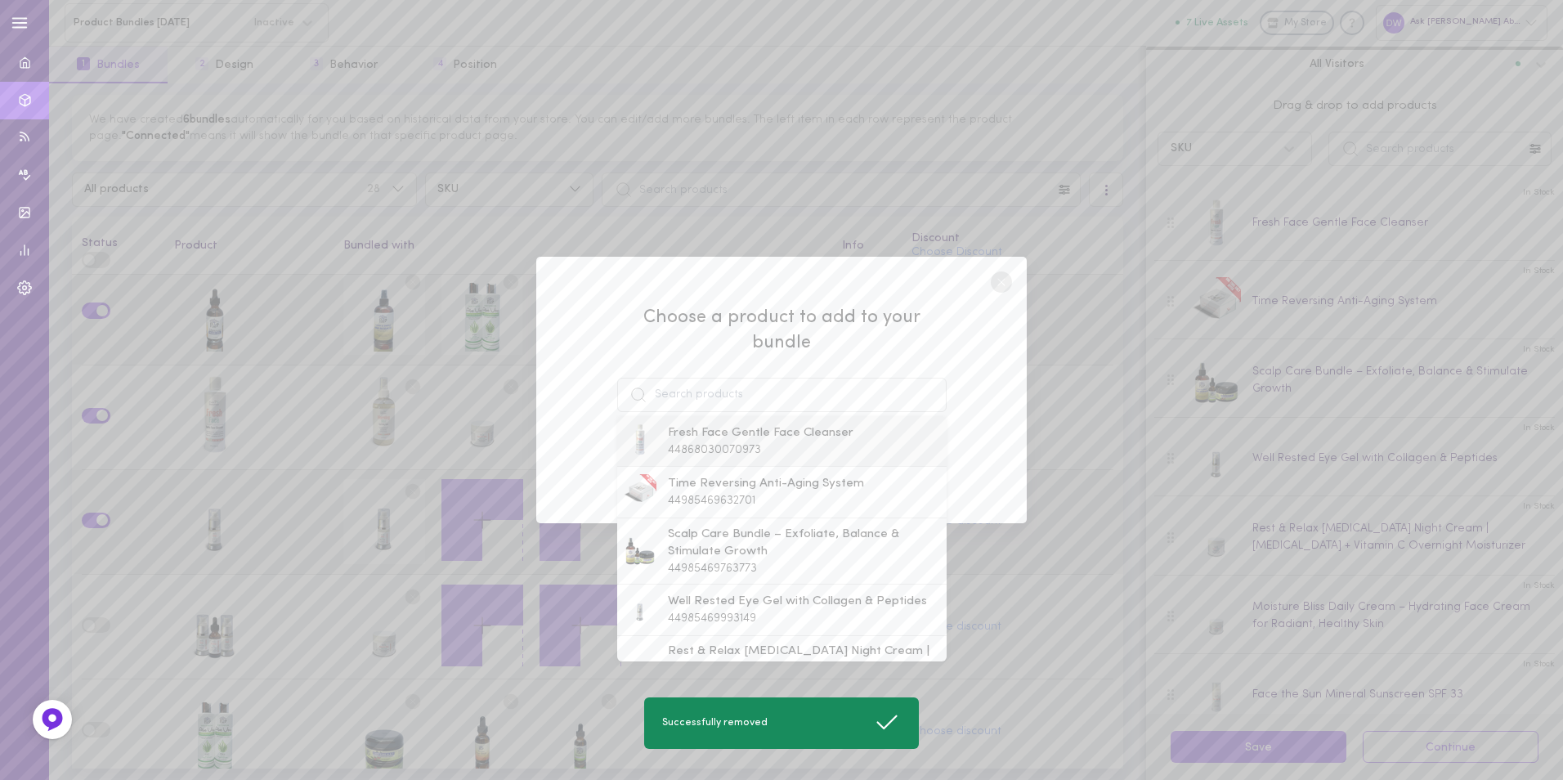
click at [773, 432] on div "Fresh Face Gentle Face Cleanser 44868030070973" at bounding box center [761, 441] width 186 height 34
type input "Fresh Face Gentle Face Cleanser"
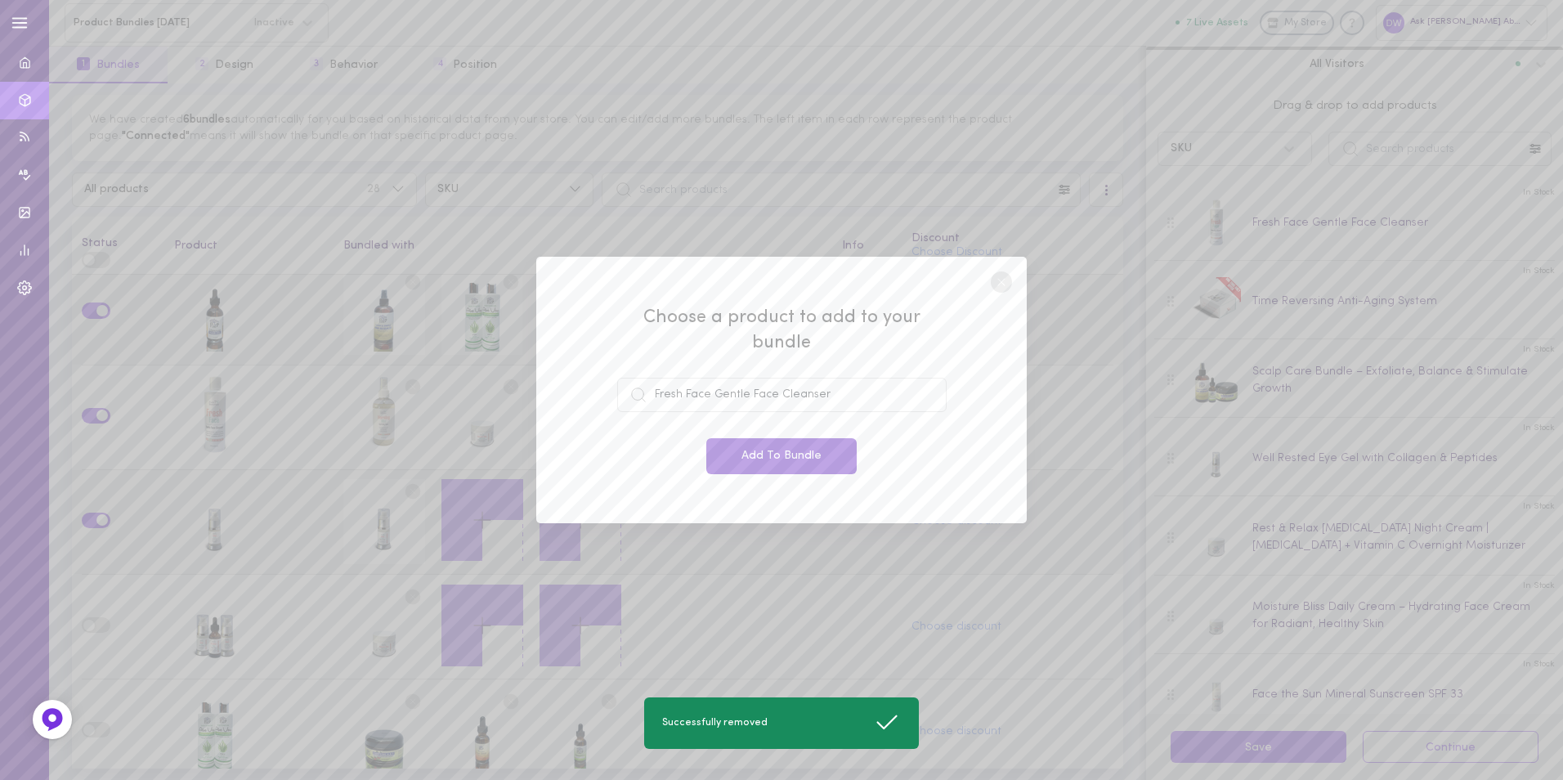
click at [759, 442] on button "Add To Bundle" at bounding box center [781, 456] width 150 height 36
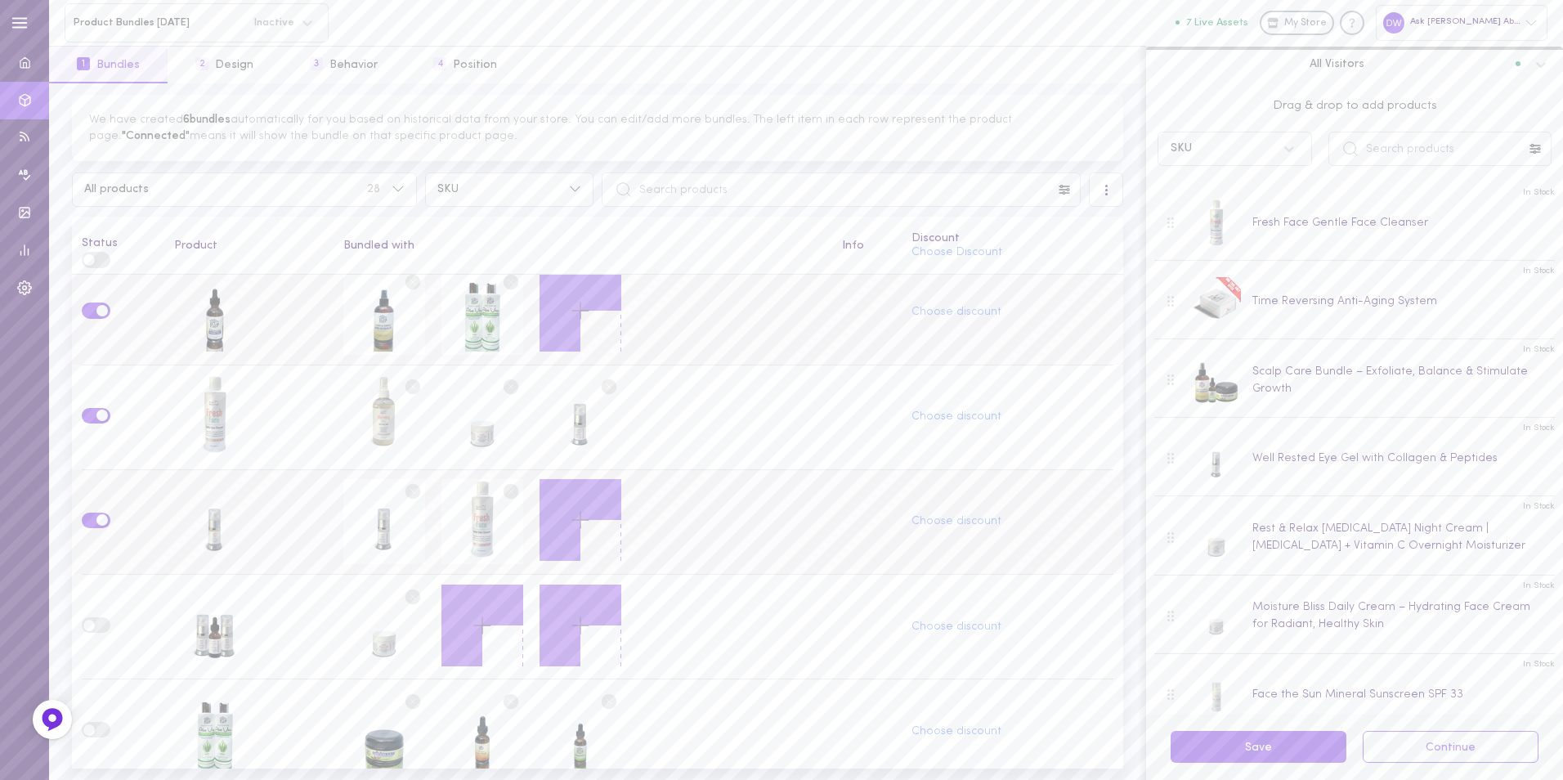
click at [581, 509] on icon at bounding box center [580, 520] width 28 height 28
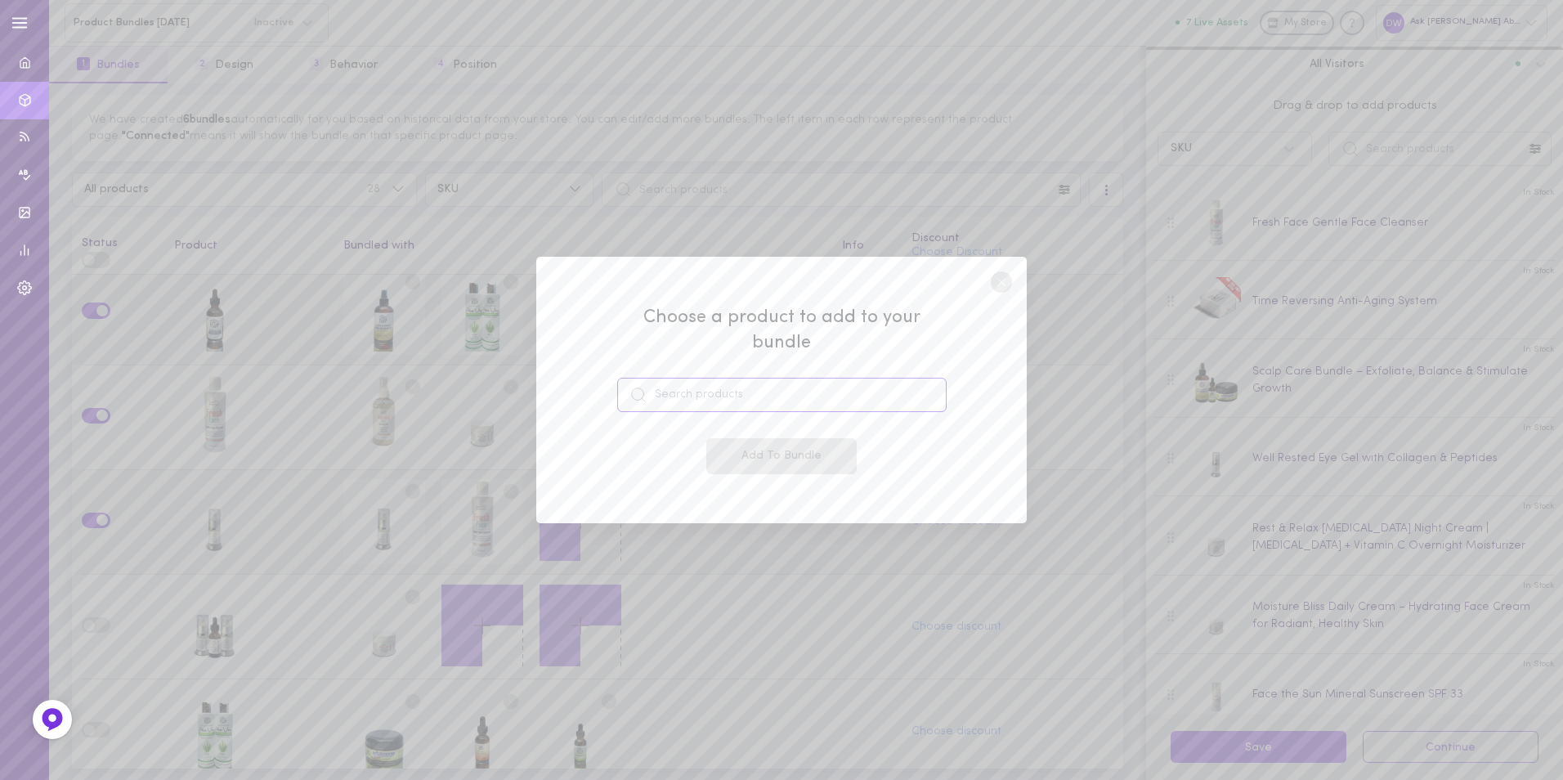
click at [741, 383] on input at bounding box center [781, 395] width 329 height 34
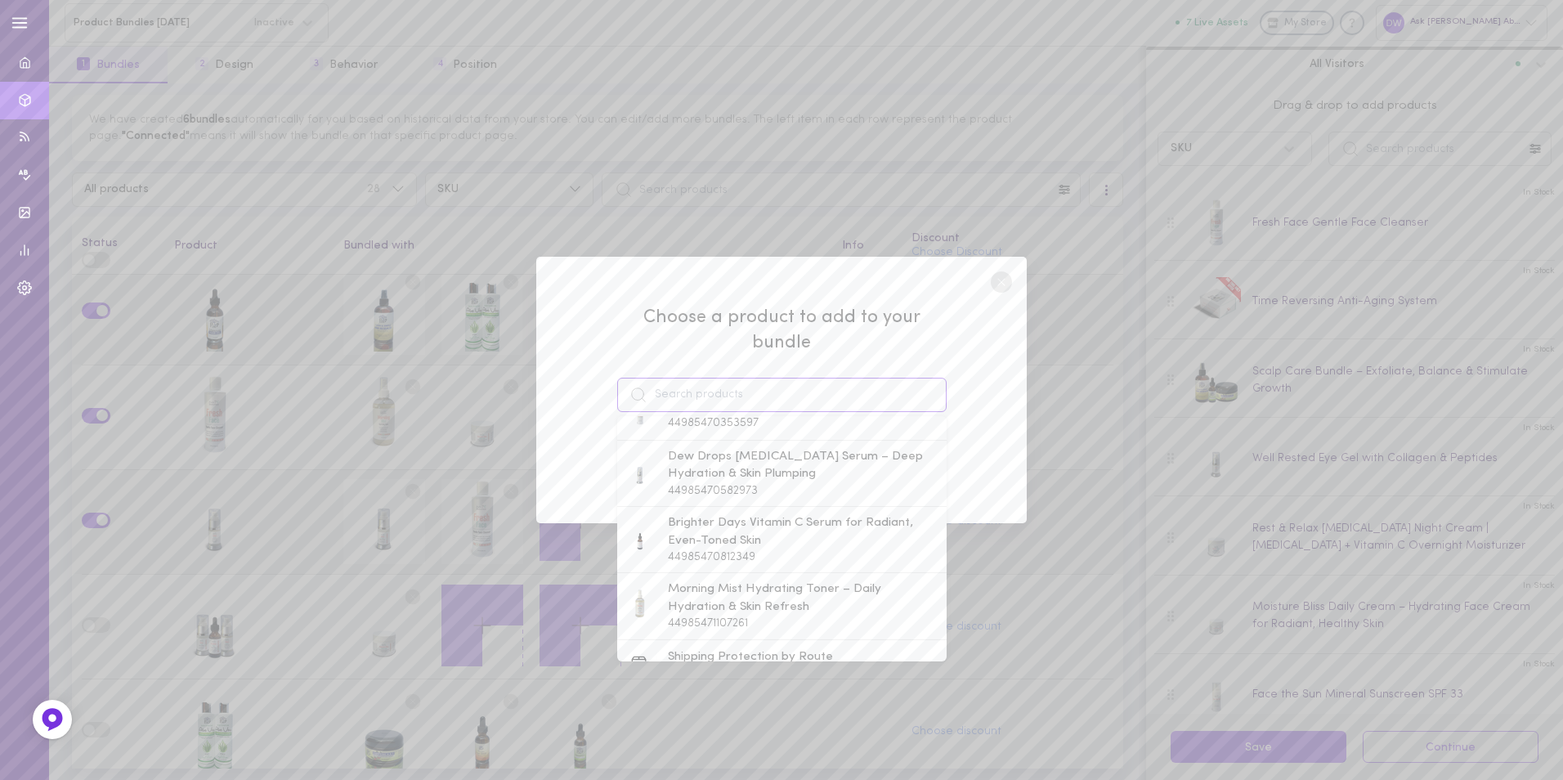
scroll to position [409, 0]
click at [767, 561] on div "Morning Mist Hydrating Toner – Daily Hydration & Skin Refresh 44985471107261" at bounding box center [781, 594] width 329 height 66
type input "Morning Mist Hydrating Toner – Daily Hydration & Skin Refresh"
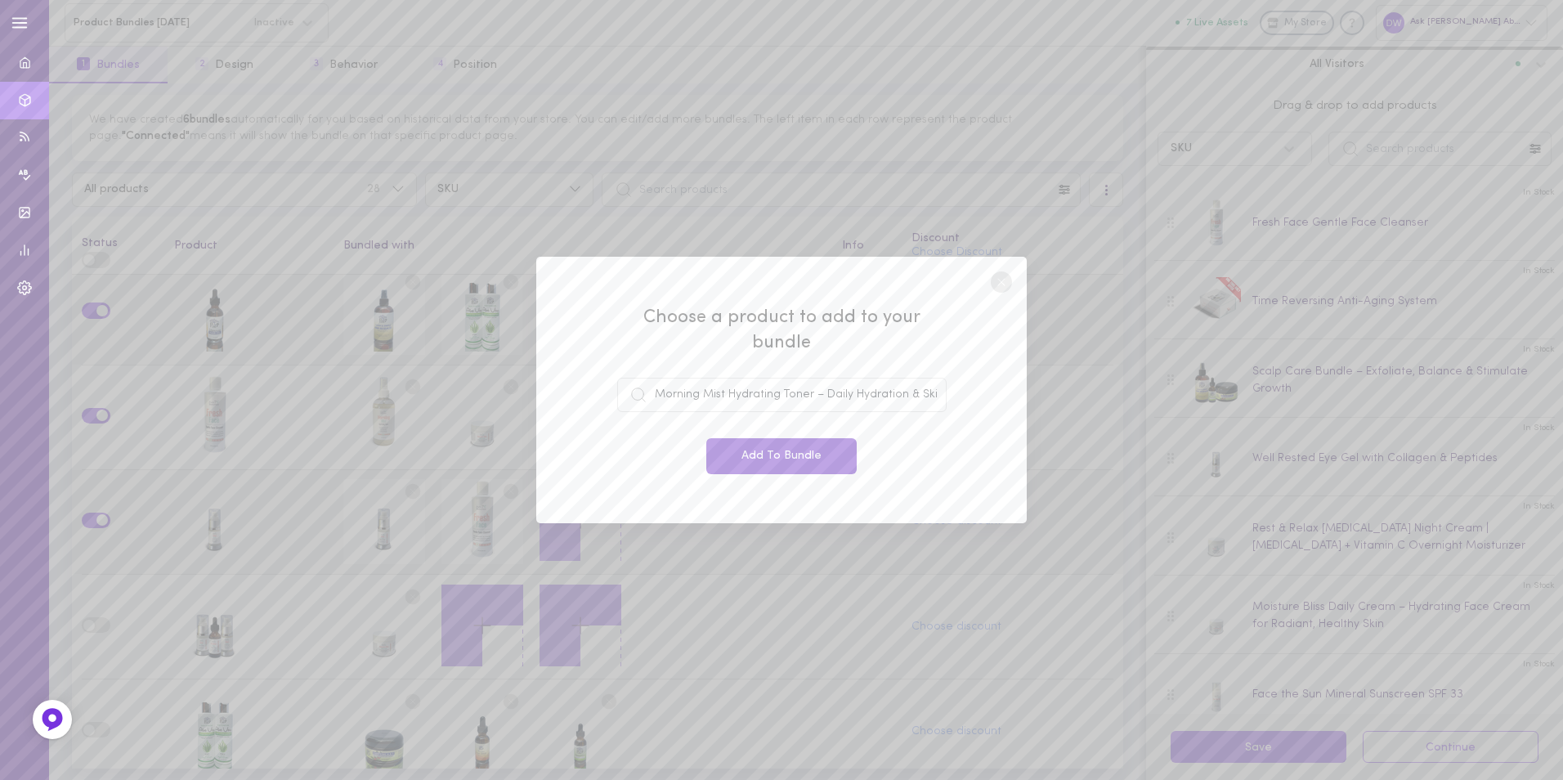
click at [828, 438] on button "Add To Bundle" at bounding box center [781, 456] width 150 height 36
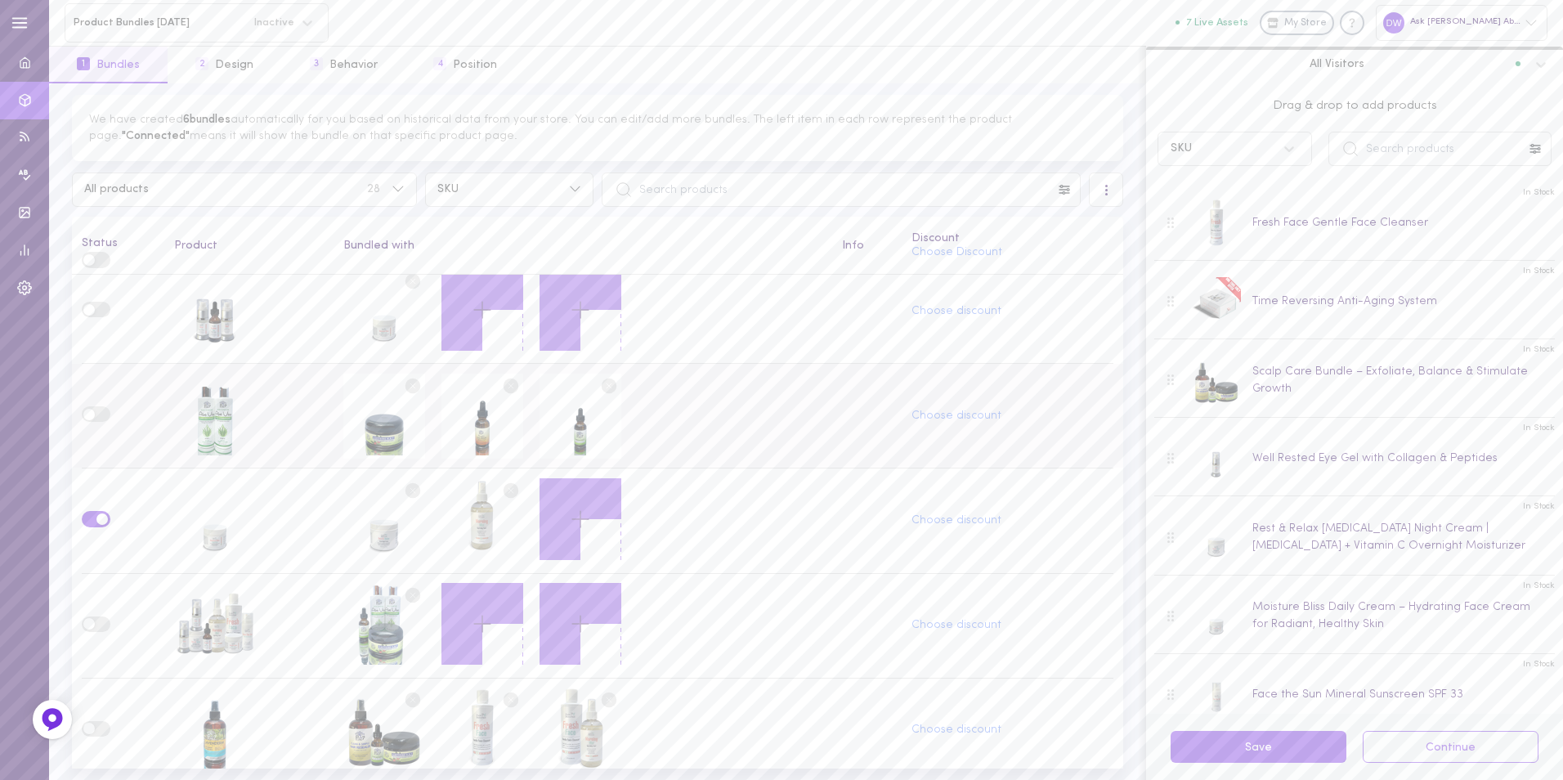
scroll to position [1389, 0]
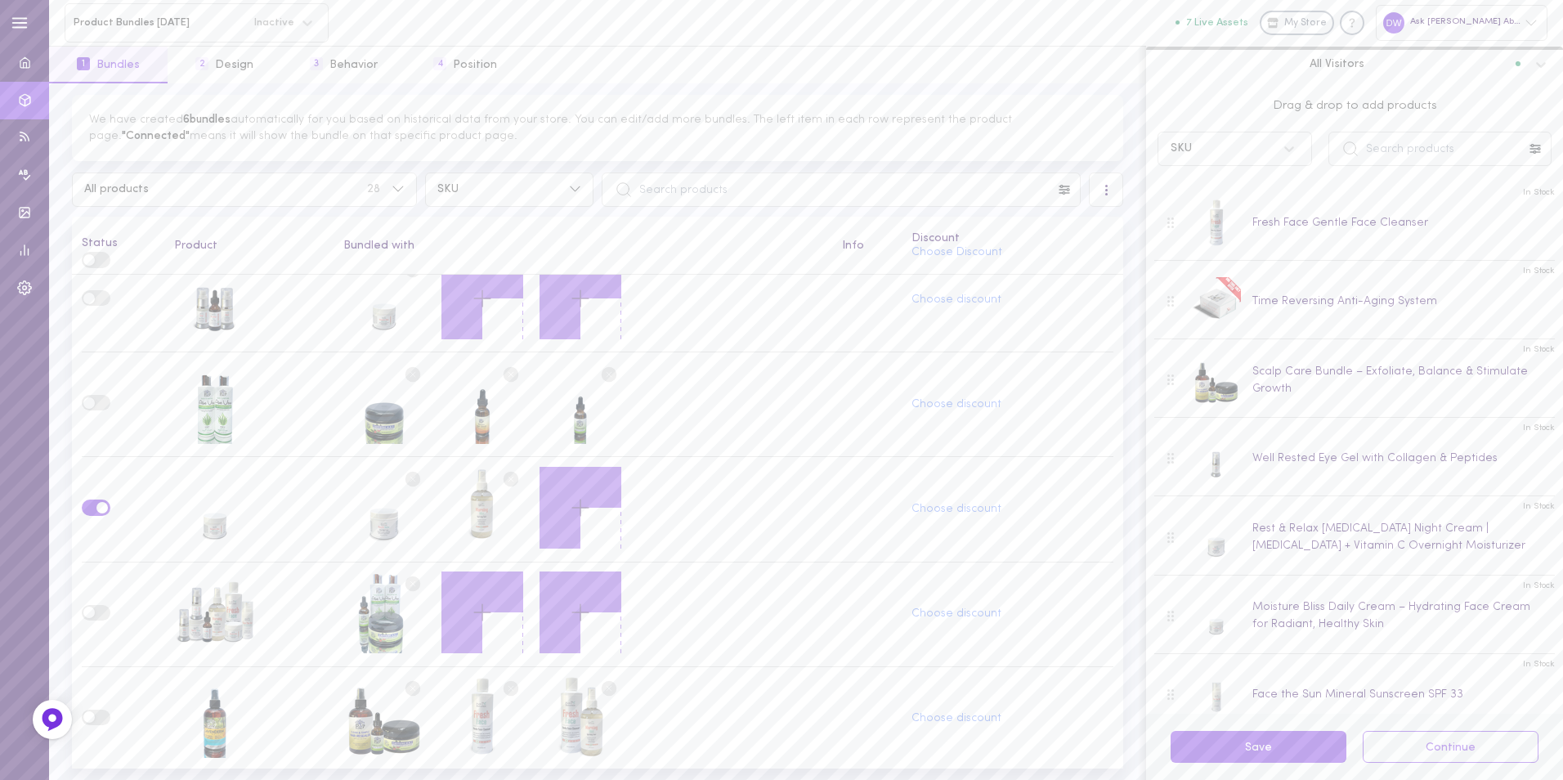
click at [580, 505] on icon at bounding box center [580, 508] width 28 height 28
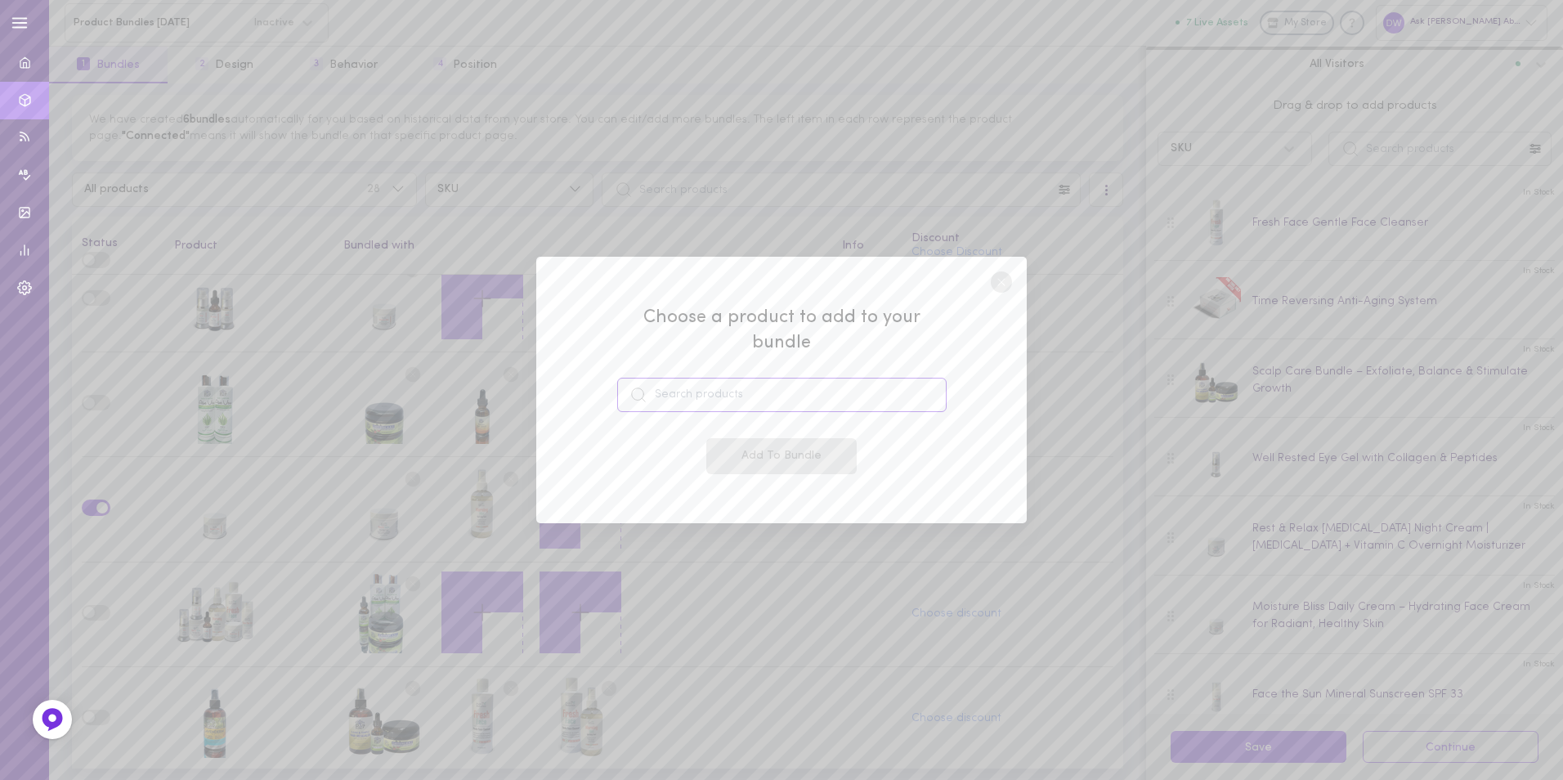
click at [745, 383] on input at bounding box center [781, 395] width 329 height 34
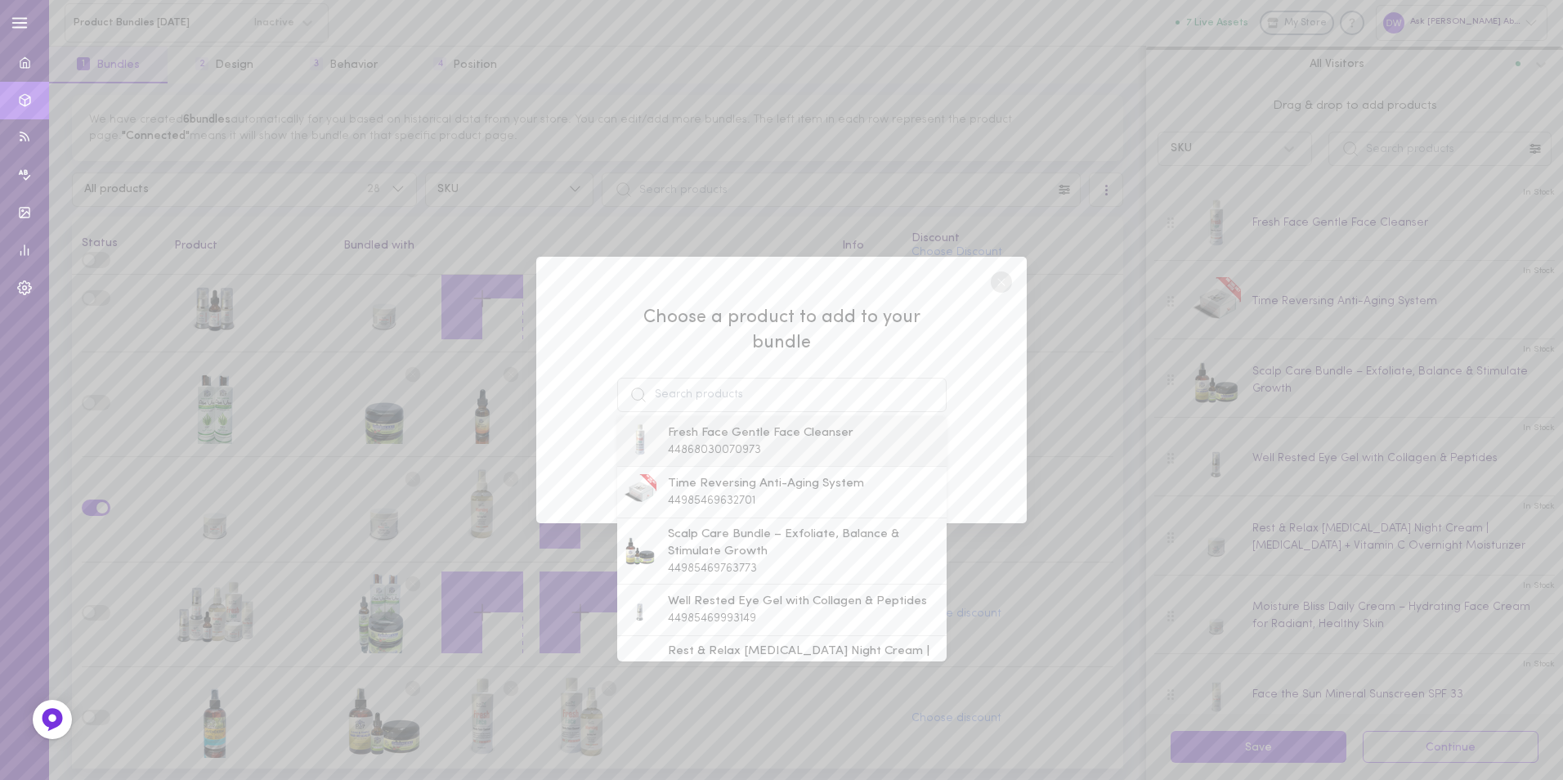
click at [741, 444] on span "44868030070973" at bounding box center [714, 450] width 93 height 12
type input "Fresh Face Gentle Face Cleanser"
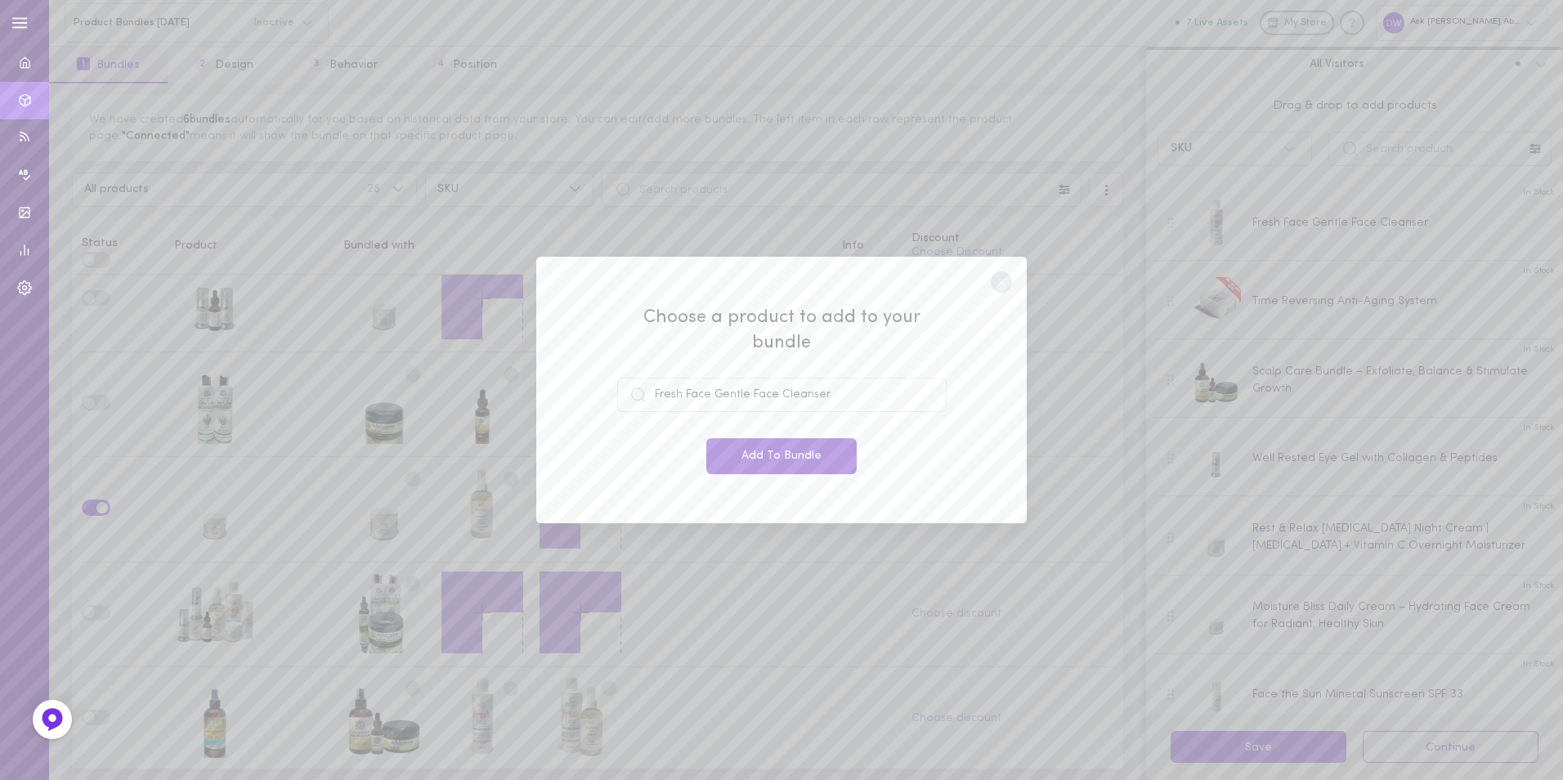
click at [759, 440] on button "Add To Bundle" at bounding box center [781, 456] width 150 height 36
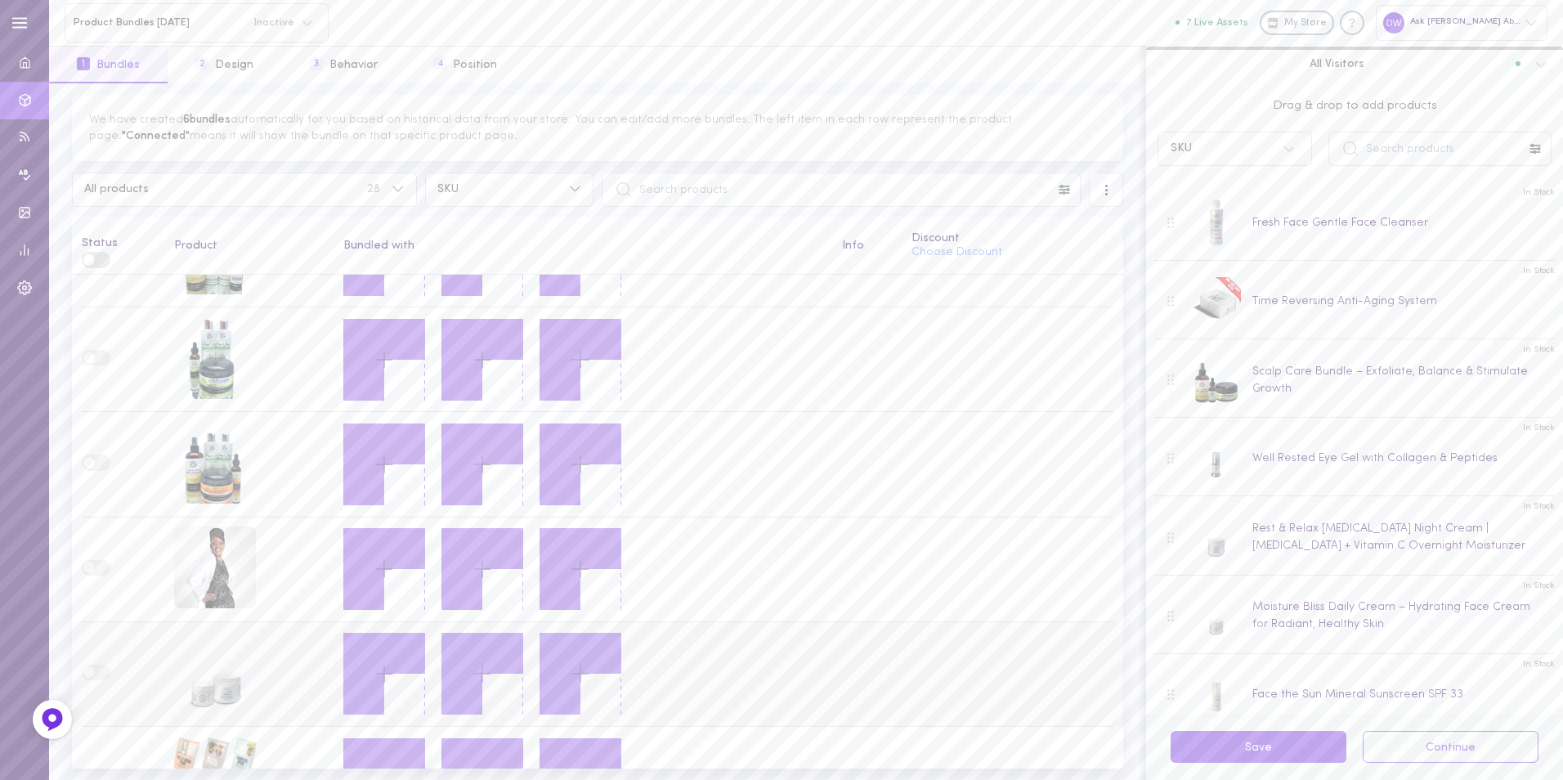
scroll to position [2414, 0]
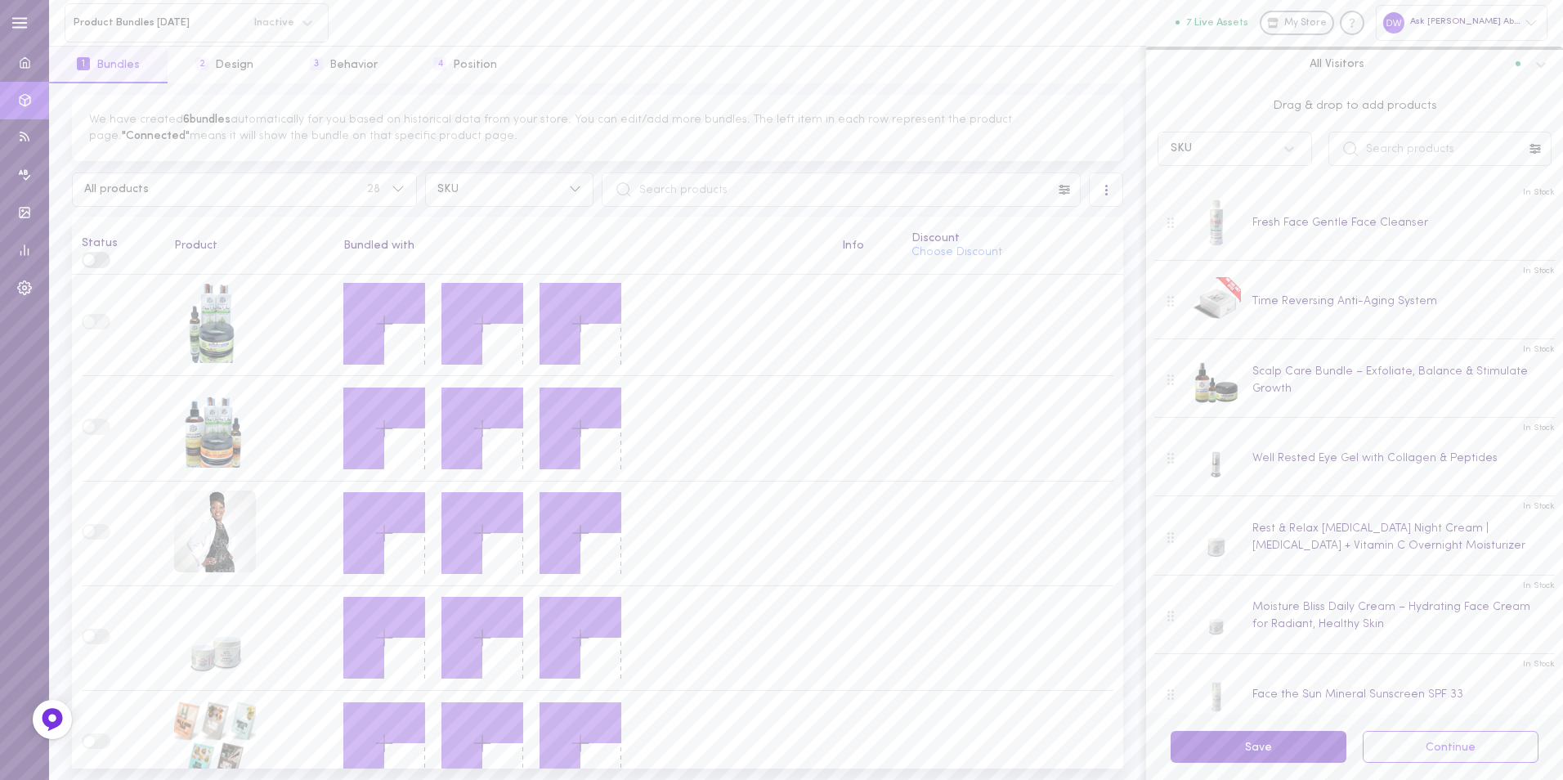
click at [1275, 759] on button "Save" at bounding box center [1258, 747] width 176 height 32
click at [303, 8] on div at bounding box center [310, 22] width 35 height 29
click at [304, 17] on icon at bounding box center [307, 23] width 16 height 16
click at [330, 69] on button "3 Behavior" at bounding box center [343, 65] width 123 height 37
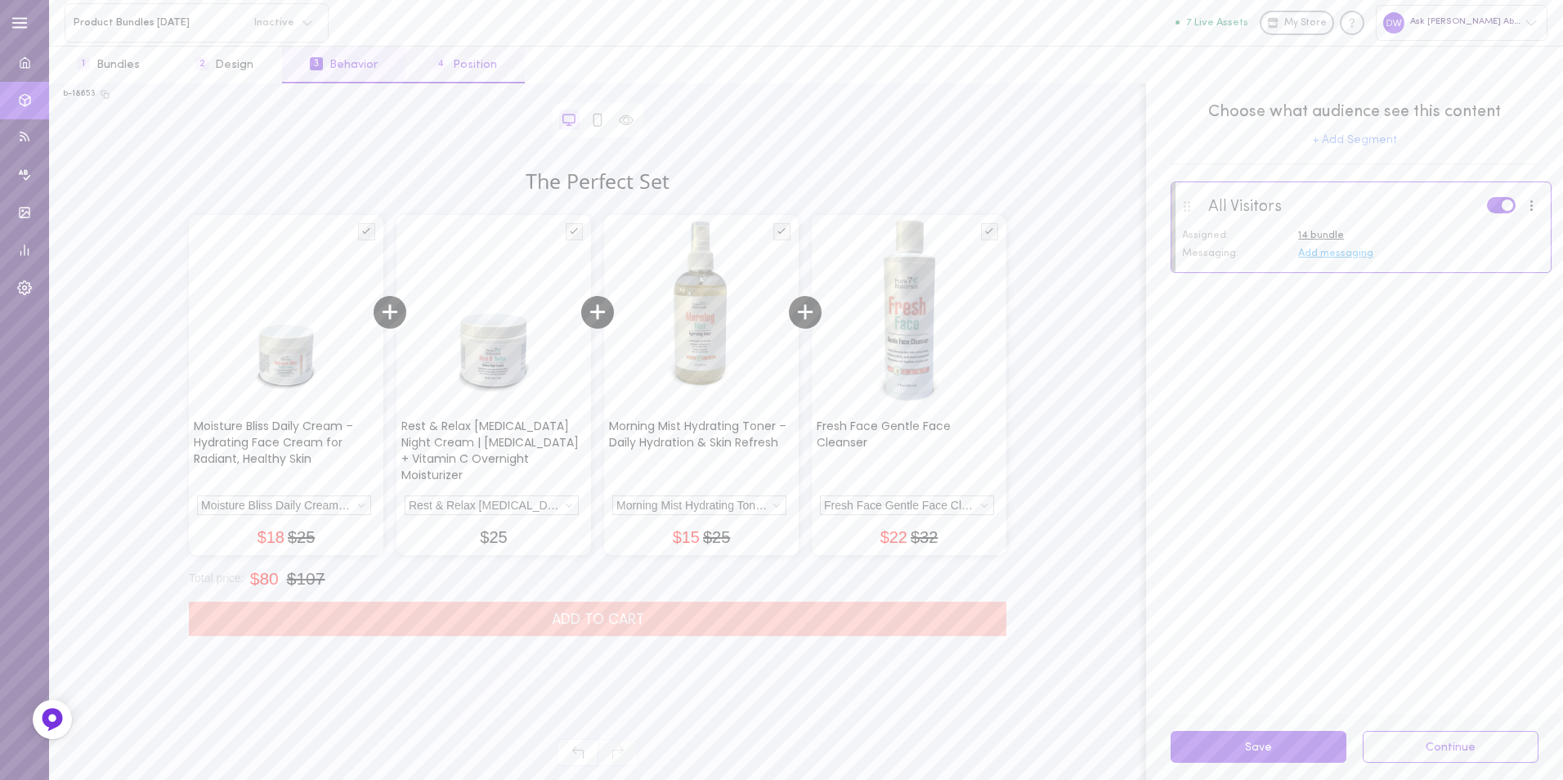
click at [450, 64] on button "4 Position" at bounding box center [464, 65] width 119 height 37
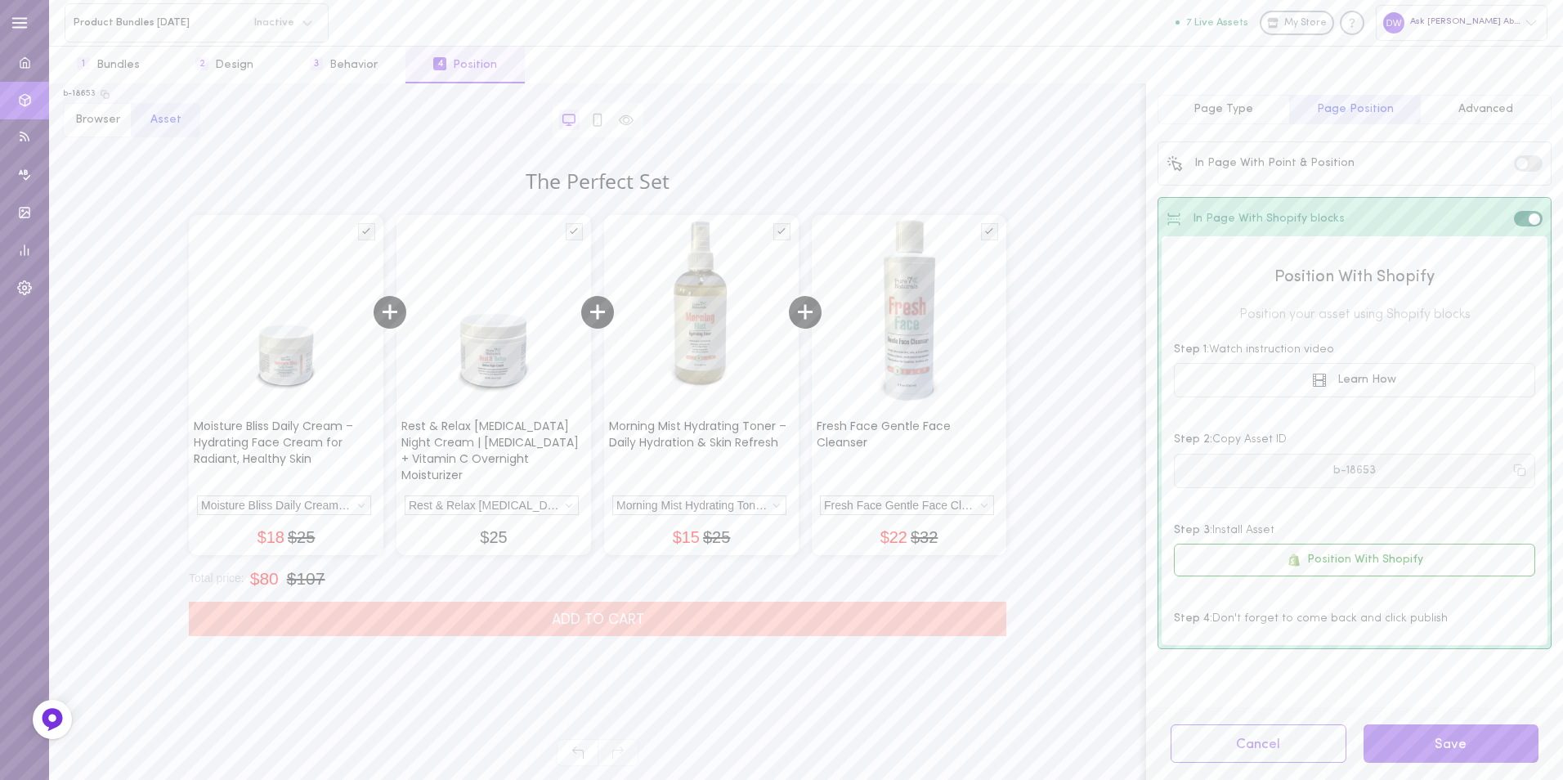
click at [1528, 472] on button "b-18653" at bounding box center [1354, 471] width 361 height 34
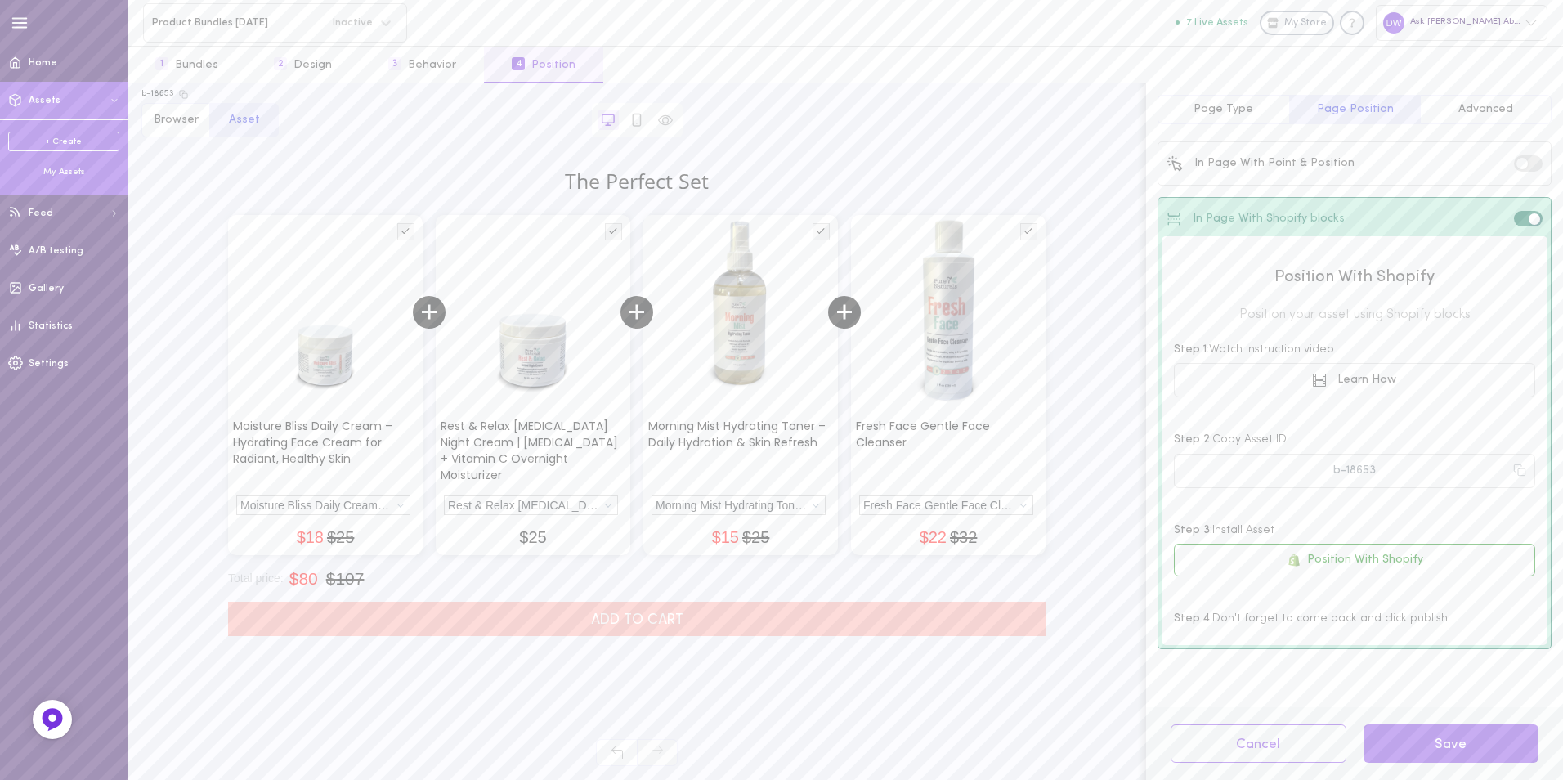
click at [110, 101] on icon at bounding box center [114, 101] width 11 height 10
click at [66, 172] on div "My Assets" at bounding box center [63, 172] width 111 height 12
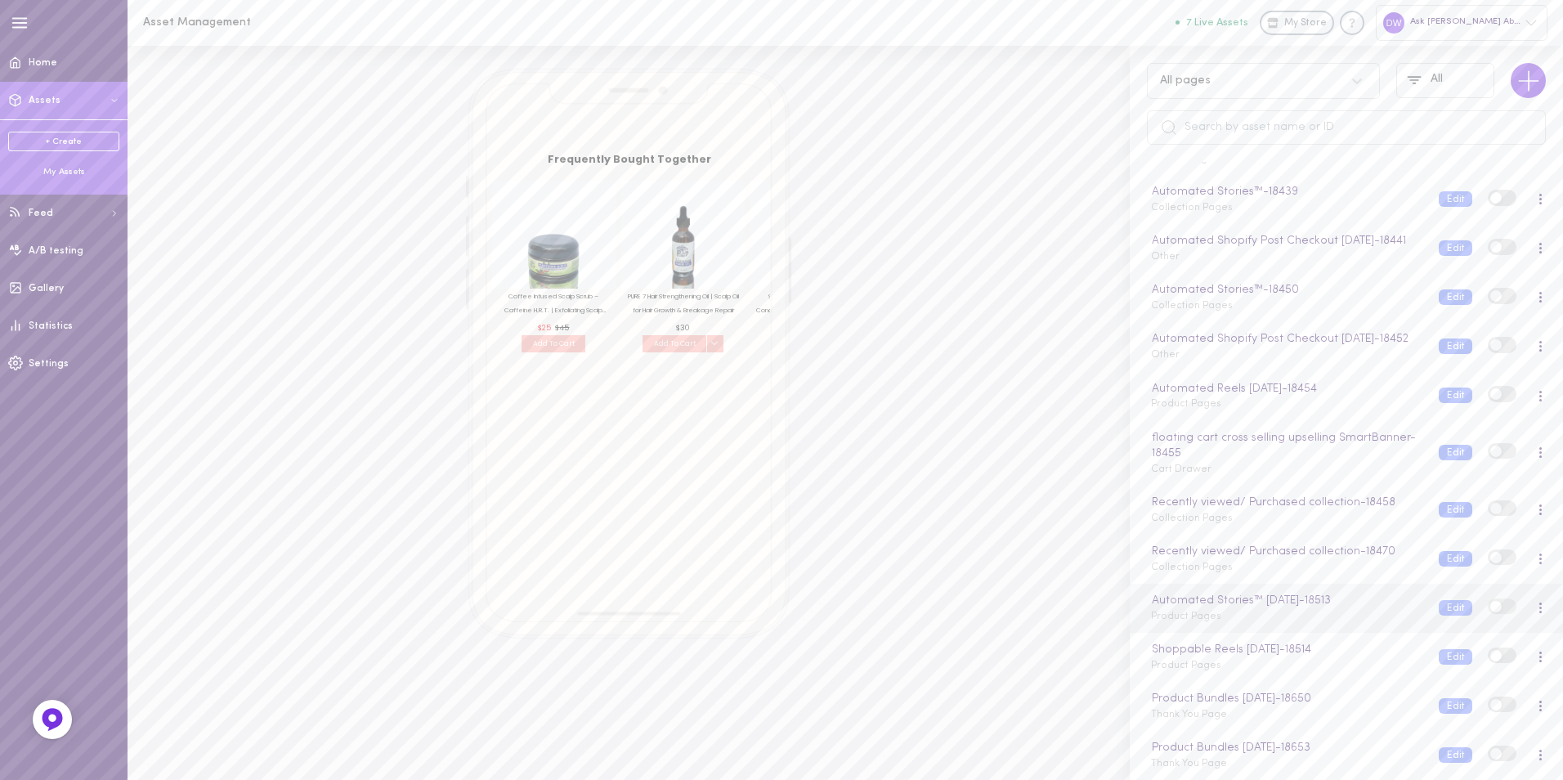
scroll to position [607, 0]
click at [1327, 749] on div "Product Bundles 05.09.2025 - 18653" at bounding box center [1285, 748] width 275 height 18
click at [1407, 767] on div "Product Bundles 05.09.2025 Thank You Page" at bounding box center [1283, 755] width 288 height 32
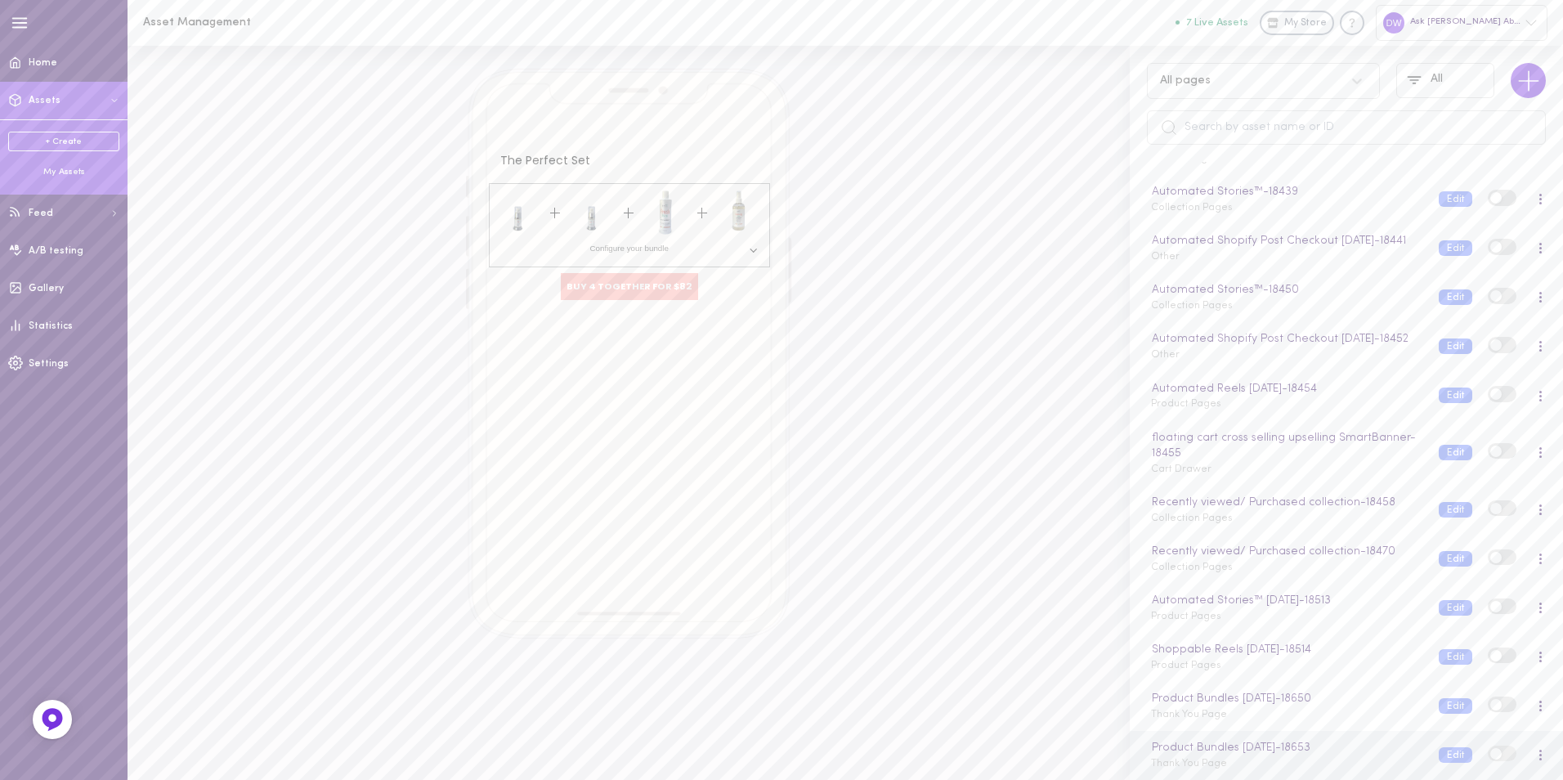
click at [1490, 755] on span at bounding box center [1495, 753] width 11 height 11
click at [0, 0] on input "checkbox" at bounding box center [0, 0] width 0 height 0
click at [1448, 755] on button "Edit" at bounding box center [1456, 755] width 34 height 16
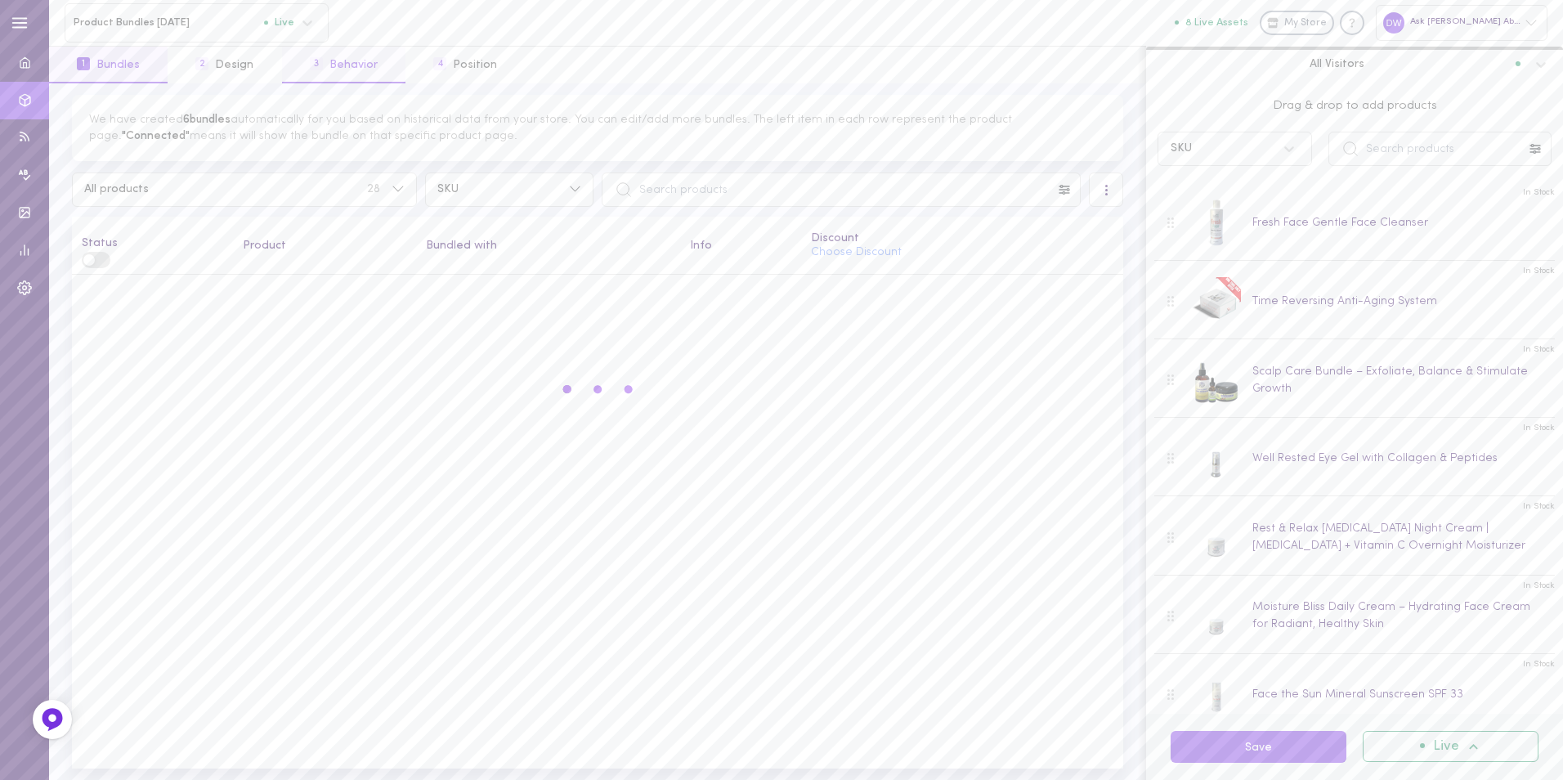
click at [338, 59] on button "3 Behavior" at bounding box center [343, 65] width 123 height 37
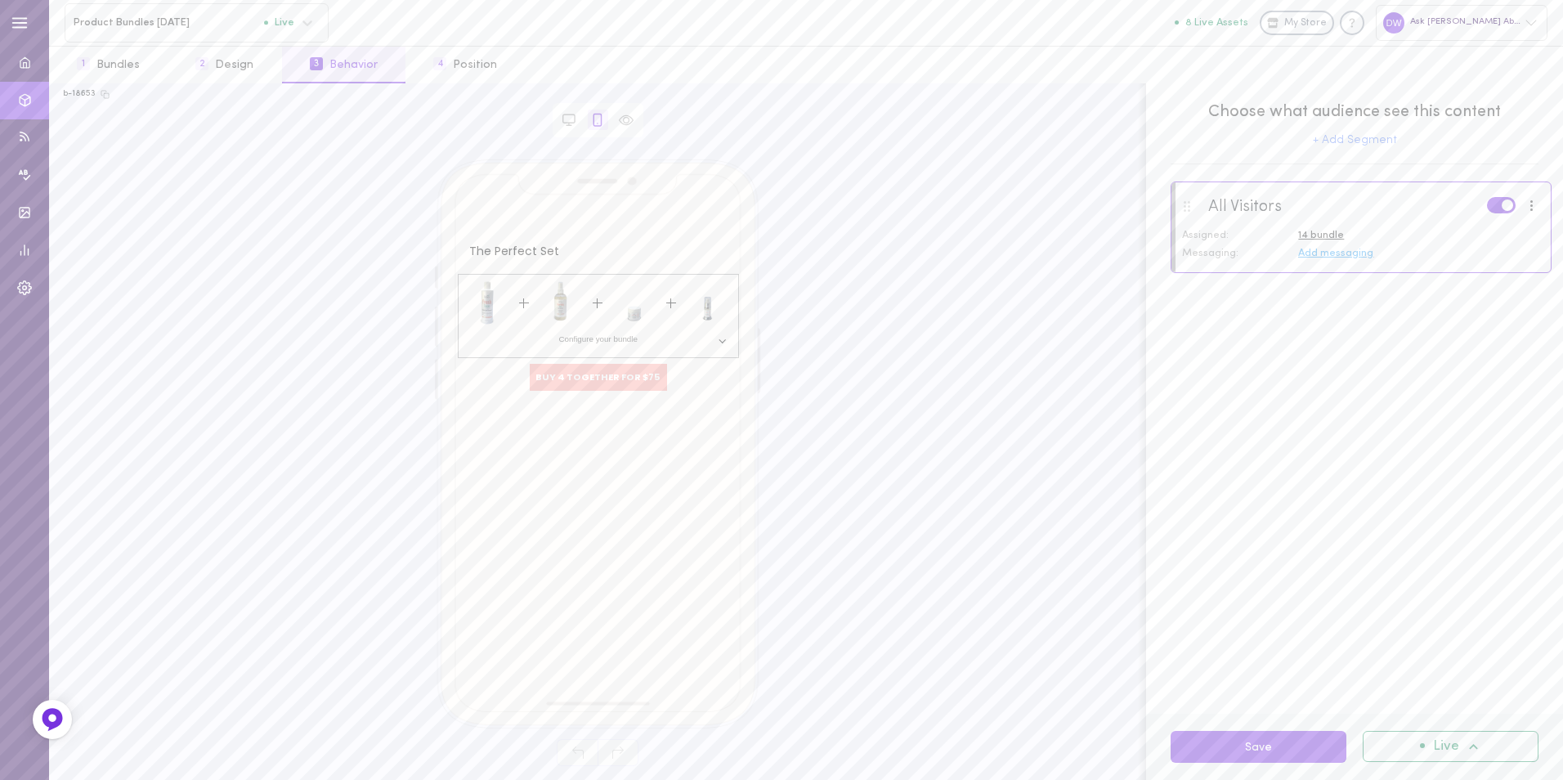
click at [1457, 270] on div at bounding box center [1360, 226] width 379 height 88
click at [570, 118] on icon at bounding box center [569, 120] width 15 height 15
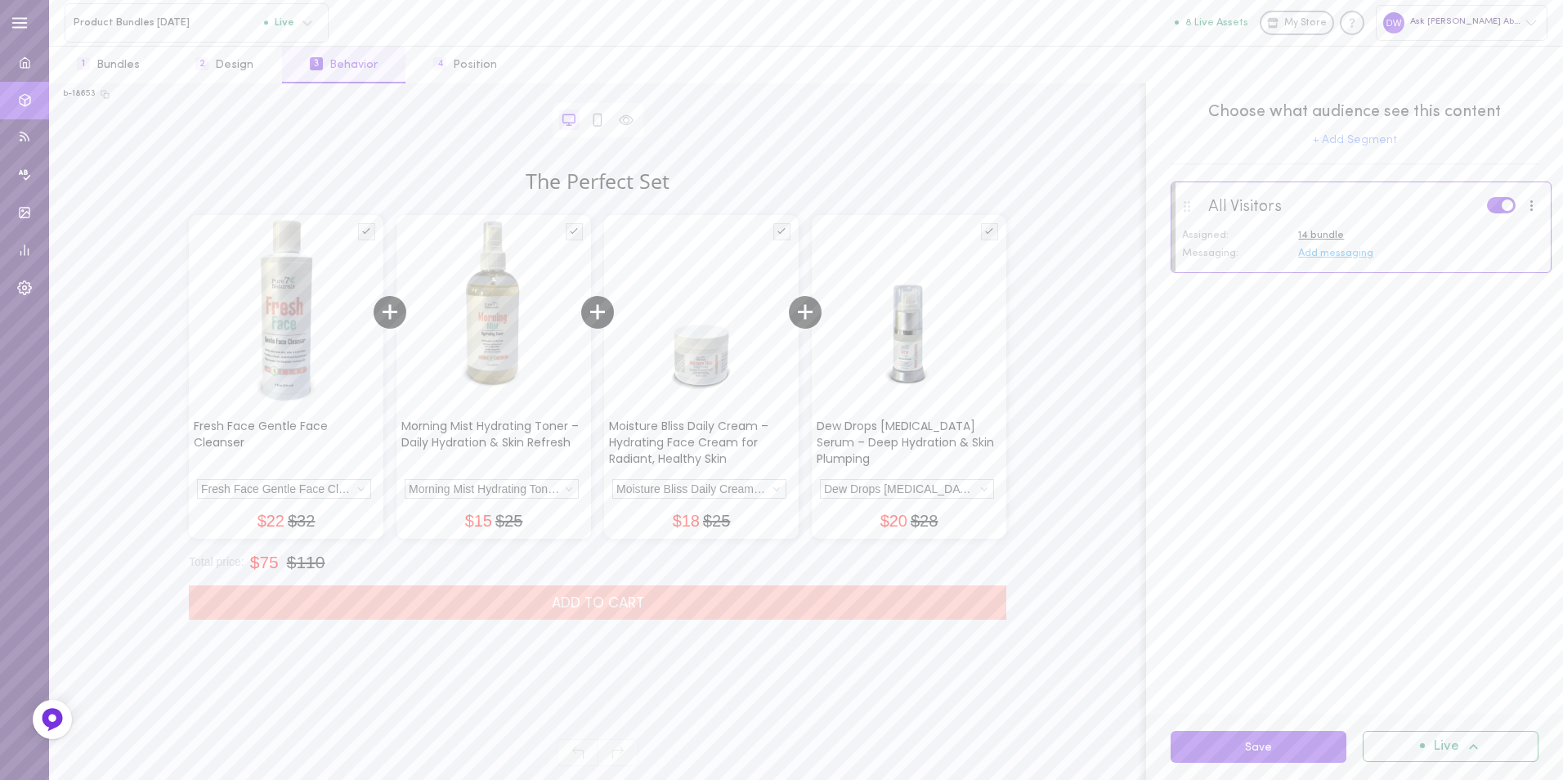
click at [1343, 264] on div at bounding box center [1360, 226] width 379 height 88
click at [1534, 204] on div at bounding box center [1531, 205] width 21 height 18
click at [1505, 312] on div "All Visitors Assigned: 14 bundle Messaging: Add messaging" at bounding box center [1354, 447] width 417 height 532
click at [472, 66] on button "4 Position" at bounding box center [464, 65] width 119 height 37
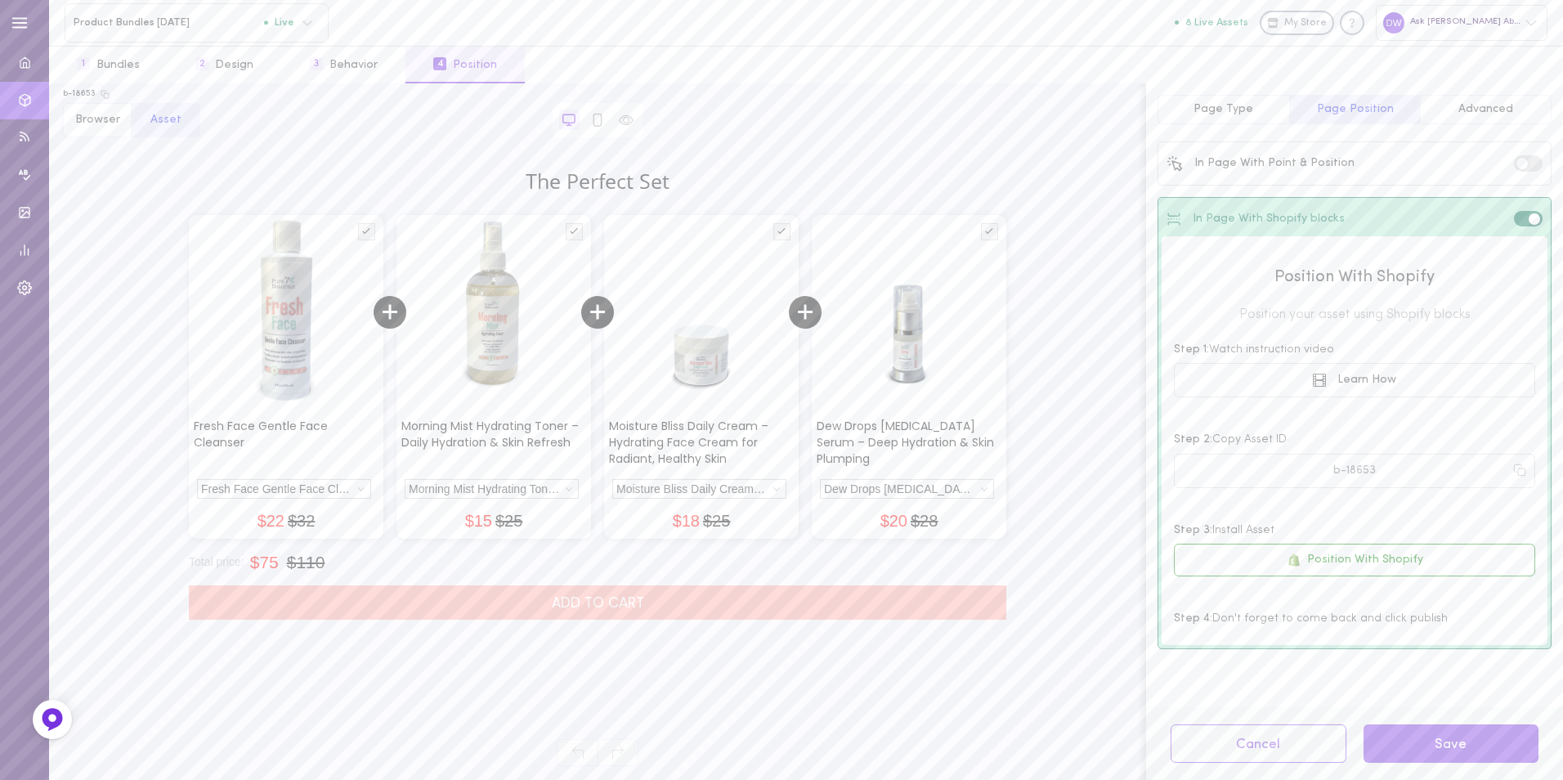
click at [1541, 164] on label at bounding box center [1528, 163] width 29 height 16
click at [0, 0] on input "checkbox" at bounding box center [0, 0] width 0 height 0
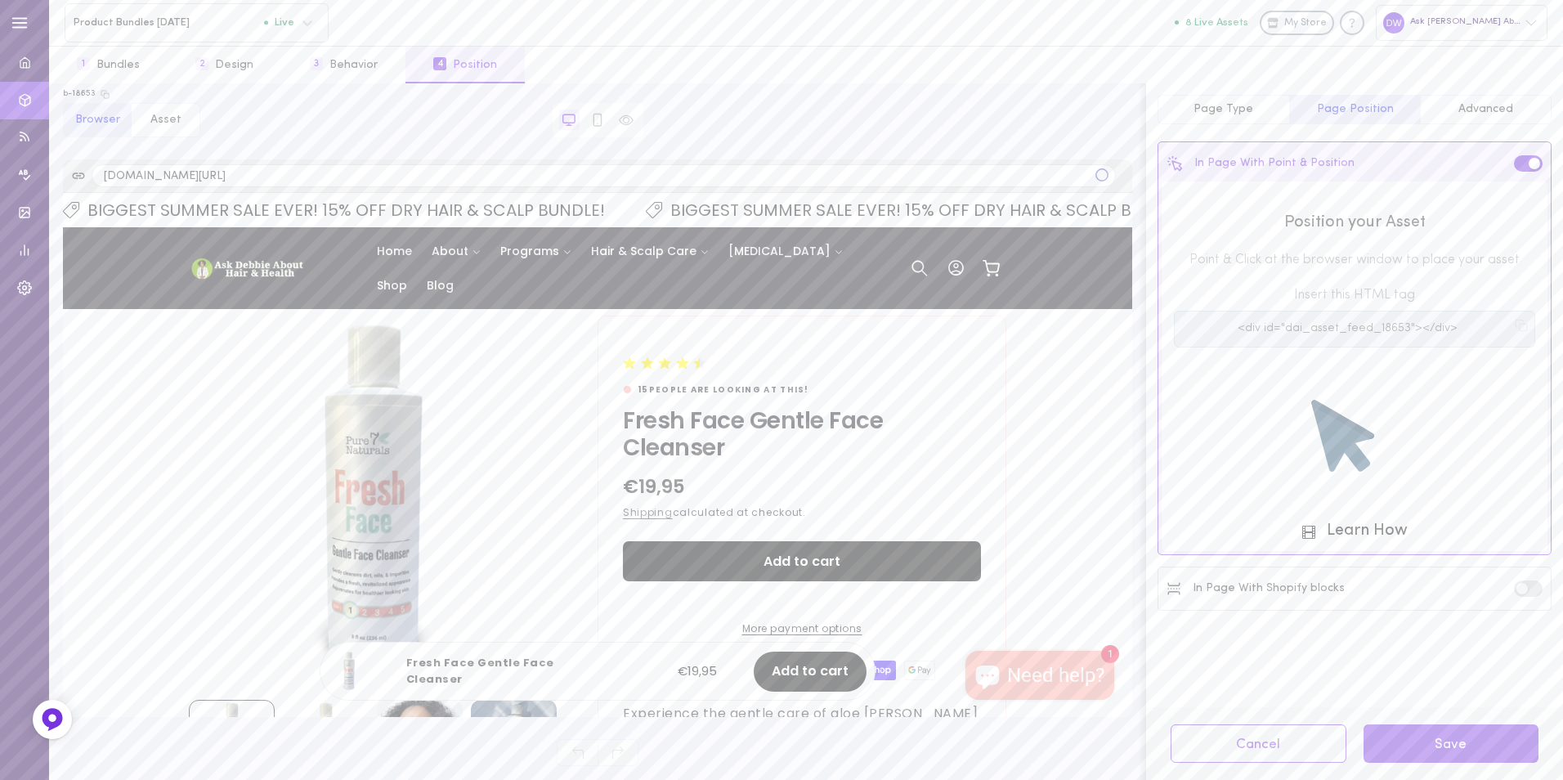
scroll to position [654, 0]
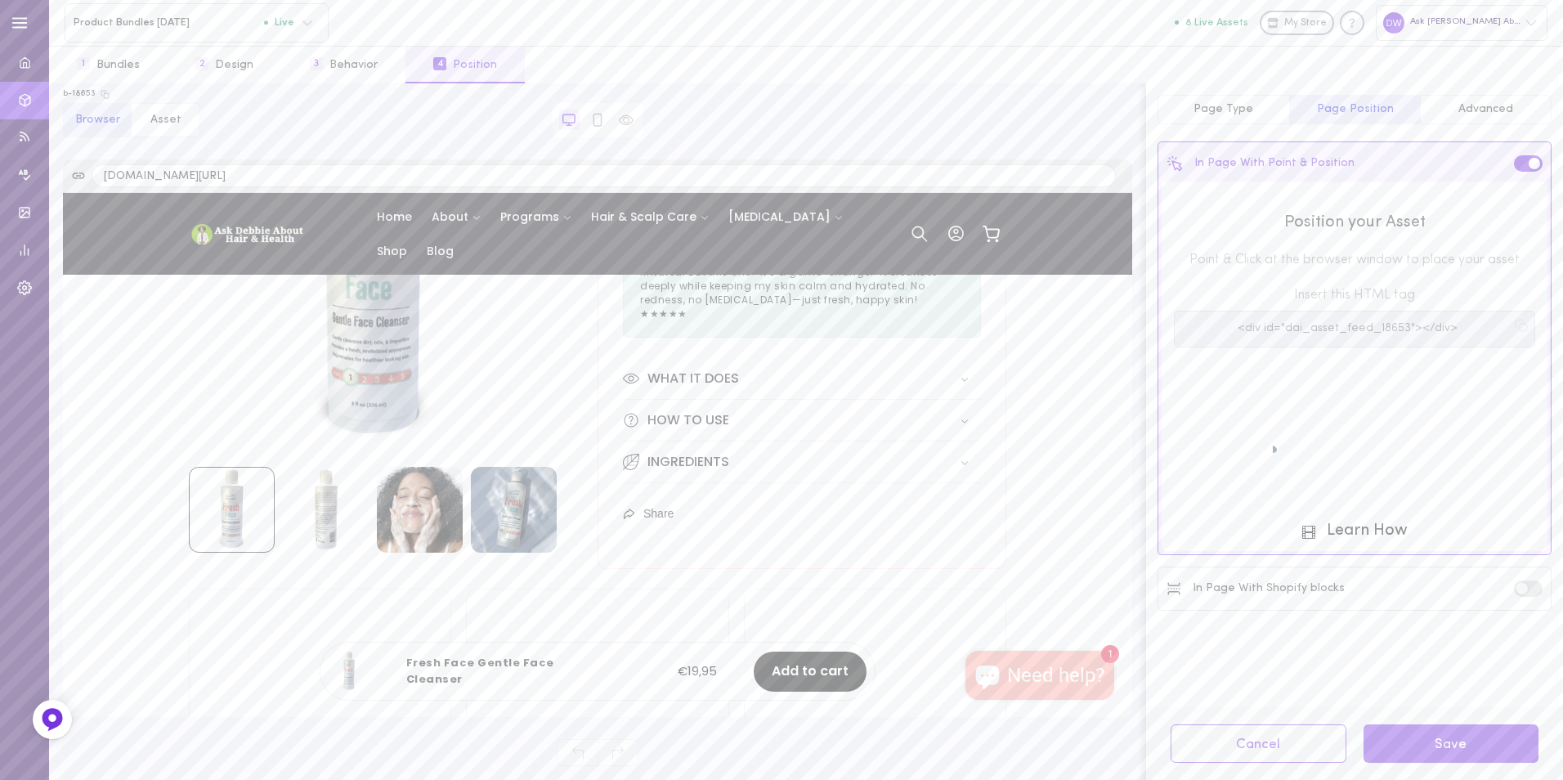
click at [785, 354] on product-info "15" at bounding box center [801, 115] width 409 height 907
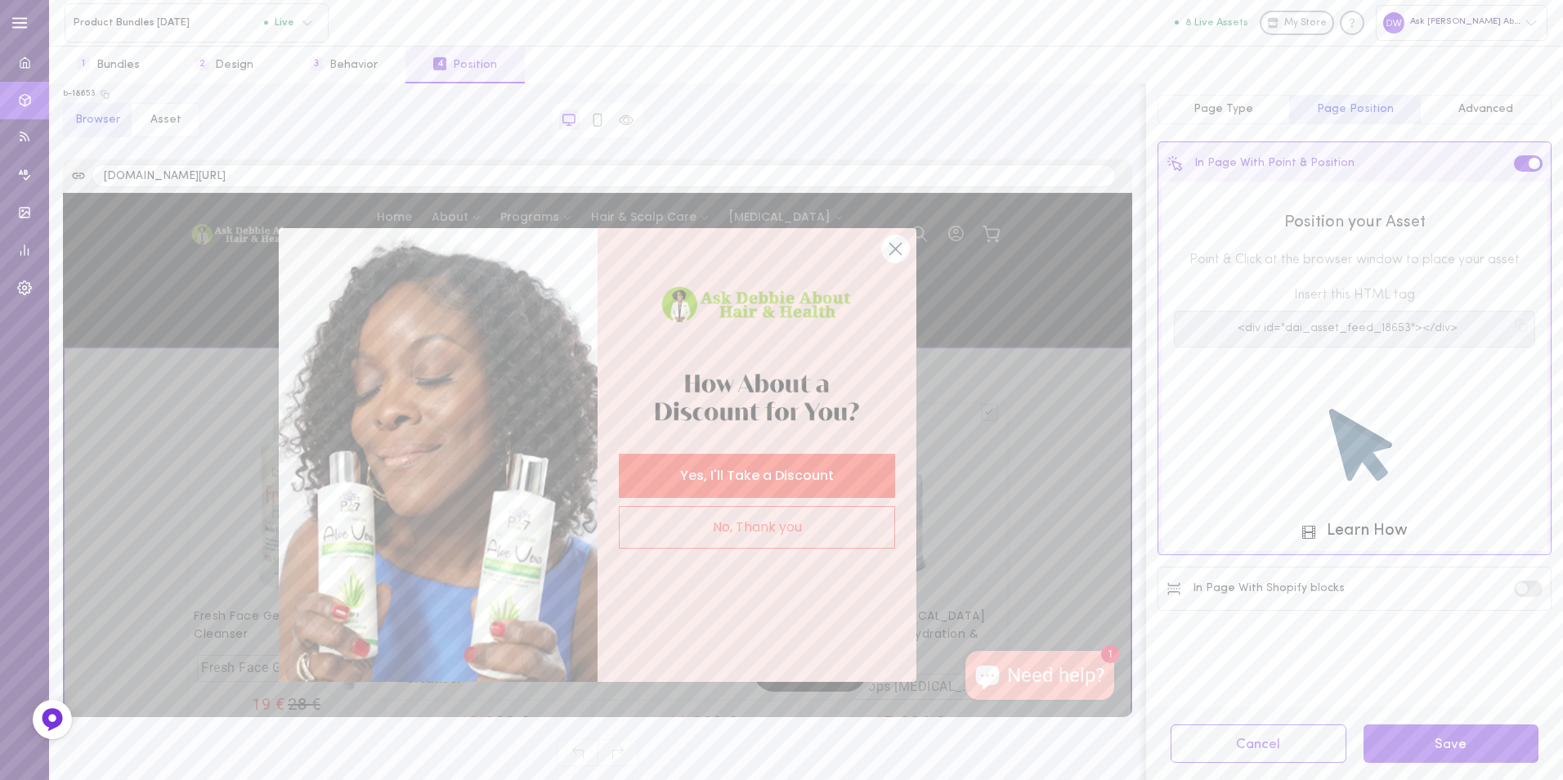
scroll to position [5672, 0]
click at [894, 252] on circle "Close dialog" at bounding box center [894, 248] width 27 height 27
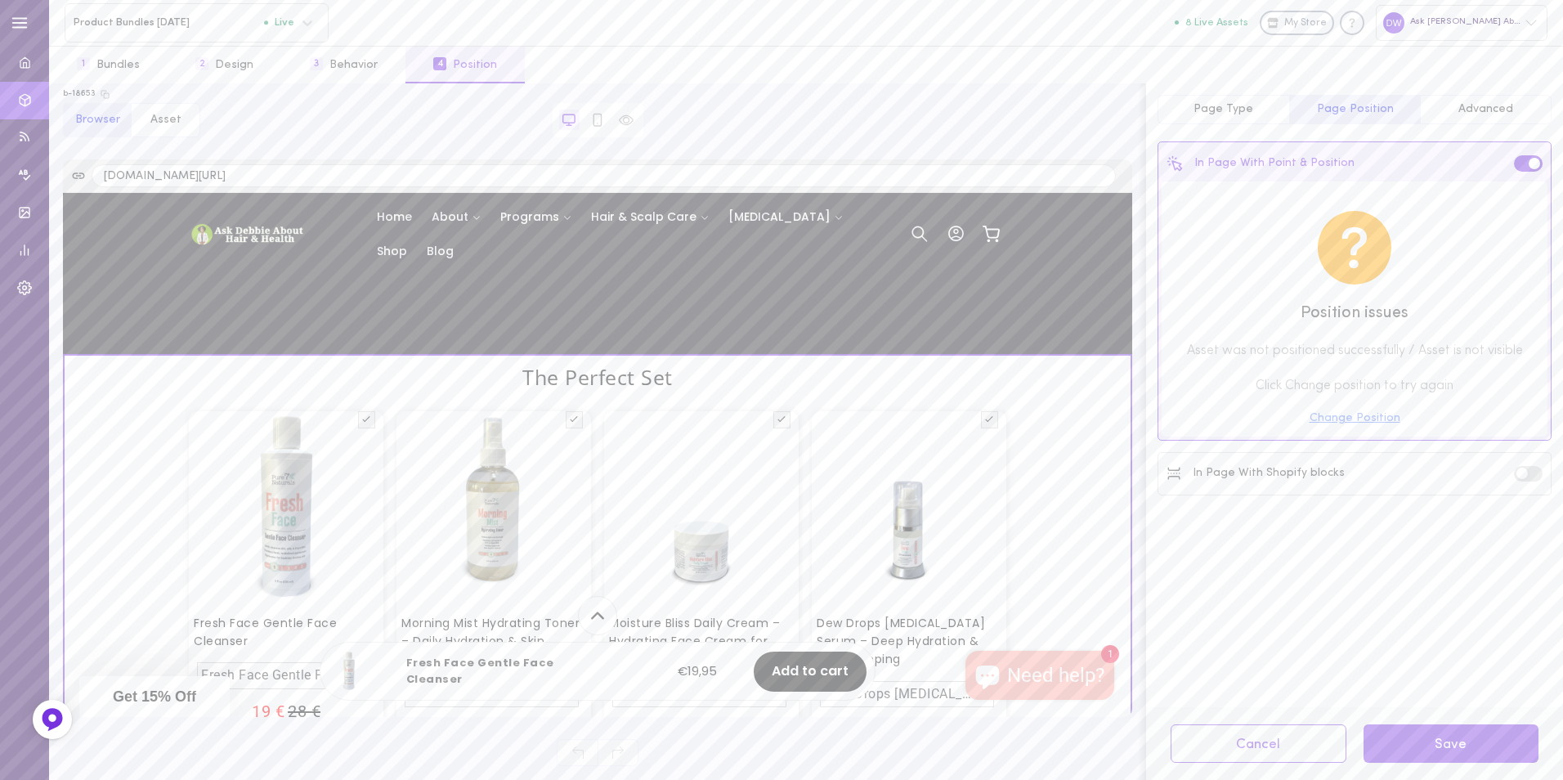
click at [1371, 427] on div "Position issues Asset was not positioned successfully / Asset is not visible Cl…" at bounding box center [1354, 308] width 386 height 255
click at [1372, 421] on button "Change Position" at bounding box center [1354, 418] width 91 height 11
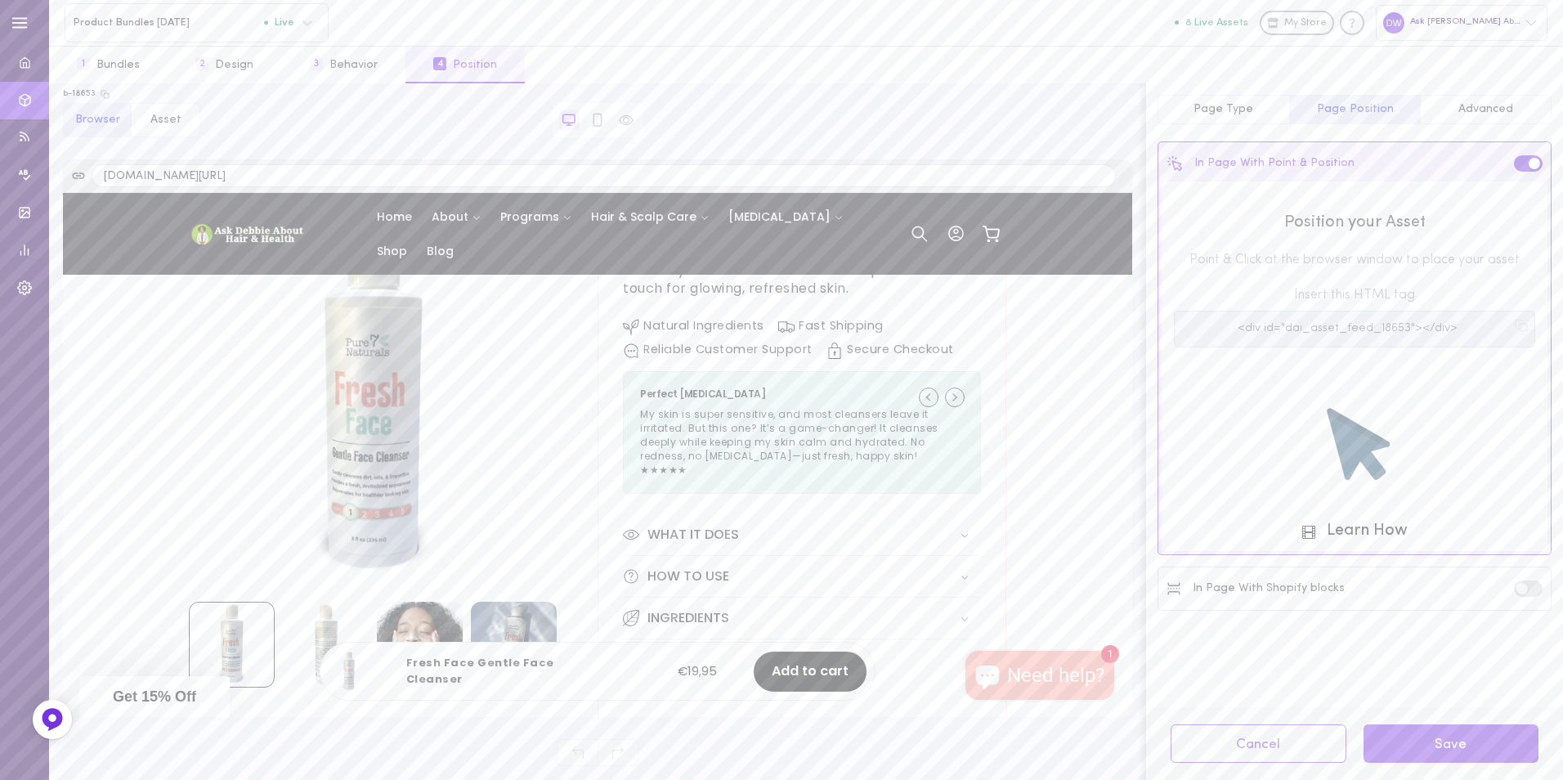
scroll to position [550, 0]
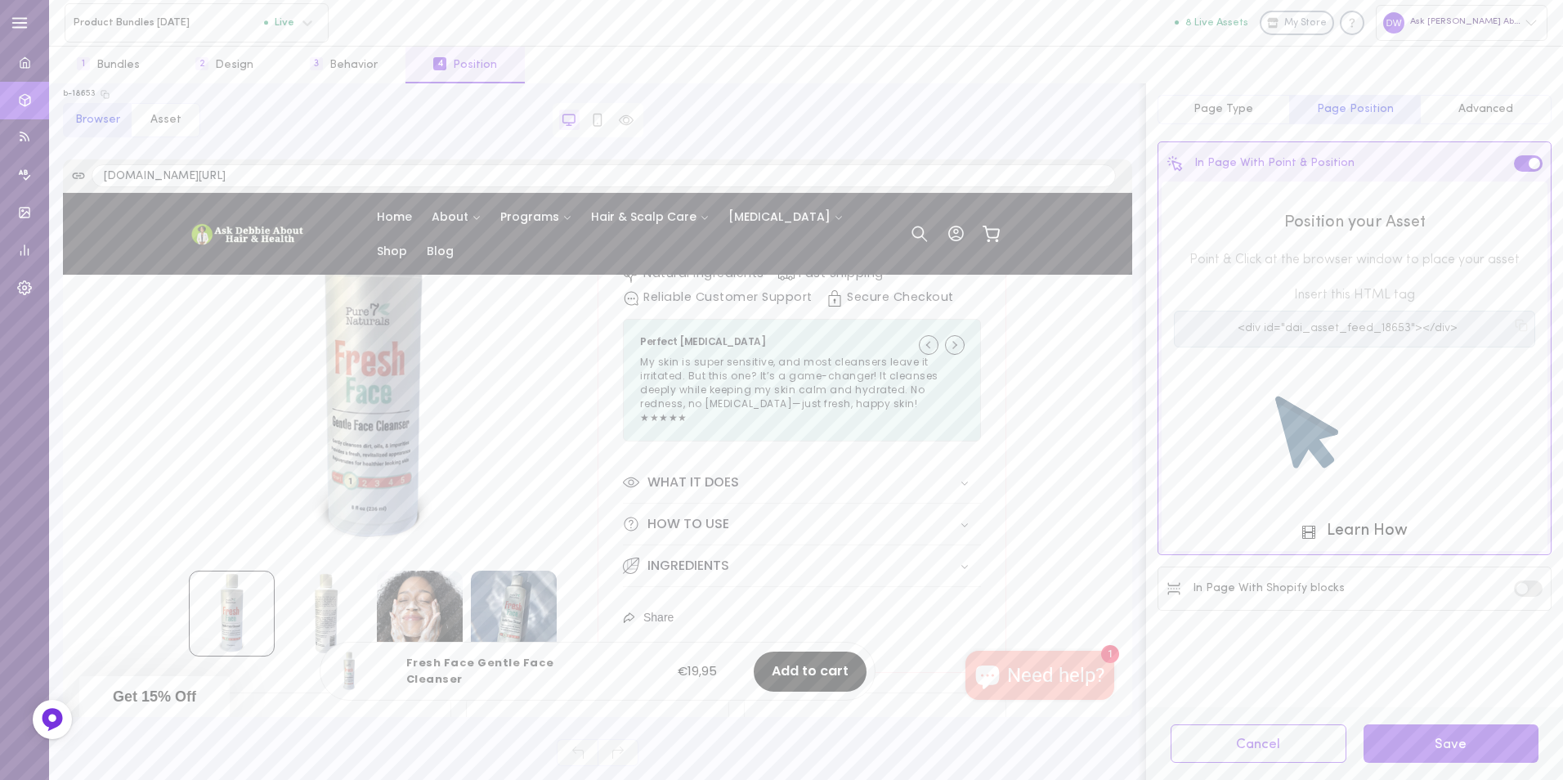
click at [750, 457] on product-info "12" at bounding box center [801, 218] width 409 height 907
click at [750, 461] on product-info "8 /" at bounding box center [801, 218] width 409 height 907
click at [686, 462] on product-info "8 /" at bounding box center [801, 218] width 409 height 907
click at [656, 464] on product-info "8 /" at bounding box center [801, 218] width 409 height 907
click at [649, 463] on product-info "8 /" at bounding box center [801, 218] width 409 height 907
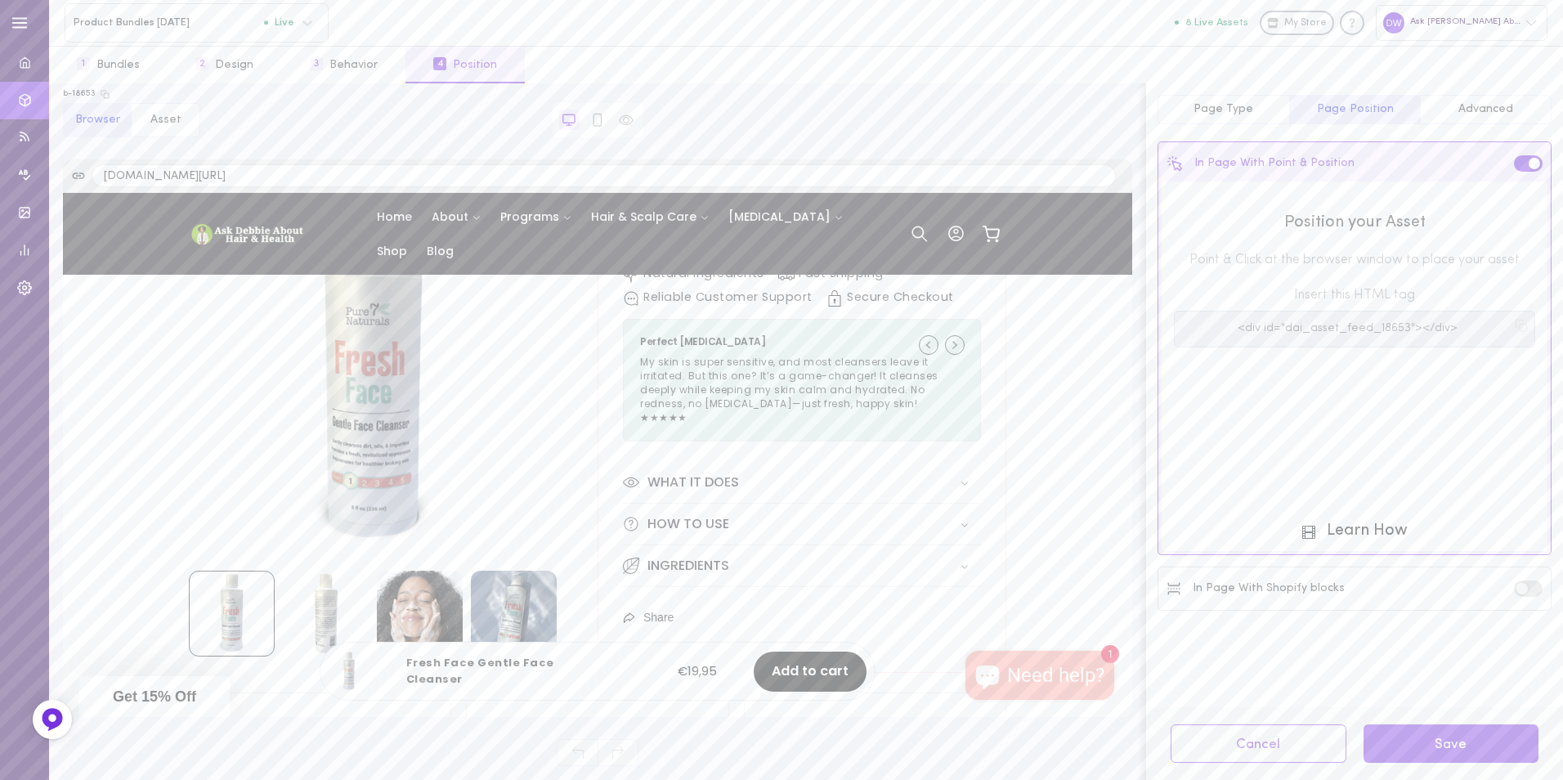
click at [649, 462] on product-info "8 /" at bounding box center [801, 218] width 409 height 907
click at [649, 462] on product-info "16" at bounding box center [801, 218] width 409 height 907
click at [713, 441] on ul "Perfect for Sensitive Skin My skin is super sensitive, and most cleansers leave…" at bounding box center [801, 380] width 358 height 123
click at [767, 459] on product-info "16" at bounding box center [801, 218] width 409 height 907
click at [1339, 543] on div "Position your Asset Point & Click at the browser window to place your asset Ins…" at bounding box center [1354, 365] width 386 height 369
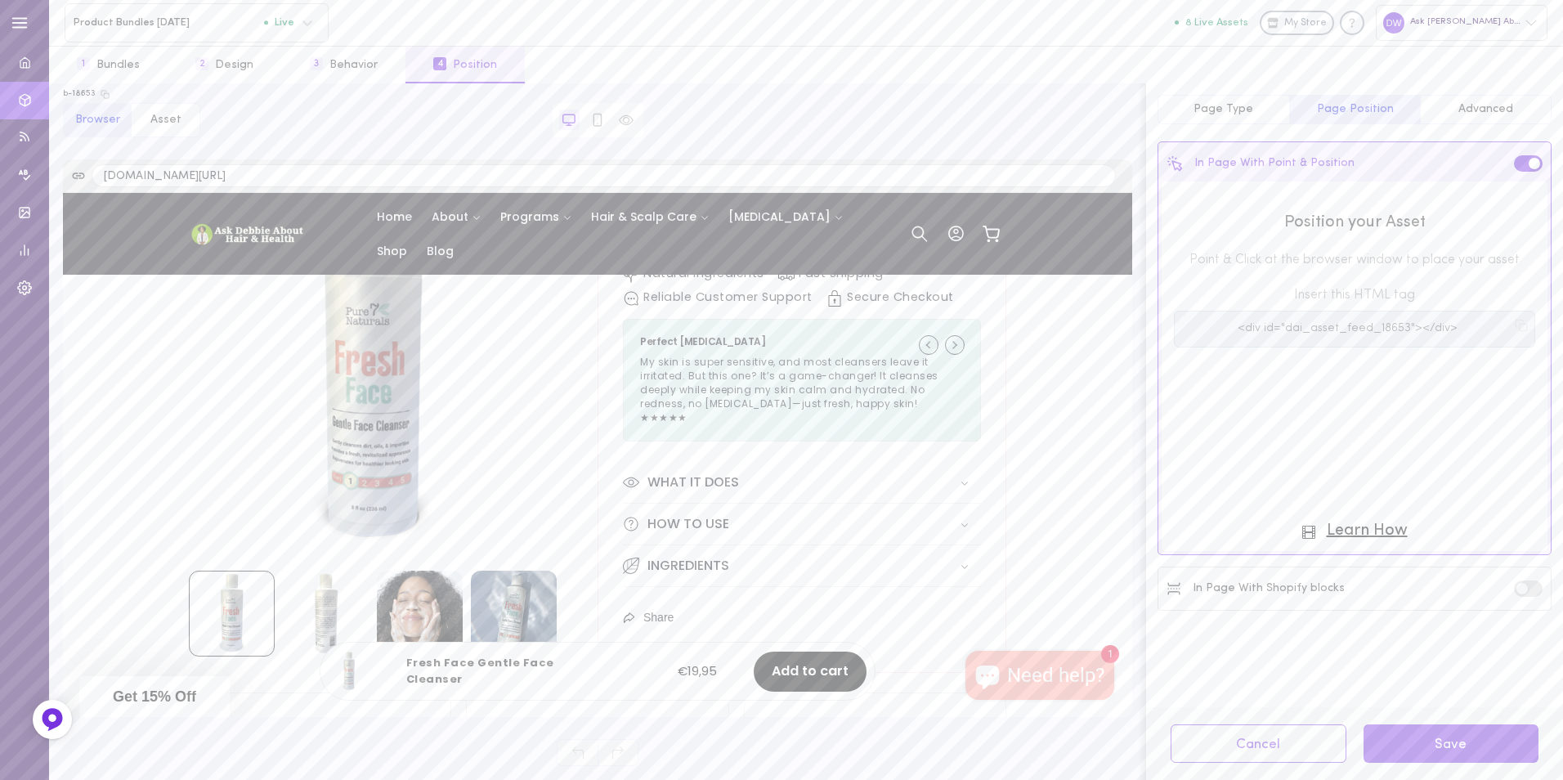
click at [1342, 533] on button "Learn How" at bounding box center [1354, 530] width 105 height 17
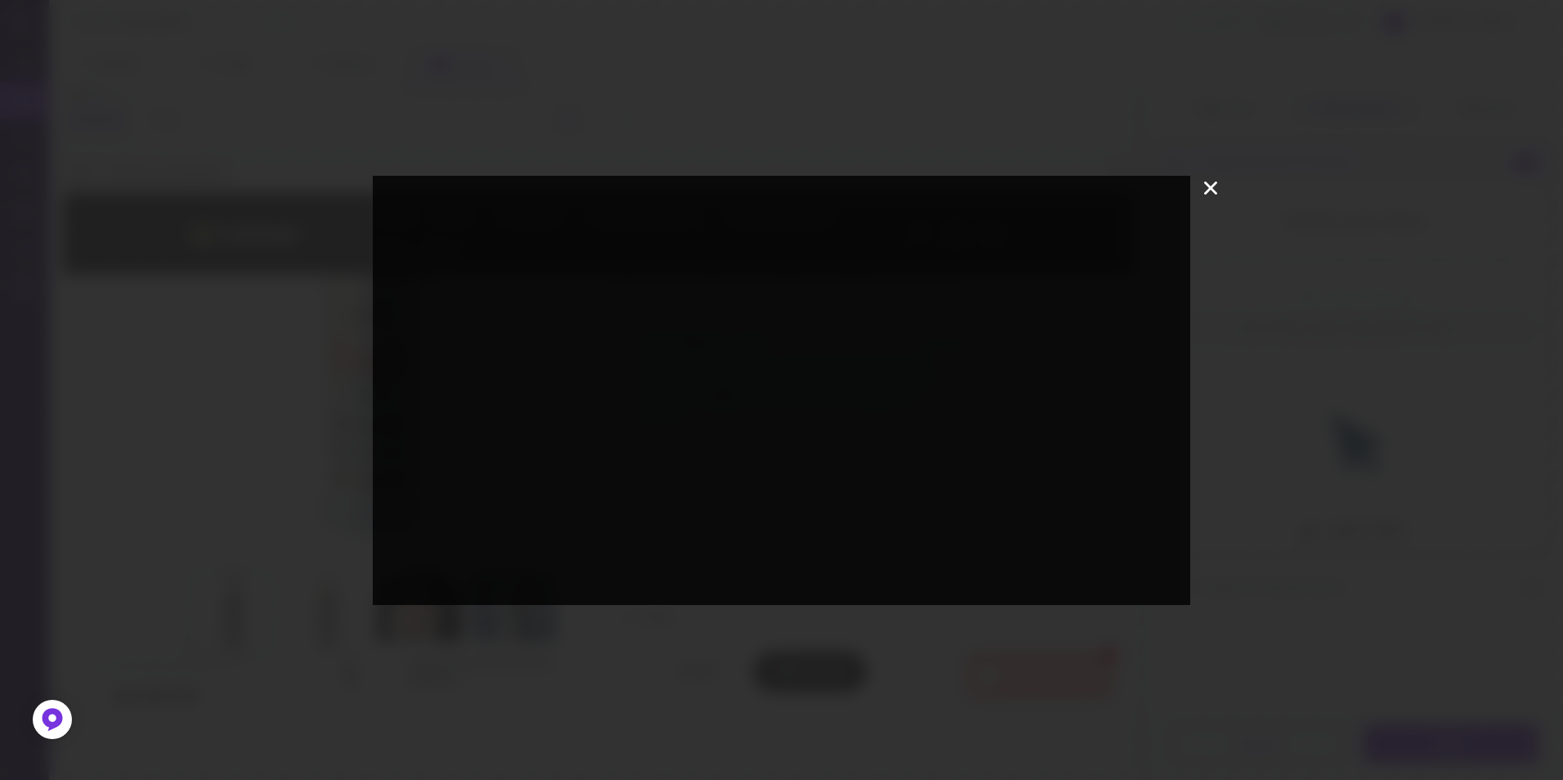
click at [1206, 192] on icon at bounding box center [1210, 187] width 13 height 13
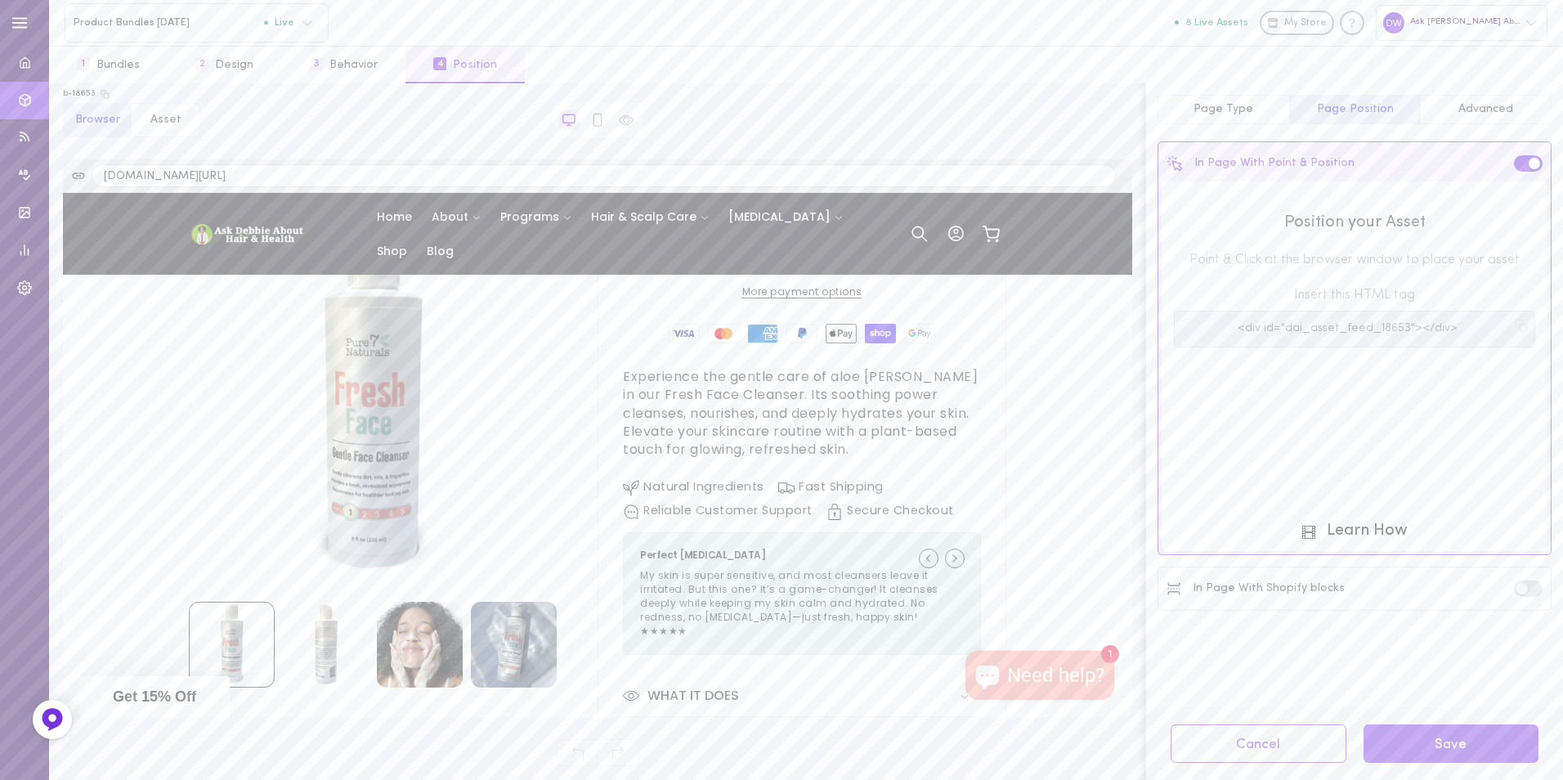
scroll to position [305, 0]
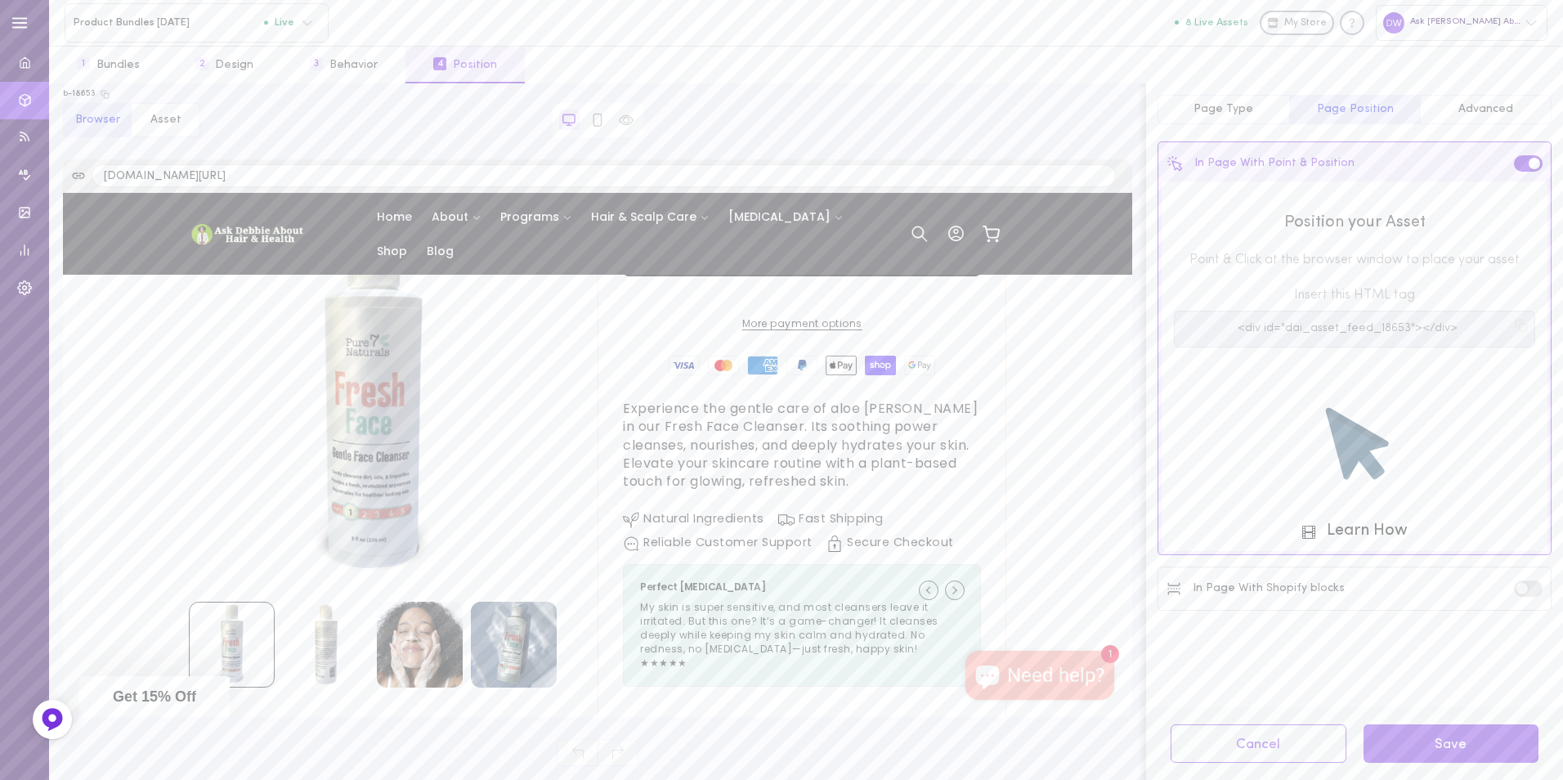
click at [1528, 589] on label at bounding box center [1528, 588] width 29 height 16
click at [0, 0] on input "checkbox" at bounding box center [0, 0] width 0 height 0
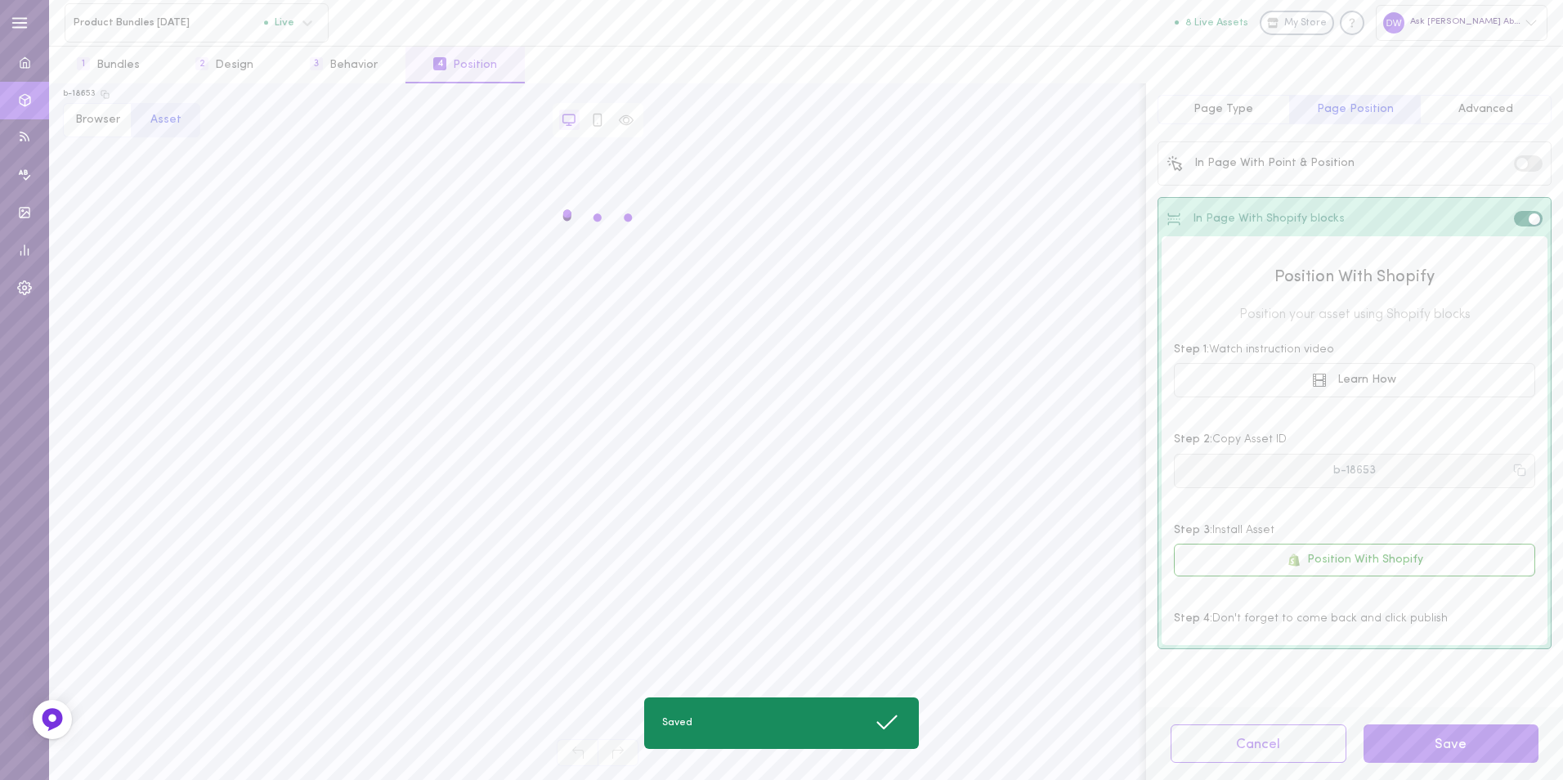
click at [1524, 464] on icon at bounding box center [1519, 469] width 13 height 13
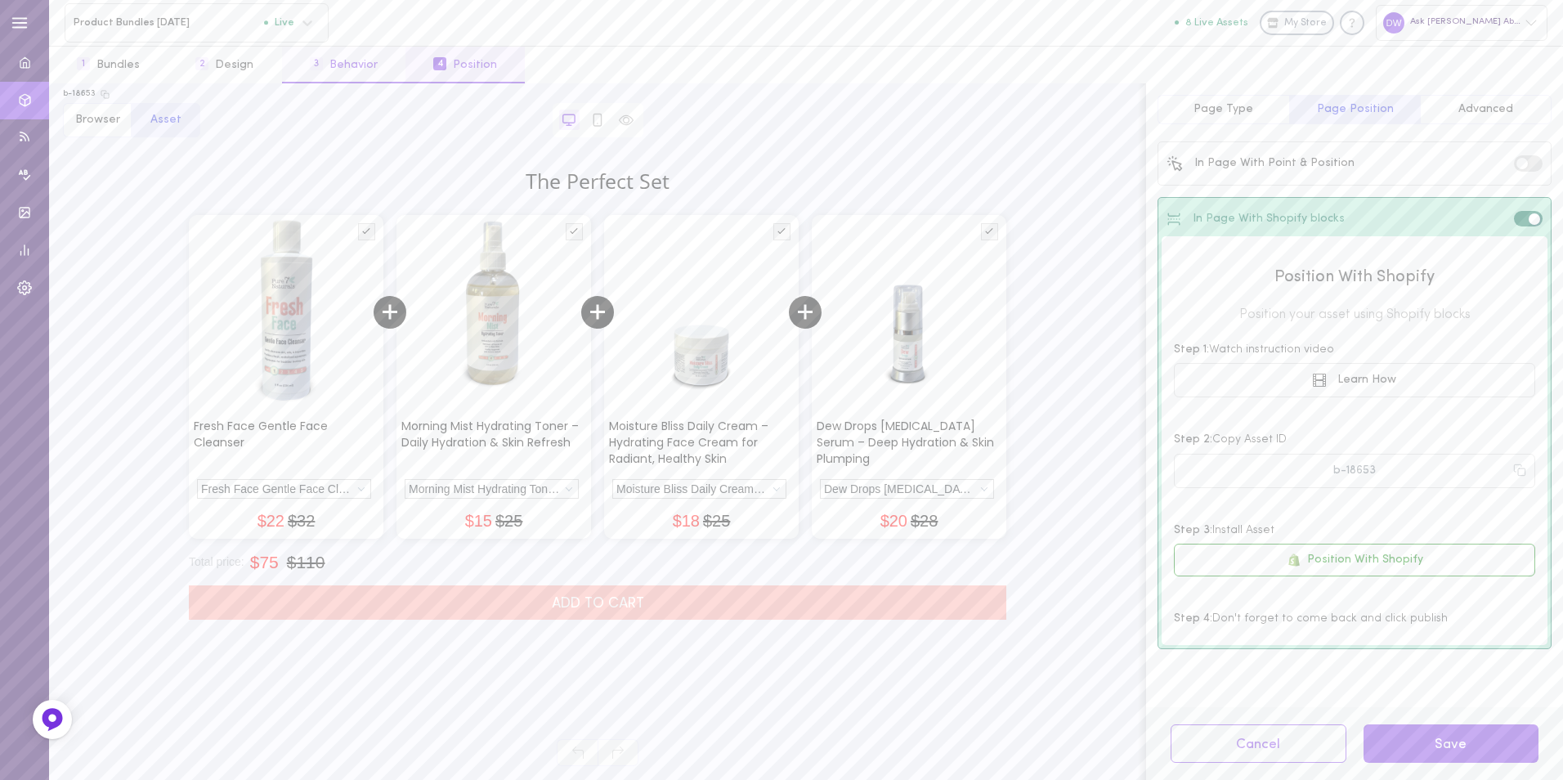
click at [373, 61] on button "3 Behavior" at bounding box center [343, 65] width 123 height 37
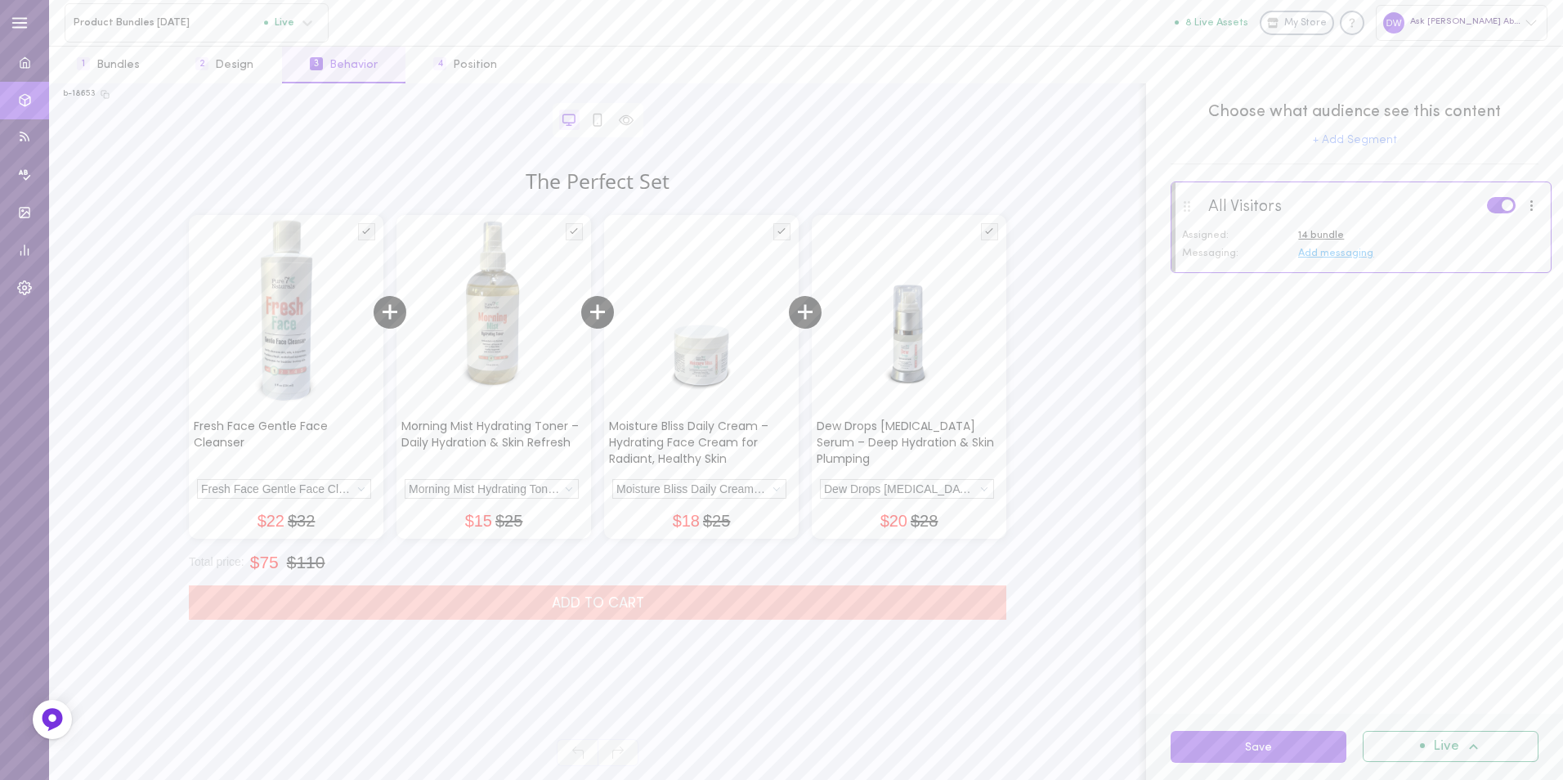
click at [1533, 214] on div at bounding box center [1531, 205] width 21 height 18
click at [1454, 353] on div "All Visitors Assigned: 14 bundle Messaging: Add messaging" at bounding box center [1354, 447] width 417 height 532
click at [1314, 264] on div at bounding box center [1360, 226] width 379 height 88
click at [1318, 257] on span "Add messaging" at bounding box center [1335, 253] width 75 height 11
click at [1302, 571] on div "All Visitors Assigned: 14 bundle Messaging: Add messaging English (default) Ass…" at bounding box center [1354, 447] width 417 height 532
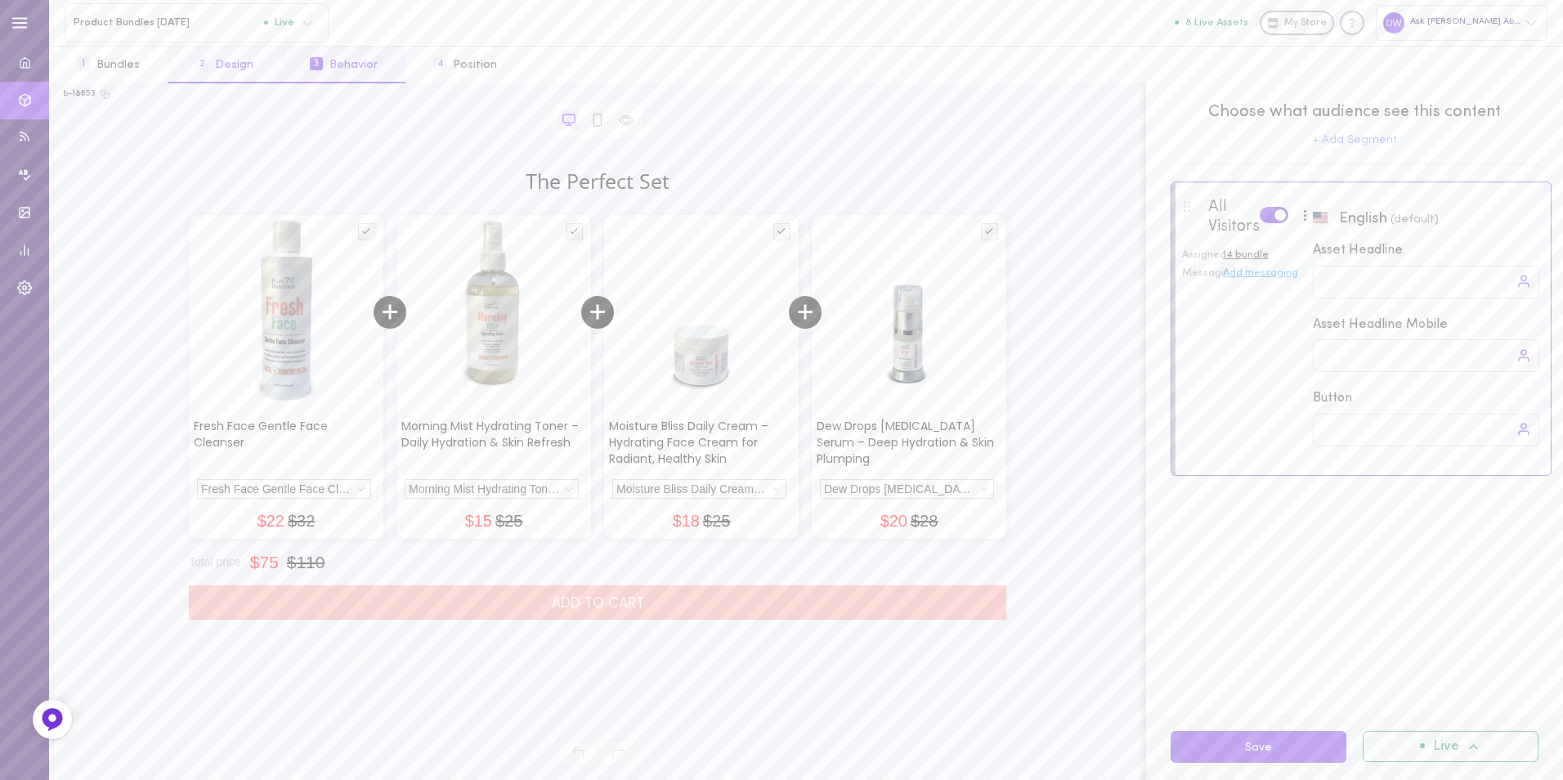
click at [254, 72] on button "2 Design" at bounding box center [225, 65] width 114 height 37
click at [377, 66] on button "3 Behavior" at bounding box center [343, 65] width 123 height 37
click at [485, 65] on button "4 Position" at bounding box center [464, 65] width 119 height 37
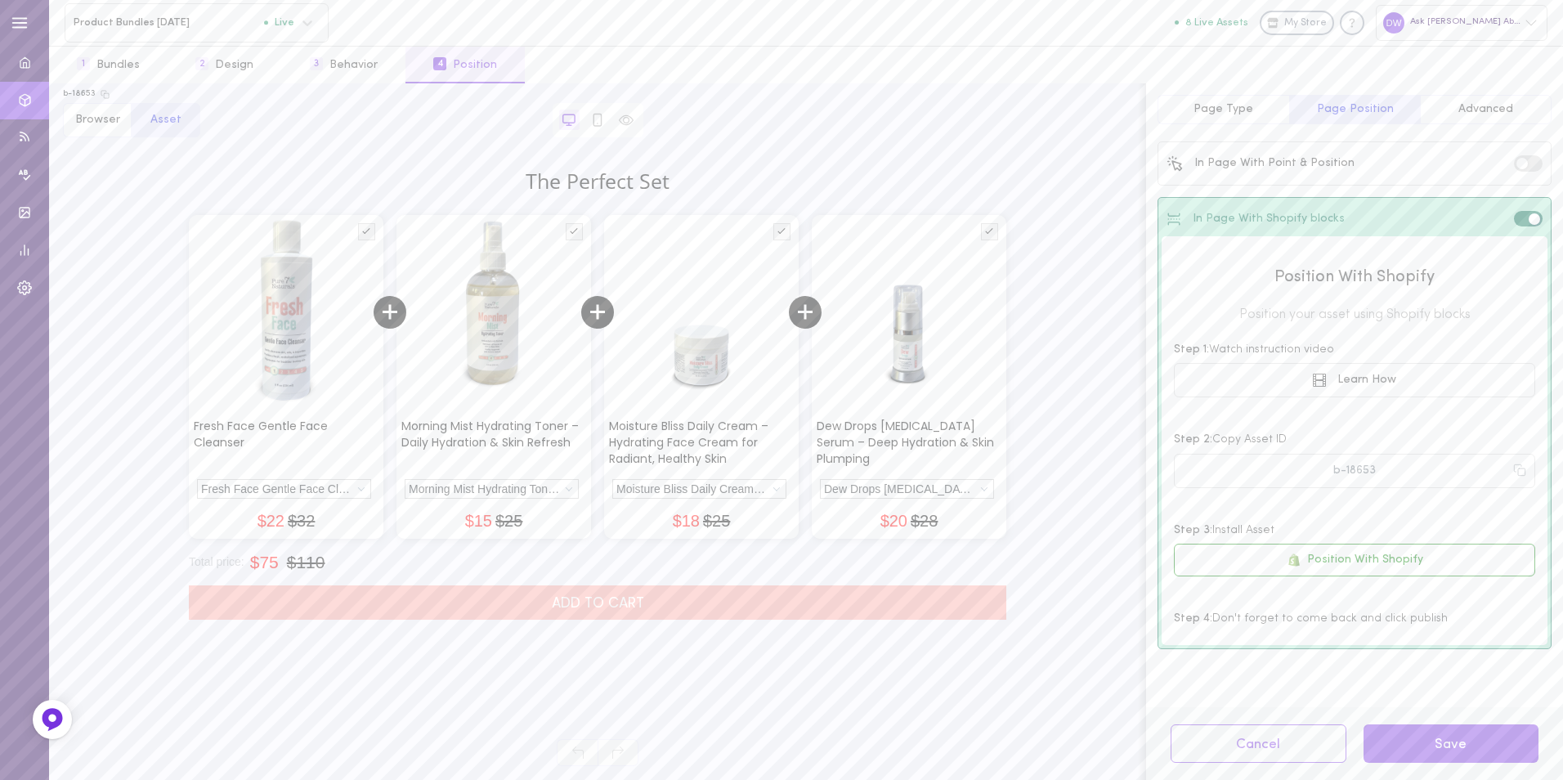
click at [1485, 109] on span "Advanced" at bounding box center [1485, 109] width 55 height 12
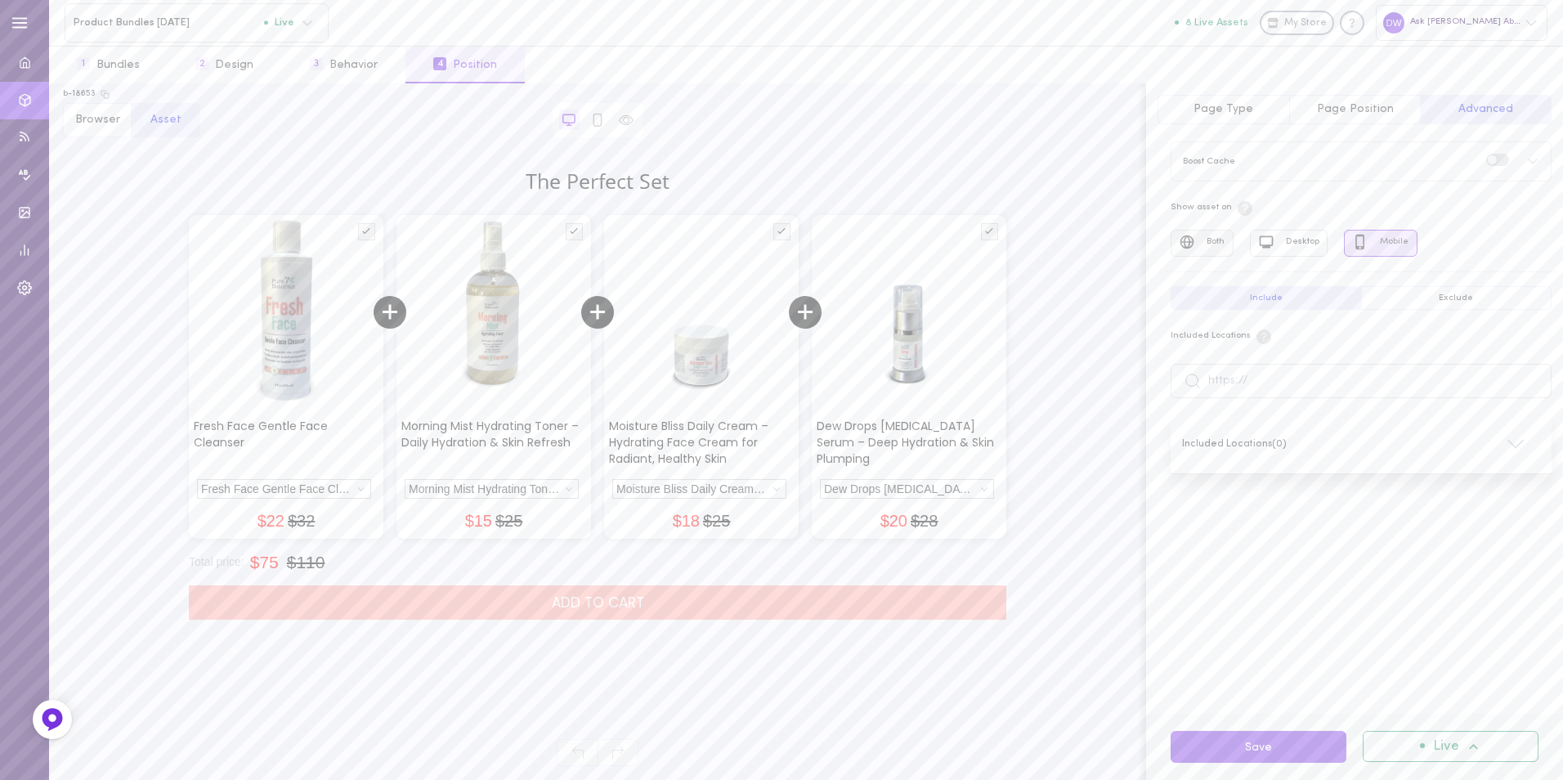
click at [1193, 241] on icon at bounding box center [1187, 242] width 14 height 14
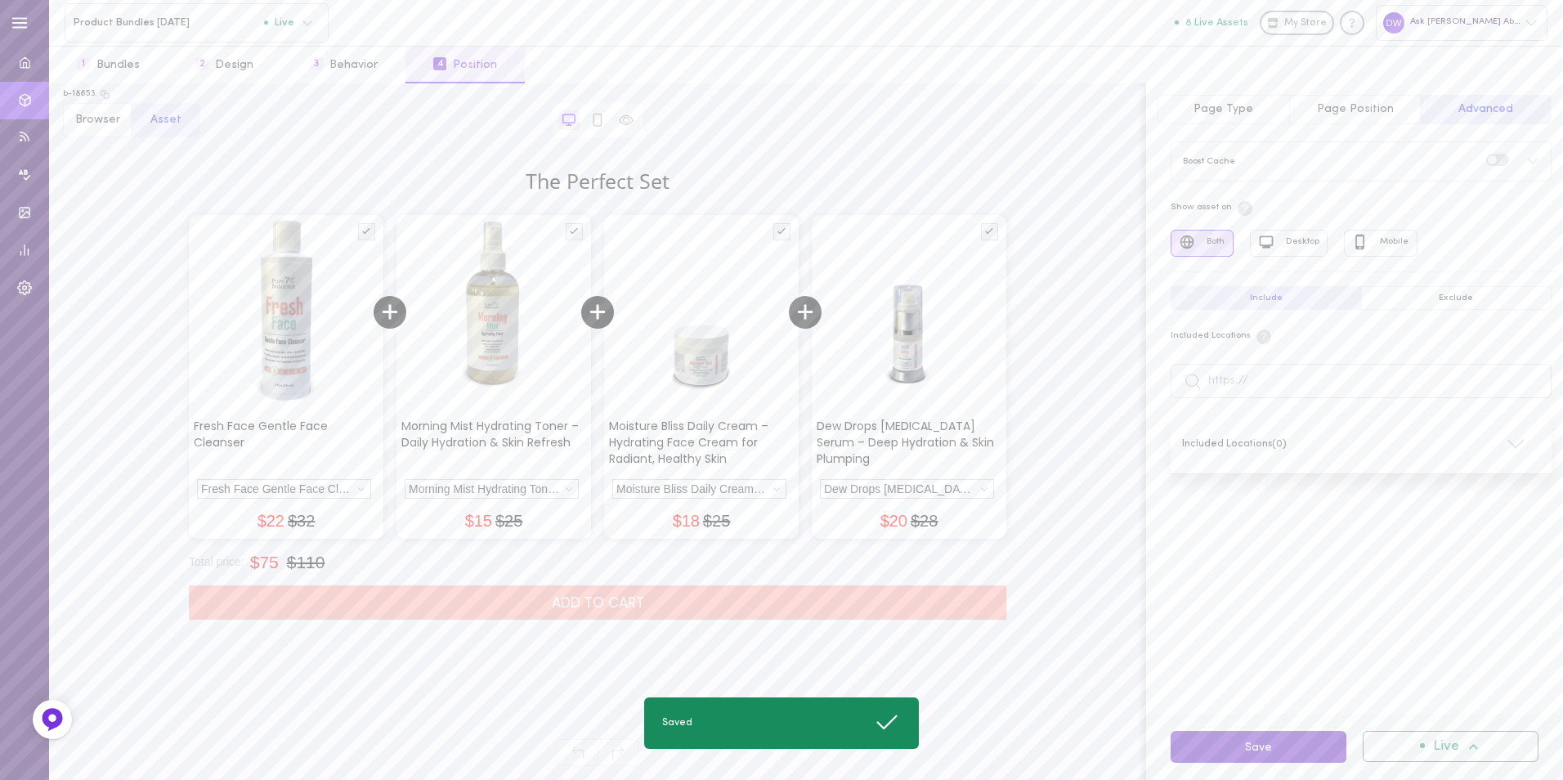
click at [1288, 737] on button "Save" at bounding box center [1258, 747] width 176 height 32
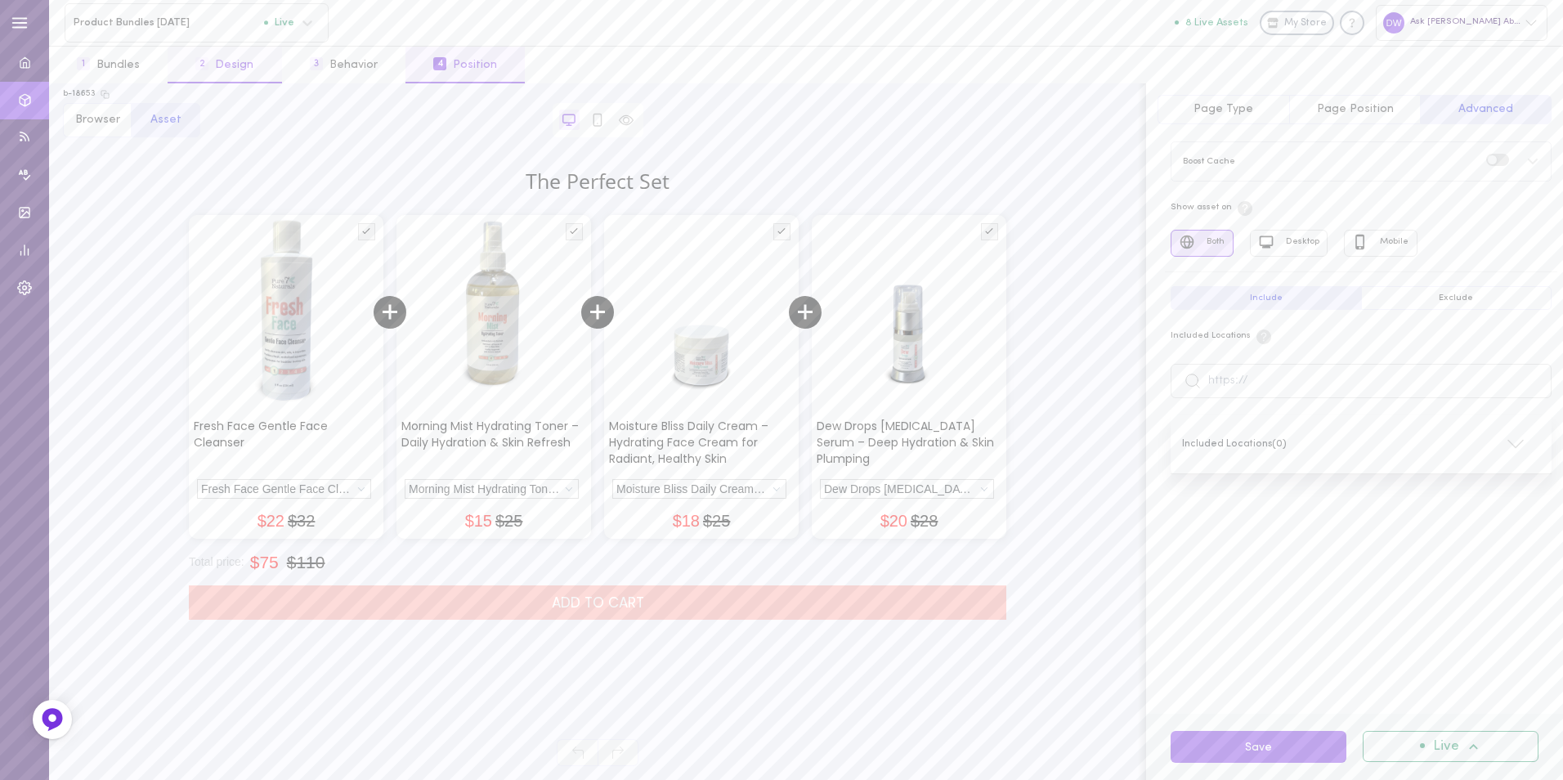
click at [207, 67] on button "2 Design" at bounding box center [225, 65] width 114 height 37
click at [1210, 152] on div "Composition" at bounding box center [1359, 150] width 405 height 45
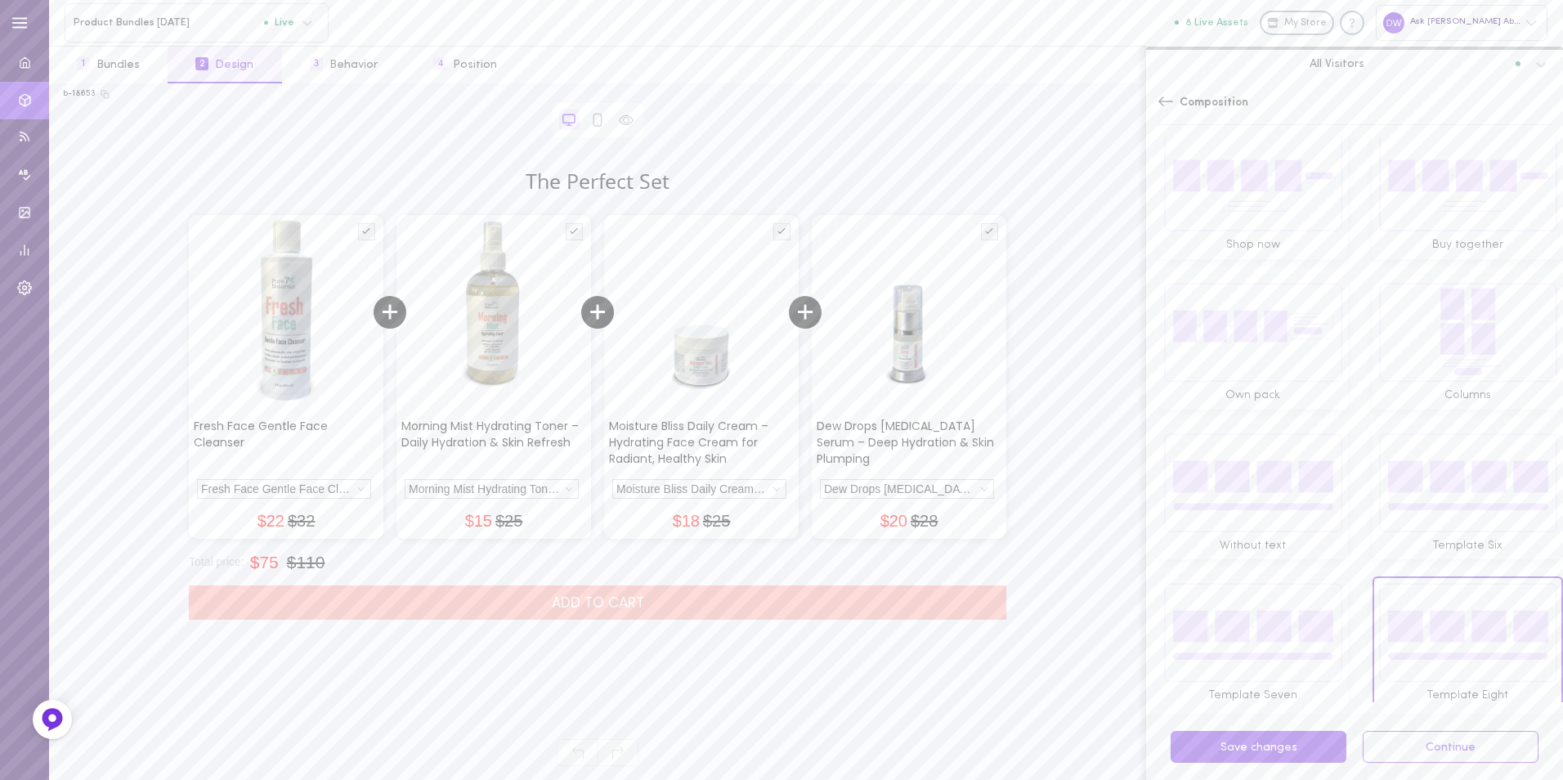
scroll to position [65, 0]
click at [1289, 485] on img "Requires at least 3 products in the bundle" at bounding box center [1252, 479] width 179 height 100
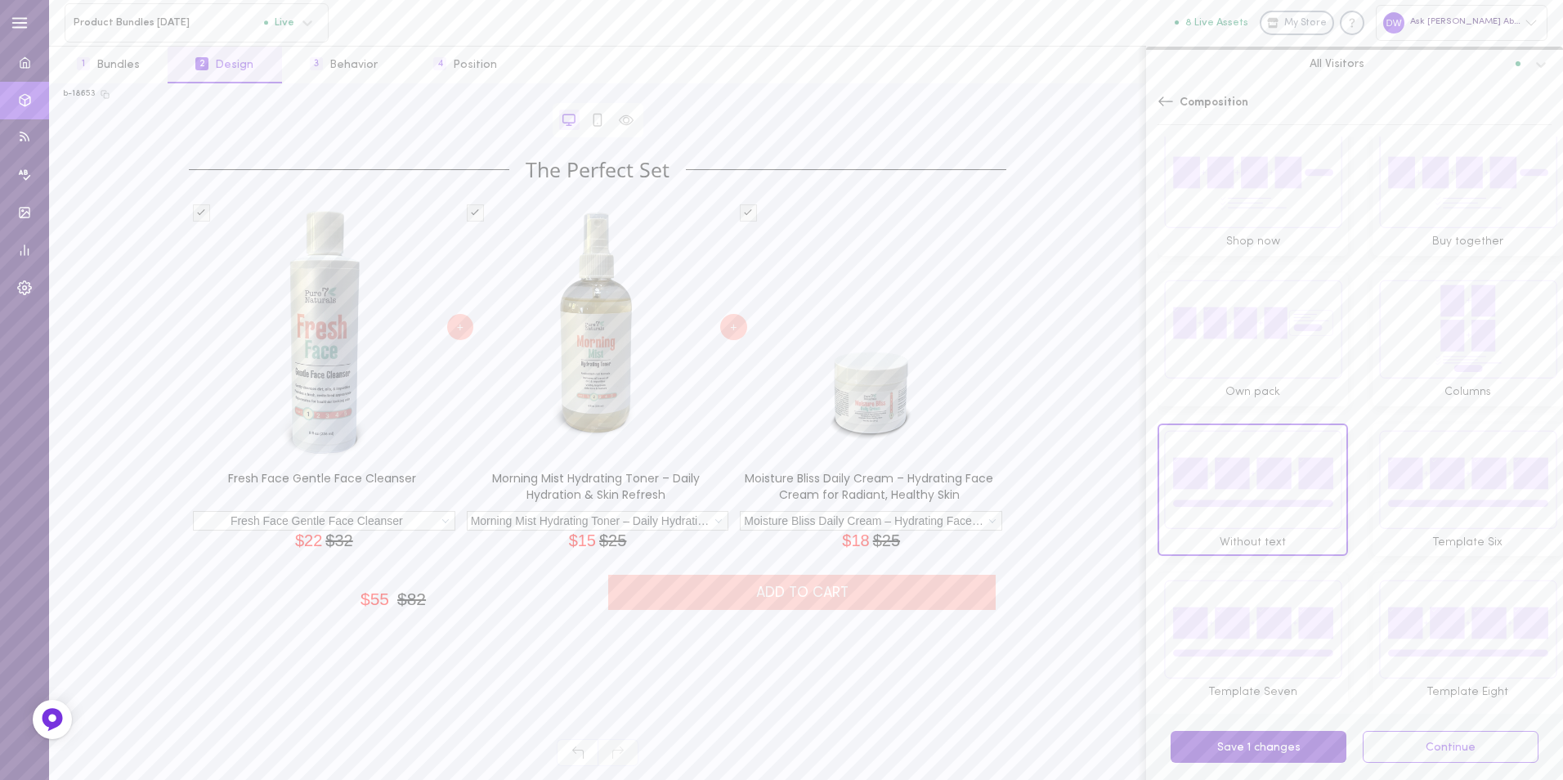
click at [1295, 736] on button "Save 1 changes" at bounding box center [1258, 747] width 176 height 32
click at [1316, 742] on button "Save changes" at bounding box center [1258, 747] width 176 height 32
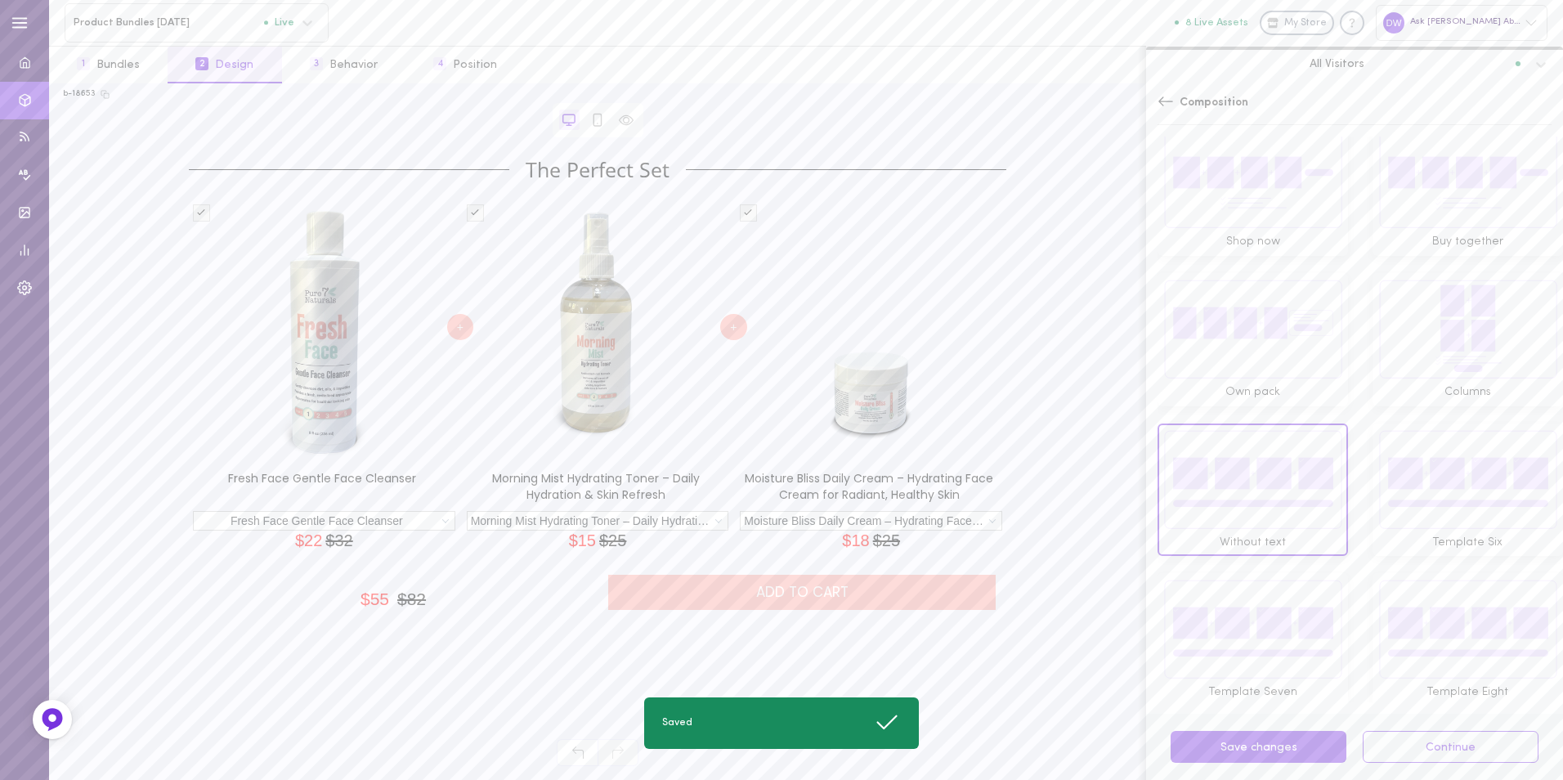
click at [1272, 622] on img at bounding box center [1252, 629] width 179 height 100
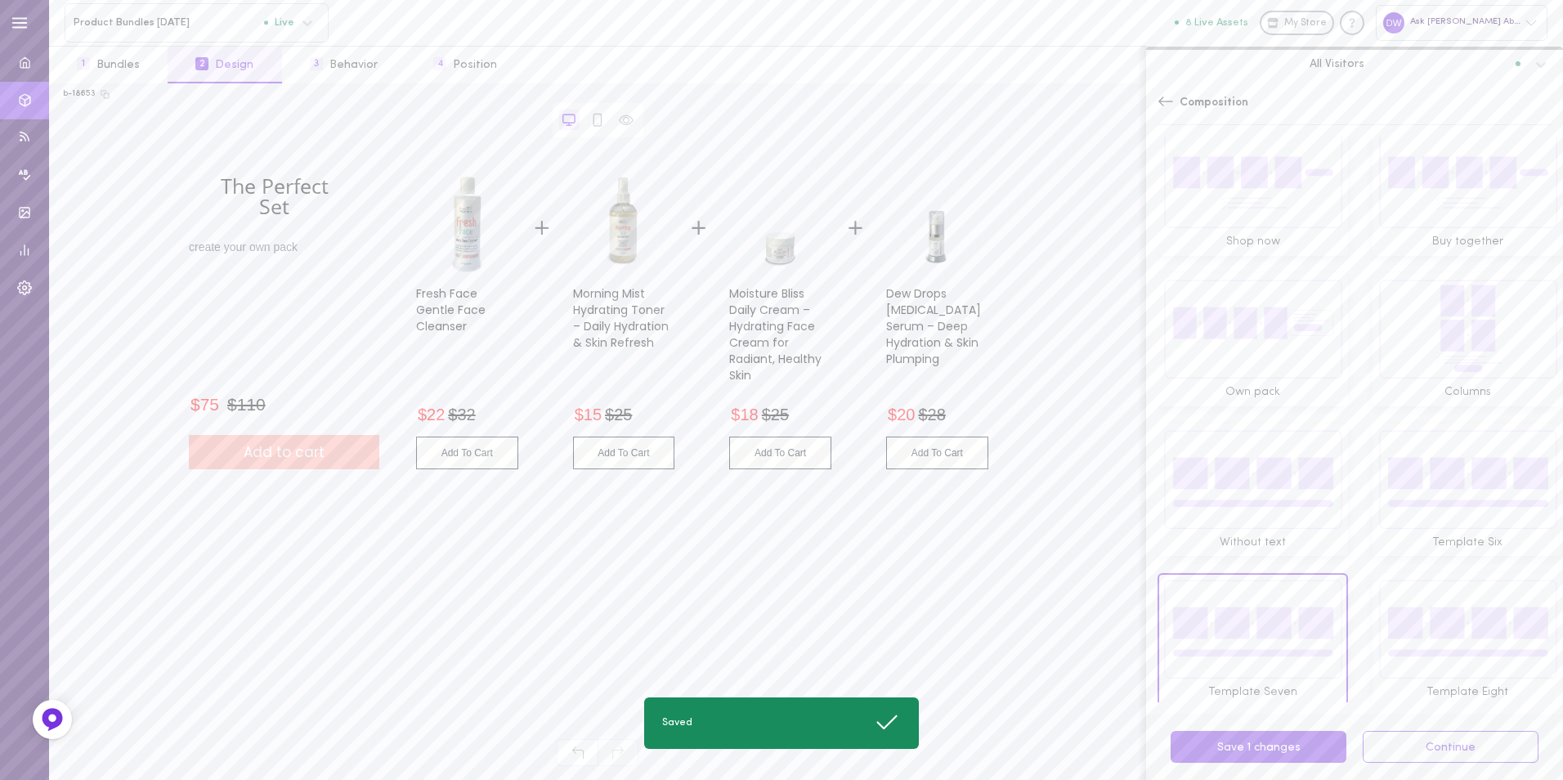
click at [1384, 609] on img at bounding box center [1467, 629] width 179 height 100
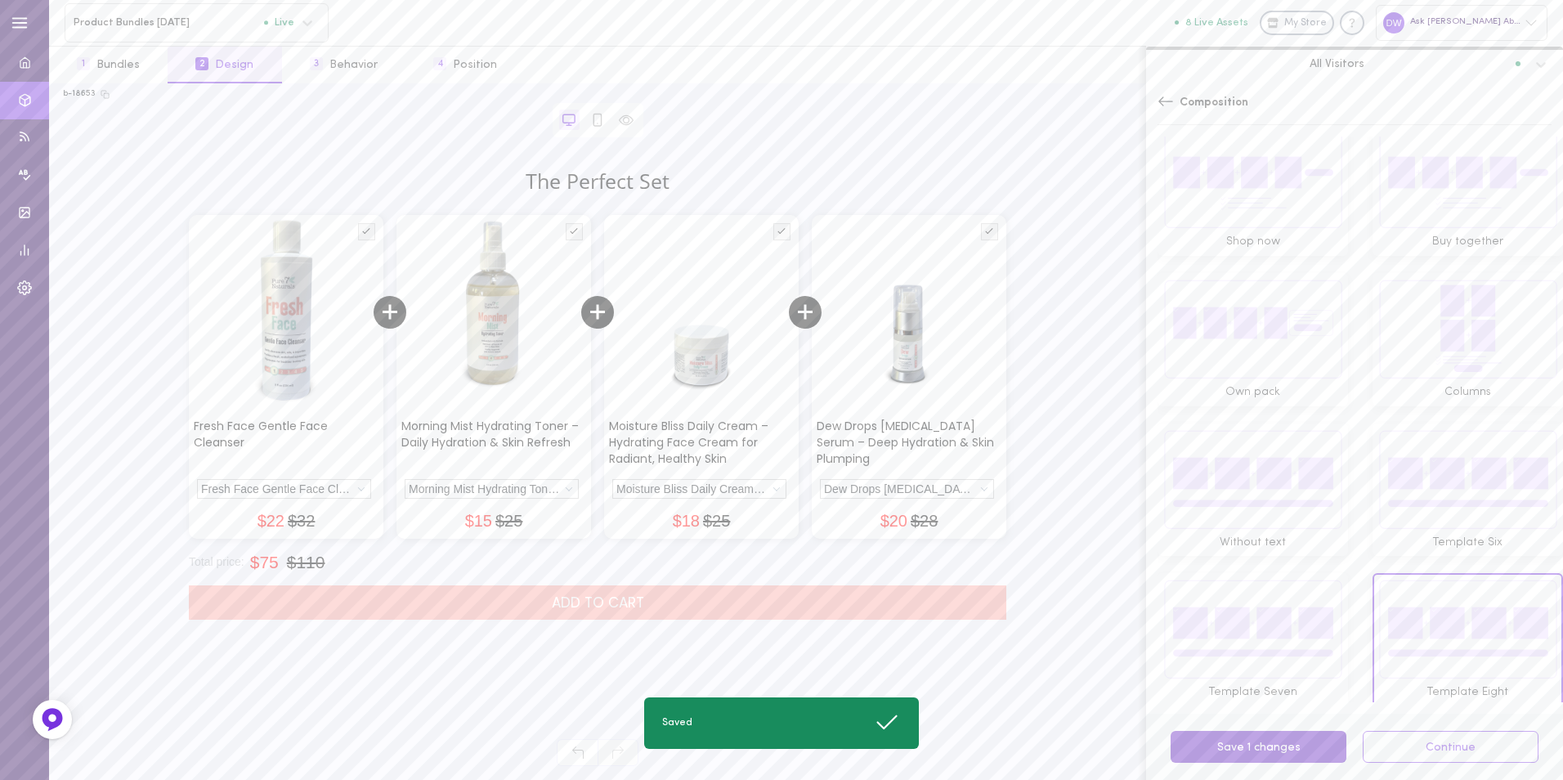
click at [1263, 760] on button "Save 1 changes" at bounding box center [1258, 747] width 176 height 32
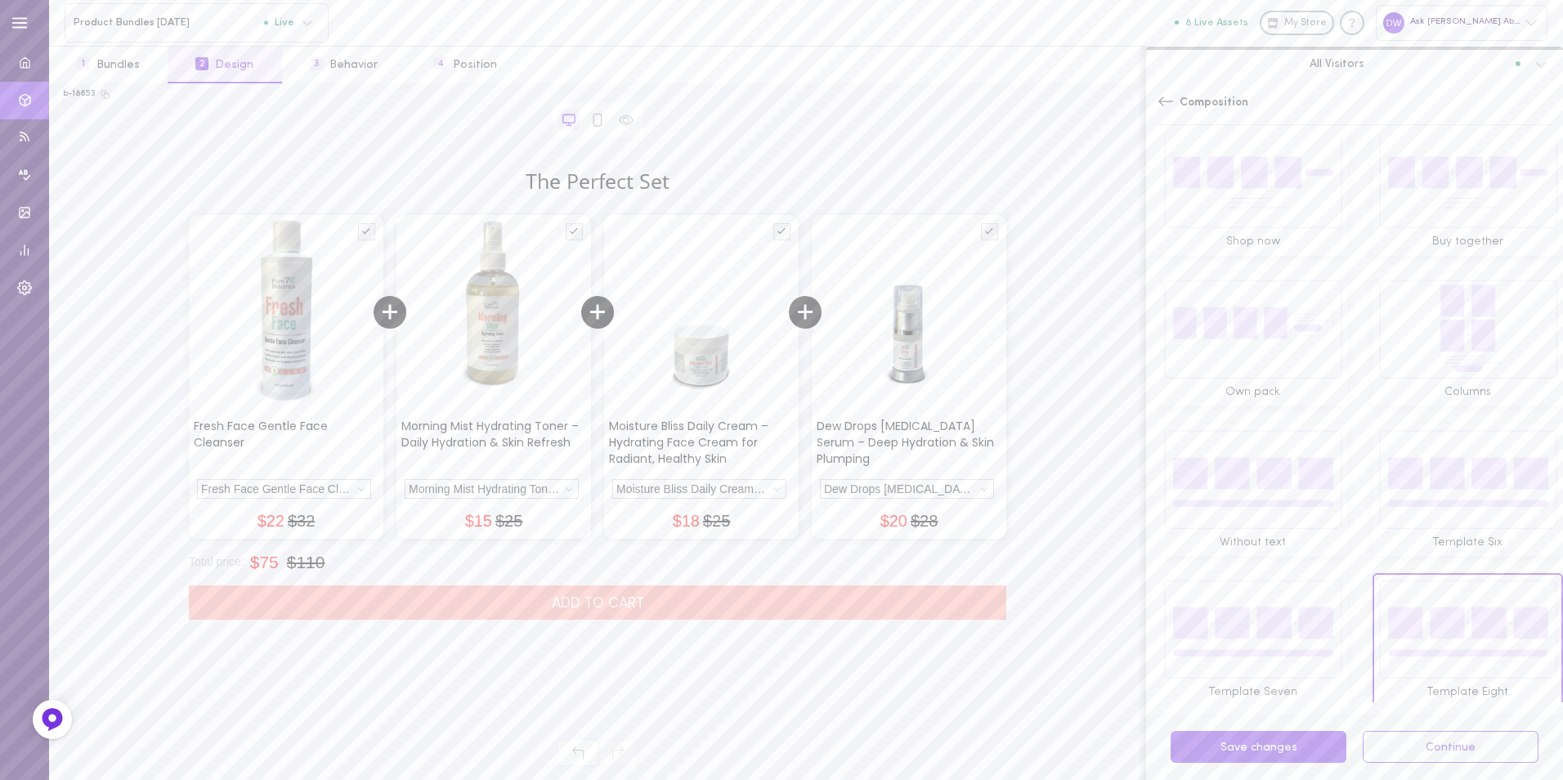
click at [1159, 96] on icon at bounding box center [1165, 101] width 16 height 16
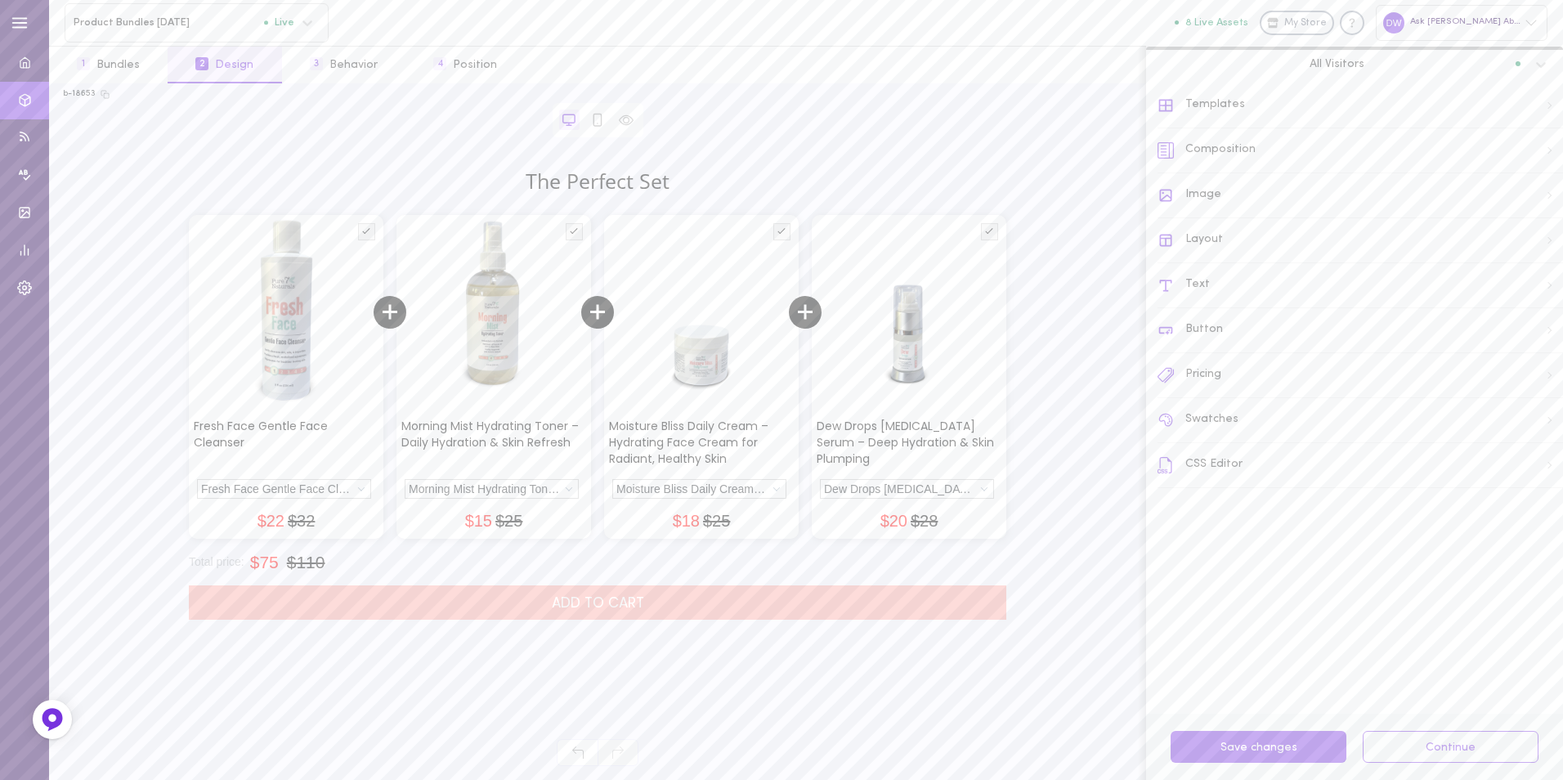
click at [1233, 117] on div "Templates" at bounding box center [1359, 105] width 405 height 45
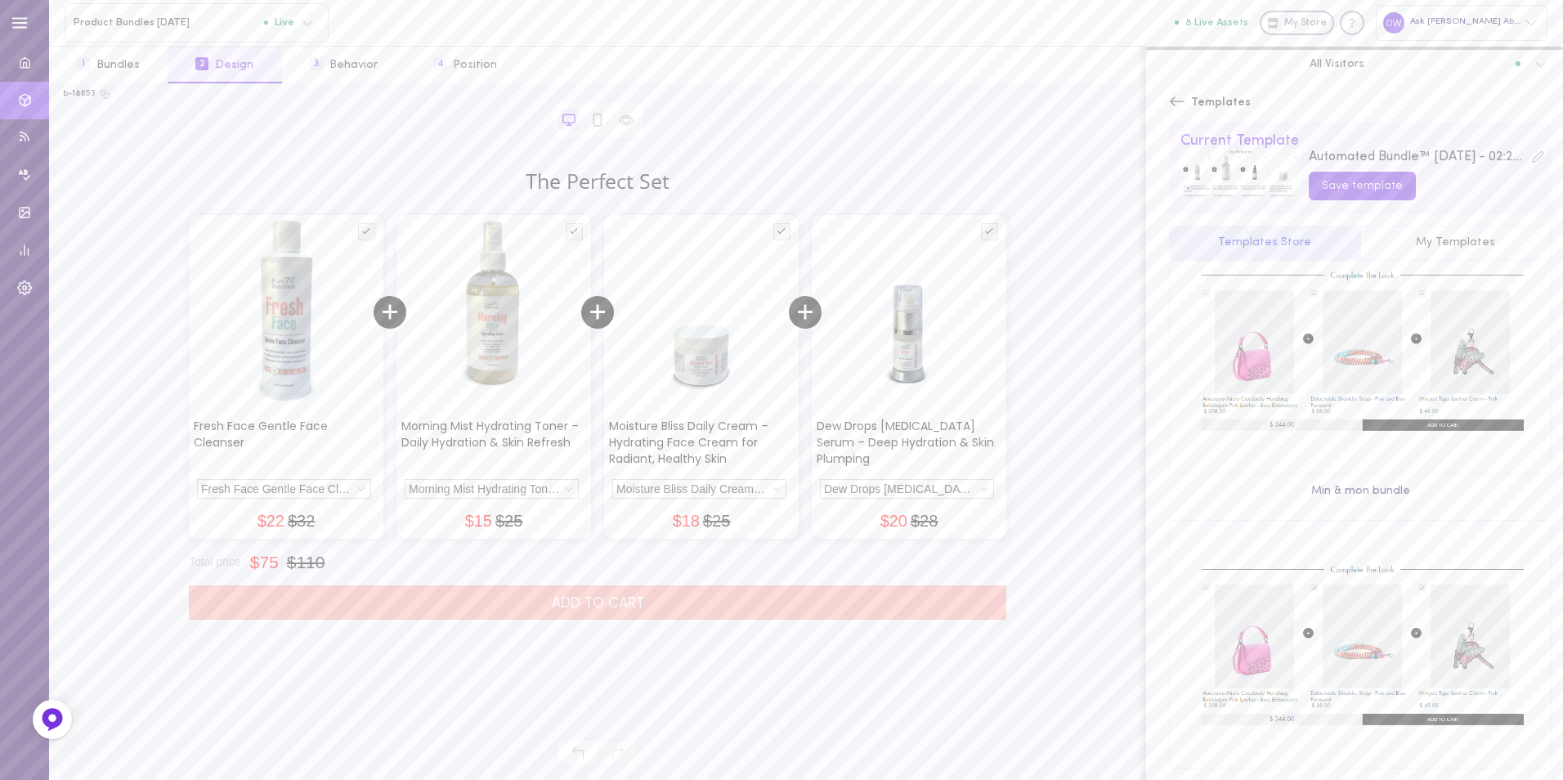
scroll to position [217, 0]
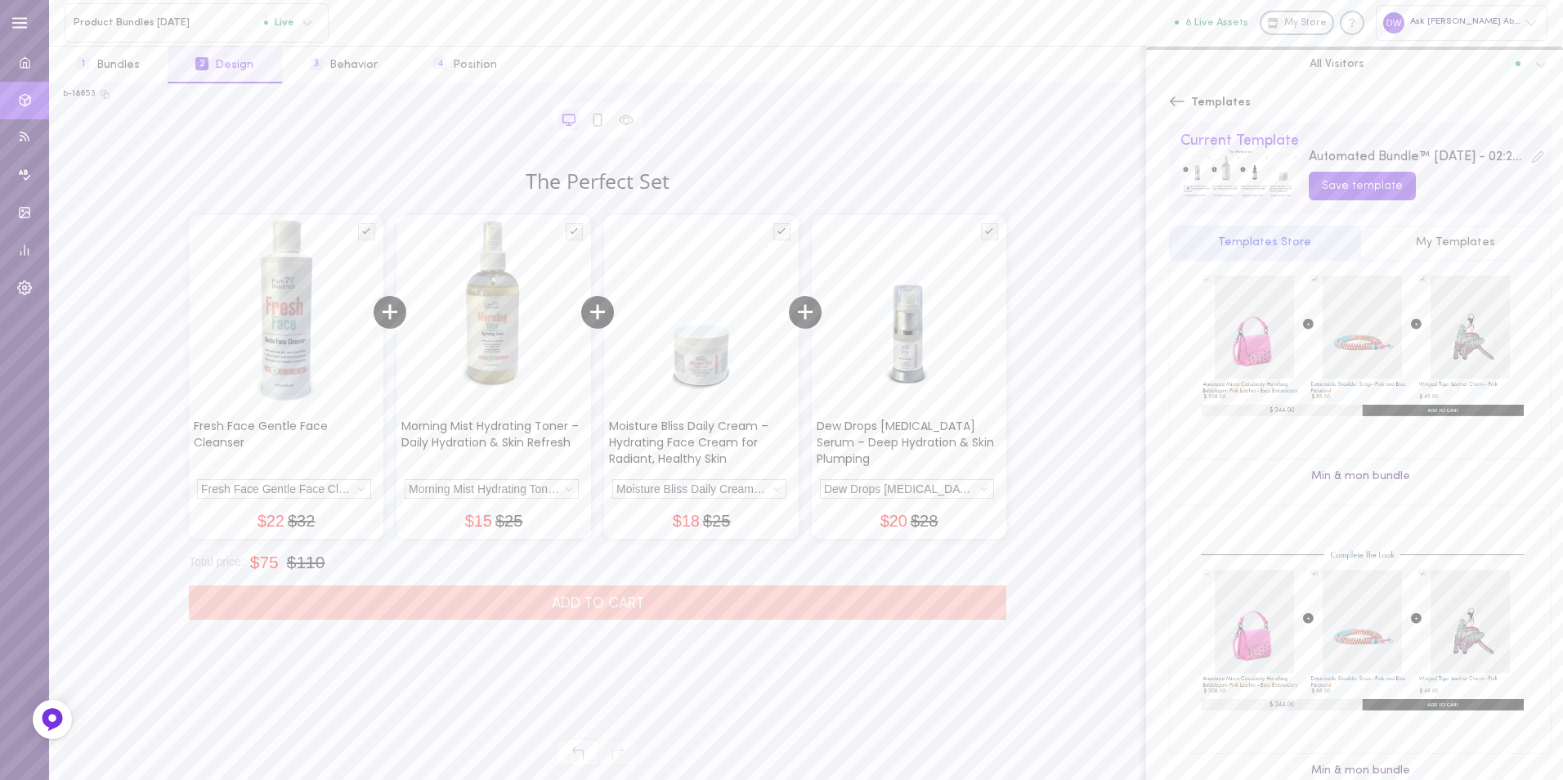
click at [1412, 240] on button "My Templates" at bounding box center [1456, 244] width 192 height 36
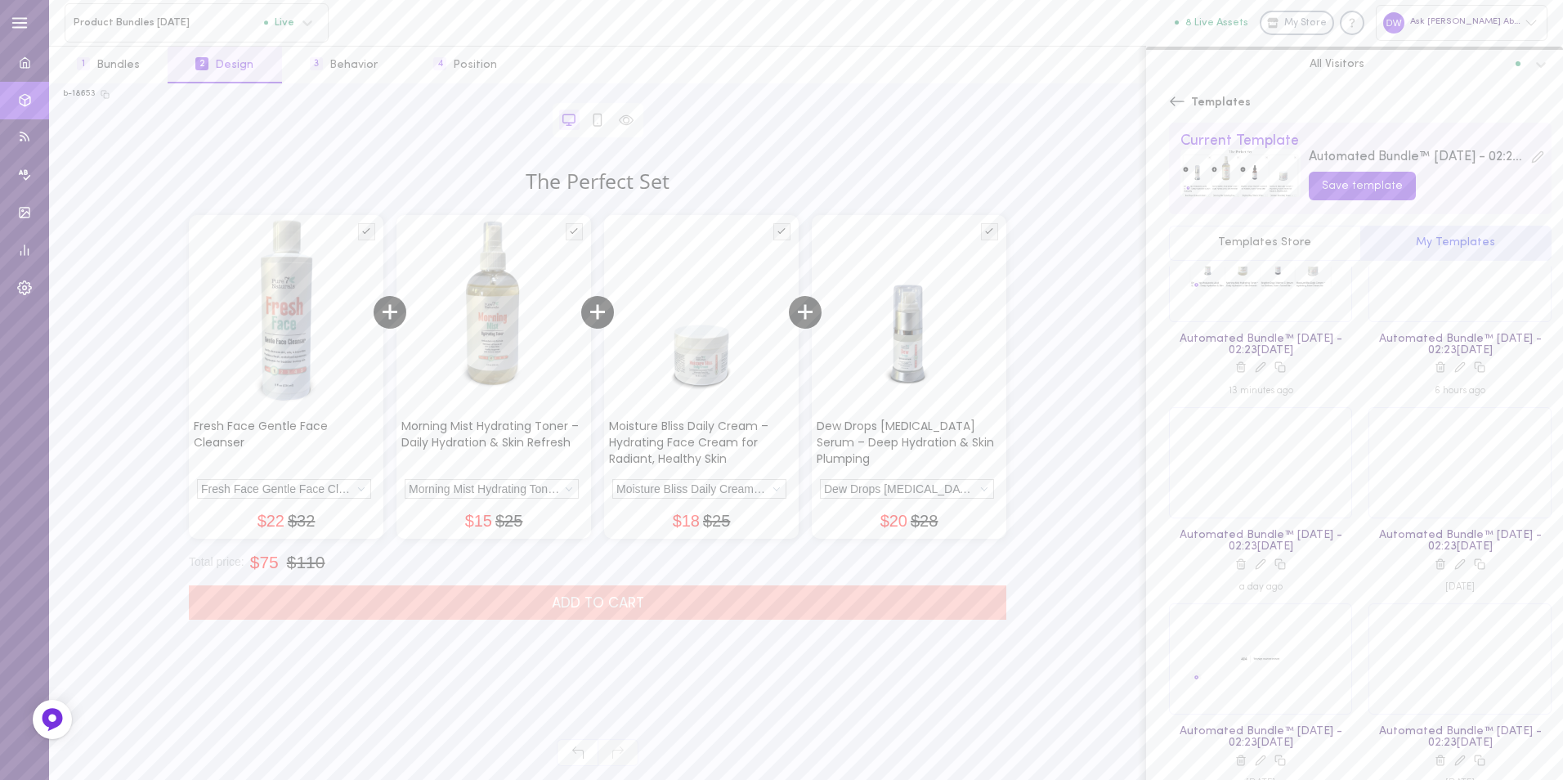
click at [1266, 239] on button "Templates Store" at bounding box center [1264, 244] width 191 height 36
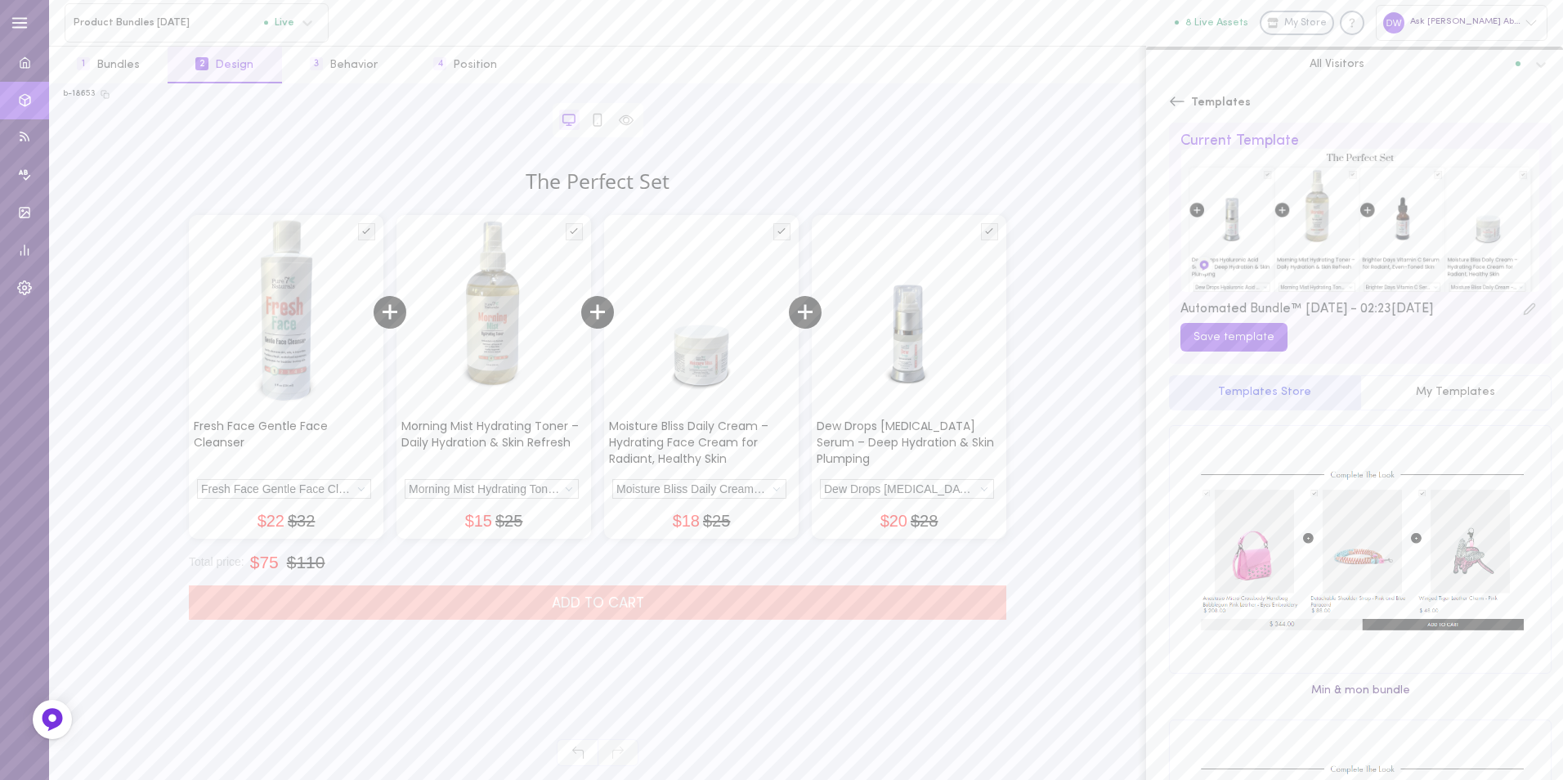
scroll to position [0, 0]
click at [1240, 347] on button "Save template" at bounding box center [1233, 337] width 107 height 29
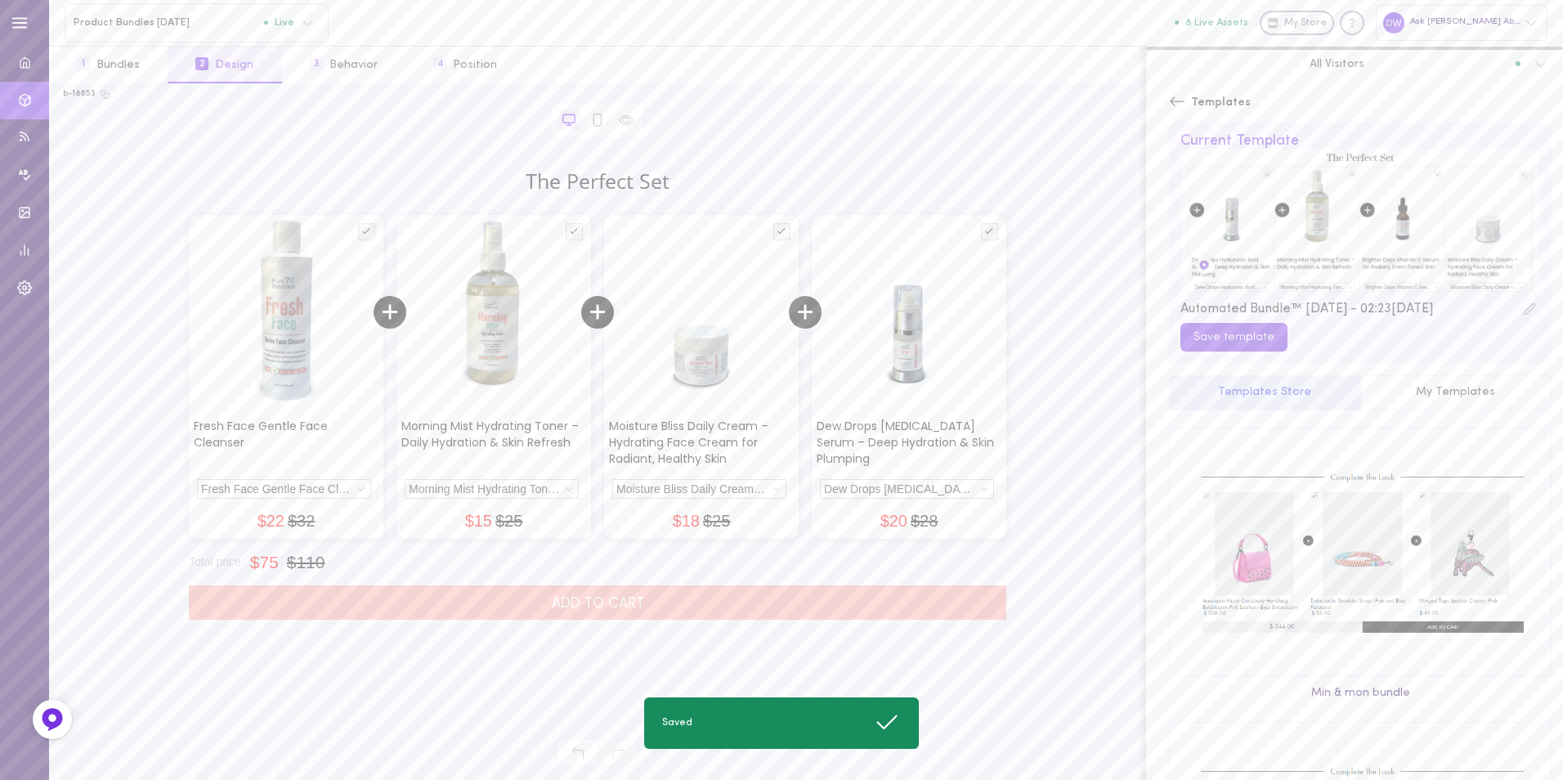
click at [1175, 101] on icon at bounding box center [1177, 101] width 16 height 16
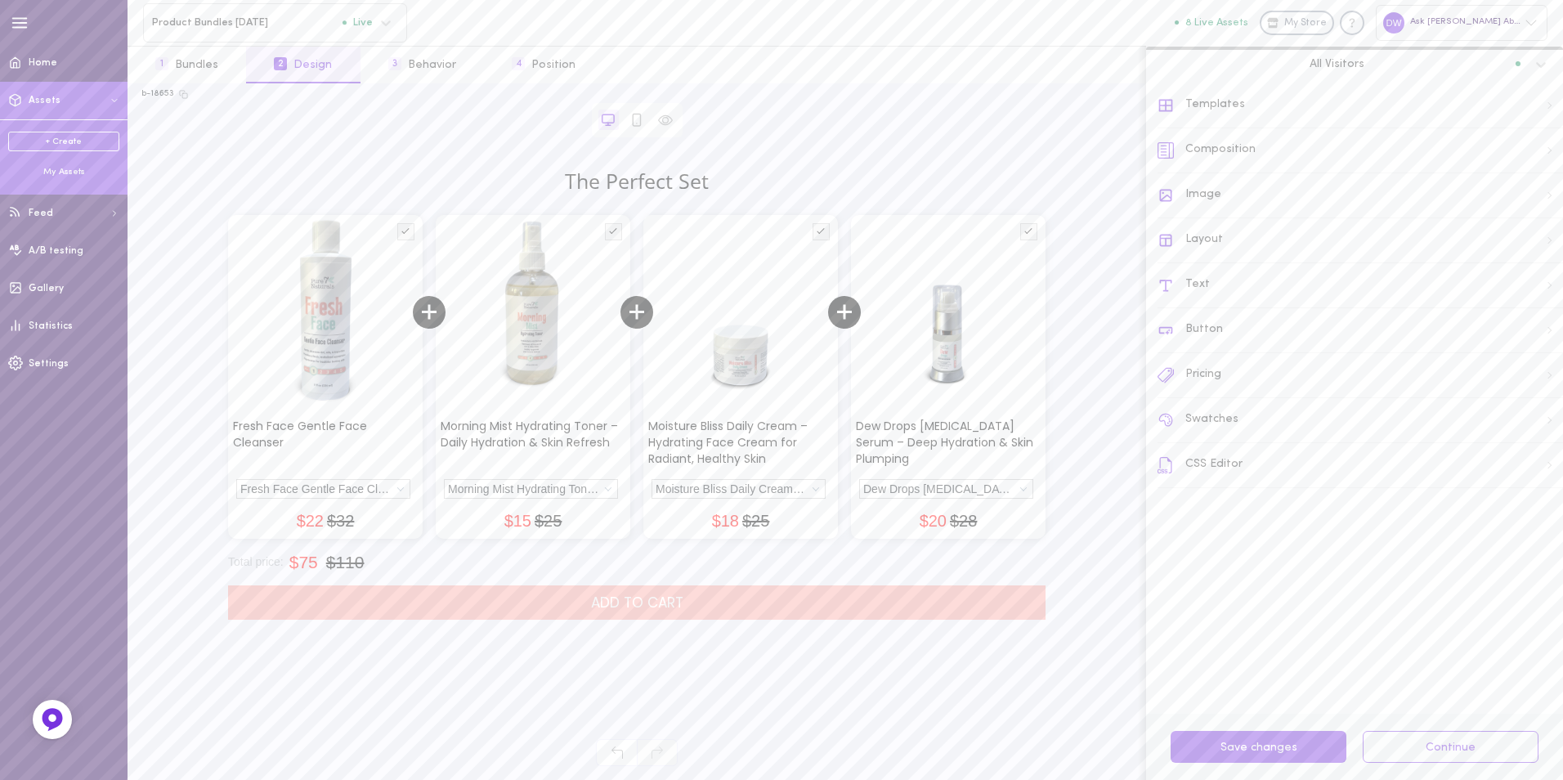
click at [69, 168] on div "My Assets" at bounding box center [63, 172] width 111 height 12
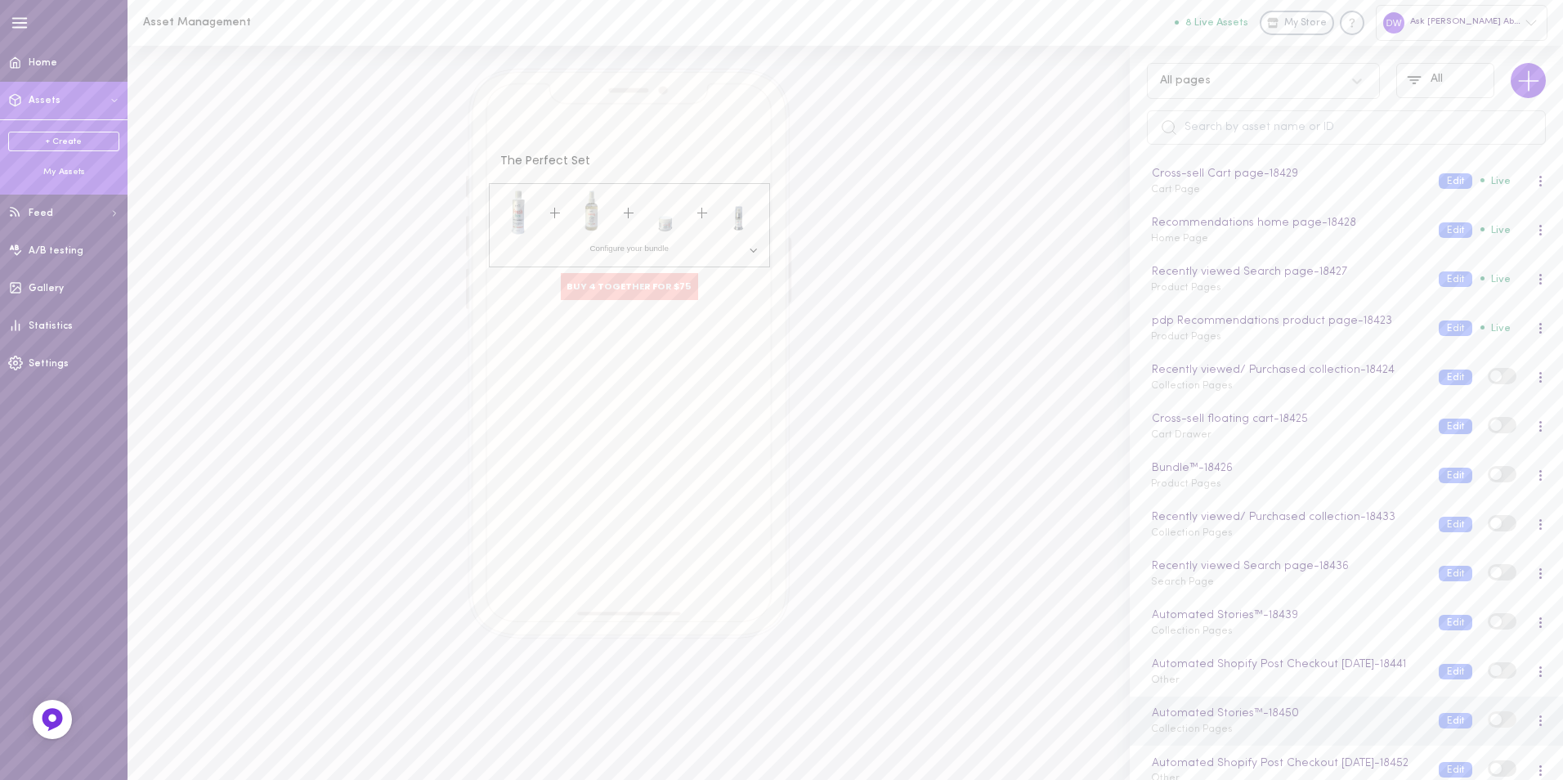
scroll to position [199, 0]
click at [750, 334] on div "The Perfect Set Configure your bundle buy 4 together for $75" at bounding box center [629, 354] width 326 height 570
click at [1439, 181] on button "Edit" at bounding box center [1456, 186] width 34 height 16
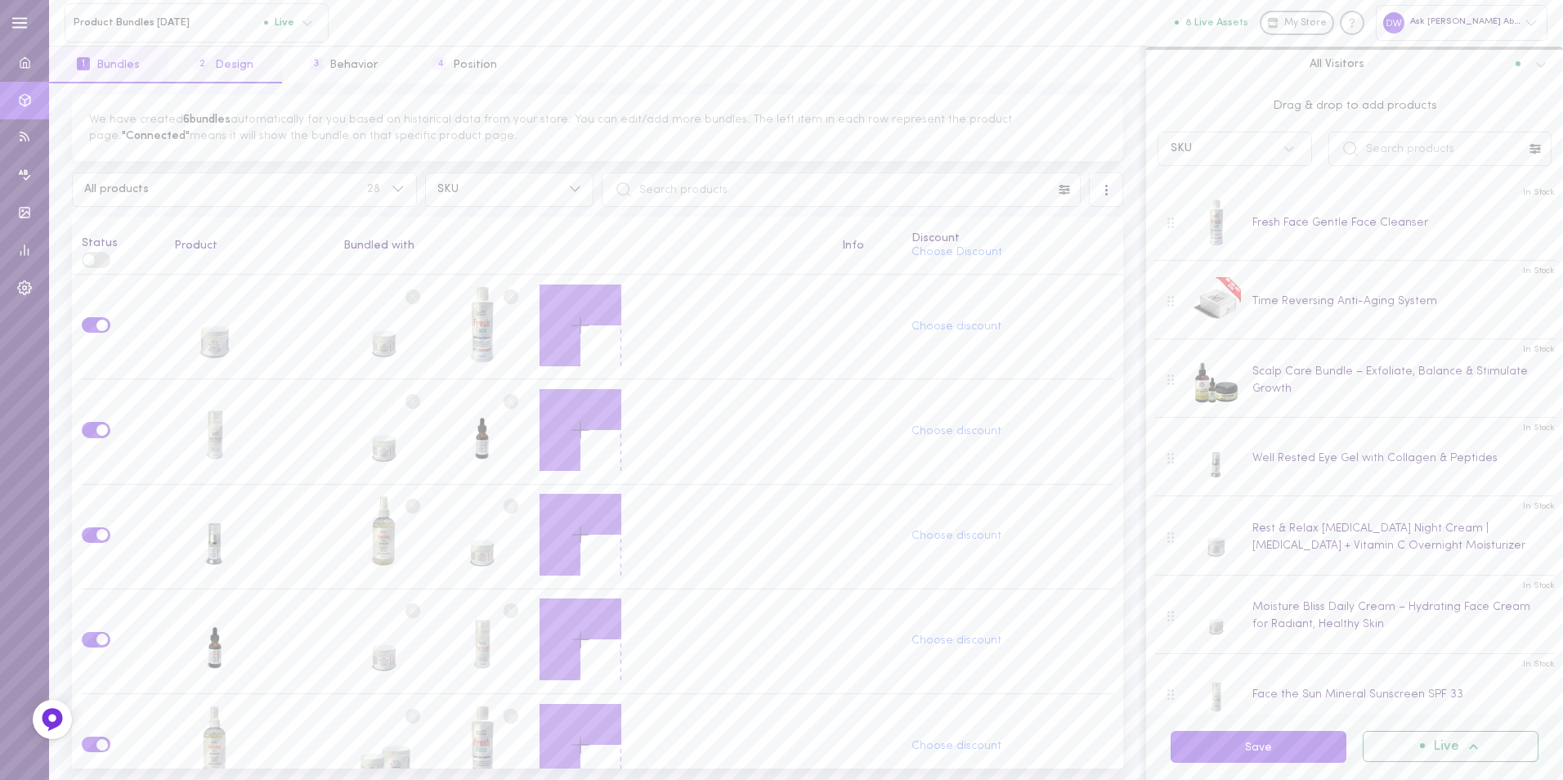
click at [225, 72] on button "2 Design" at bounding box center [225, 65] width 114 height 37
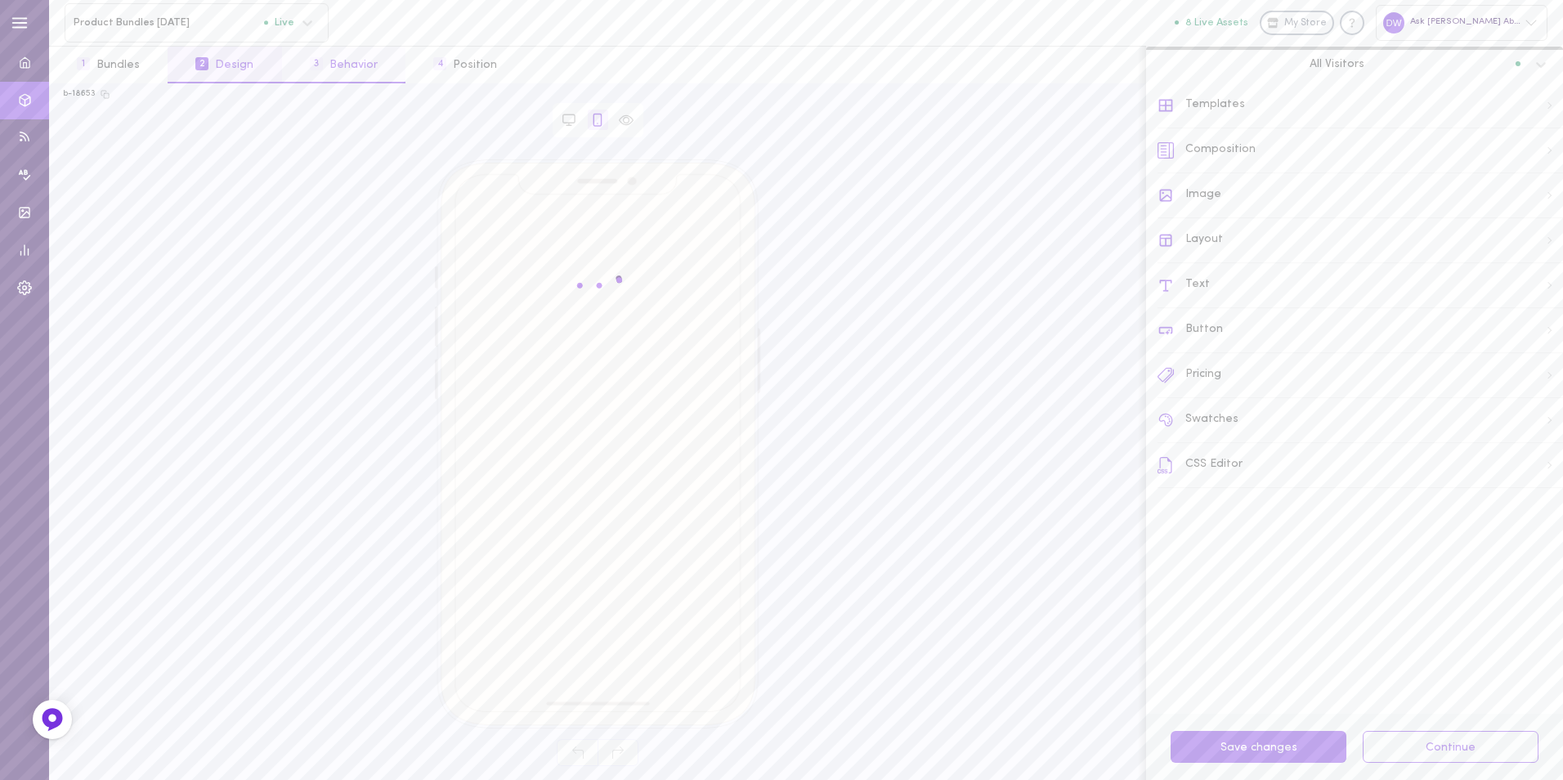
click at [345, 67] on button "3 Behavior" at bounding box center [343, 65] width 123 height 37
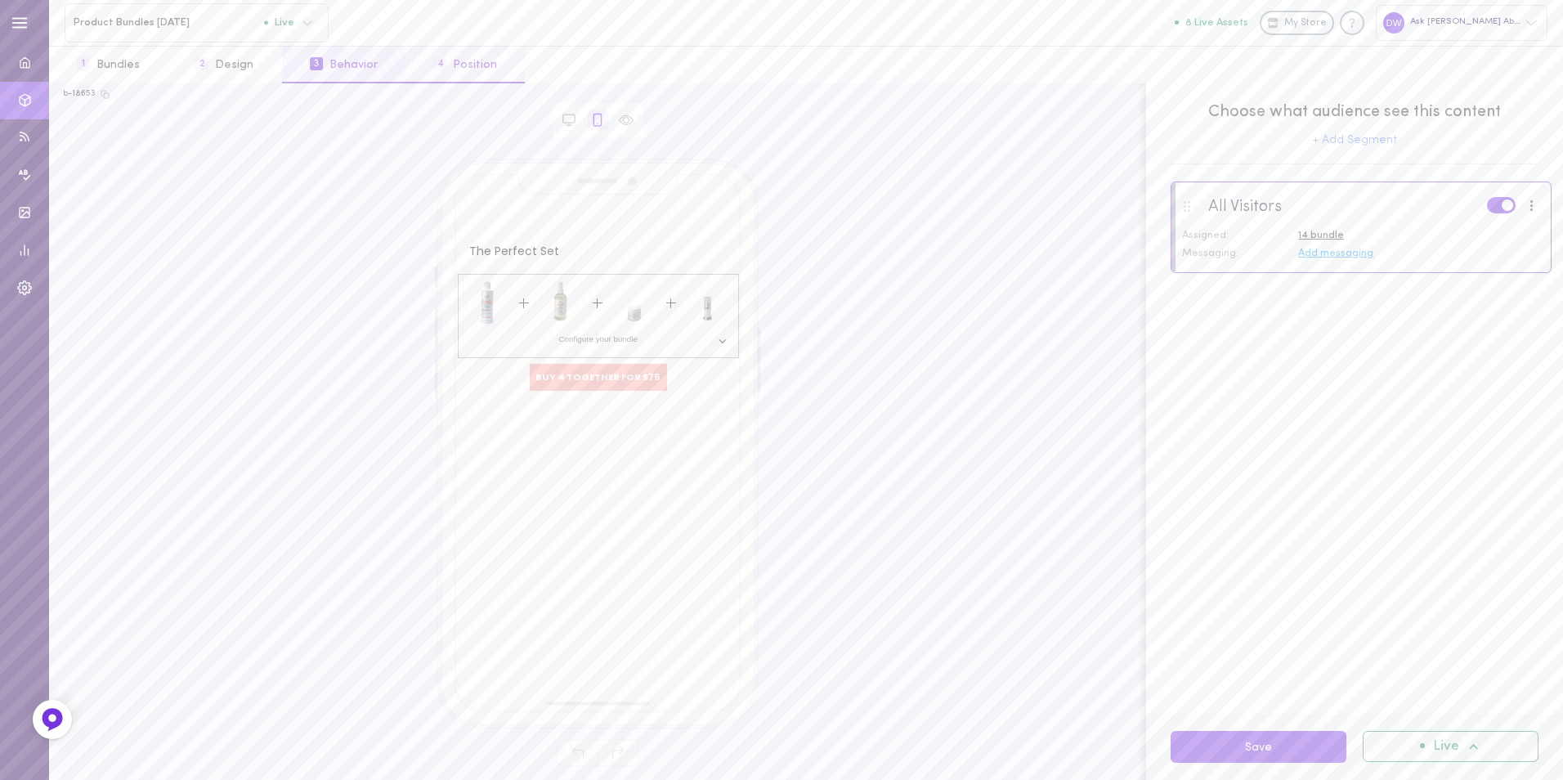
click at [452, 67] on button "4 Position" at bounding box center [464, 65] width 119 height 37
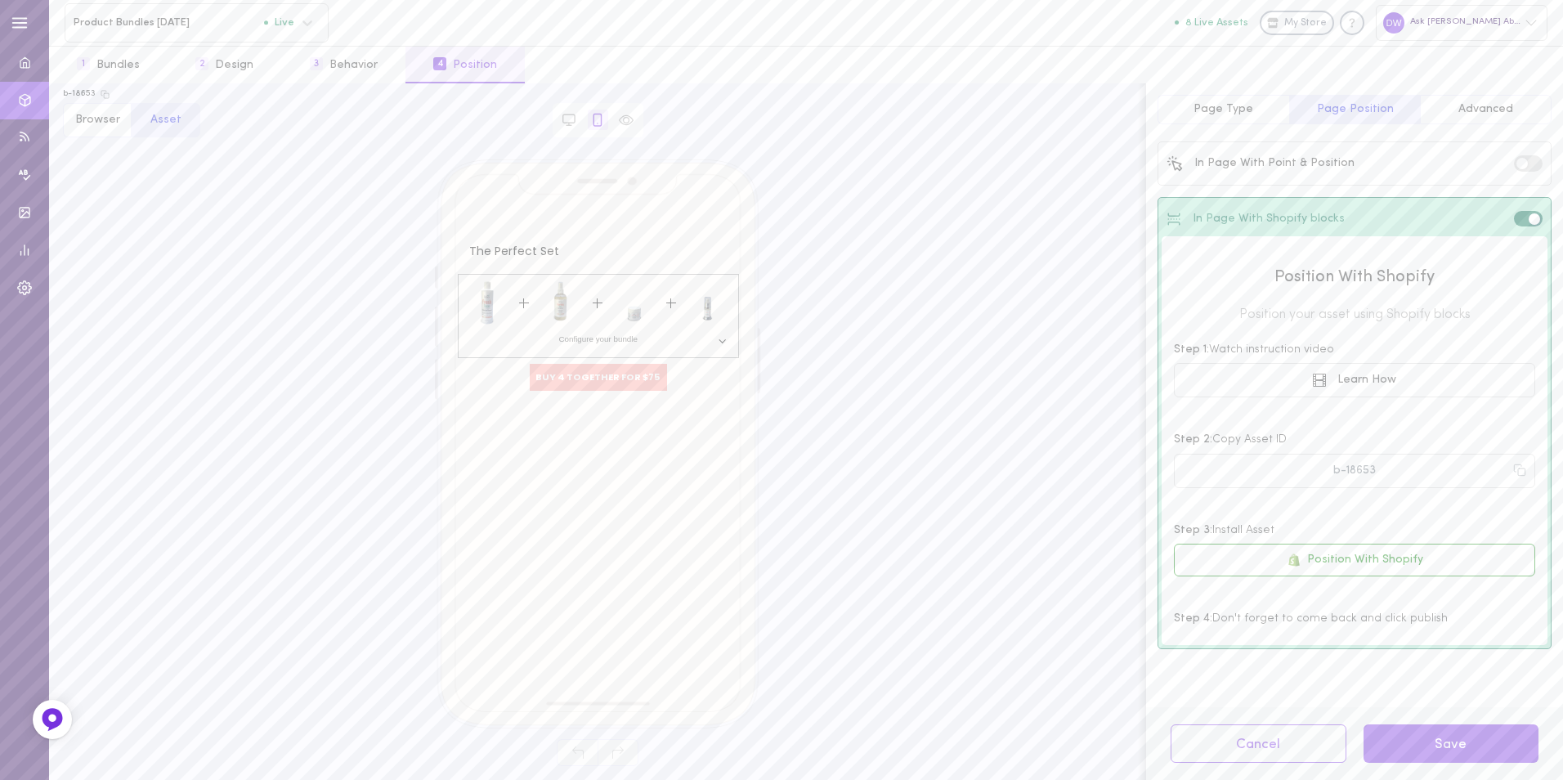
click at [1457, 122] on button "Advanced" at bounding box center [1486, 109] width 132 height 29
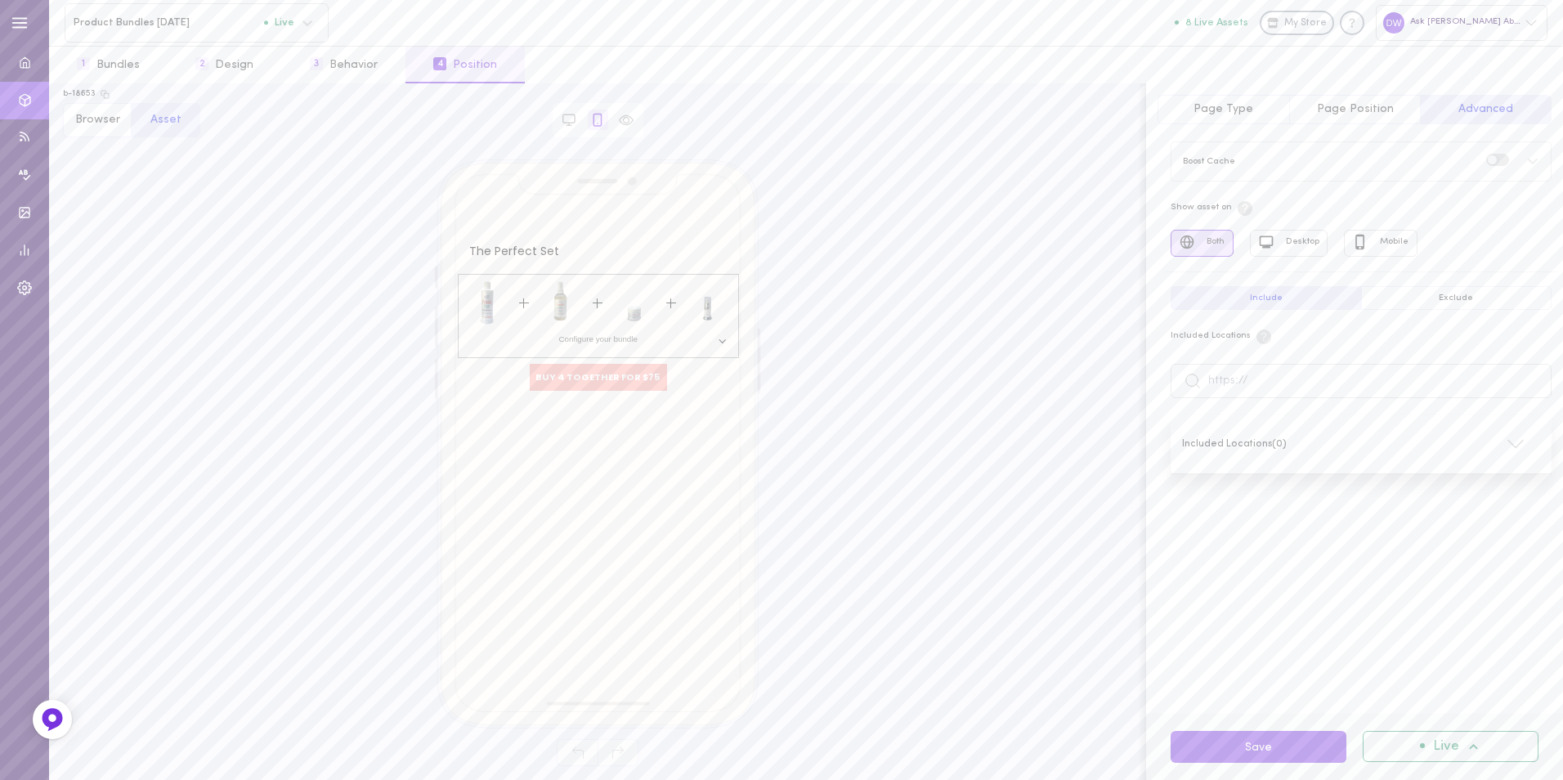
click at [1261, 119] on button "Page Type" at bounding box center [1223, 109] width 132 height 29
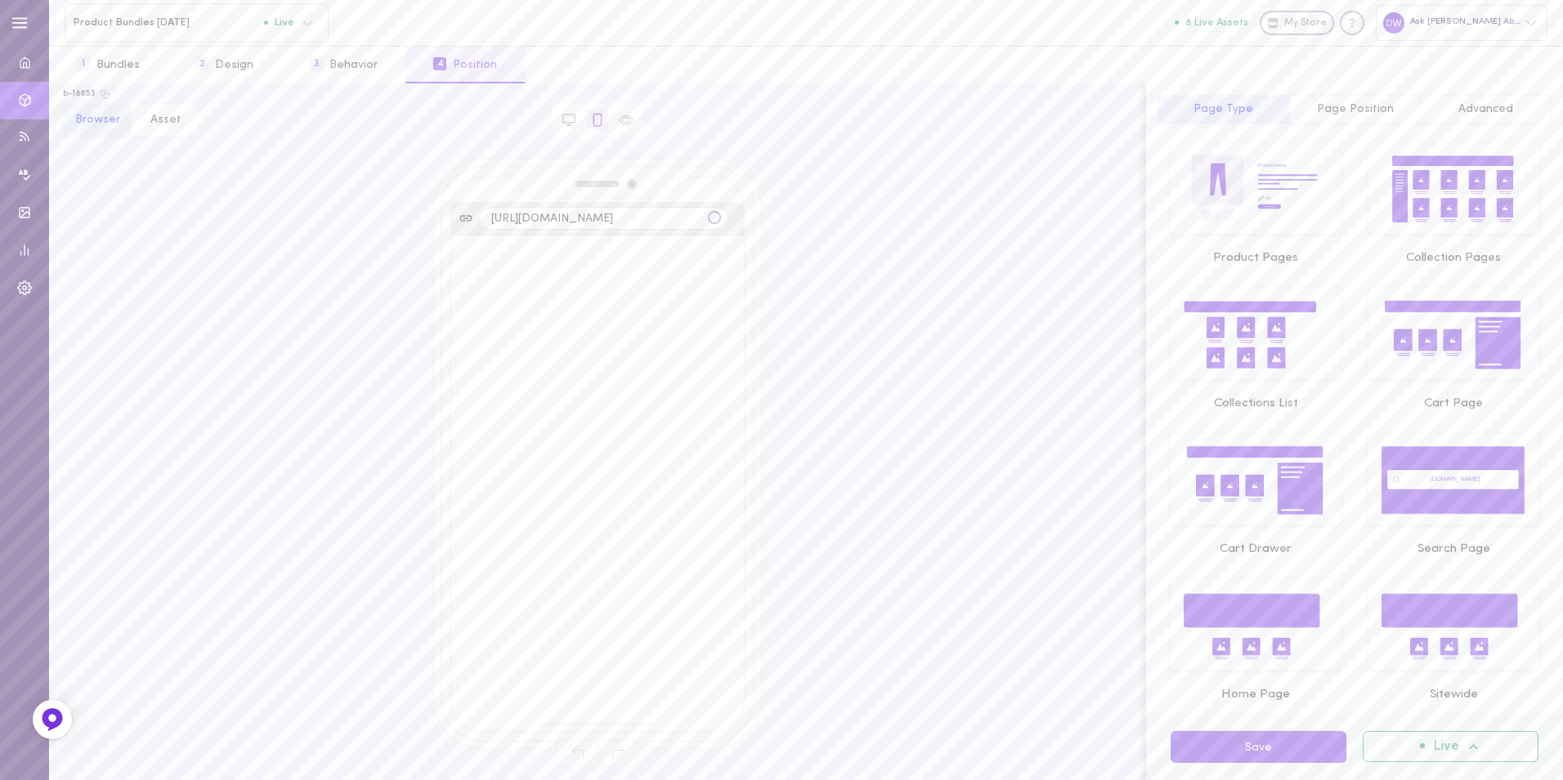
click at [1282, 203] on icon "Product Name $49 $39 Buy Now" at bounding box center [1255, 189] width 145 height 70
click at [1336, 740] on button "Save" at bounding box center [1258, 747] width 176 height 32
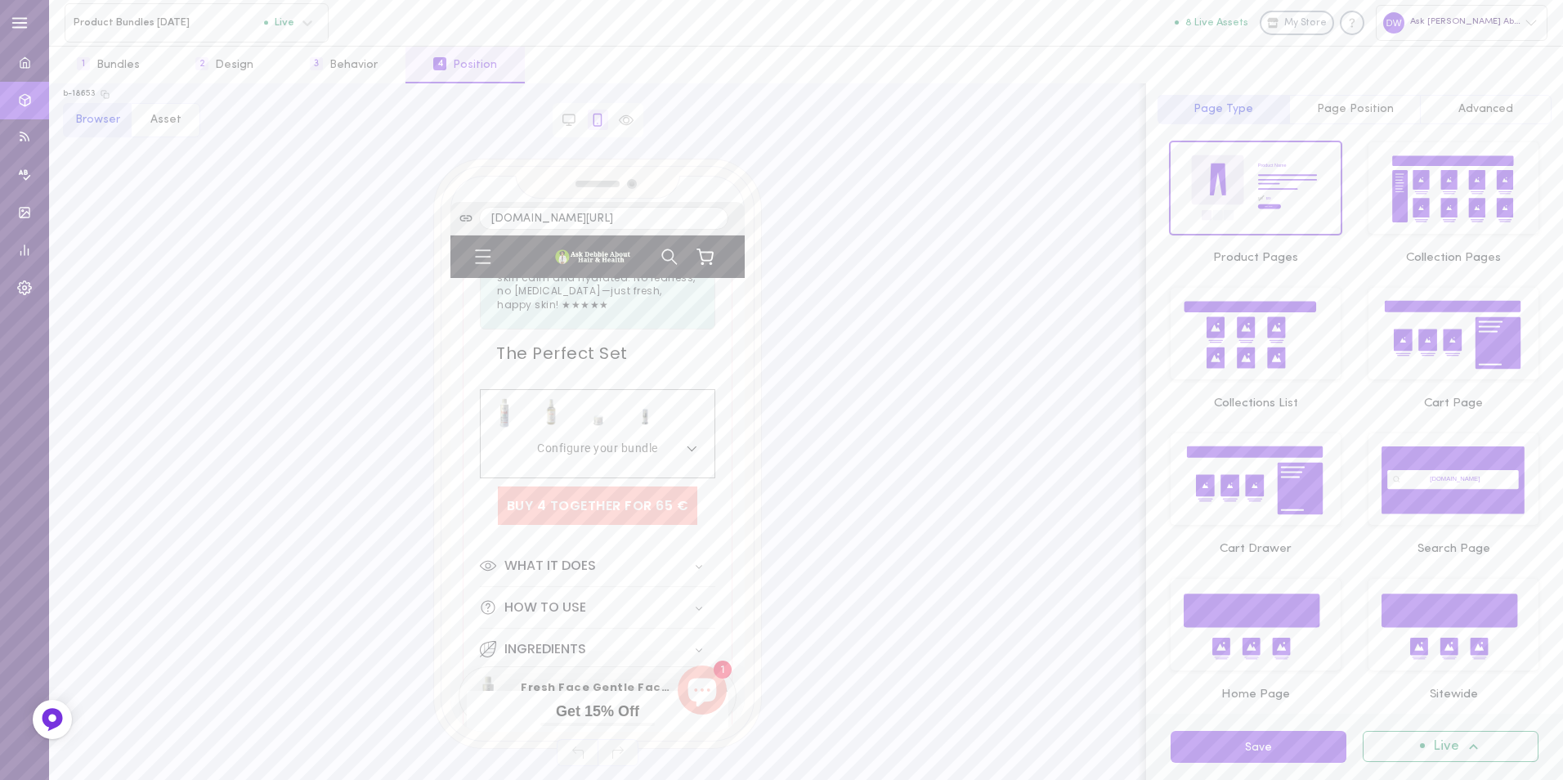
scroll to position [0, 12]
click at [570, 119] on icon at bounding box center [569, 120] width 15 height 15
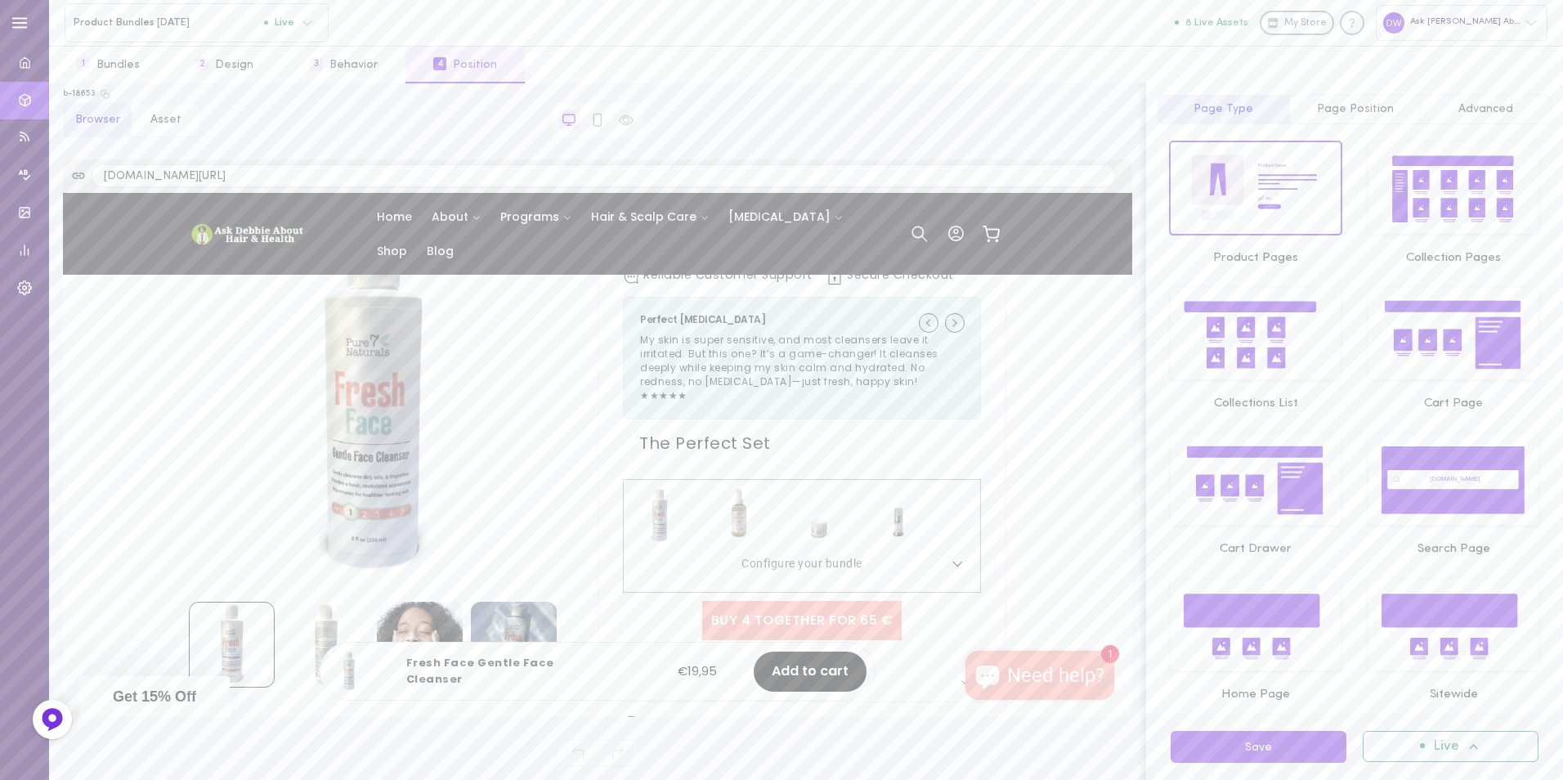
scroll to position [654, 0]
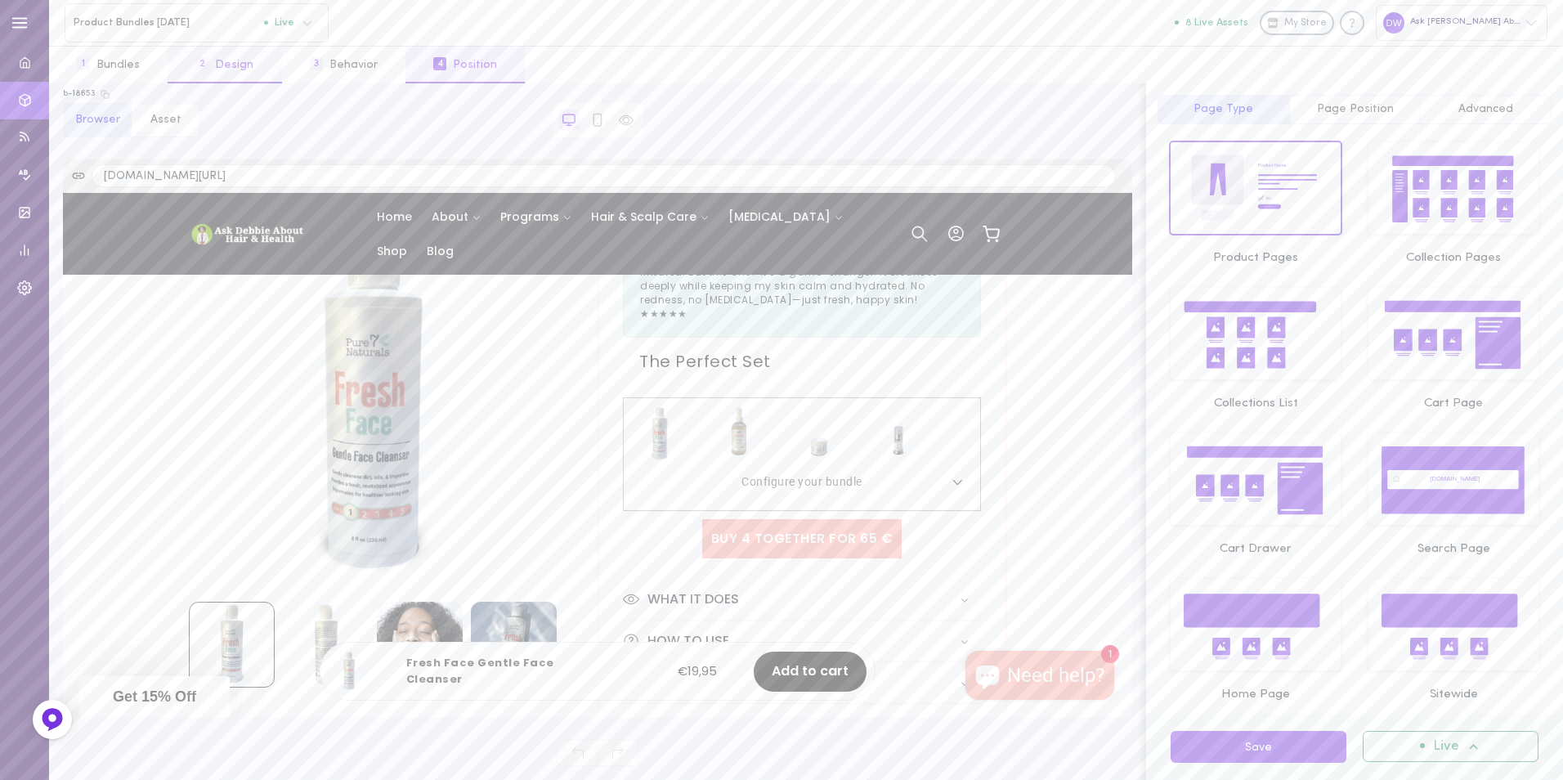
click at [233, 60] on button "2 Design" at bounding box center [225, 65] width 114 height 37
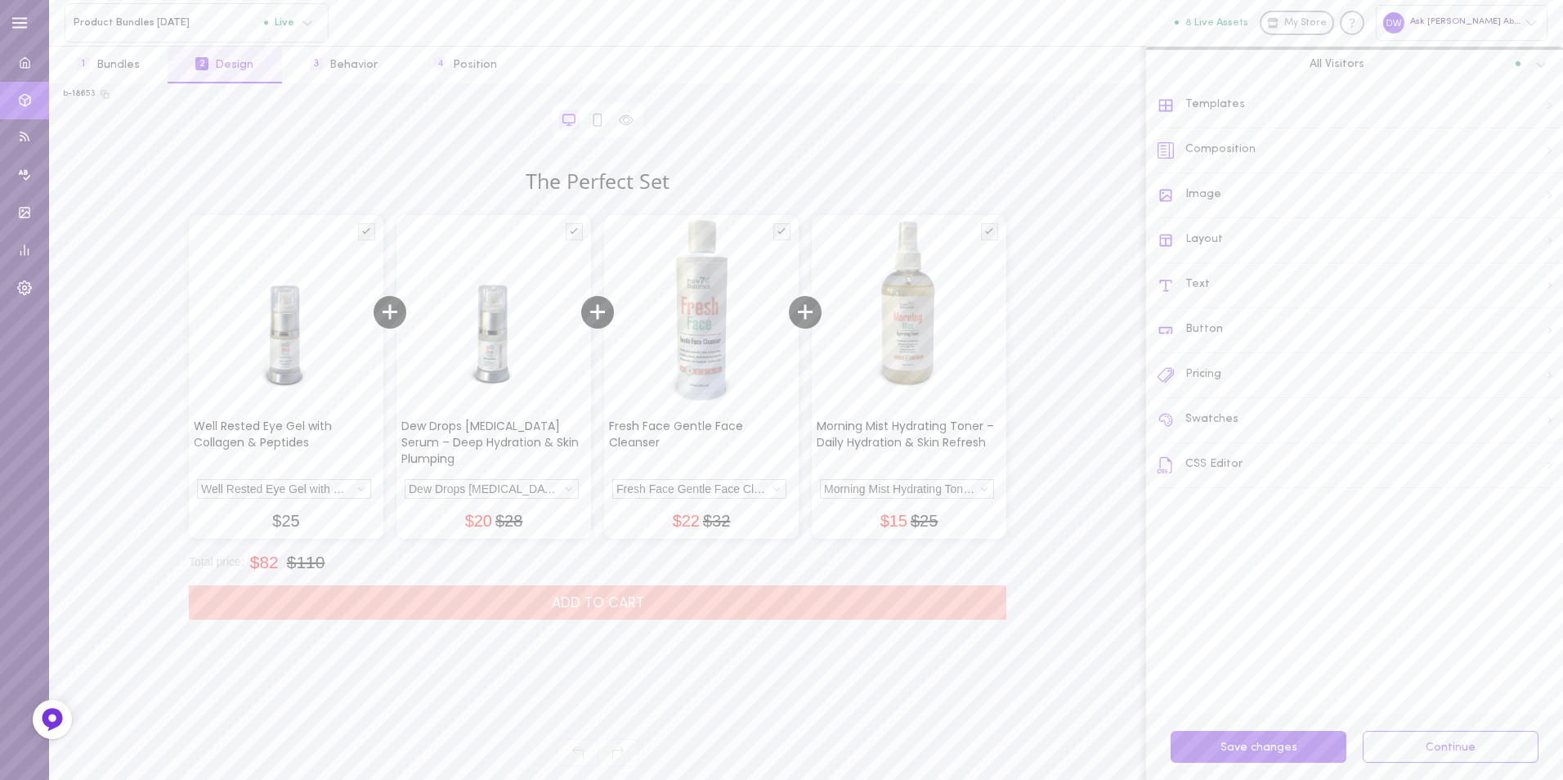
click at [1250, 147] on div "Composition" at bounding box center [1359, 150] width 405 height 45
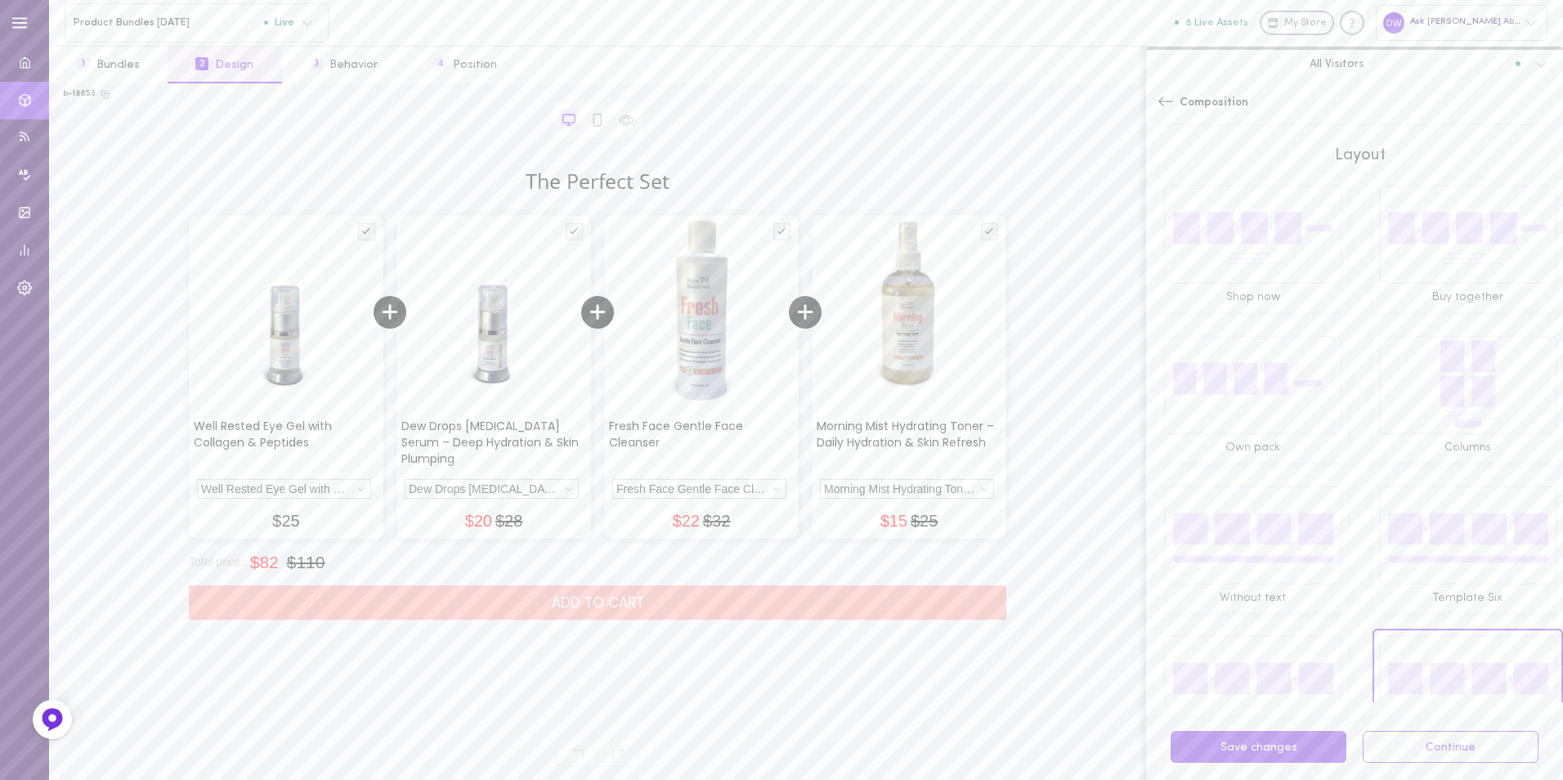
scroll to position [0, 0]
click at [1260, 257] on img at bounding box center [1252, 244] width 179 height 100
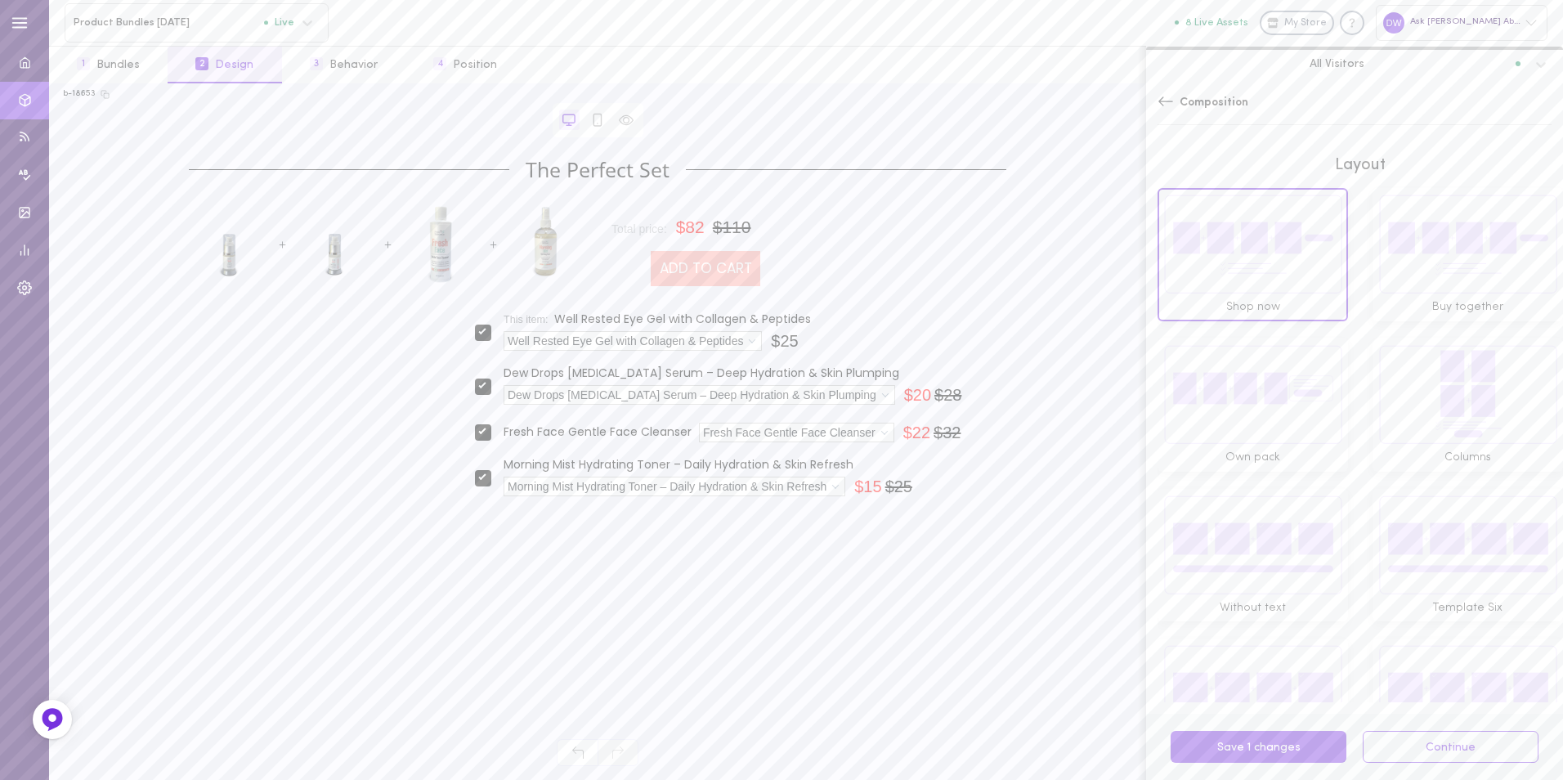
click at [1413, 240] on img at bounding box center [1467, 244] width 179 height 100
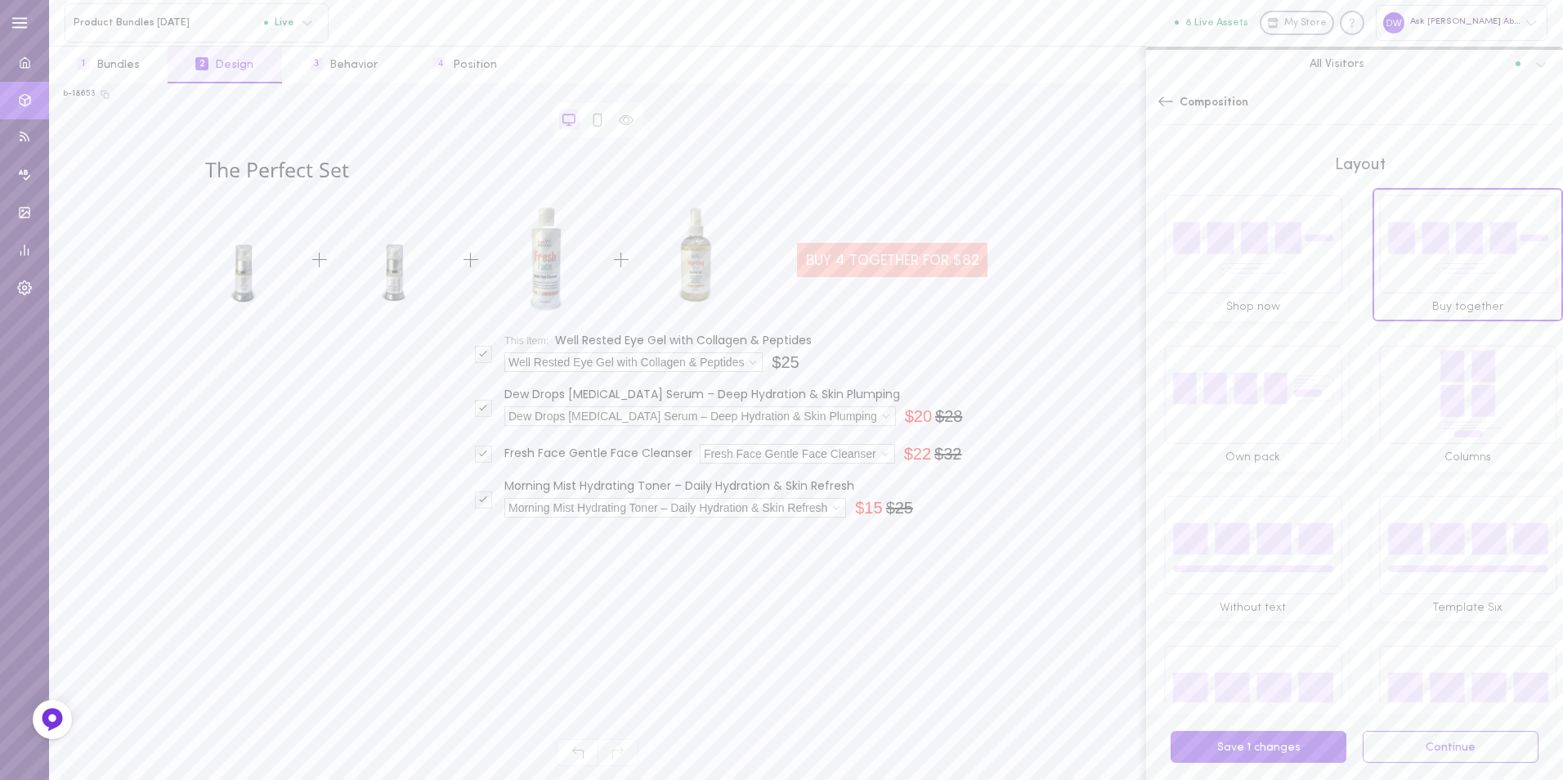
click at [1264, 376] on img at bounding box center [1252, 394] width 179 height 100
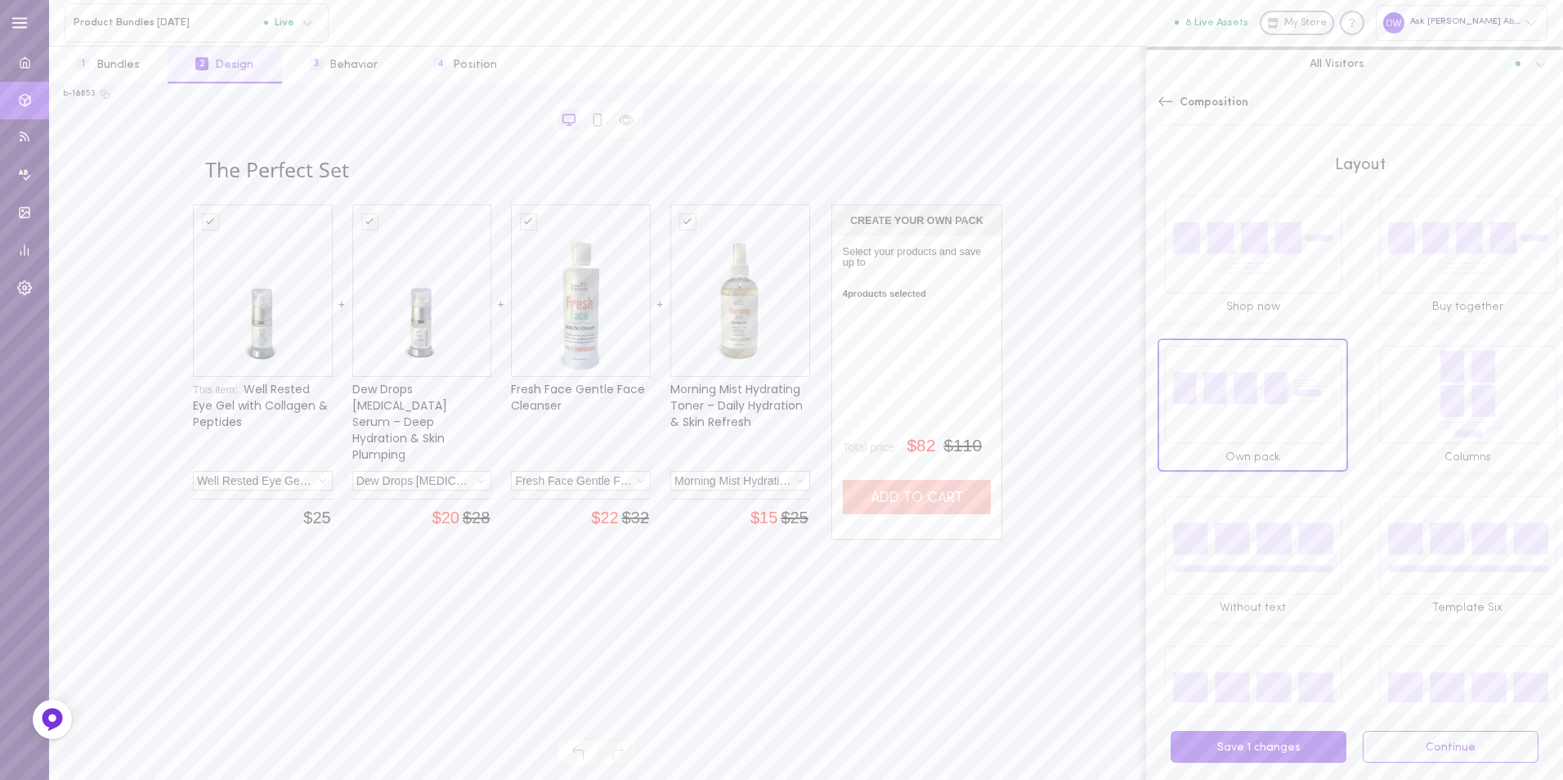
click at [1439, 376] on img at bounding box center [1467, 394] width 179 height 100
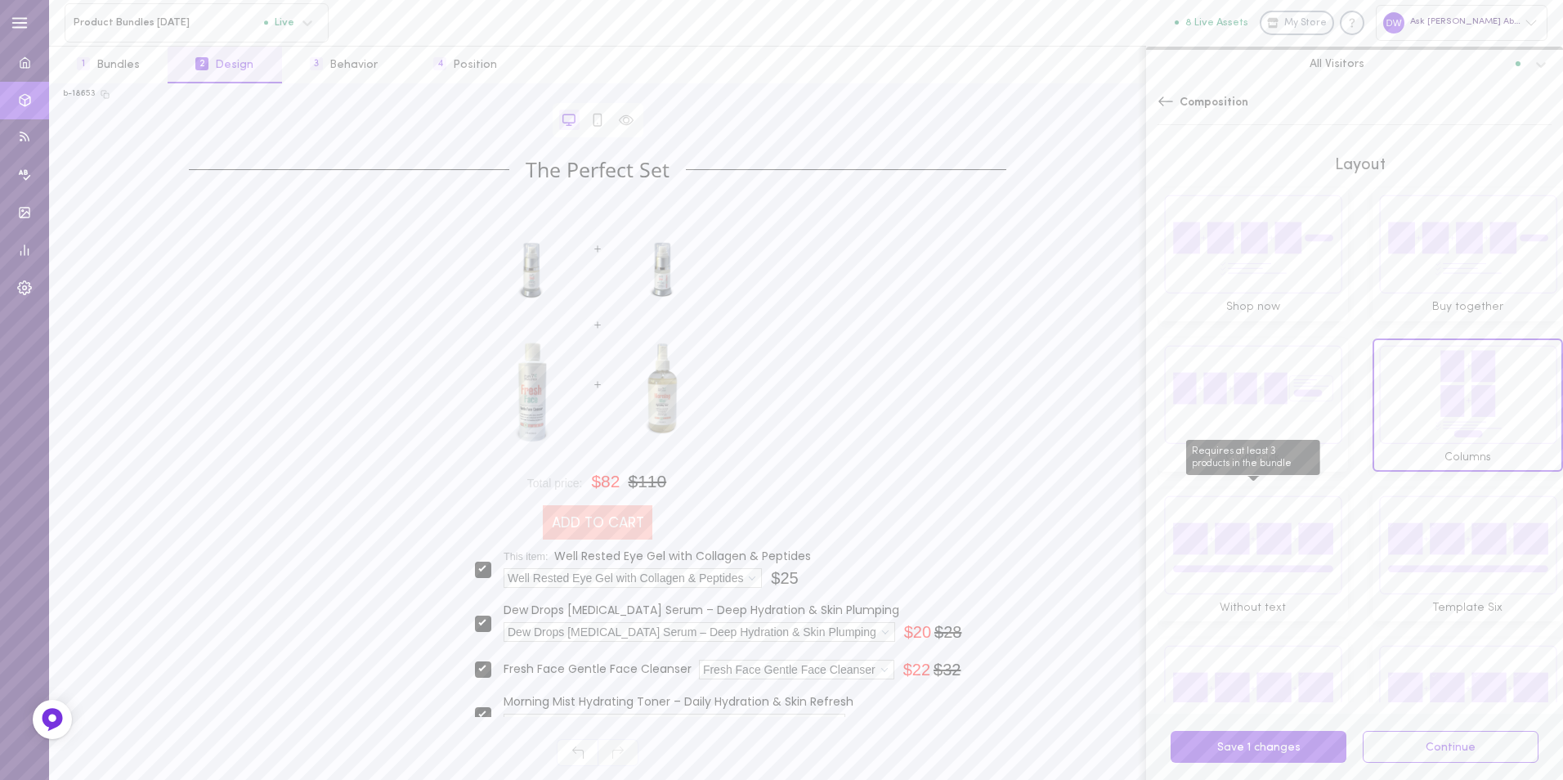
click at [1275, 496] on img "Requires at least 3 products in the bundle" at bounding box center [1252, 544] width 179 height 100
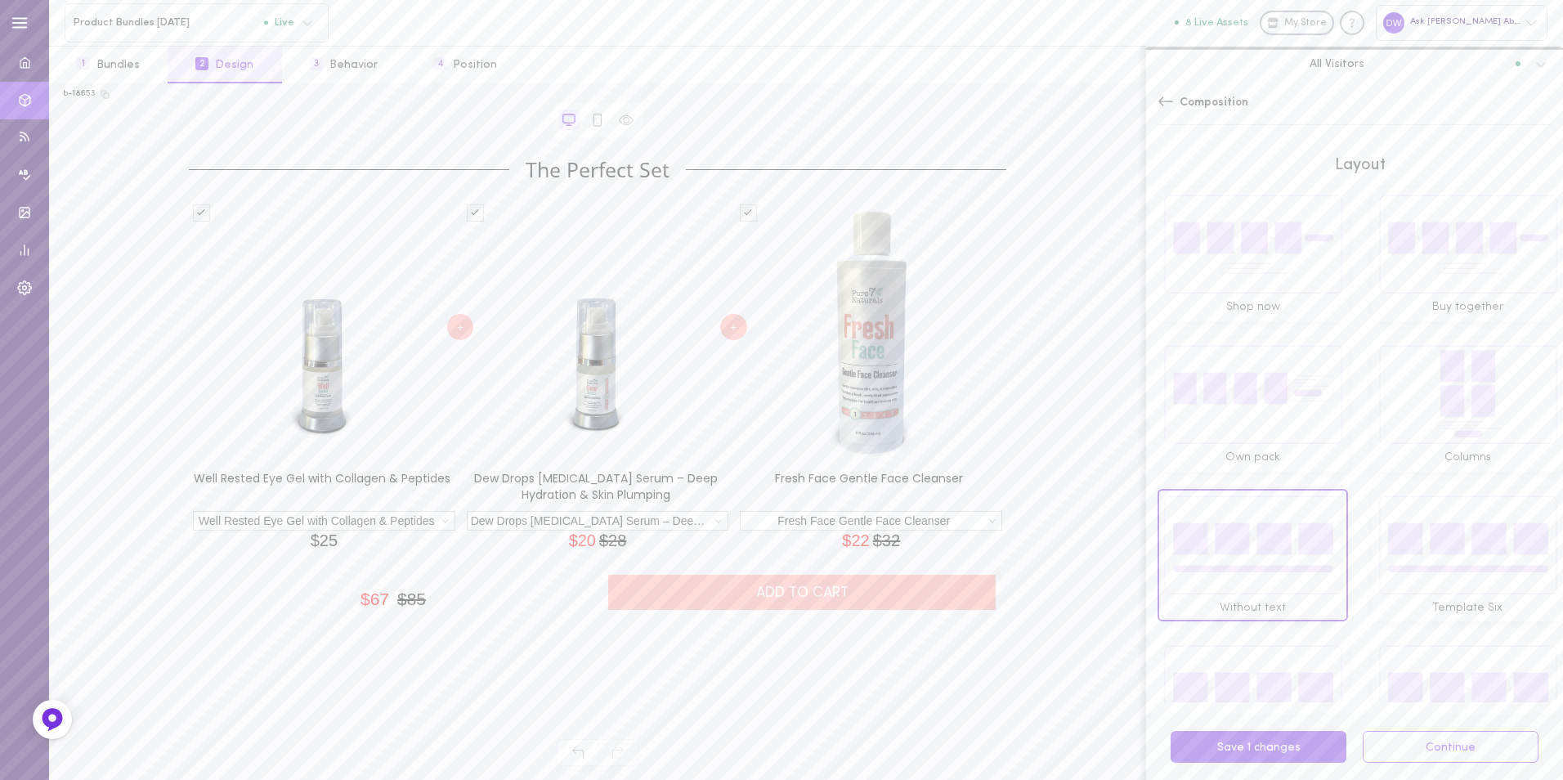
click at [1448, 501] on img at bounding box center [1467, 544] width 179 height 100
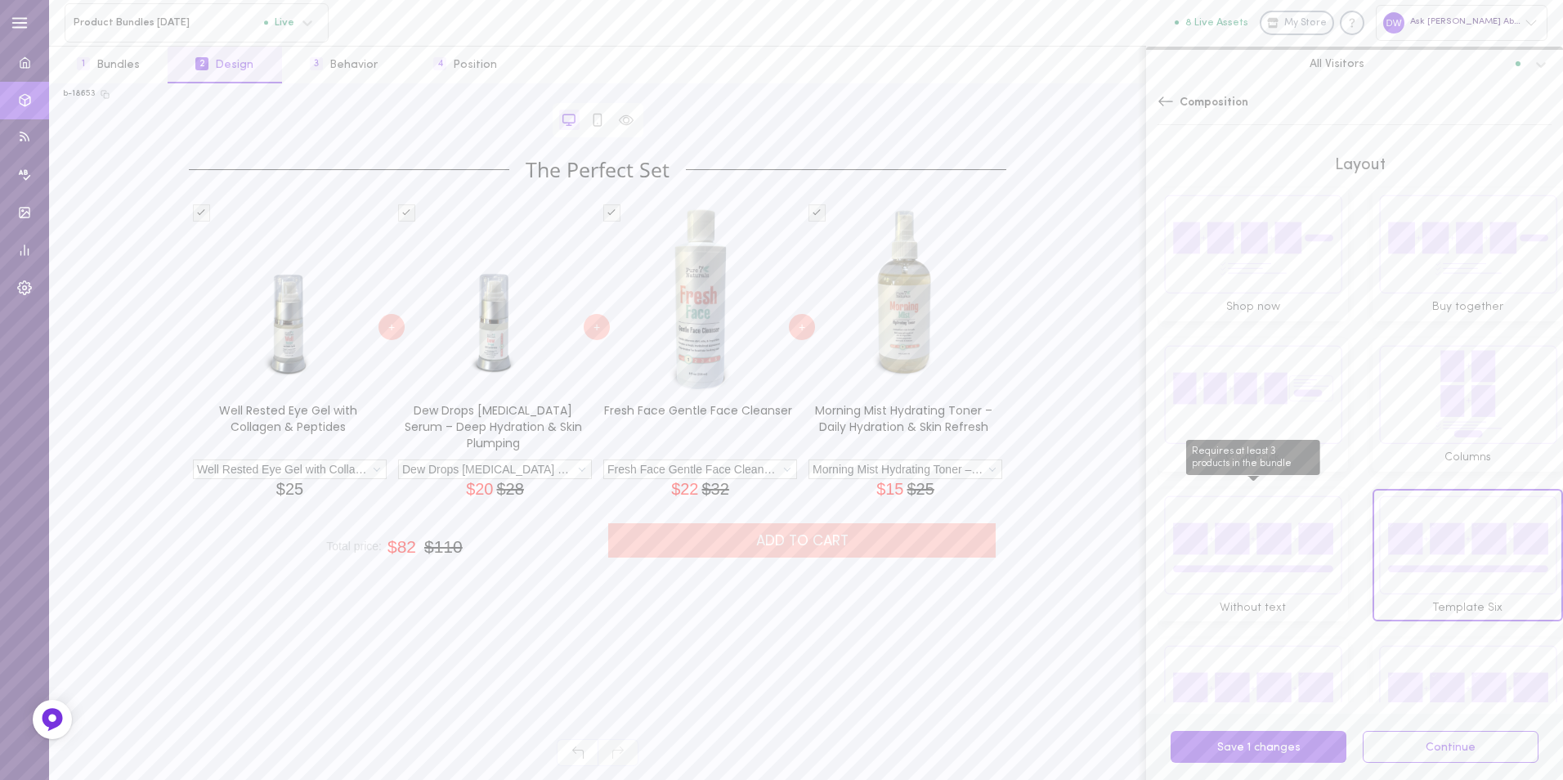
click at [1268, 508] on img "Requires at least 3 products in the bundle" at bounding box center [1252, 544] width 179 height 100
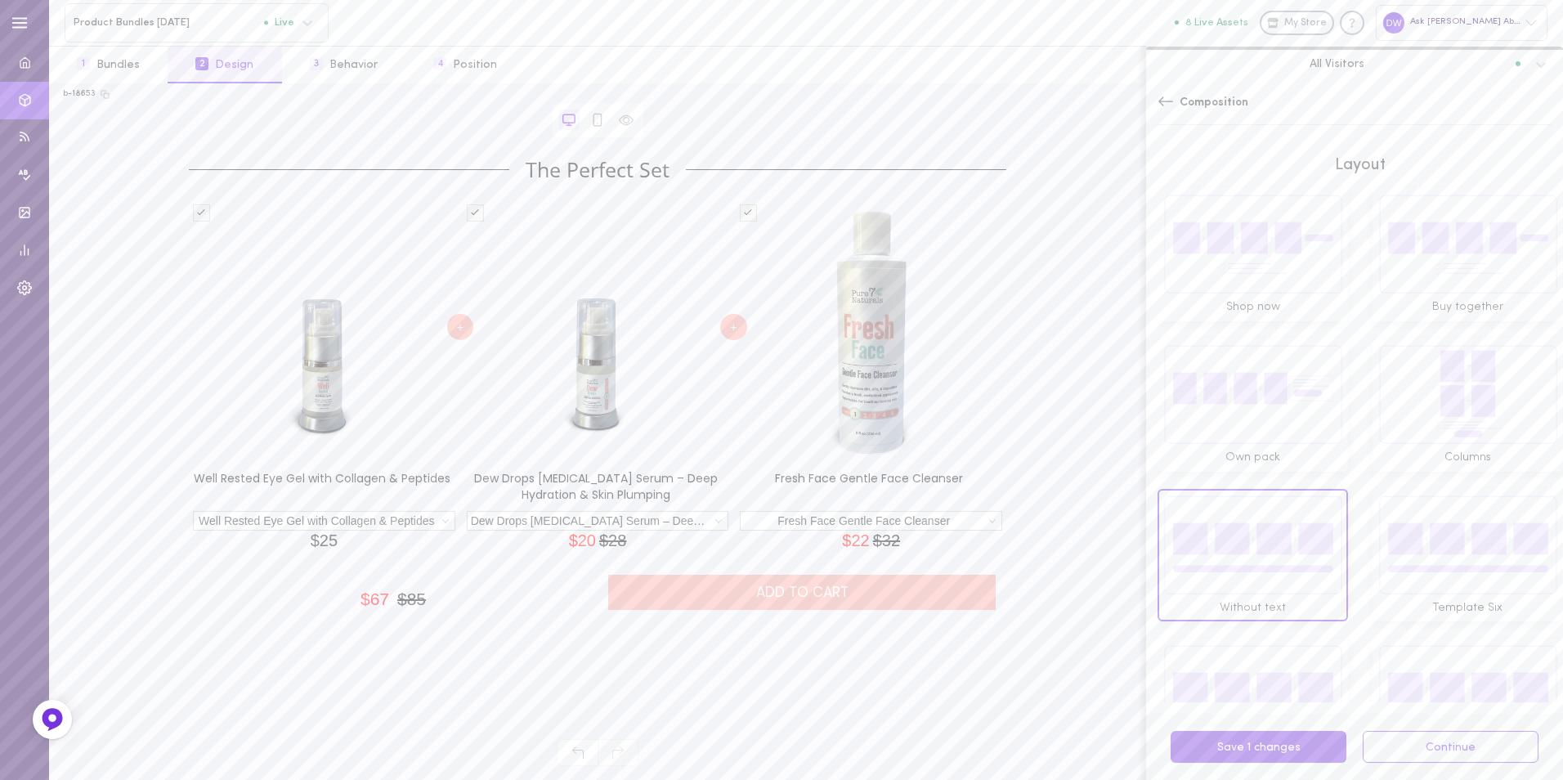
click at [1443, 516] on img at bounding box center [1467, 544] width 179 height 100
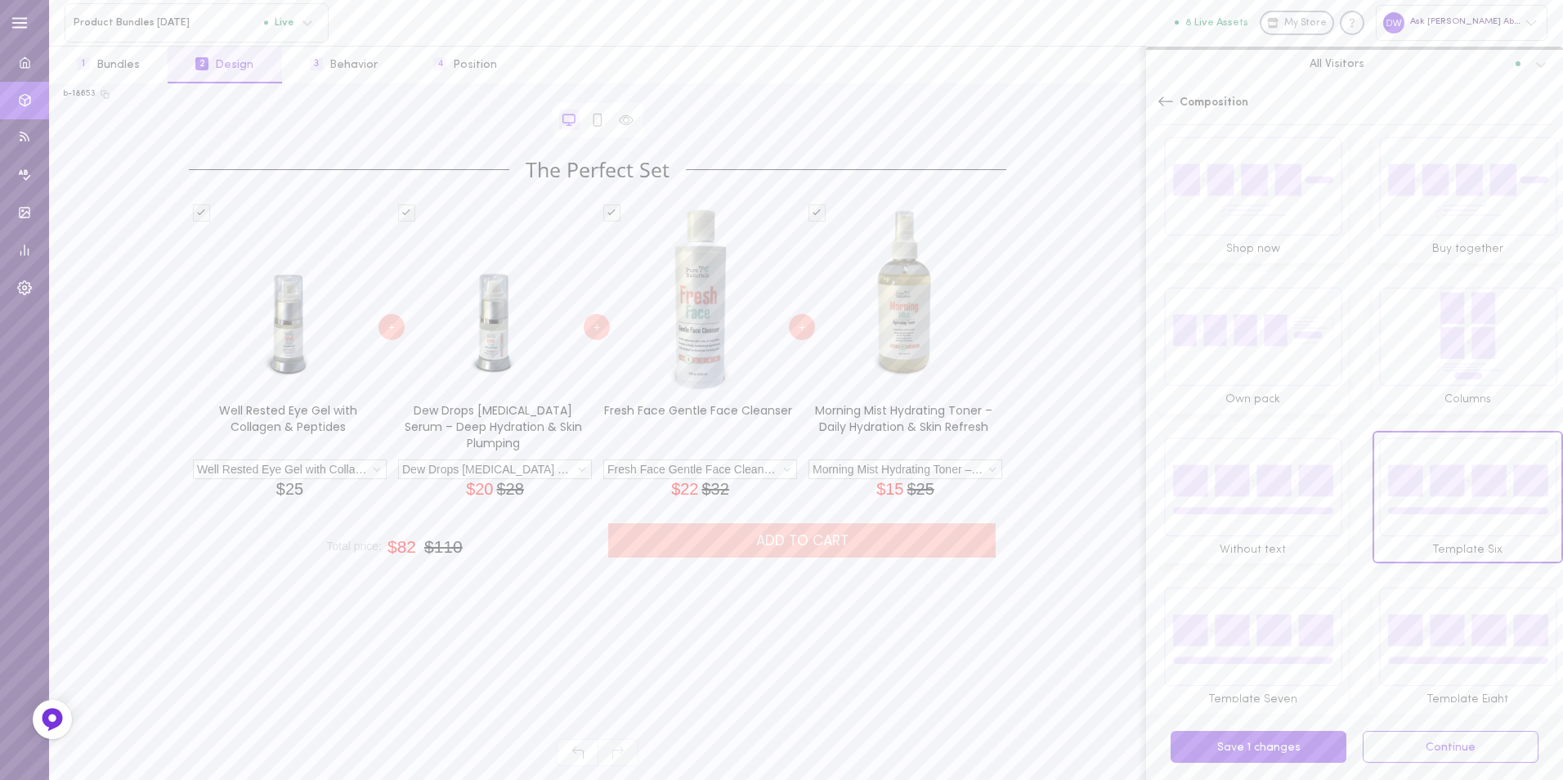
scroll to position [65, 0]
click at [1275, 488] on img "Requires at least 3 products in the bundle" at bounding box center [1252, 479] width 179 height 100
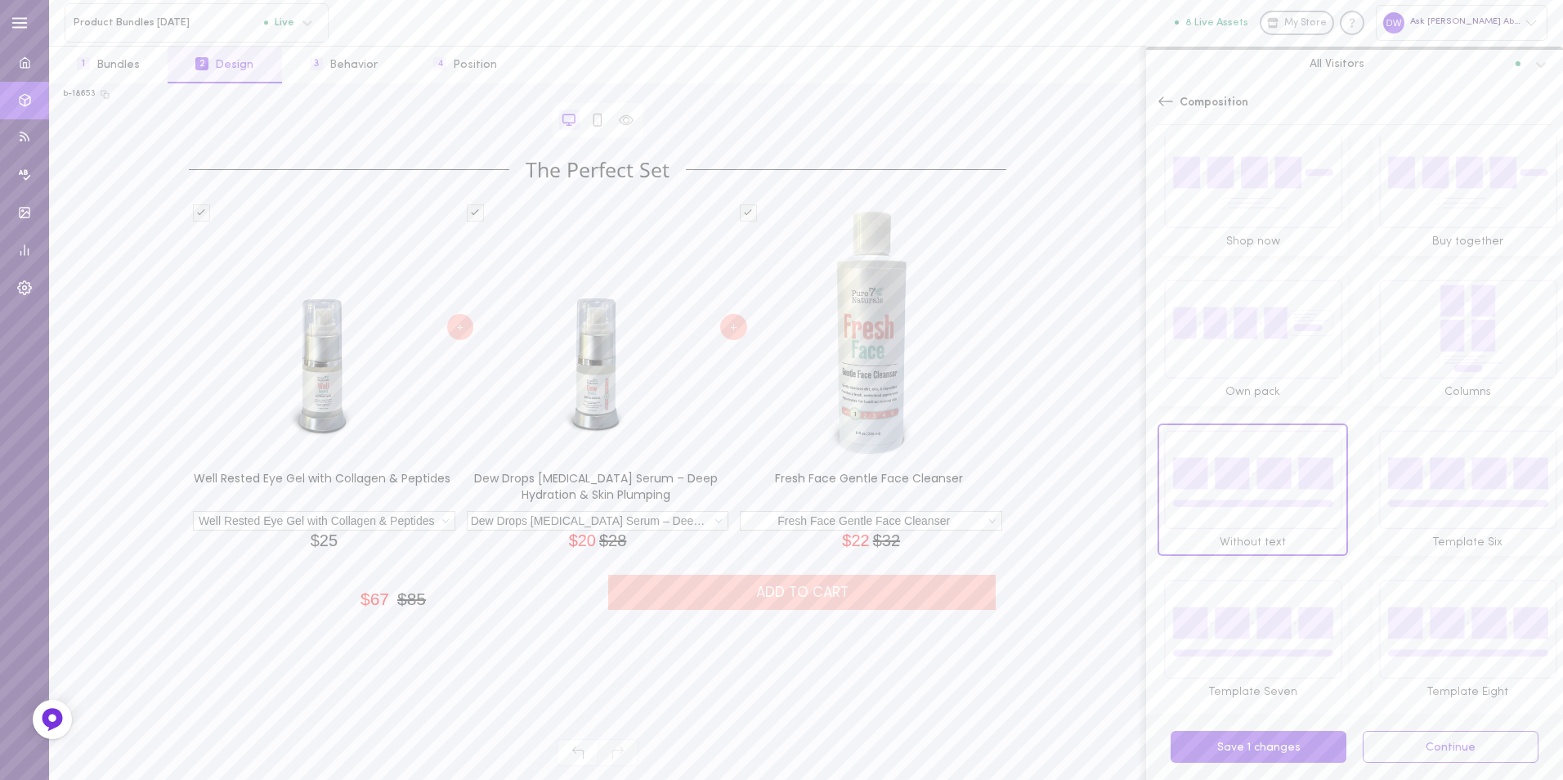
click at [1448, 488] on img at bounding box center [1467, 479] width 179 height 100
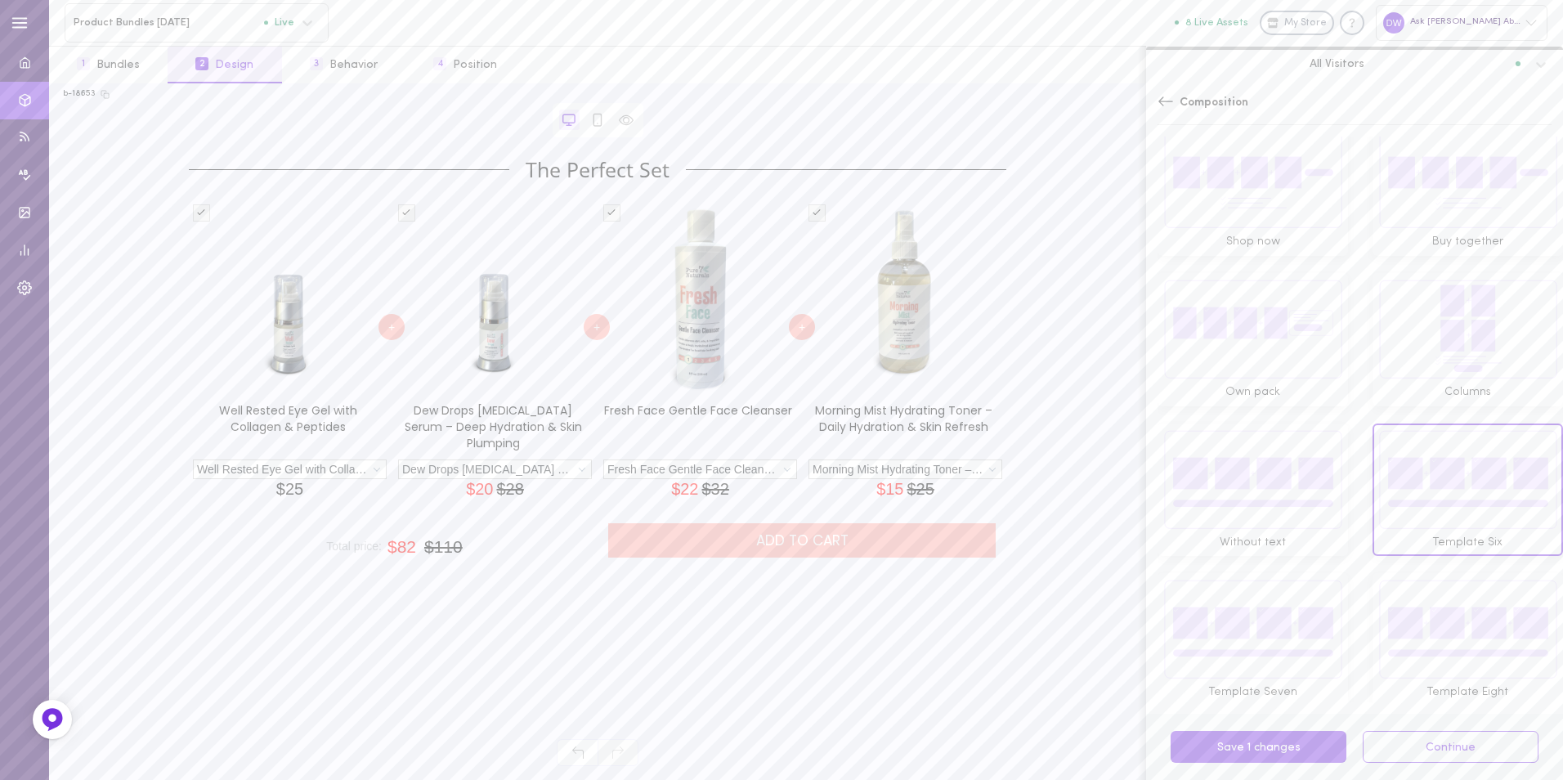
click at [1253, 584] on img at bounding box center [1252, 629] width 179 height 100
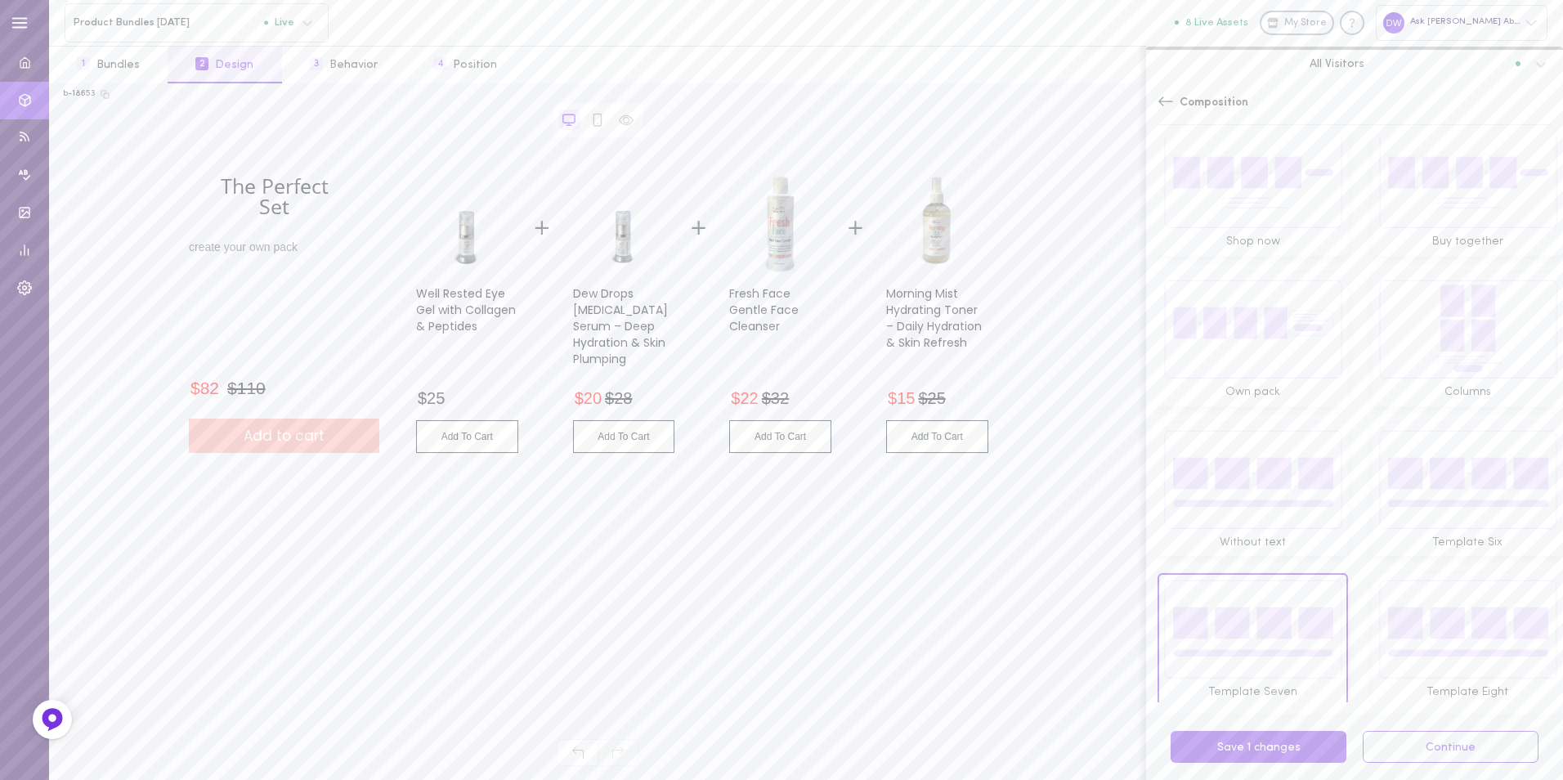
click at [1429, 593] on img at bounding box center [1467, 629] width 179 height 100
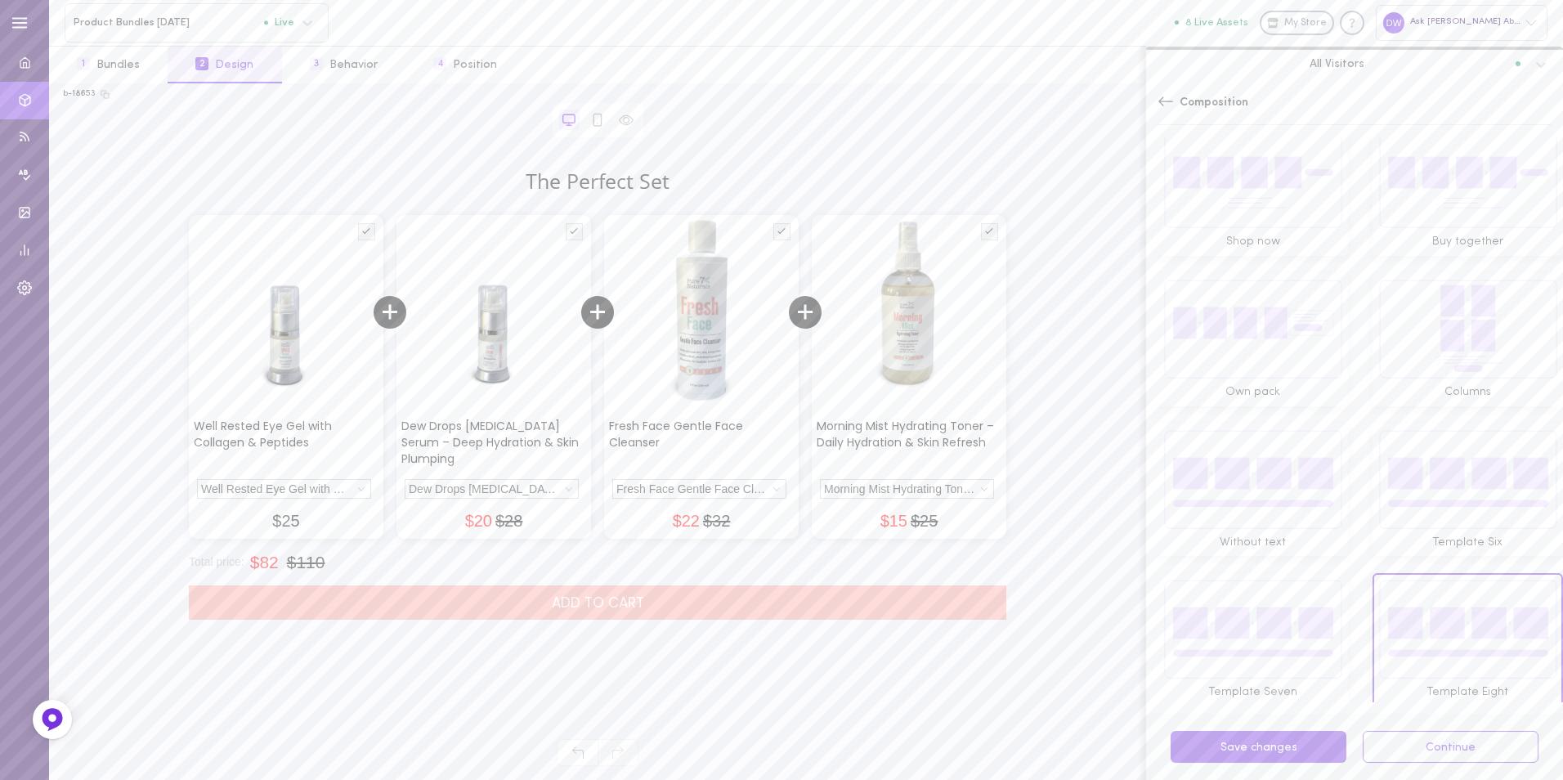
click at [1425, 485] on img at bounding box center [1467, 479] width 179 height 100
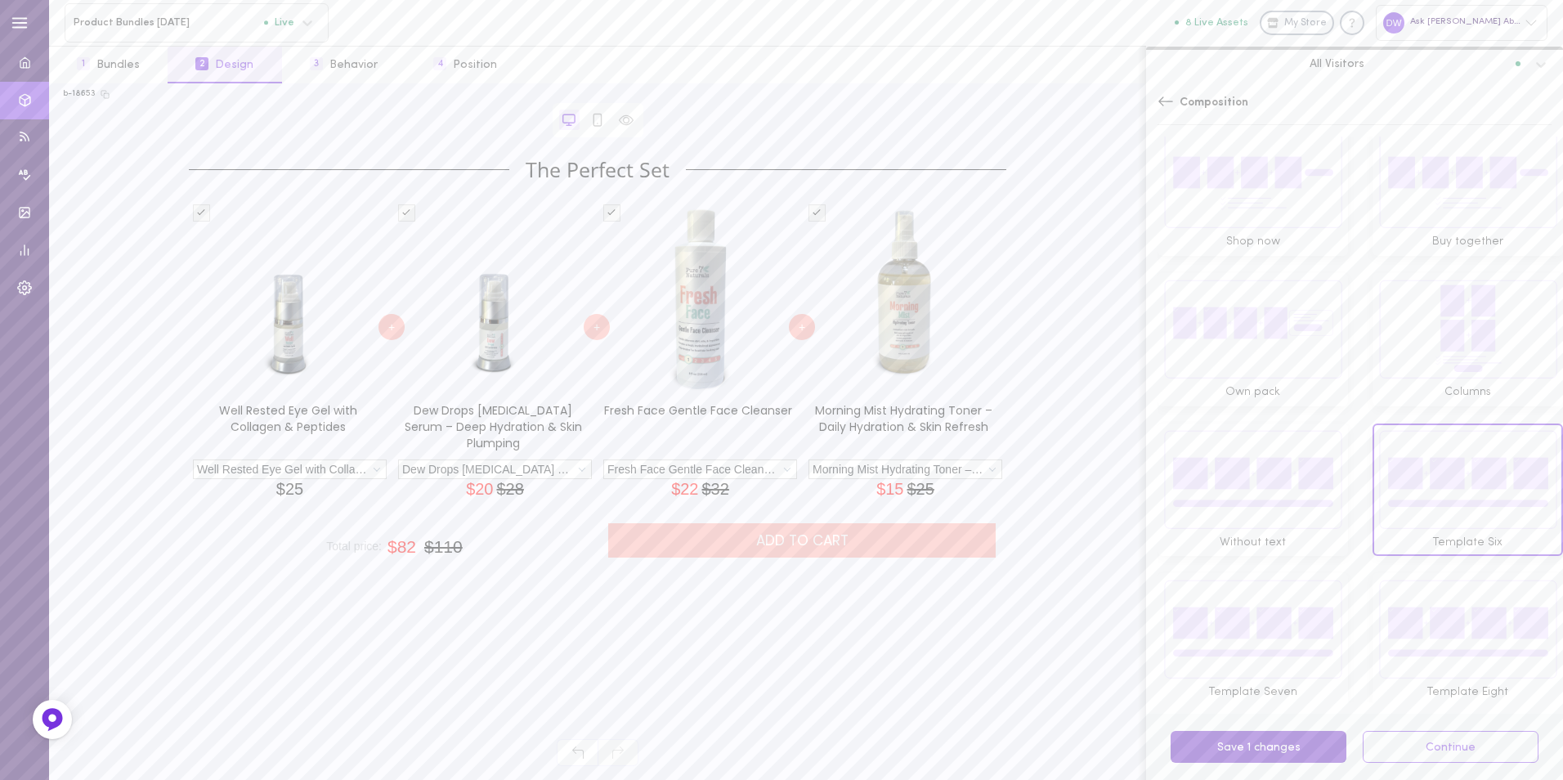
click at [1292, 751] on button "Save 1 changes" at bounding box center [1258, 747] width 176 height 32
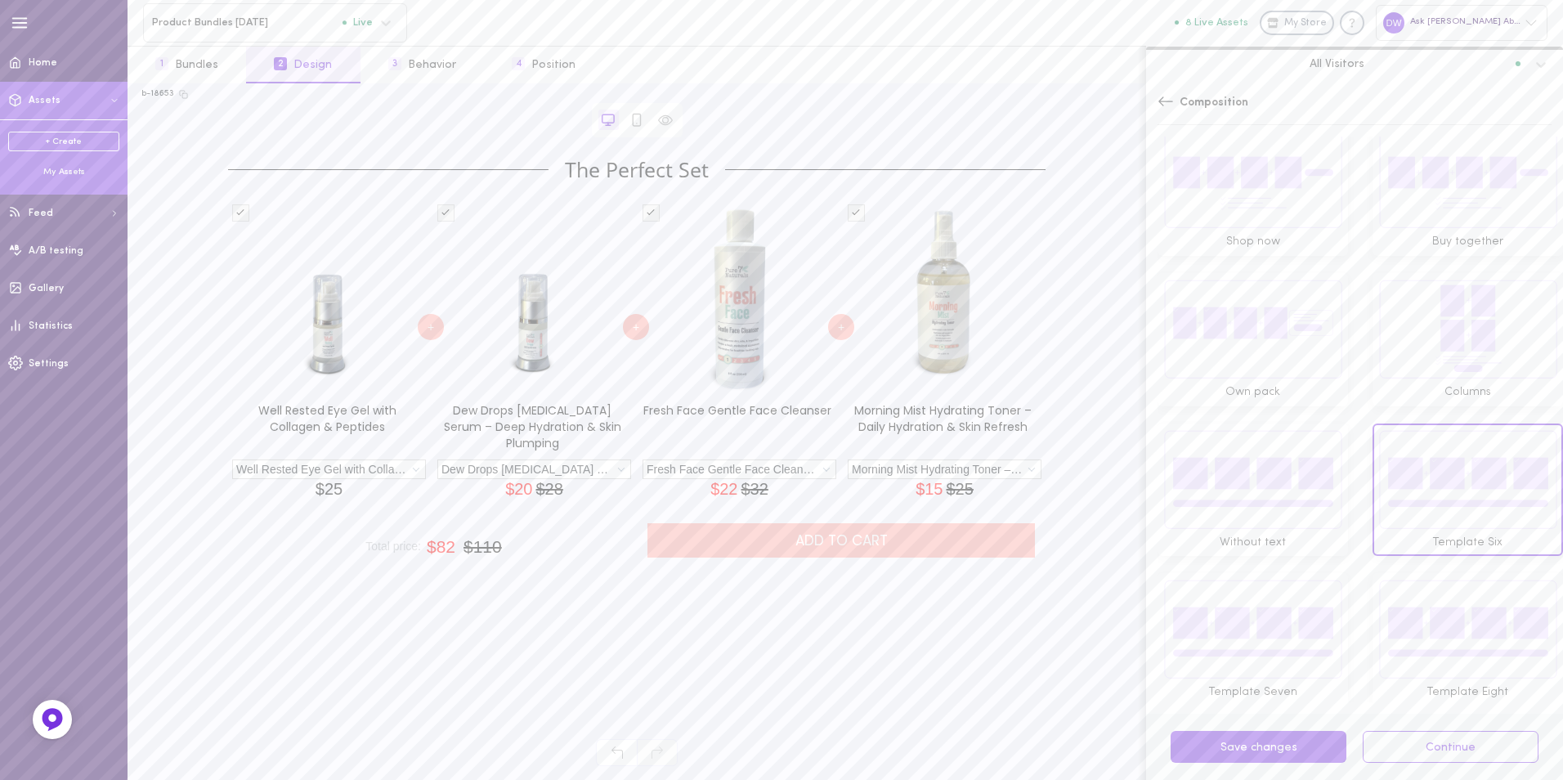
click at [69, 172] on div "My Assets" at bounding box center [63, 172] width 111 height 12
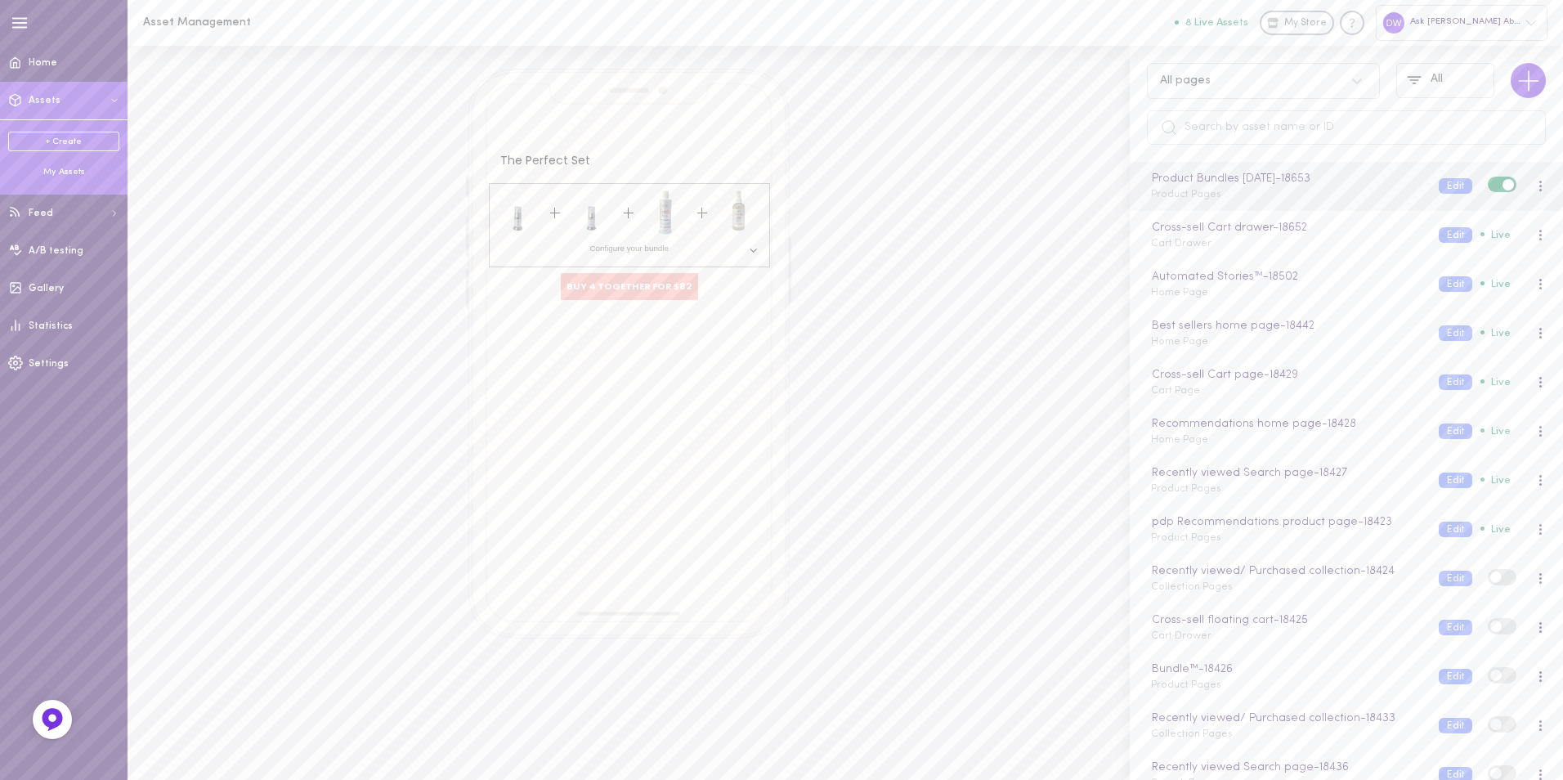
click at [1502, 184] on span at bounding box center [1507, 184] width 11 height 11
click at [0, 0] on input "checkbox" at bounding box center [0, 0] width 0 height 0
